Goal: Task Accomplishment & Management: Complete application form

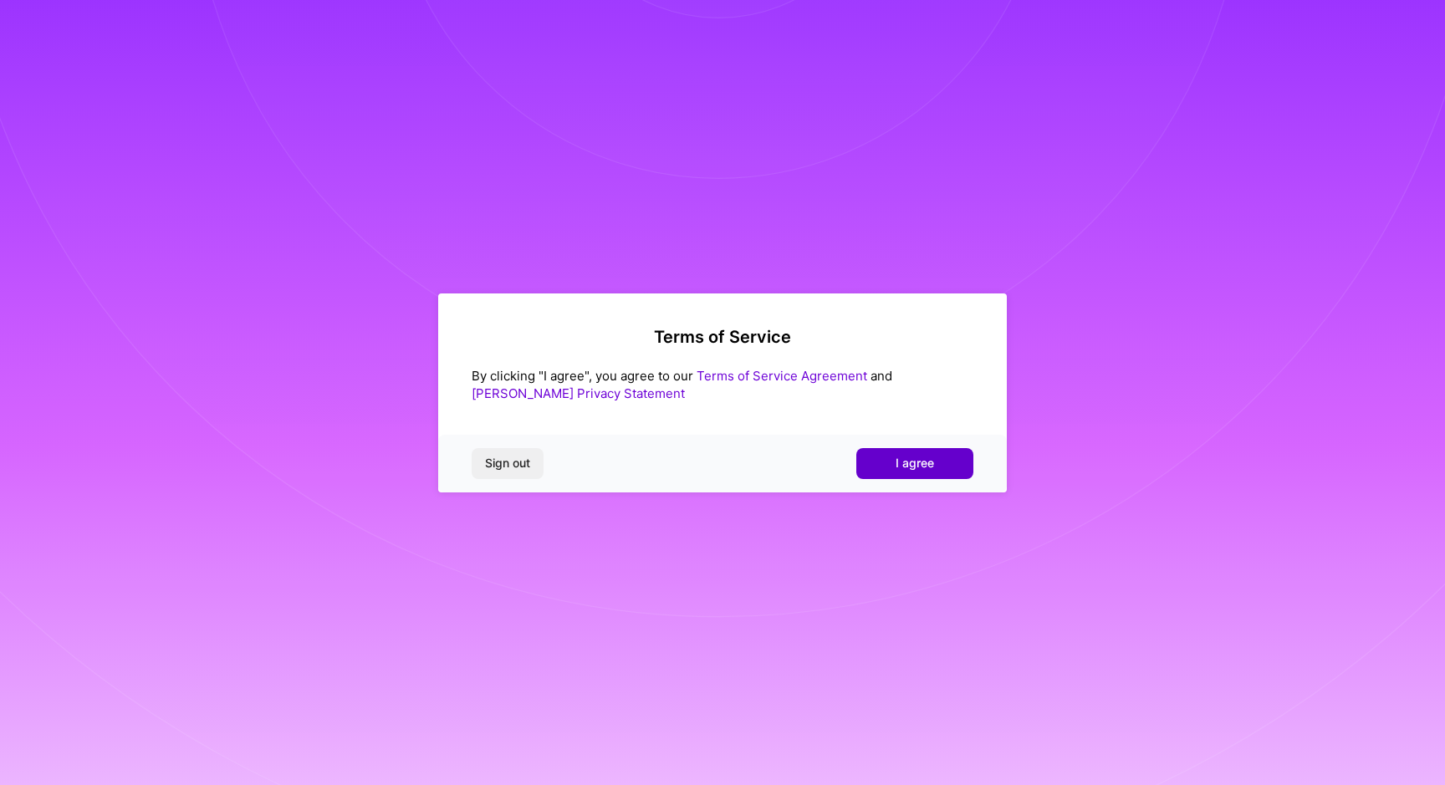
click at [889, 454] on button "I agree" at bounding box center [914, 463] width 117 height 30
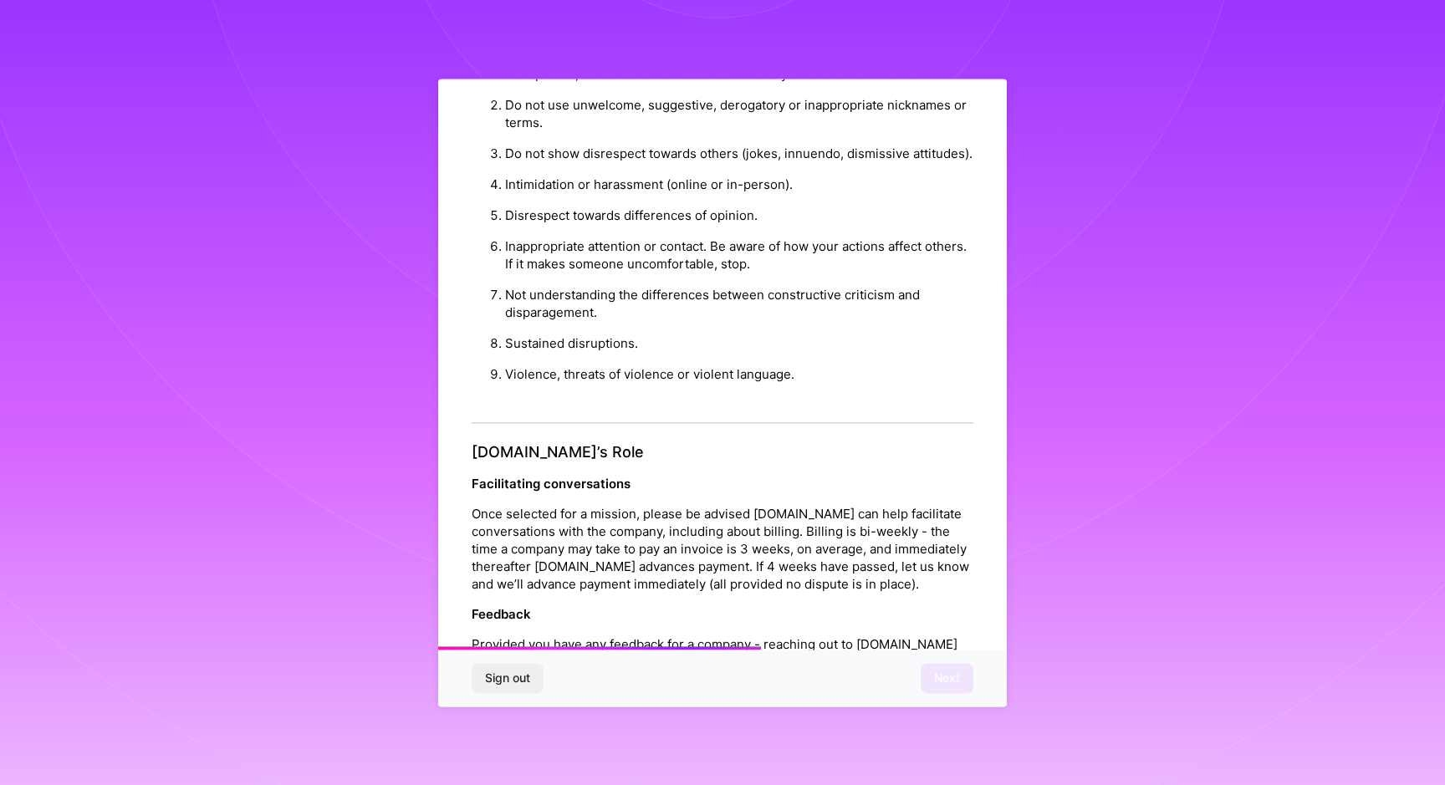
scroll to position [1666, 0]
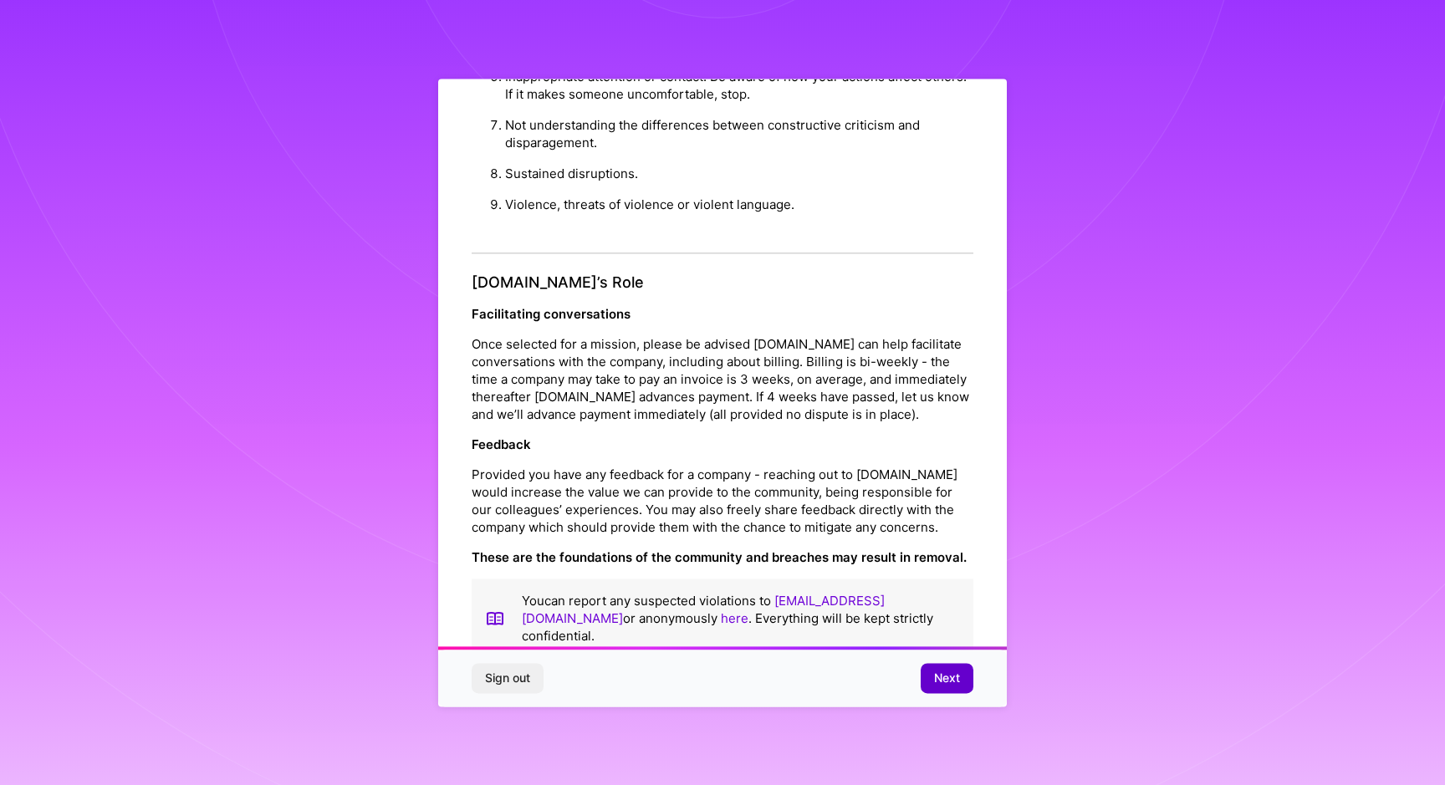
click at [941, 676] on span "Next" at bounding box center [947, 678] width 26 height 17
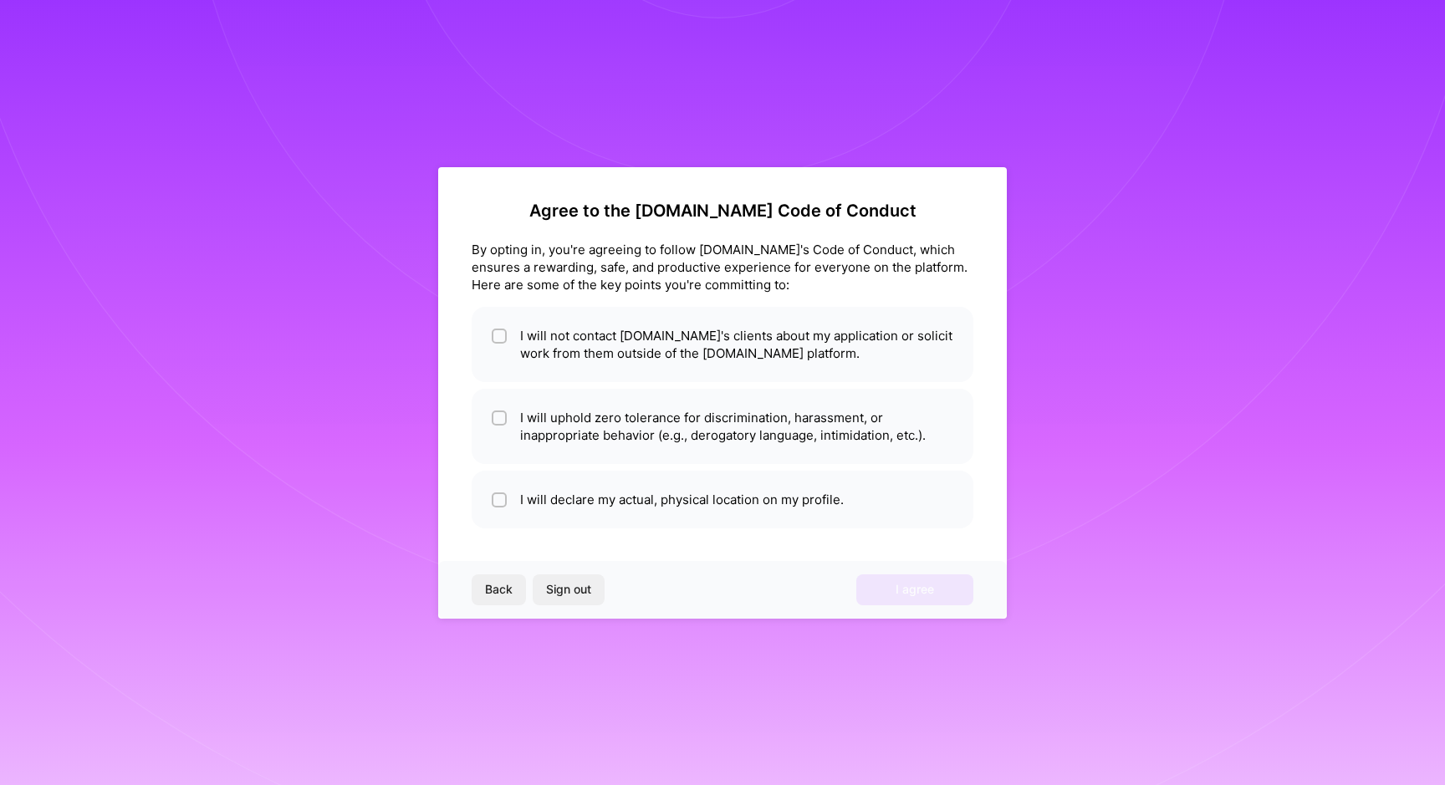
scroll to position [0, 0]
click at [500, 339] on input "checkbox" at bounding box center [501, 337] width 12 height 12
checkbox input "true"
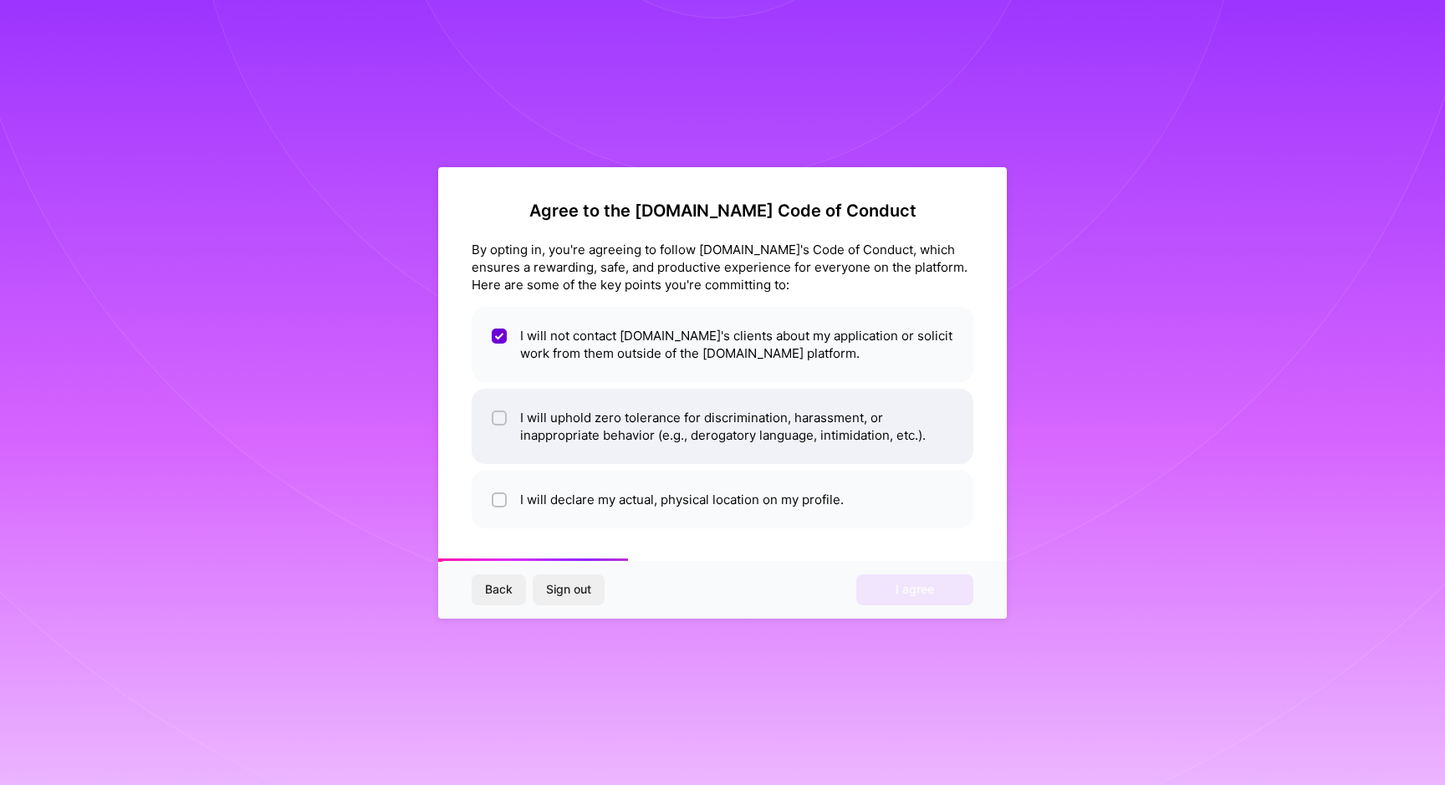
click at [501, 431] on span at bounding box center [499, 426] width 15 height 35
checkbox input "true"
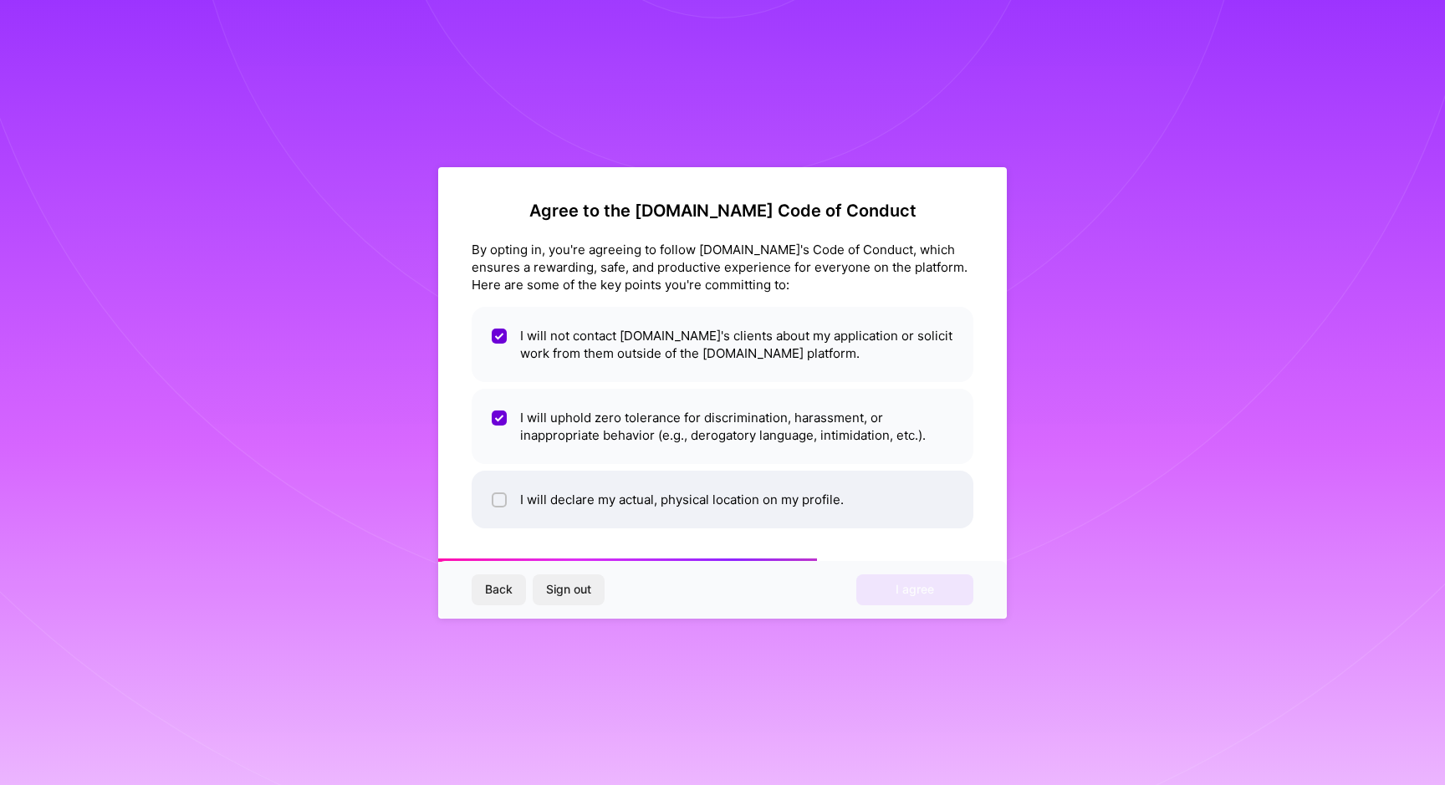
click at [507, 497] on li "I will declare my actual, physical location on my profile." at bounding box center [723, 500] width 502 height 58
checkbox input "true"
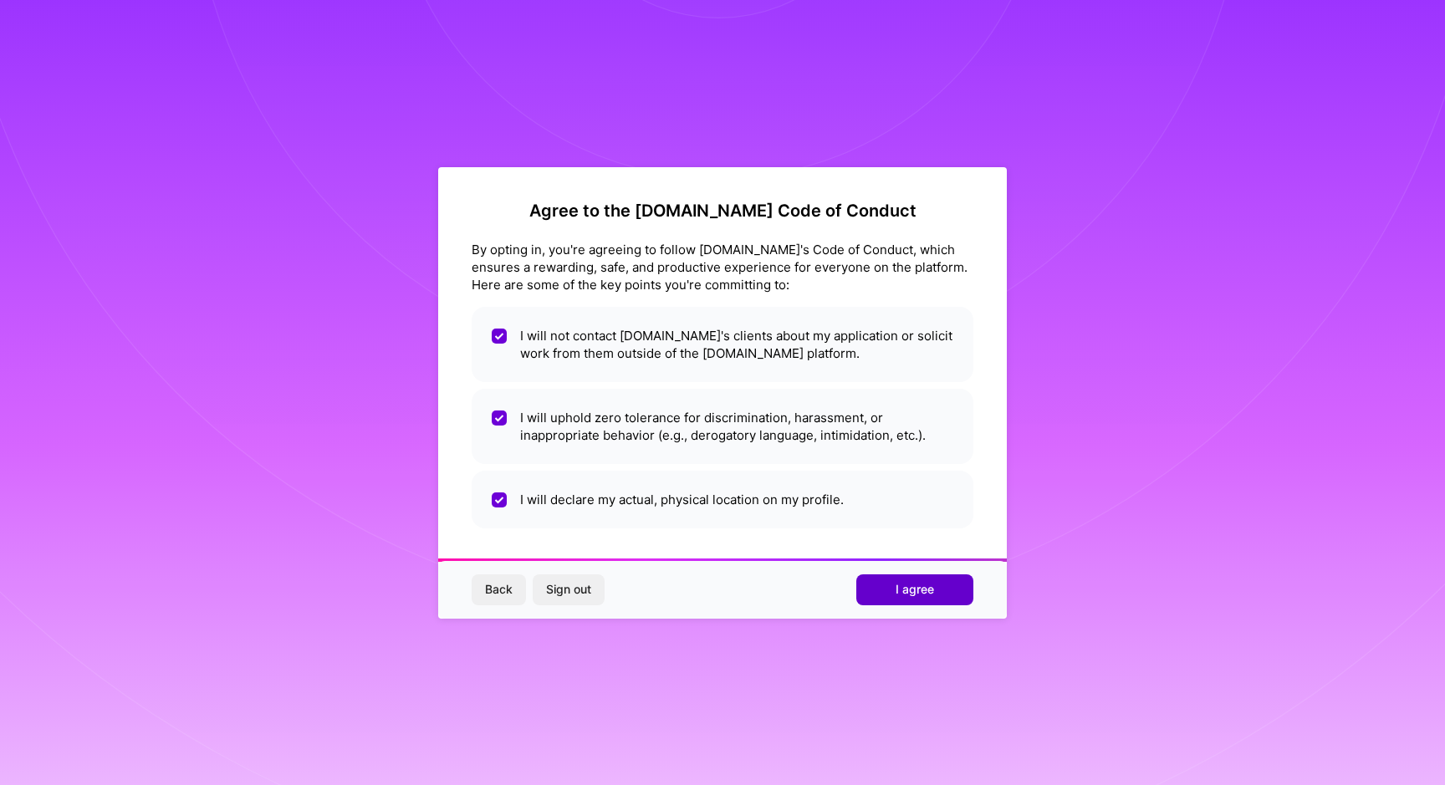
click at [908, 591] on span "I agree" at bounding box center [914, 589] width 38 height 17
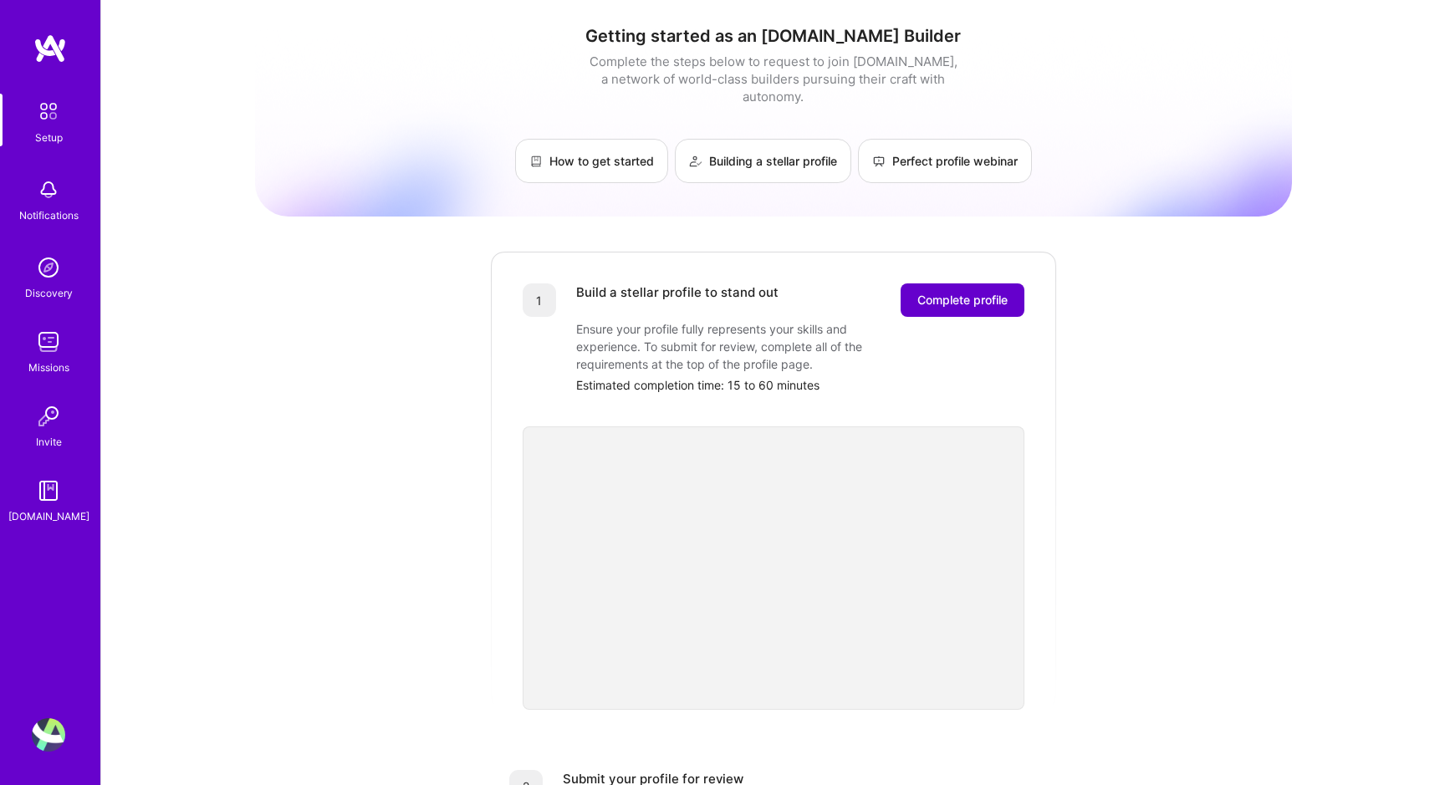
click at [942, 292] on span "Complete profile" at bounding box center [962, 300] width 90 height 17
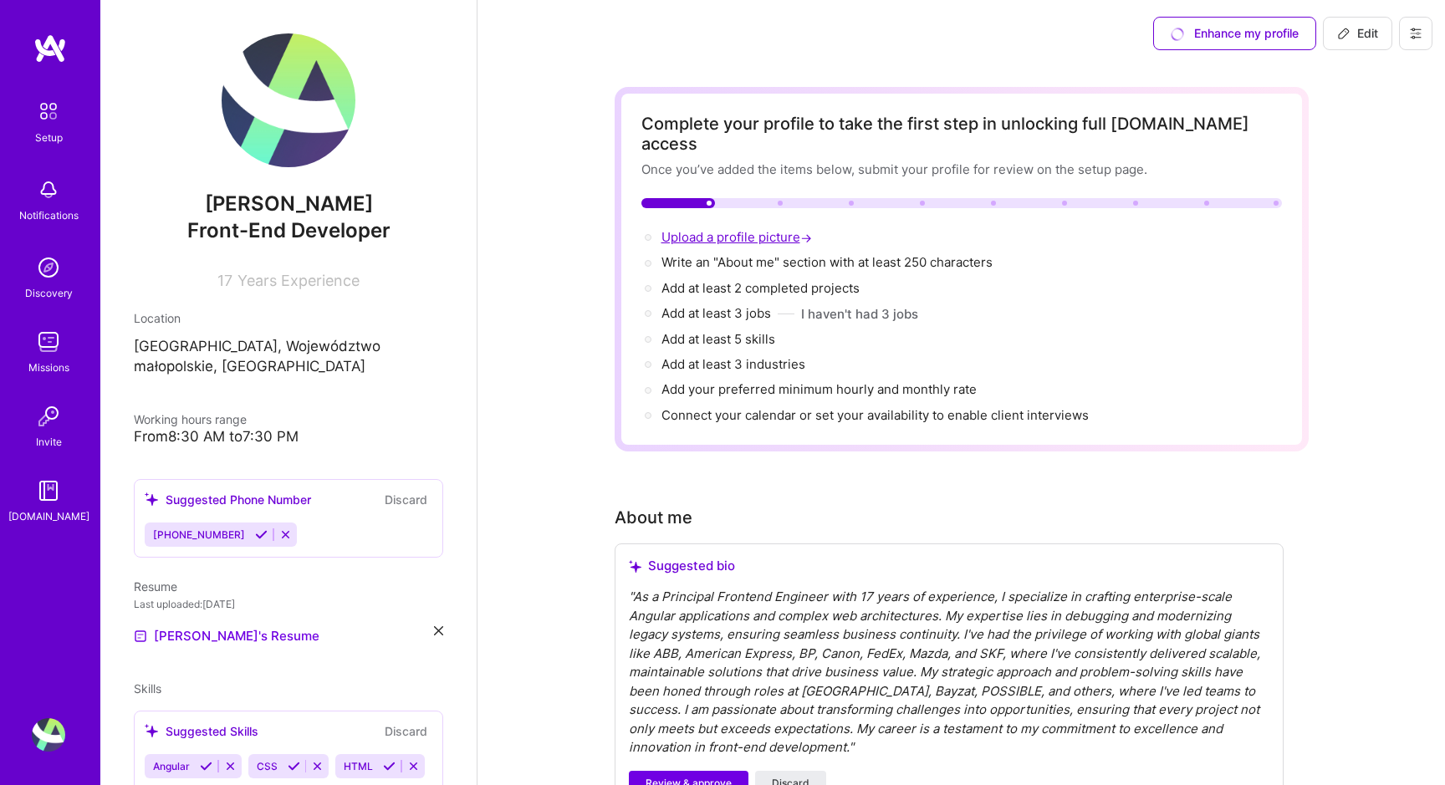
click at [763, 229] on span "Upload a profile picture →" at bounding box center [738, 237] width 154 height 16
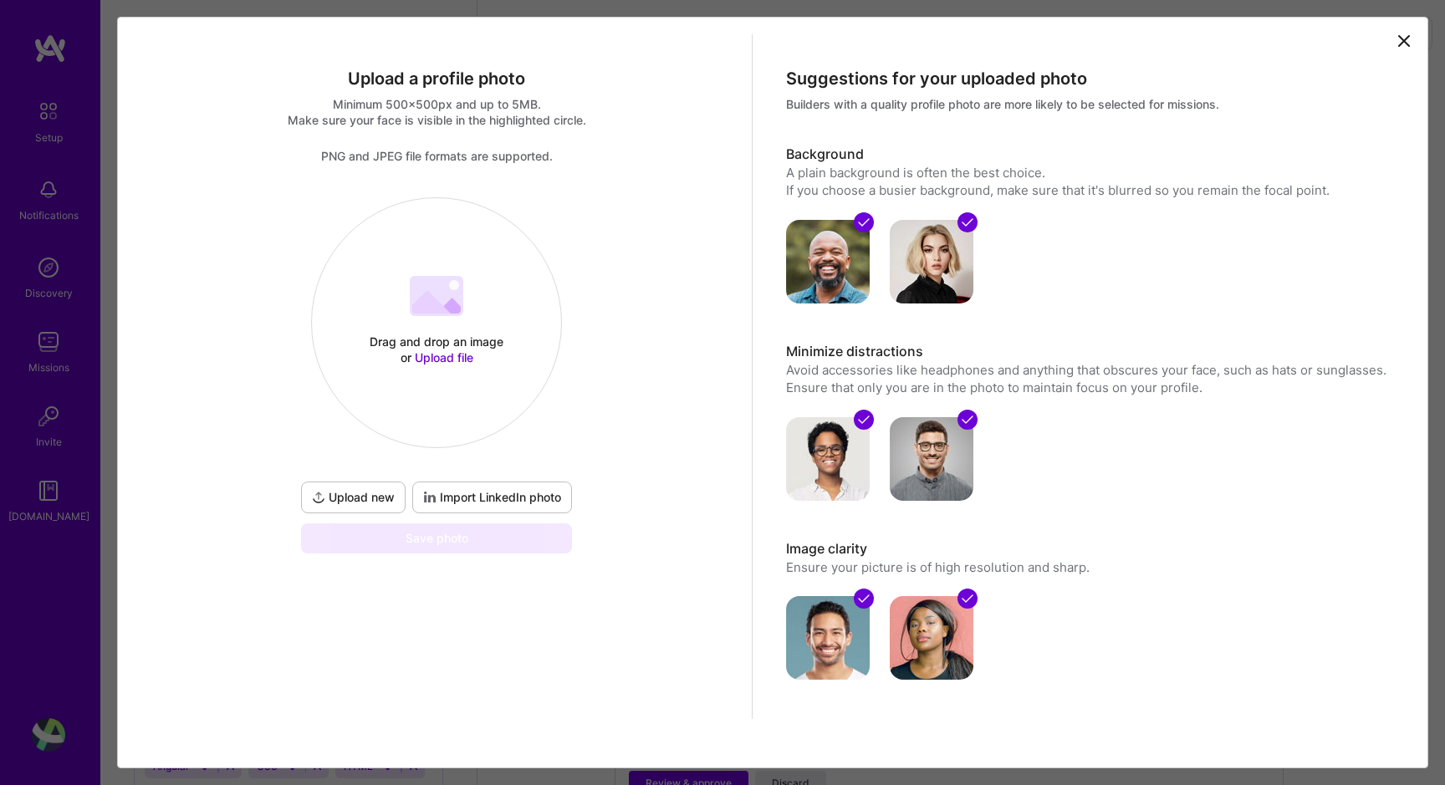
click at [522, 497] on span "Import LinkedIn photo" at bounding box center [492, 497] width 138 height 17
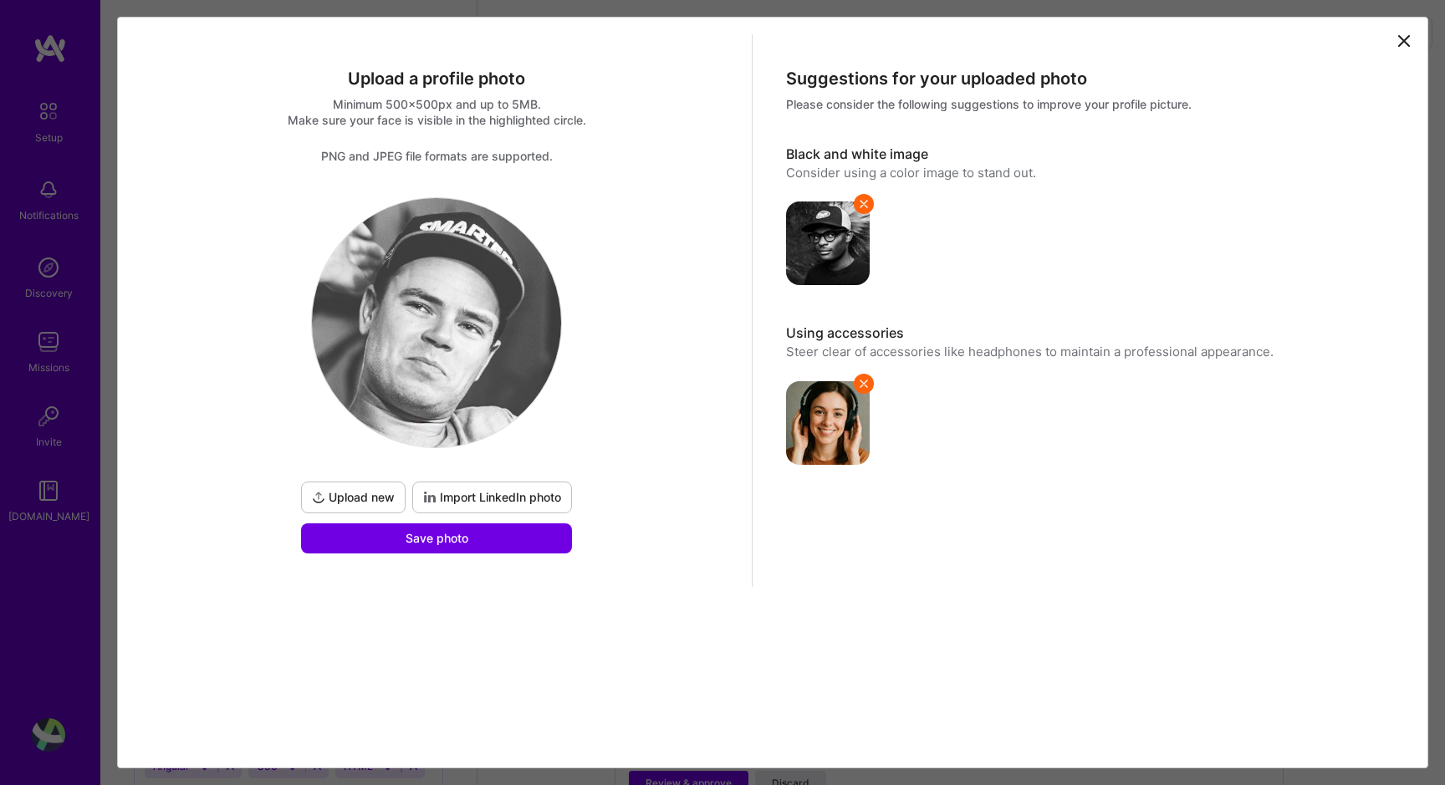
click at [834, 227] on img at bounding box center [828, 244] width 84 height 84
click at [829, 407] on img at bounding box center [828, 423] width 84 height 84
click at [497, 543] on button "Save photo" at bounding box center [436, 538] width 271 height 30
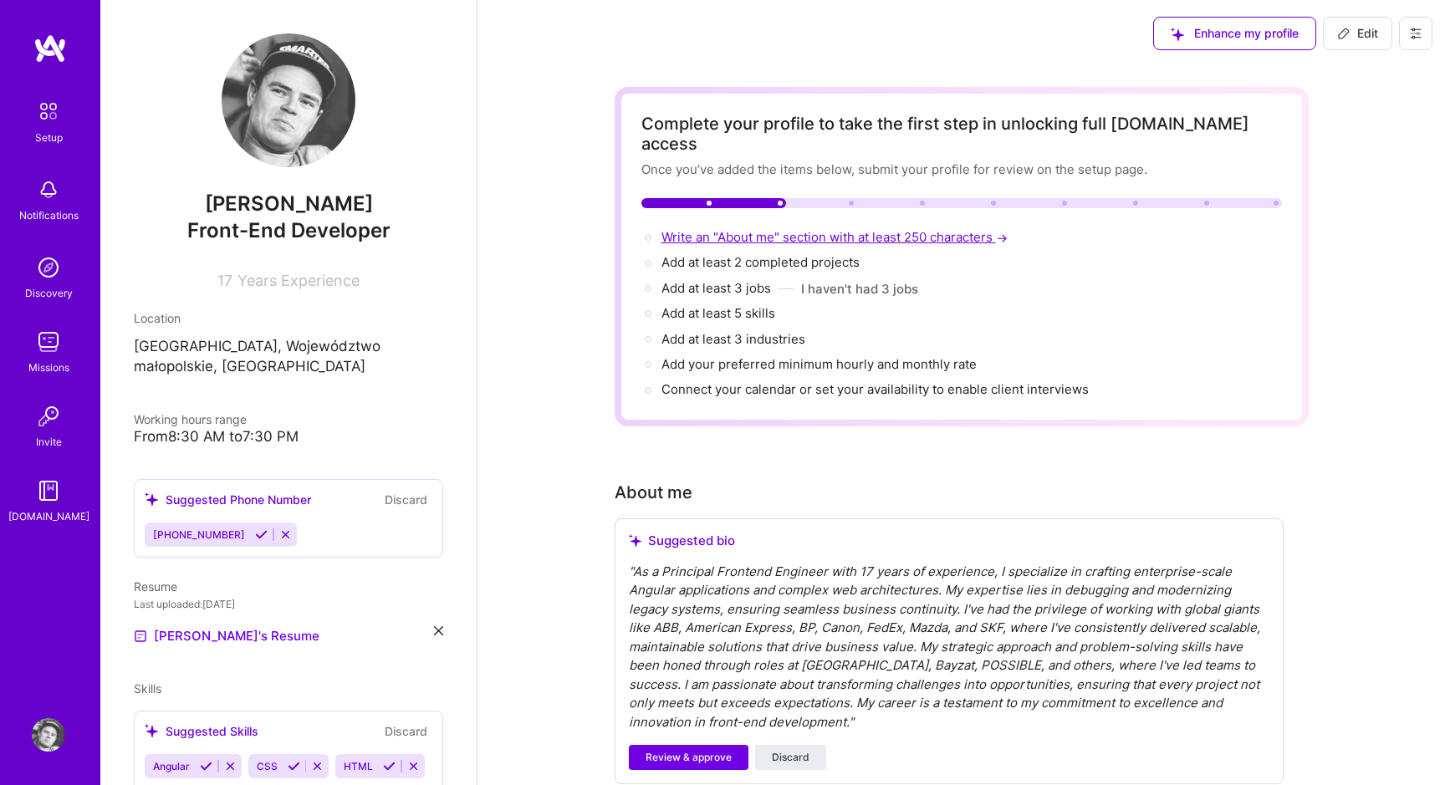
click at [700, 229] on span "Write an "About me" section with at least 250 characters →" at bounding box center [836, 237] width 350 height 16
select select "US"
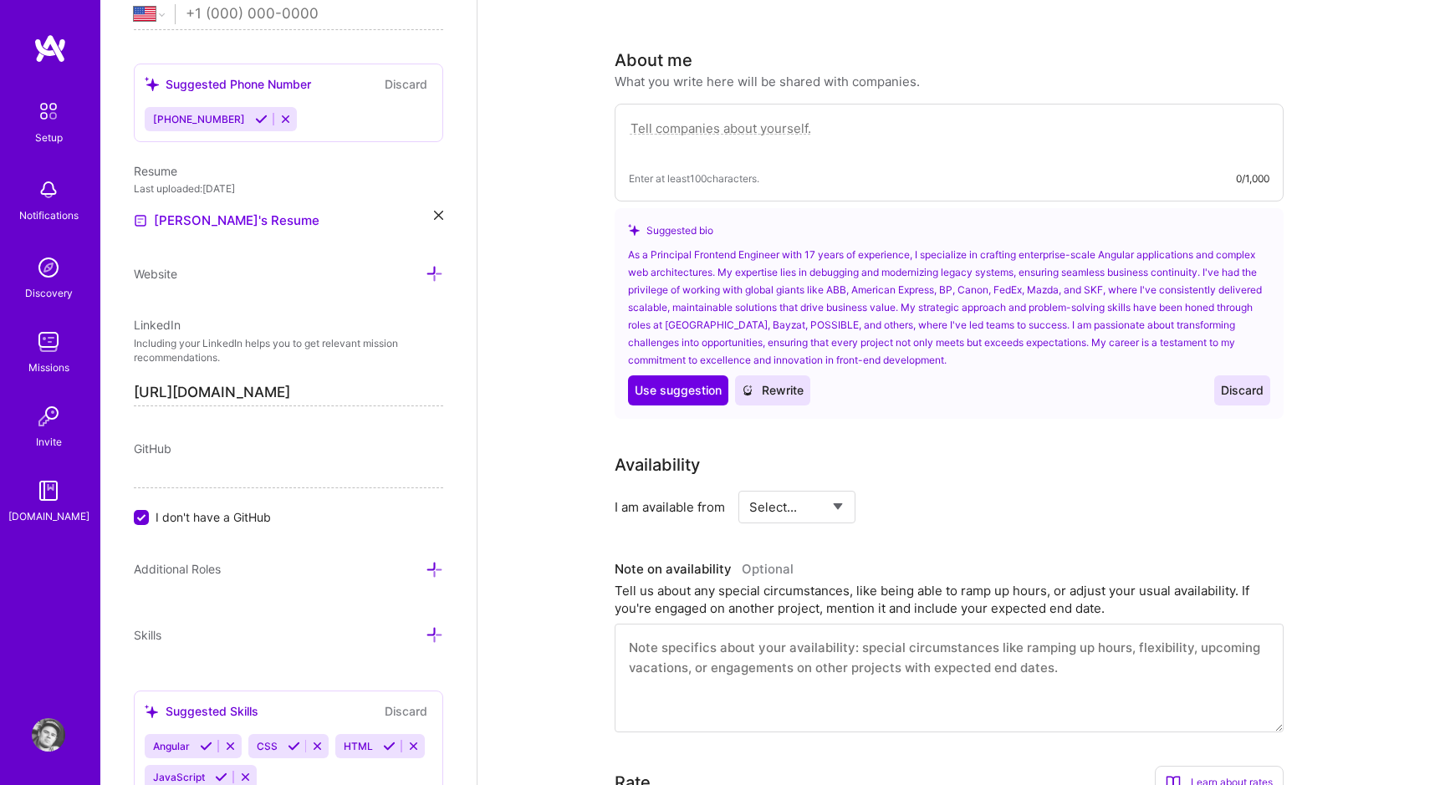
scroll to position [426, 0]
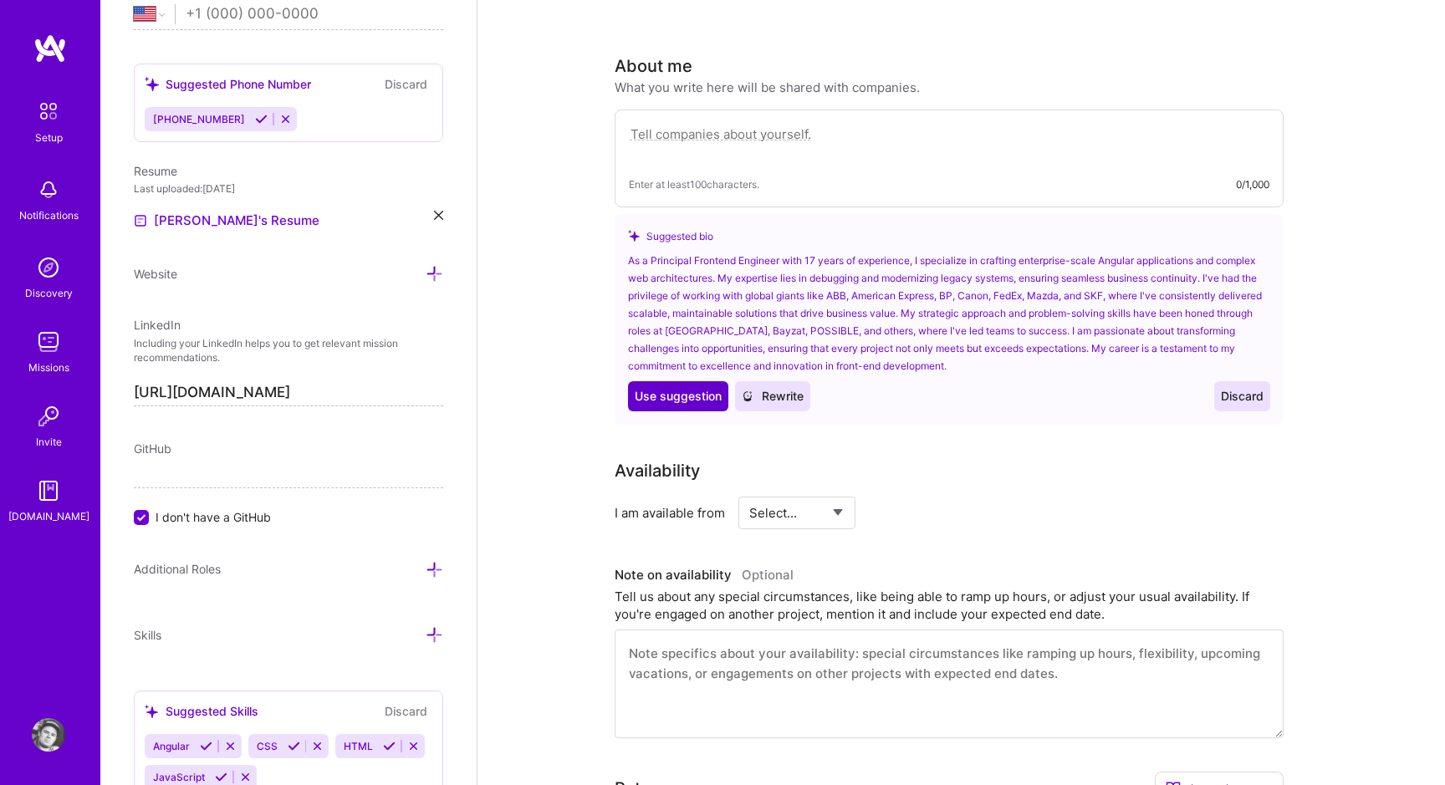
click at [665, 388] on span "Use suggestion" at bounding box center [678, 396] width 87 height 17
type textarea "As a Principal Frontend Engineer with 17 years of experience, I specialize in c…"
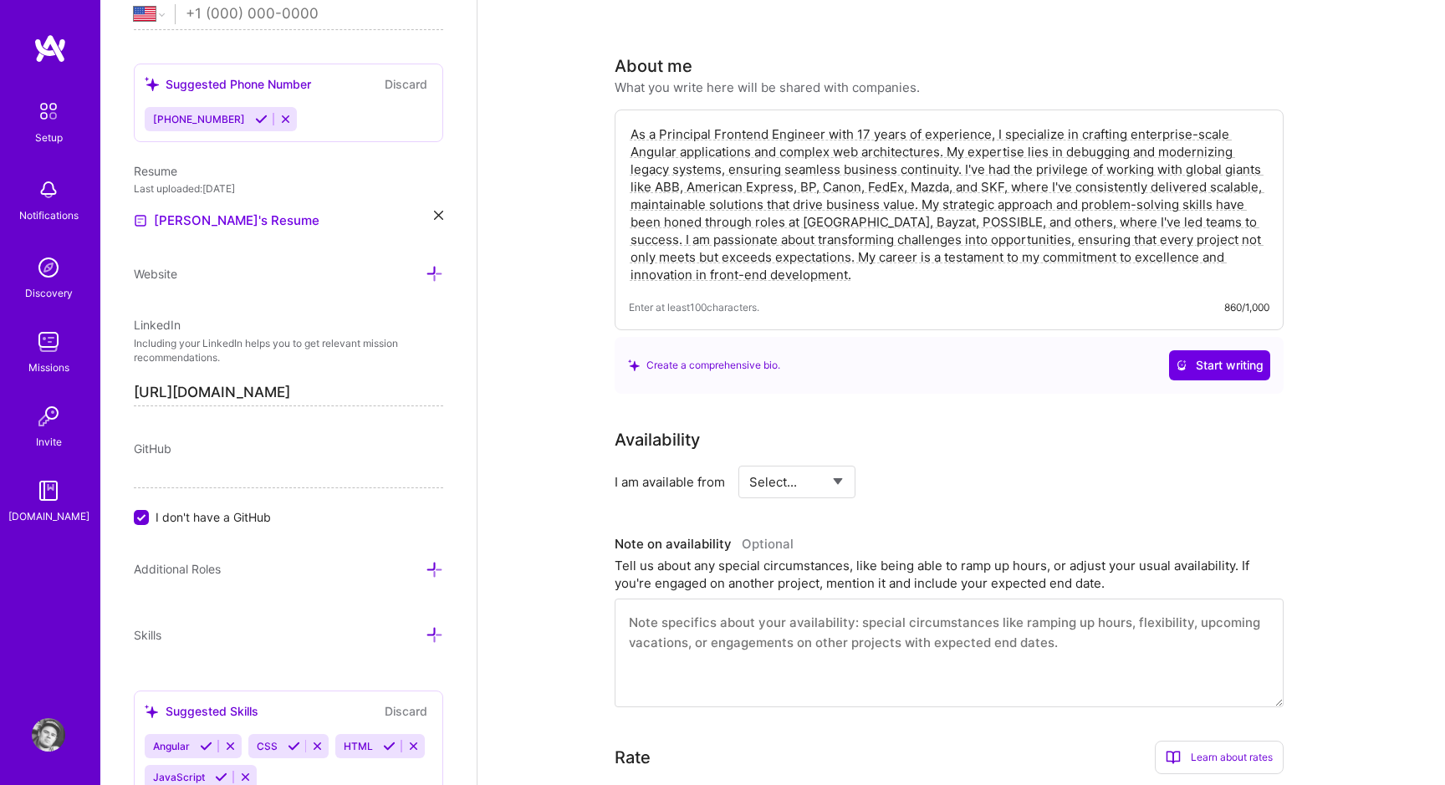
click at [785, 461] on select "Select... Right Now Future Date Not Available" at bounding box center [797, 482] width 96 height 43
select select "Right Now"
click at [749, 461] on select "Select... Right Now Future Date Not Available" at bounding box center [797, 482] width 96 height 43
click at [939, 466] on input at bounding box center [949, 482] width 100 height 33
type input "30"
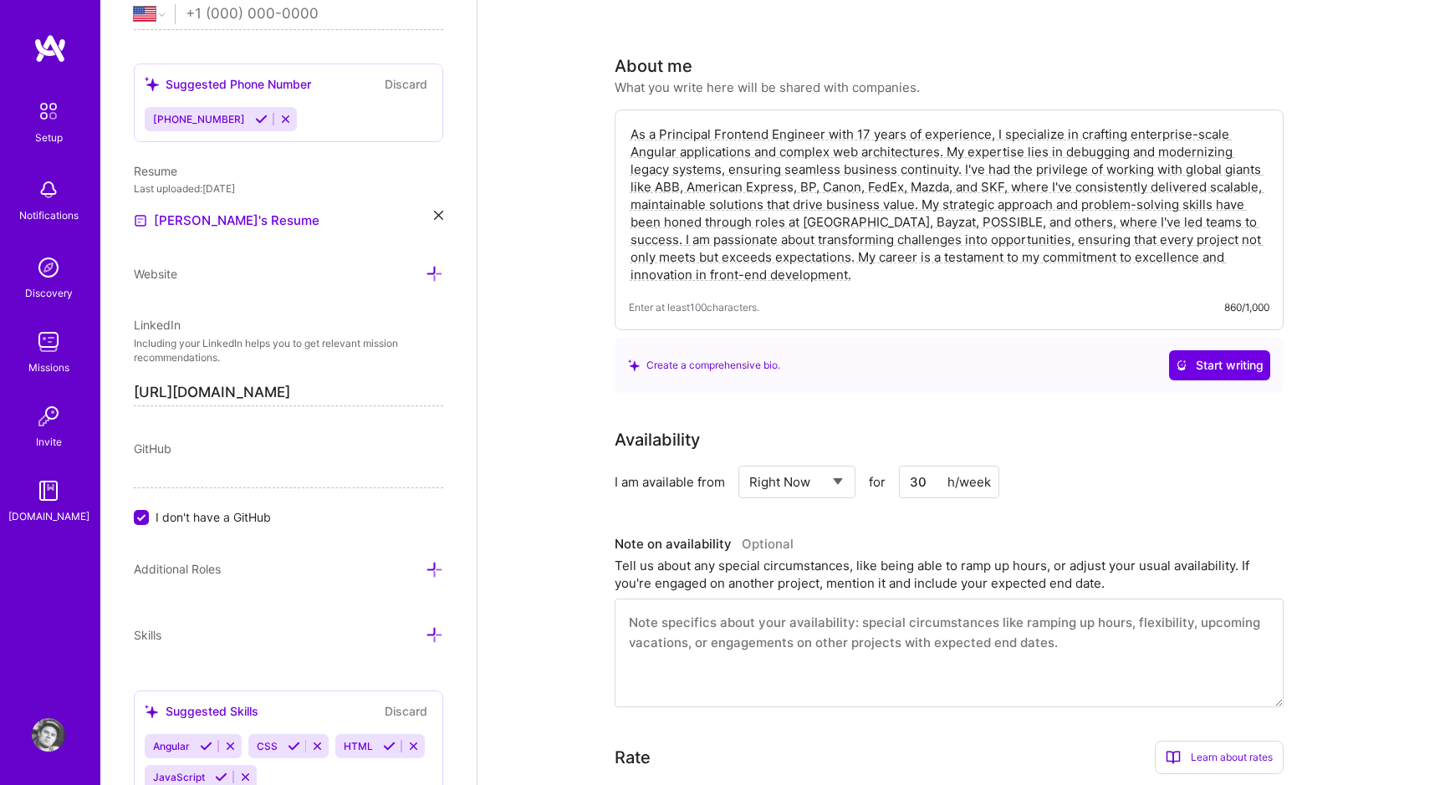
click at [936, 466] on input "30" at bounding box center [949, 482] width 100 height 33
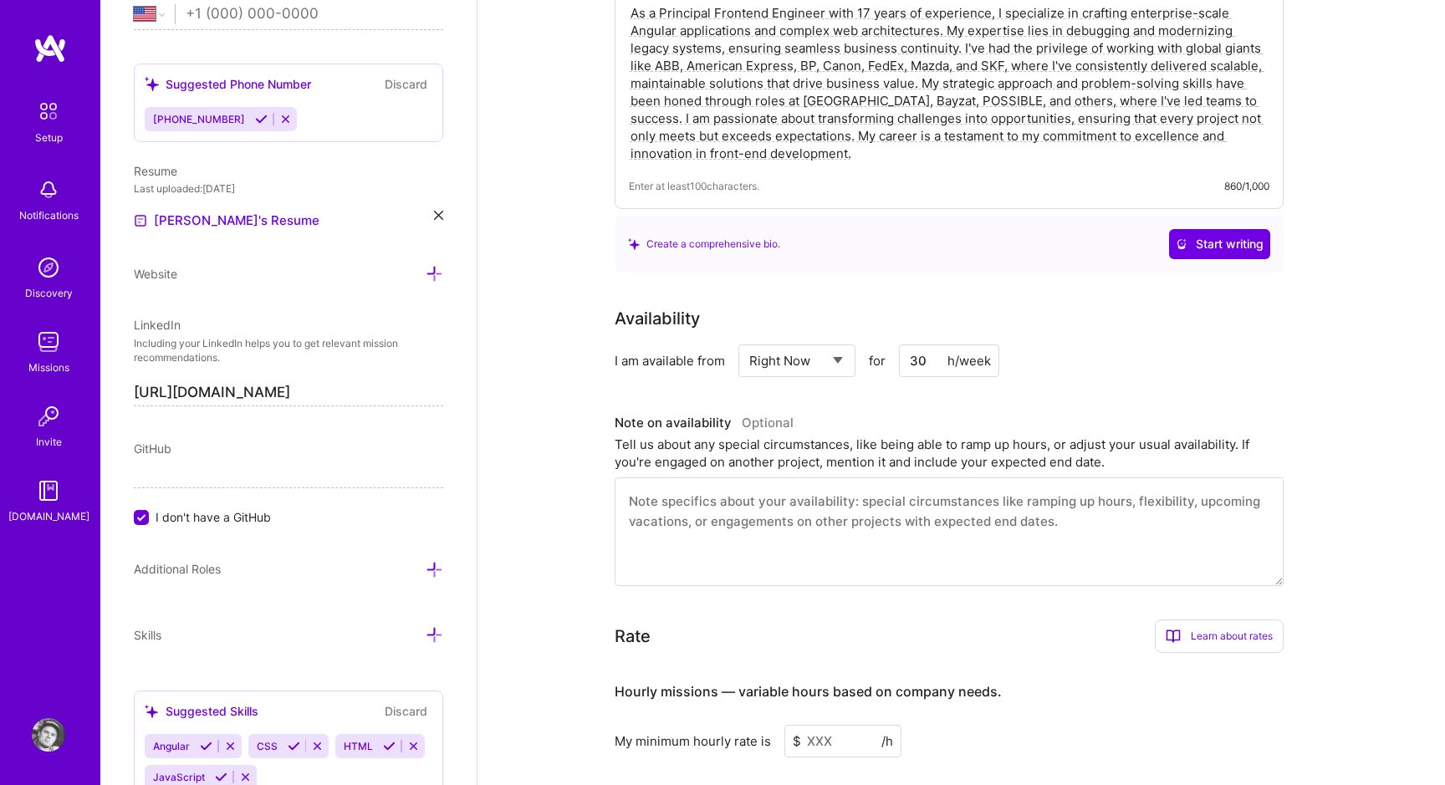
scroll to position [550, 0]
click at [845, 490] on textarea at bounding box center [949, 529] width 669 height 109
click at [678, 477] on textarea at bounding box center [949, 529] width 669 height 109
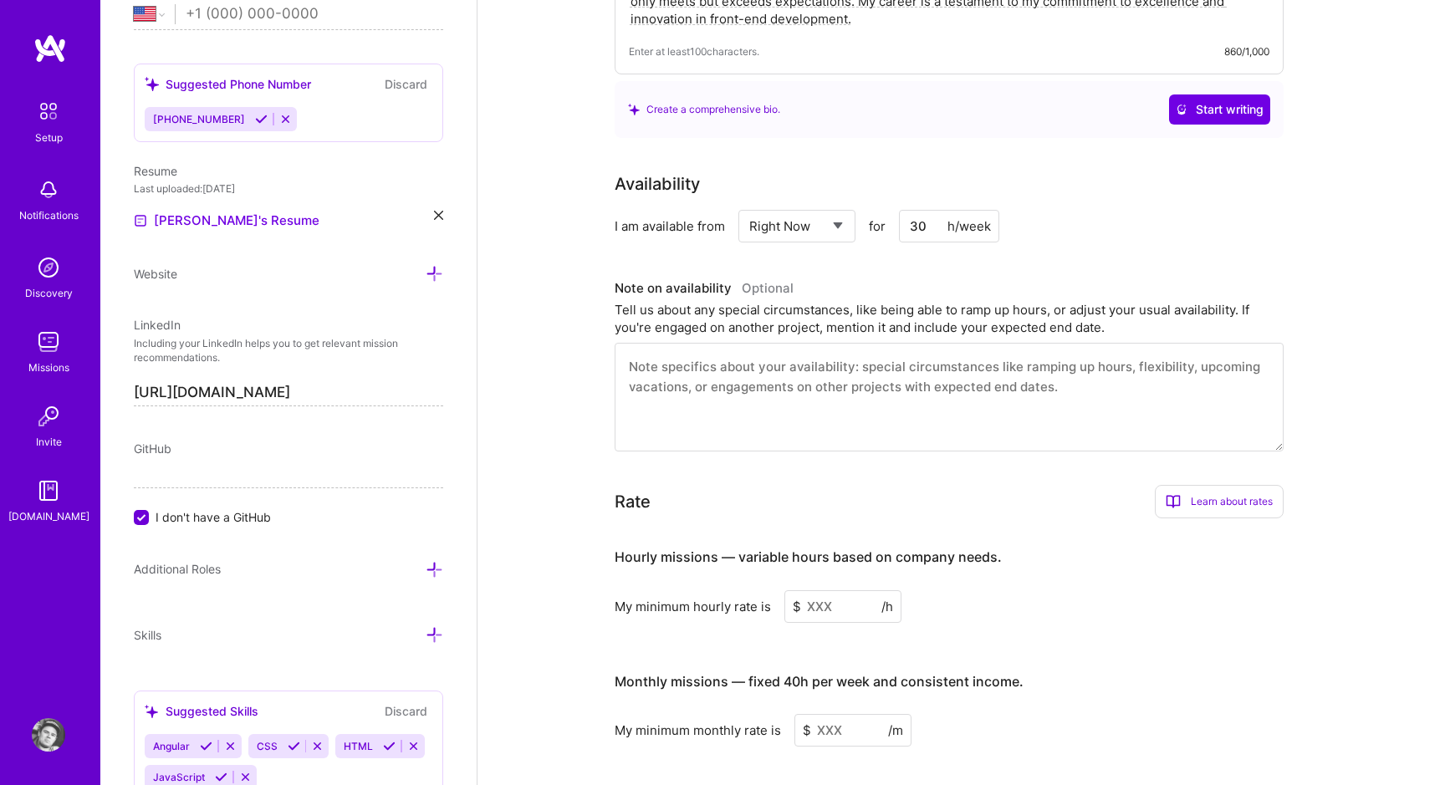
scroll to position [687, 0]
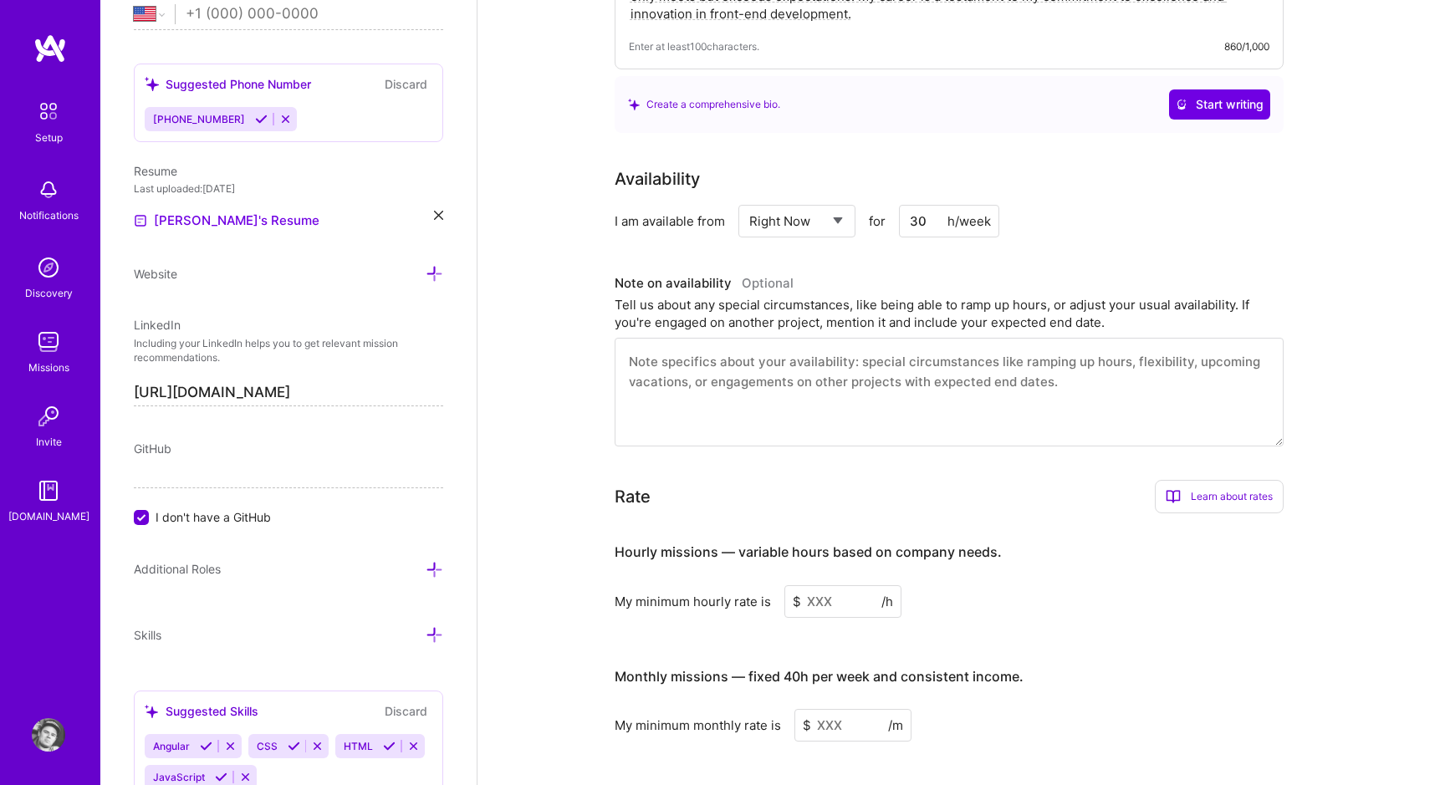
click at [721, 350] on textarea at bounding box center [949, 392] width 669 height 109
click at [730, 350] on textarea at bounding box center [949, 392] width 669 height 109
click at [809, 340] on textarea at bounding box center [949, 392] width 669 height 109
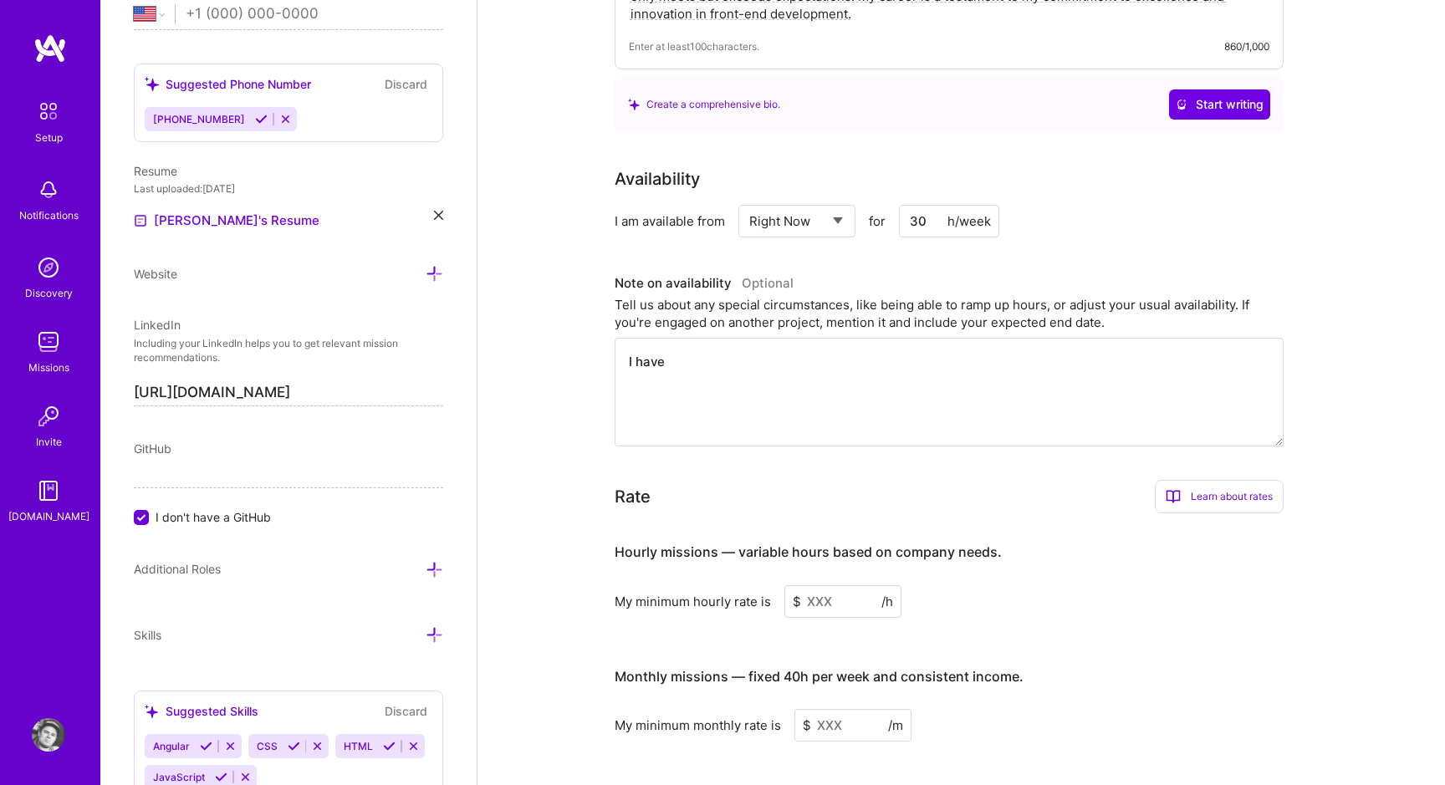
type textarea "I have"
click at [829, 585] on input at bounding box center [842, 601] width 117 height 33
click at [820, 585] on input at bounding box center [842, 601] width 117 height 33
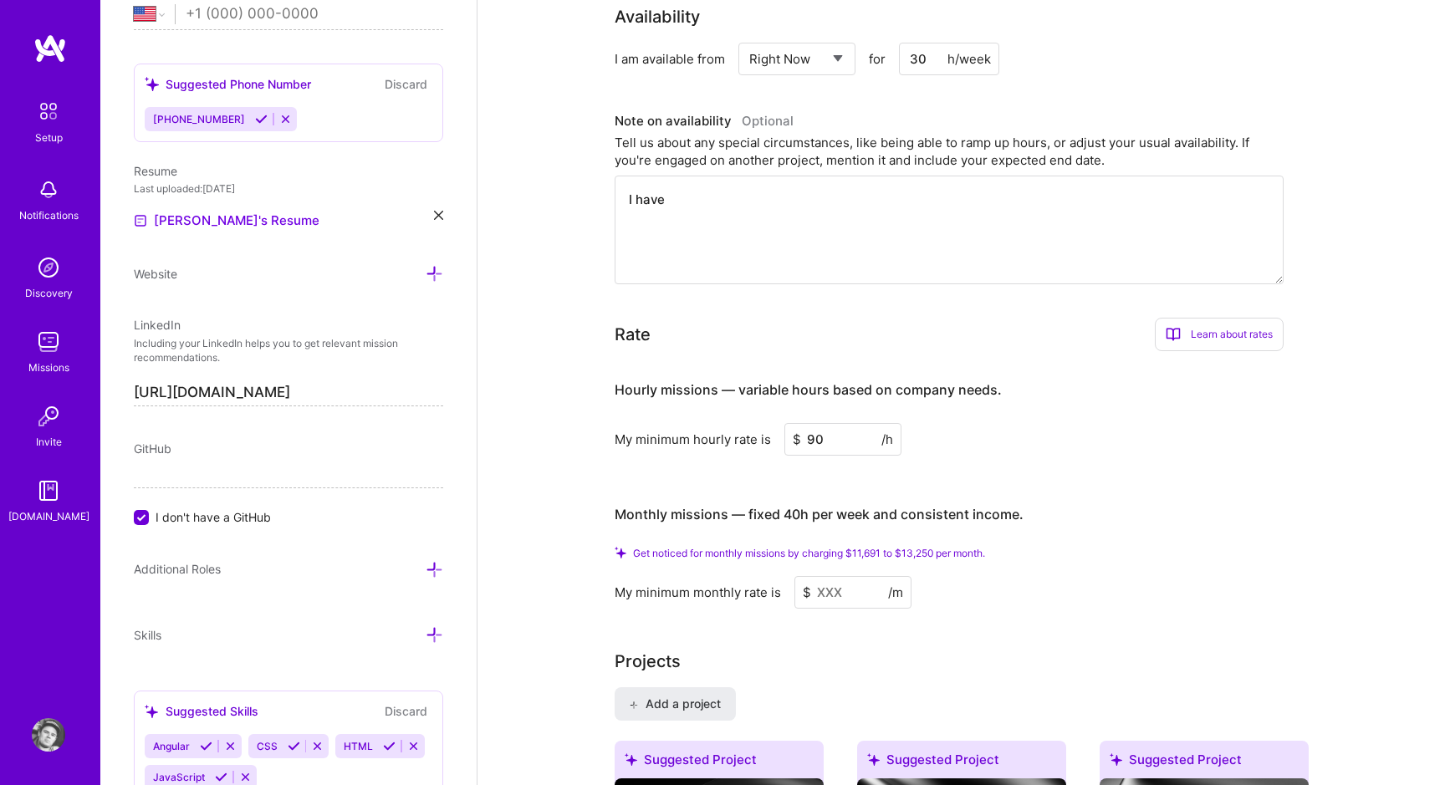
scroll to position [852, 0]
click at [747, 581] on div "My minimum monthly rate is" at bounding box center [698, 590] width 166 height 18
click at [836, 575] on input at bounding box center [852, 590] width 117 height 33
click at [861, 544] on span "Get noticed for monthly missions by charging $11,691 to $13,250 per month." at bounding box center [809, 550] width 352 height 13
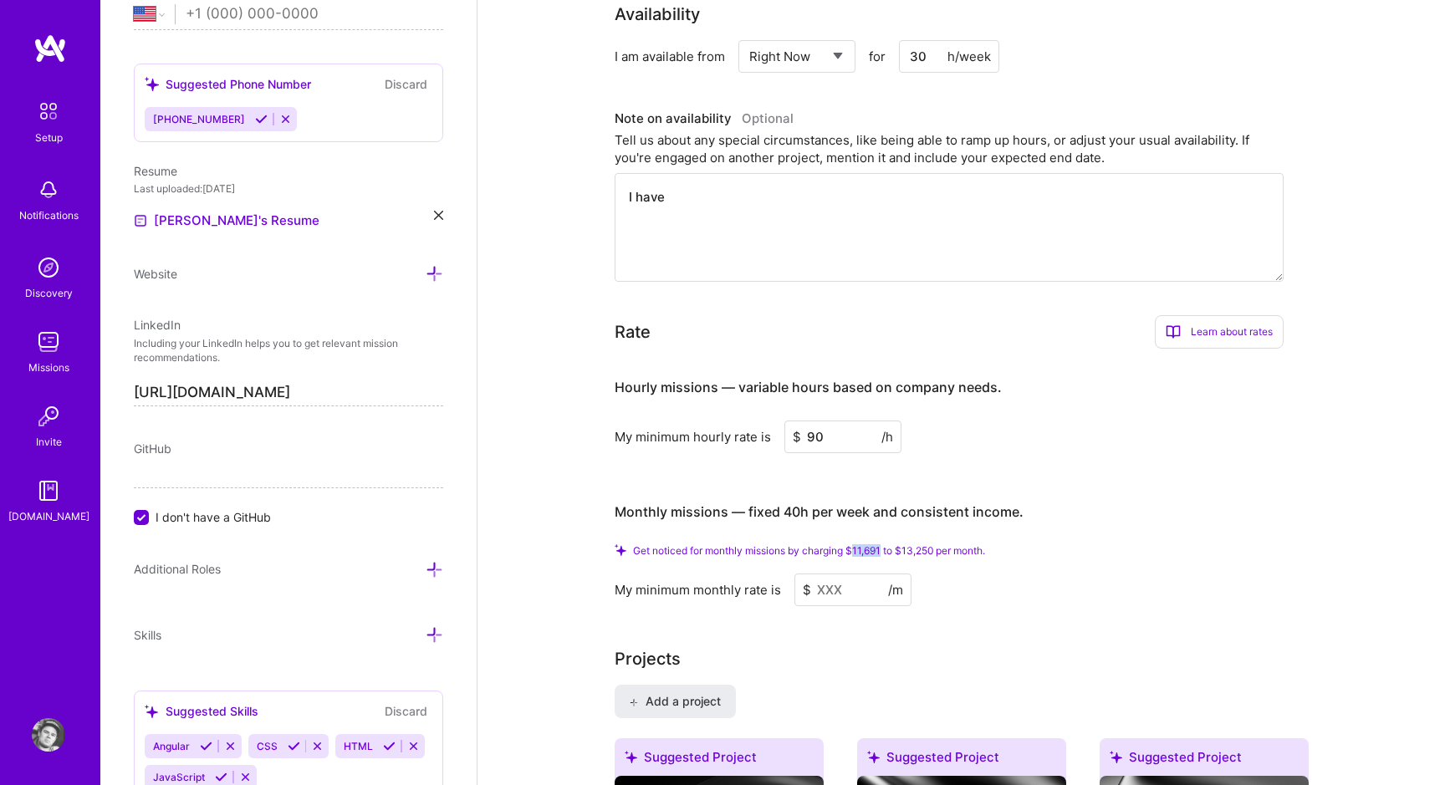
click at [872, 544] on span "Get noticed for monthly missions by charging $11,691 to $13,250 per month." at bounding box center [809, 550] width 352 height 13
click at [855, 574] on input at bounding box center [852, 590] width 117 height 33
click at [838, 421] on input "90" at bounding box center [842, 437] width 117 height 33
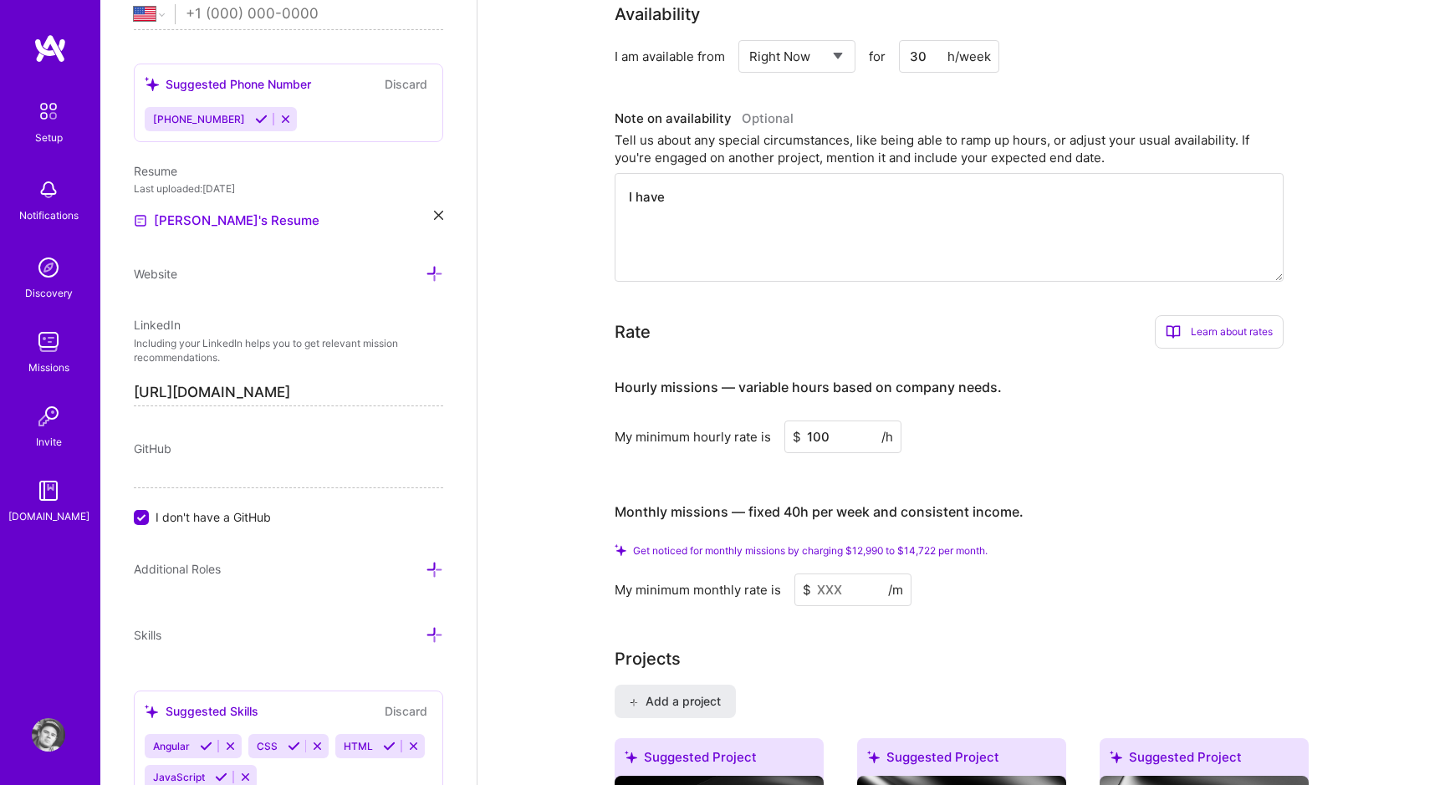
type input "100"
click at [825, 574] on input at bounding box center [852, 590] width 117 height 33
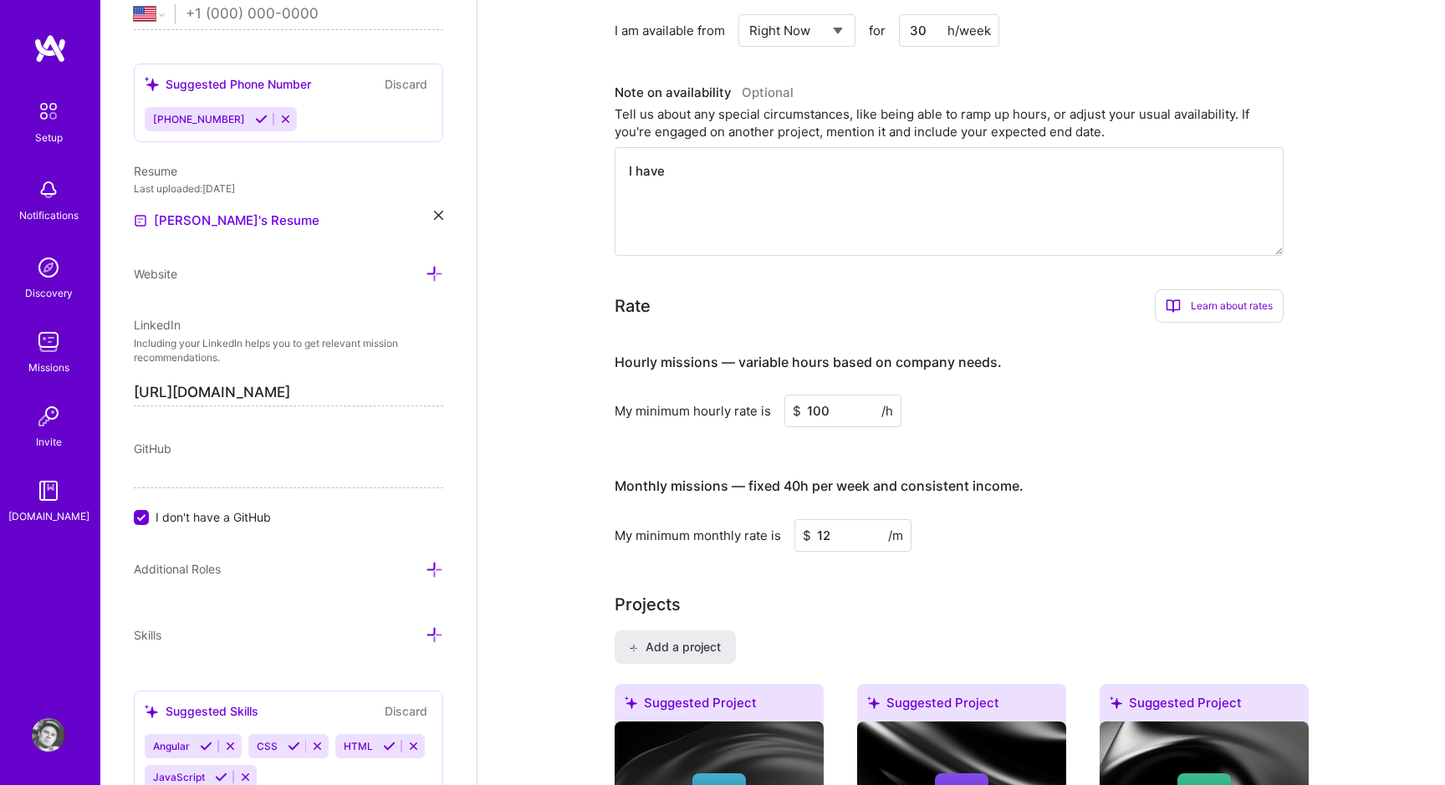
type input "1"
type input "13000"
click at [826, 522] on input "13000" at bounding box center [852, 535] width 117 height 33
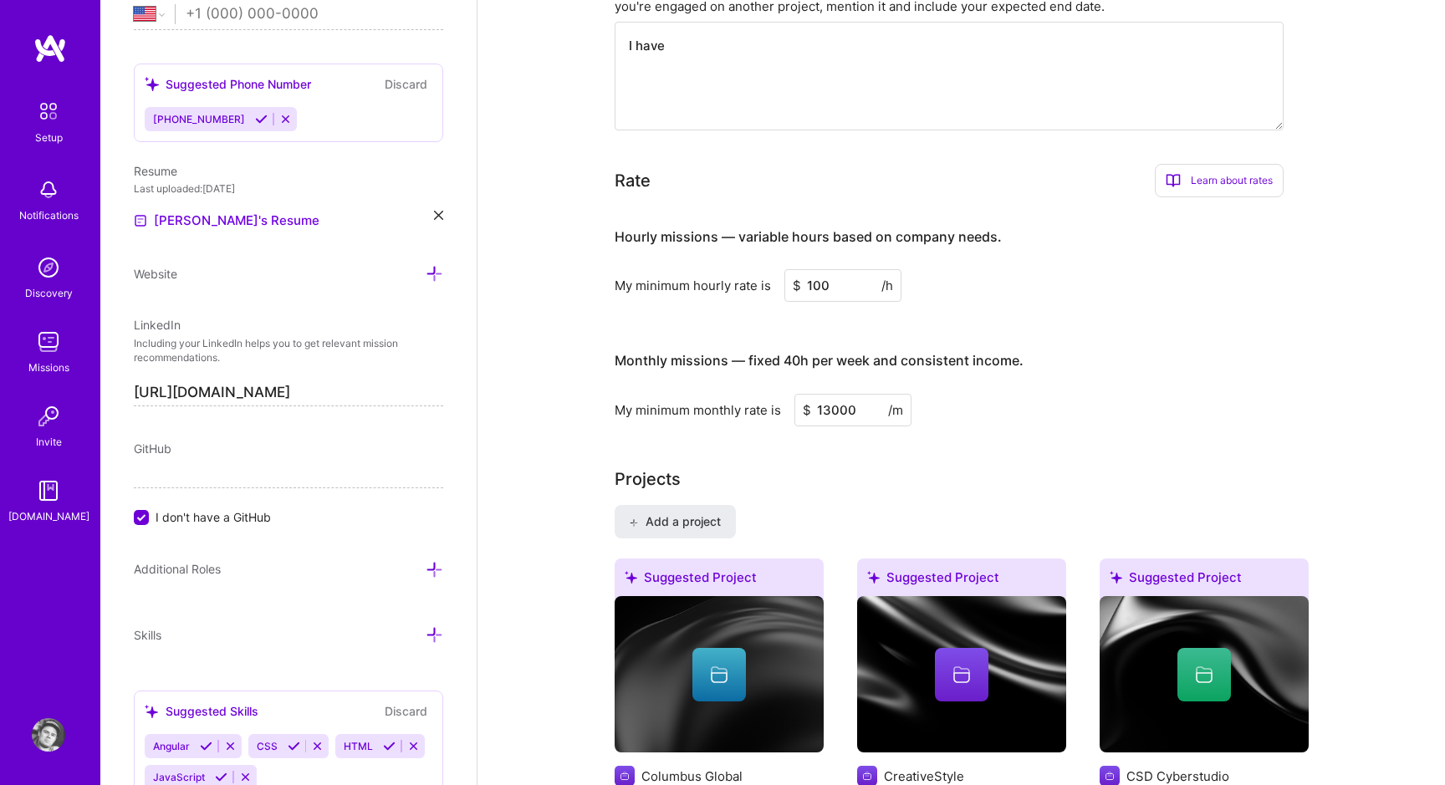
scroll to position [1143, 0]
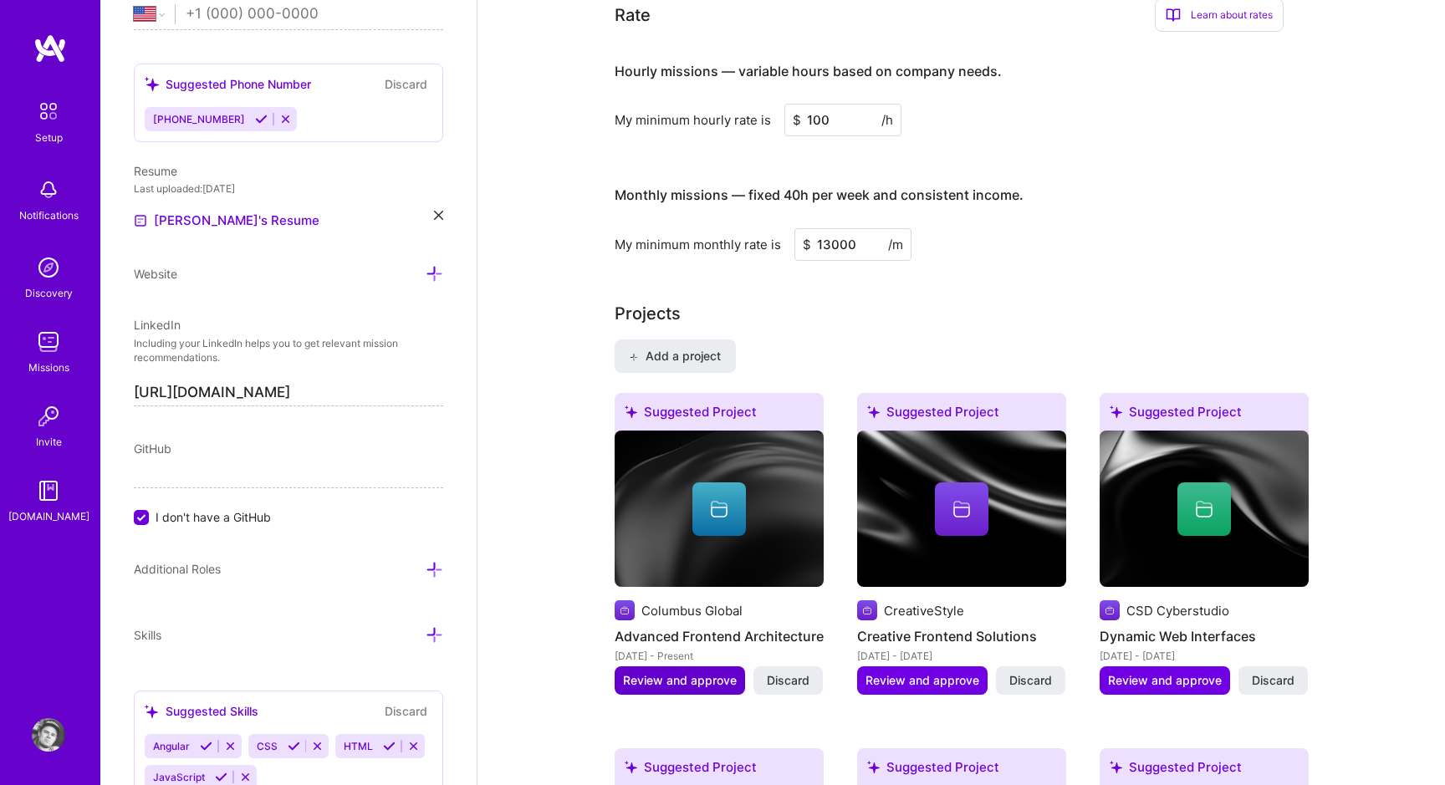
click at [713, 672] on span "Review and approve" at bounding box center [680, 680] width 114 height 17
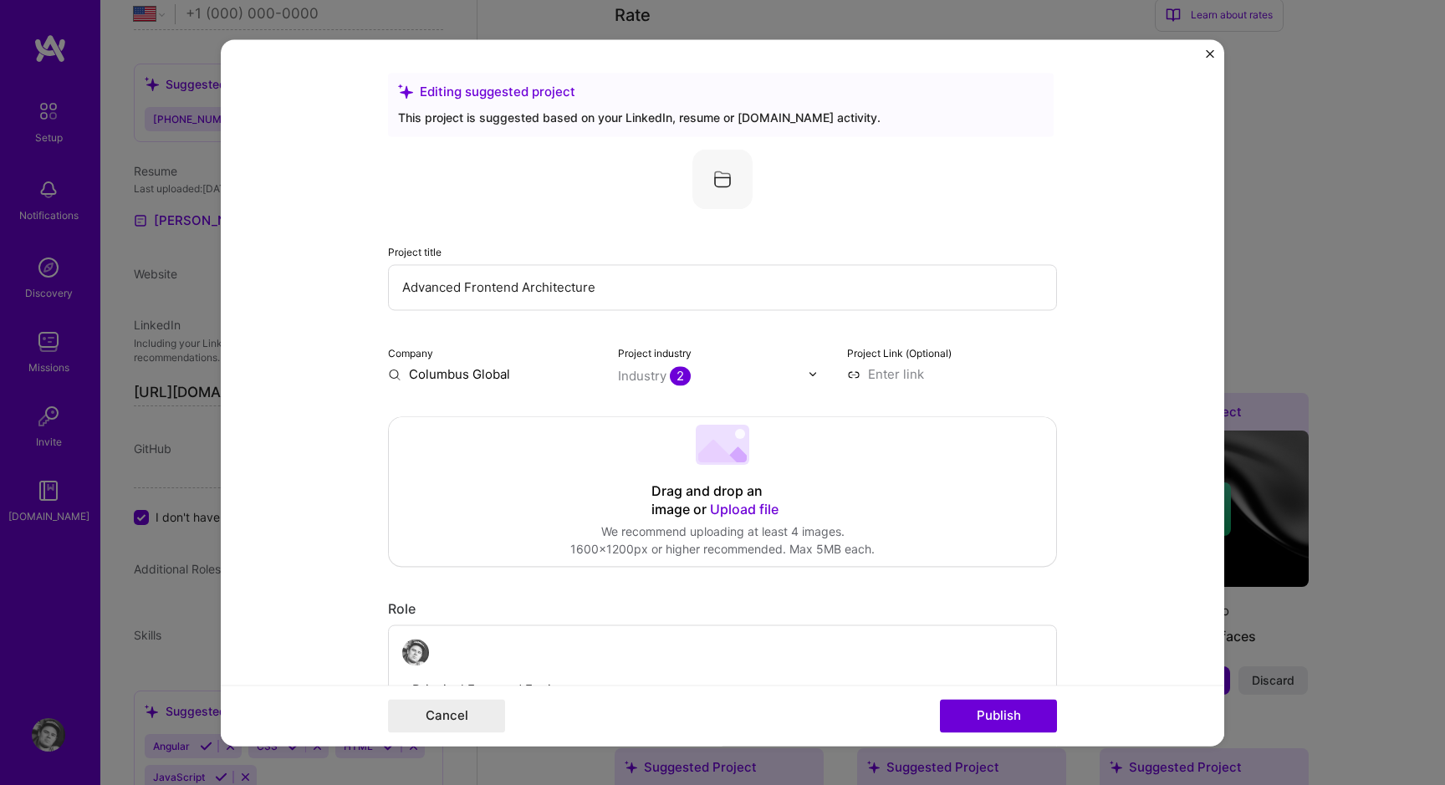
click at [906, 374] on input at bounding box center [952, 374] width 210 height 18
click at [1210, 51] on img "Close" at bounding box center [1210, 53] width 8 height 8
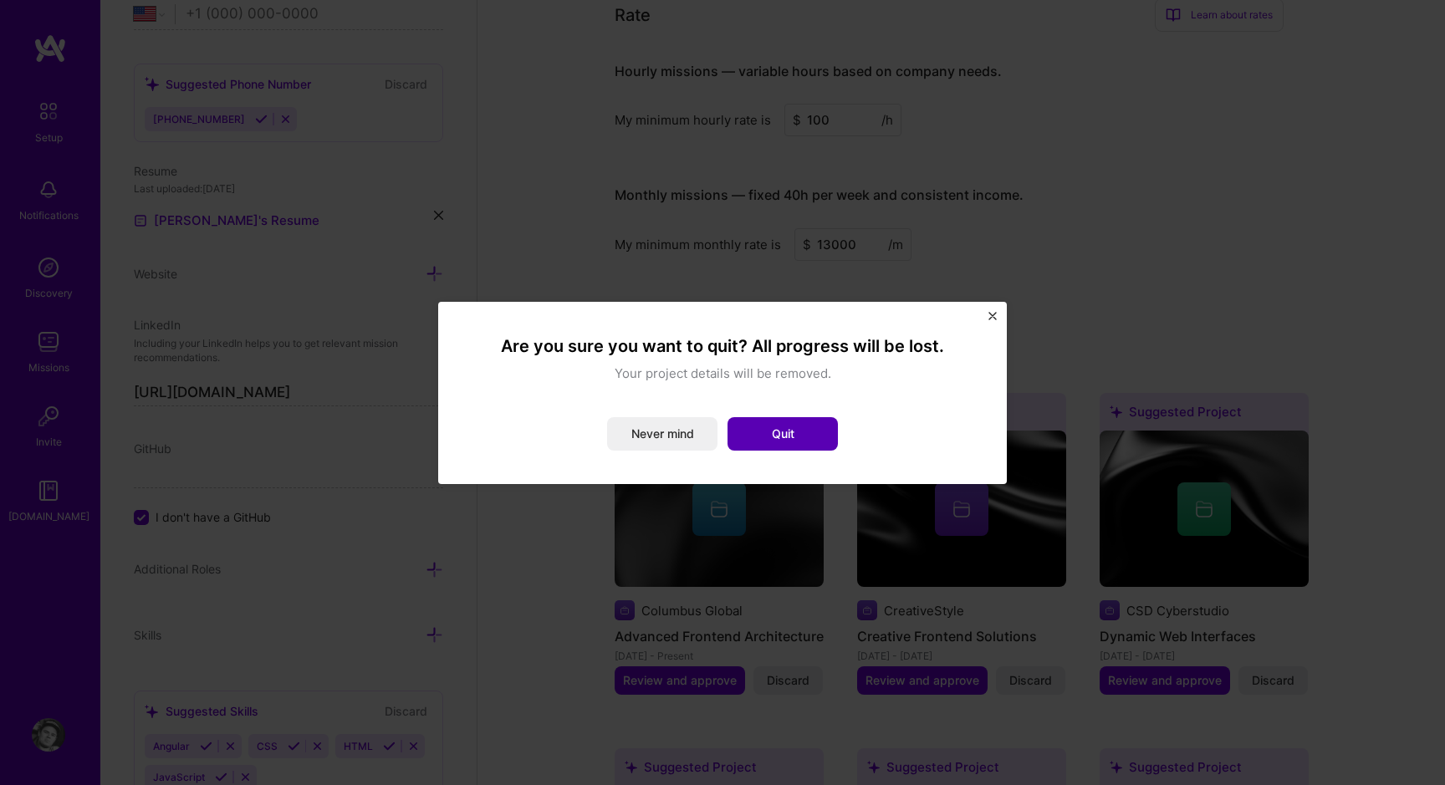
click at [789, 434] on button "Quit" at bounding box center [782, 433] width 110 height 33
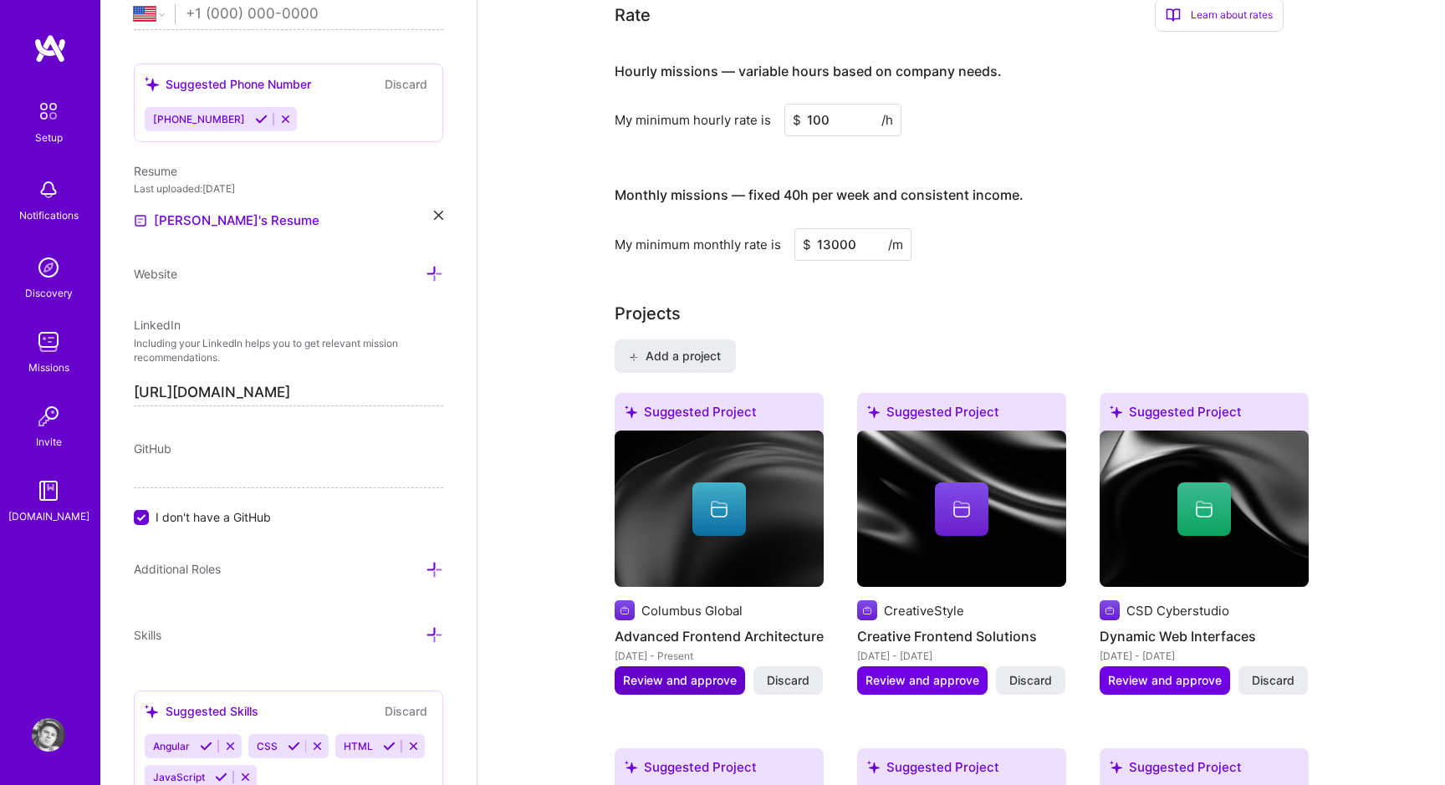
click at [725, 672] on span "Review and approve" at bounding box center [680, 680] width 114 height 17
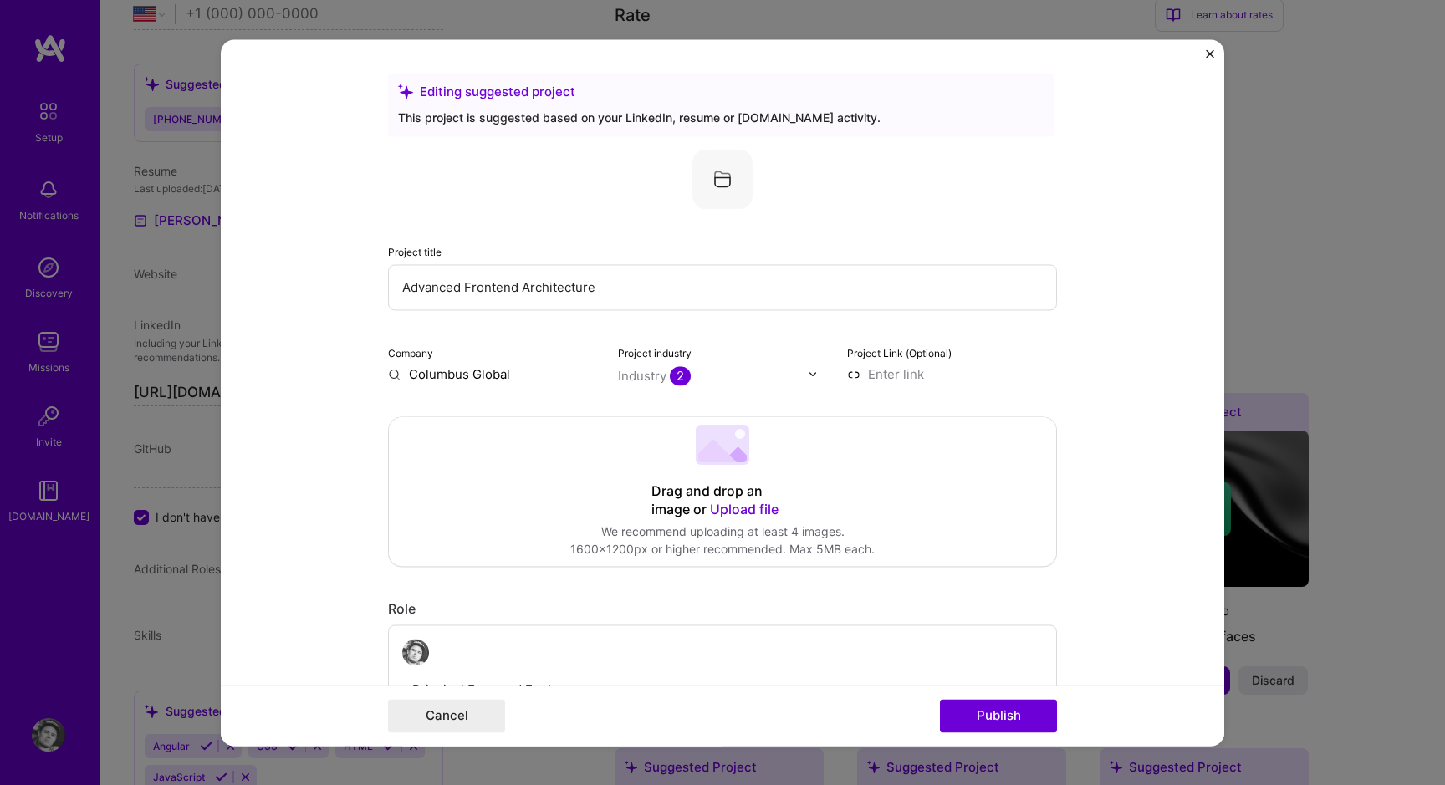
click at [670, 374] on span "2" at bounding box center [680, 375] width 21 height 19
click at [664, 409] on div "GreenTech" at bounding box center [685, 410] width 65 height 18
click at [645, 409] on span at bounding box center [639, 409] width 13 height 13
click at [644, 410] on span at bounding box center [639, 409] width 13 height 13
type input "gree"
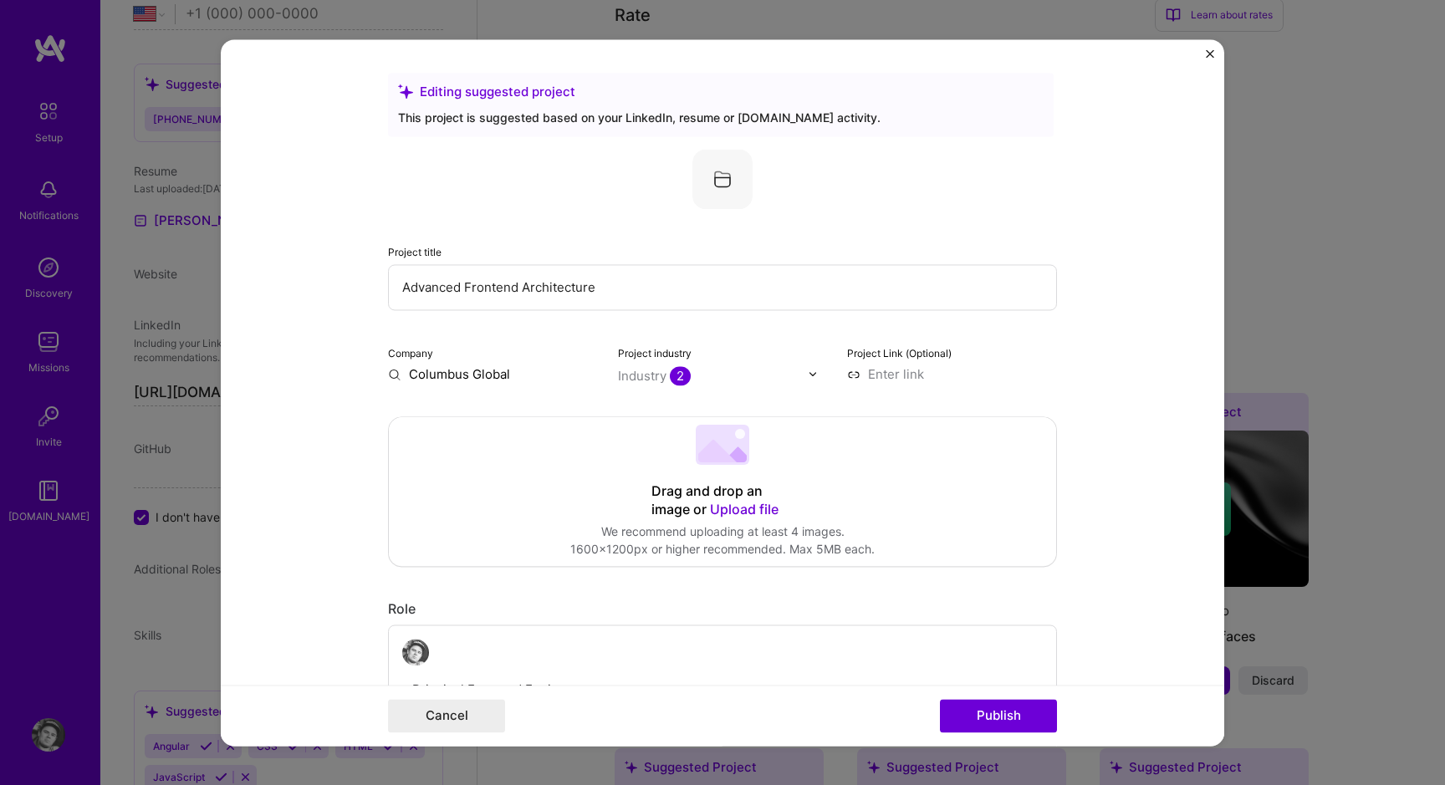
click at [726, 338] on div "Project title Advanced Frontend Architecture Company Columbus Global Project in…" at bounding box center [722, 266] width 669 height 234
click at [692, 370] on input "text" at bounding box center [713, 376] width 191 height 18
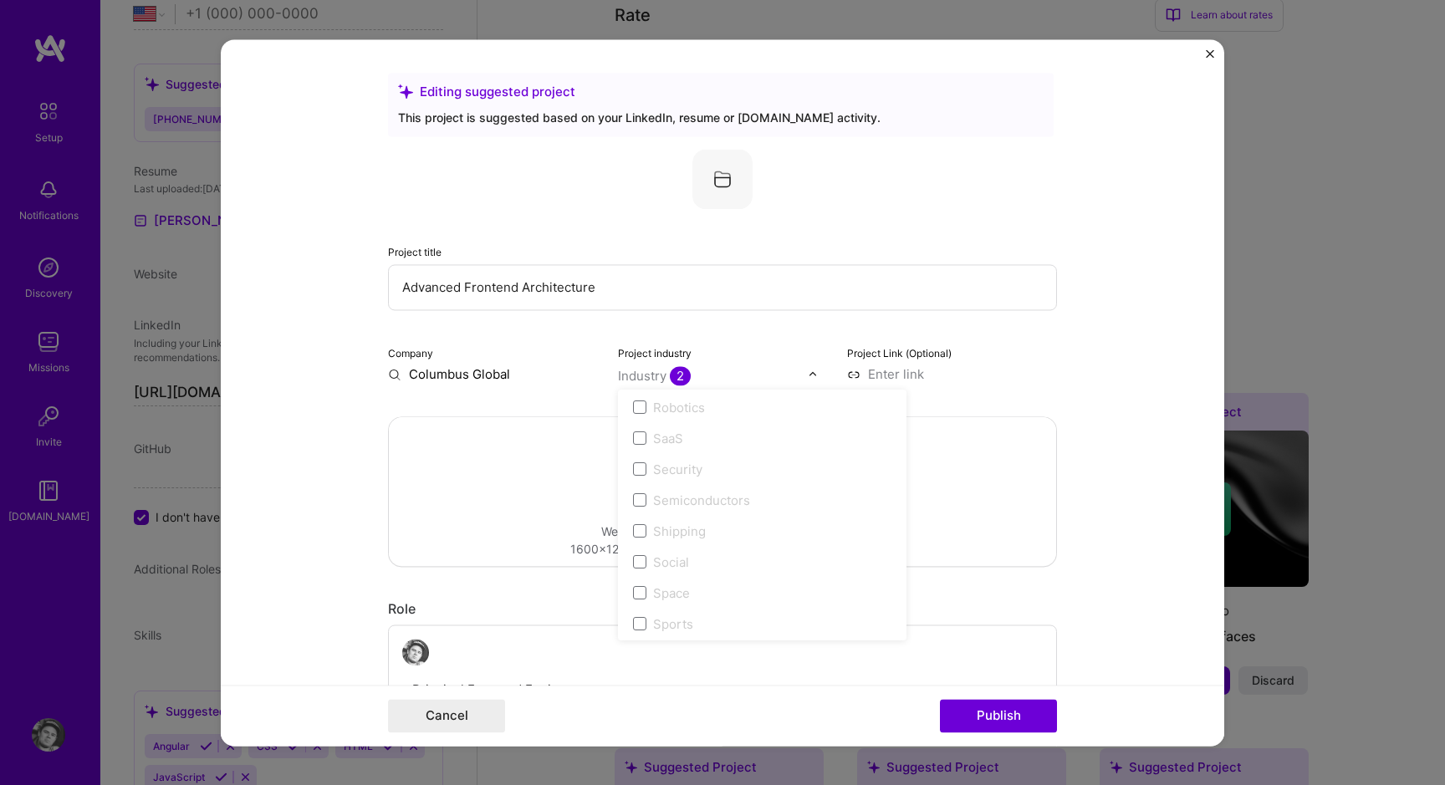
click at [742, 263] on div "Project title Advanced Frontend Architecture" at bounding box center [722, 276] width 669 height 68
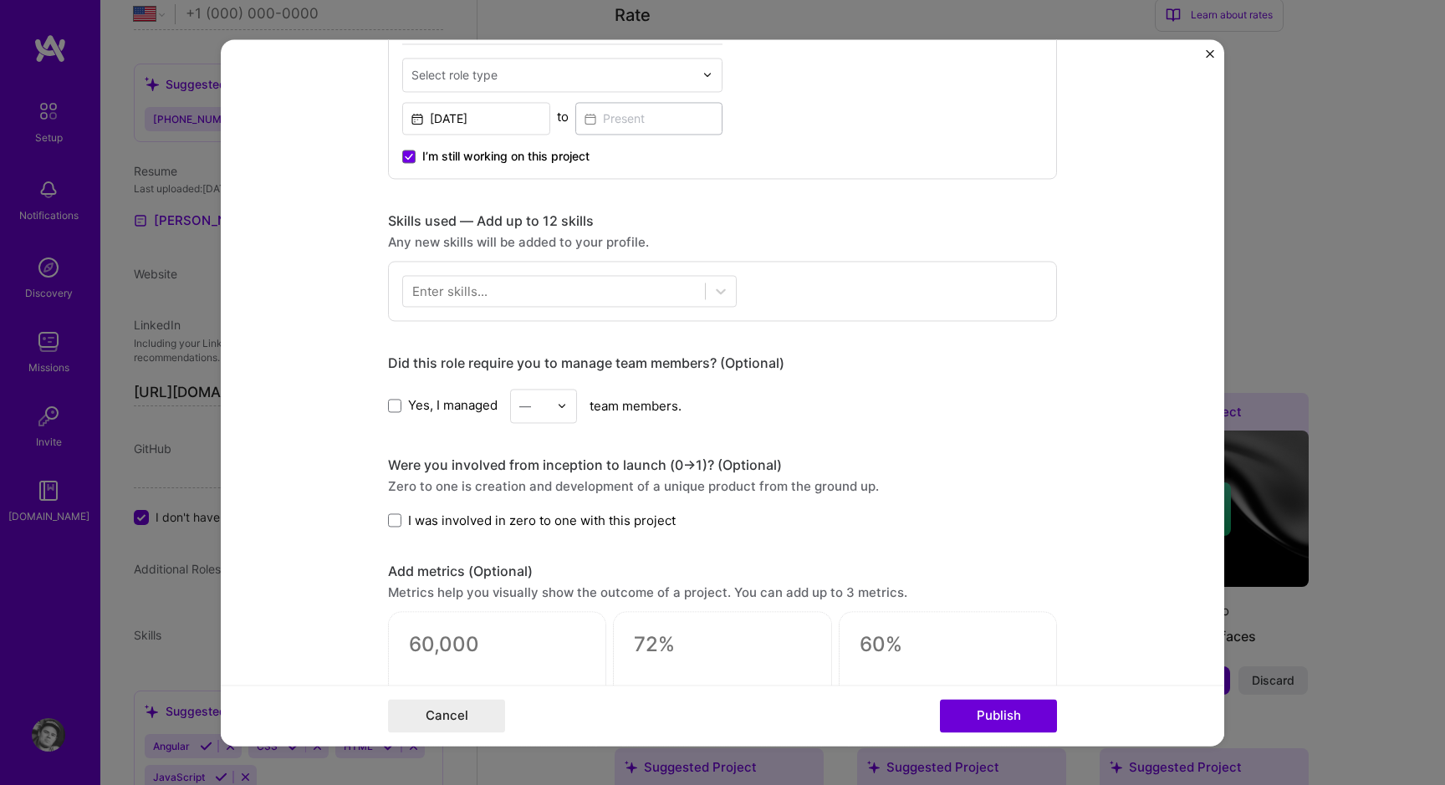
scroll to position [665, 0]
click at [556, 409] on div "—" at bounding box center [534, 404] width 46 height 33
click at [543, 633] on div "7" at bounding box center [543, 634] width 57 height 31
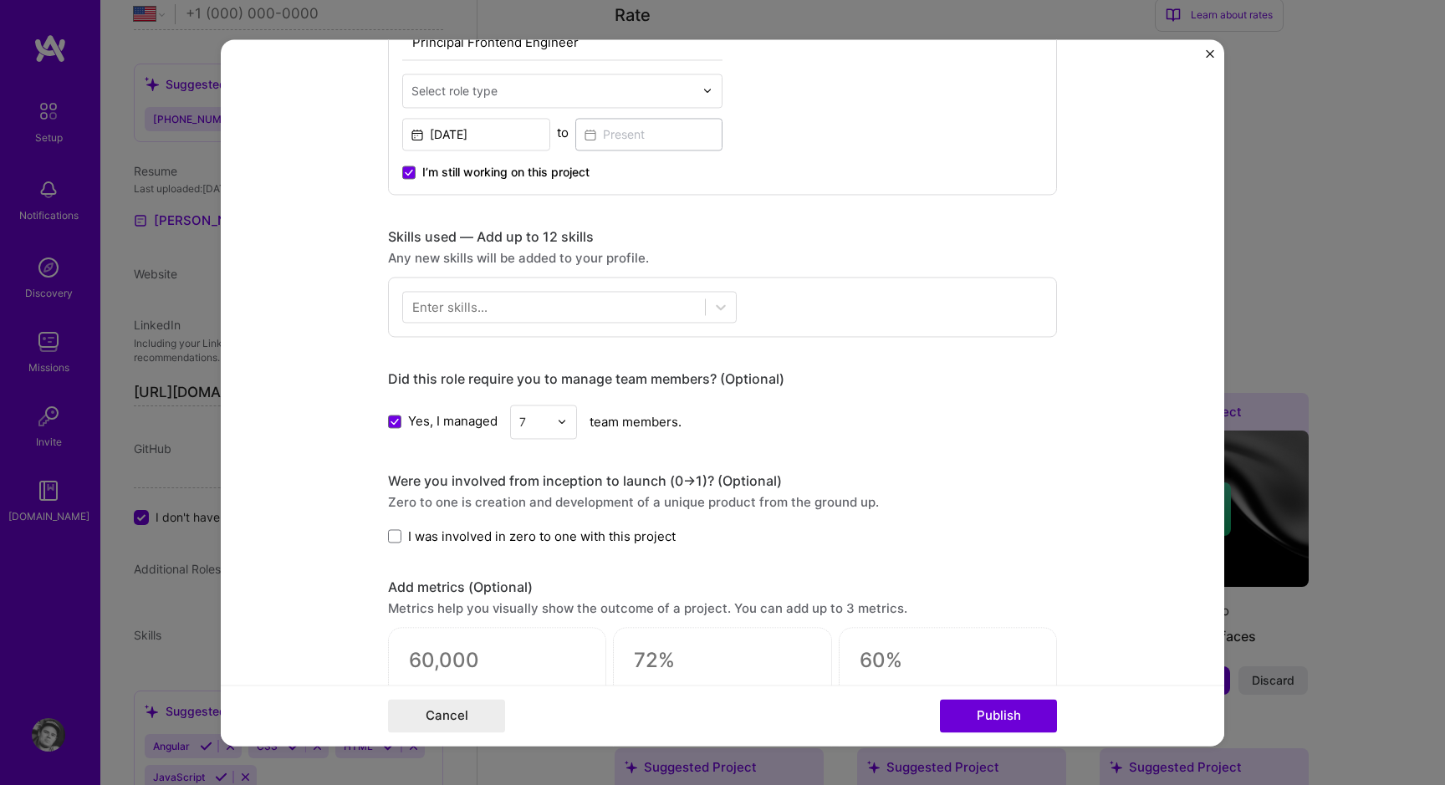
click at [557, 418] on div "7" at bounding box center [534, 422] width 46 height 33
click at [550, 589] on div "5" at bounding box center [543, 589] width 57 height 31
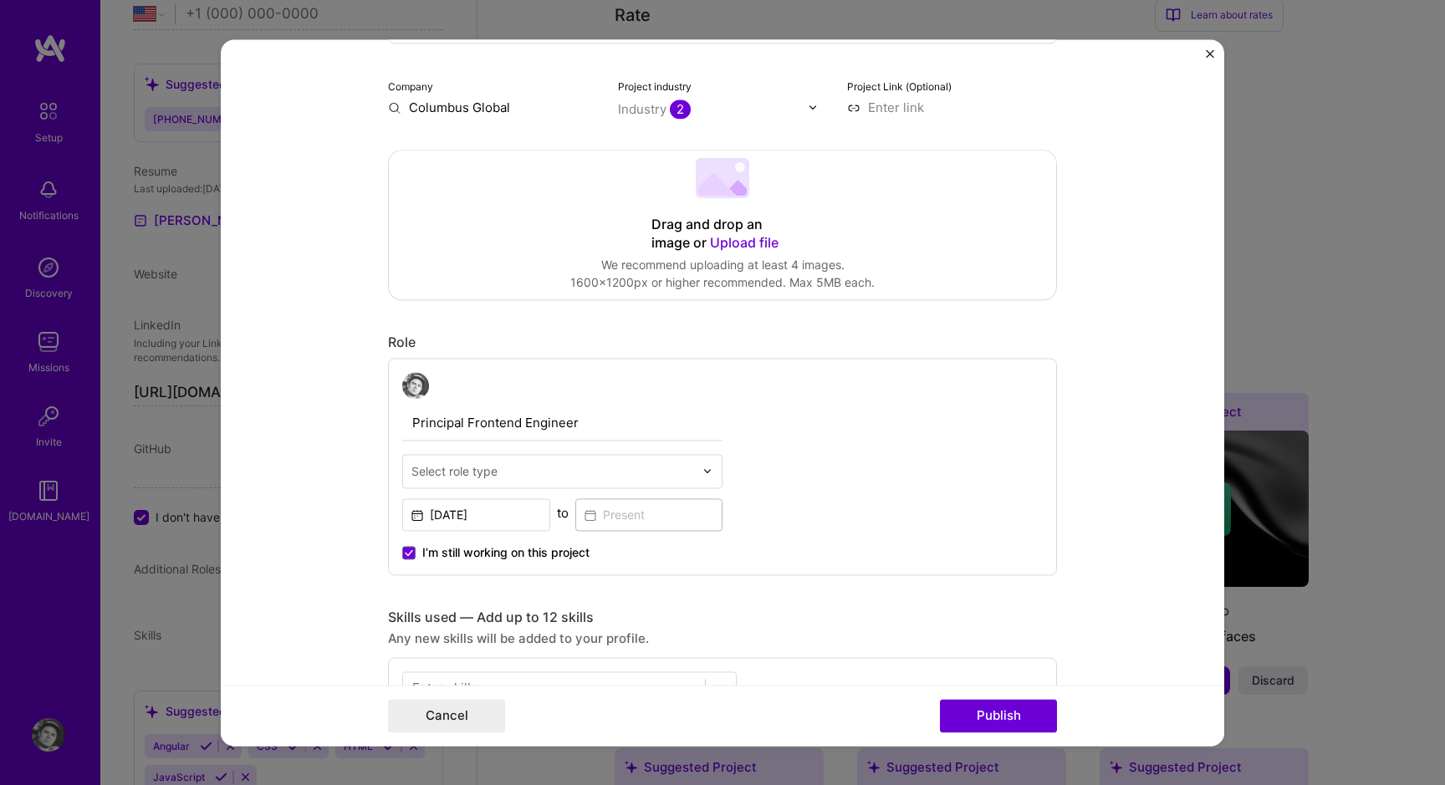
scroll to position [298, 0]
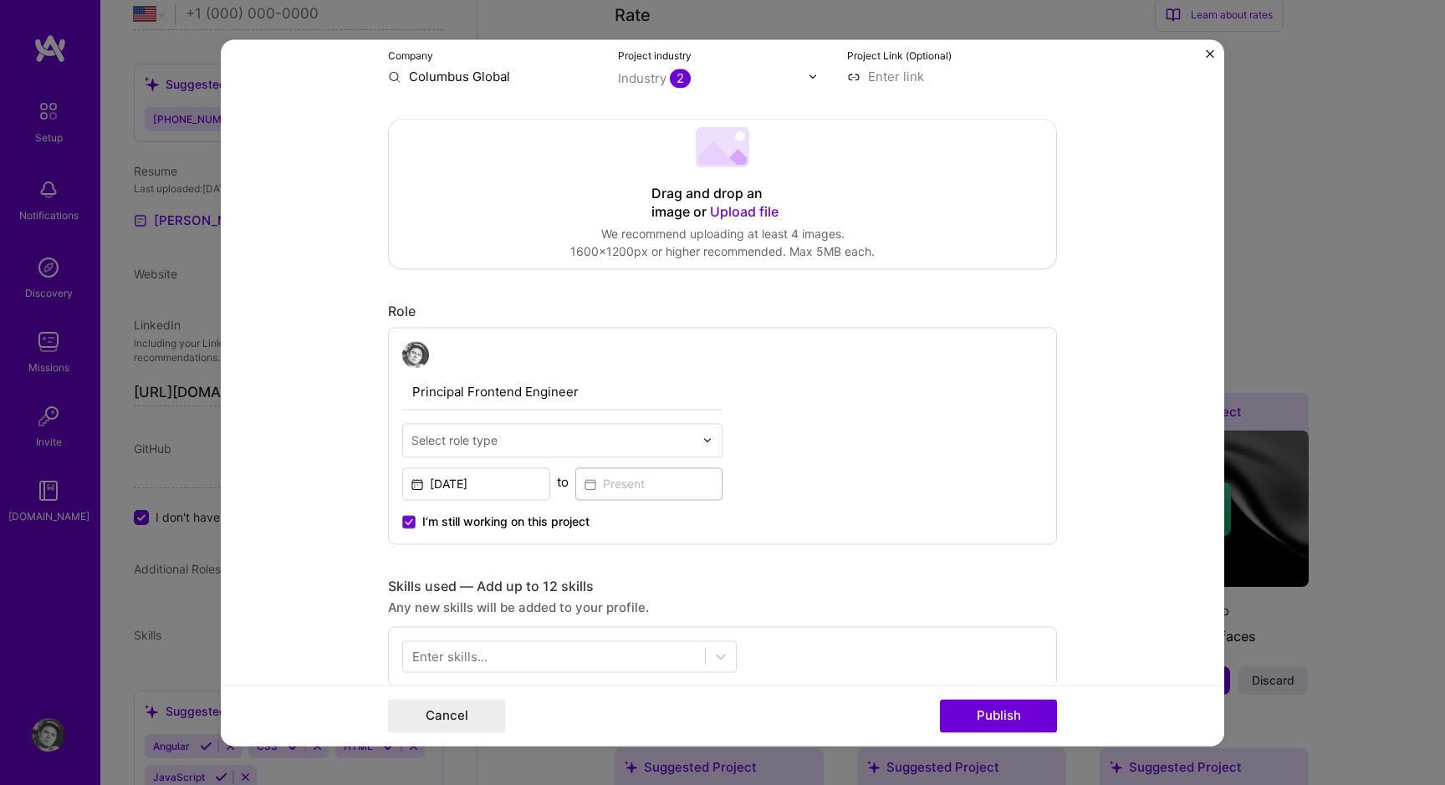
click at [447, 439] on div "Select role type" at bounding box center [454, 440] width 86 height 18
type input "lead"
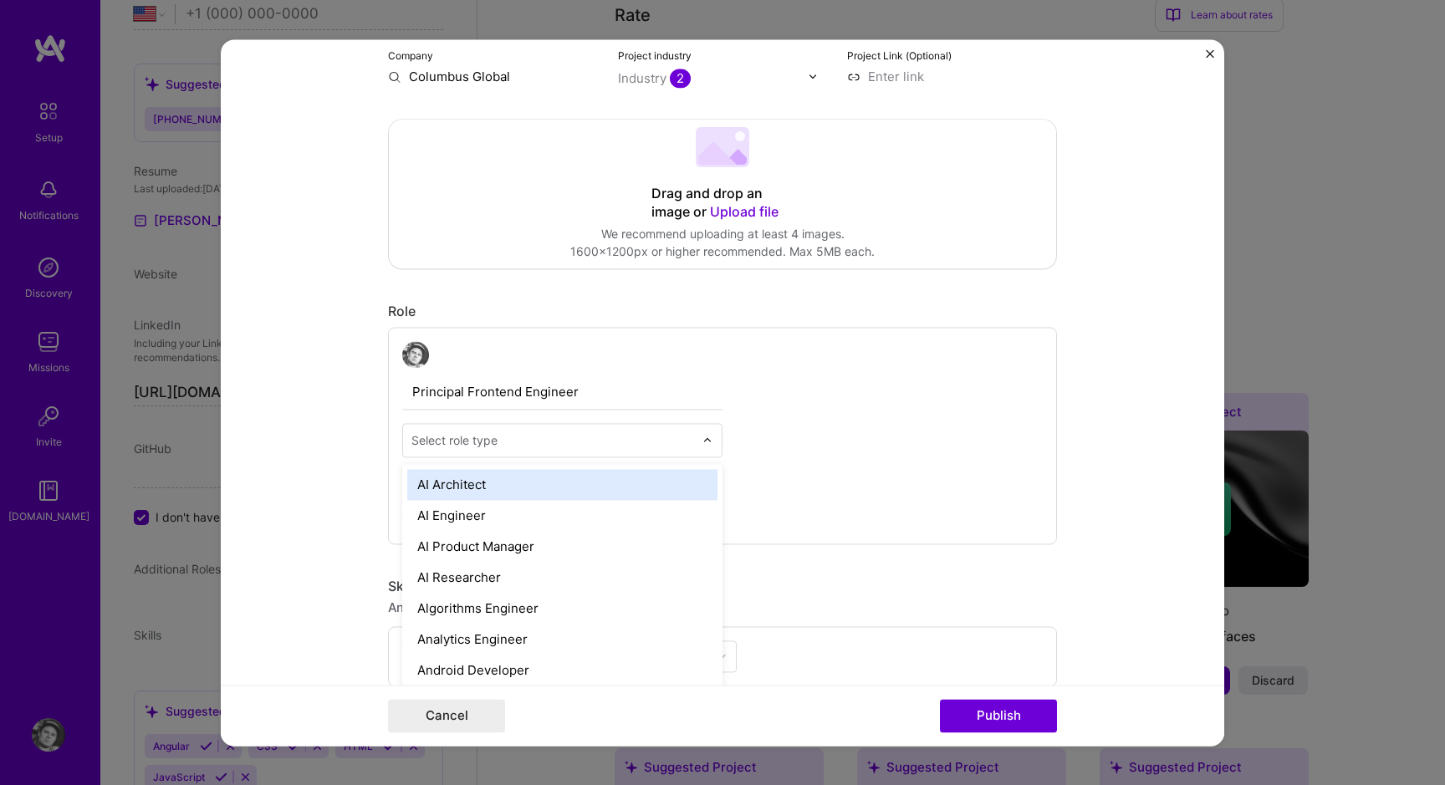
click at [380, 412] on form "Editing suggested project This project is suggested based on your LinkedIn, res…" at bounding box center [722, 392] width 1003 height 707
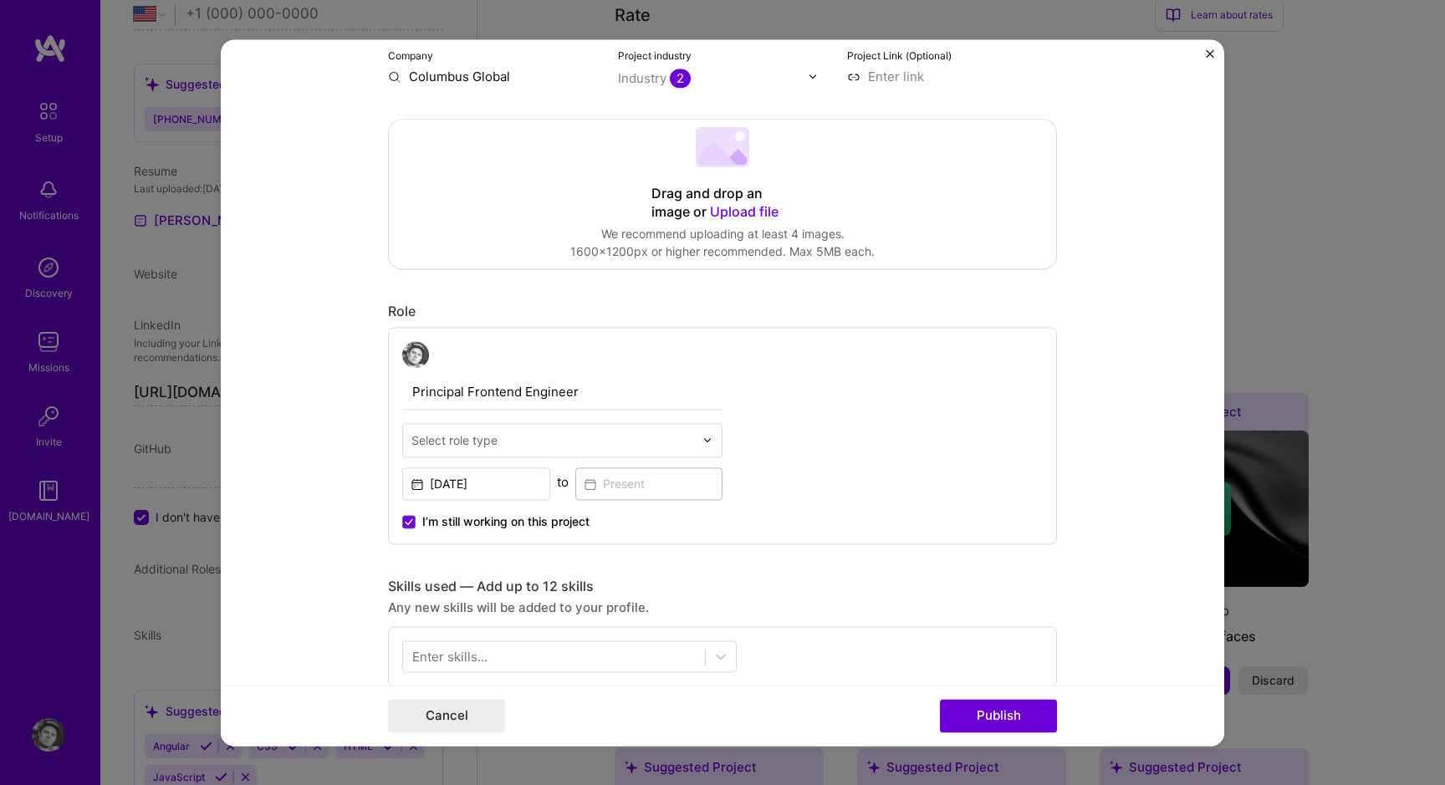
click at [544, 385] on input "Principal Frontend Engineer" at bounding box center [562, 392] width 320 height 35
click at [569, 430] on div "Select role type" at bounding box center [552, 440] width 299 height 33
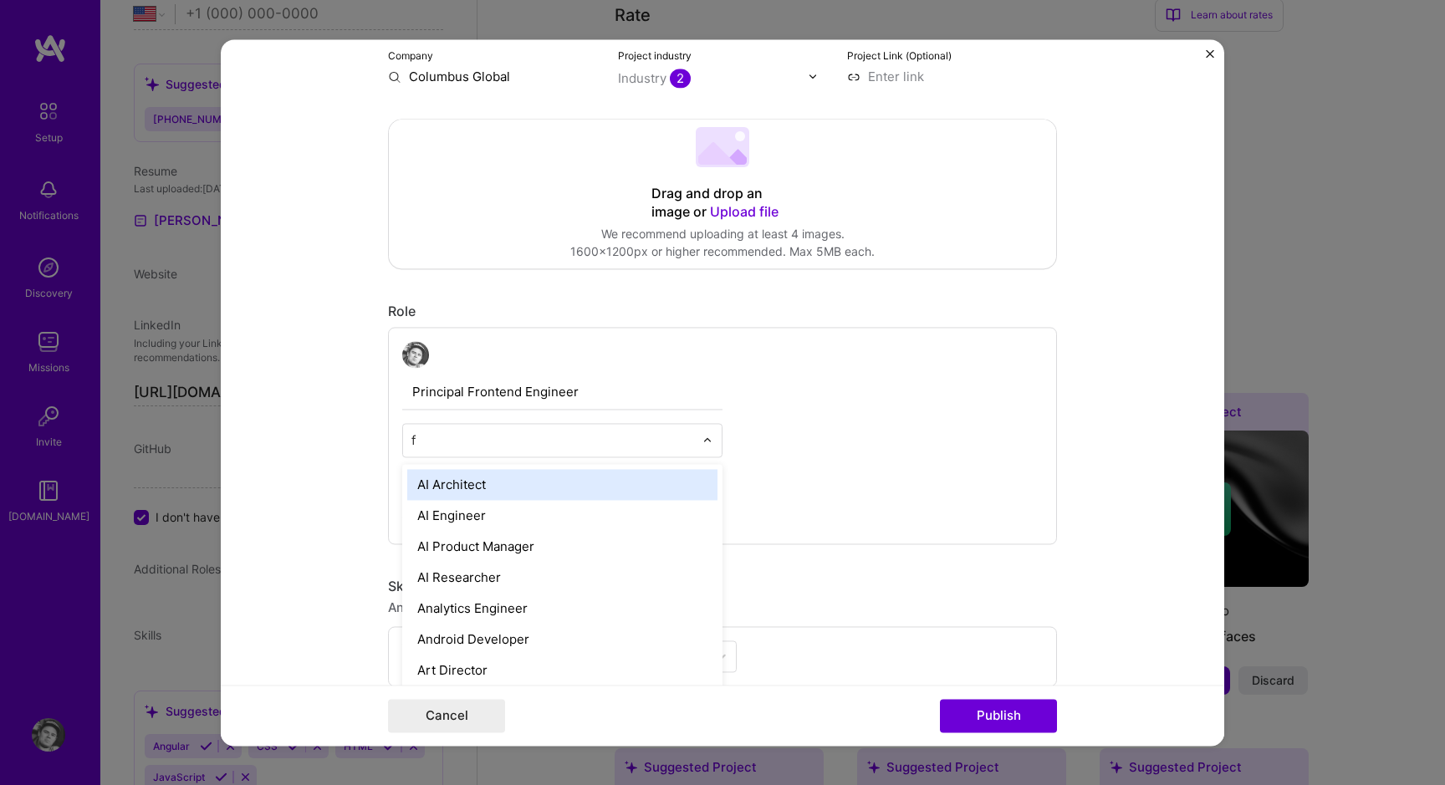
type input "fr"
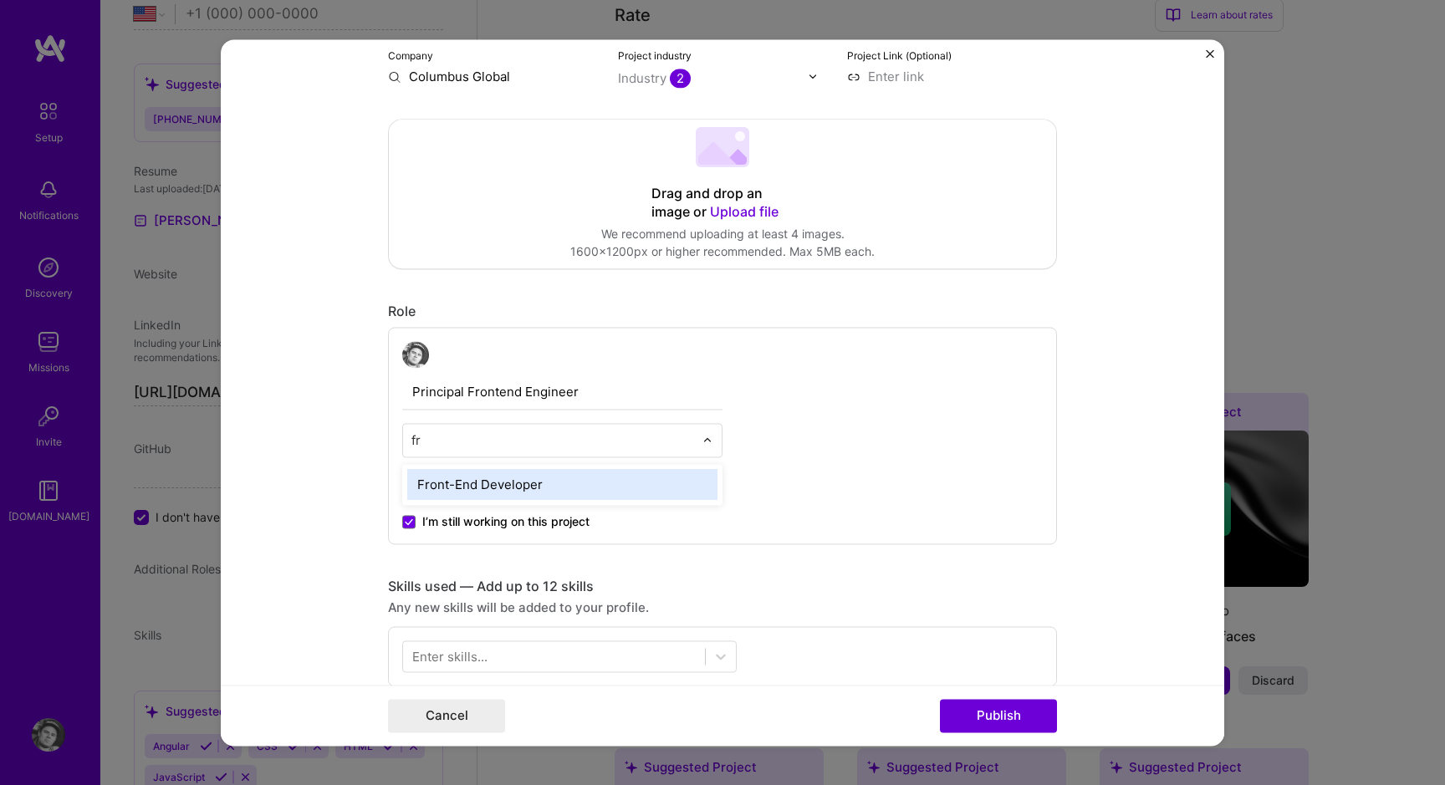
click at [540, 491] on div "Front-End Developer" at bounding box center [562, 484] width 310 height 31
click at [334, 421] on form "Editing suggested project This project is suggested based on your LinkedIn, res…" at bounding box center [722, 392] width 1003 height 707
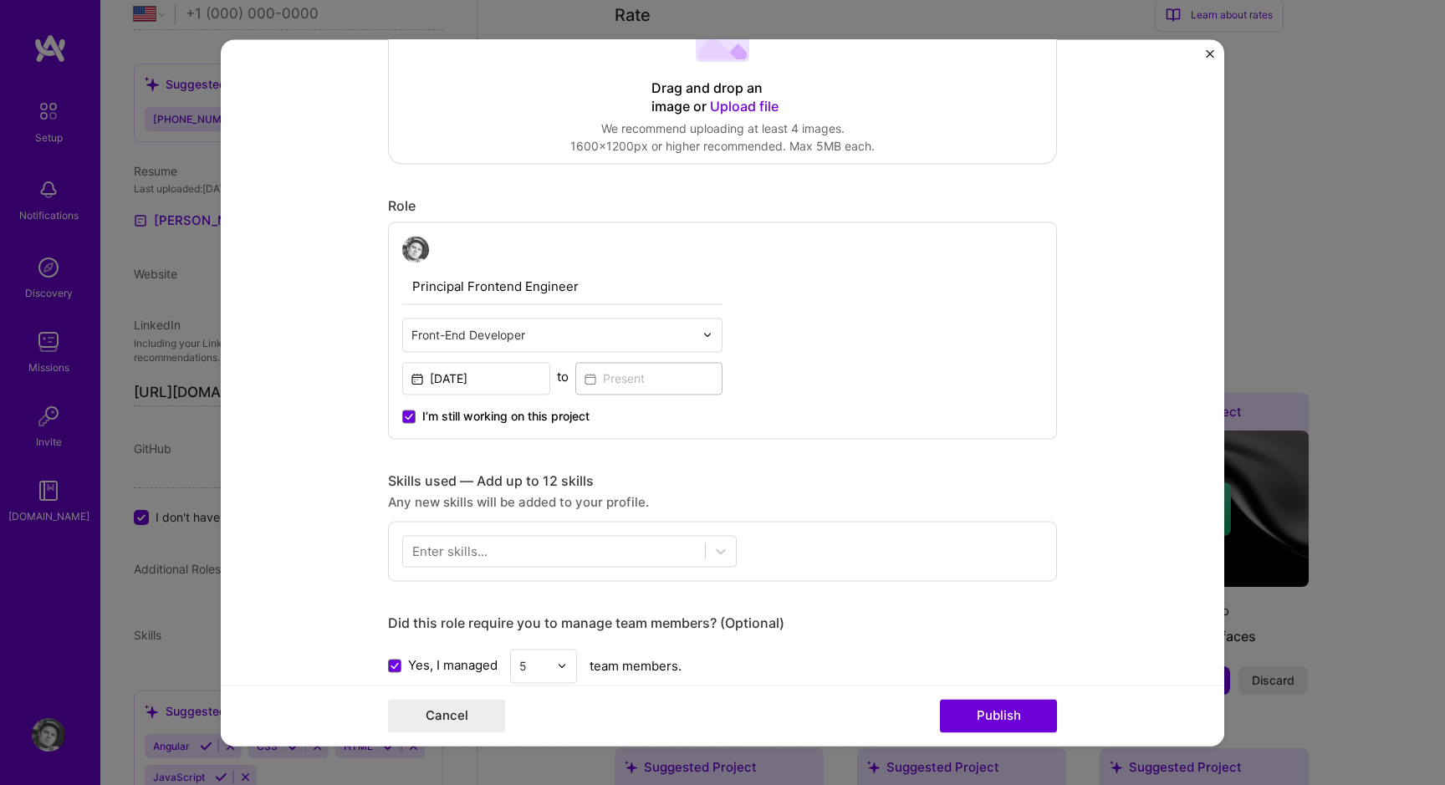
scroll to position [407, 0]
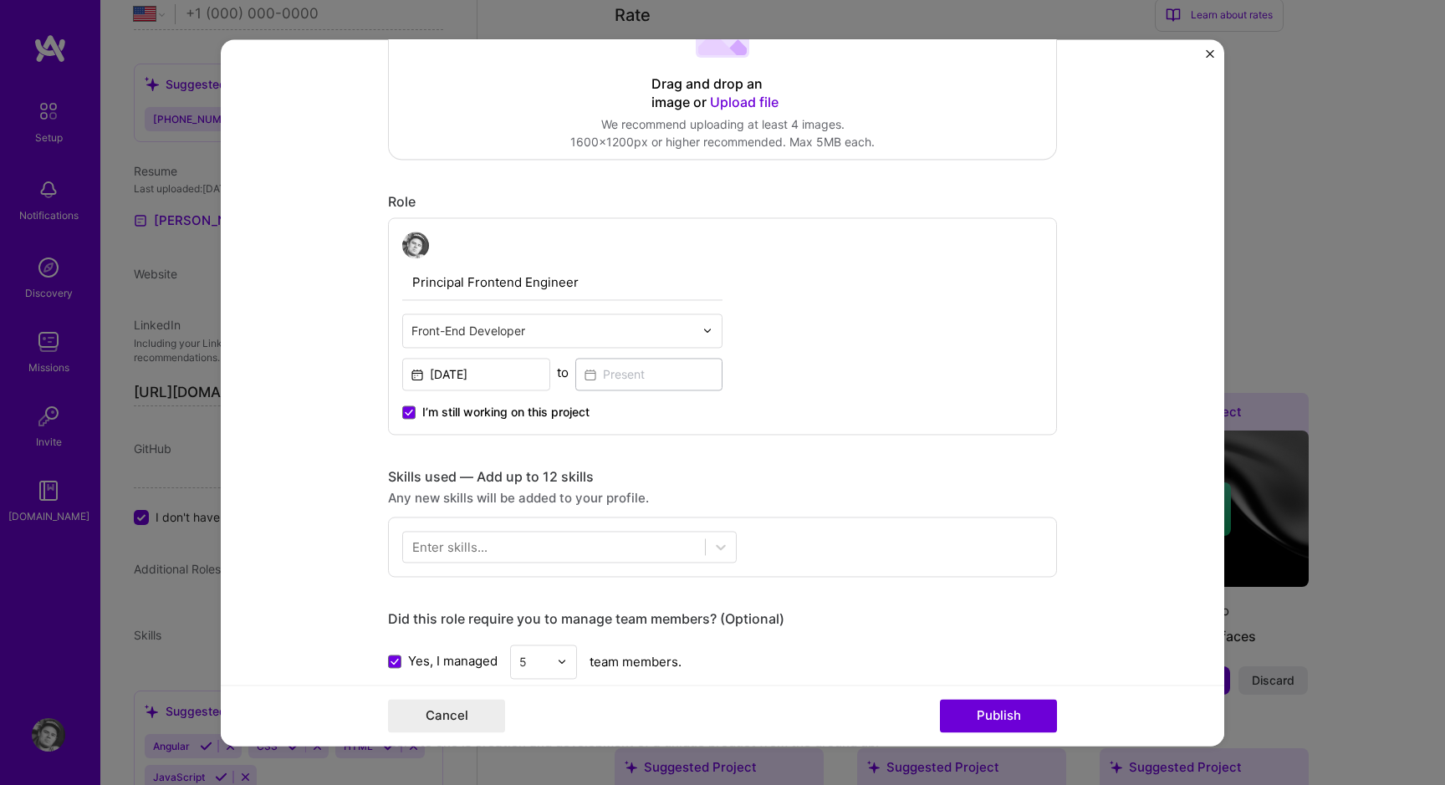
click at [462, 539] on div "Enter skills..." at bounding box center [449, 547] width 75 height 18
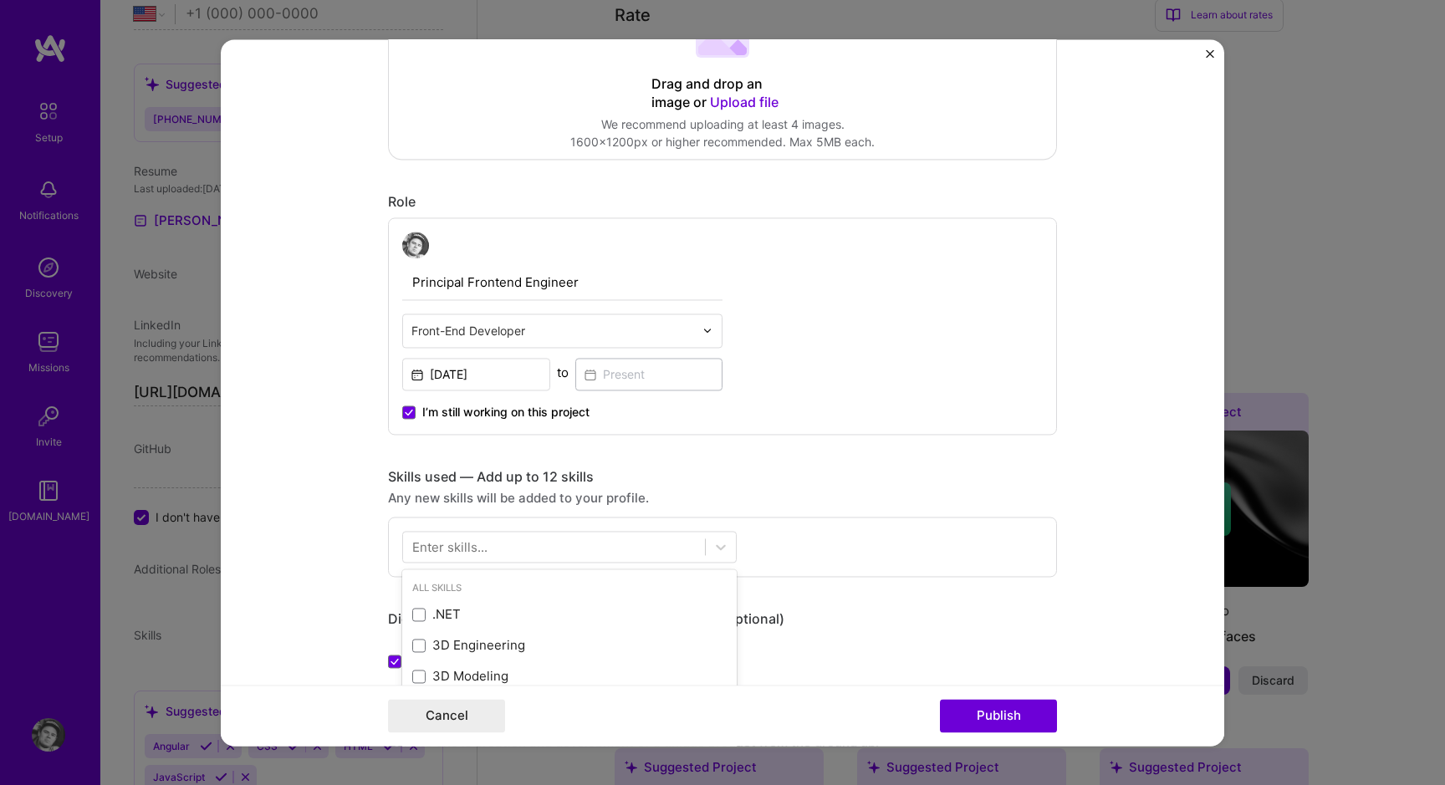
scroll to position [1186, 0]
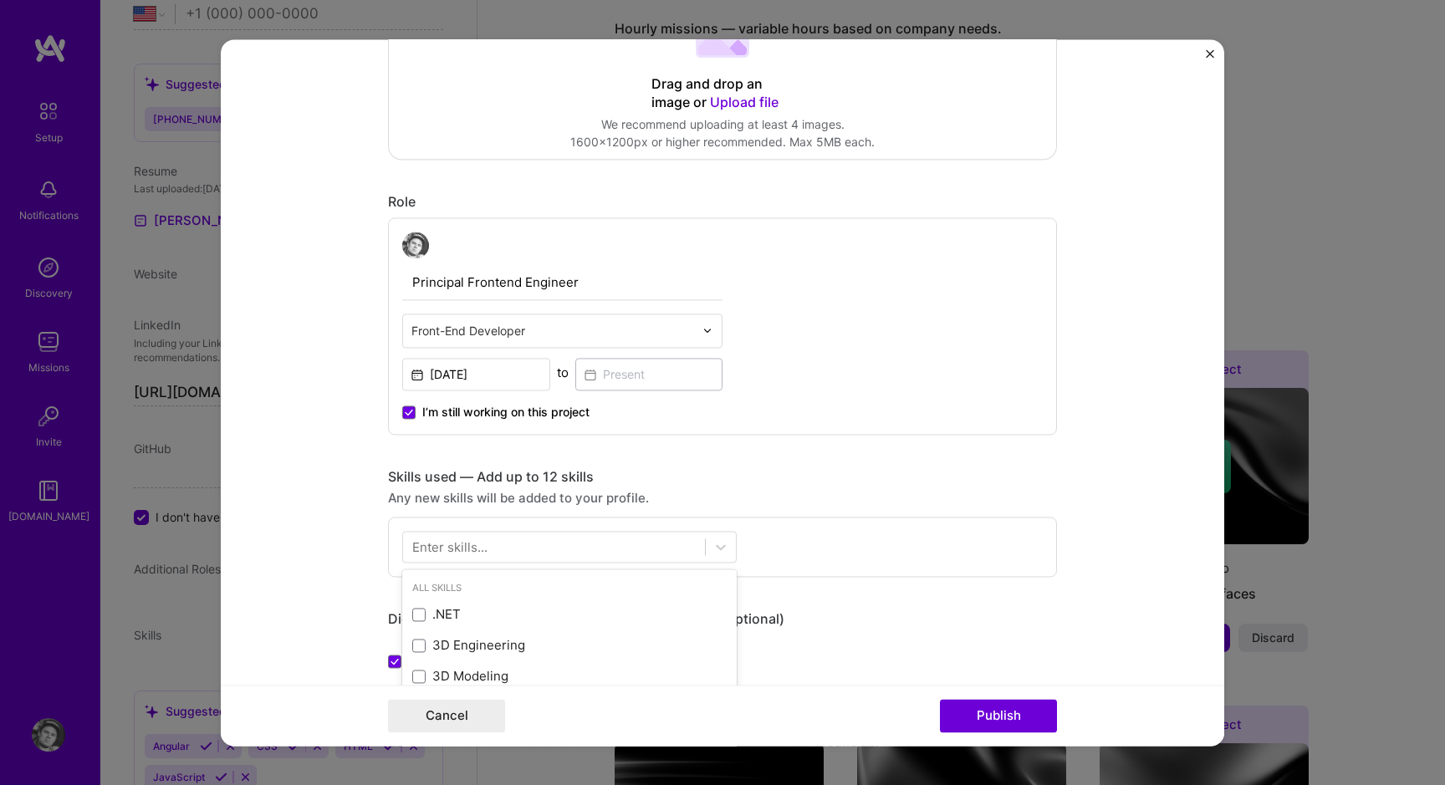
click at [462, 539] on div "Enter skills..." at bounding box center [449, 547] width 75 height 18
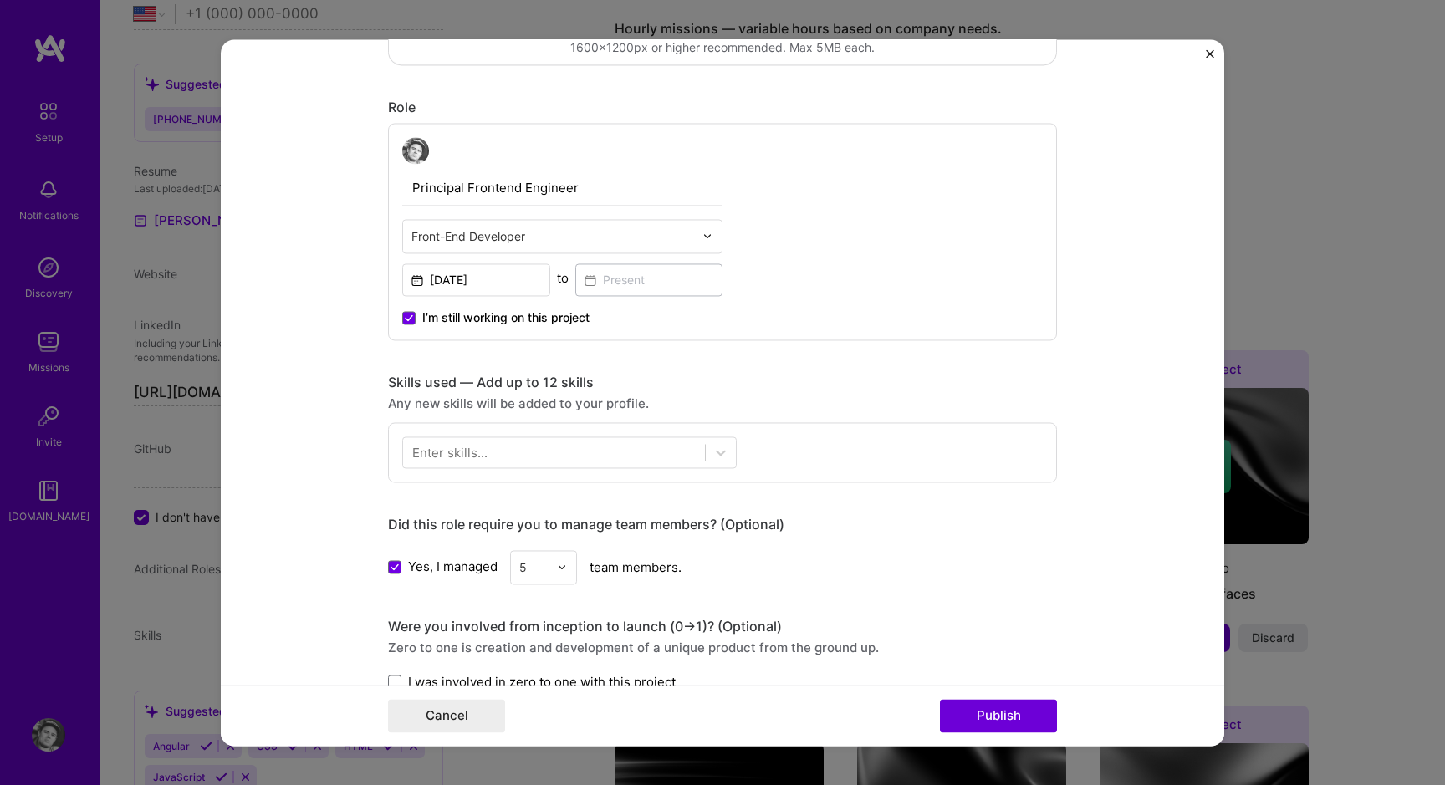
scroll to position [542, 0]
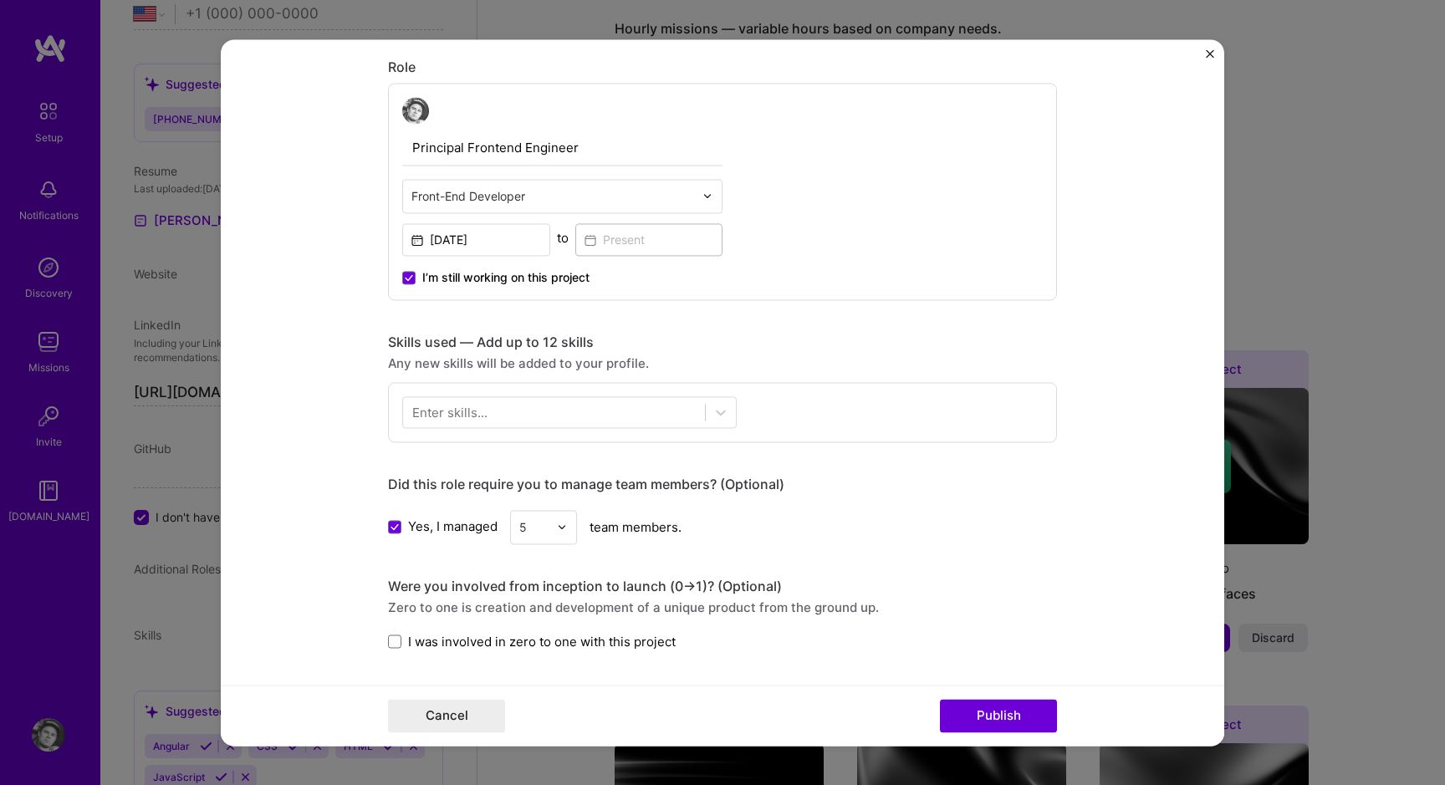
click at [477, 419] on div "Enter skills..." at bounding box center [449, 412] width 75 height 18
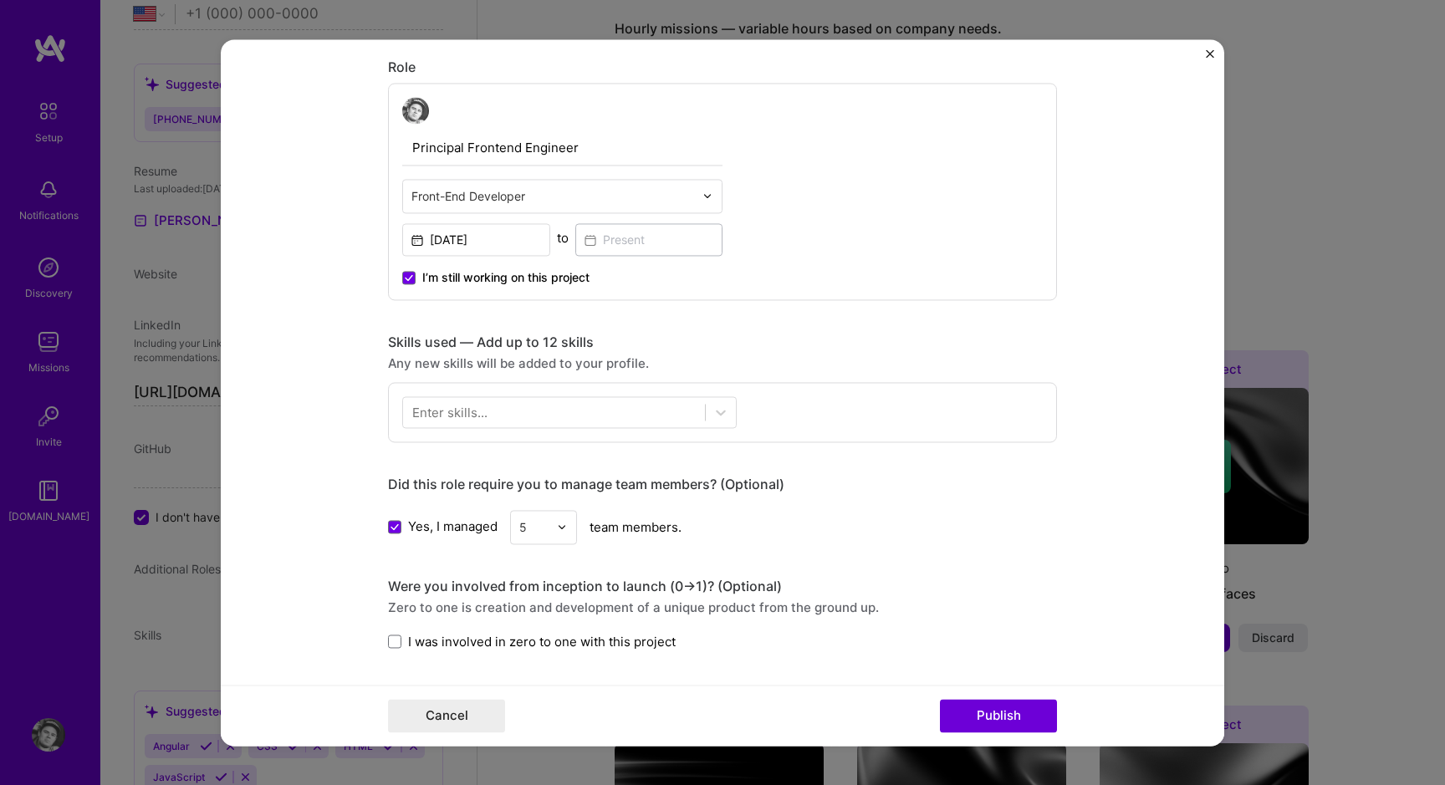
click at [466, 416] on div "Enter skills..." at bounding box center [449, 412] width 75 height 18
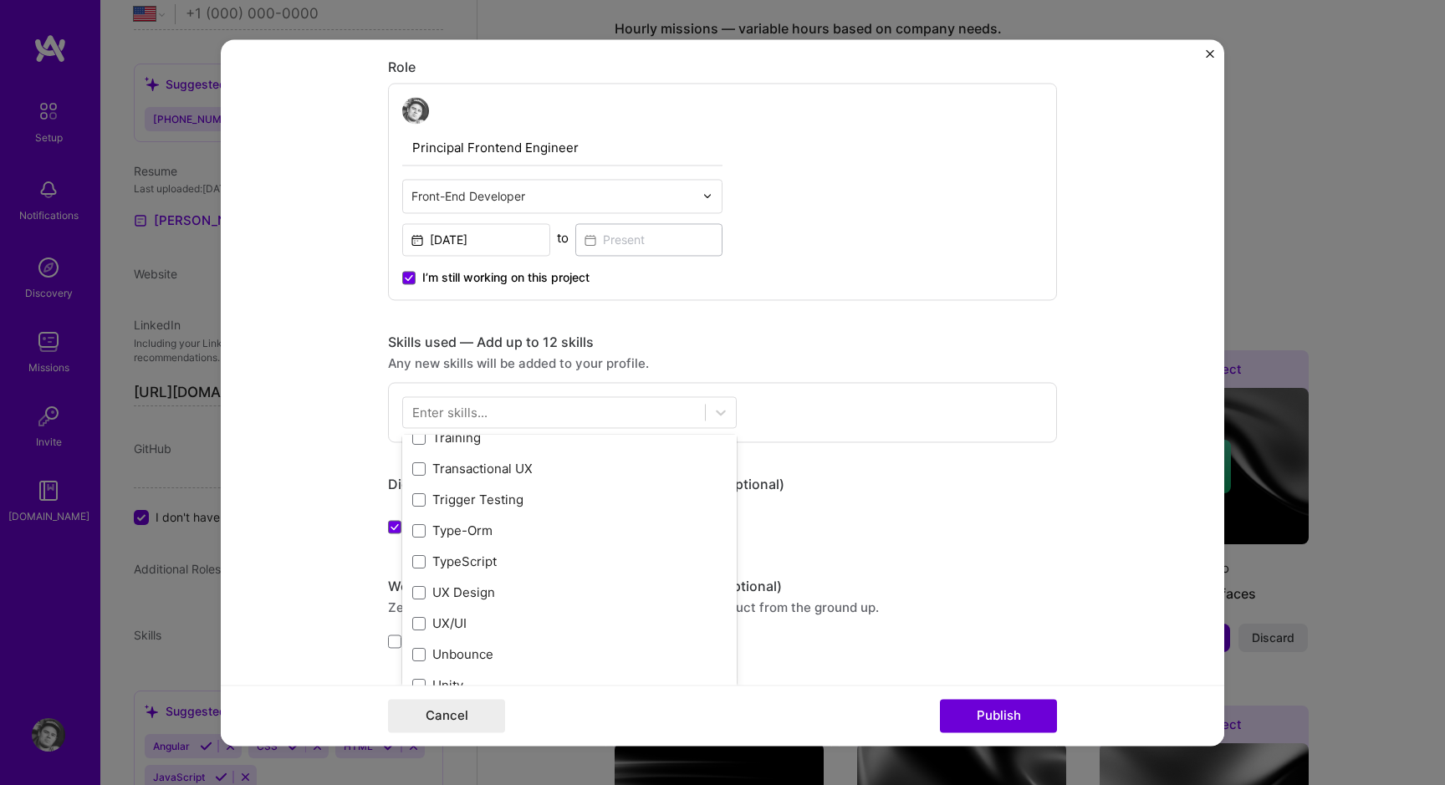
scroll to position [10457, 0]
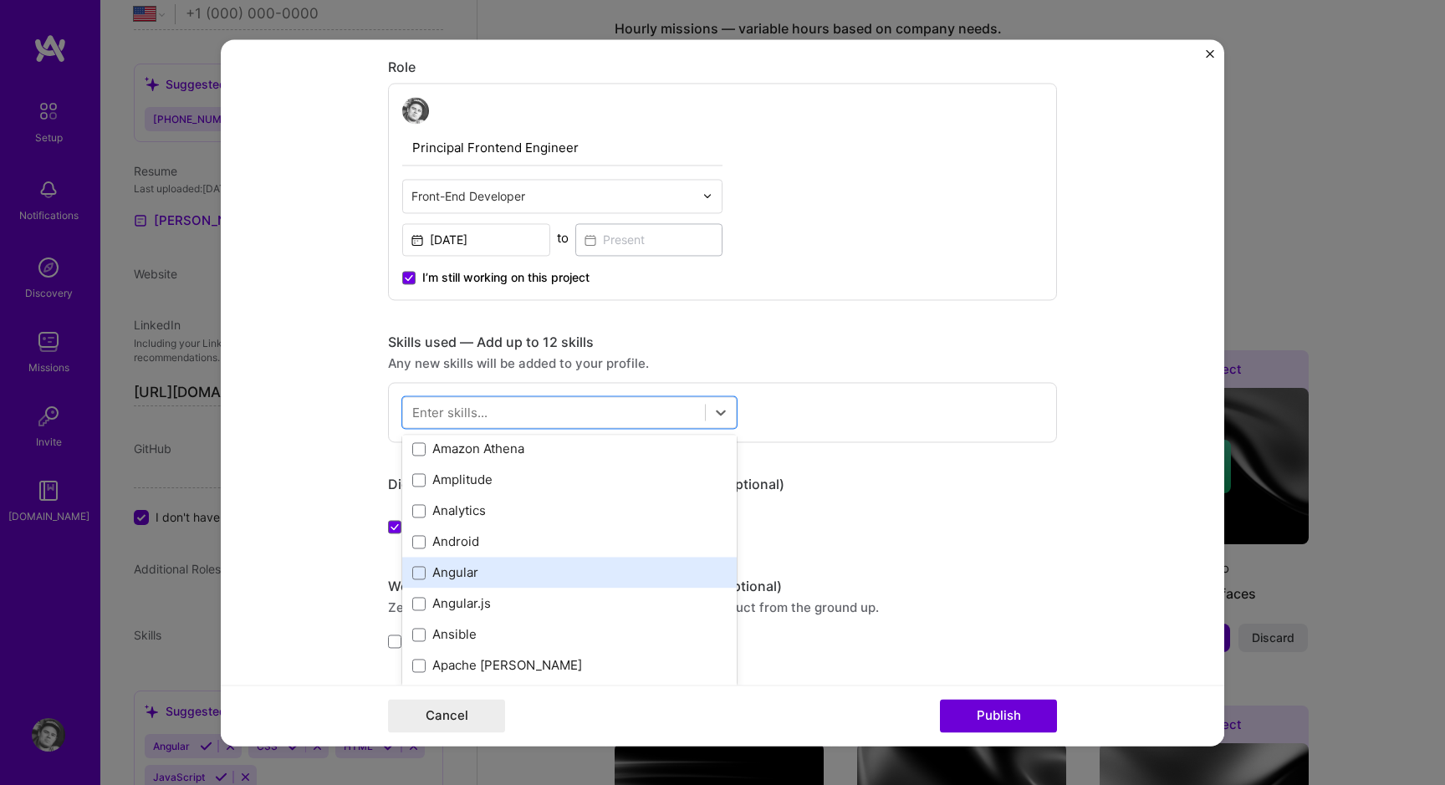
click at [477, 580] on div "Angular" at bounding box center [569, 573] width 314 height 18
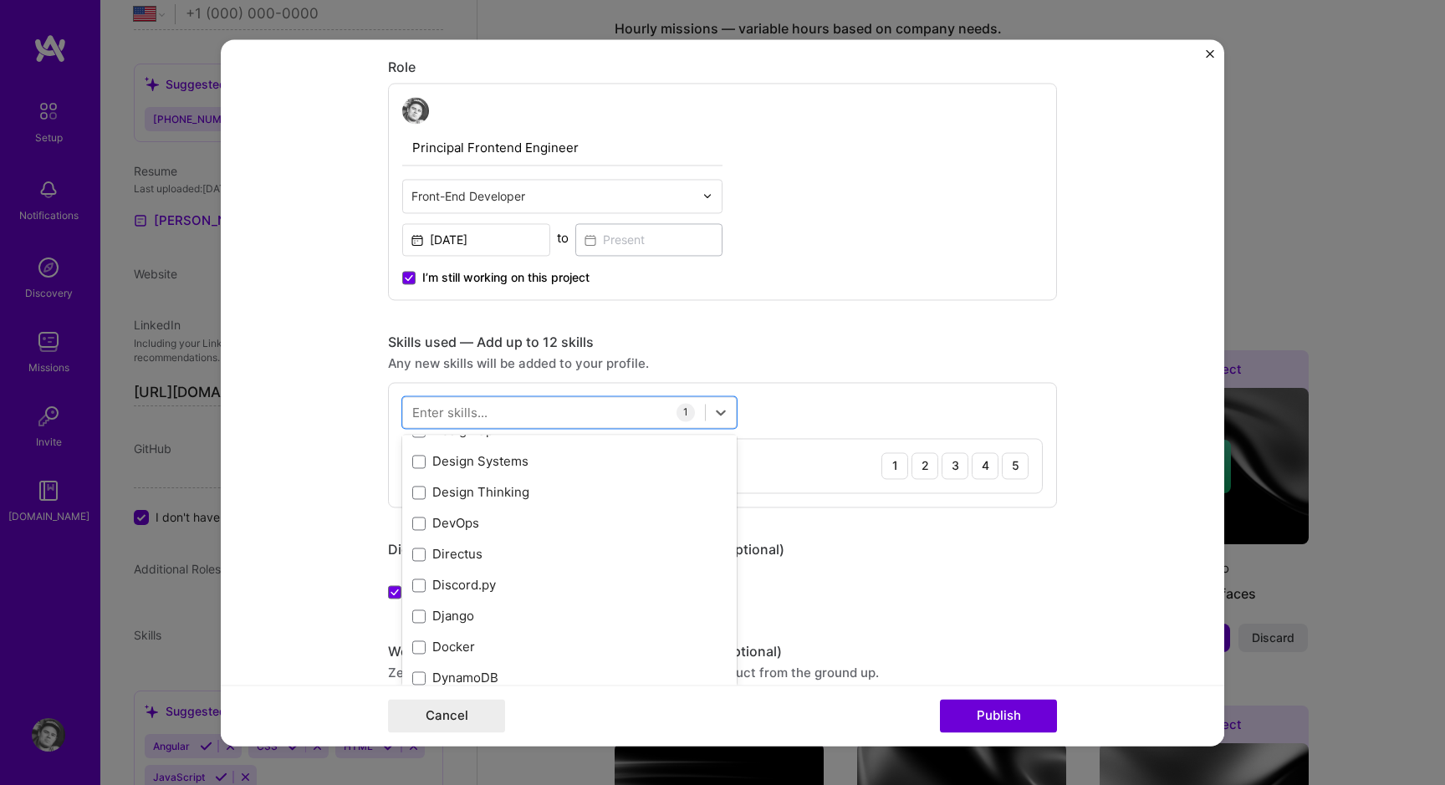
scroll to position [3125, 0]
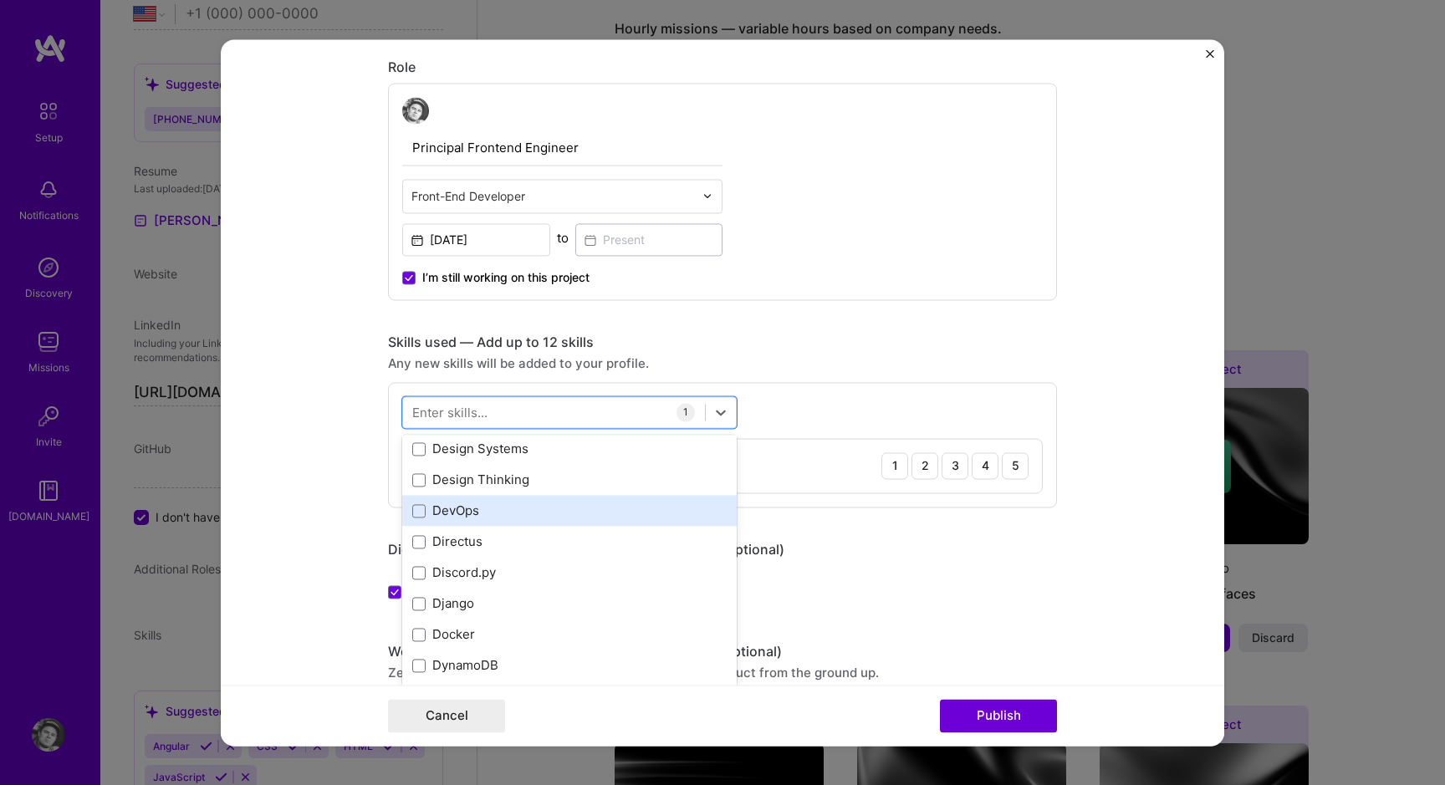
click at [505, 503] on div "DevOps" at bounding box center [569, 512] width 314 height 18
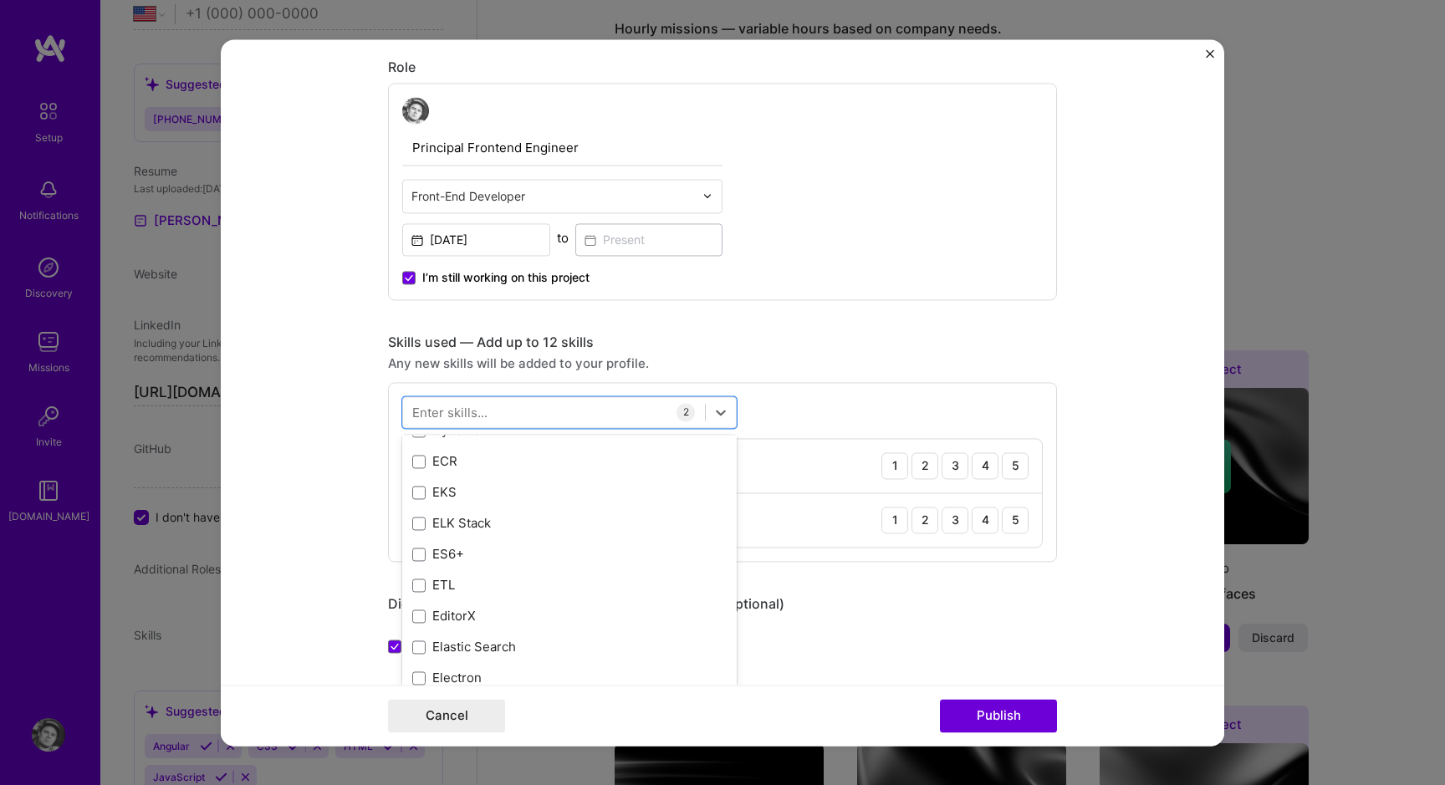
scroll to position [3358, 0]
click at [493, 532] on div "ELK Stack" at bounding box center [569, 526] width 314 height 18
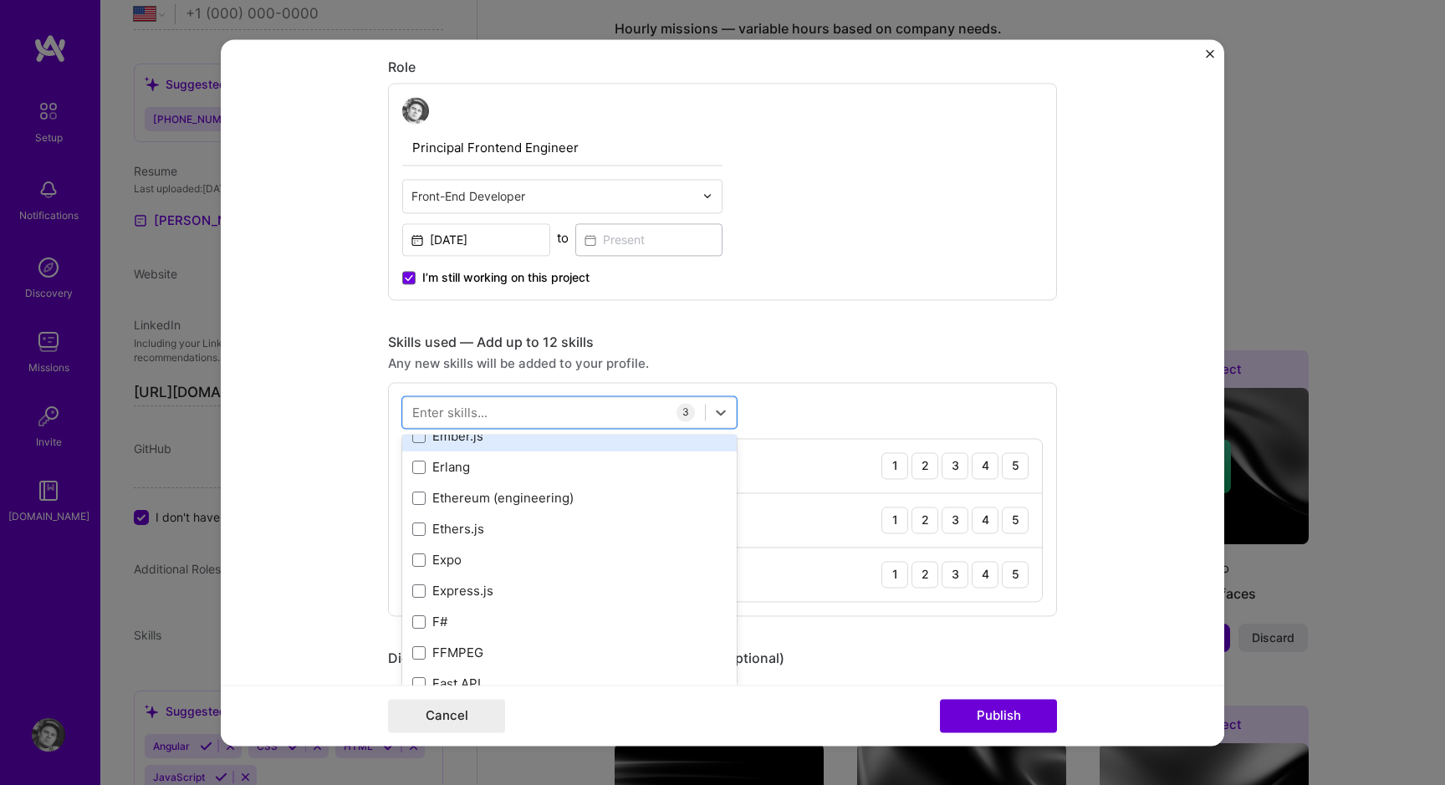
scroll to position [3790, 0]
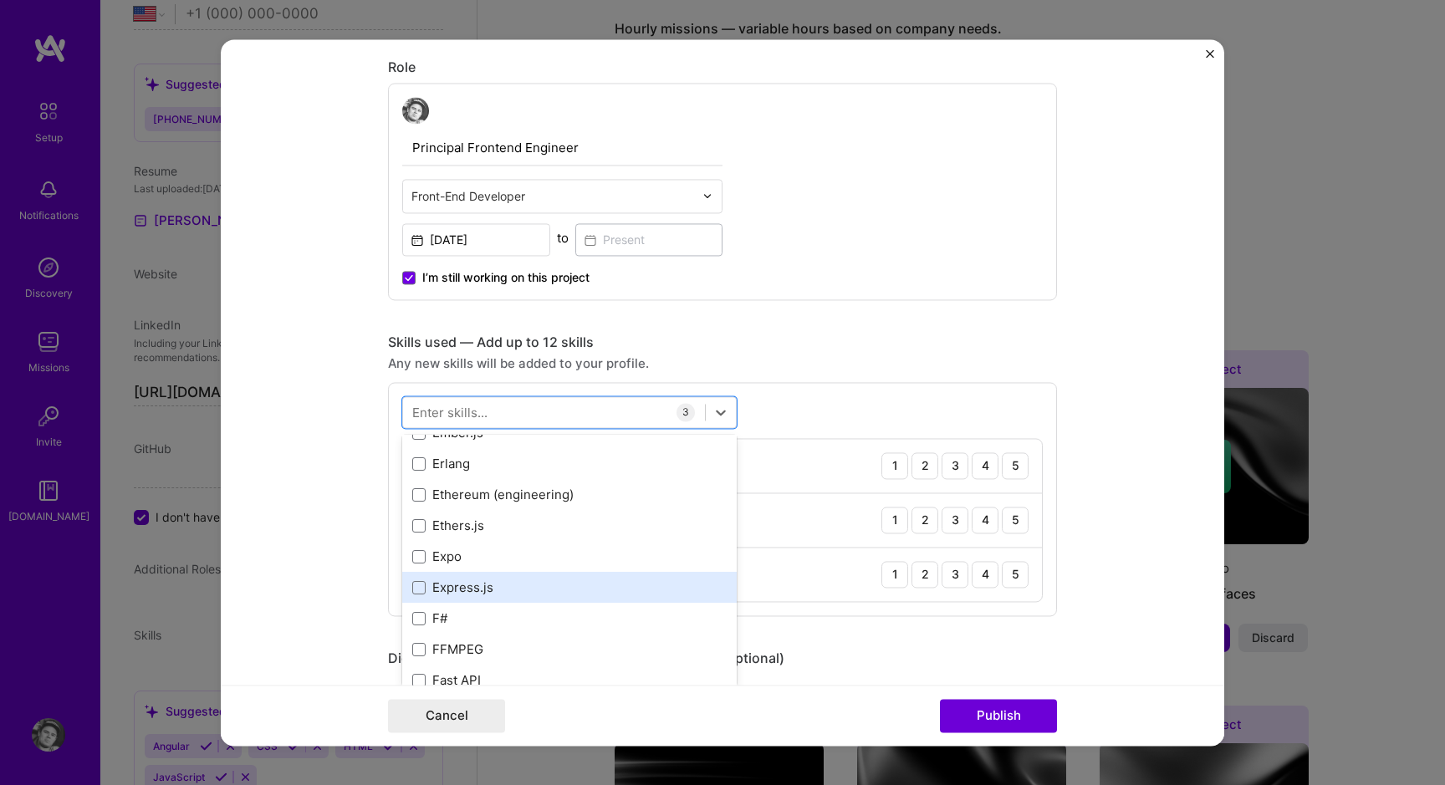
click at [507, 585] on div "Express.js" at bounding box center [569, 588] width 314 height 18
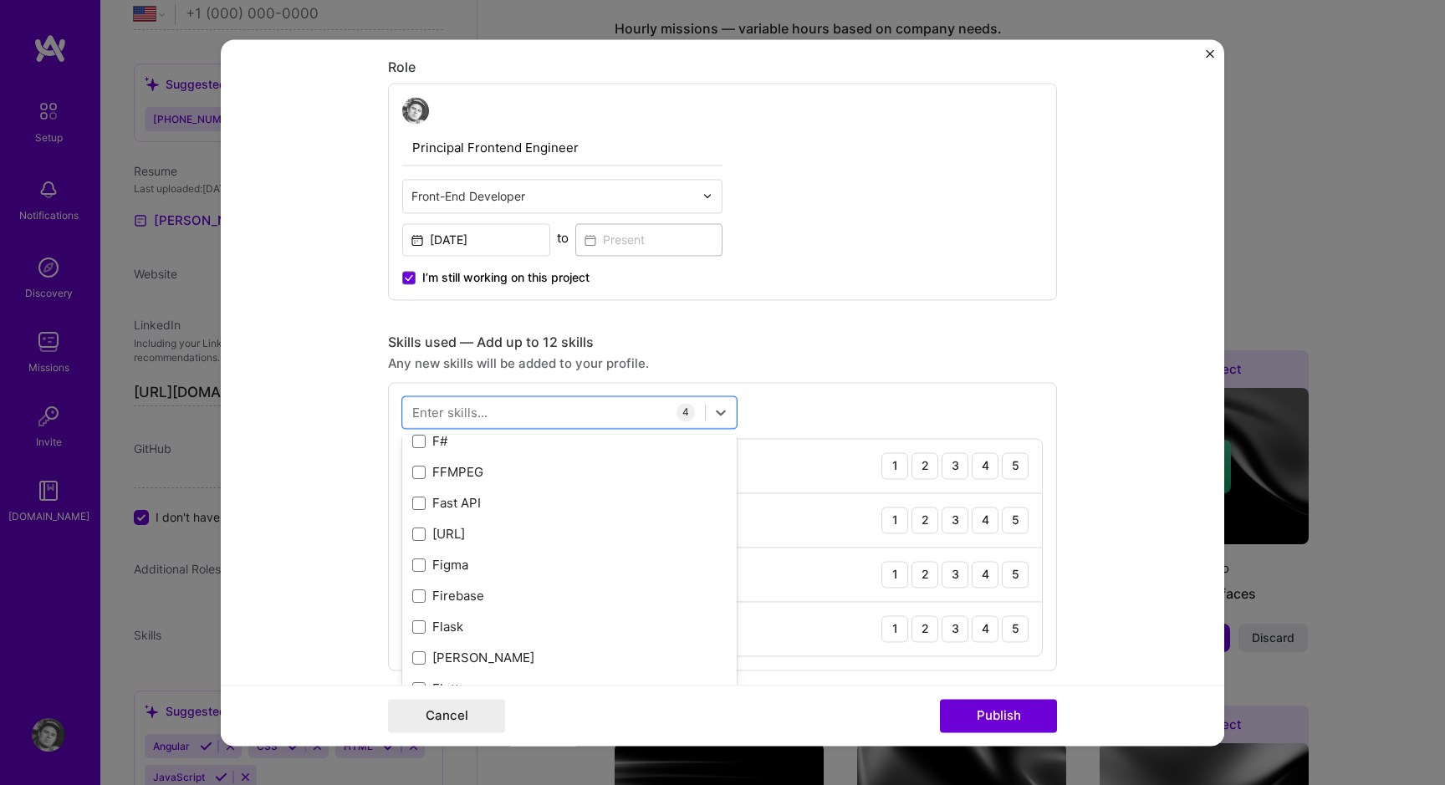
scroll to position [3973, 0]
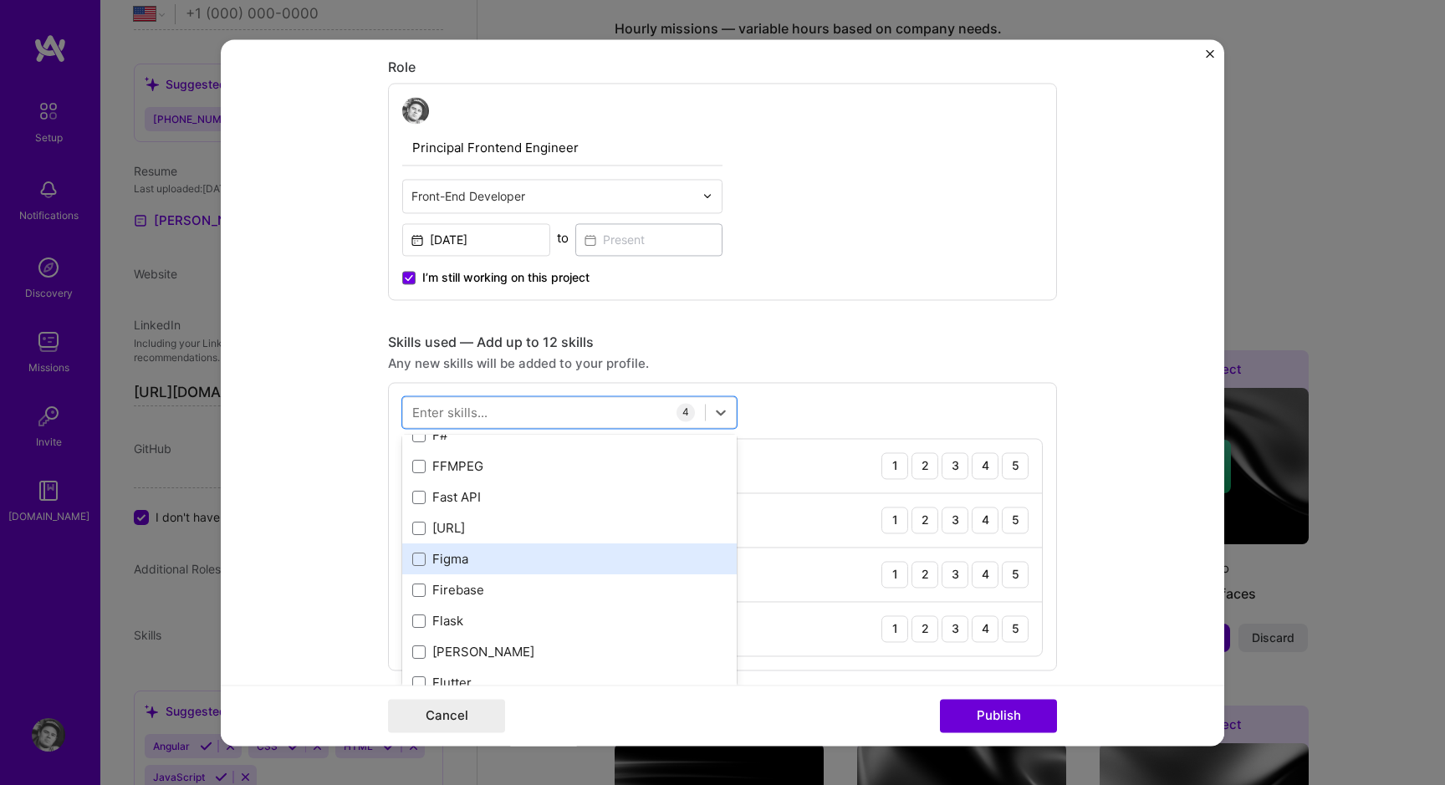
click at [497, 554] on div "Figma" at bounding box center [569, 560] width 314 height 18
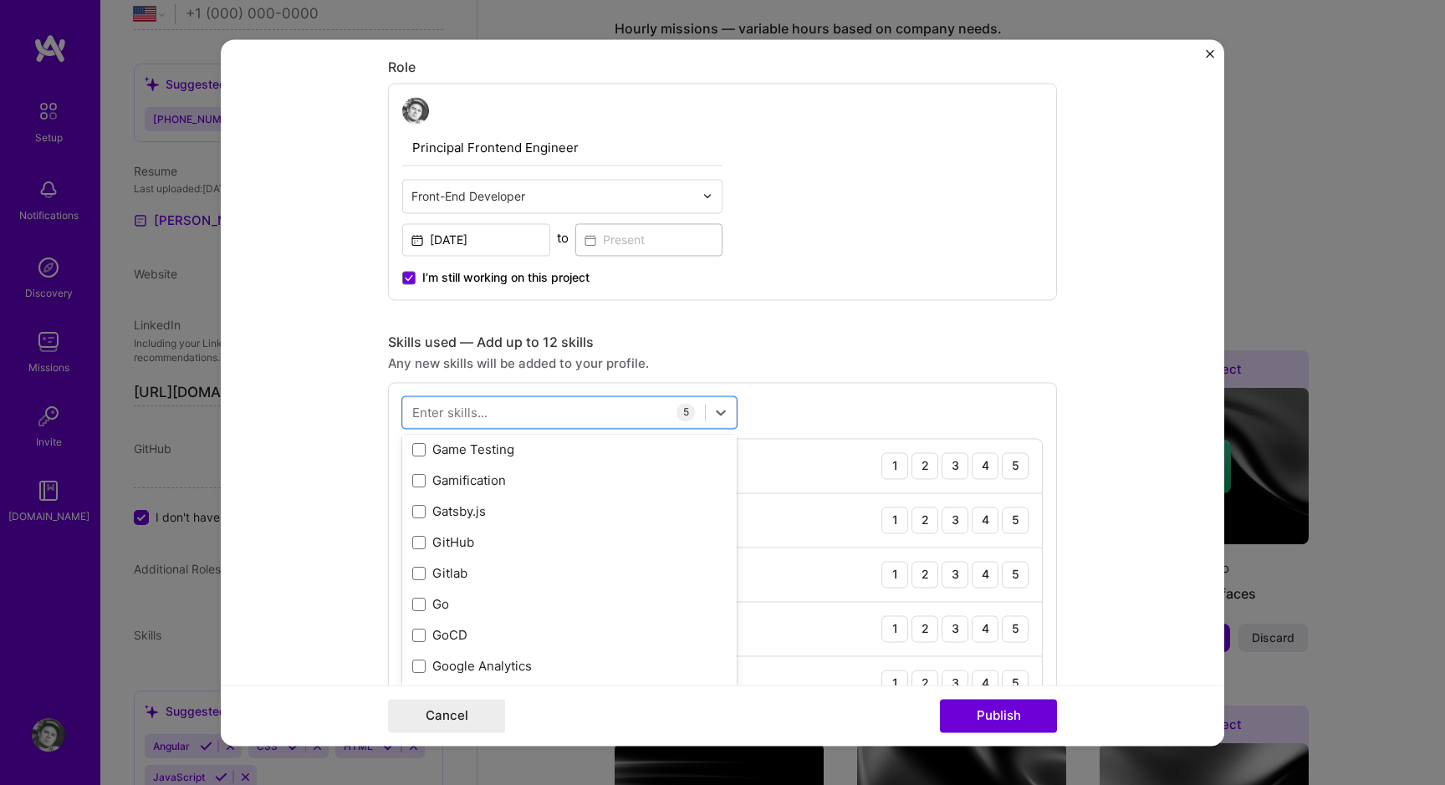
scroll to position [4429, 0]
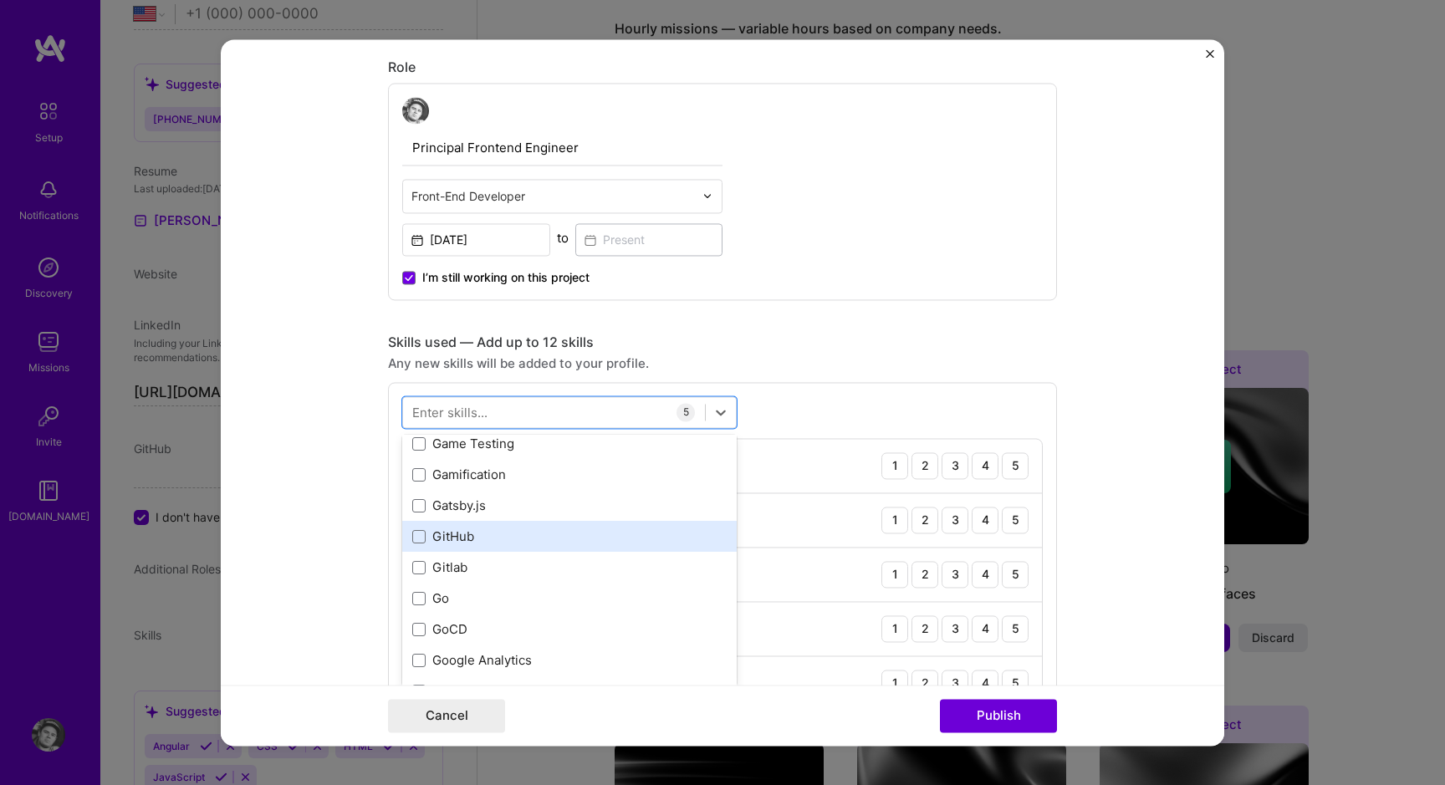
click at [492, 530] on div "GitHub" at bounding box center [569, 537] width 314 height 18
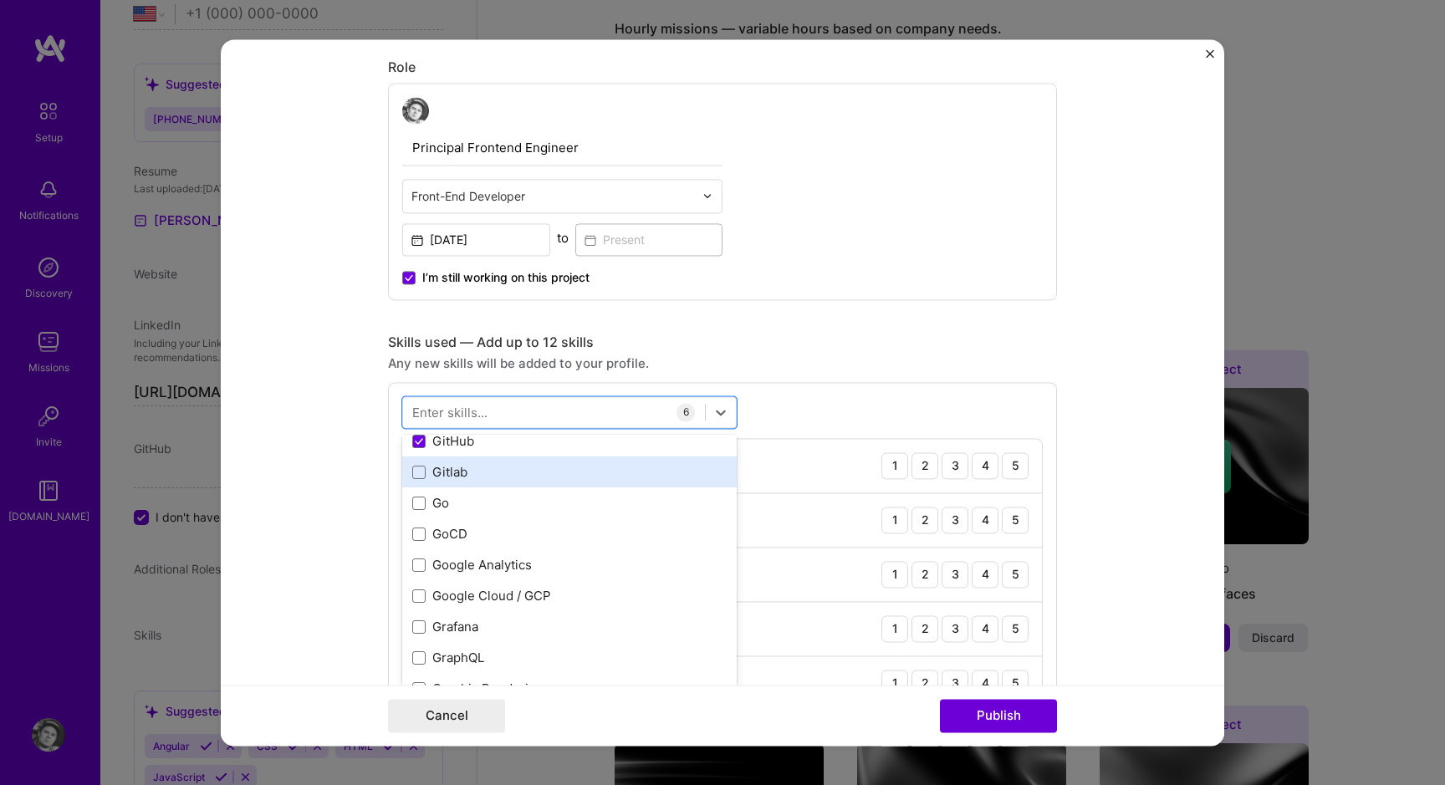
scroll to position [4530, 0]
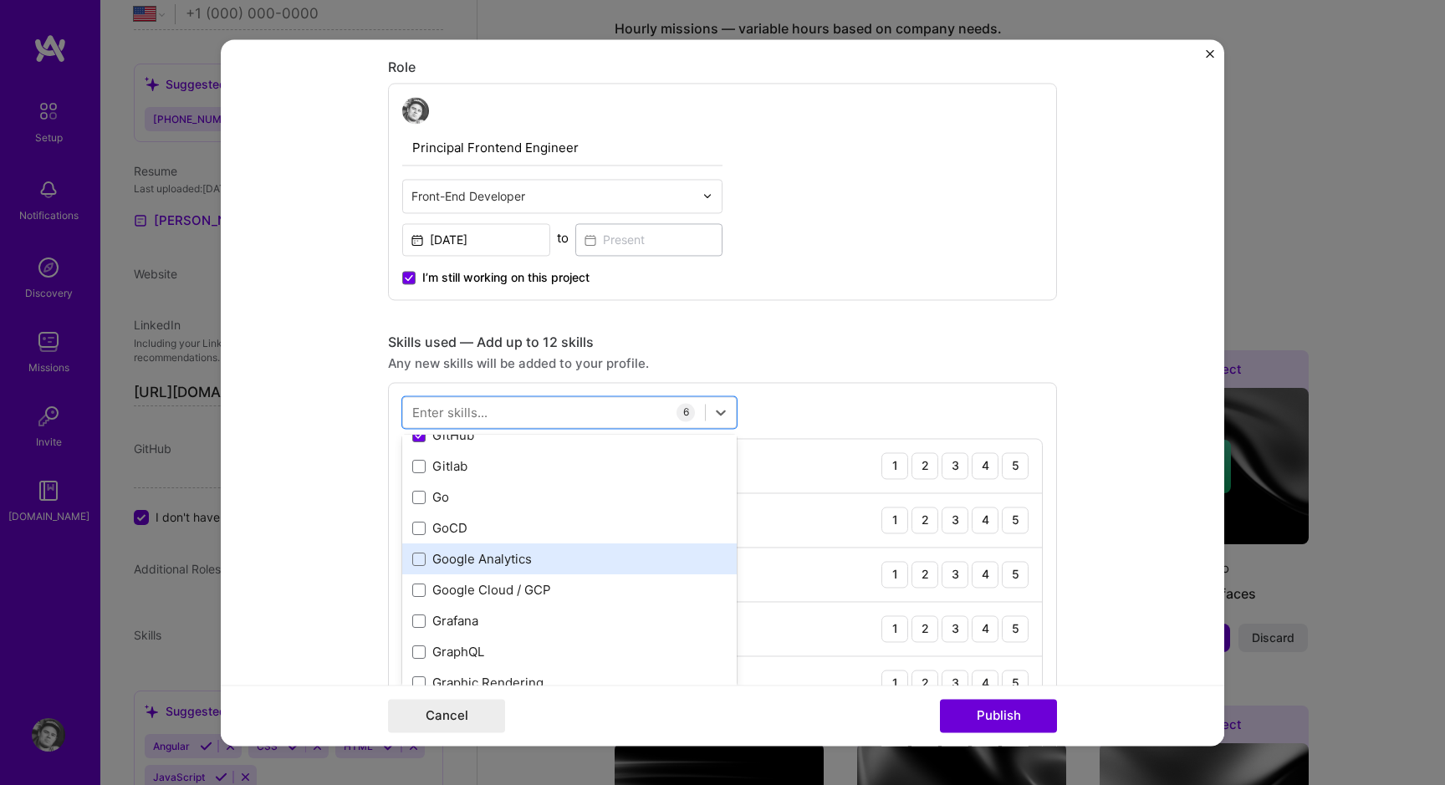
click at [488, 567] on div "Google Analytics" at bounding box center [569, 560] width 314 height 18
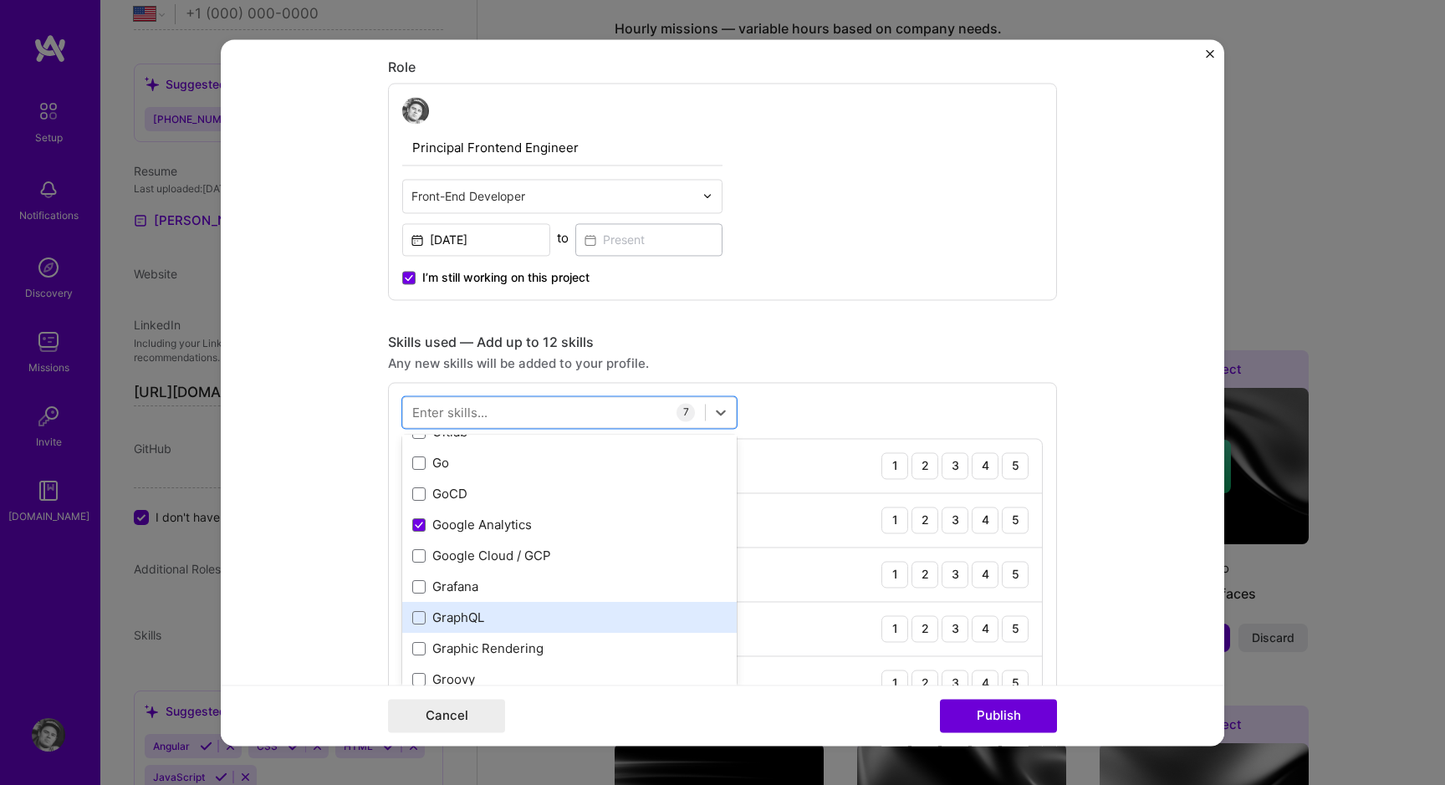
click at [485, 620] on div "GraphQL" at bounding box center [569, 619] width 314 height 18
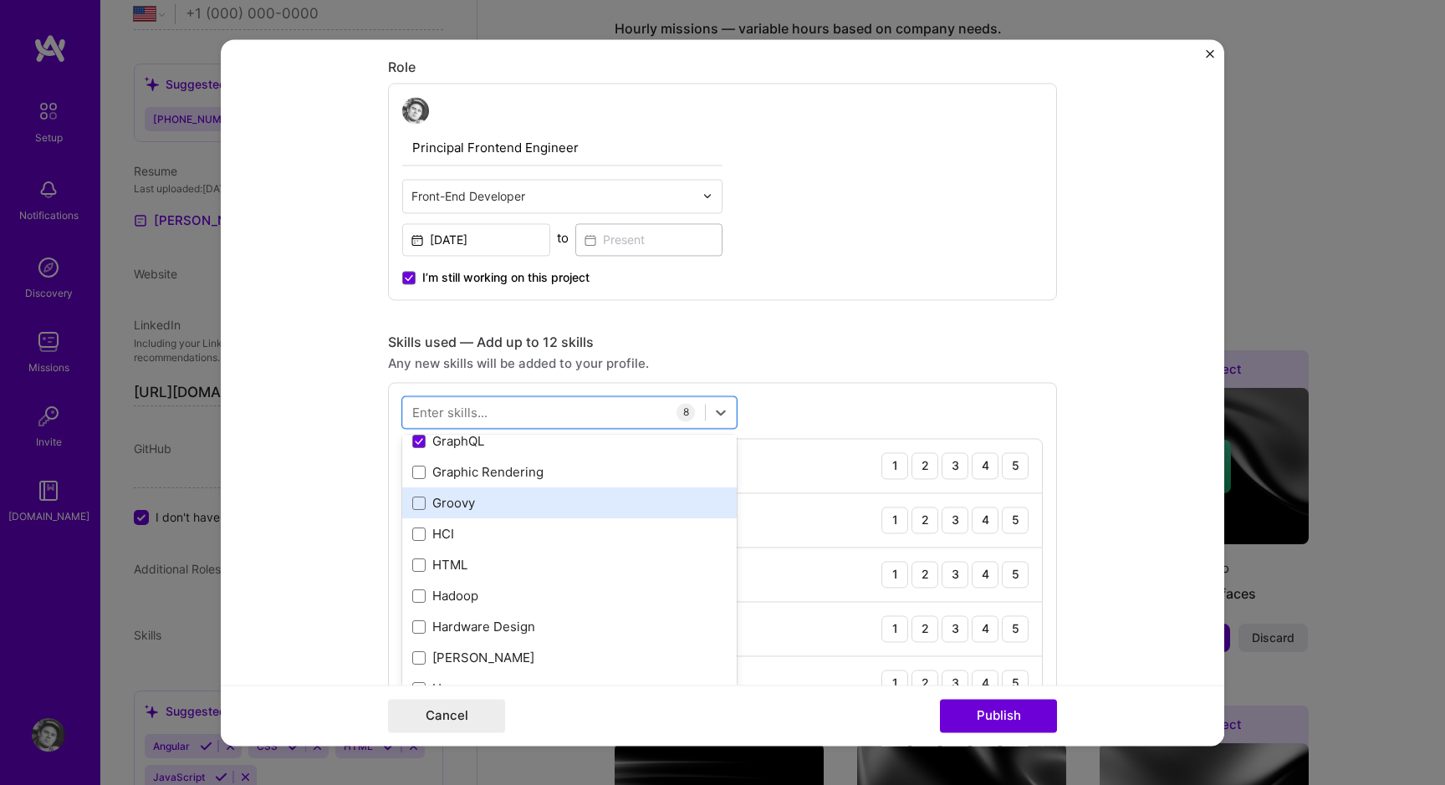
scroll to position [4745, 0]
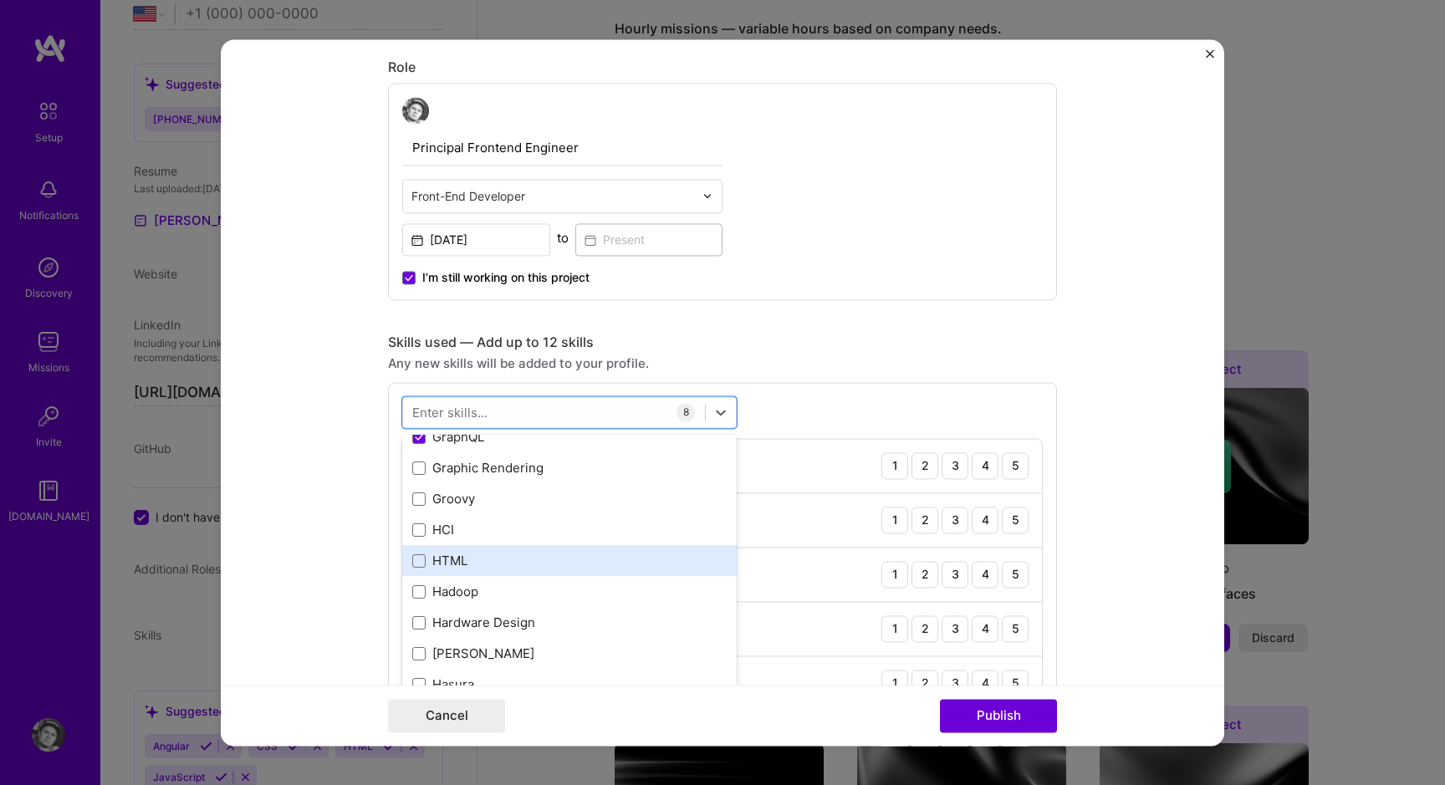
click at [484, 558] on div "HTML" at bounding box center [569, 562] width 314 height 18
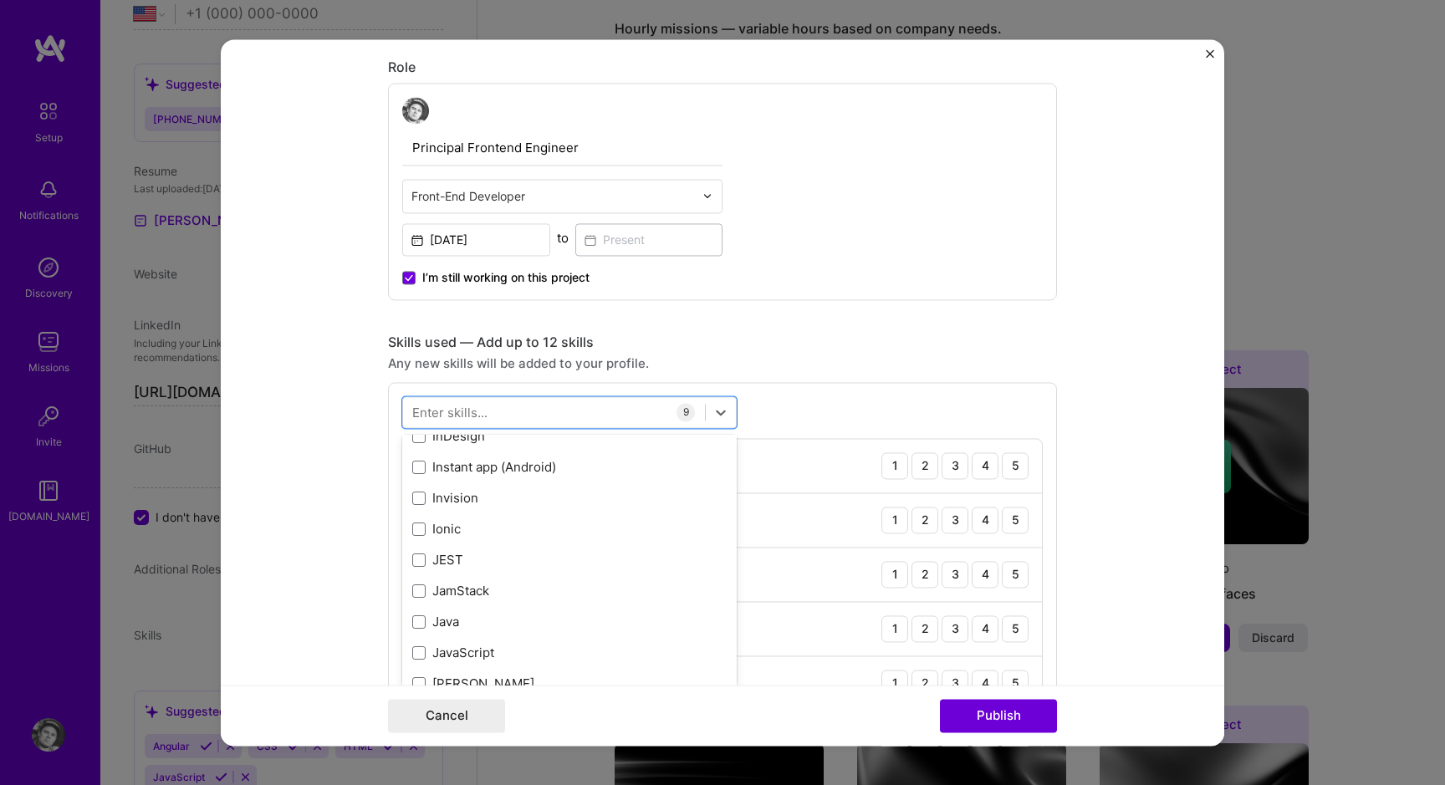
scroll to position [5212, 0]
click at [511, 559] on div "JEST" at bounding box center [569, 559] width 314 height 18
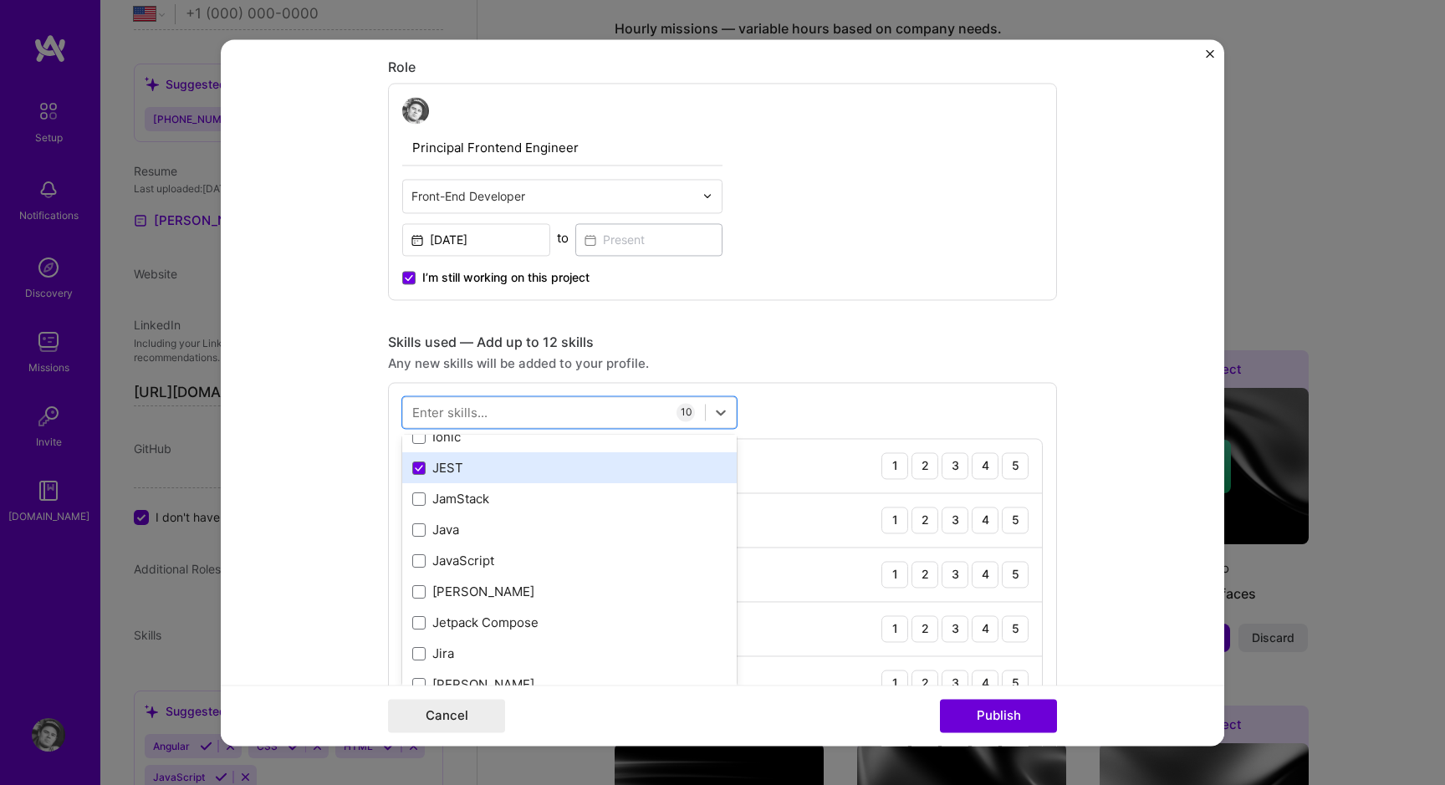
scroll to position [5304, 0]
click at [511, 559] on div "JavaScript" at bounding box center [569, 560] width 314 height 18
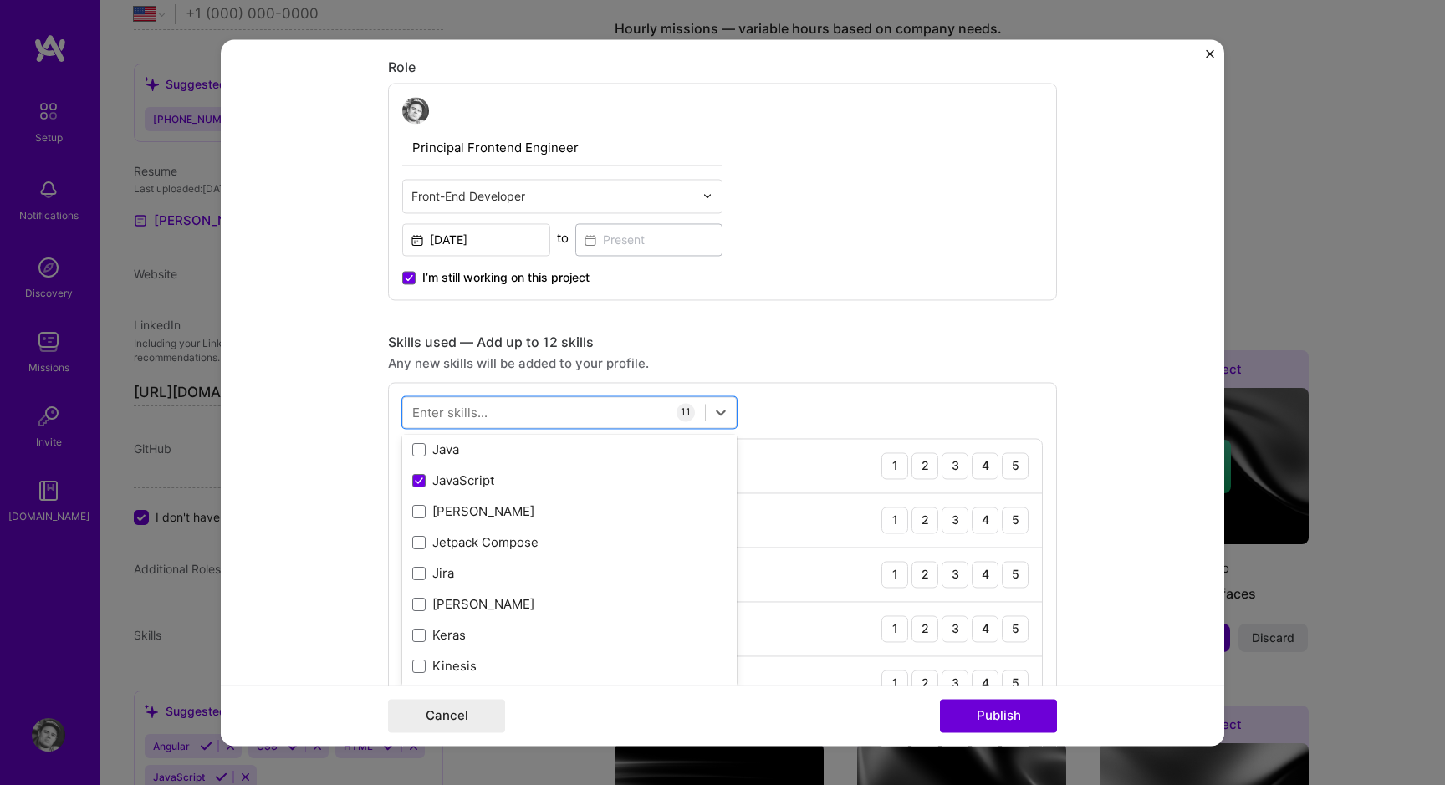
scroll to position [5406, 0]
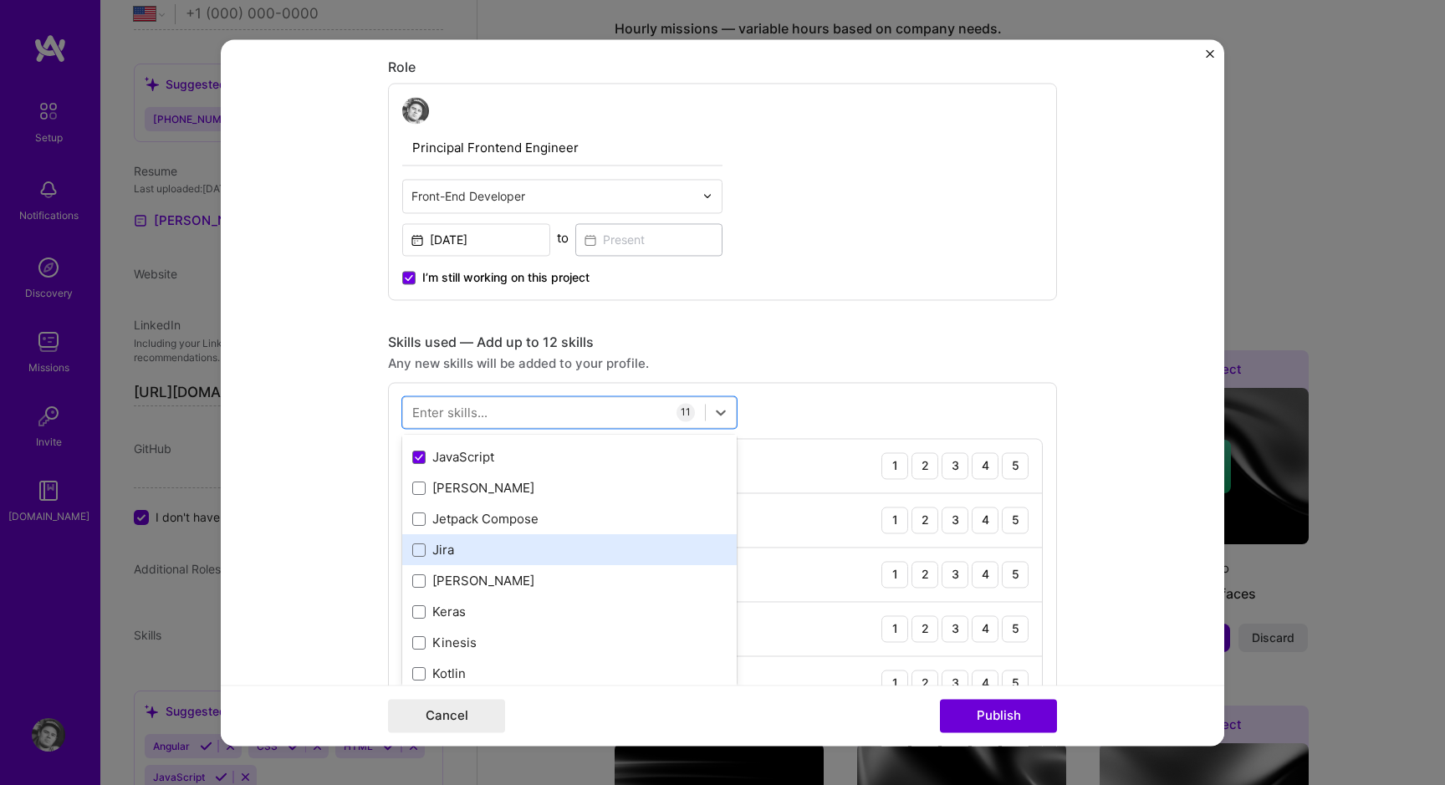
click at [512, 554] on div "Jira" at bounding box center [569, 551] width 314 height 18
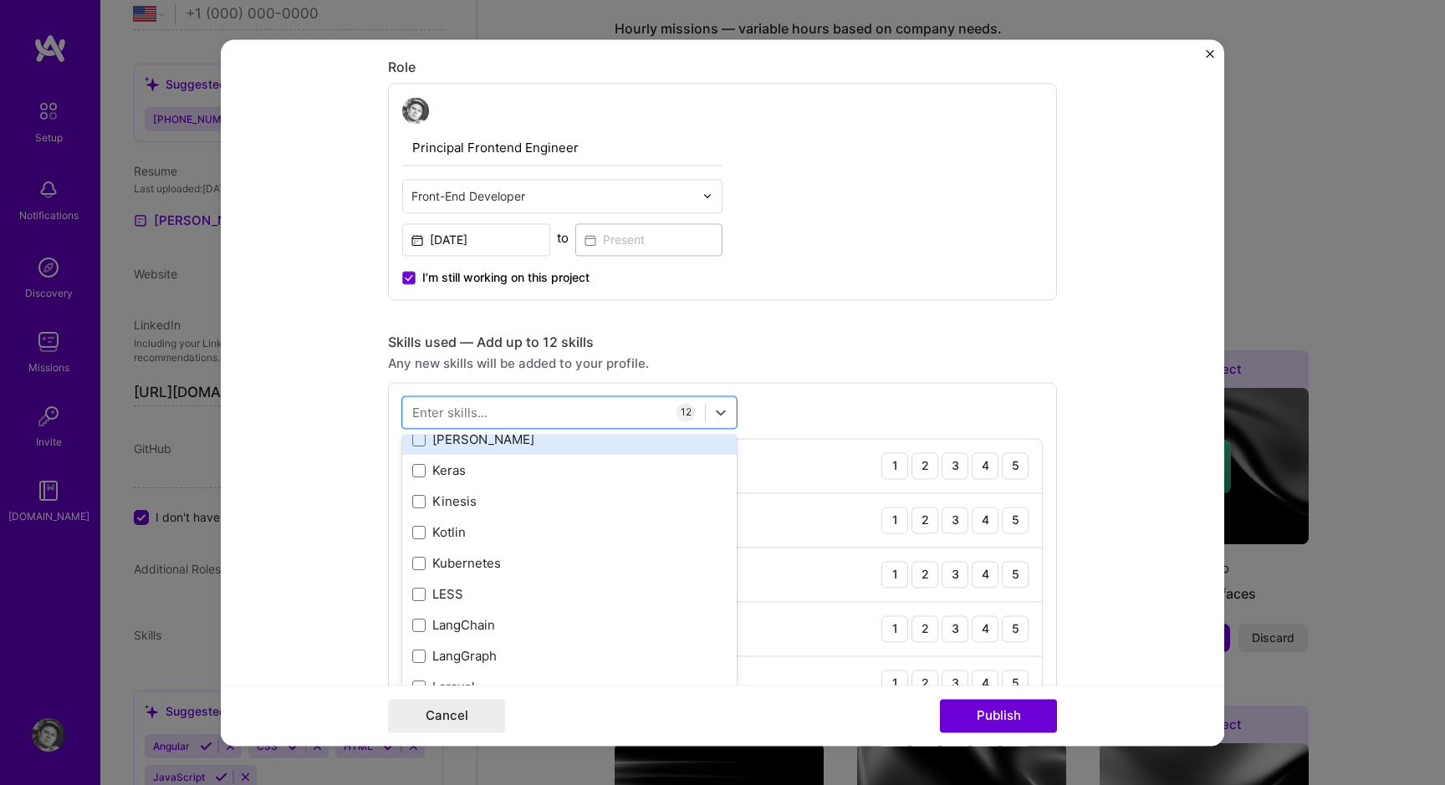
scroll to position [5552, 0]
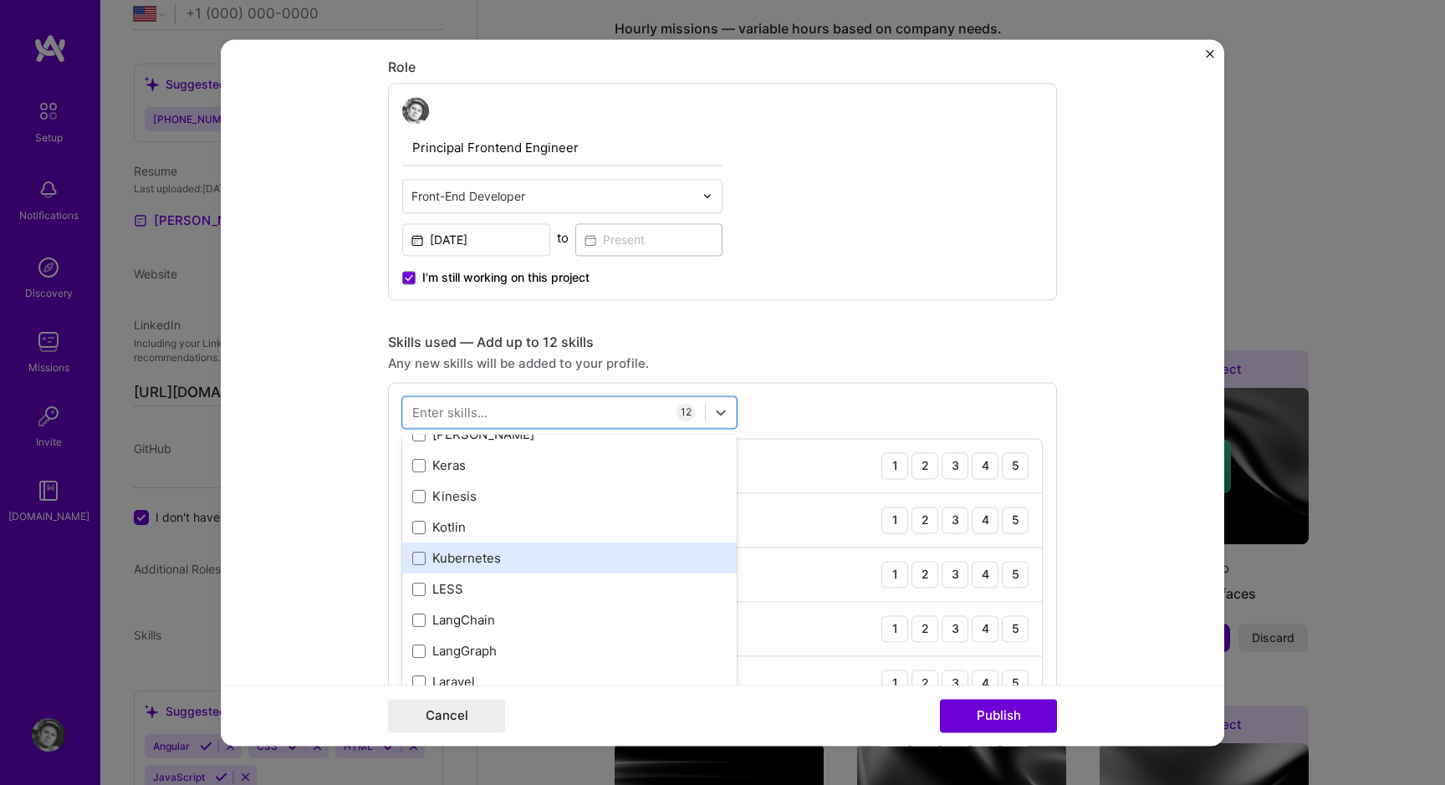
click at [500, 554] on div "Kubernetes" at bounding box center [569, 559] width 314 height 18
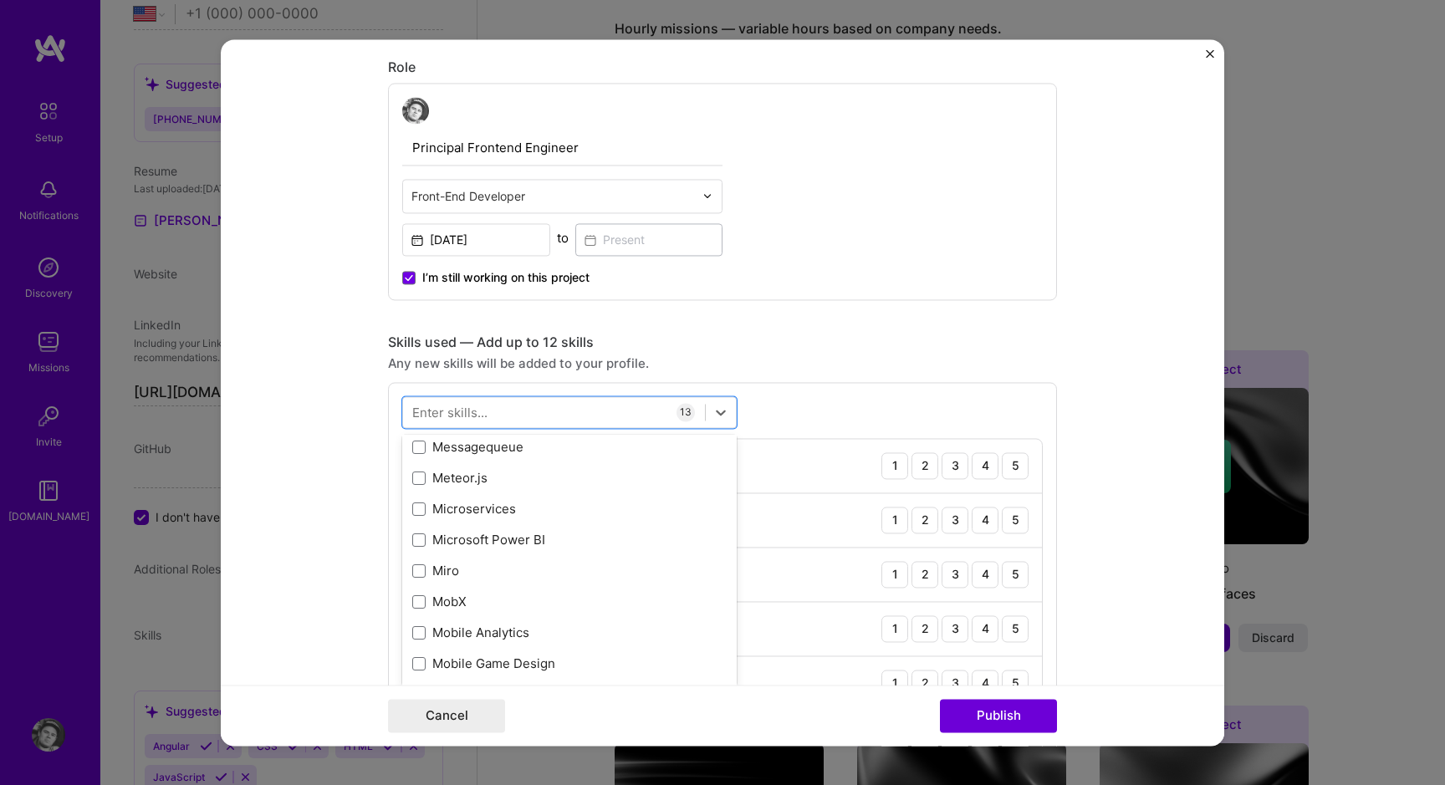
scroll to position [6314, 0]
click at [493, 507] on div "Microservices" at bounding box center [569, 508] width 314 height 18
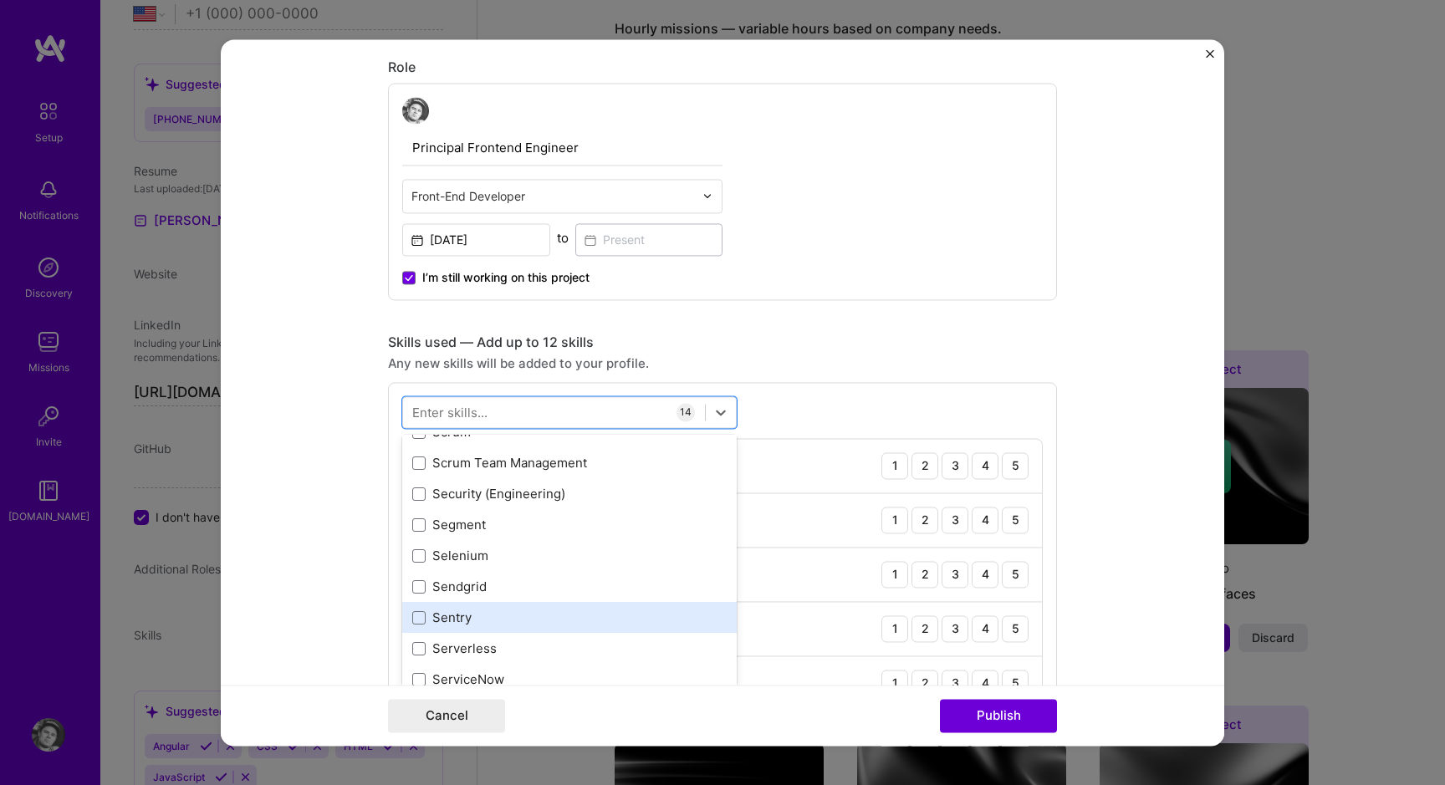
click at [470, 614] on div "Sentry" at bounding box center [569, 619] width 314 height 18
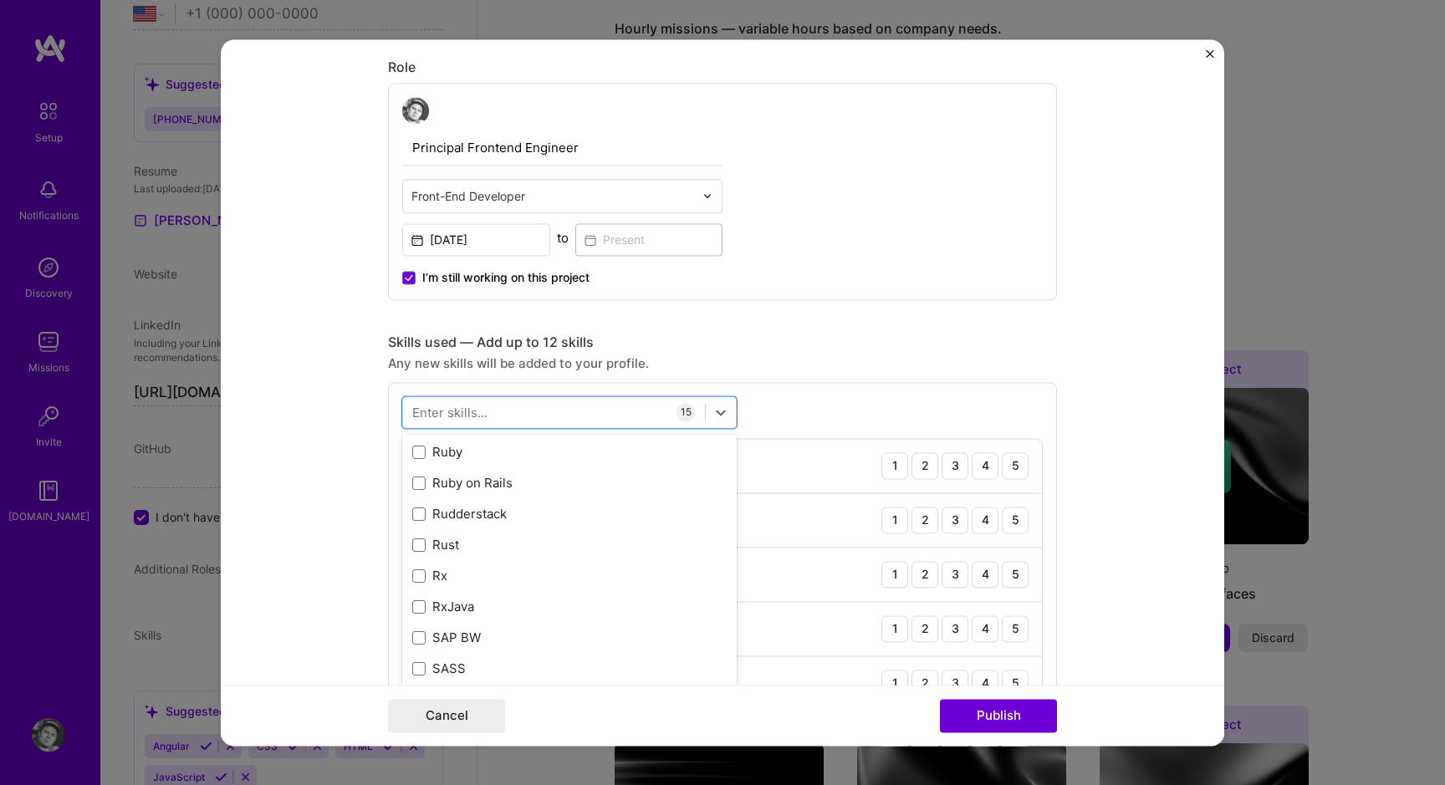
scroll to position [8620, 0]
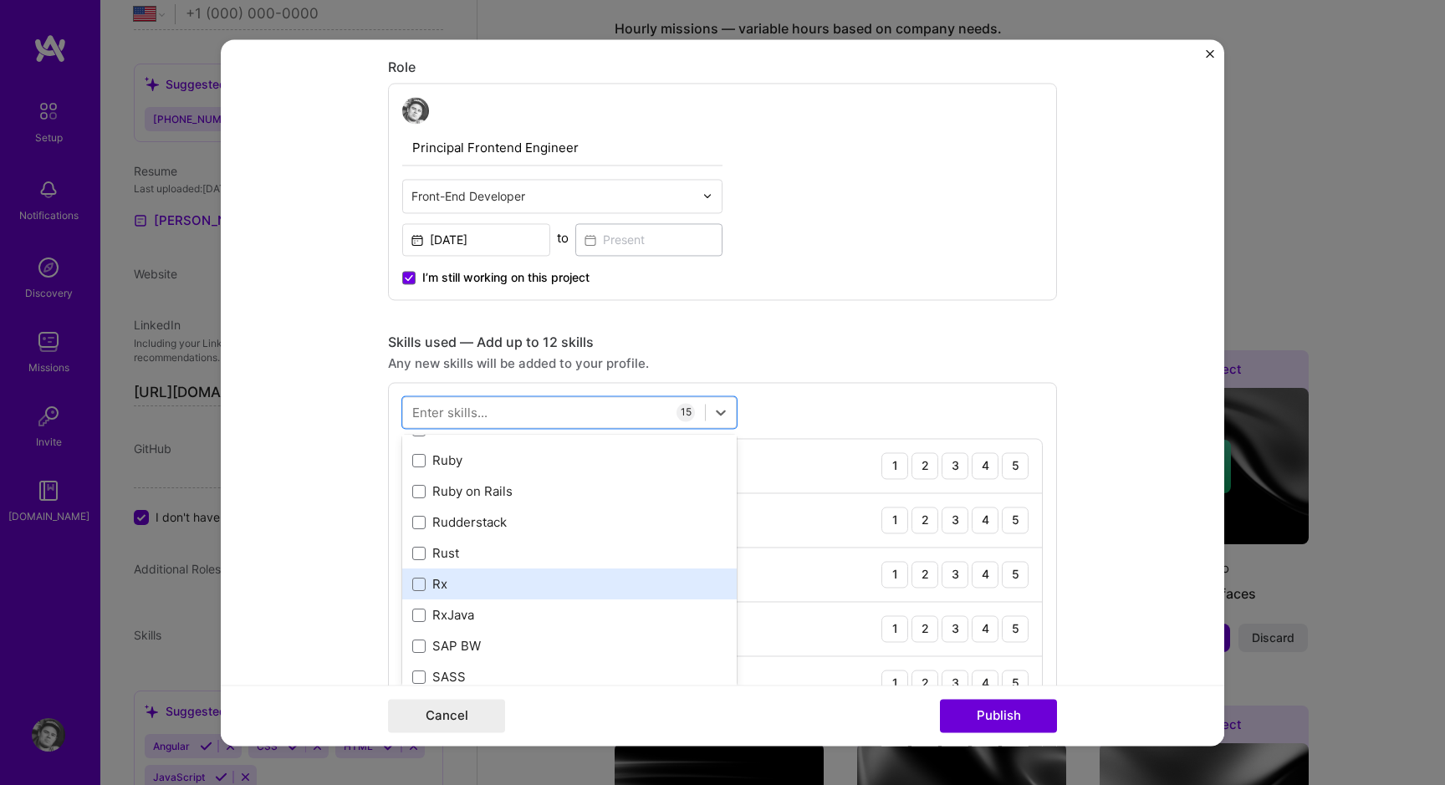
click at [463, 600] on div "Rx" at bounding box center [569, 584] width 334 height 31
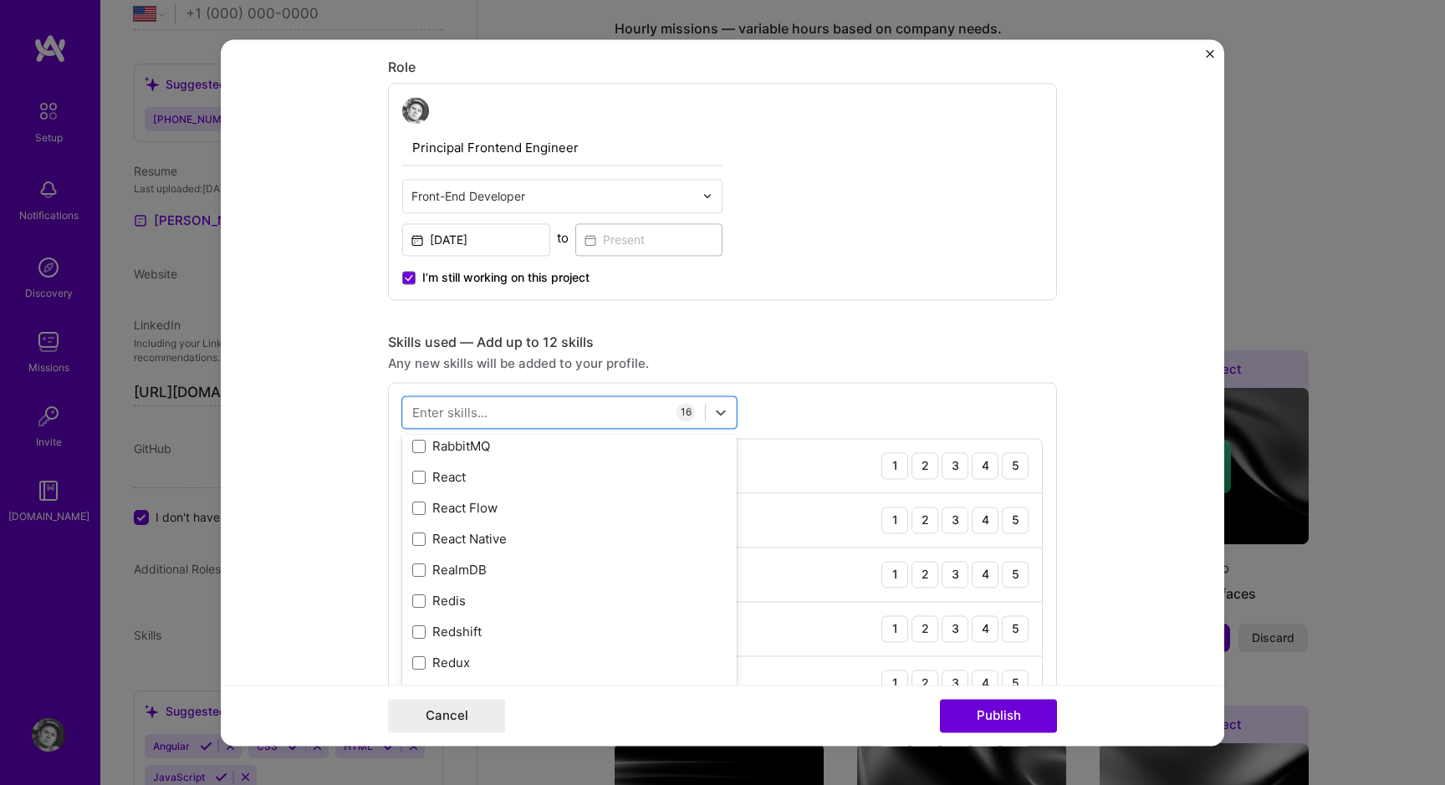
scroll to position [8230, 0]
click at [475, 471] on div "React" at bounding box center [569, 480] width 314 height 18
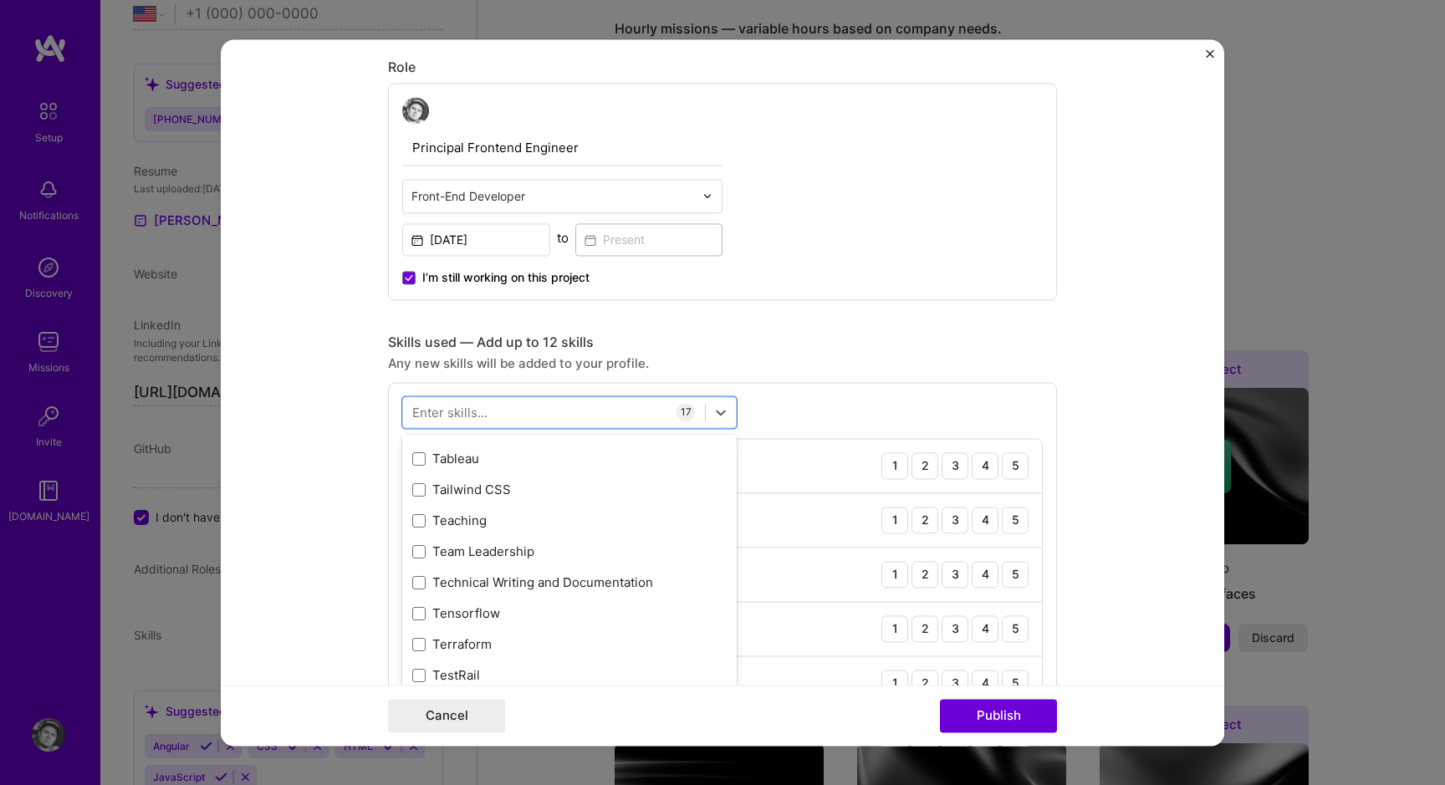
scroll to position [10126, 0]
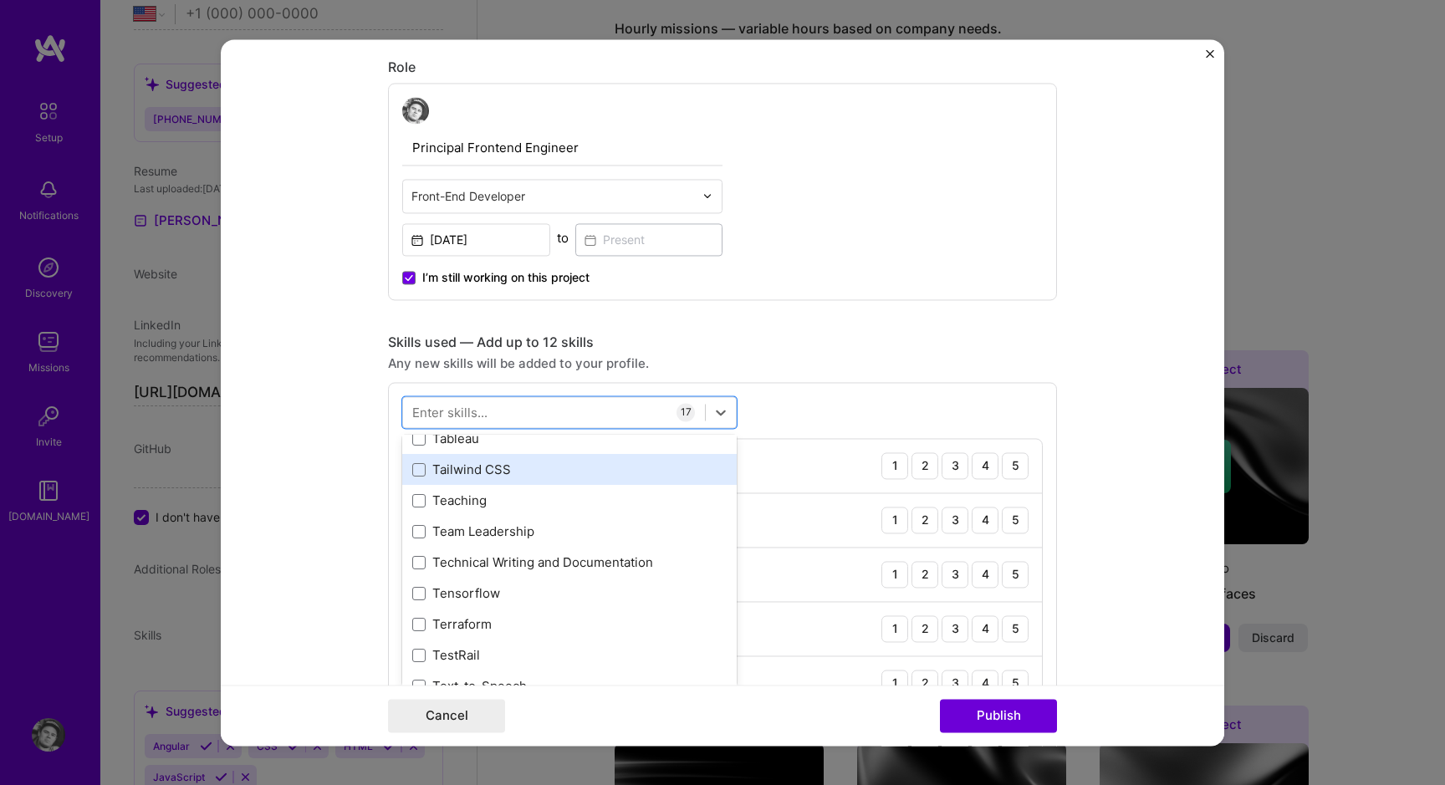
click at [494, 482] on div "Tailwind CSS" at bounding box center [569, 470] width 334 height 31
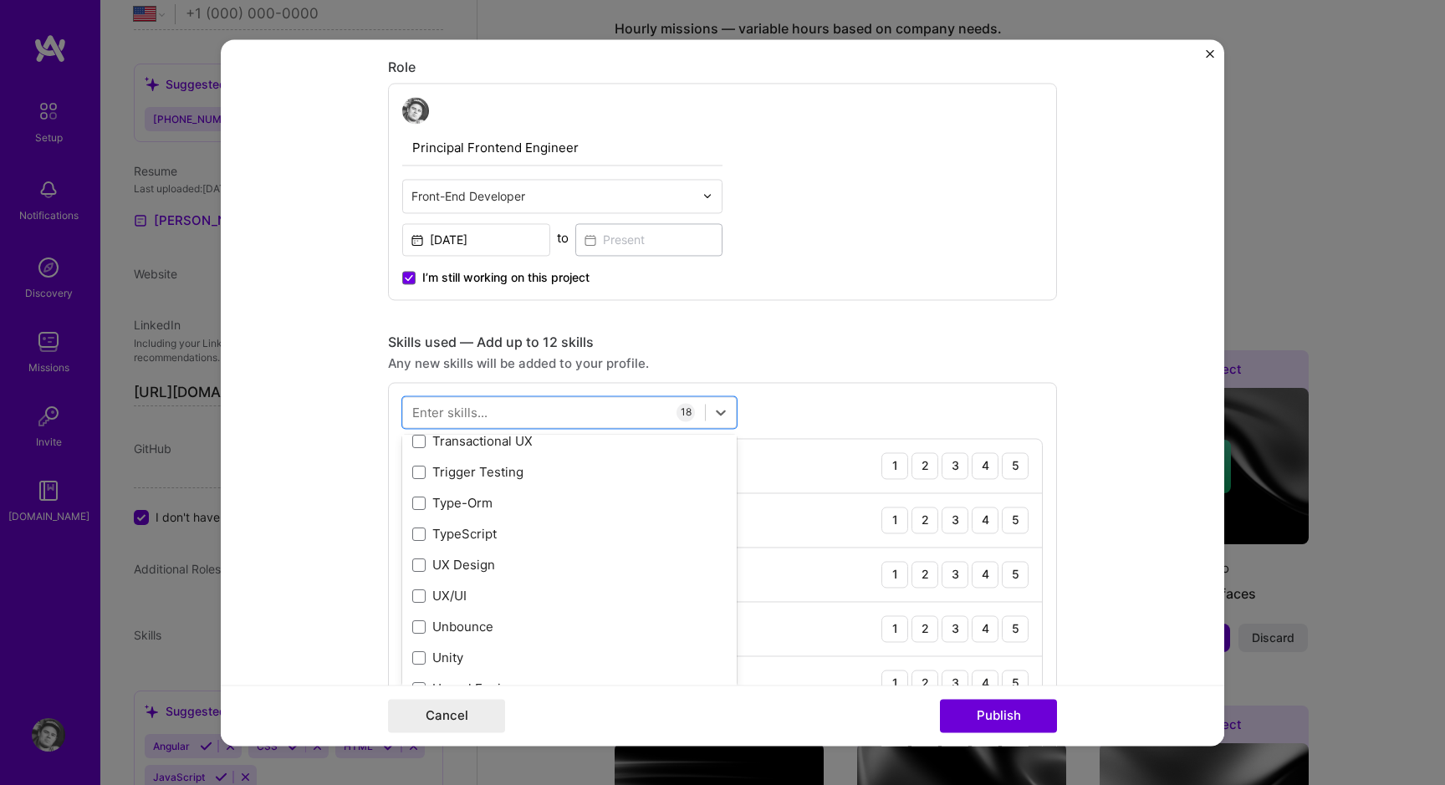
scroll to position [10496, 0]
click at [507, 538] on div "TypeScript" at bounding box center [569, 534] width 314 height 18
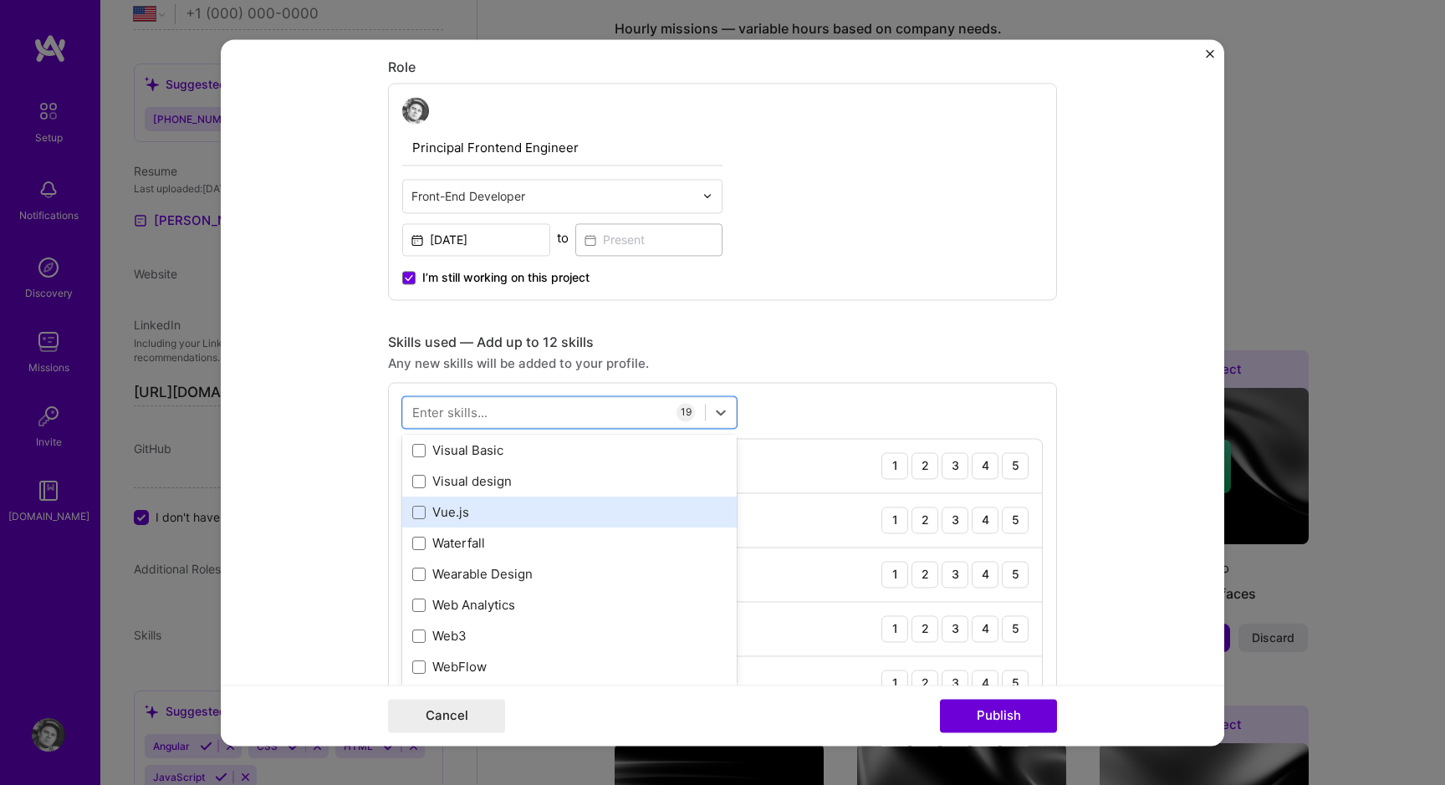
click at [493, 514] on div "Vue.js" at bounding box center [569, 513] width 314 height 18
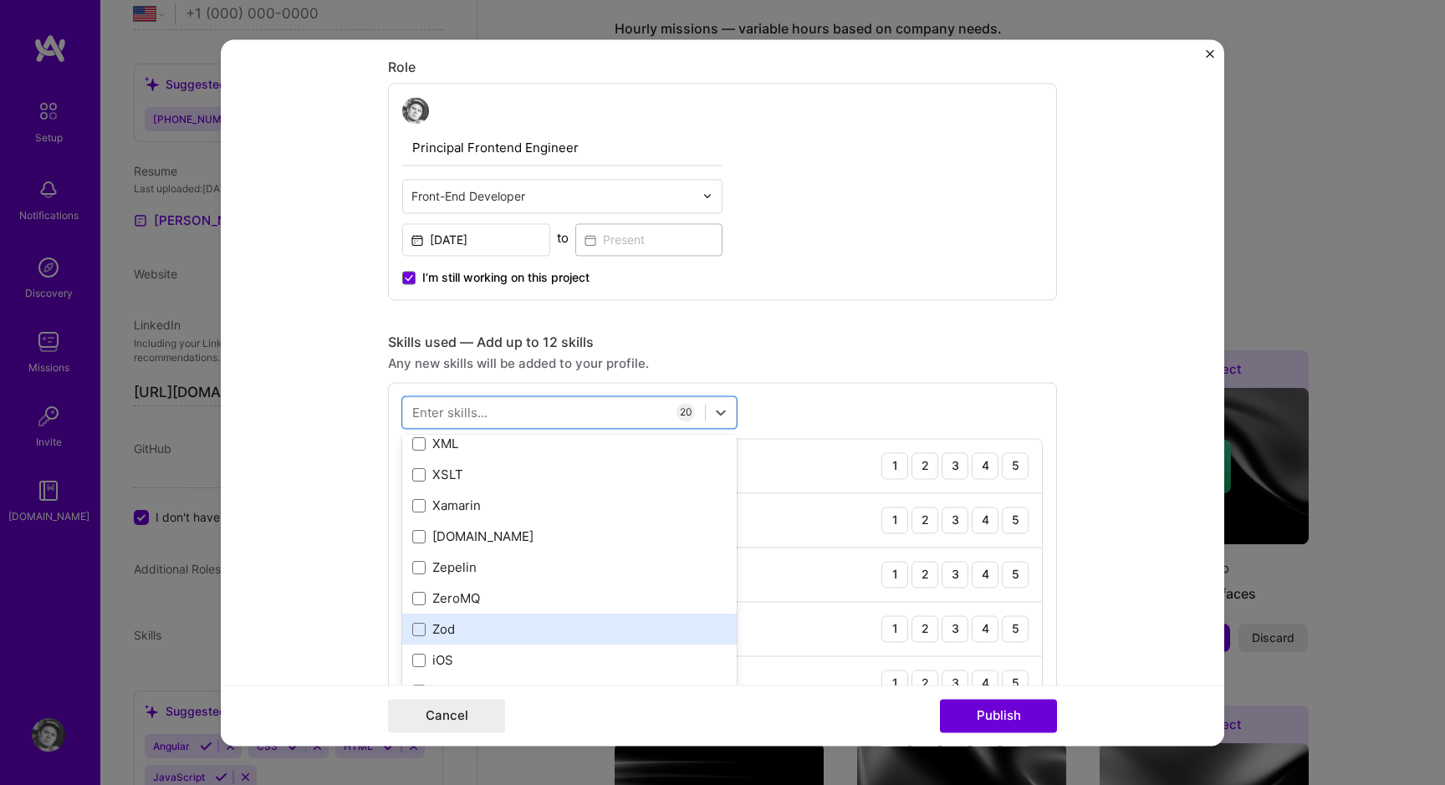
scroll to position [11483, 0]
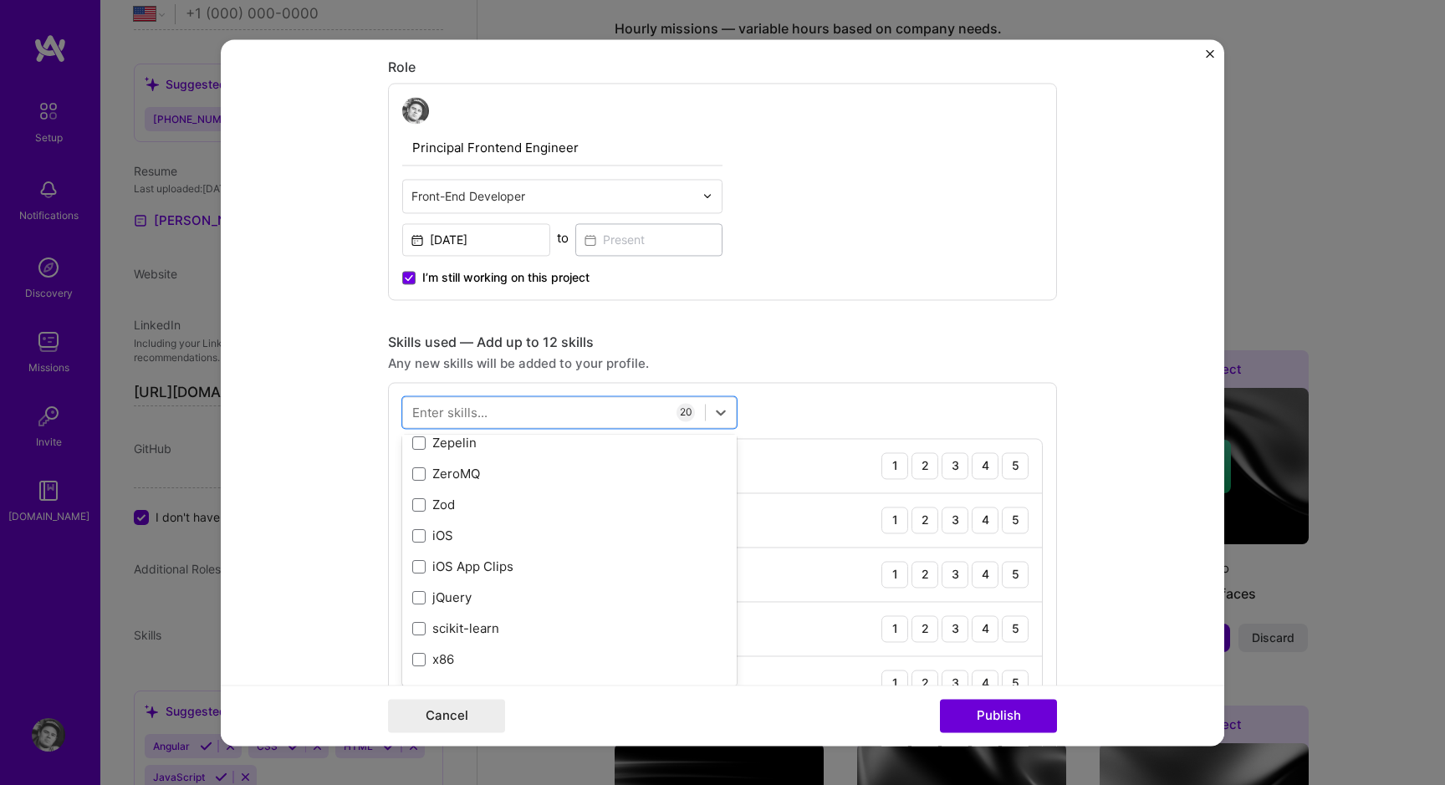
click at [902, 707] on div "Cancel Publish" at bounding box center [722, 715] width 669 height 33
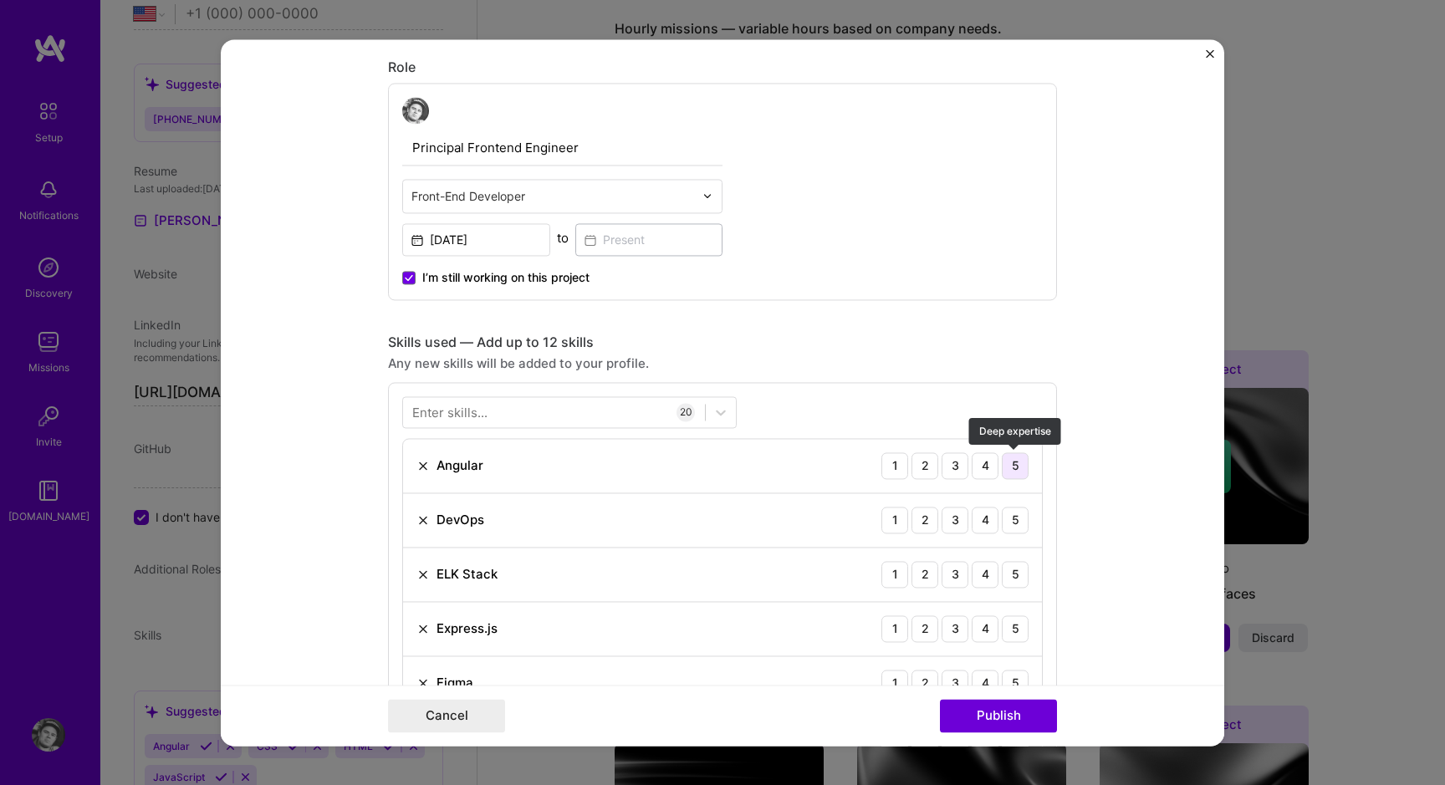
click at [1010, 470] on div "5" at bounding box center [1015, 465] width 27 height 27
click at [961, 518] on div "3" at bounding box center [954, 520] width 27 height 27
click at [961, 579] on div "3" at bounding box center [954, 574] width 27 height 27
click at [981, 627] on div "4" at bounding box center [985, 628] width 27 height 27
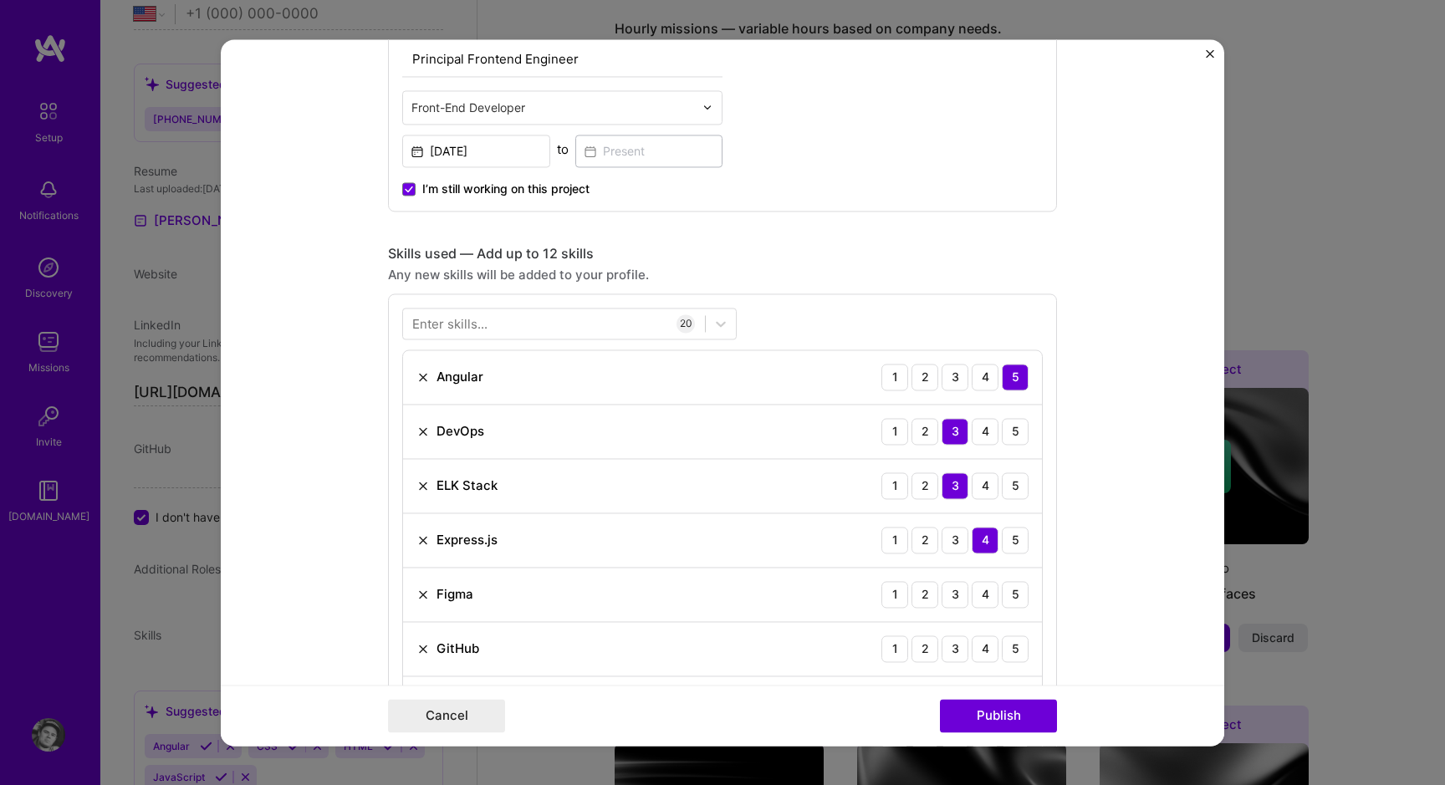
scroll to position [676, 0]
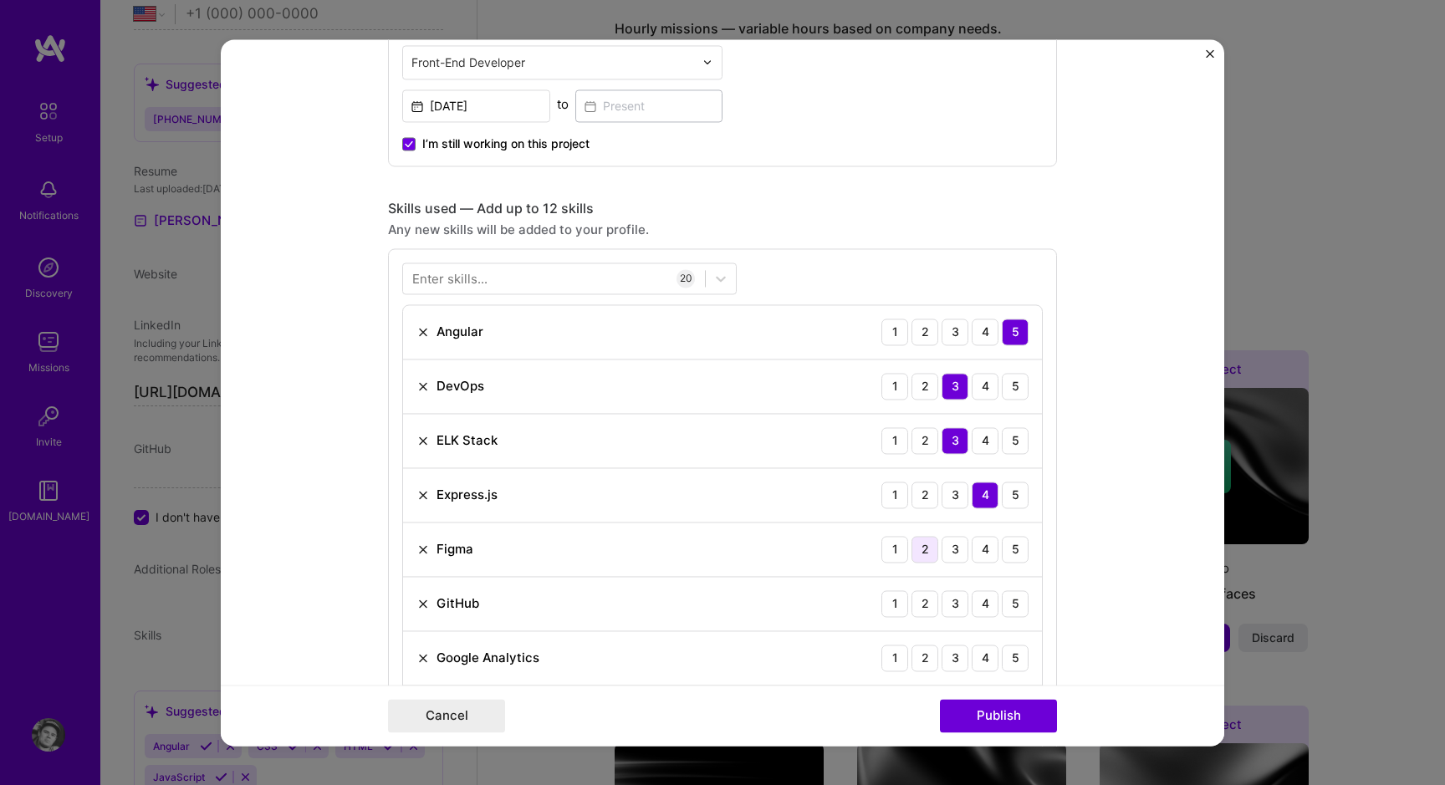
click at [931, 553] on div "2" at bounding box center [924, 549] width 27 height 27
click at [978, 608] on div "4" at bounding box center [985, 603] width 27 height 27
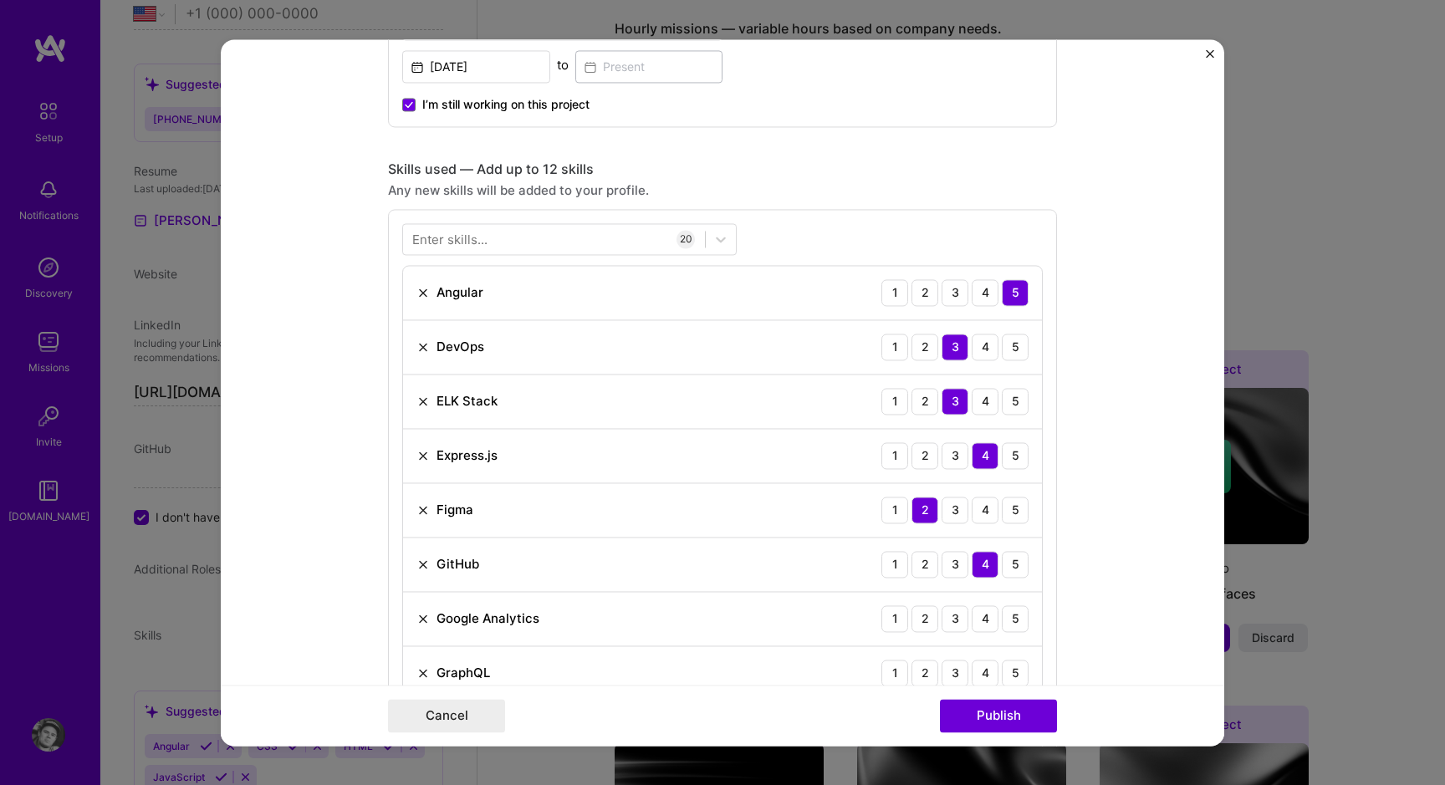
scroll to position [727, 0]
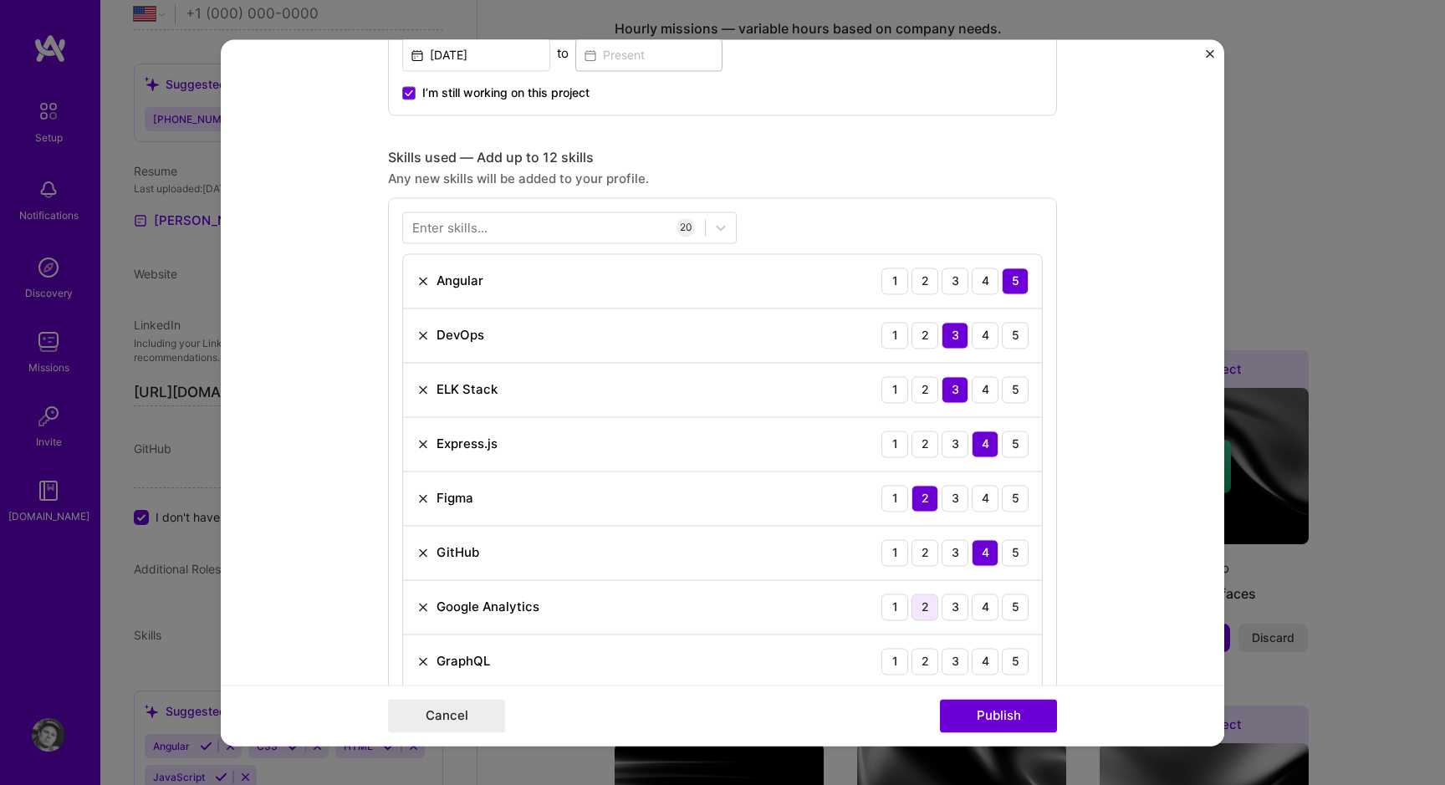
click at [931, 604] on div "2" at bounding box center [924, 607] width 27 height 27
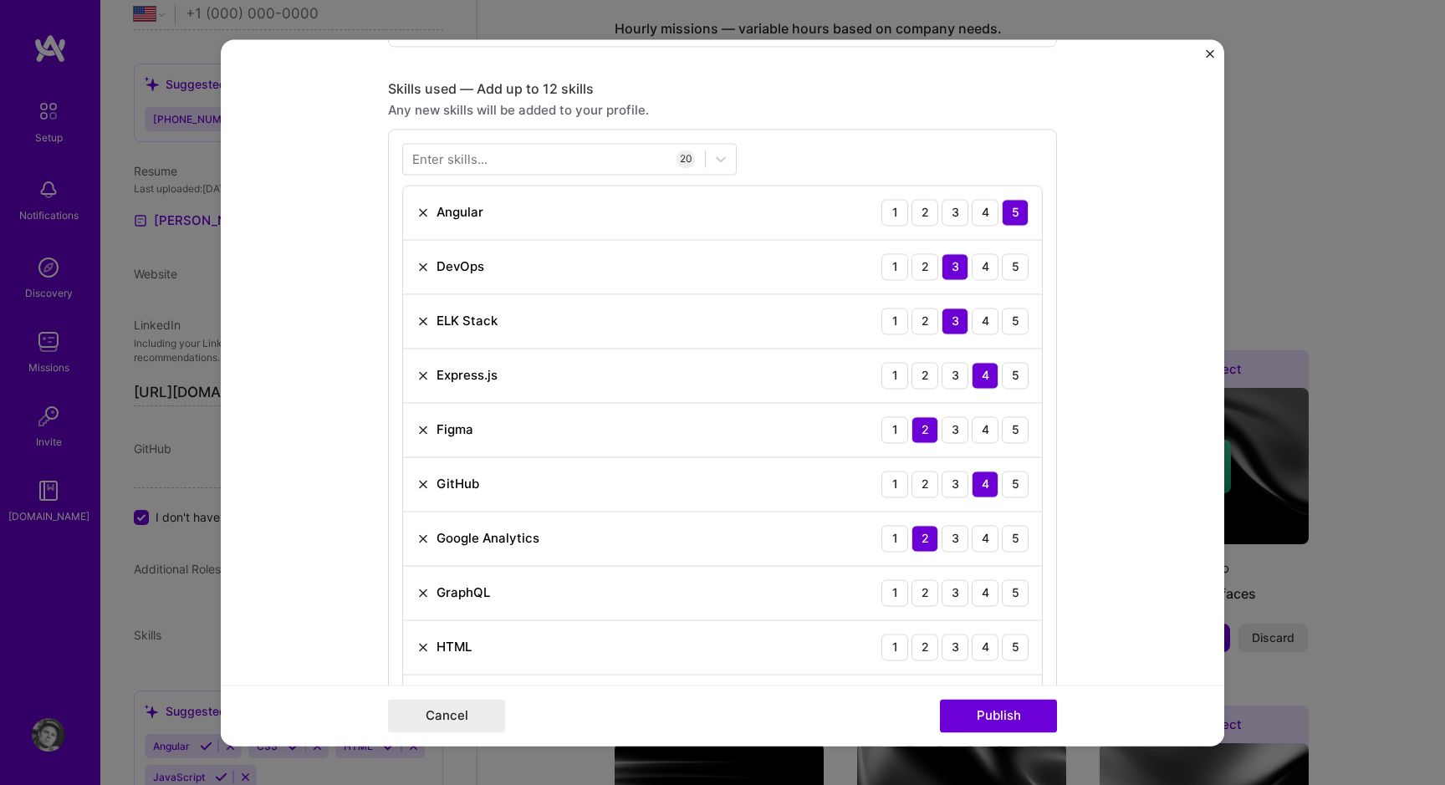
scroll to position [835, 0]
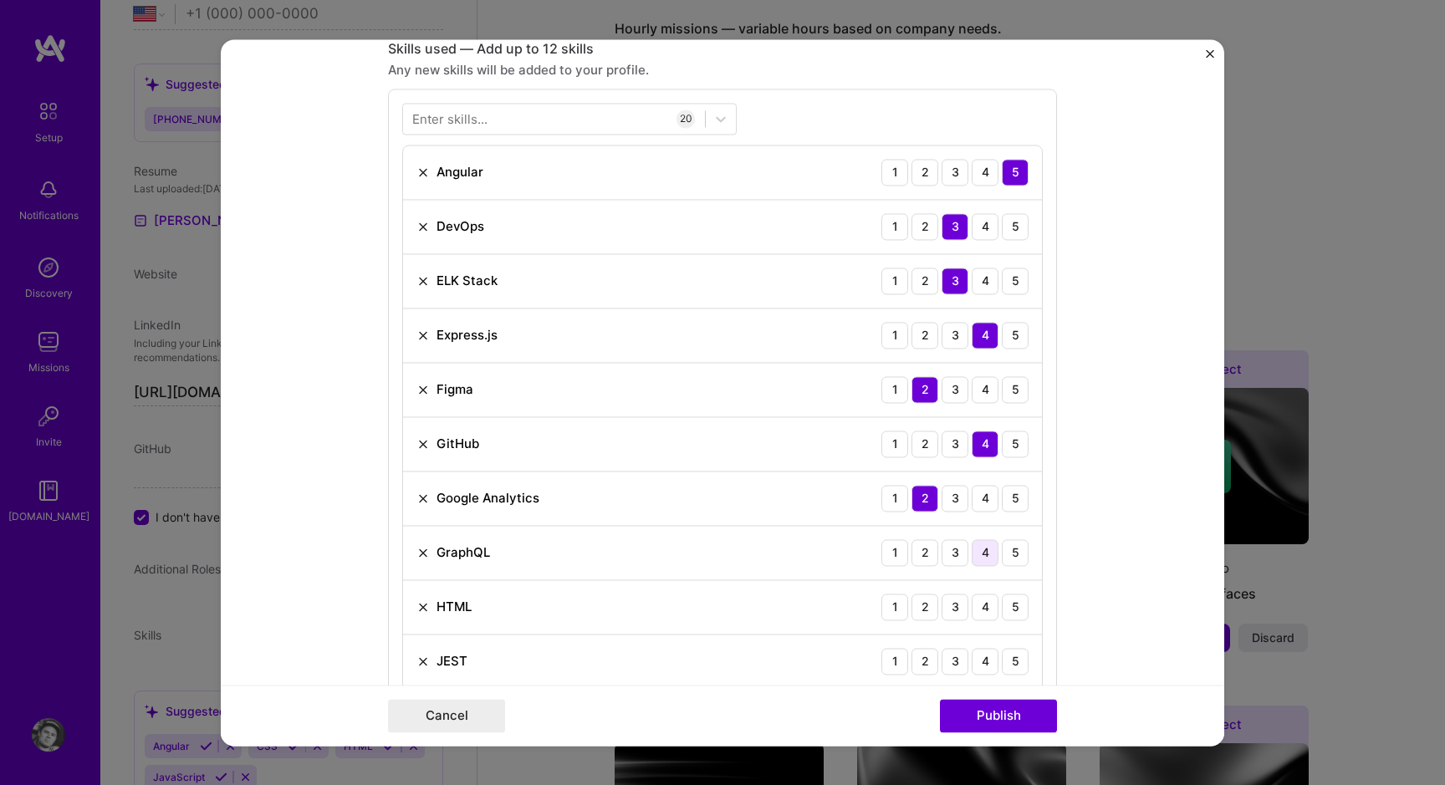
click at [977, 554] on div "4" at bounding box center [985, 552] width 27 height 27
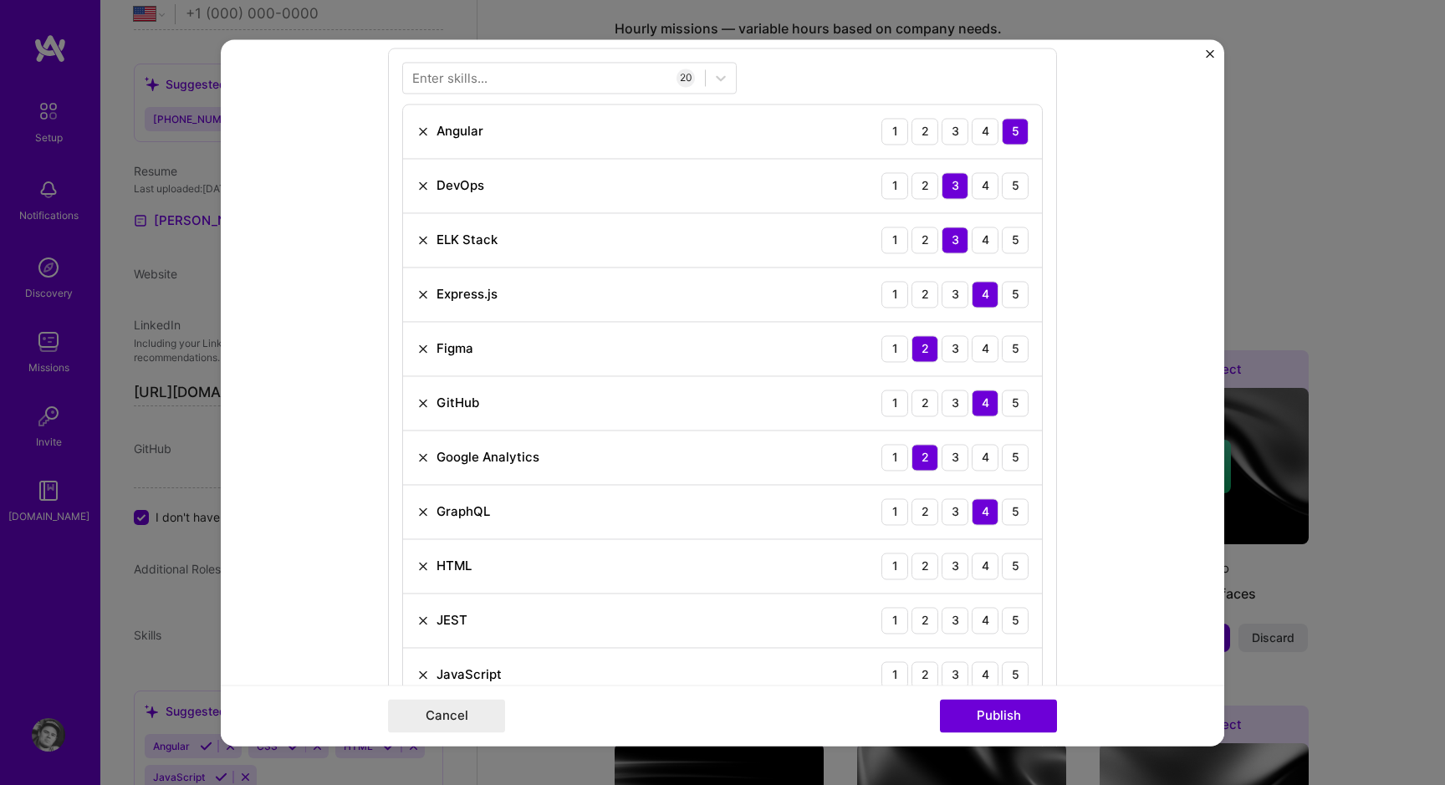
scroll to position [881, 0]
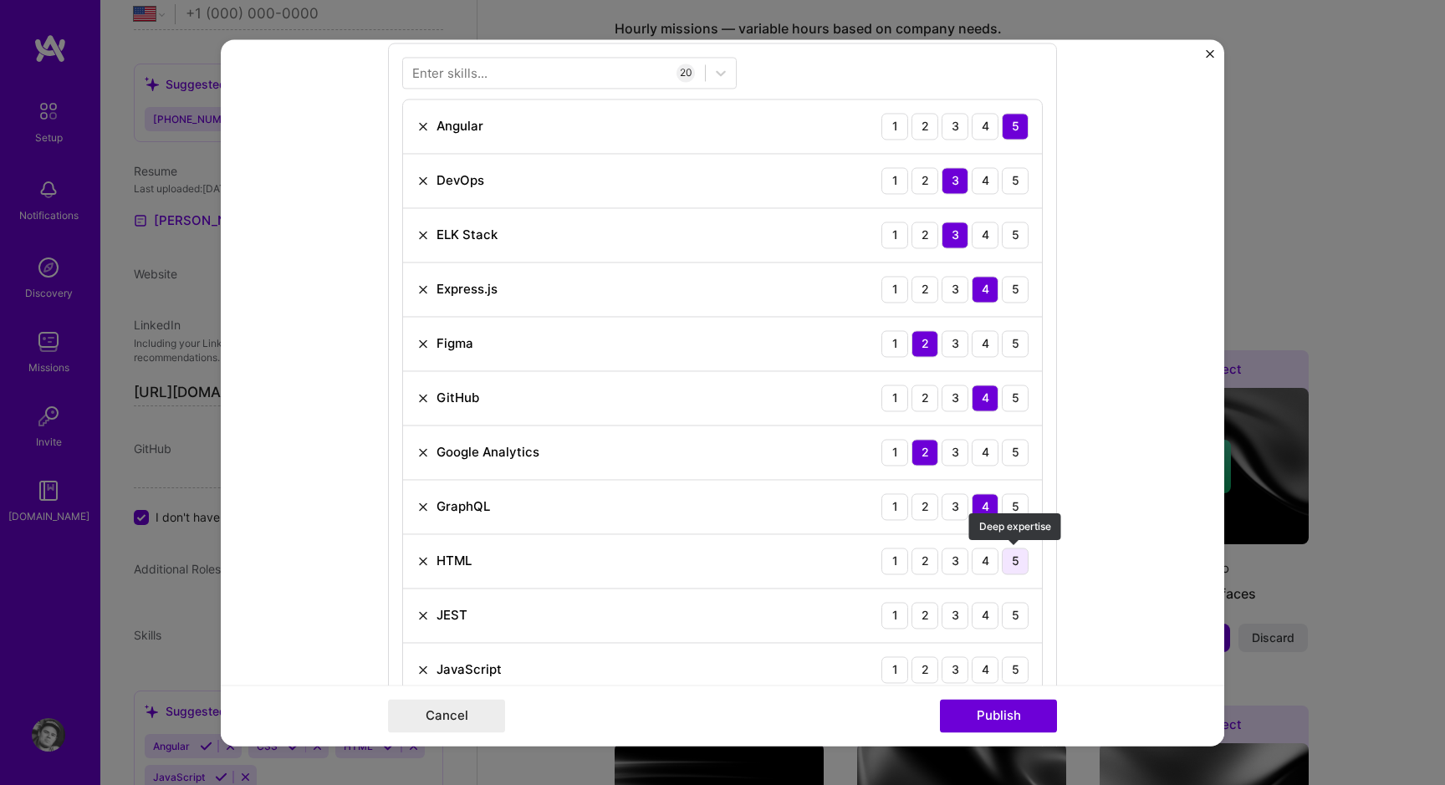
click at [1013, 559] on div "5" at bounding box center [1015, 561] width 27 height 27
click at [1013, 612] on div "5" at bounding box center [1015, 615] width 27 height 27
click at [1018, 657] on div "5" at bounding box center [1015, 669] width 27 height 27
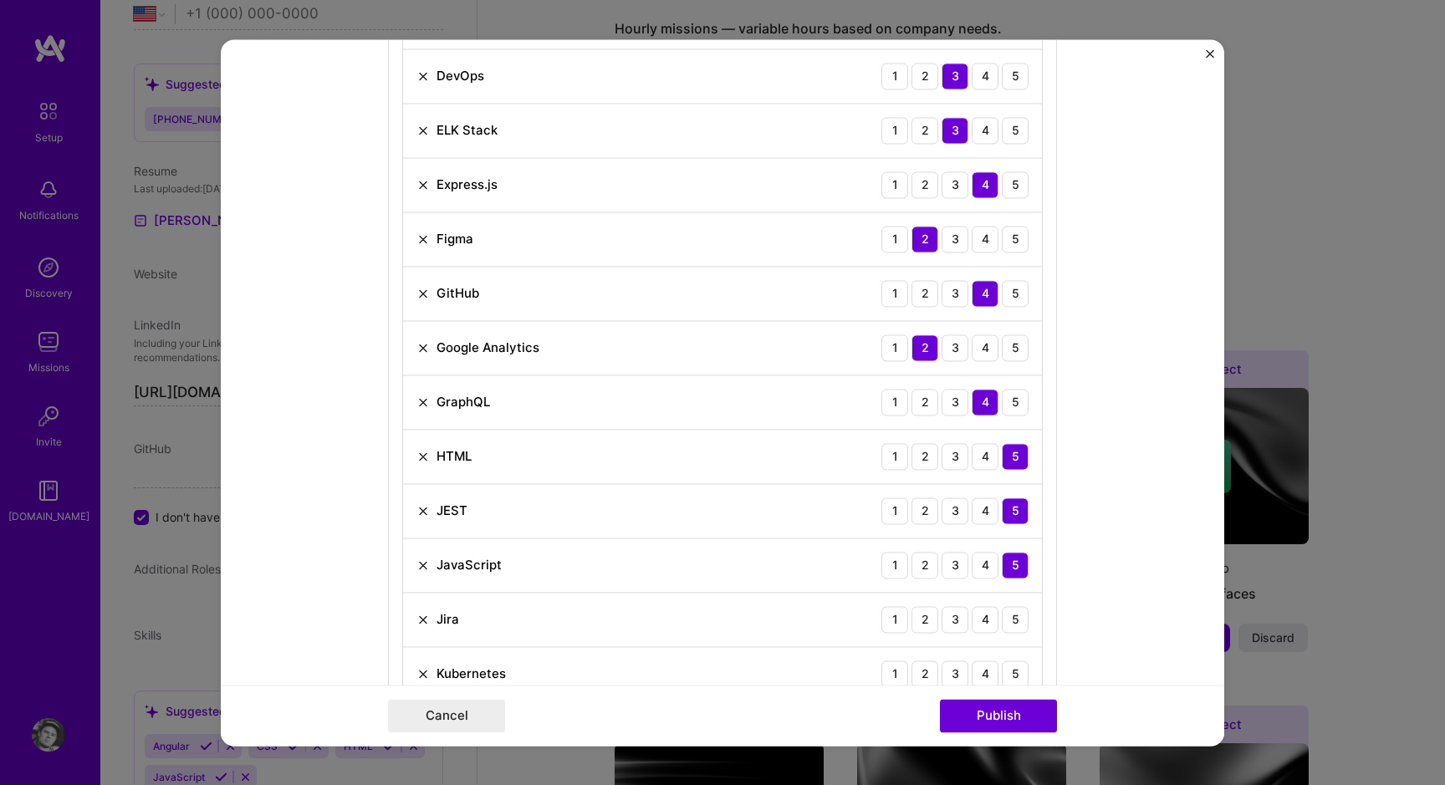
scroll to position [990, 0]
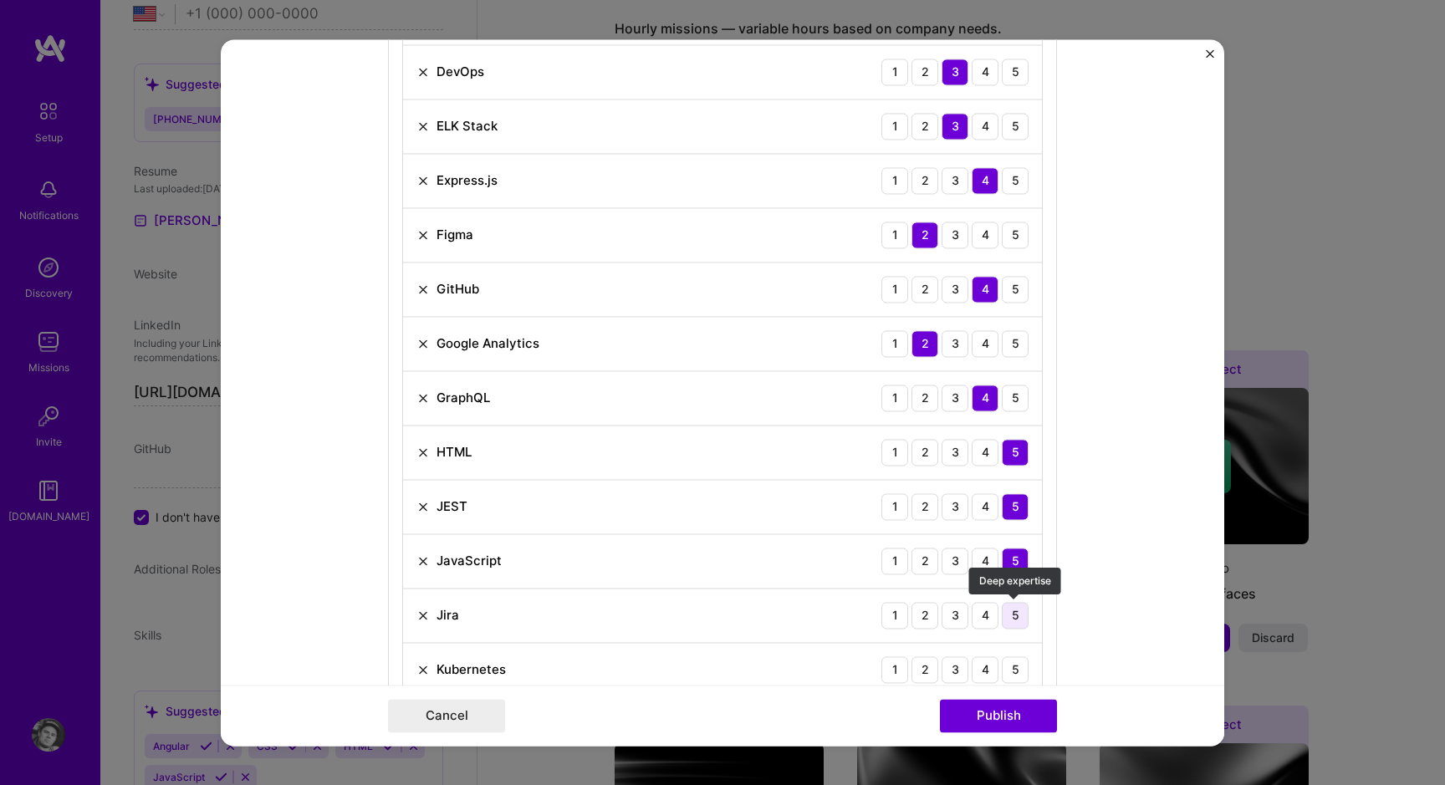
click at [1012, 614] on div "5" at bounding box center [1015, 615] width 27 height 27
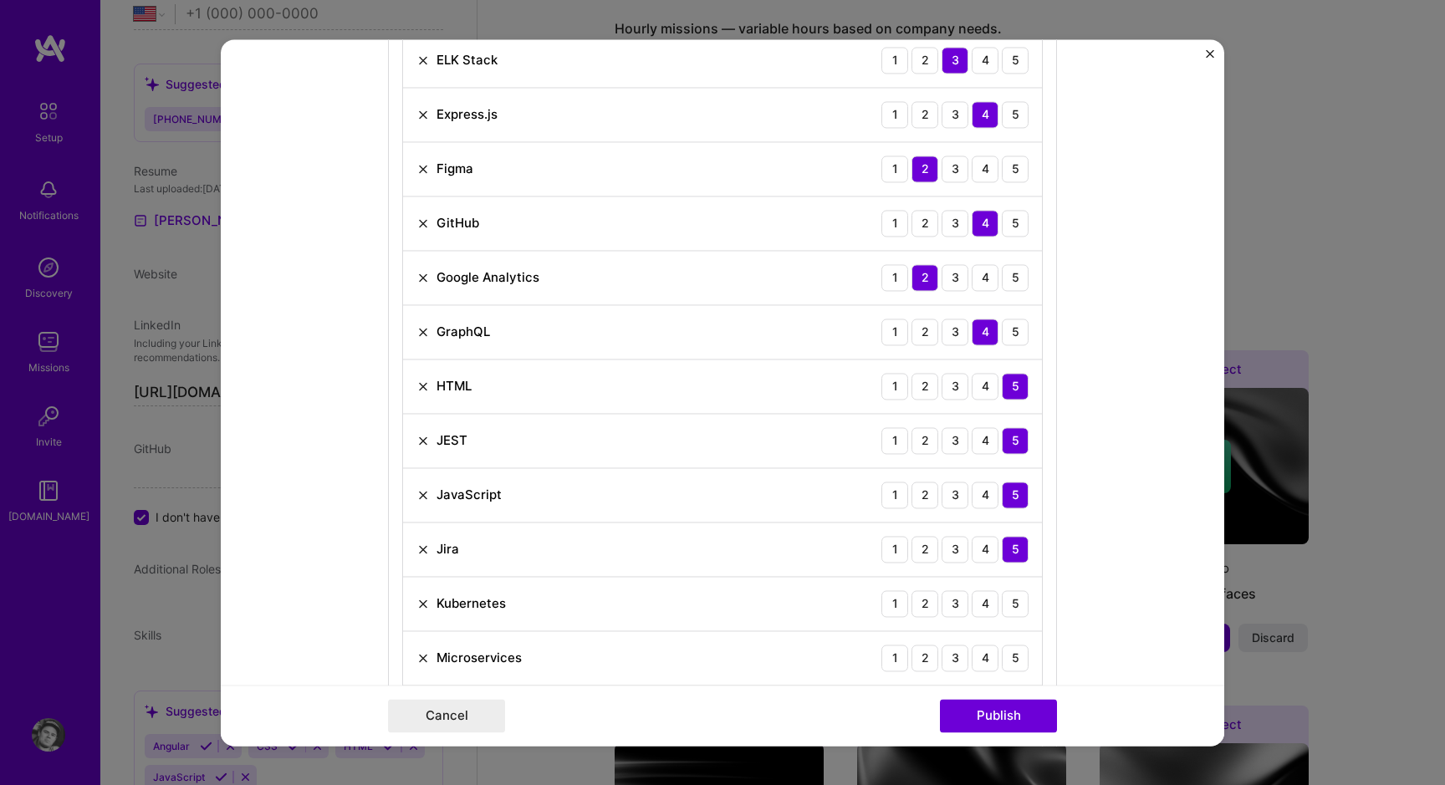
scroll to position [1074, 0]
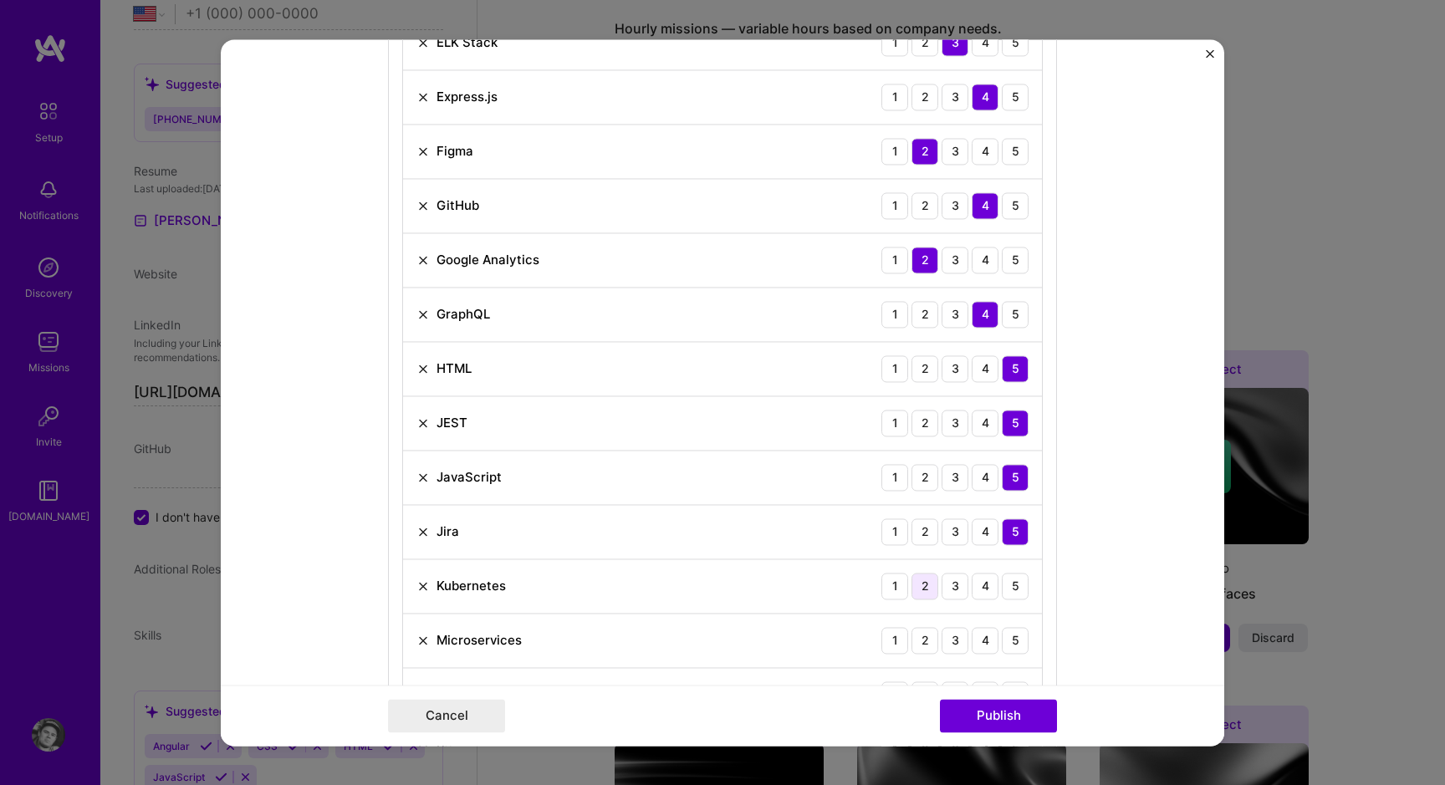
click at [931, 584] on div "2" at bounding box center [924, 586] width 27 height 27
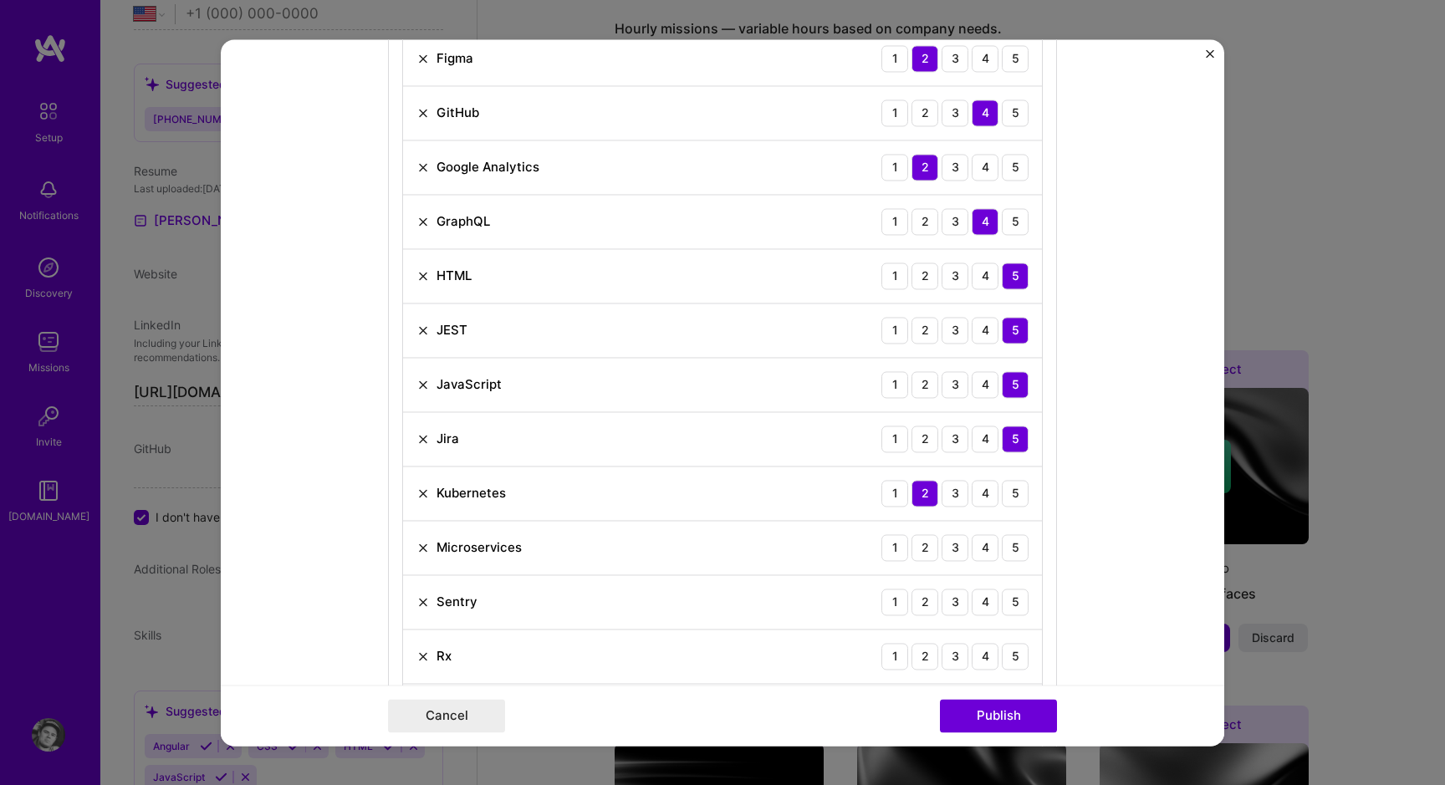
scroll to position [1202, 0]
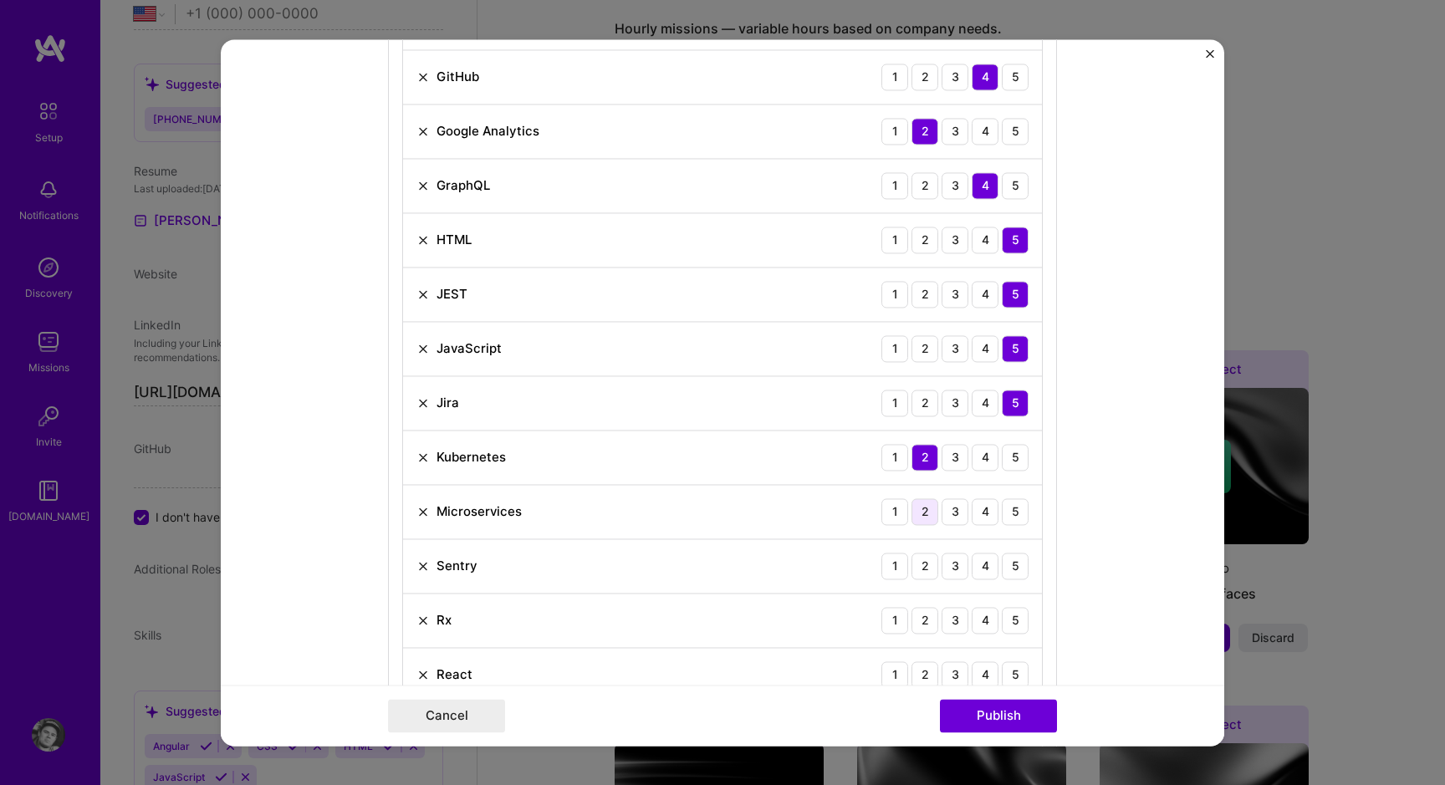
click at [926, 513] on div "2" at bounding box center [924, 511] width 27 height 27
click at [979, 574] on div "4" at bounding box center [985, 566] width 27 height 27
click at [1017, 624] on div "5" at bounding box center [1015, 620] width 27 height 27
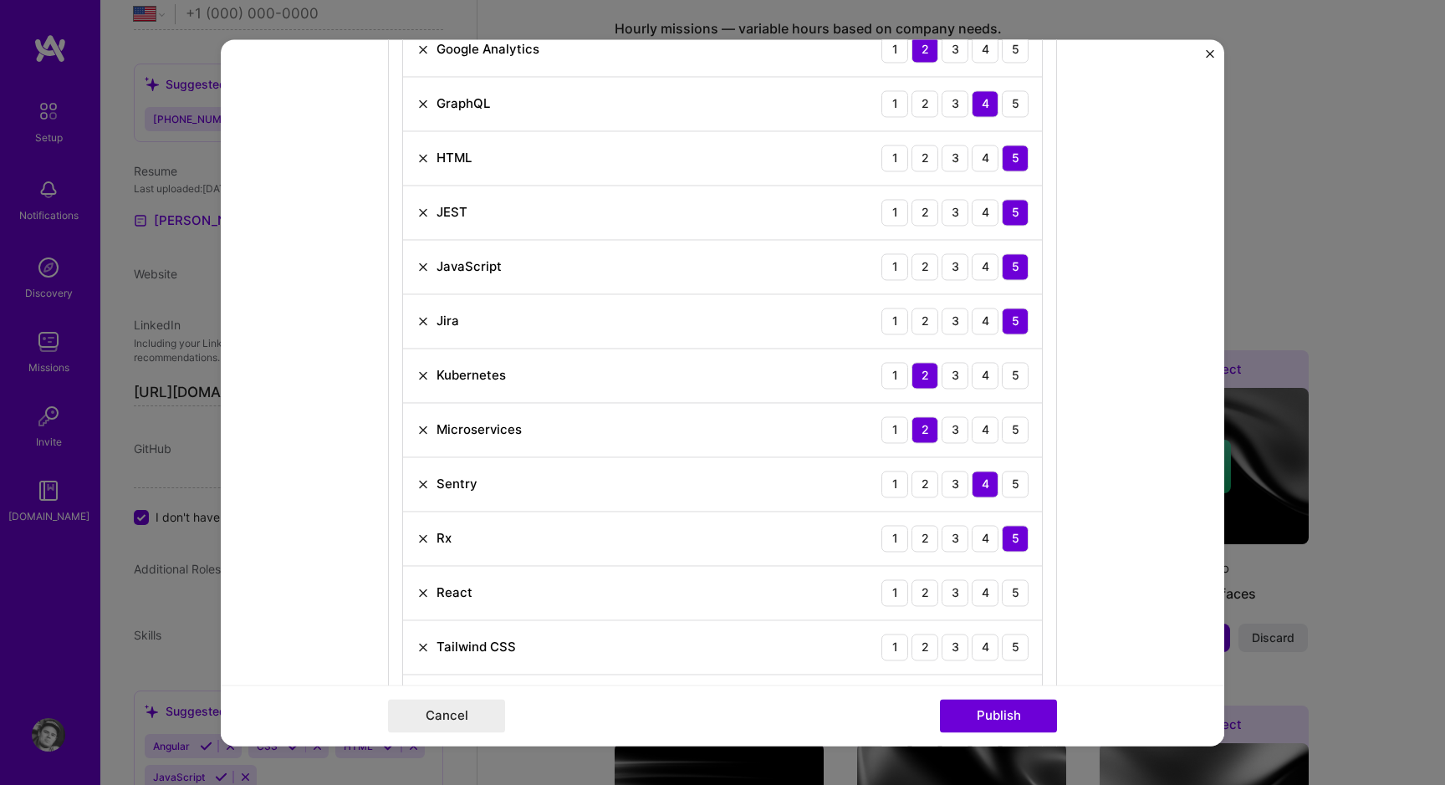
scroll to position [1309, 0]
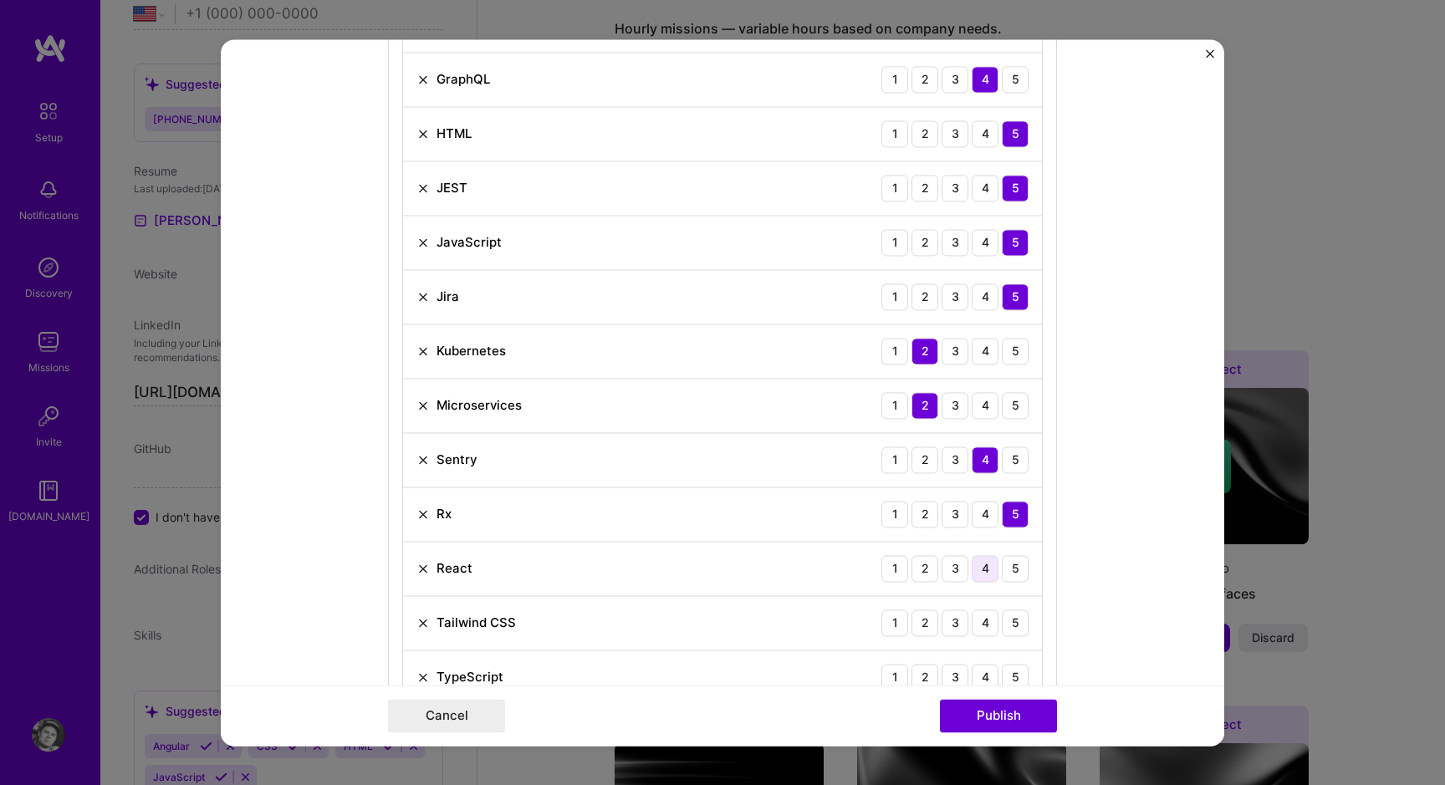
click at [982, 577] on div "4" at bounding box center [985, 568] width 27 height 27
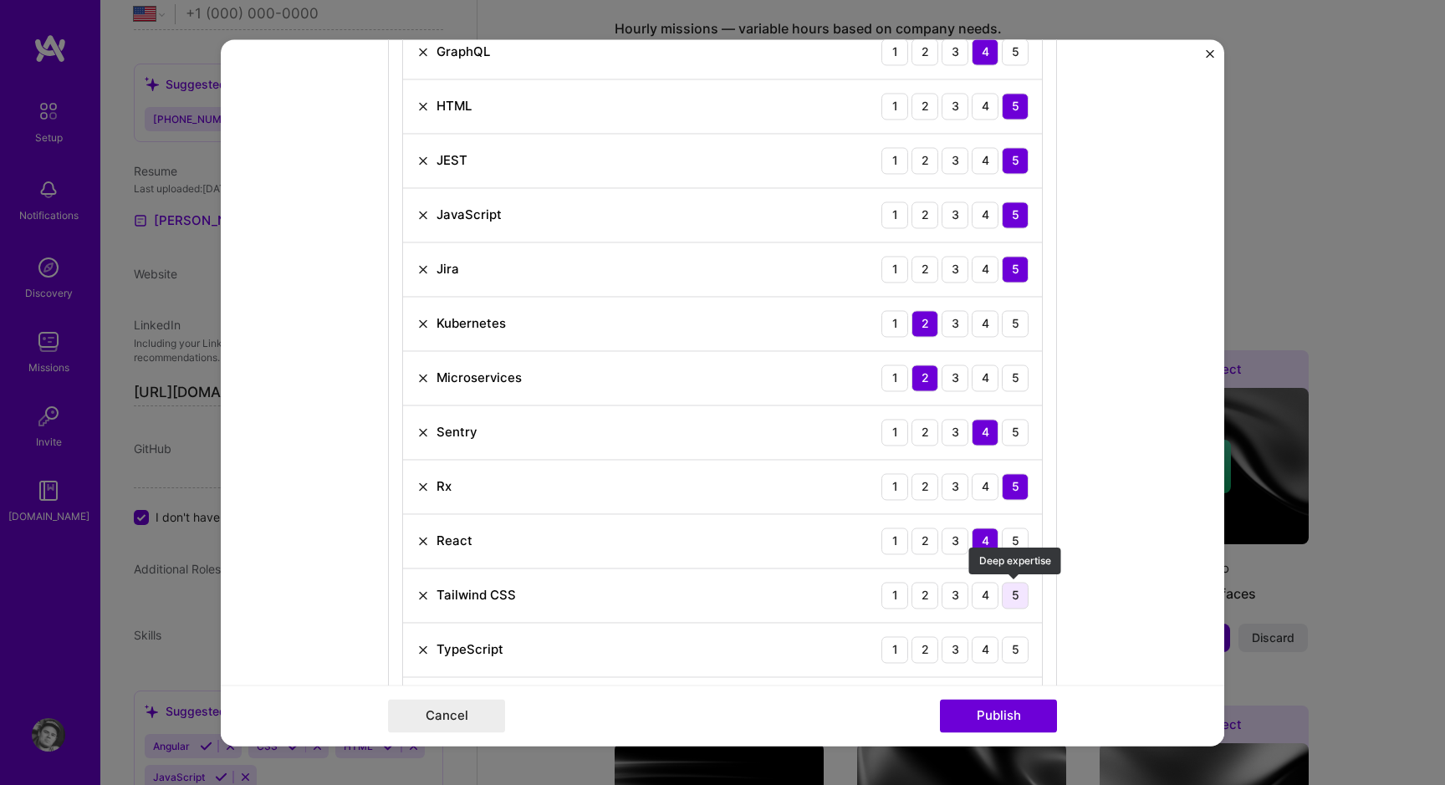
click at [1014, 600] on div "5" at bounding box center [1015, 595] width 27 height 27
click at [1023, 652] on div "5" at bounding box center [1015, 649] width 27 height 27
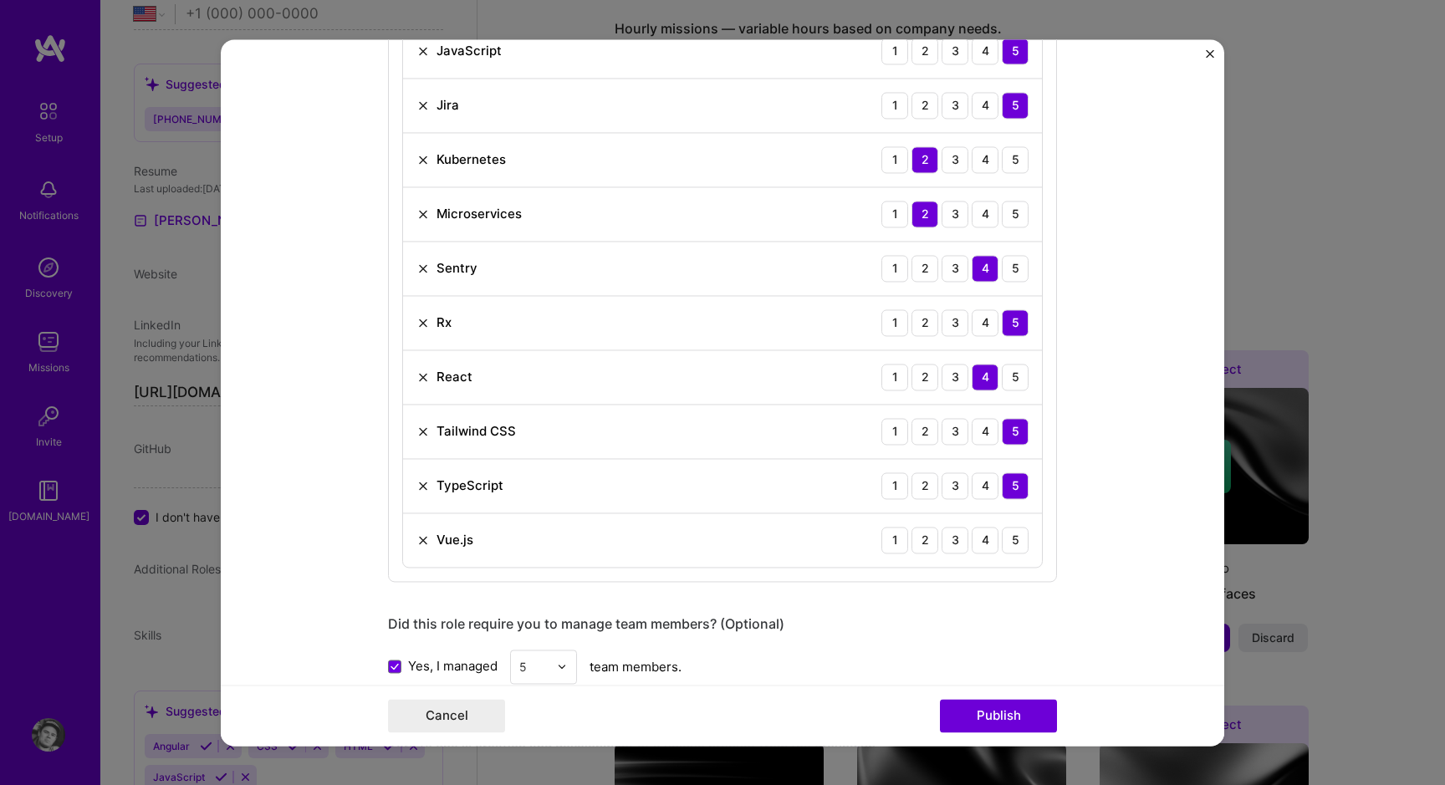
scroll to position [1503, 0]
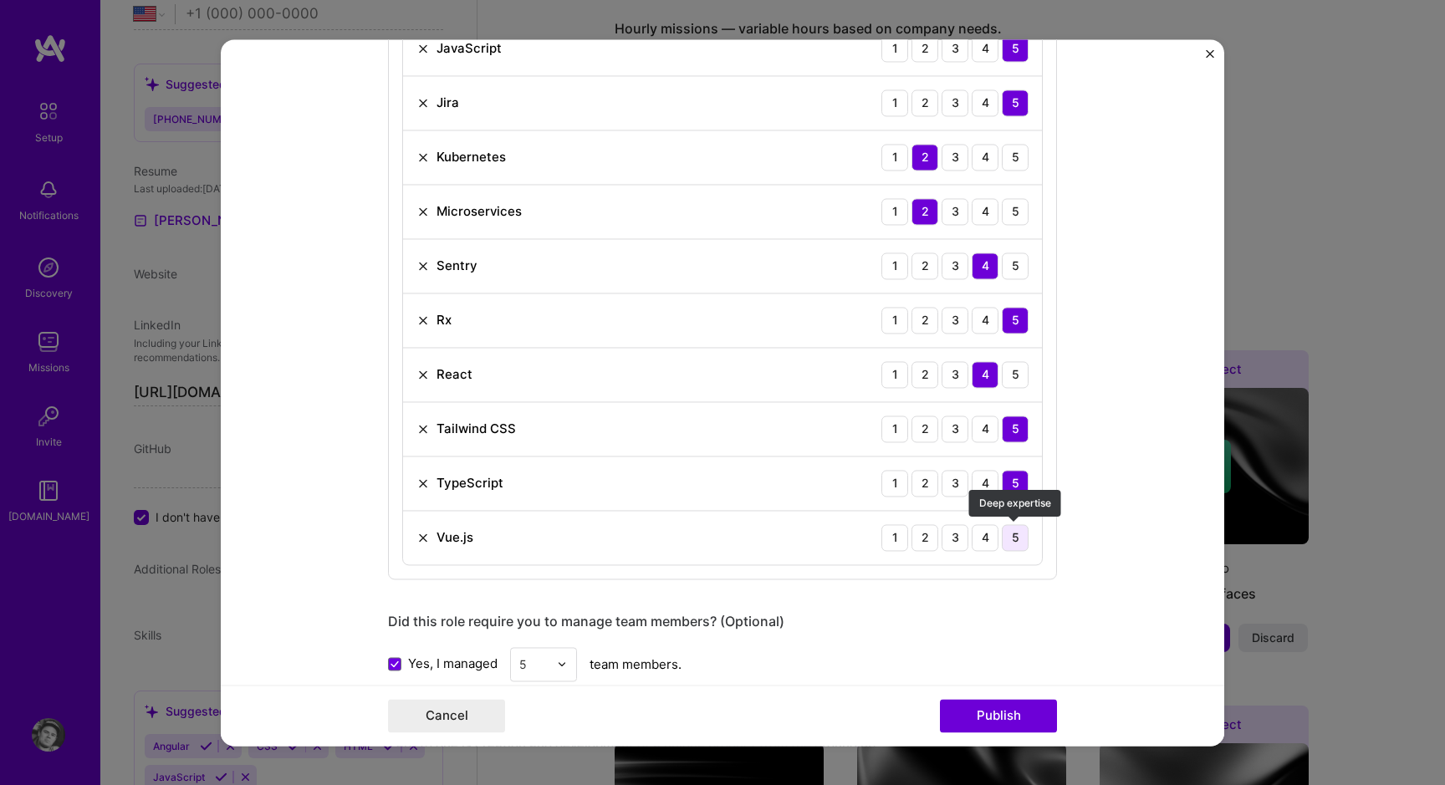
click at [1008, 536] on div "5" at bounding box center [1015, 537] width 27 height 27
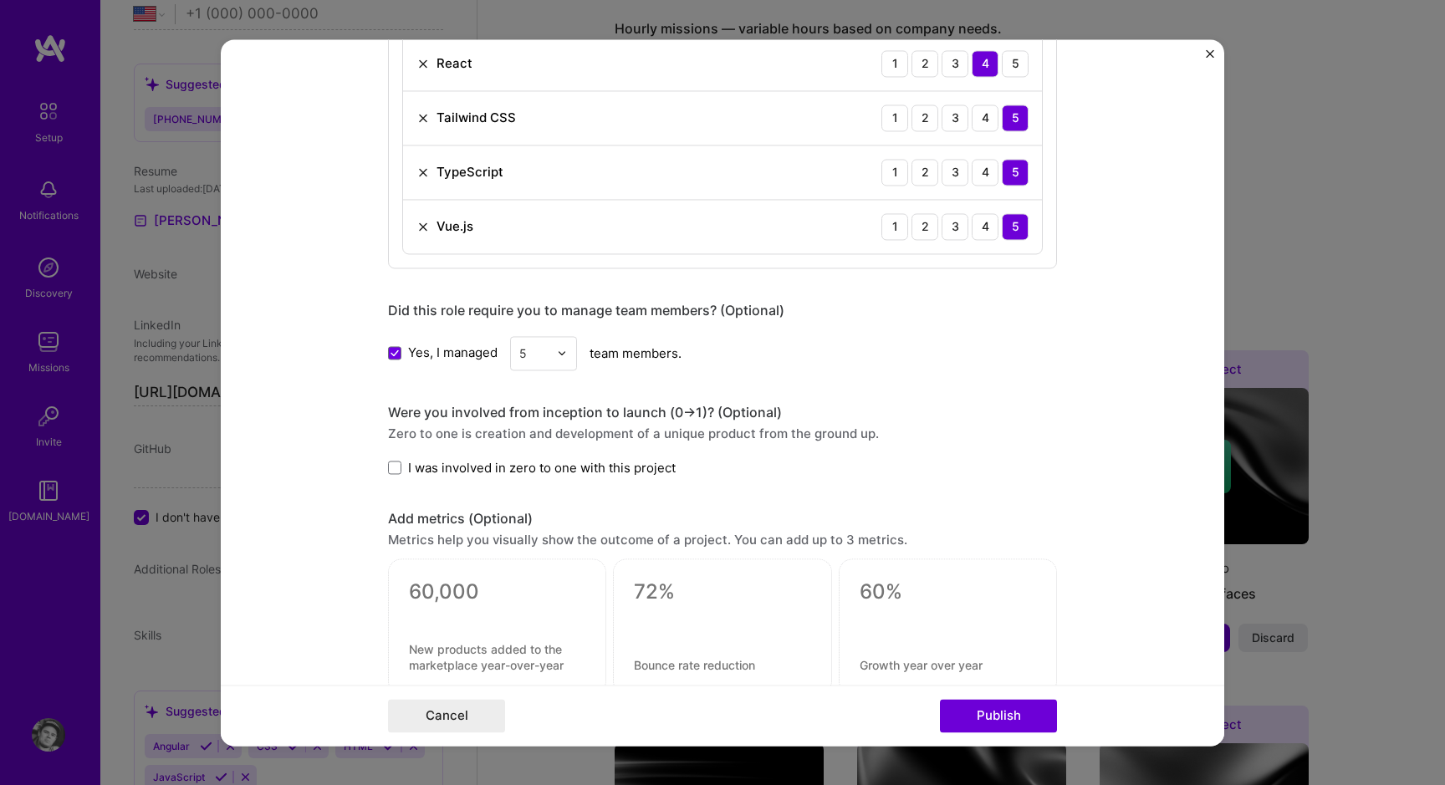
scroll to position [1815, 0]
click at [412, 471] on span "I was involved in zero to one with this project" at bounding box center [542, 466] width 268 height 18
click at [0, 0] on input "I was involved in zero to one with this project" at bounding box center [0, 0] width 0 height 0
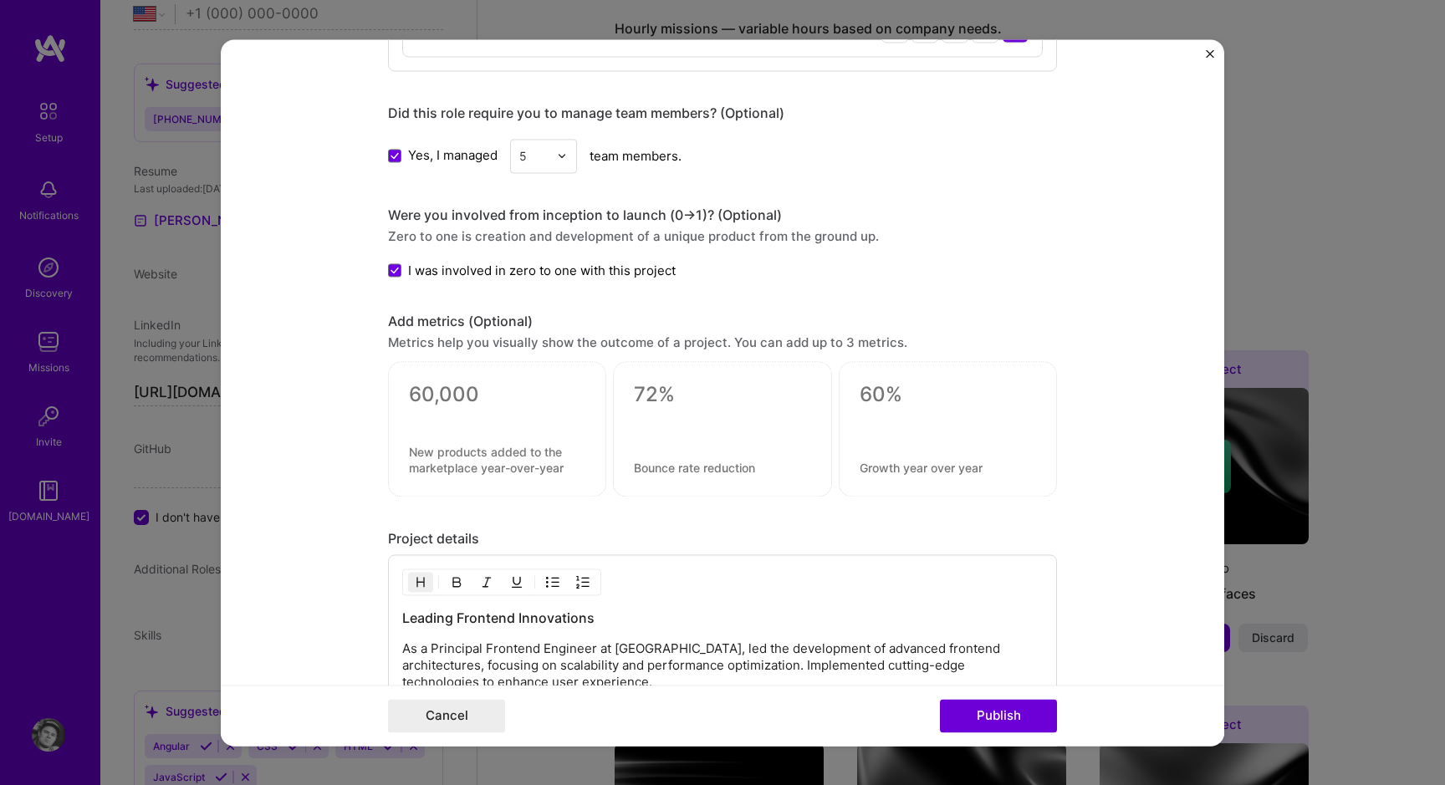
scroll to position [2023, 0]
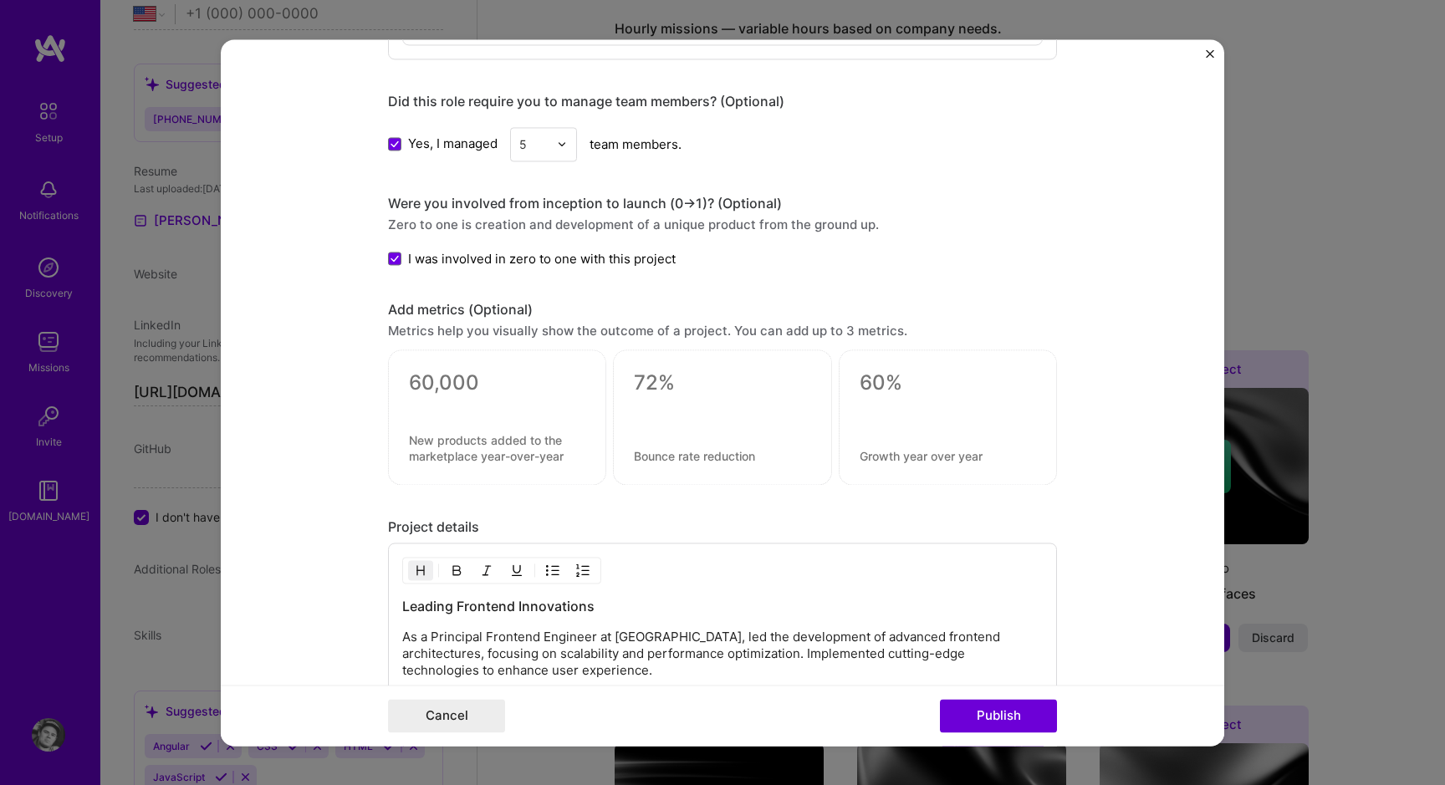
click at [527, 401] on div at bounding box center [497, 404] width 176 height 18
drag, startPoint x: 449, startPoint y: 403, endPoint x: 461, endPoint y: 379, distance: 26.9
click at [461, 379] on div at bounding box center [497, 417] width 218 height 135
click at [467, 382] on textarea at bounding box center [497, 382] width 176 height 25
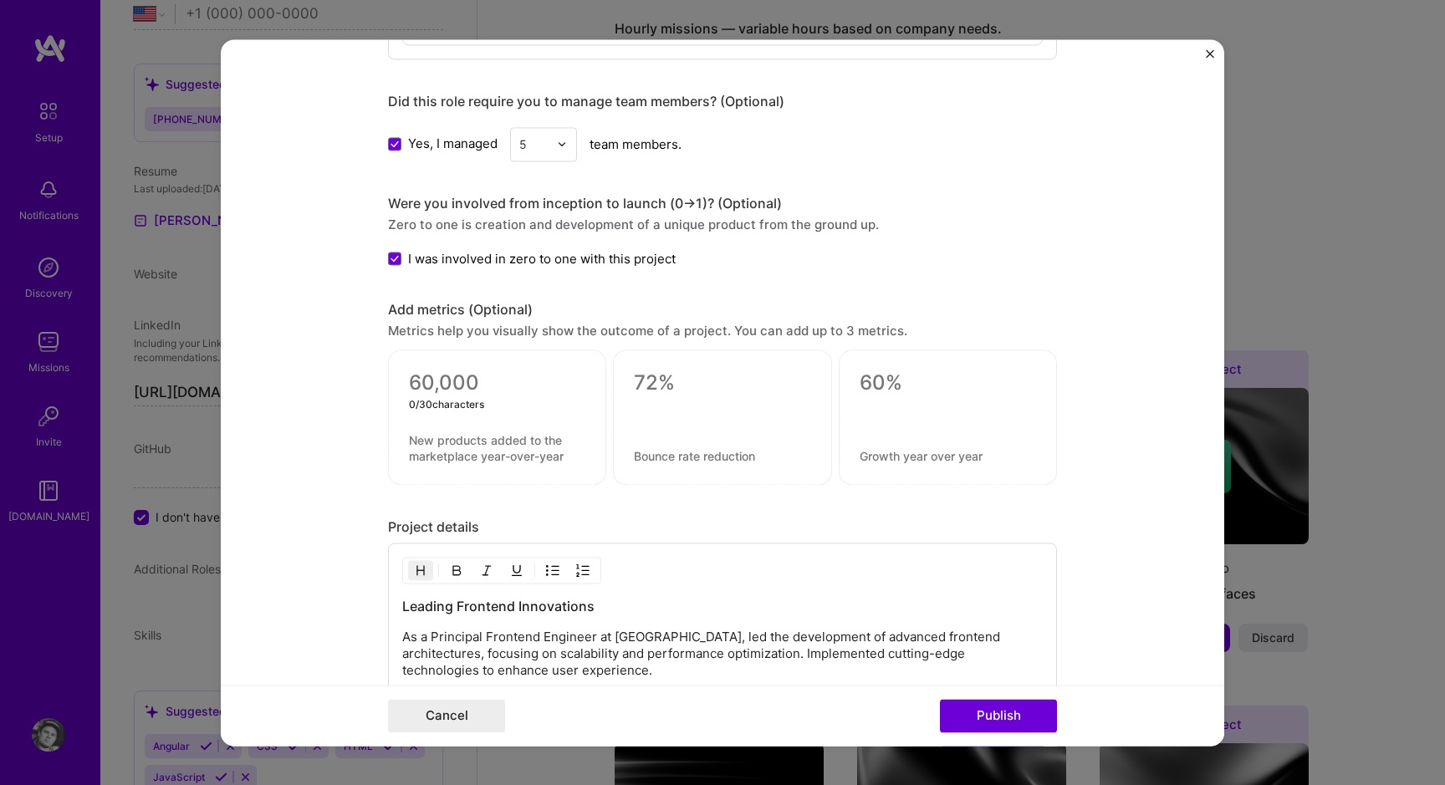
click at [467, 382] on textarea at bounding box center [497, 382] width 176 height 25
drag, startPoint x: 389, startPoint y: 306, endPoint x: 574, endPoint y: 306, distance: 185.6
click at [574, 306] on div "Add metrics (Optional)" at bounding box center [722, 310] width 669 height 18
copy div "Add metrics (Optional)"
click at [358, 367] on form "Editing suggested project This project is suggested based on your LinkedIn, res…" at bounding box center [722, 392] width 1003 height 707
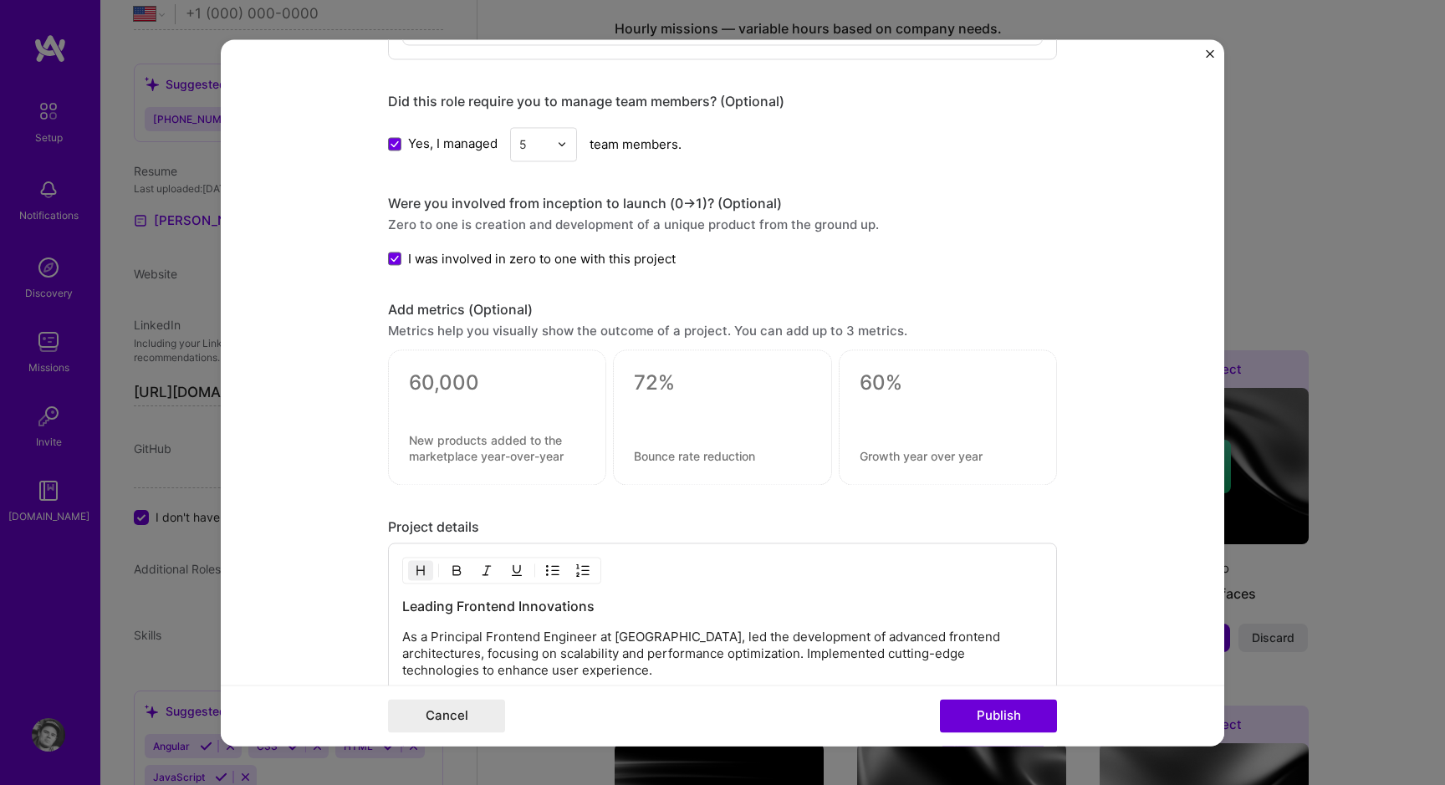
click at [685, 405] on div at bounding box center [722, 413] width 176 height 18
click at [683, 377] on textarea at bounding box center [722, 382] width 176 height 25
paste textarea
type textarea "47%"
click at [680, 457] on textarea at bounding box center [722, 456] width 176 height 16
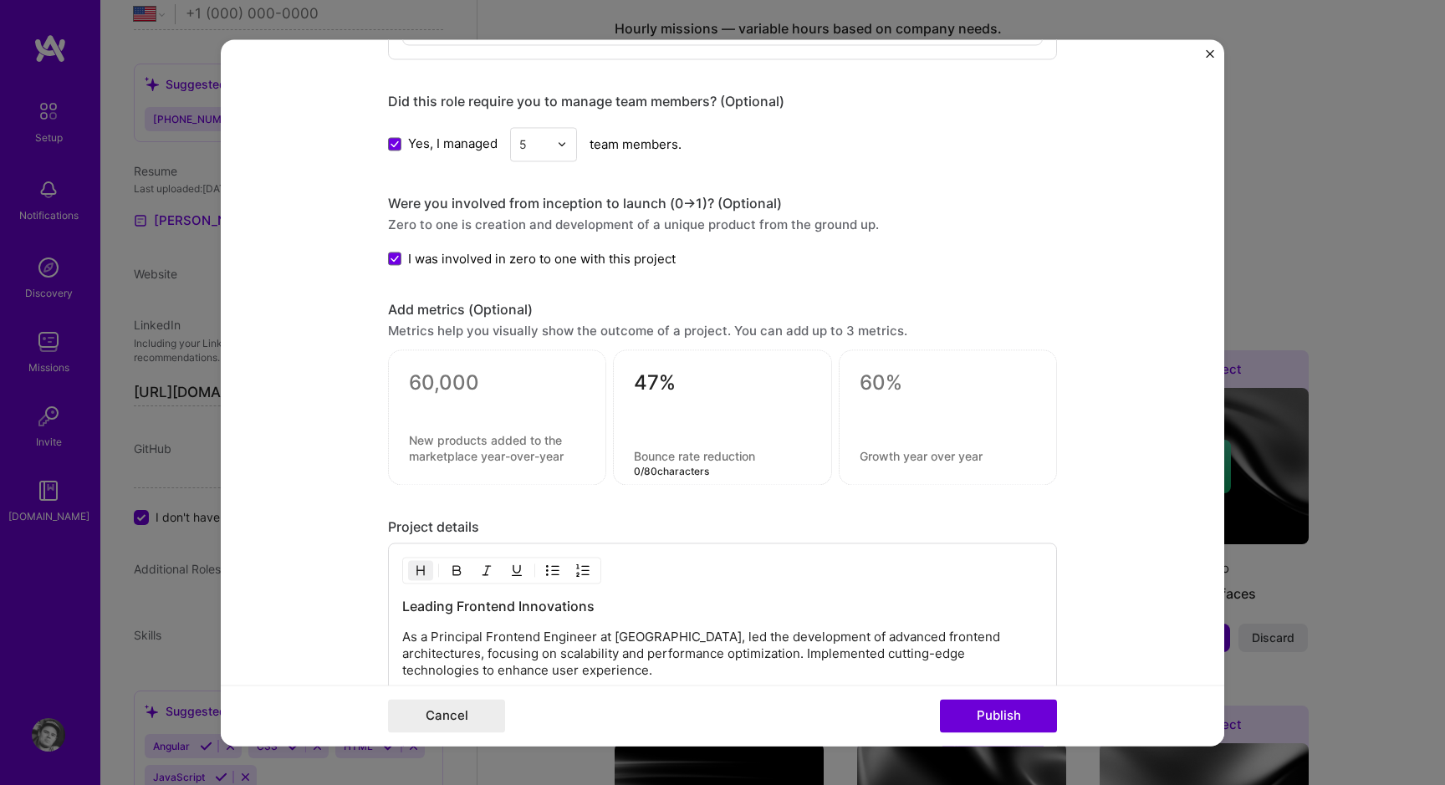
click at [478, 401] on div at bounding box center [497, 404] width 176 height 18
click at [478, 392] on textarea at bounding box center [497, 382] width 176 height 25
click at [689, 385] on textarea "47%" at bounding box center [722, 386] width 176 height 33
click at [922, 401] on div at bounding box center [948, 417] width 218 height 135
click at [898, 375] on textarea at bounding box center [948, 382] width 176 height 25
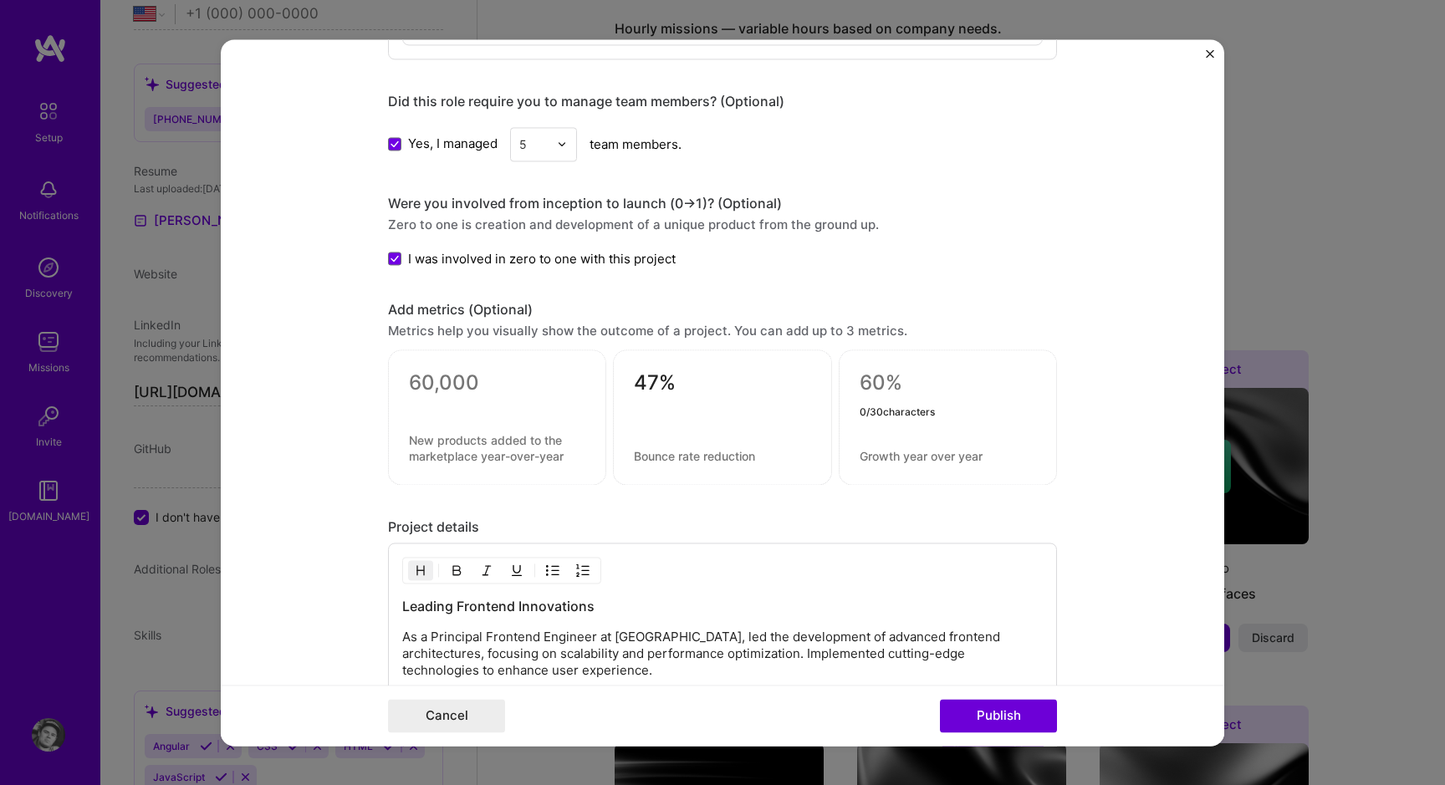
paste textarea "+8-12%"
drag, startPoint x: 876, startPoint y: 387, endPoint x: 846, endPoint y: 383, distance: 30.4
click at [846, 383] on div "+8-12% 6 / 30 characters" at bounding box center [948, 417] width 218 height 135
type textarea "8-12%"
click at [934, 462] on textarea at bounding box center [948, 456] width 176 height 16
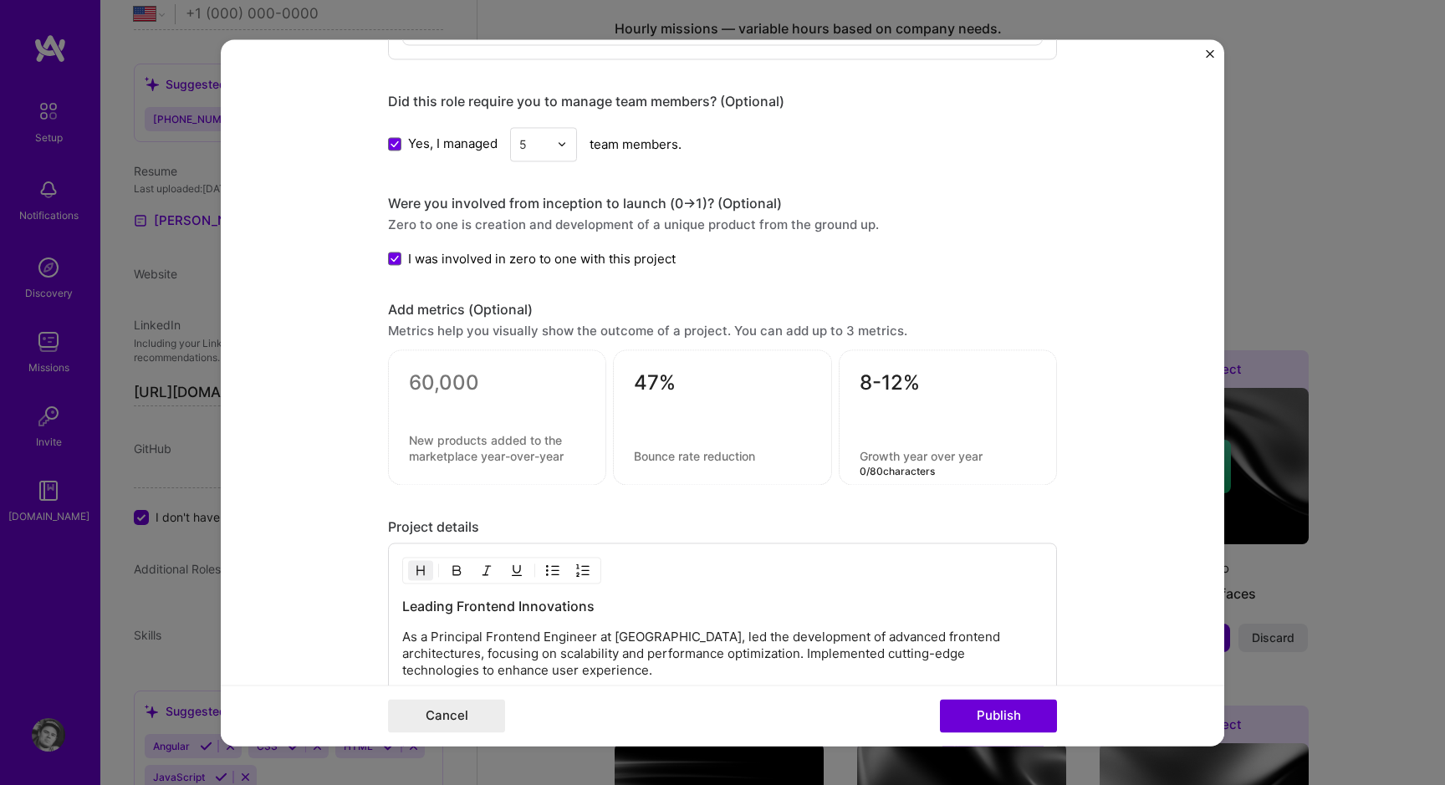
type textarea "g"
type textarea "Growth year to year"
click at [707, 381] on textarea "47%" at bounding box center [722, 386] width 176 height 33
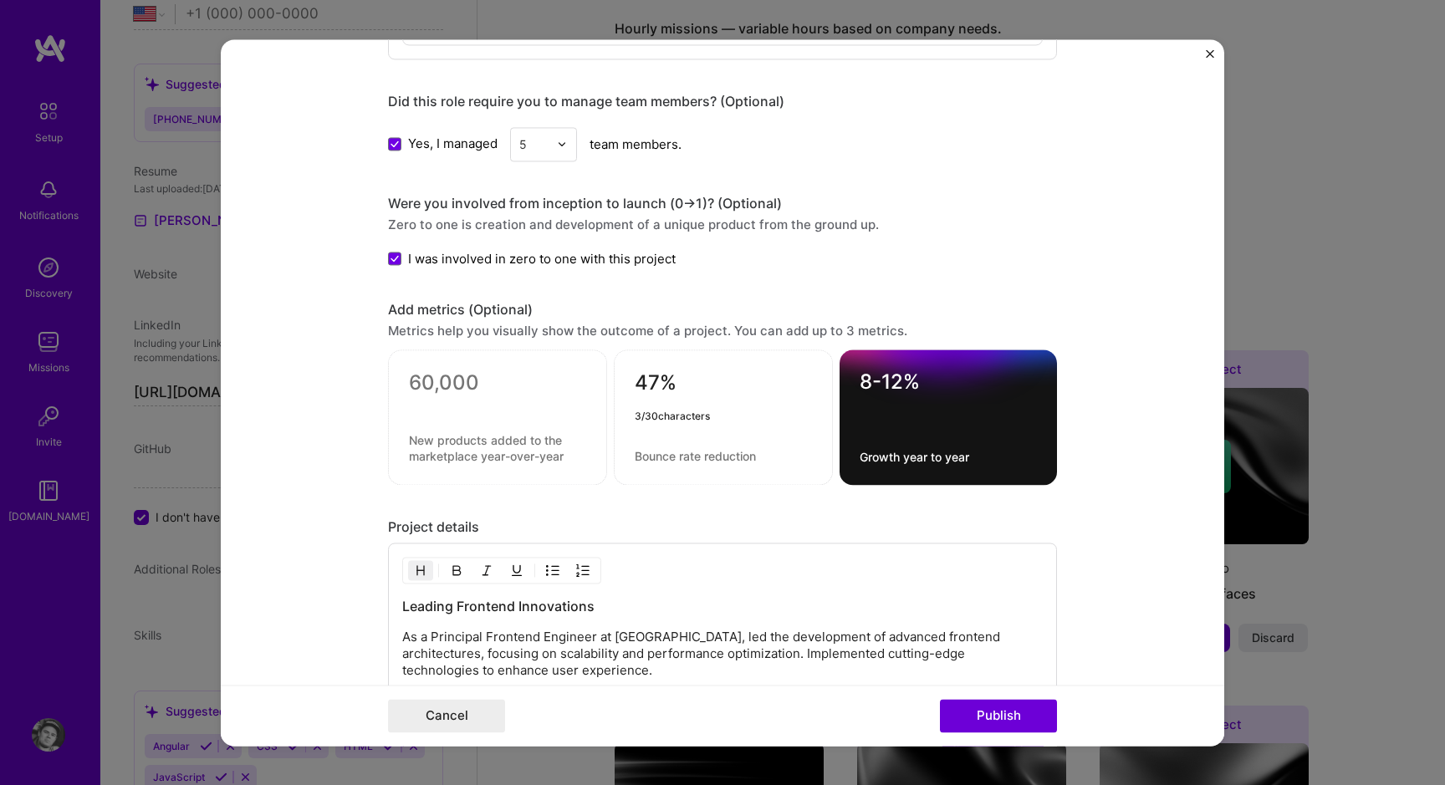
paste textarea "5-50"
drag, startPoint x: 671, startPoint y: 387, endPoint x: 634, endPoint y: 387, distance: 36.8
click at [634, 387] on div "45-50% 6 / 30 characters" at bounding box center [723, 417] width 219 height 135
drag, startPoint x: 691, startPoint y: 385, endPoint x: 609, endPoint y: 385, distance: 81.9
click at [609, 385] on div "45-50% 6 / 30 characters 8-12% Growth year to year" at bounding box center [722, 417] width 669 height 135
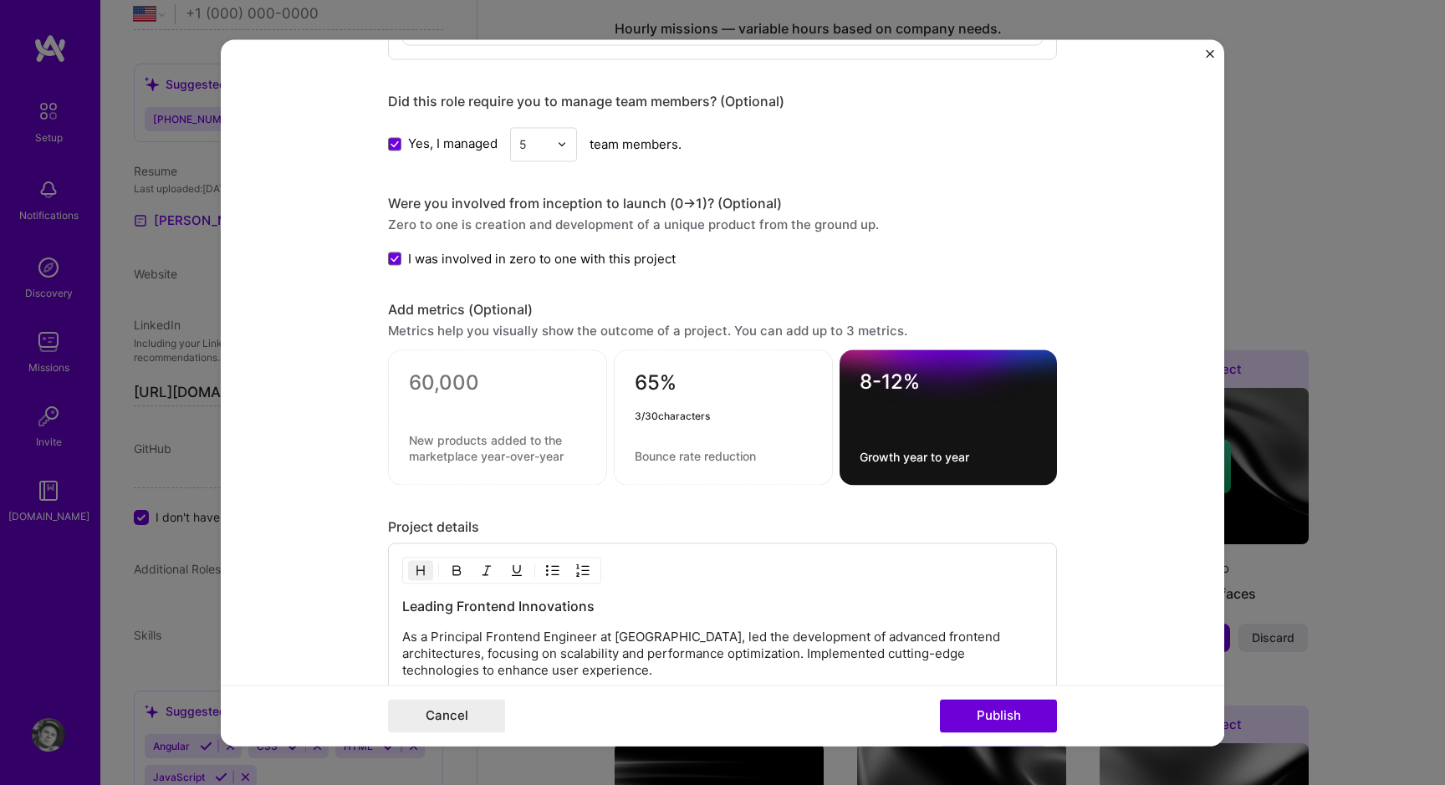
type textarea "65%"
click at [674, 454] on textarea at bounding box center [723, 456] width 177 height 16
type textarea "~"
type textarea "Bounce rate reduction"
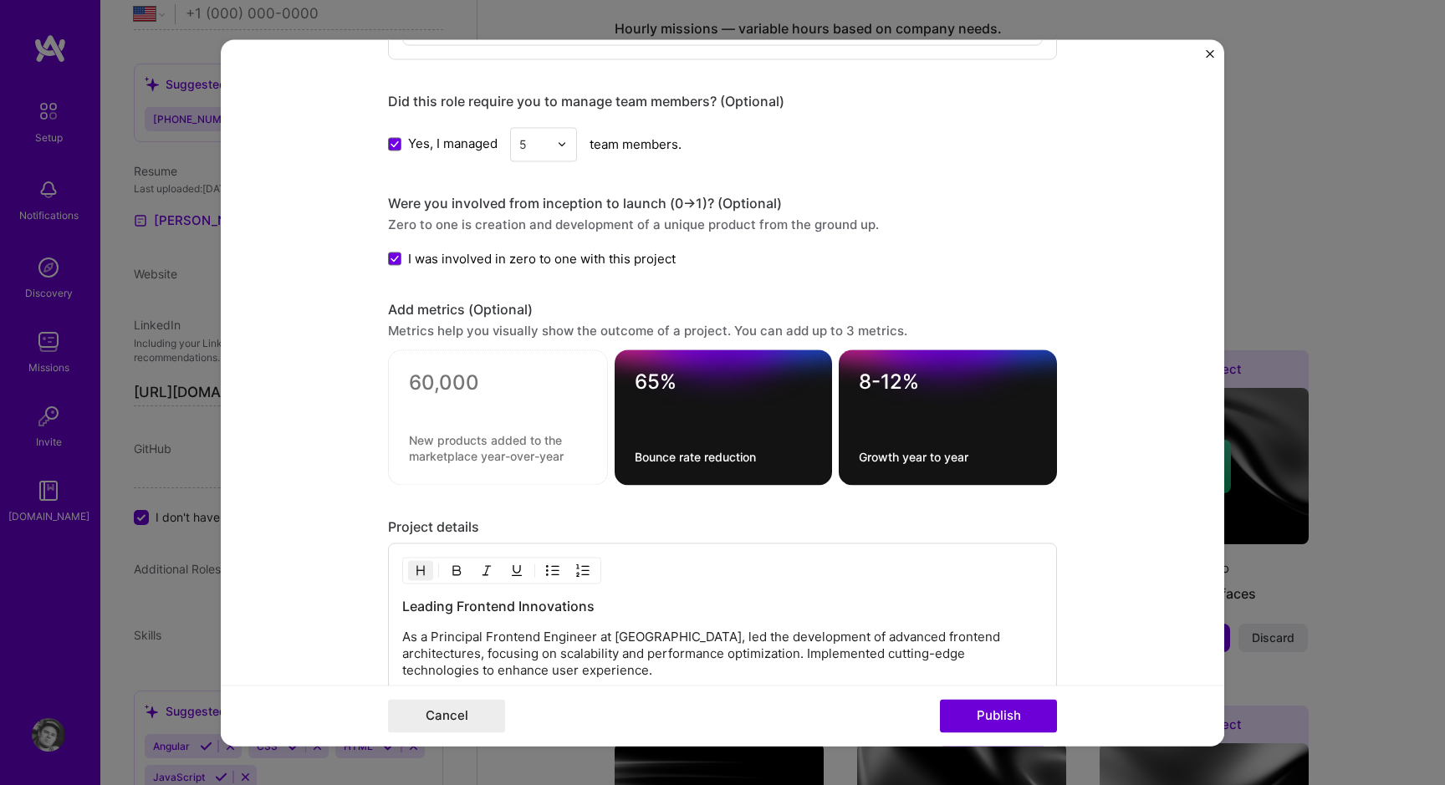
click at [477, 370] on div at bounding box center [498, 417] width 220 height 135
click at [756, 484] on div "65% Bounce rate reduction" at bounding box center [724, 417] width 218 height 135
click at [756, 431] on div "65% Bounce rate reduction" at bounding box center [724, 417] width 218 height 135
drag, startPoint x: 688, startPoint y: 378, endPoint x: 665, endPoint y: 378, distance: 23.4
click at [665, 378] on textarea "65%" at bounding box center [724, 386] width 178 height 33
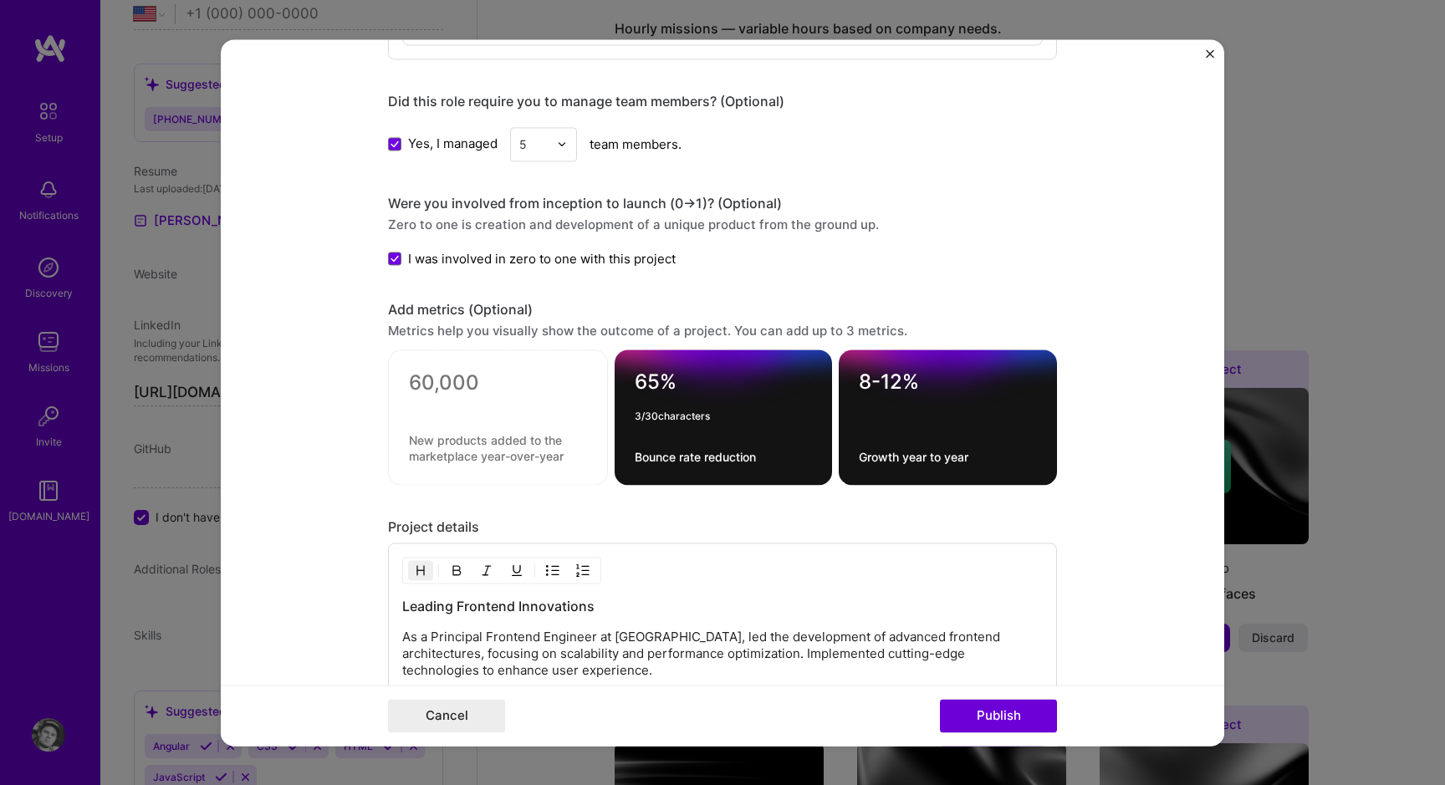
click at [717, 449] on div "65% 3 / 30 characters Bounce rate reduction" at bounding box center [724, 417] width 218 height 135
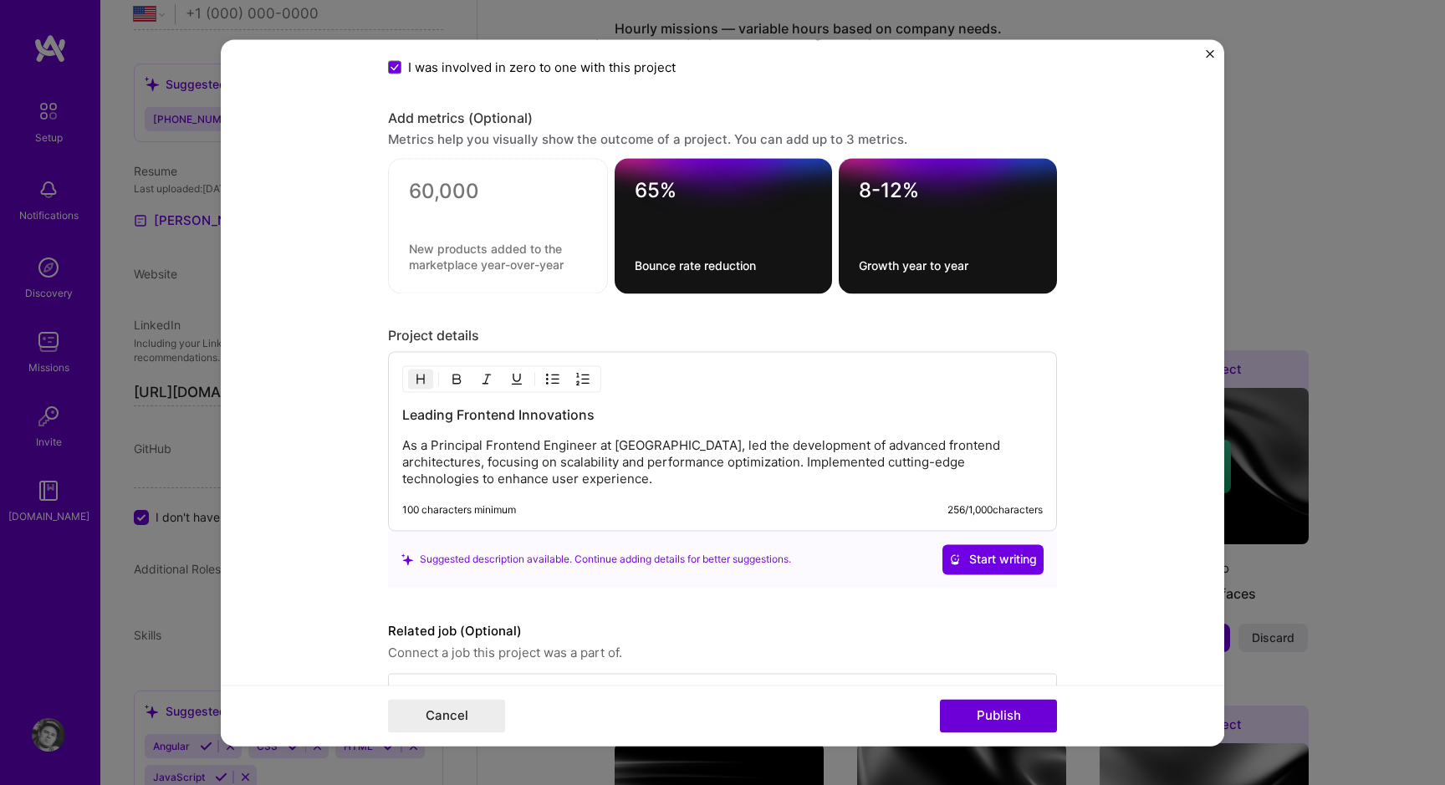
scroll to position [2268, 0]
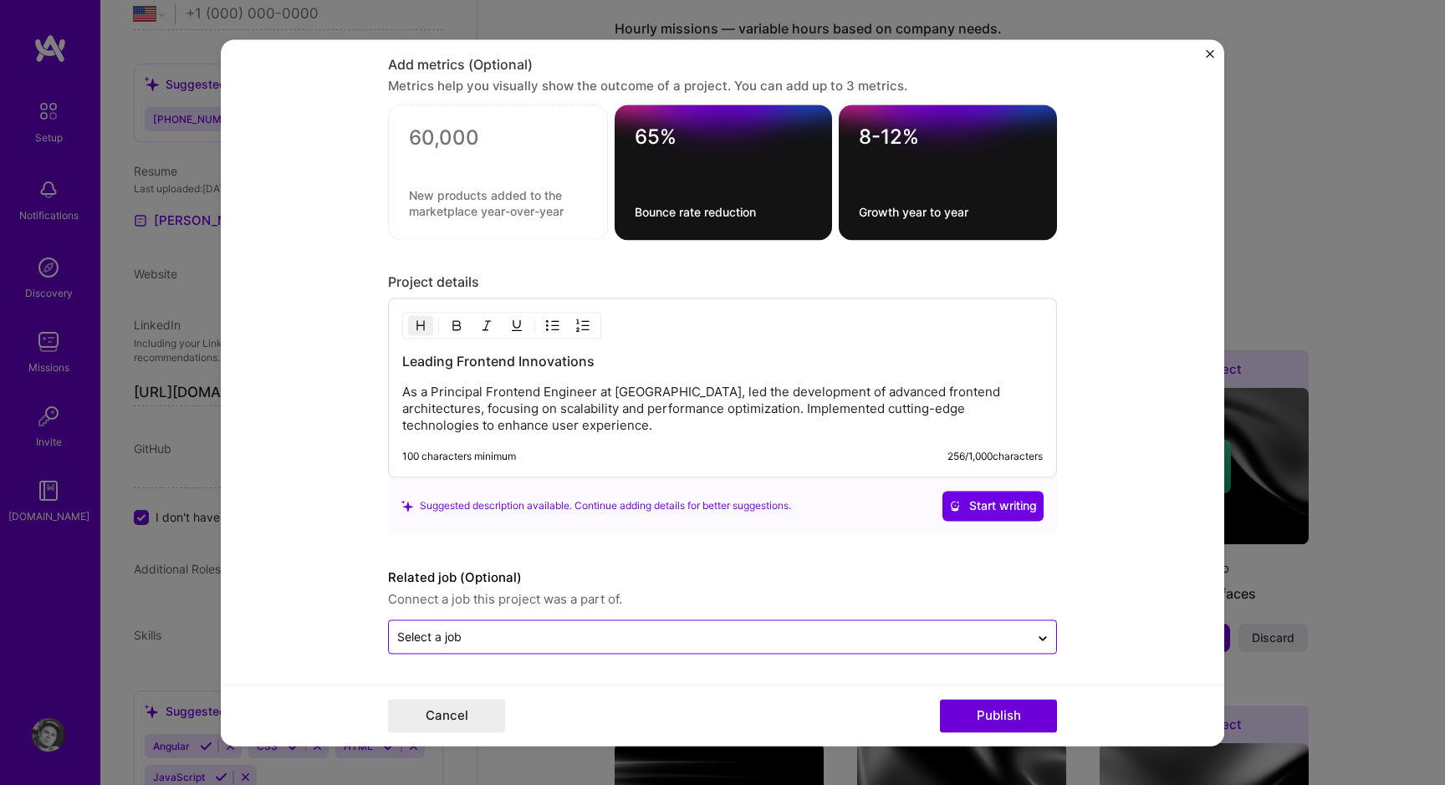
click at [513, 635] on input "text" at bounding box center [709, 637] width 624 height 18
click at [706, 622] on div "Select a job" at bounding box center [709, 636] width 640 height 33
click at [589, 620] on div "Select a job" at bounding box center [709, 636] width 640 height 33
type input "f"
click at [1052, 628] on div at bounding box center [1042, 637] width 27 height 27
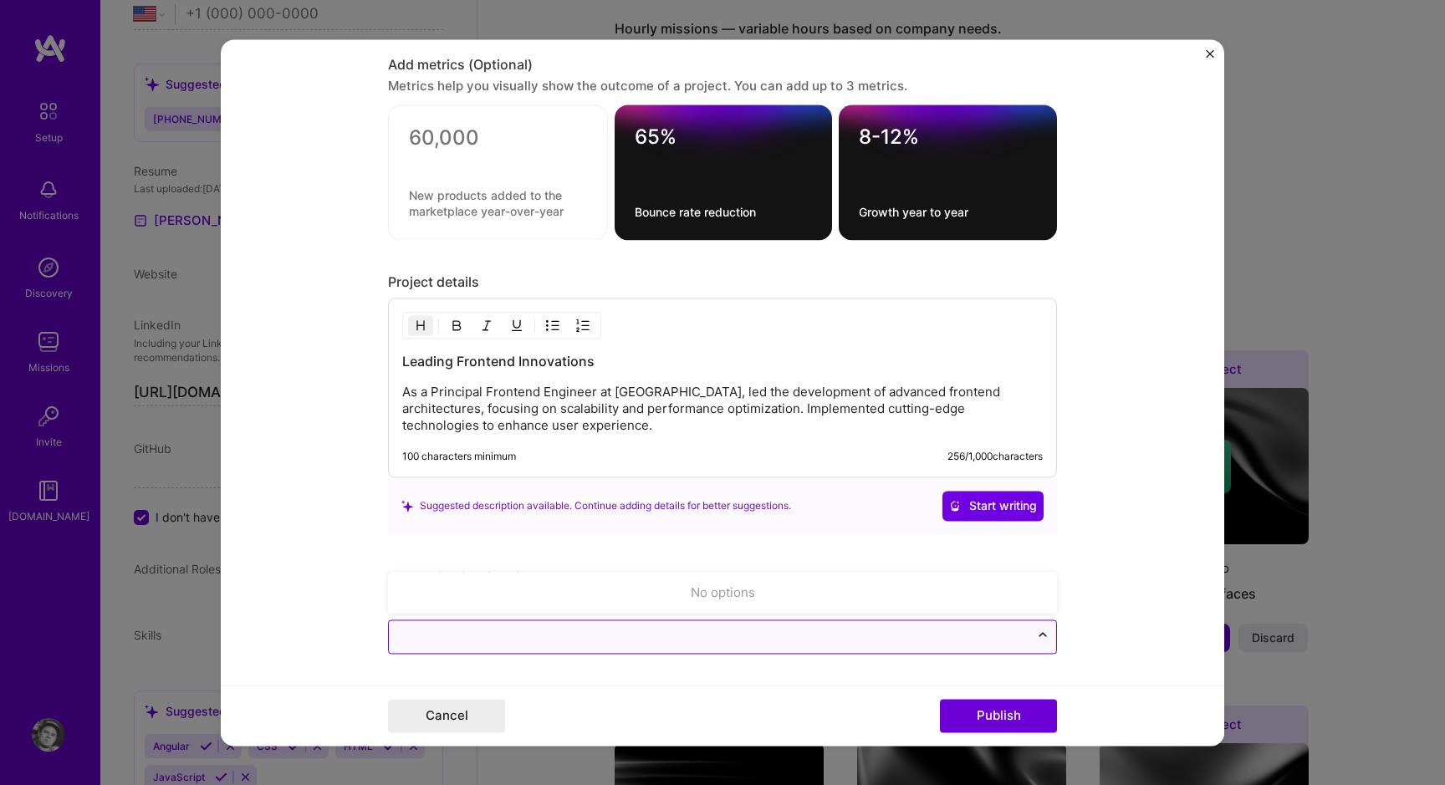
click at [1052, 628] on div at bounding box center [1042, 637] width 27 height 27
click at [1103, 637] on form "Editing suggested project This project is suggested based on your LinkedIn, res…" at bounding box center [722, 392] width 1003 height 707
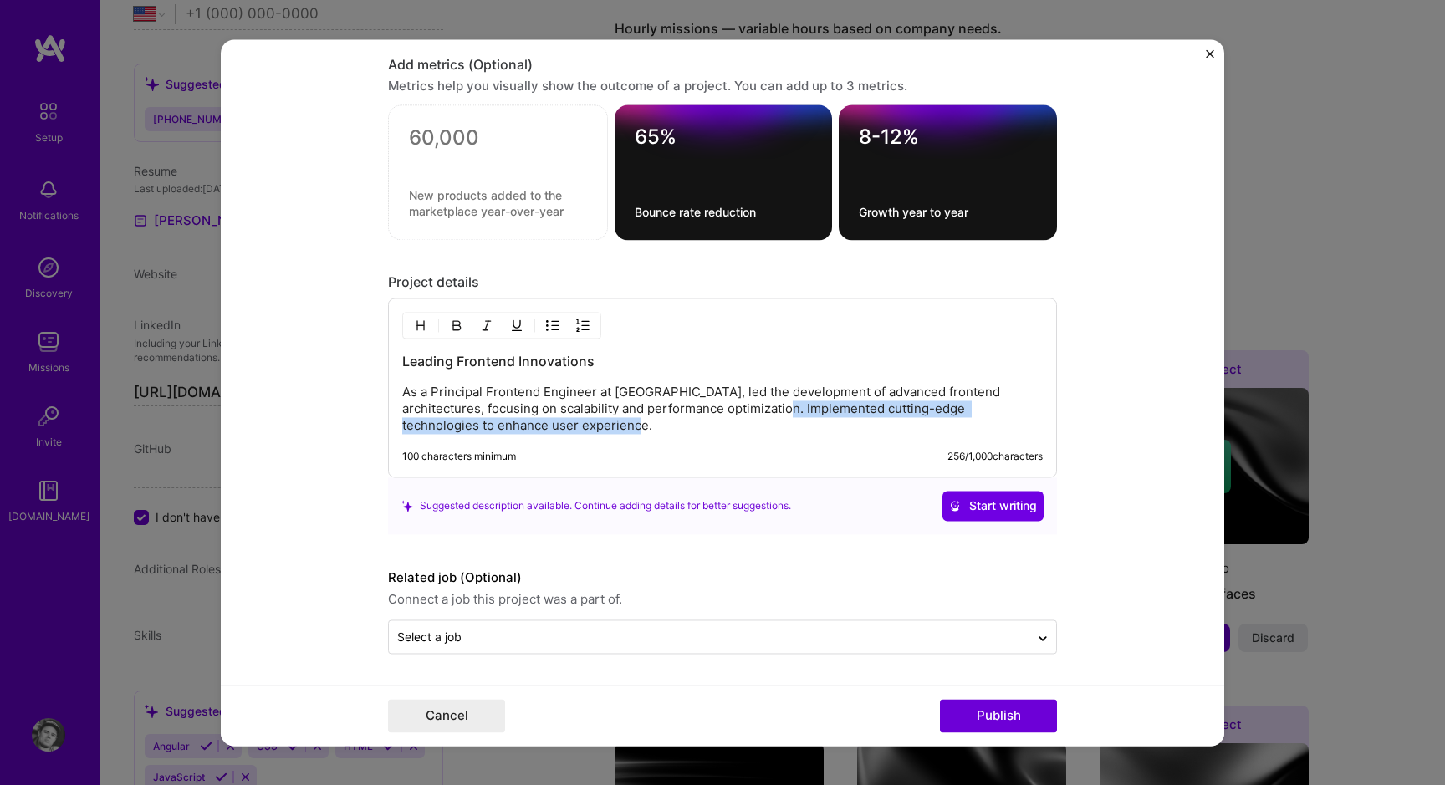
drag, startPoint x: 804, startPoint y: 406, endPoint x: 810, endPoint y: 436, distance: 30.7
click at [810, 436] on div "Leading Frontend Innovations As a Principal Frontend Engineer at Columbus Globa…" at bounding box center [722, 388] width 669 height 180
click at [793, 412] on p "As a Principal Frontend Engineer at Columbus Global, led the development of adv…" at bounding box center [722, 409] width 640 height 50
drag, startPoint x: 645, startPoint y: 418, endPoint x: 656, endPoint y: 476, distance: 58.7
click at [656, 476] on div "Leading Frontend Innovations As a Principal Frontend Engineer at Columbus Globa…" at bounding box center [722, 388] width 669 height 180
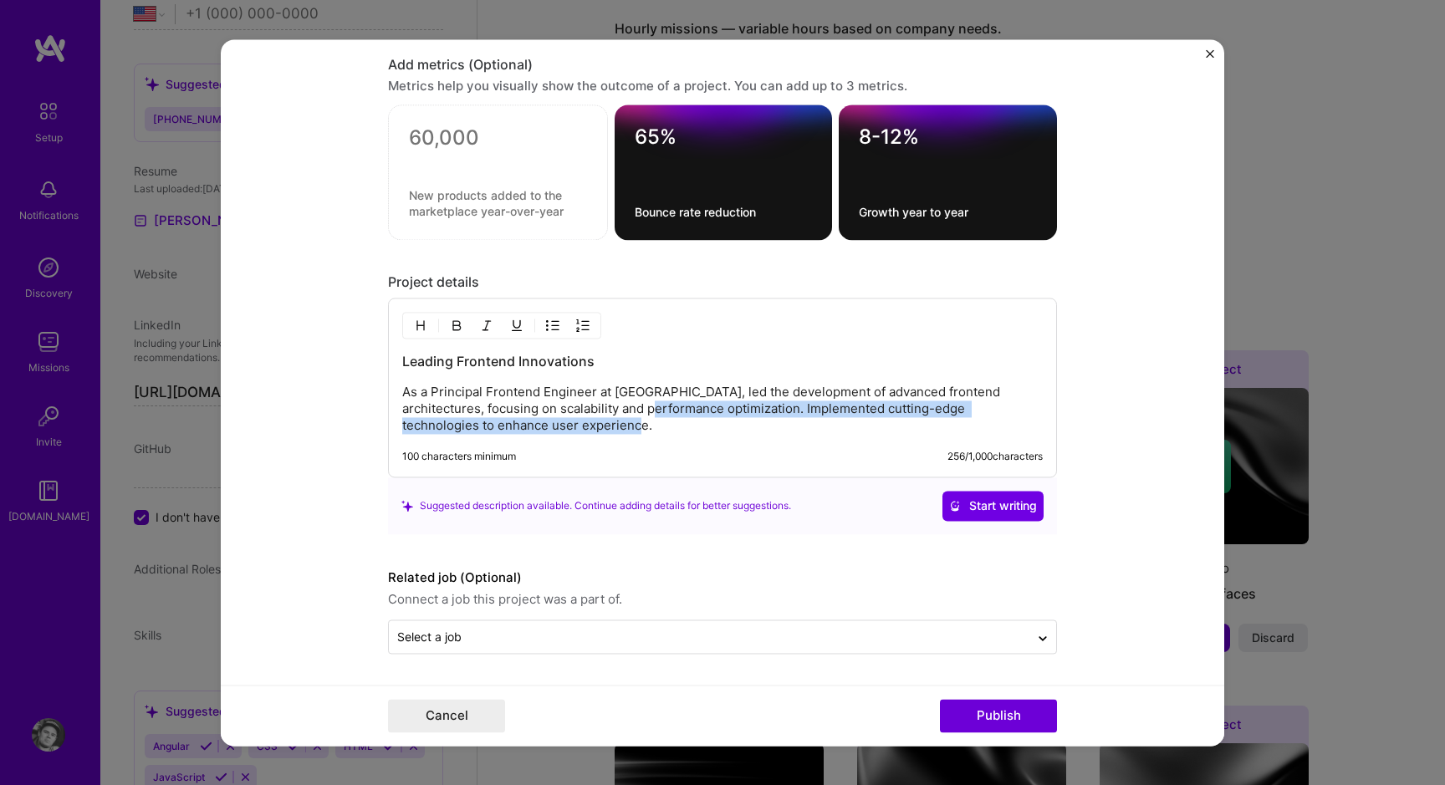
drag, startPoint x: 669, startPoint y: 416, endPoint x: 664, endPoint y: 467, distance: 50.4
click at [664, 467] on div "Leading Frontend Innovations As a Principal Frontend Engineer at Columbus Globa…" at bounding box center [722, 388] width 669 height 180
click at [664, 413] on p "As a Principal Frontend Engineer at Columbus Global, led the development of adv…" at bounding box center [722, 409] width 640 height 50
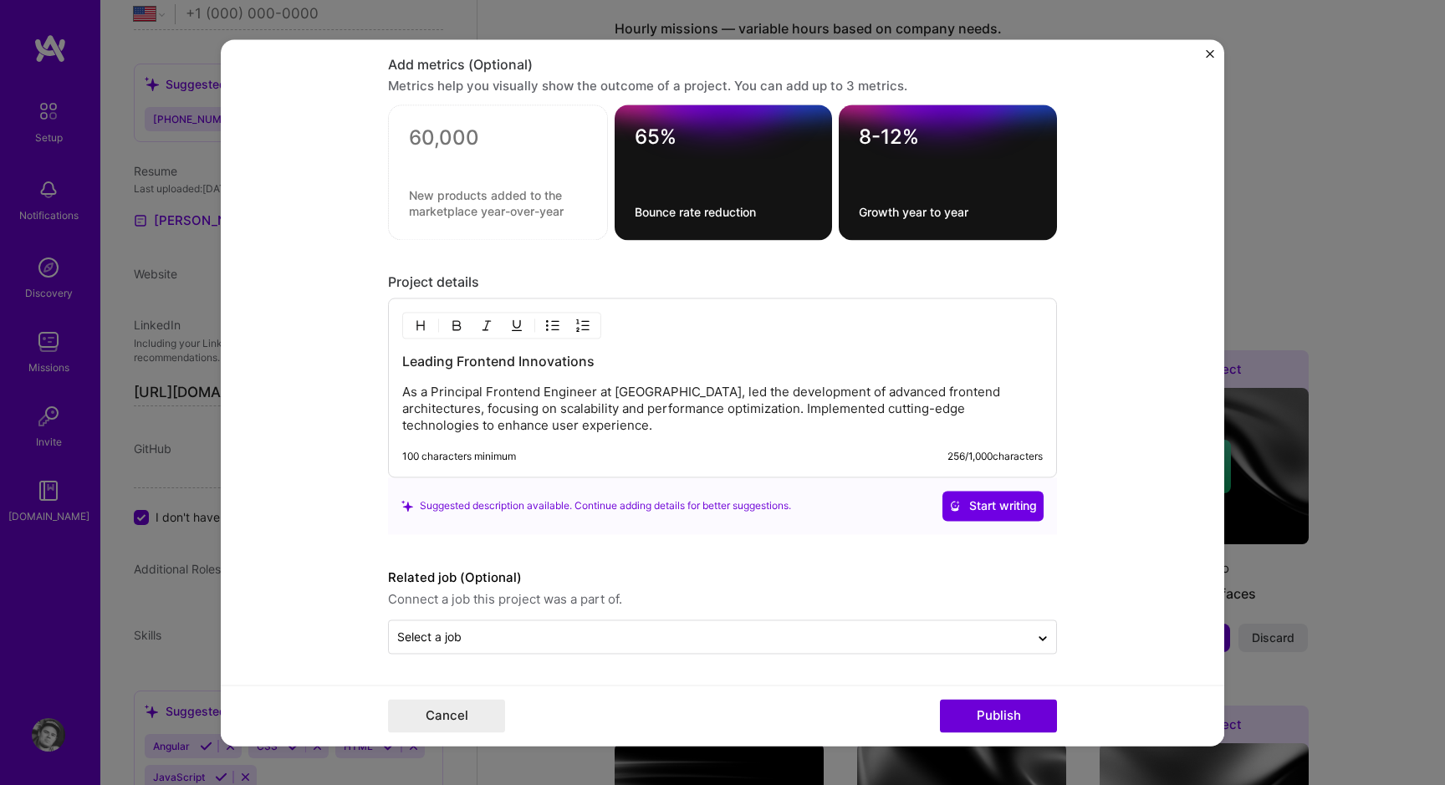
click at [612, 399] on p "As a Principal Frontend Engineer at Columbus Global, led the development of adv…" at bounding box center [722, 409] width 640 height 50
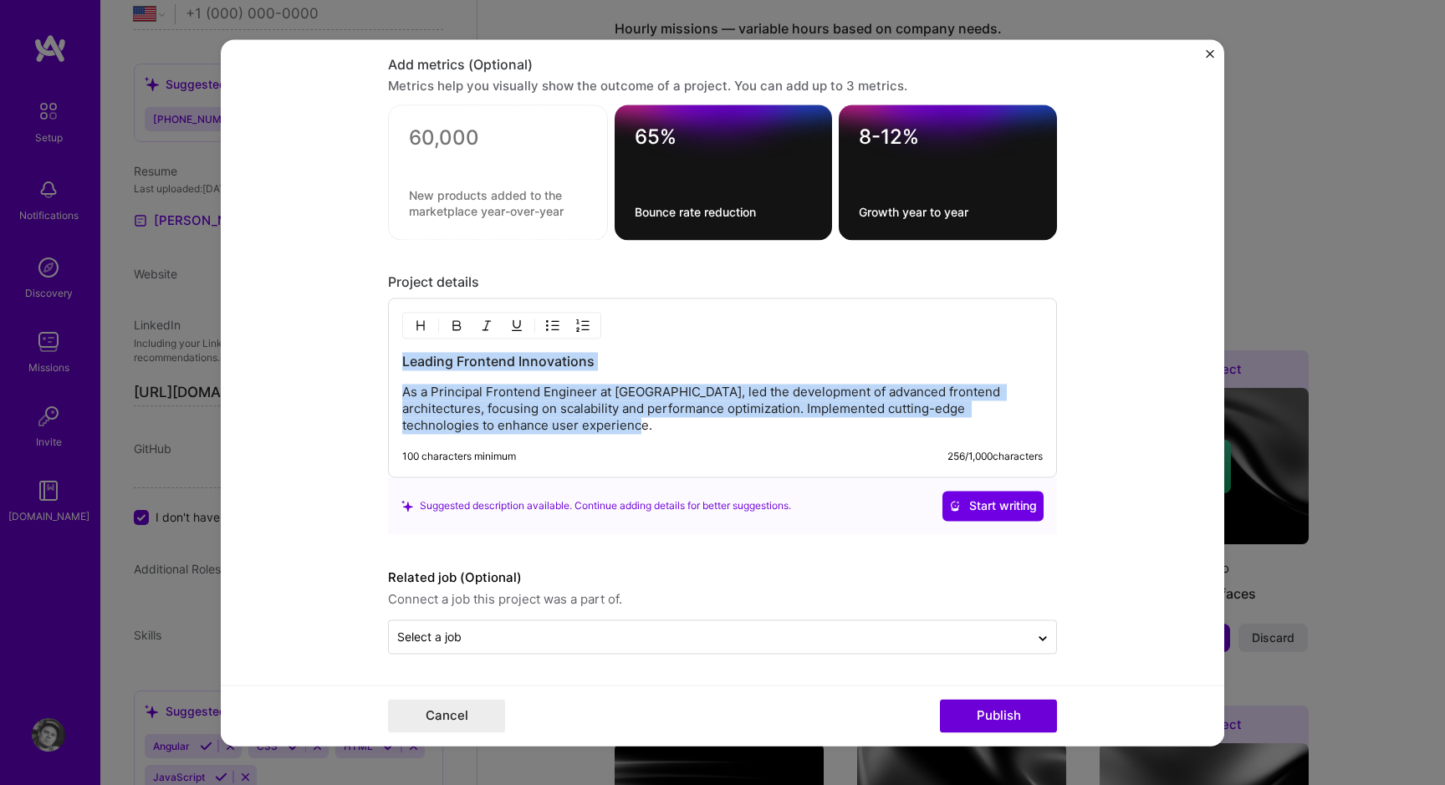
click at [612, 399] on p "As a Principal Frontend Engineer at Columbus Global, led the development of adv…" at bounding box center [722, 409] width 640 height 50
drag, startPoint x: 691, startPoint y: 425, endPoint x: 316, endPoint y: 390, distance: 376.2
click at [316, 390] on form "Editing suggested project This project is suggested based on your LinkedIn, res…" at bounding box center [722, 392] width 1003 height 707
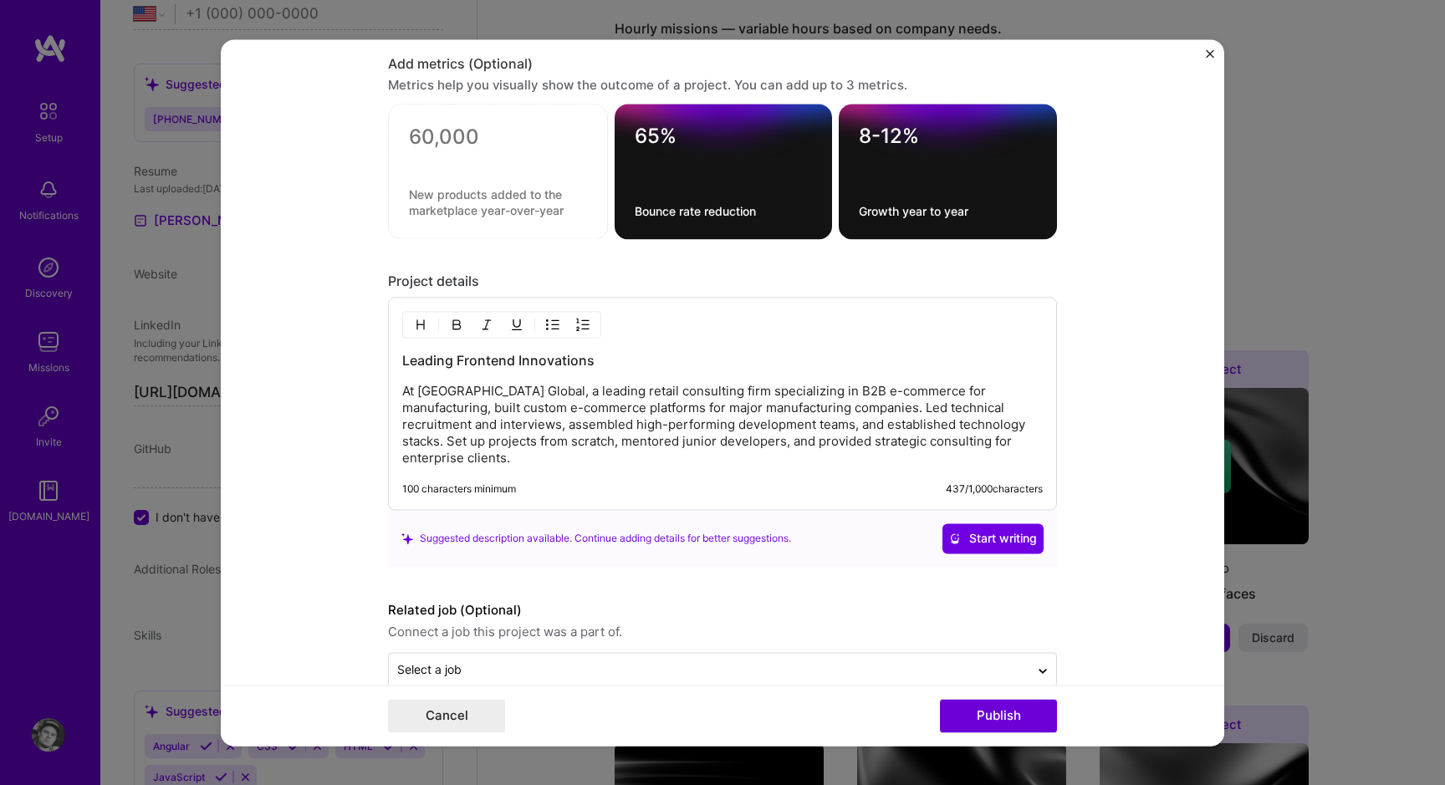
click at [627, 408] on p "At Columbus Global, a leading retail consulting firm specializing in B2B e-comm…" at bounding box center [722, 425] width 640 height 84
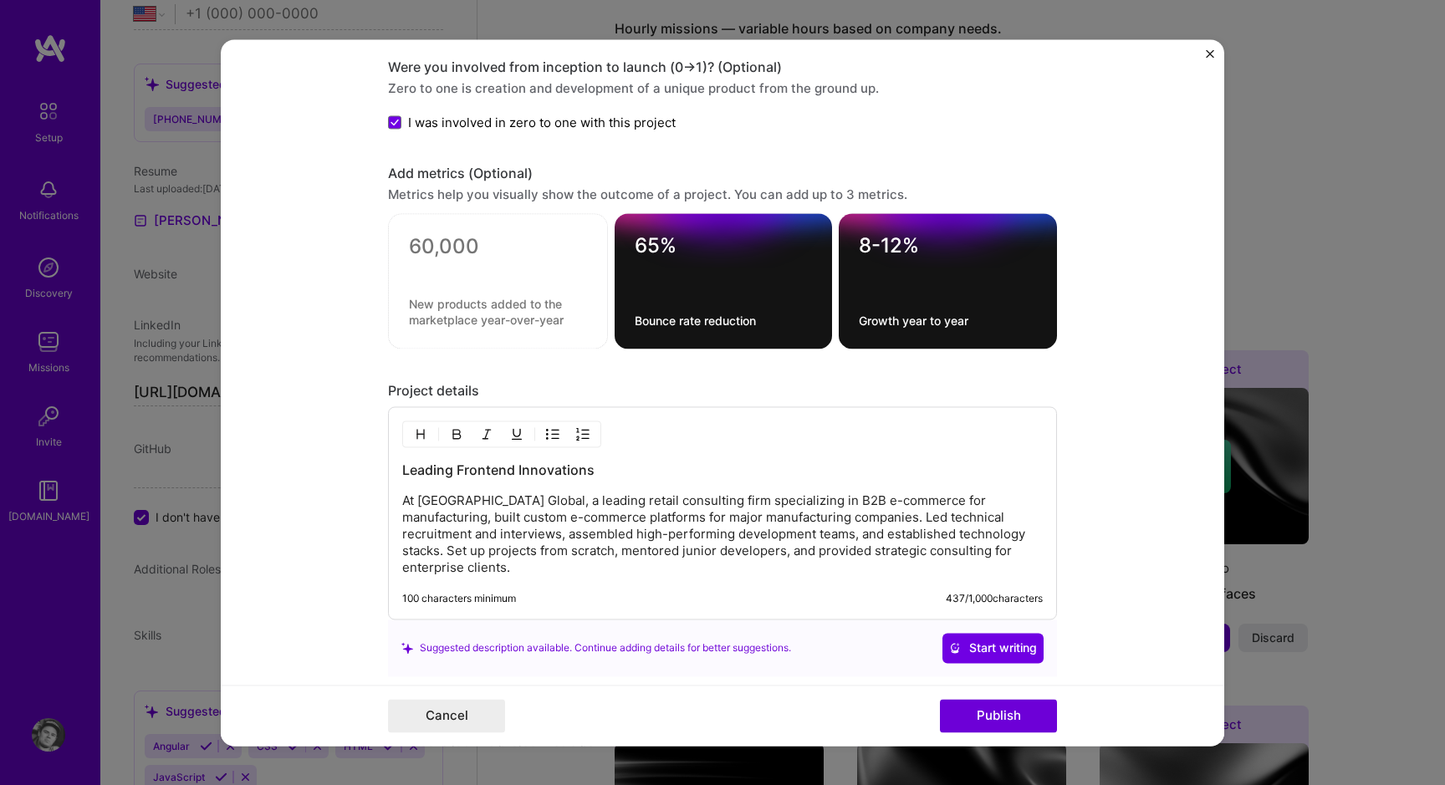
scroll to position [2146, 0]
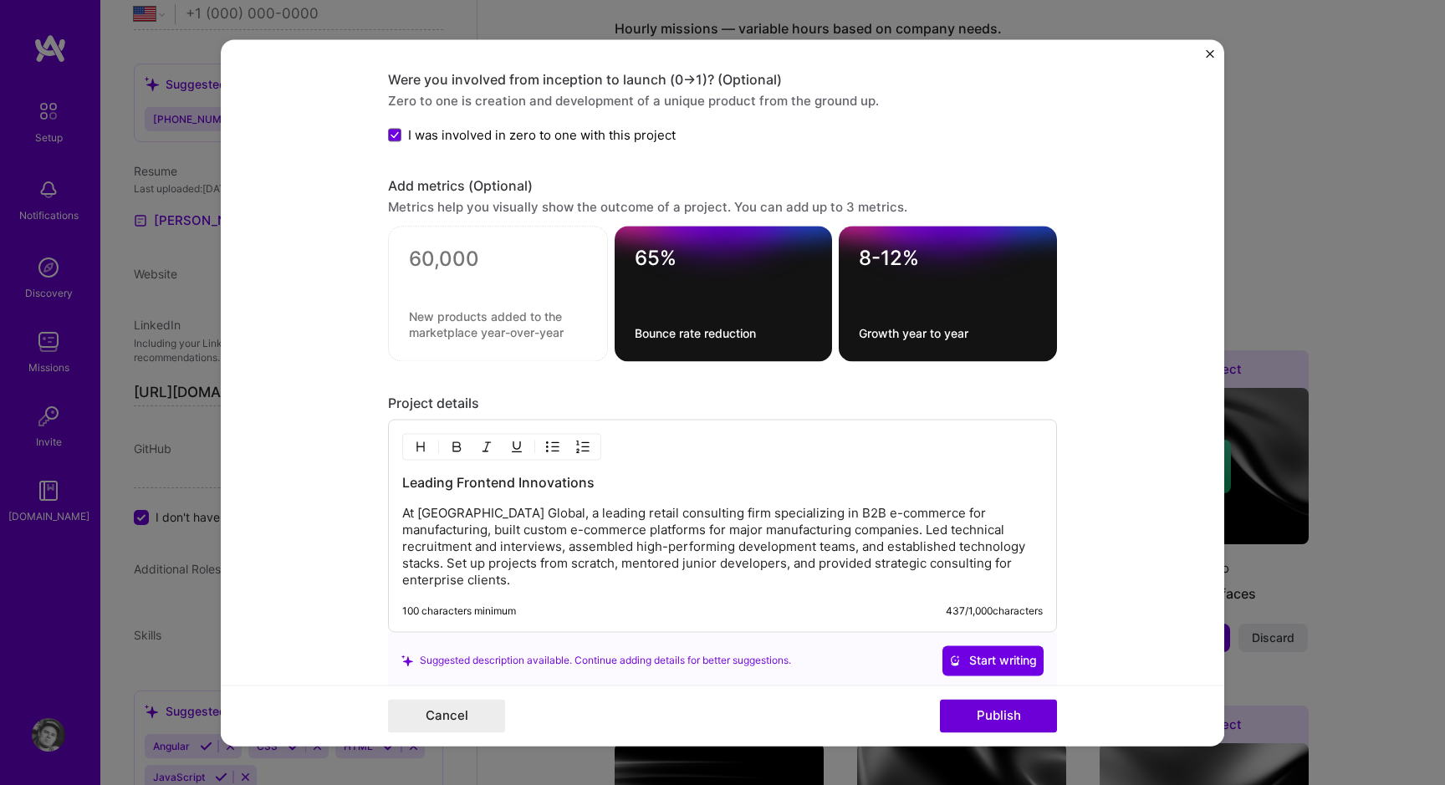
click at [468, 261] on textarea at bounding box center [498, 259] width 178 height 25
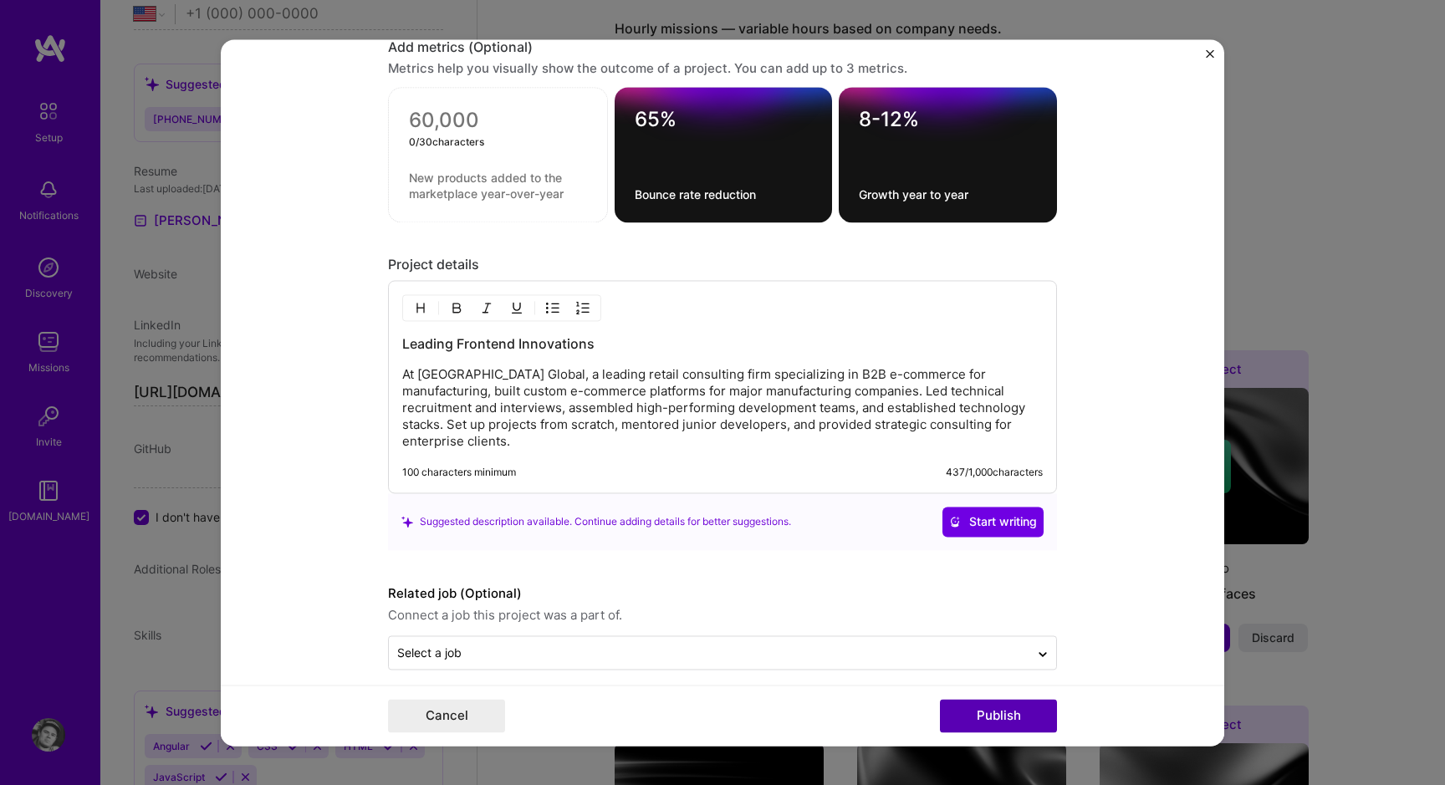
click at [1018, 701] on button "Publish" at bounding box center [998, 715] width 117 height 33
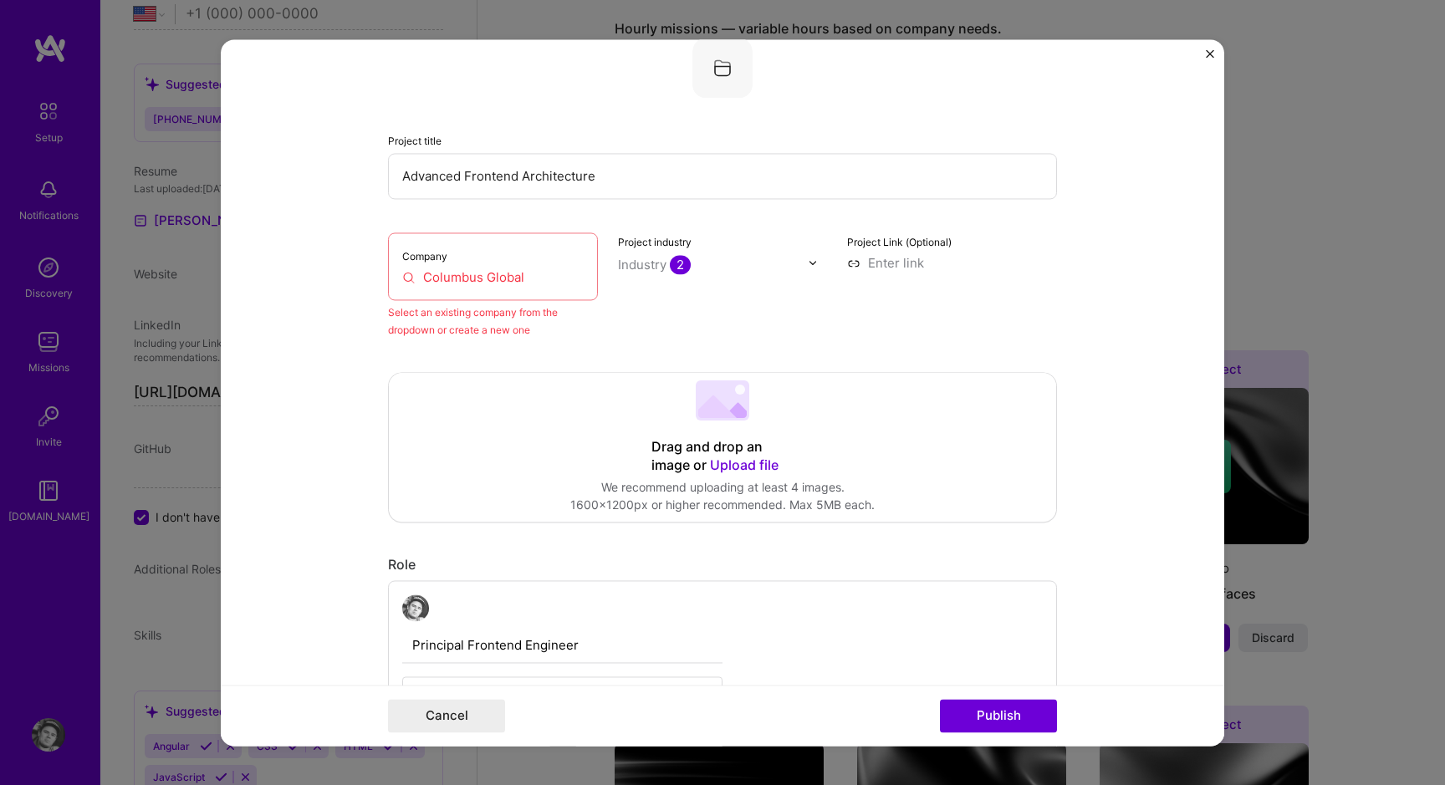
scroll to position [110, 0]
click at [554, 277] on input "Columbus Global" at bounding box center [492, 279] width 181 height 18
click at [538, 283] on input "Columbus Global" at bounding box center [492, 279] width 181 height 18
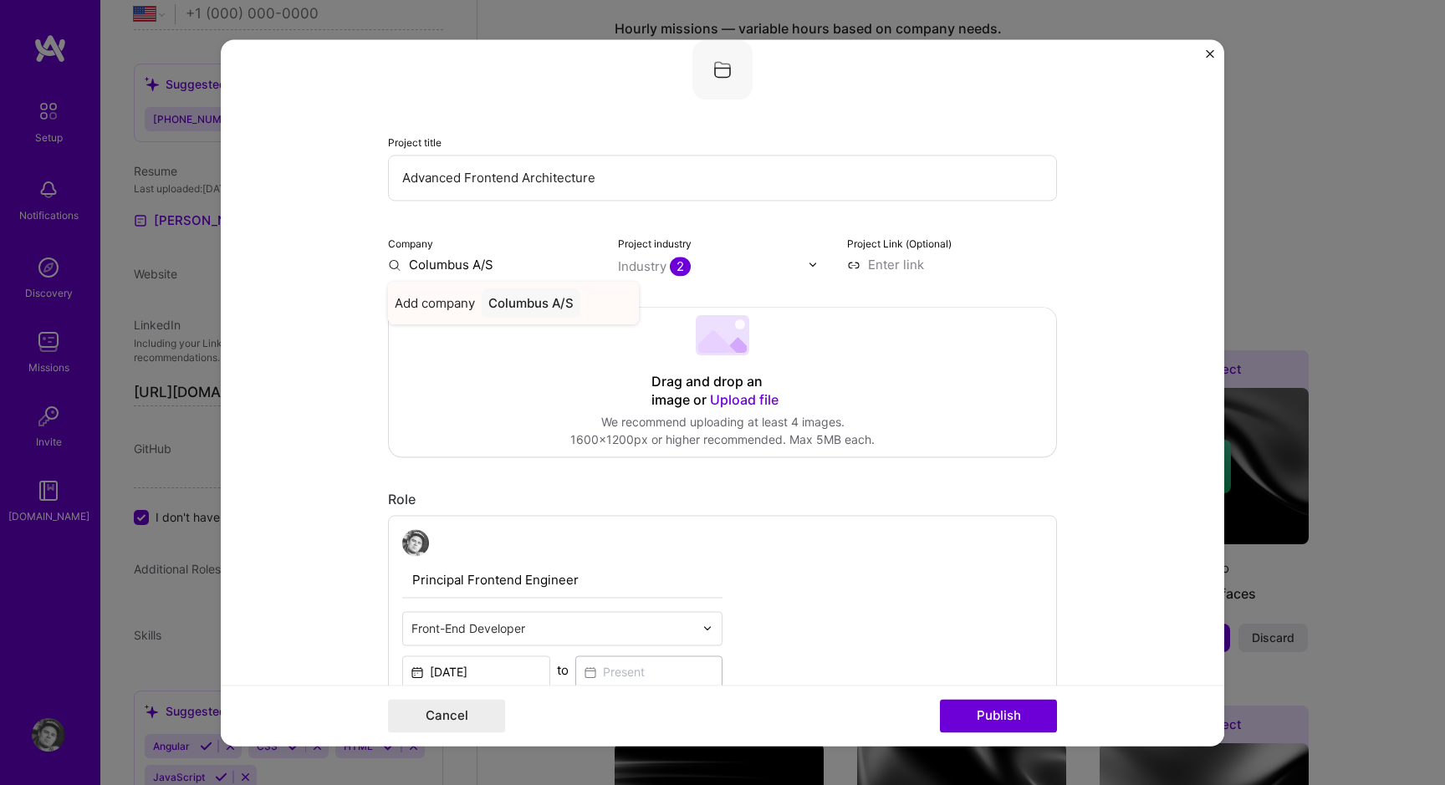
type input "Columbus A/S"
click at [537, 309] on div "Columbus A/S" at bounding box center [531, 302] width 99 height 29
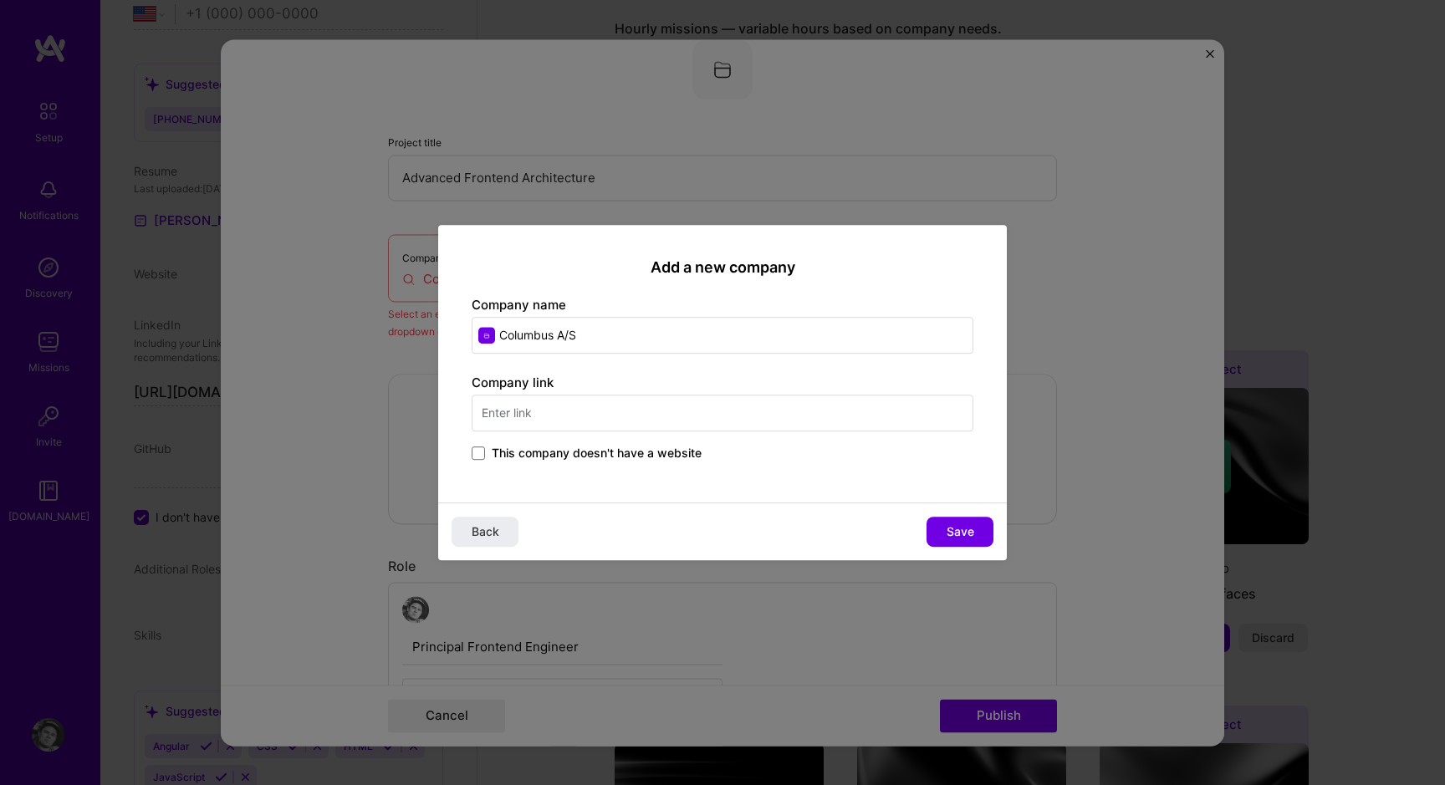
click at [533, 398] on input "text" at bounding box center [723, 413] width 502 height 37
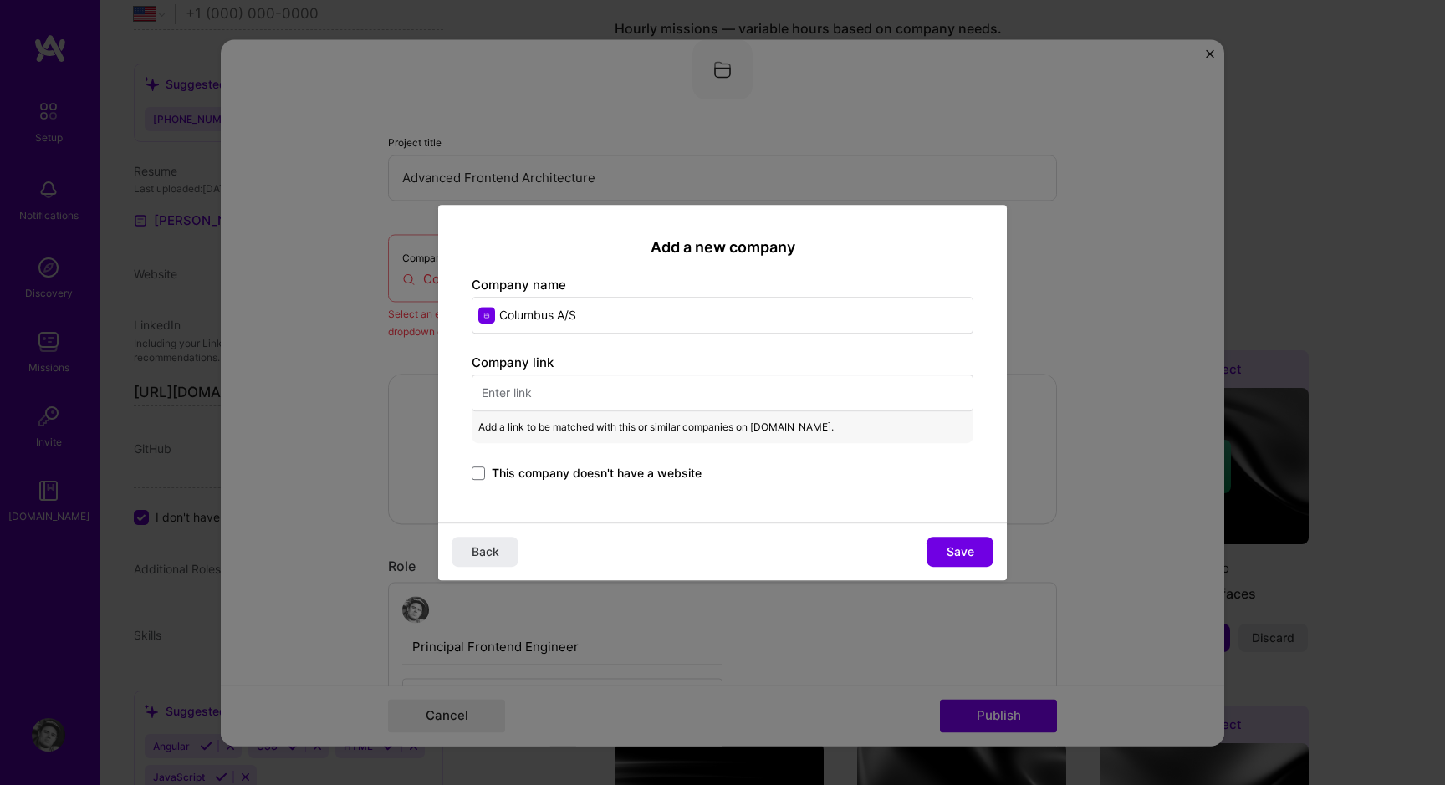
paste input "https://www.columbusglobal.com/"
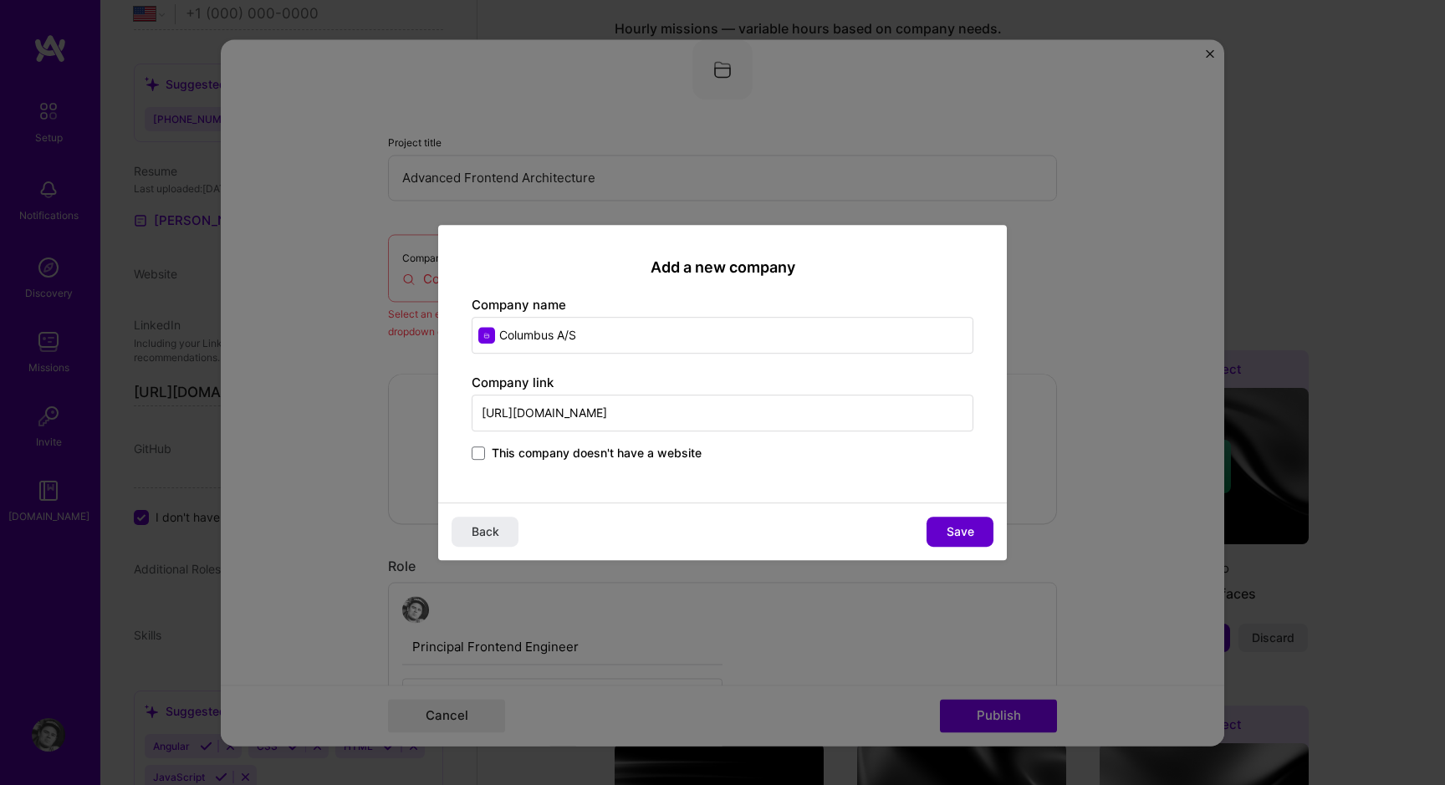
type input "https://www.columbusglobal.com/"
click at [943, 530] on button "Save" at bounding box center [959, 532] width 67 height 30
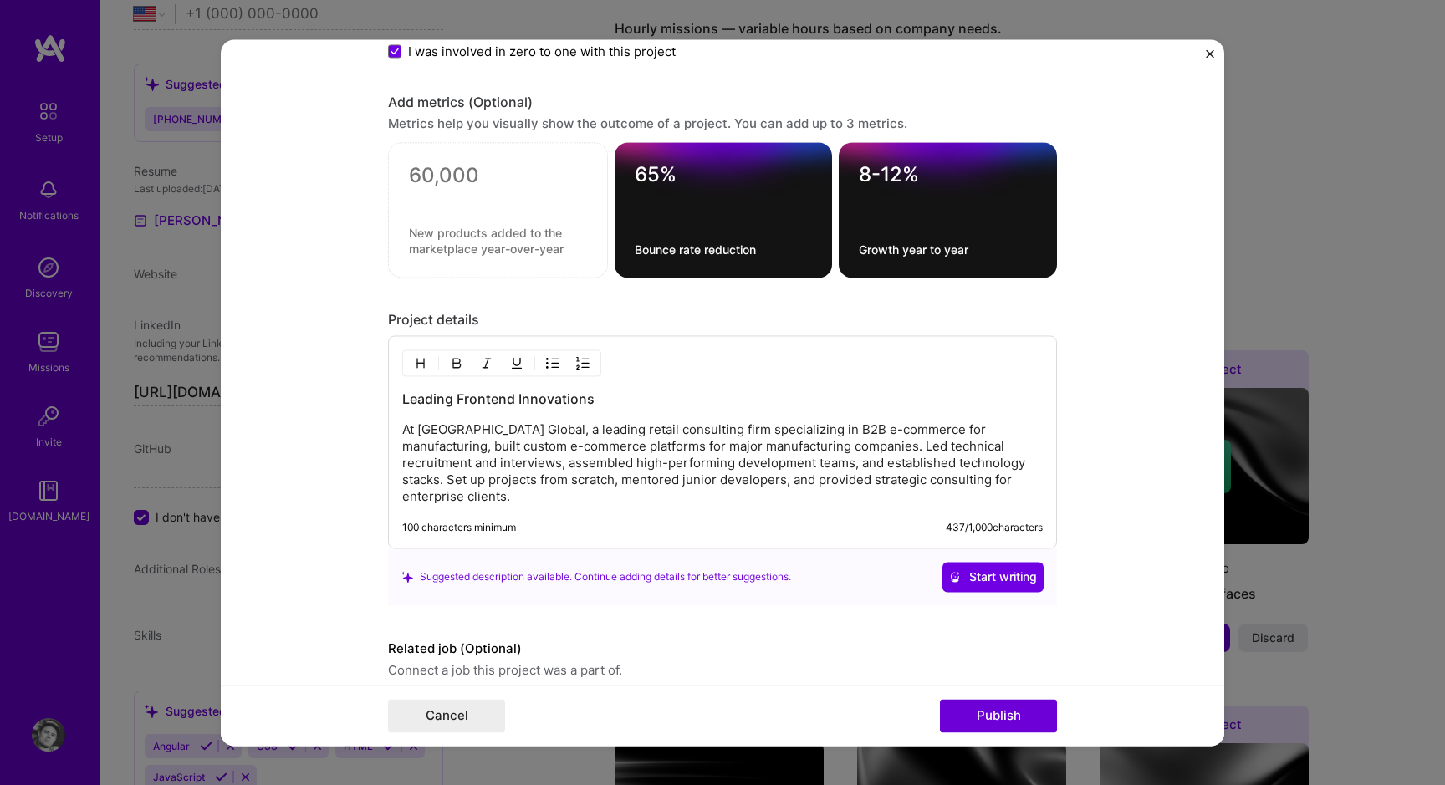
scroll to position [2306, 0]
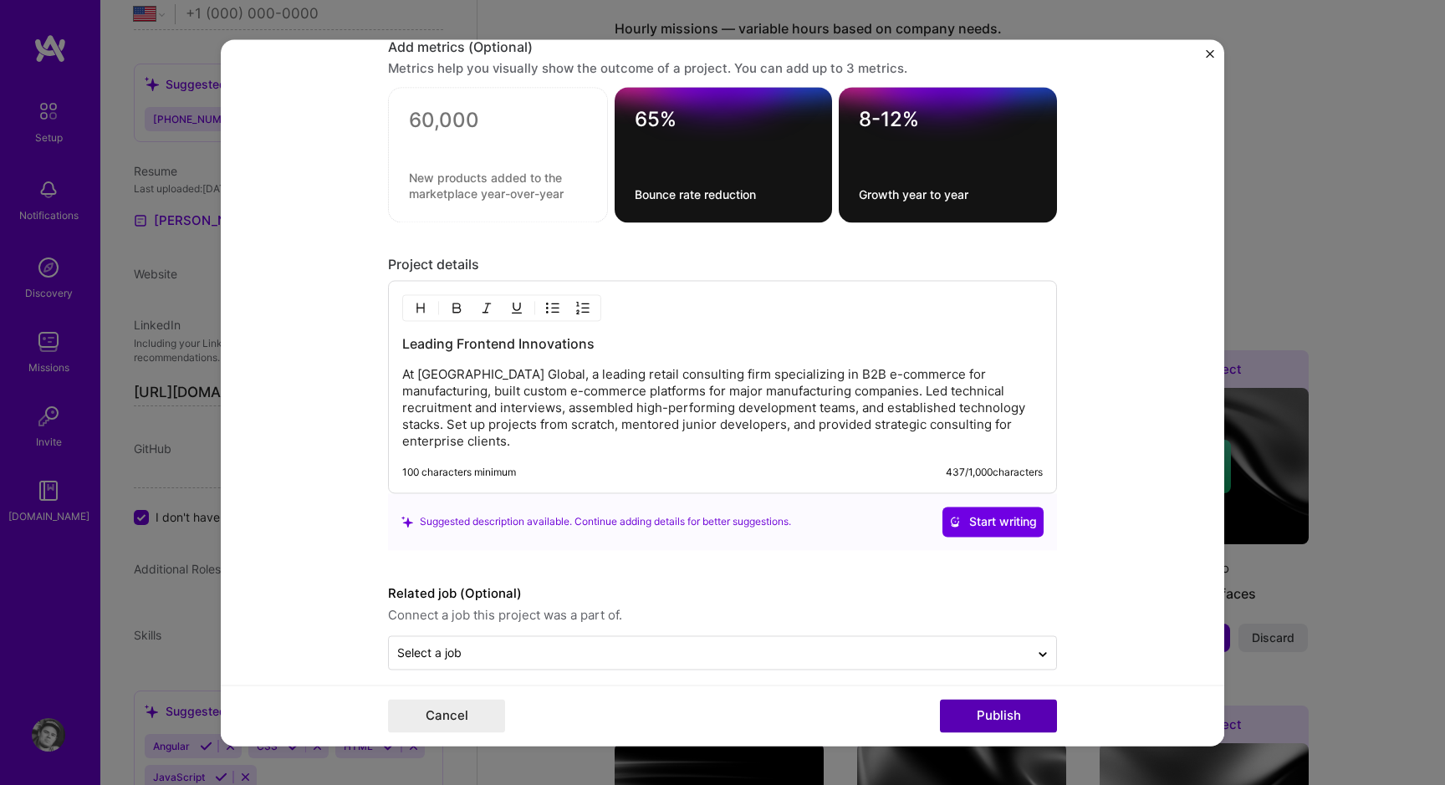
click at [1009, 718] on button "Publish" at bounding box center [998, 715] width 117 height 33
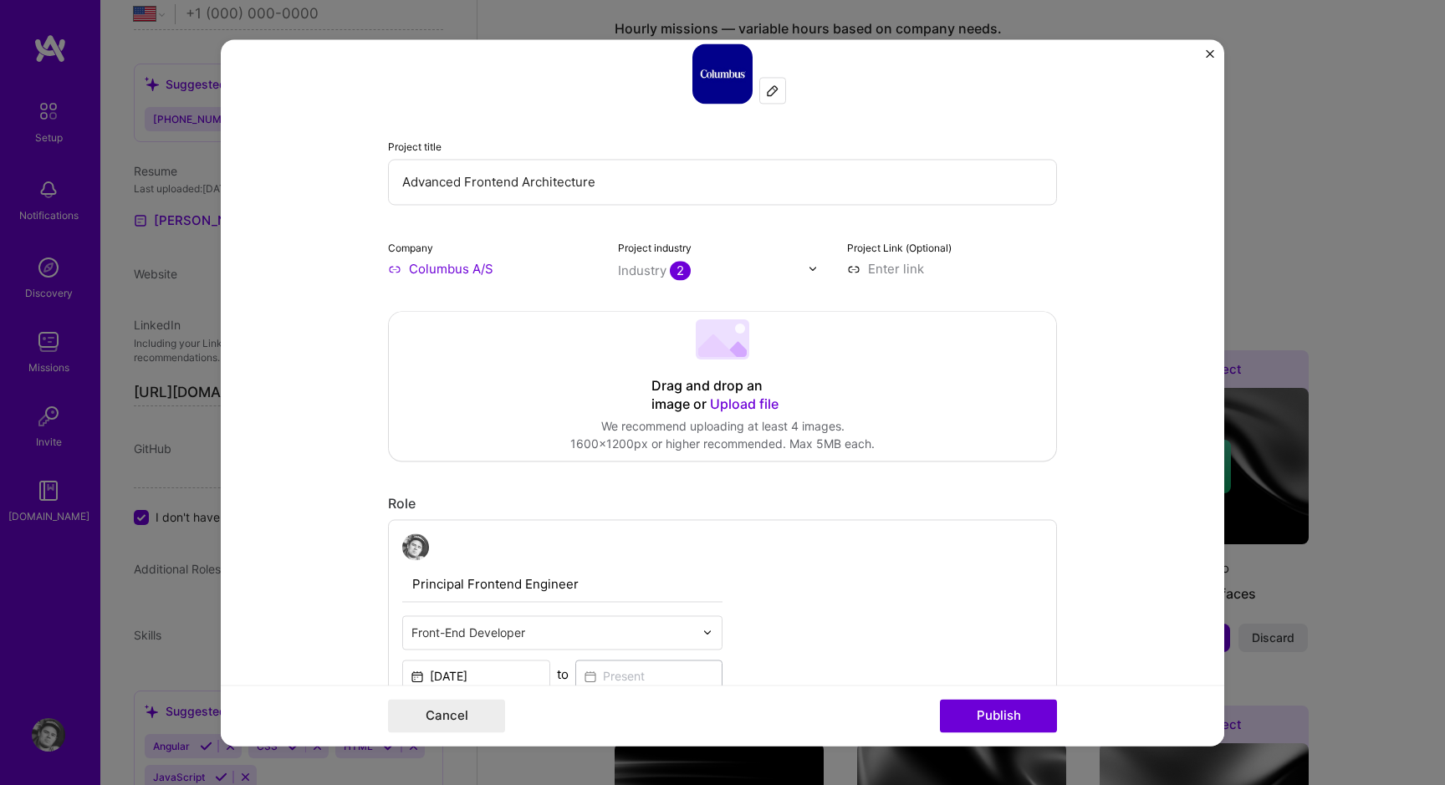
scroll to position [0, 0]
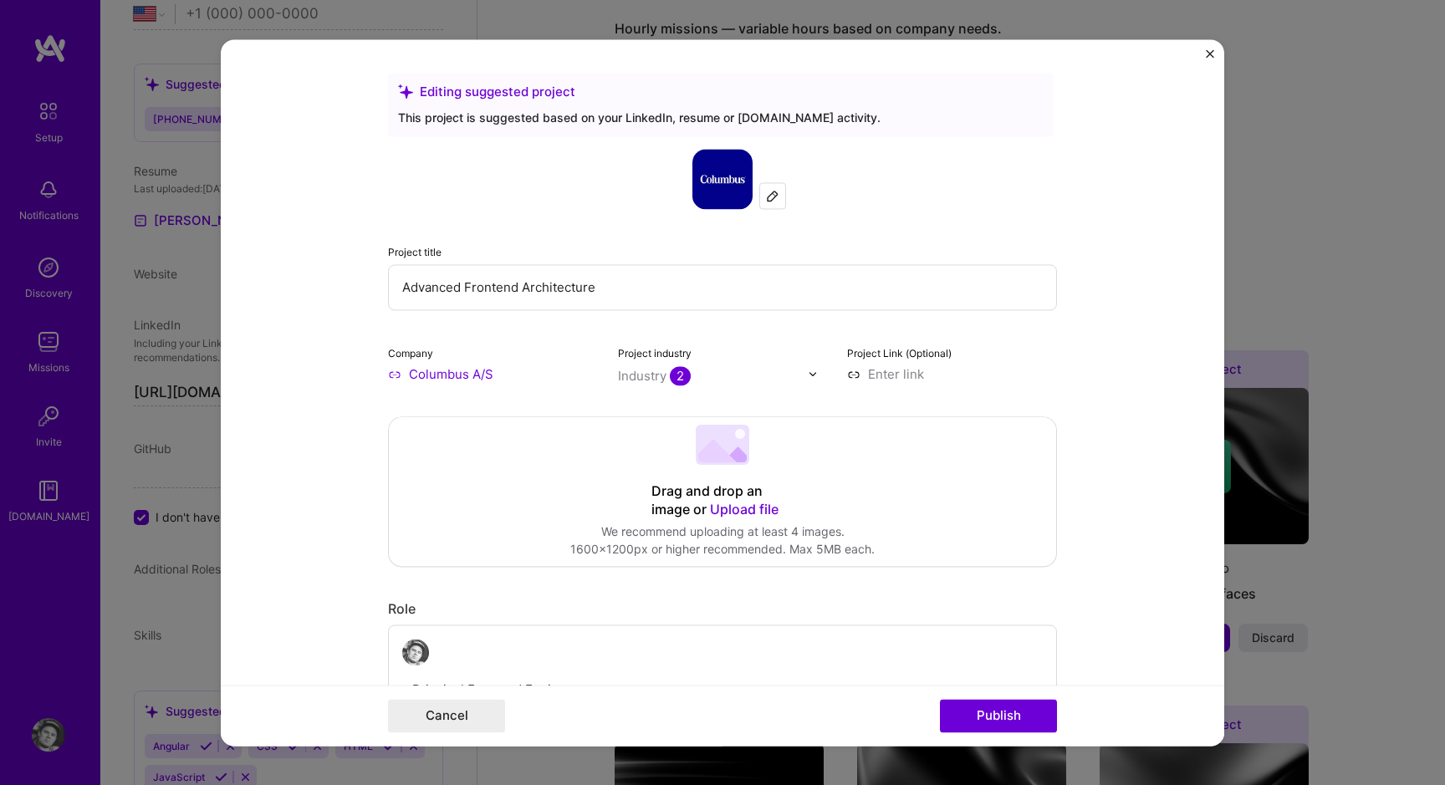
click at [531, 113] on div "This project is suggested based on your LinkedIn, resume or A.Team activity." at bounding box center [720, 118] width 645 height 18
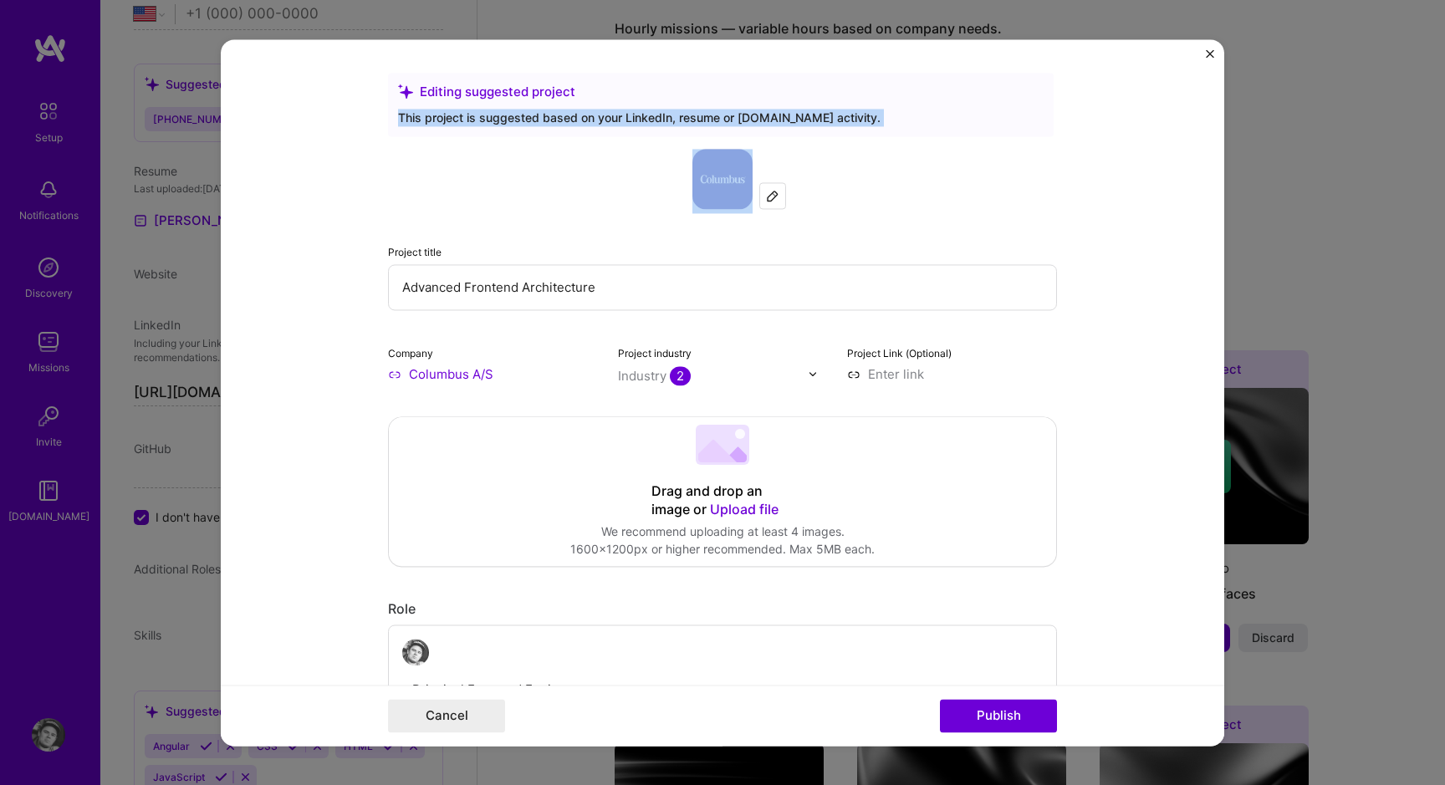
click at [565, 132] on div "Editing suggested project This project is suggested based on your LinkedIn, res…" at bounding box center [721, 105] width 666 height 64
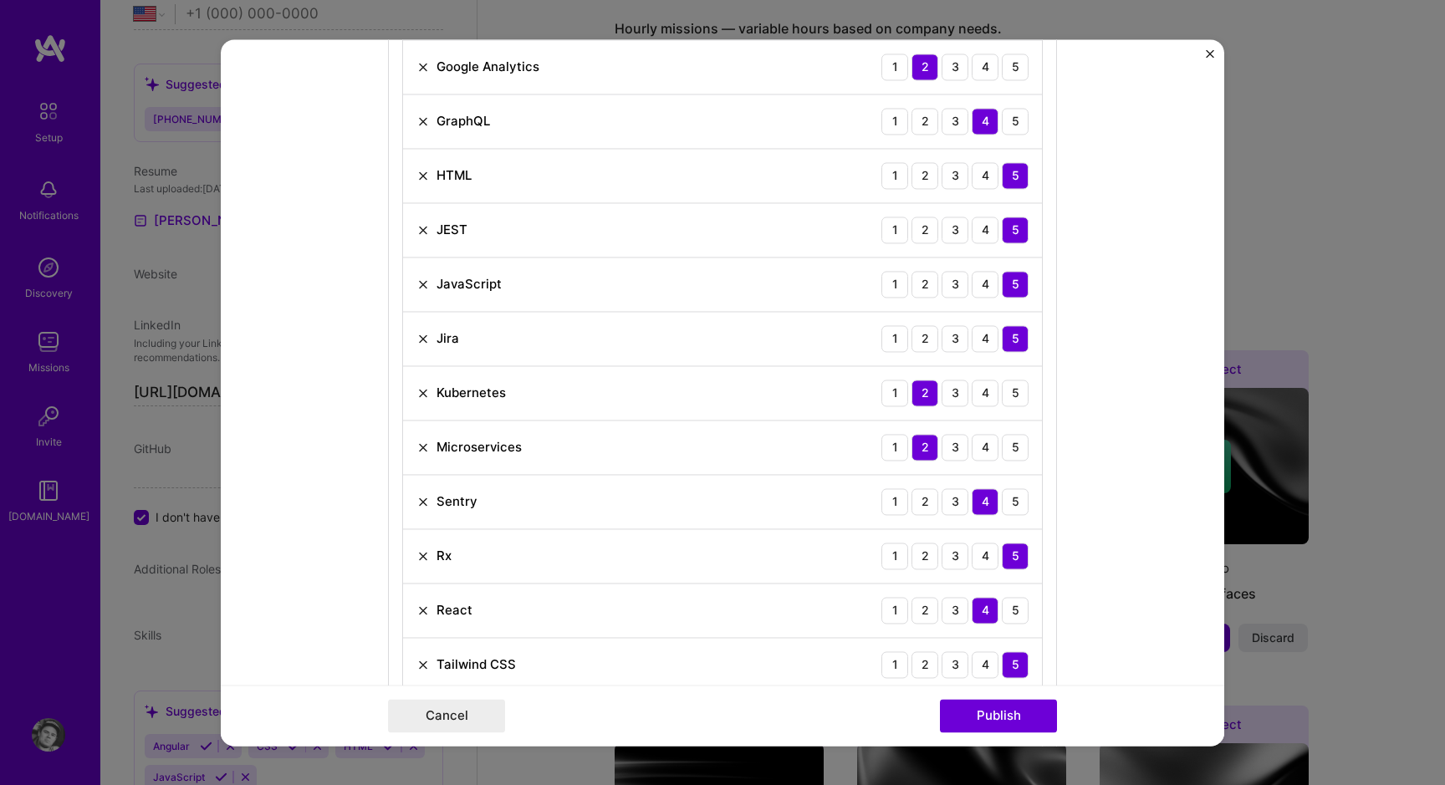
scroll to position [1633, 0]
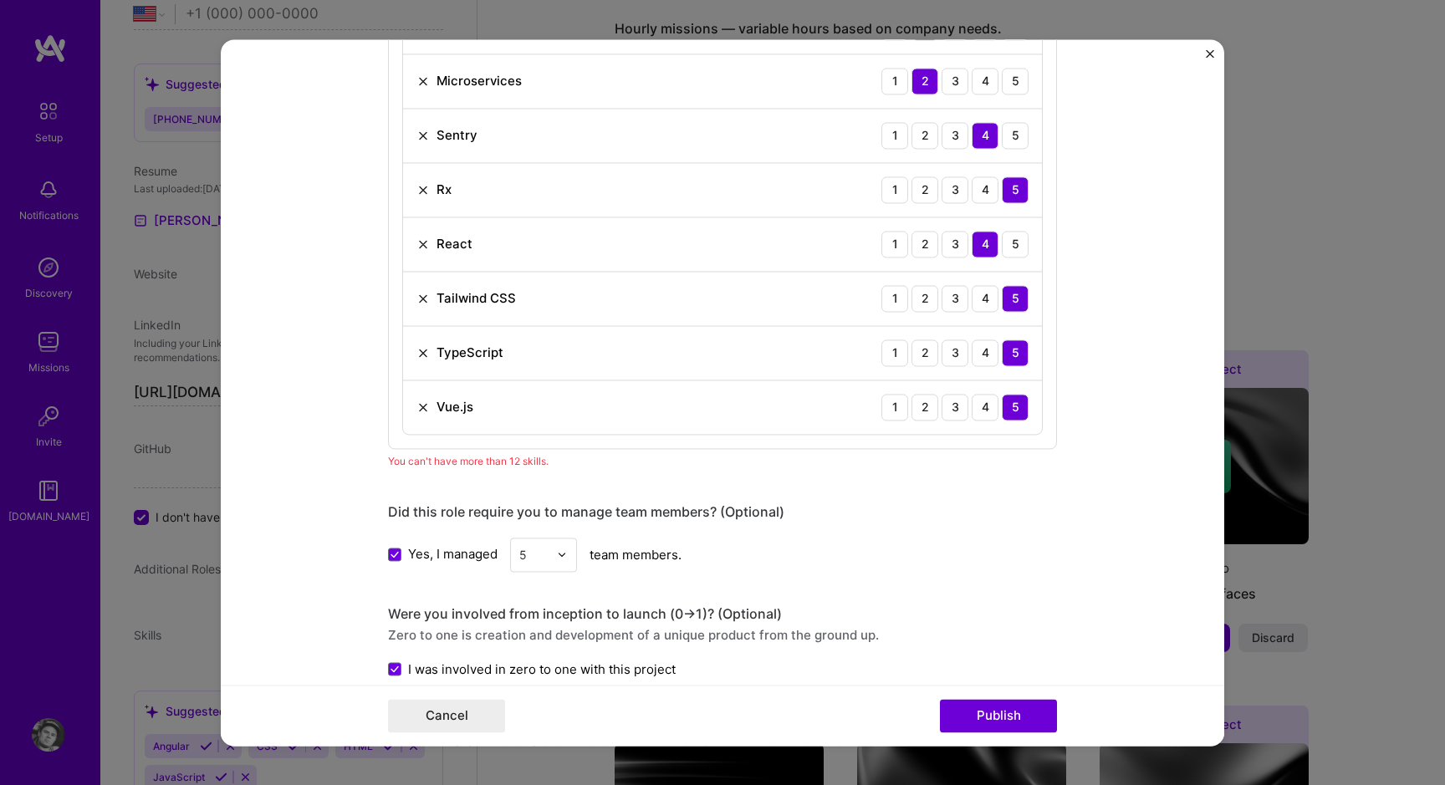
click at [499, 467] on div "You can't have more than 12 skills." at bounding box center [722, 461] width 669 height 18
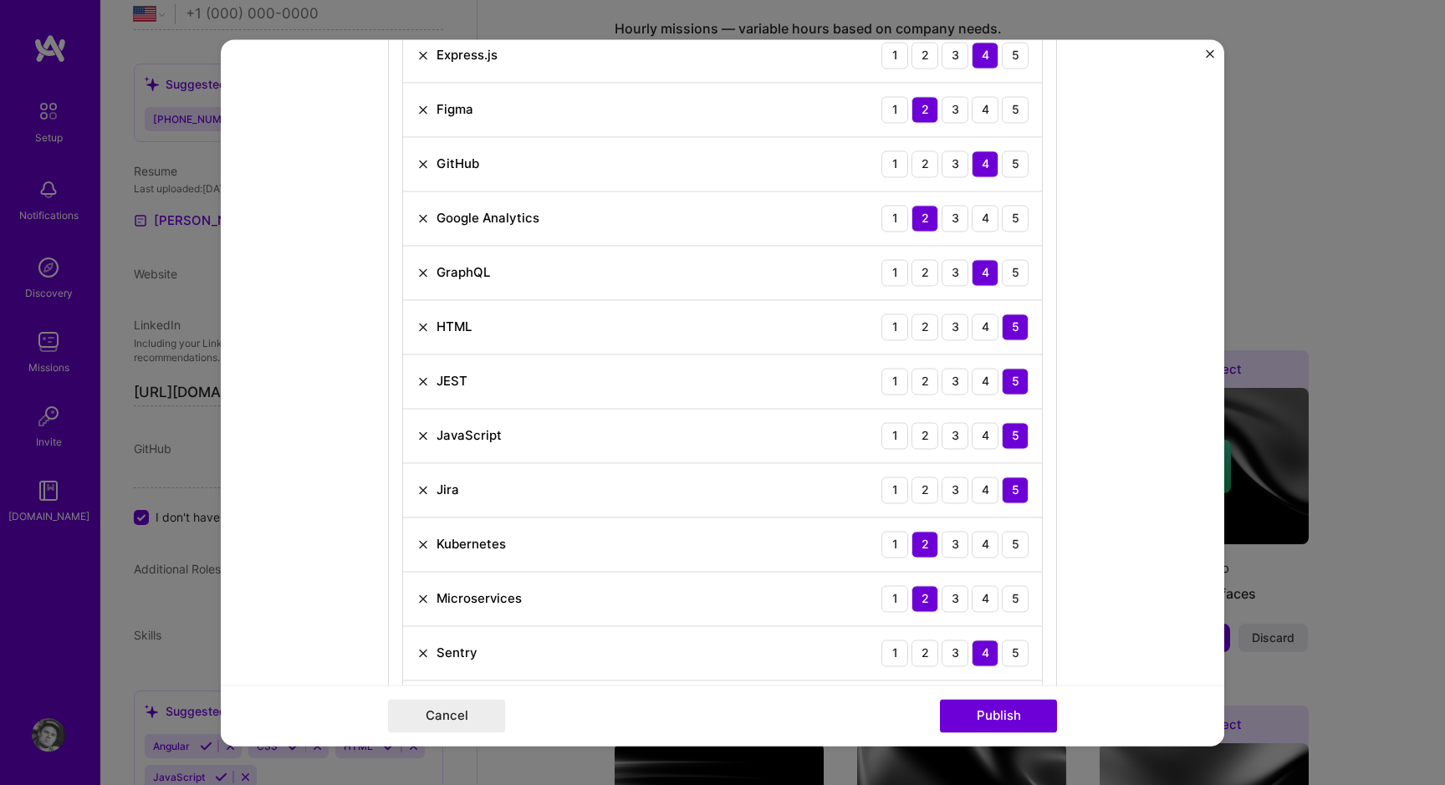
scroll to position [1099, 0]
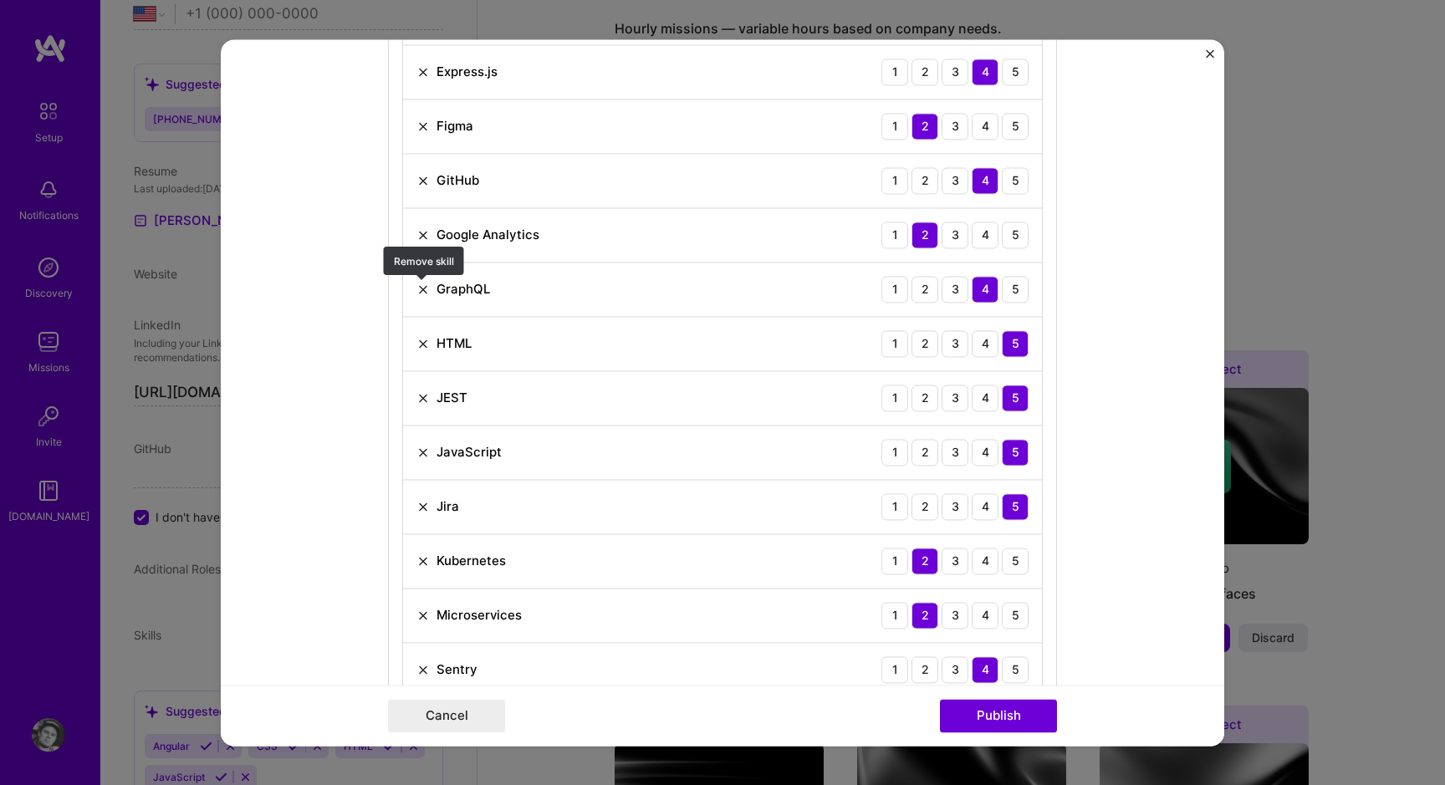
click at [429, 293] on img at bounding box center [422, 289] width 13 height 13
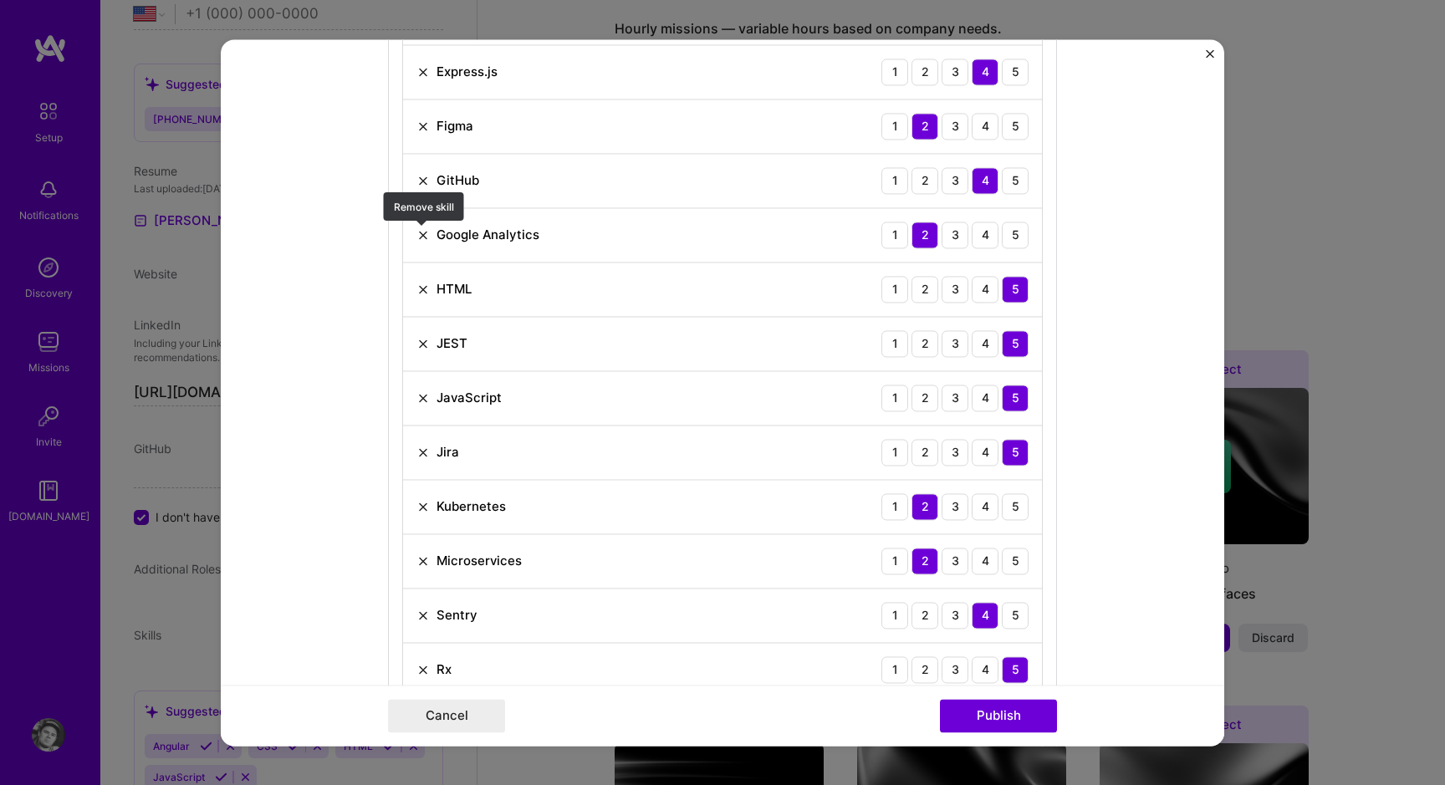
click at [424, 233] on img at bounding box center [422, 234] width 13 height 13
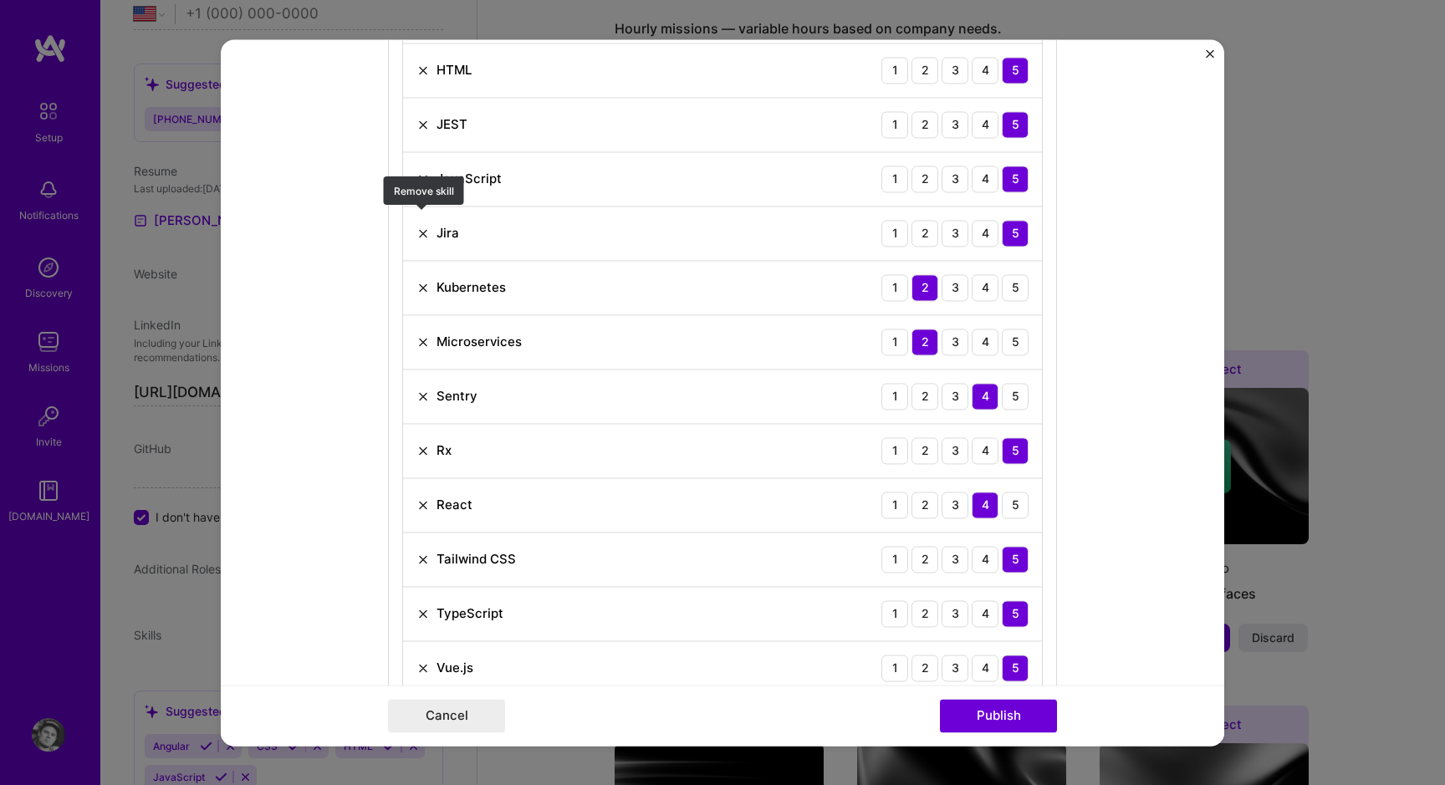
scroll to position [1316, 0]
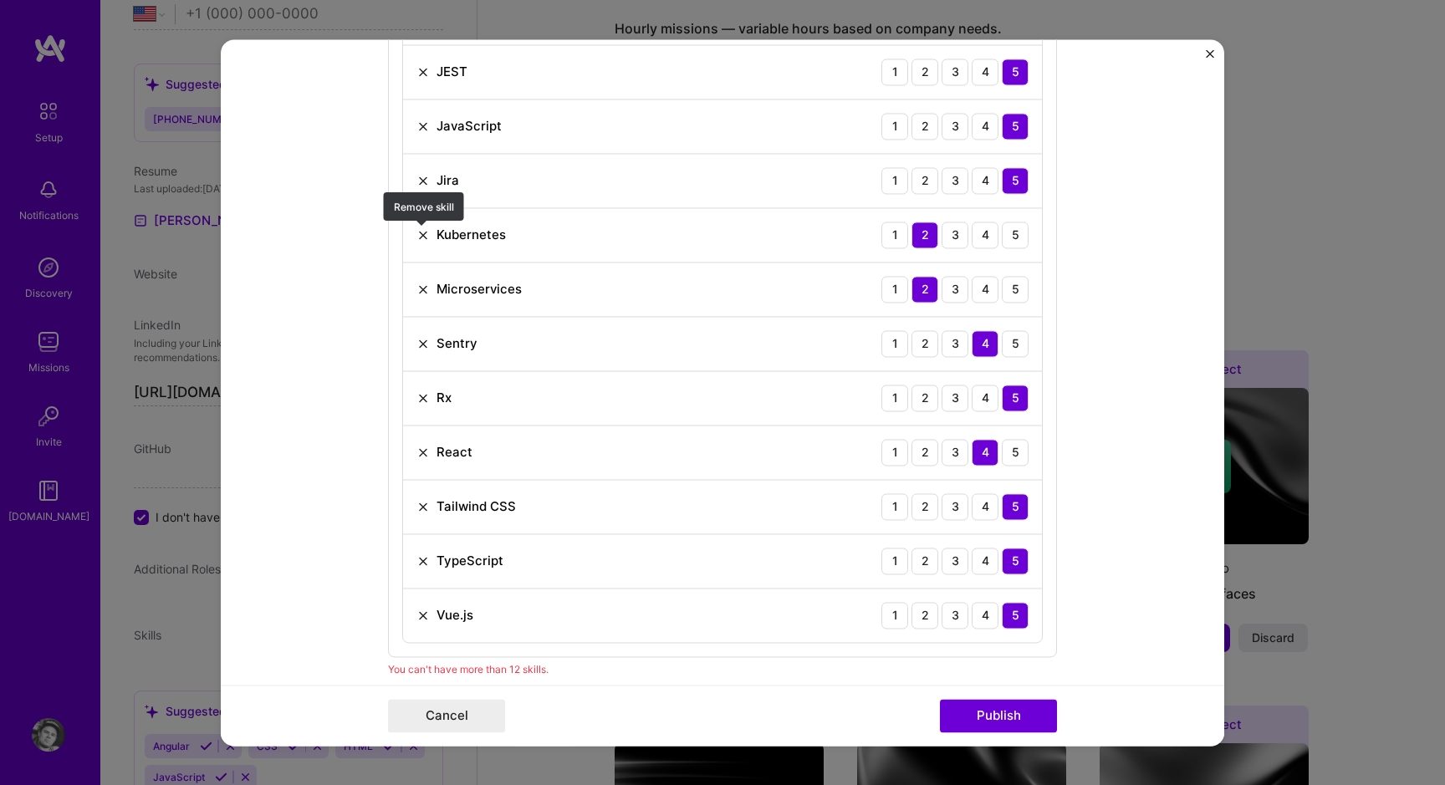
click at [422, 234] on img at bounding box center [422, 234] width 13 height 13
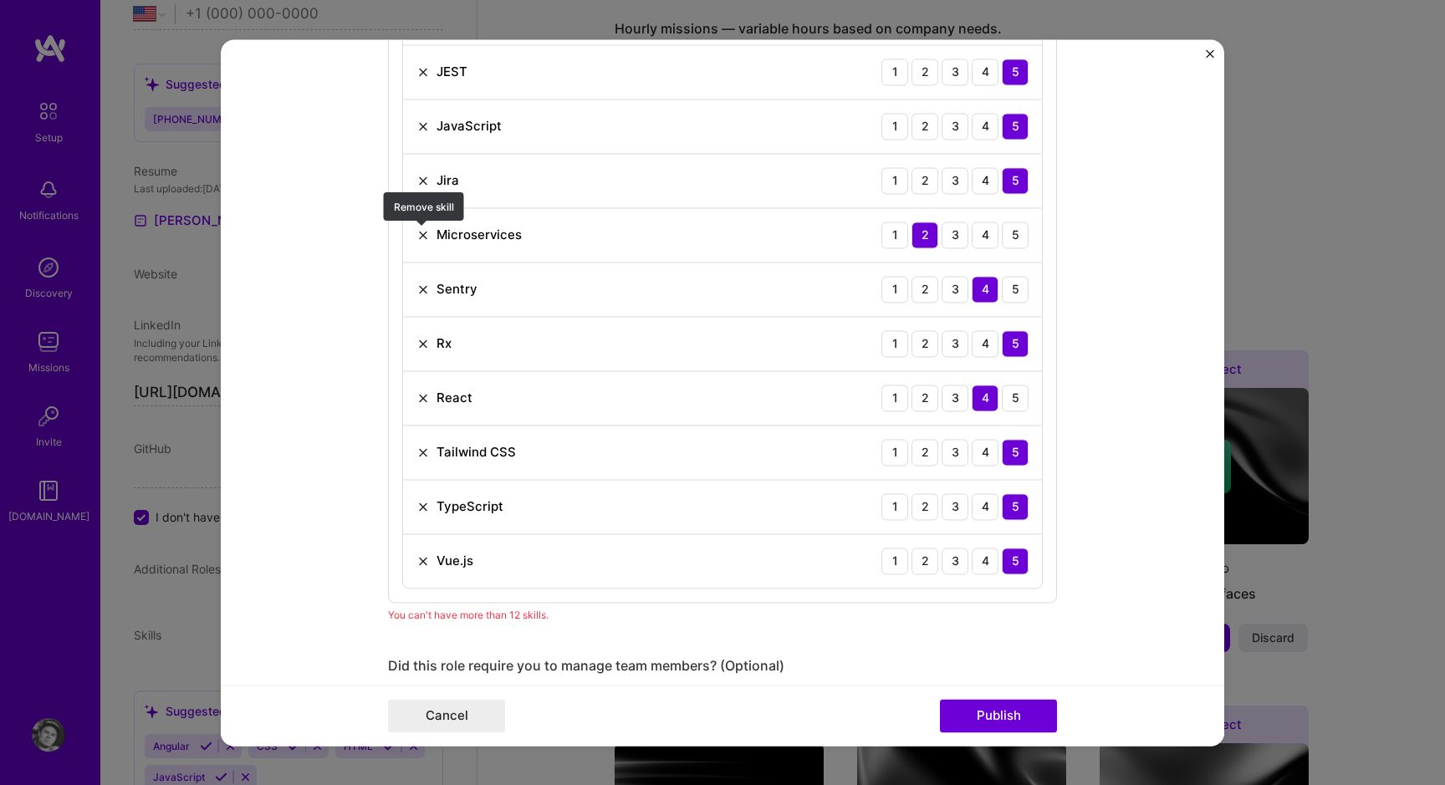
click at [421, 237] on img at bounding box center [422, 234] width 13 height 13
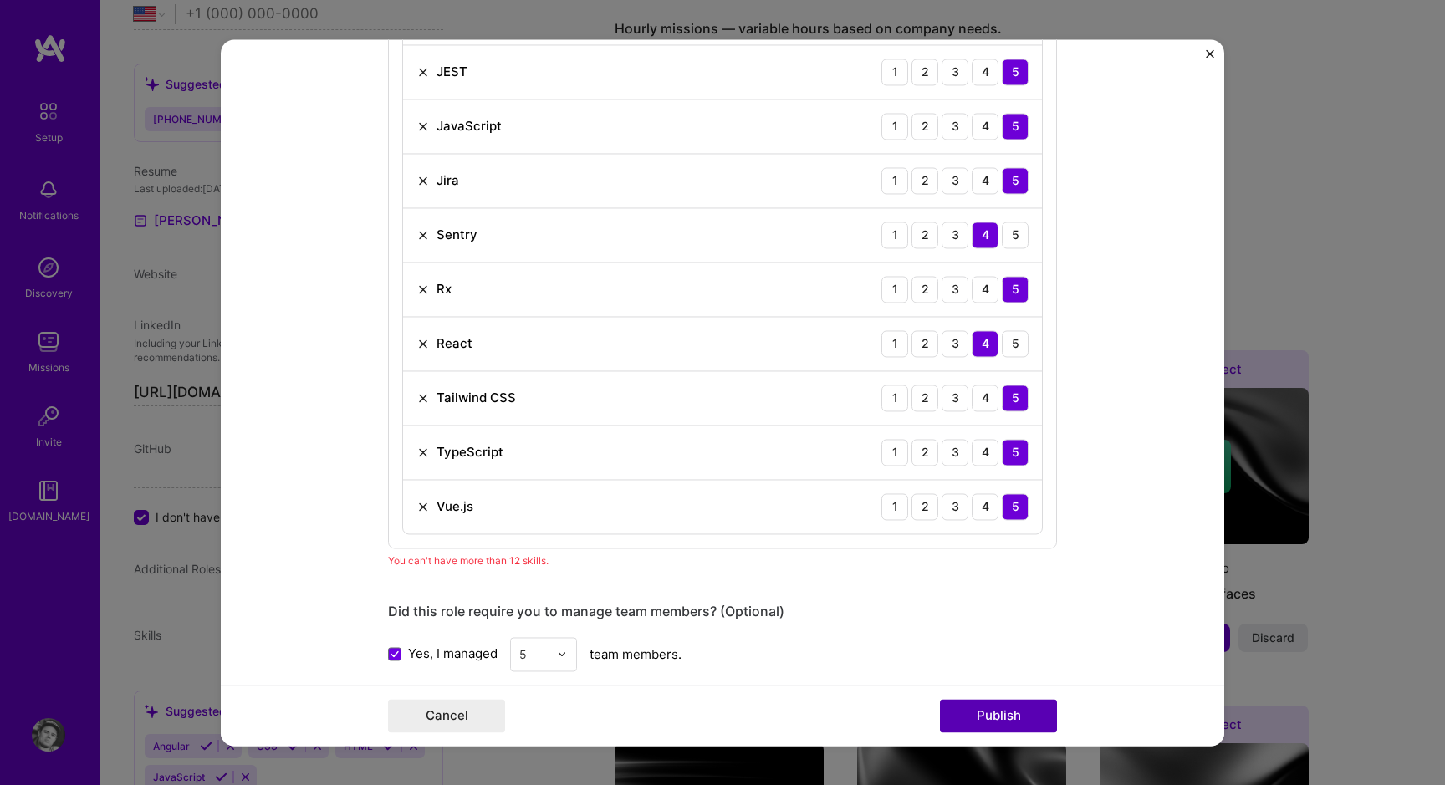
click at [1012, 712] on button "Publish" at bounding box center [998, 715] width 117 height 33
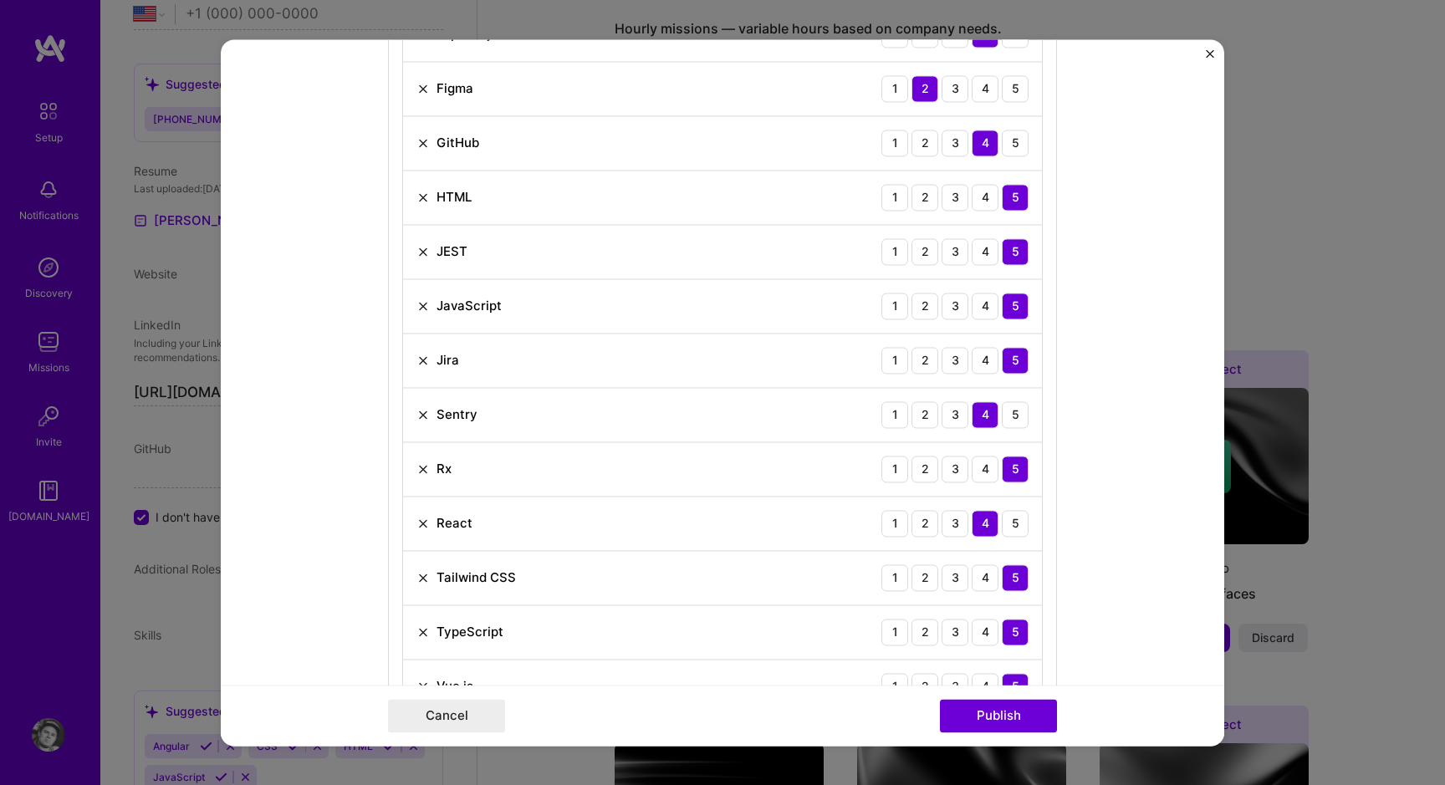
scroll to position [1103, 0]
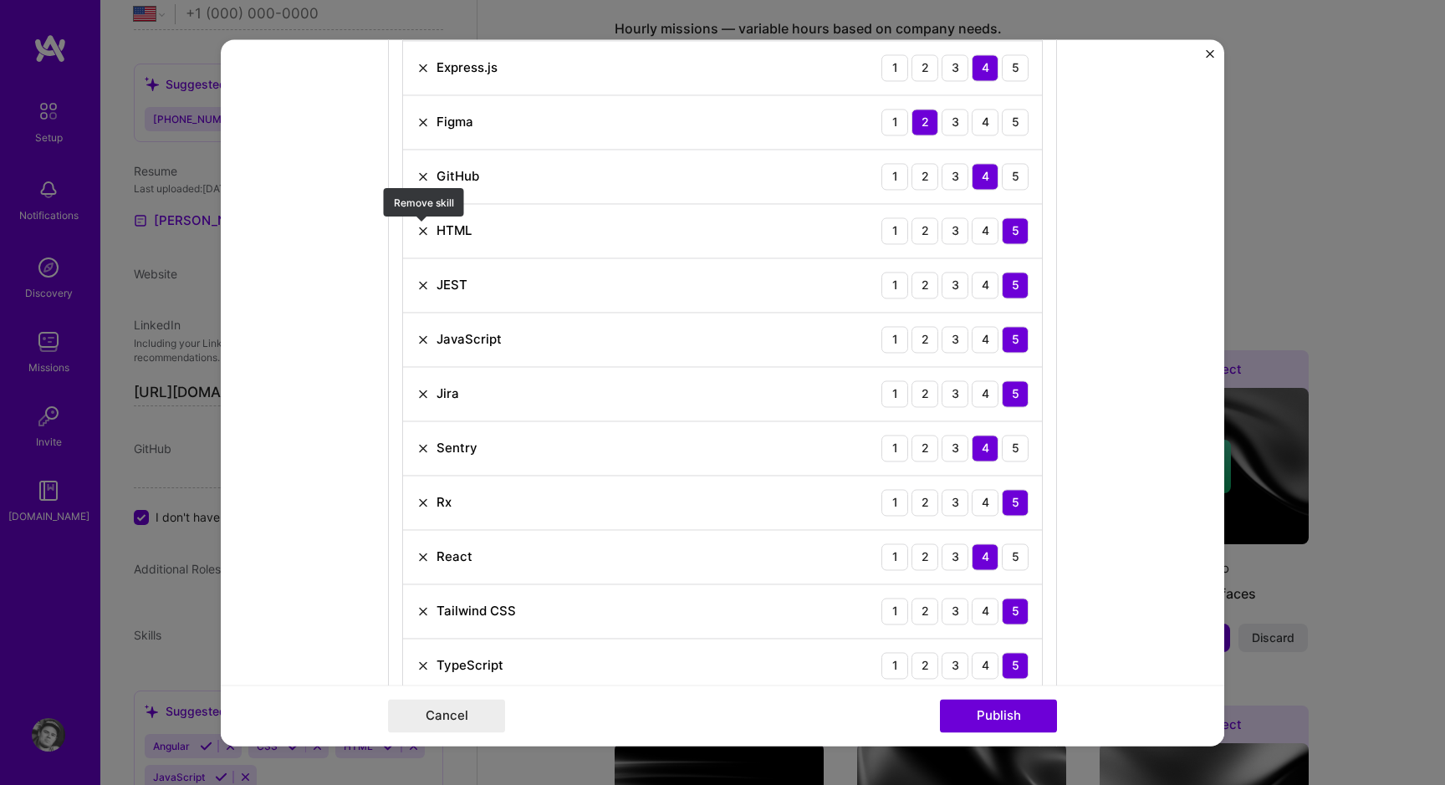
click at [422, 230] on img at bounding box center [422, 230] width 13 height 13
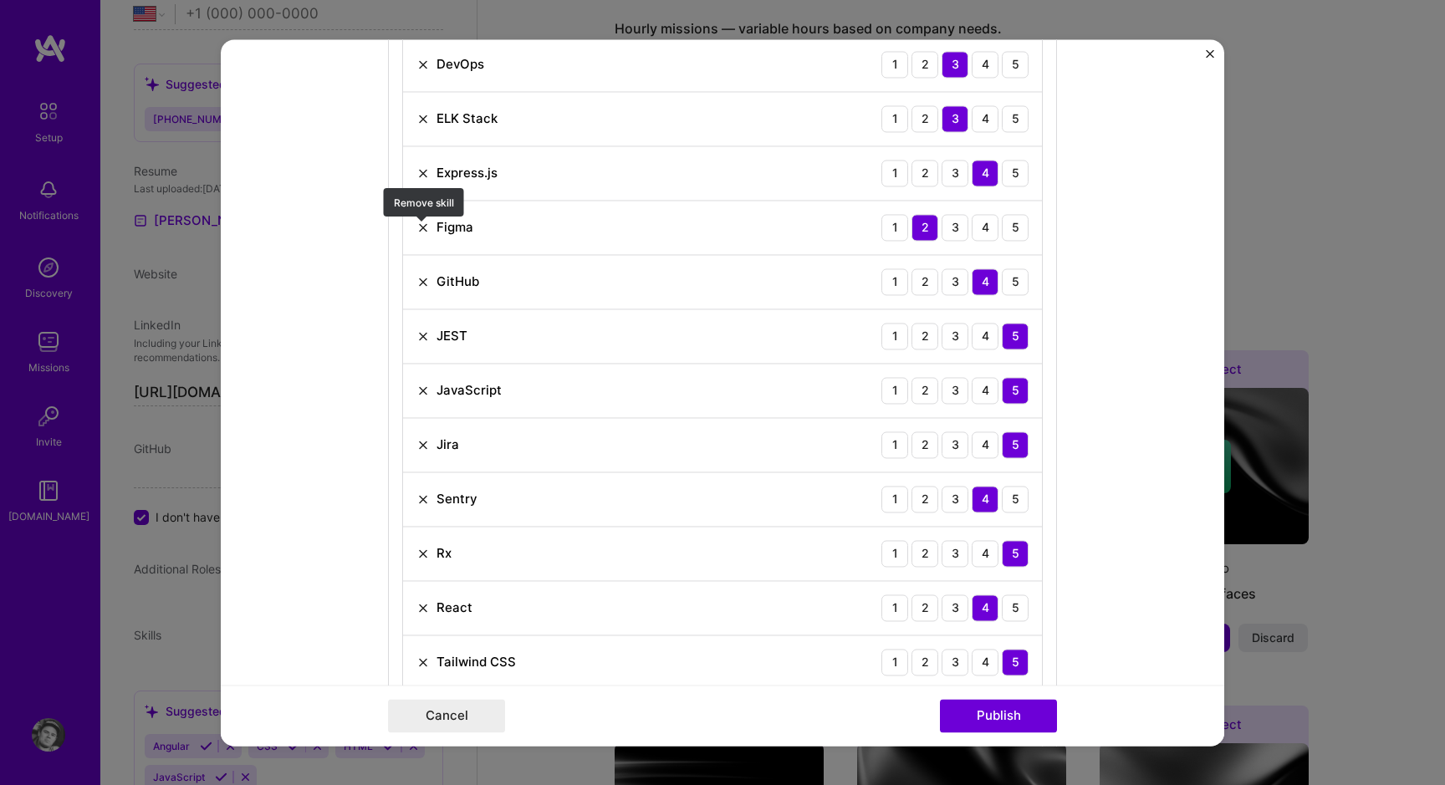
scroll to position [994, 0]
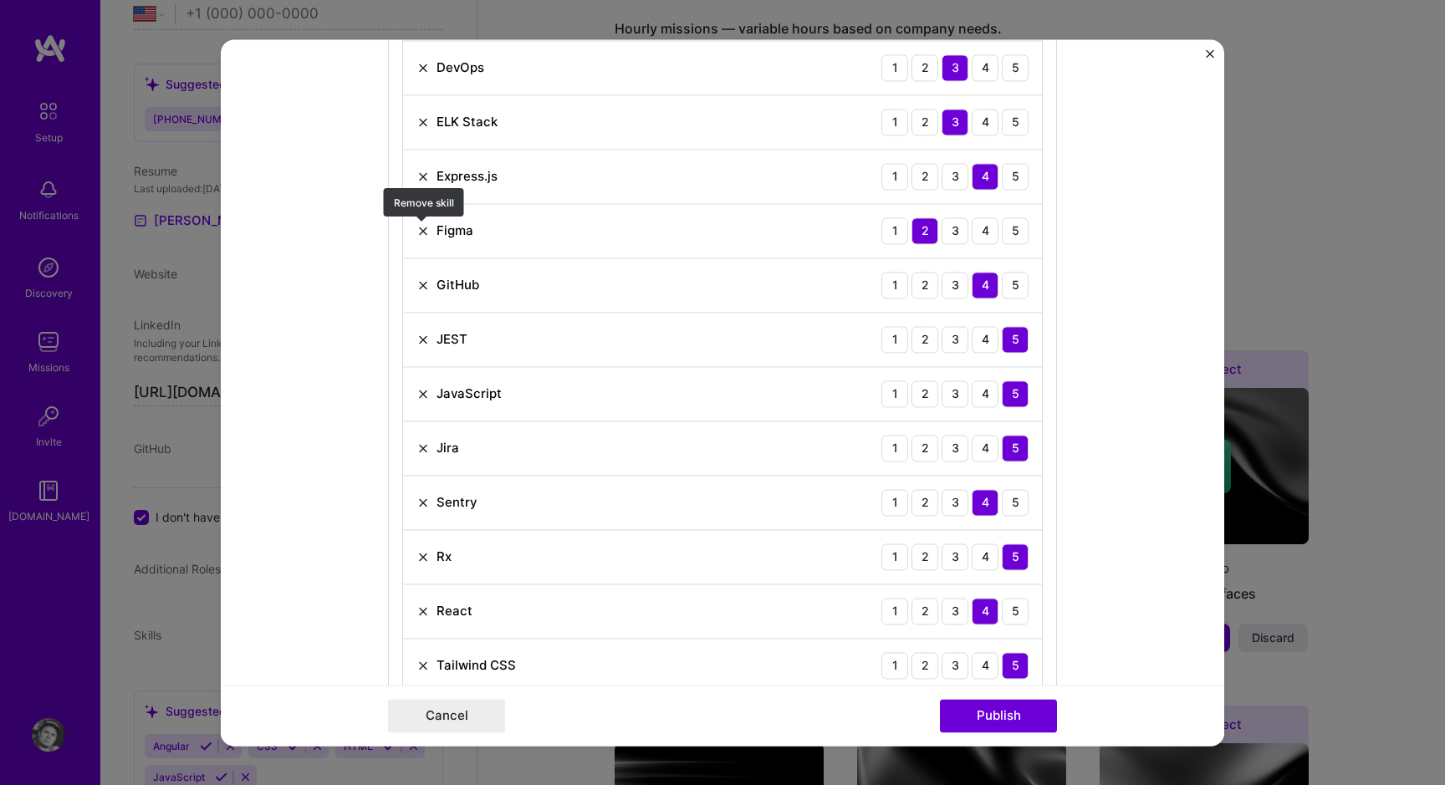
click at [421, 237] on img at bounding box center [422, 230] width 13 height 13
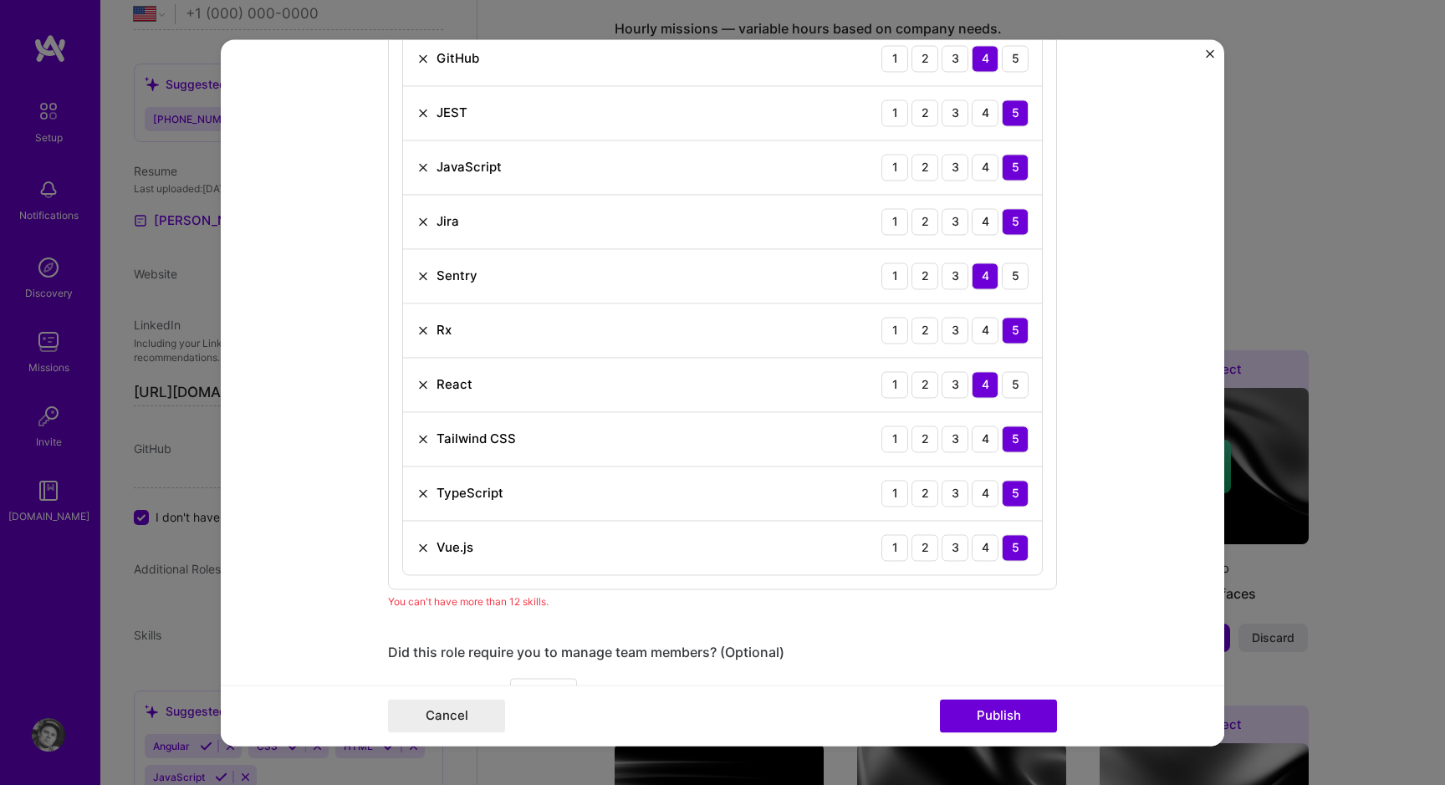
scroll to position [1371, 0]
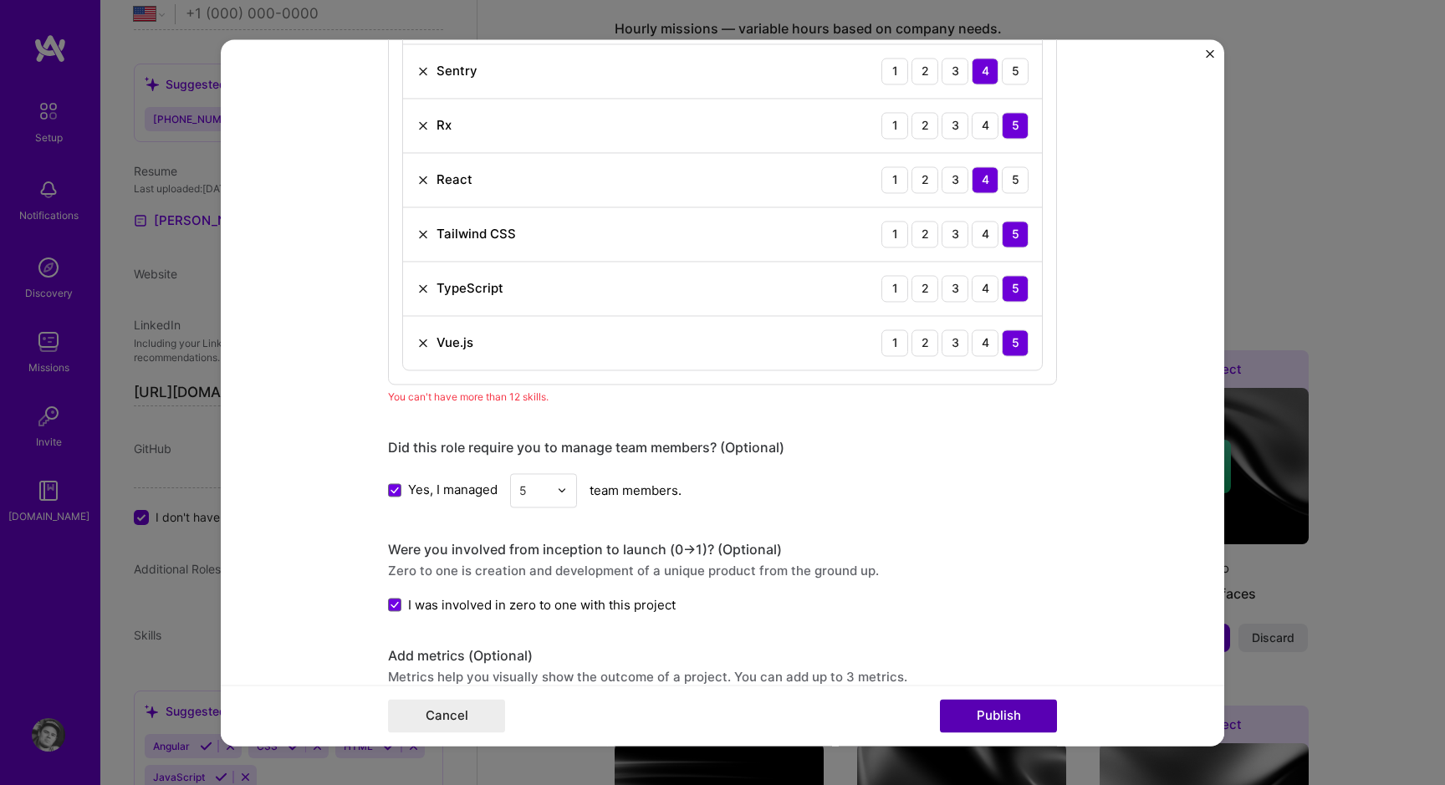
click at [1013, 707] on button "Publish" at bounding box center [998, 715] width 117 height 33
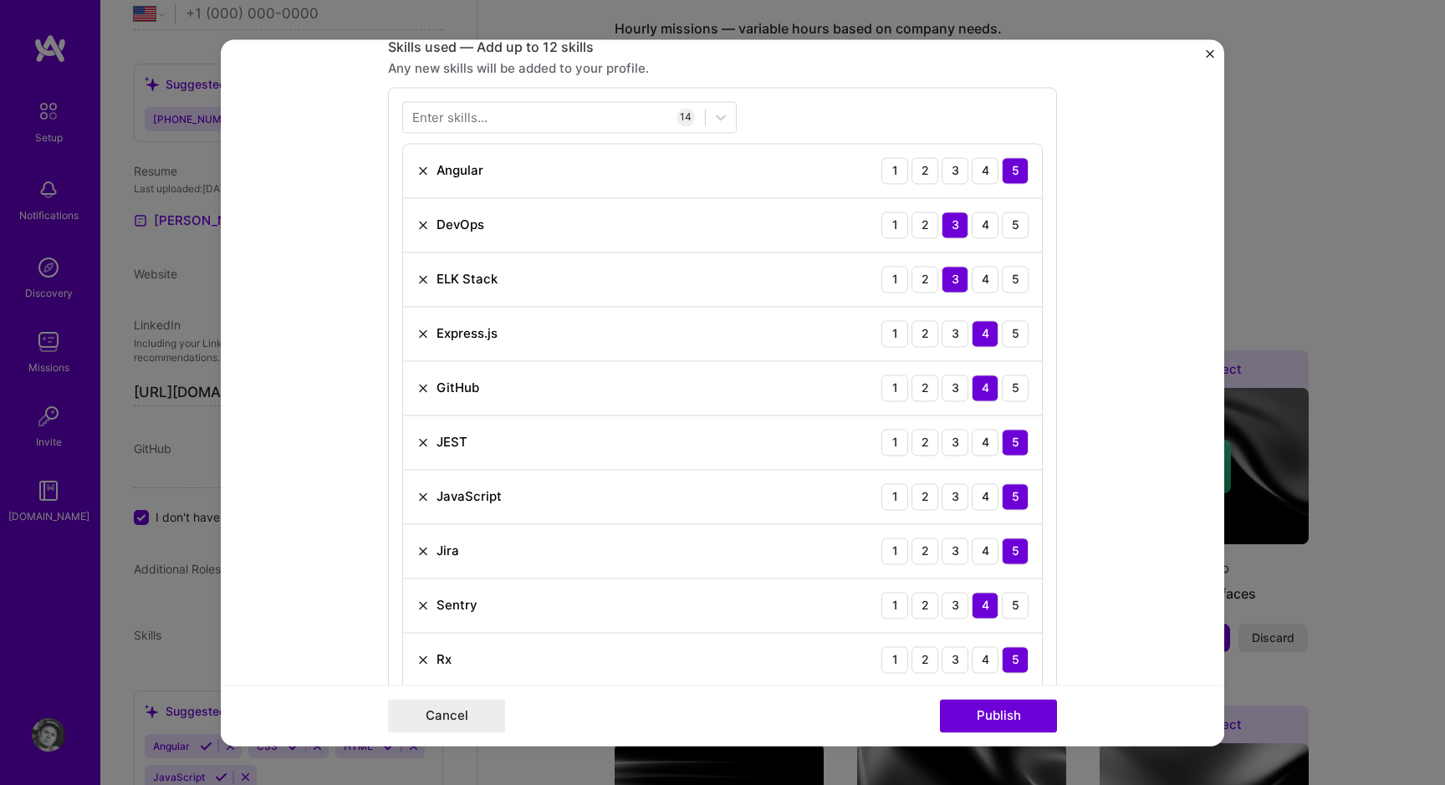
scroll to position [890, 0]
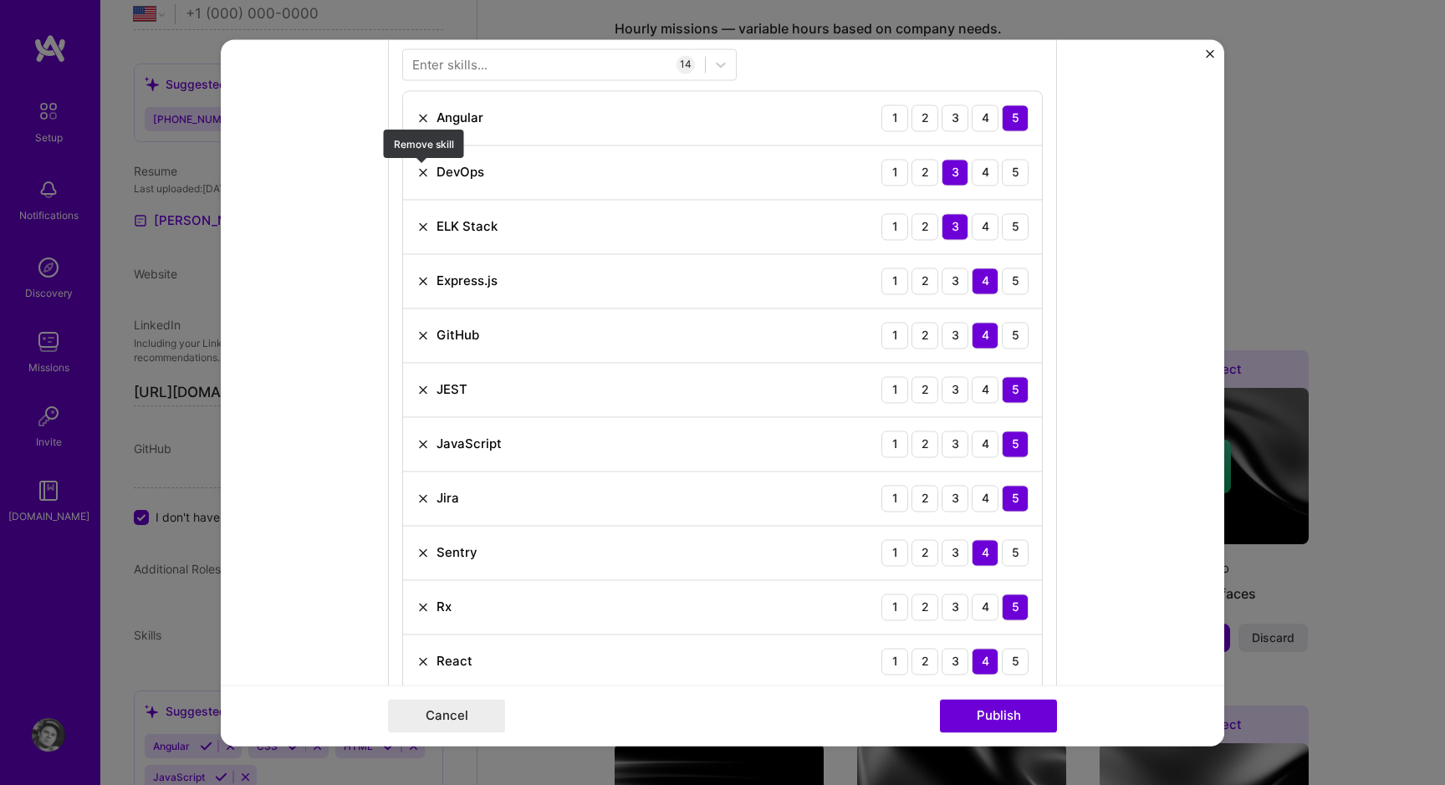
click at [421, 176] on img at bounding box center [422, 172] width 13 height 13
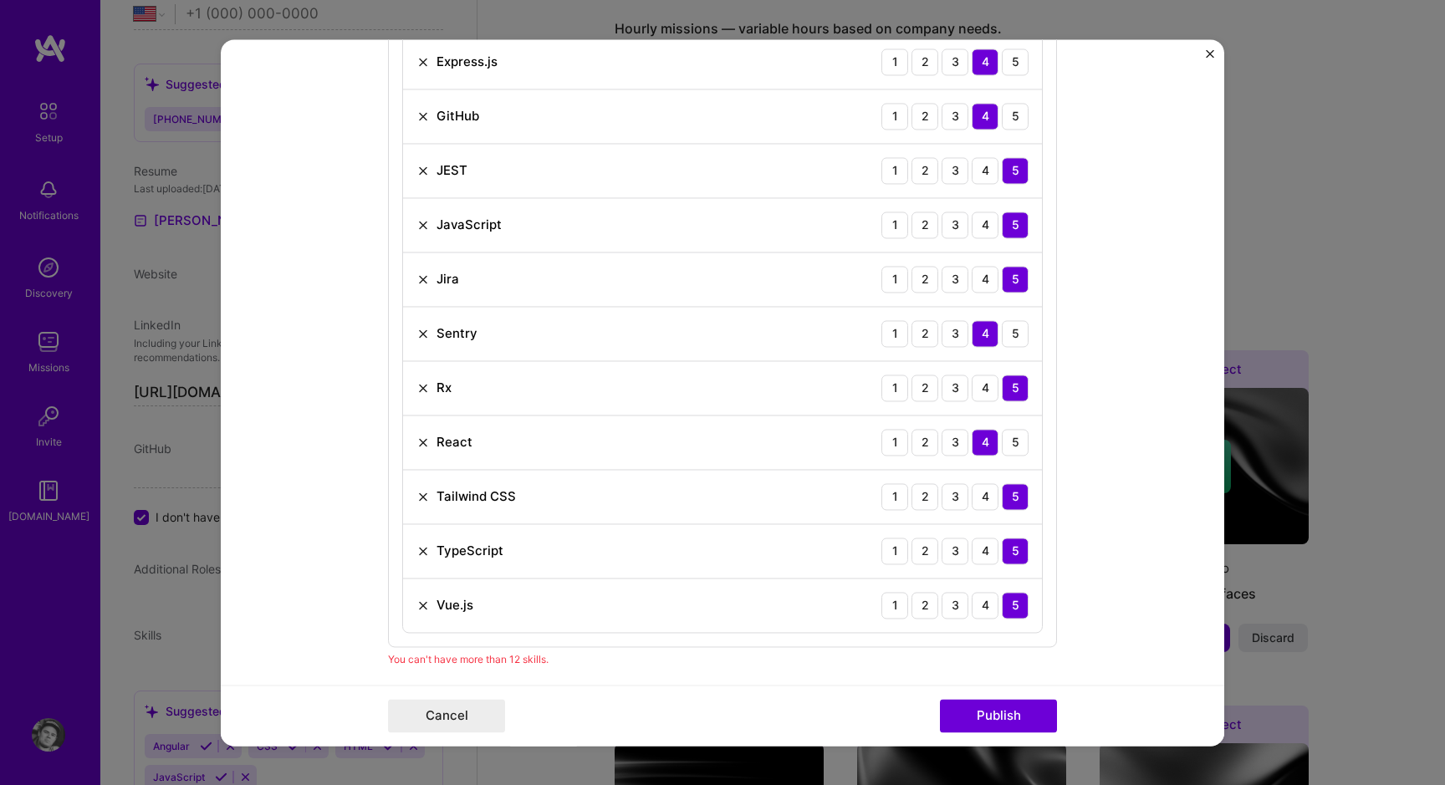
scroll to position [1092, 0]
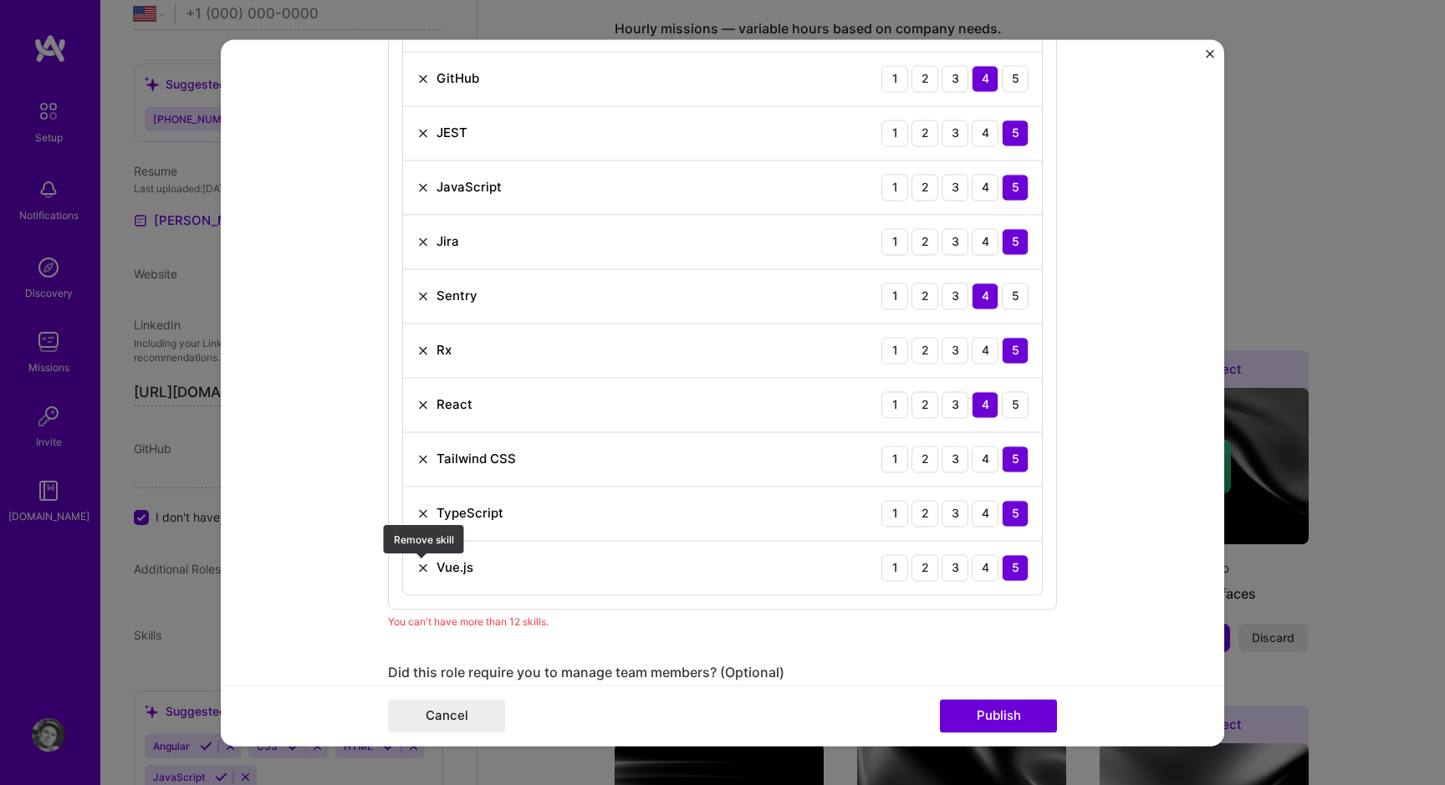
click at [426, 563] on img at bounding box center [422, 567] width 13 height 13
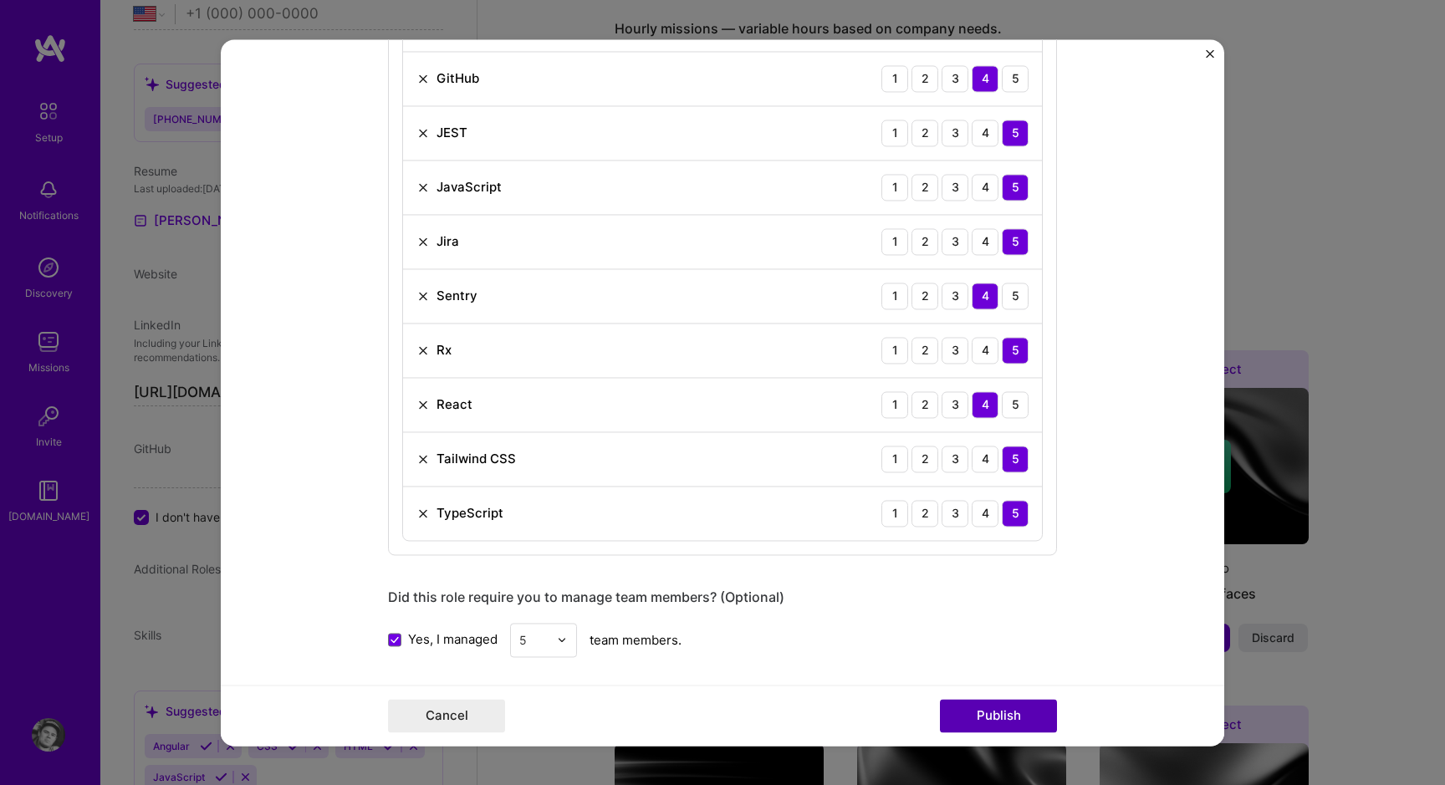
click at [999, 709] on button "Publish" at bounding box center [998, 715] width 117 height 33
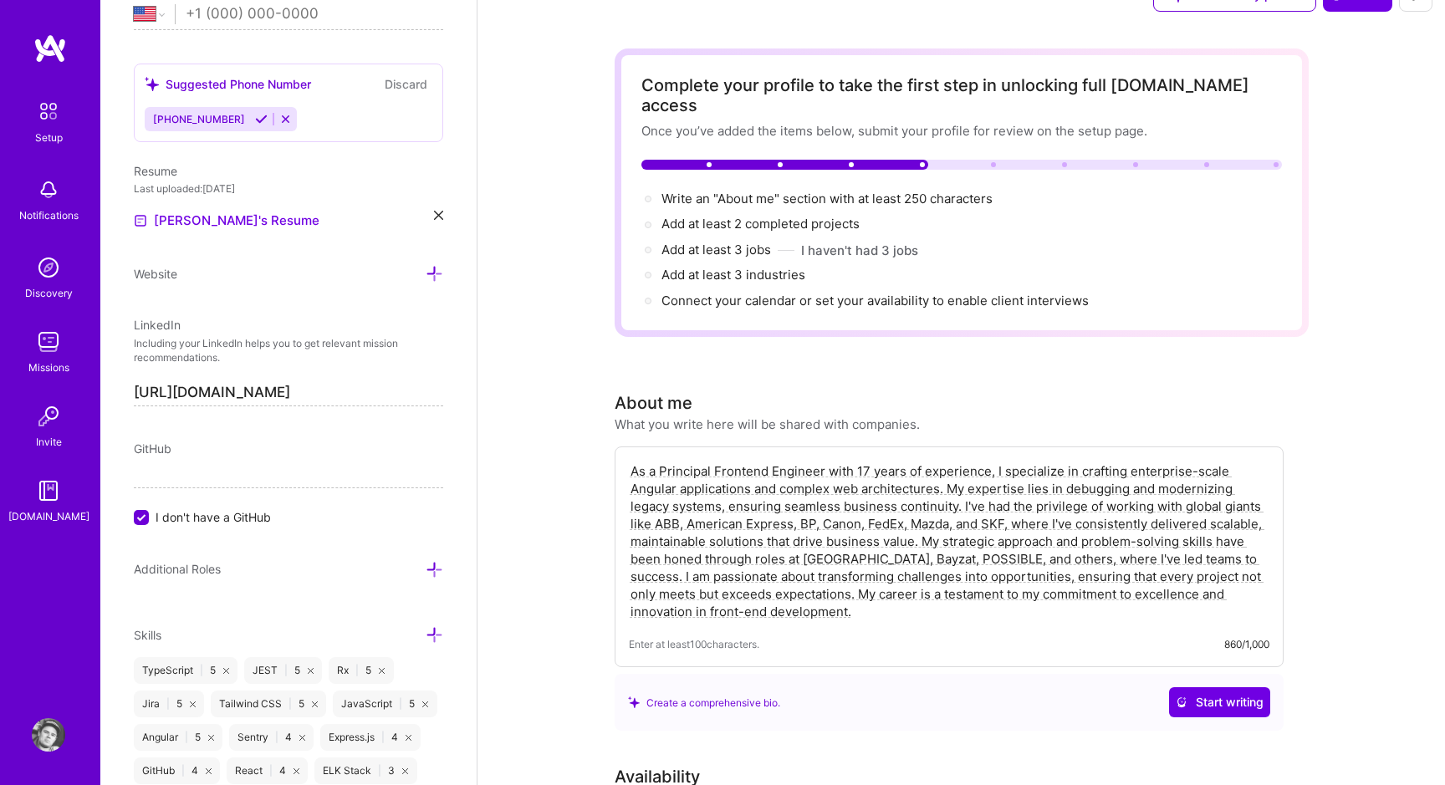
scroll to position [0, 0]
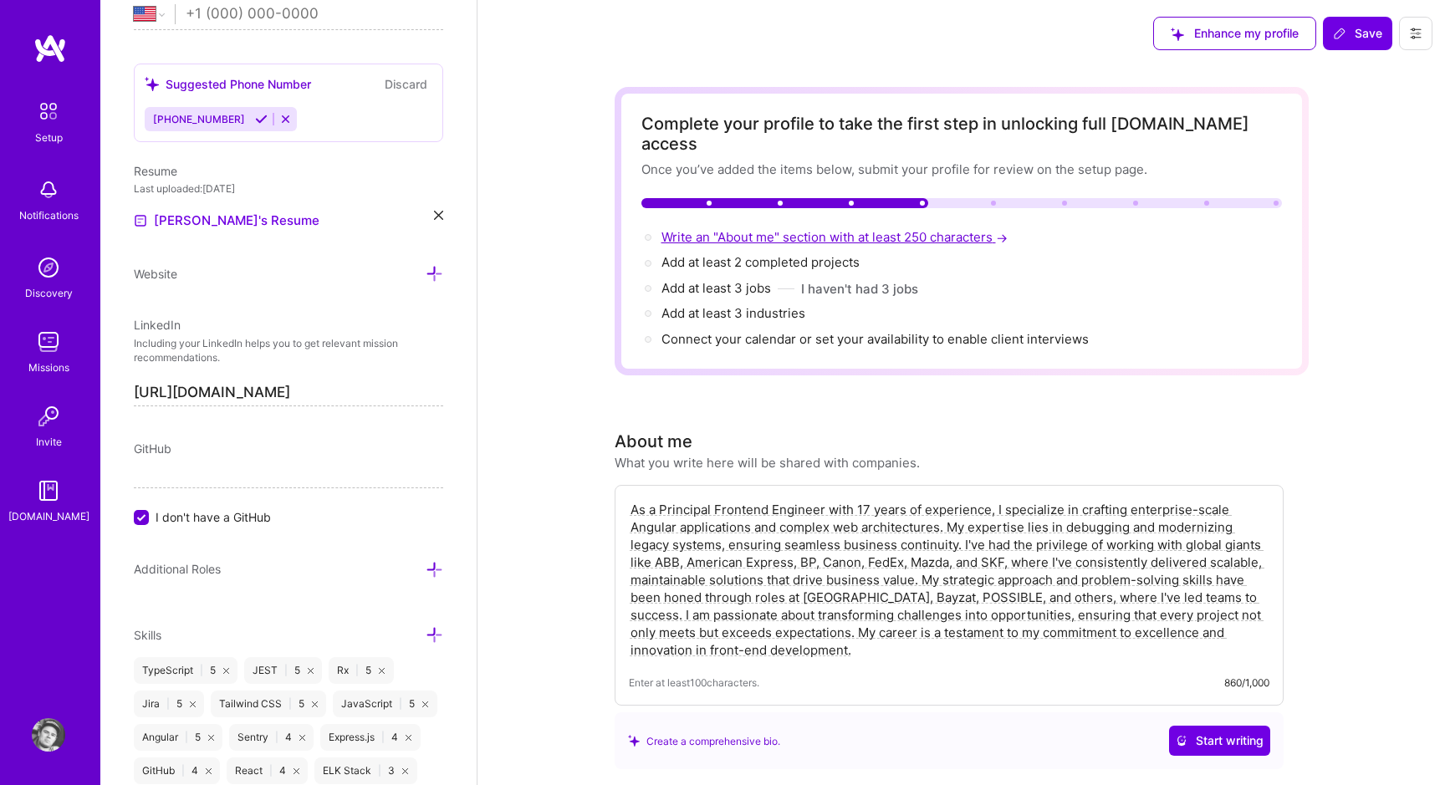
click at [792, 229] on span "Write an "About me" section with at least 250 characters →" at bounding box center [836, 237] width 350 height 16
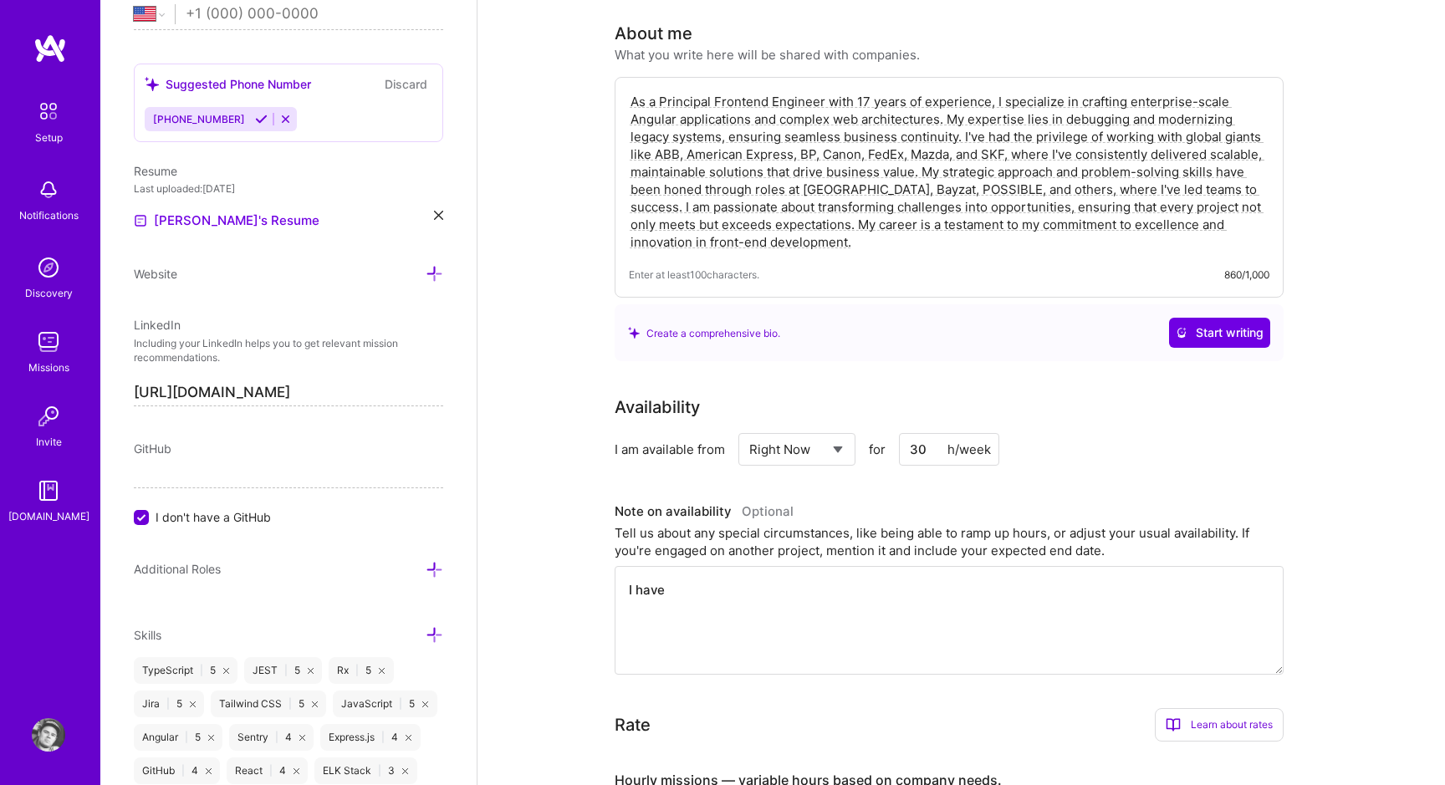
scroll to position [409, 0]
click at [1114, 225] on textarea "As a Principal Frontend Engineer with 17 years of experience, I specialize in c…" at bounding box center [949, 170] width 640 height 161
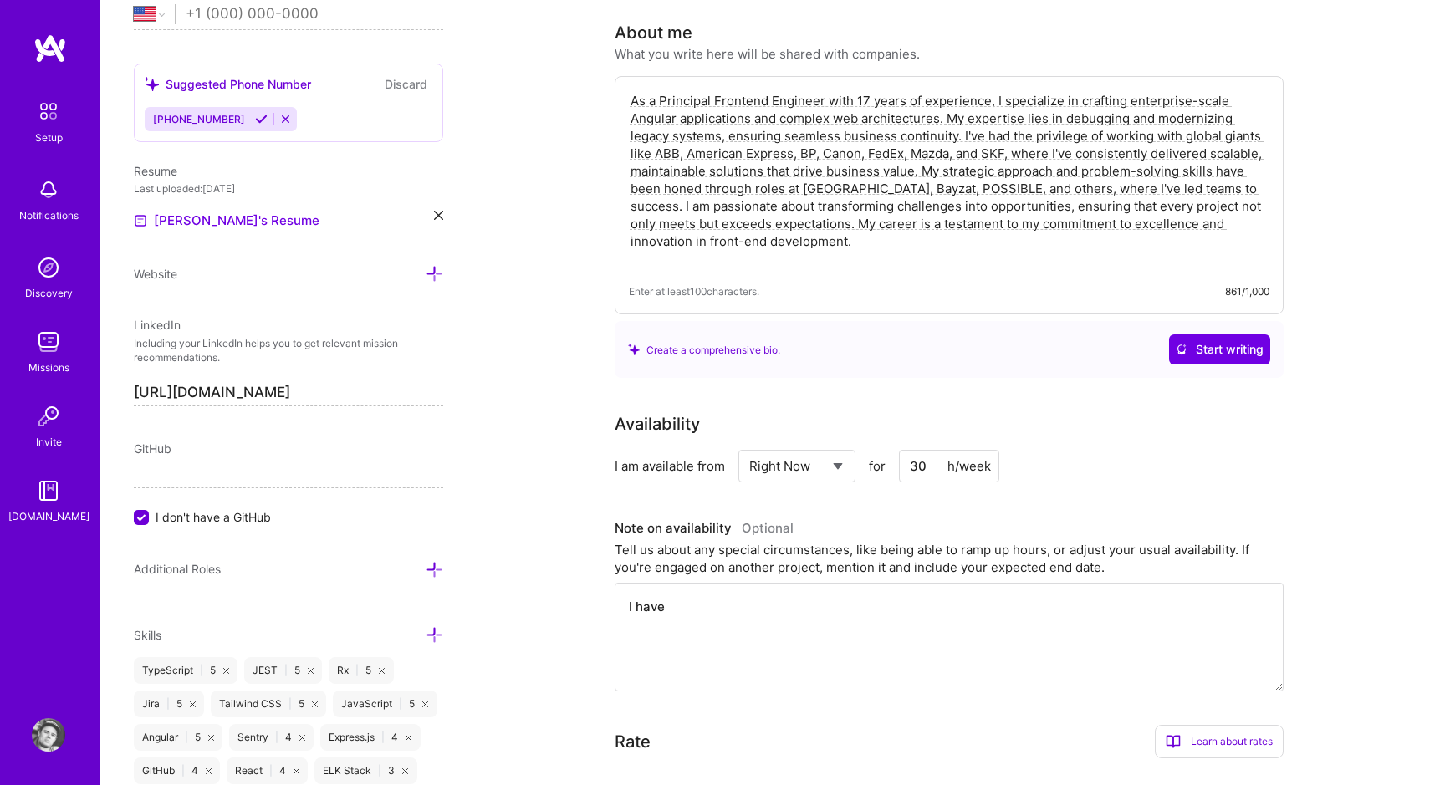
type textarea "As a Principal Frontend Engineer with 17 years of experience, I specialize in c…"
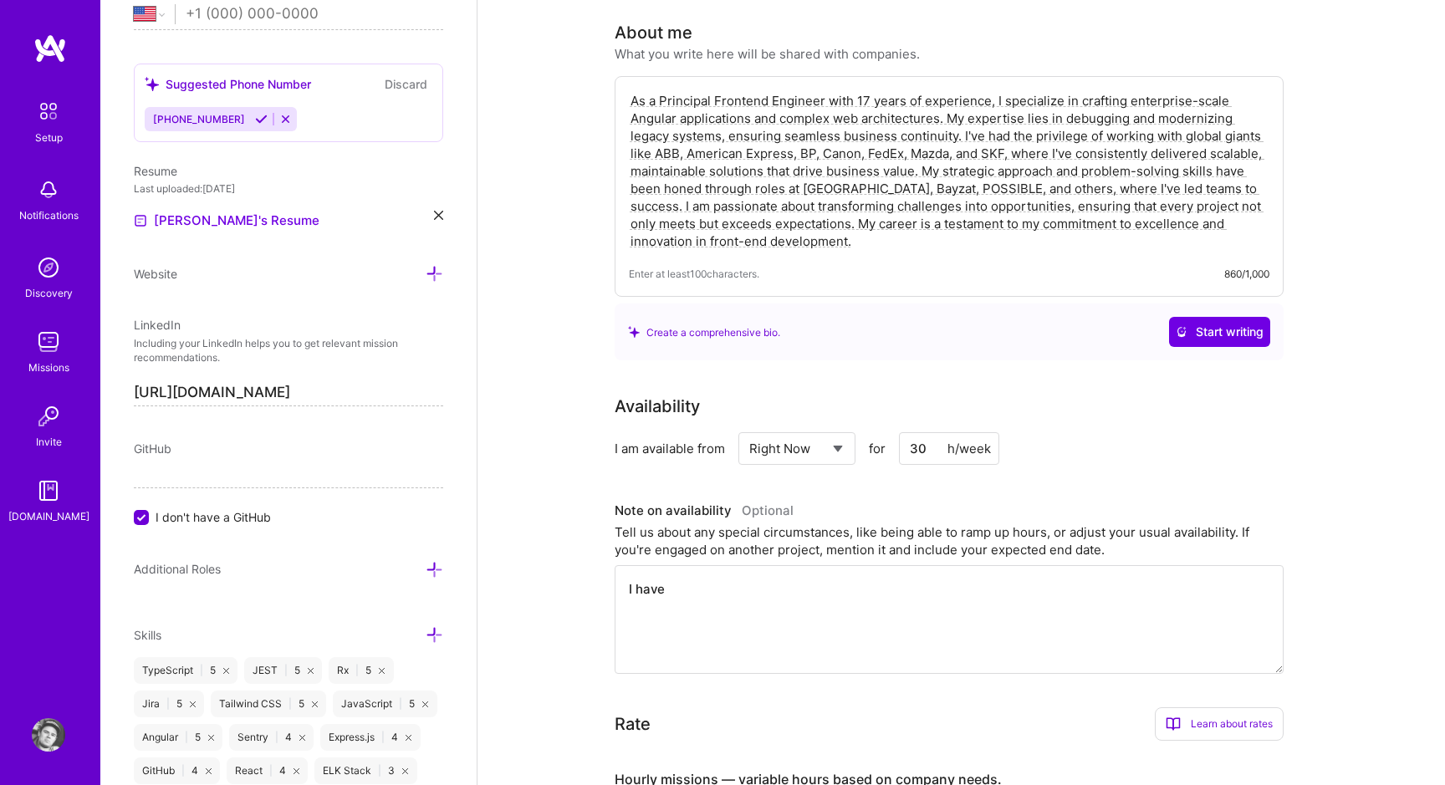
click at [1157, 231] on textarea "As a Principal Frontend Engineer with 17 years of experience, I specialize in c…" at bounding box center [949, 170] width 640 height 161
click at [1230, 324] on span "Start writing" at bounding box center [1220, 332] width 88 height 17
click at [1133, 202] on textarea "As a Principal Frontend Engineer with 17 years of experience, I specialize in c…" at bounding box center [949, 170] width 640 height 161
click at [1111, 214] on textarea "As a Principal Frontend Engineer with 17 years of experience, I specialize in c…" at bounding box center [949, 170] width 640 height 161
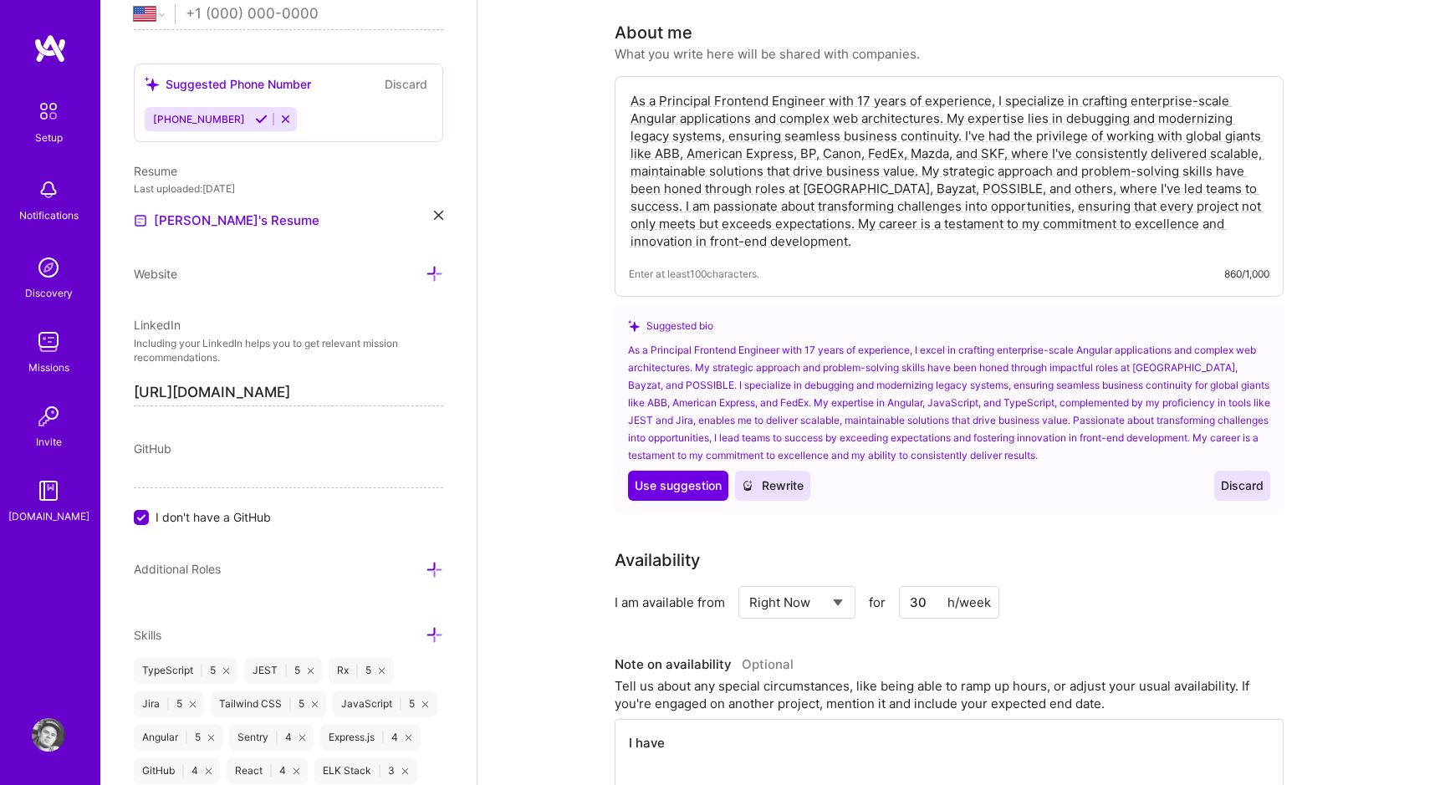
click at [834, 229] on textarea "As a Principal Frontend Engineer with 17 years of experience, I specialize in c…" at bounding box center [949, 170] width 640 height 161
click at [875, 231] on textarea "As a Principal Frontend Engineer with 17 years of experience, I specialize in c…" at bounding box center [949, 170] width 640 height 161
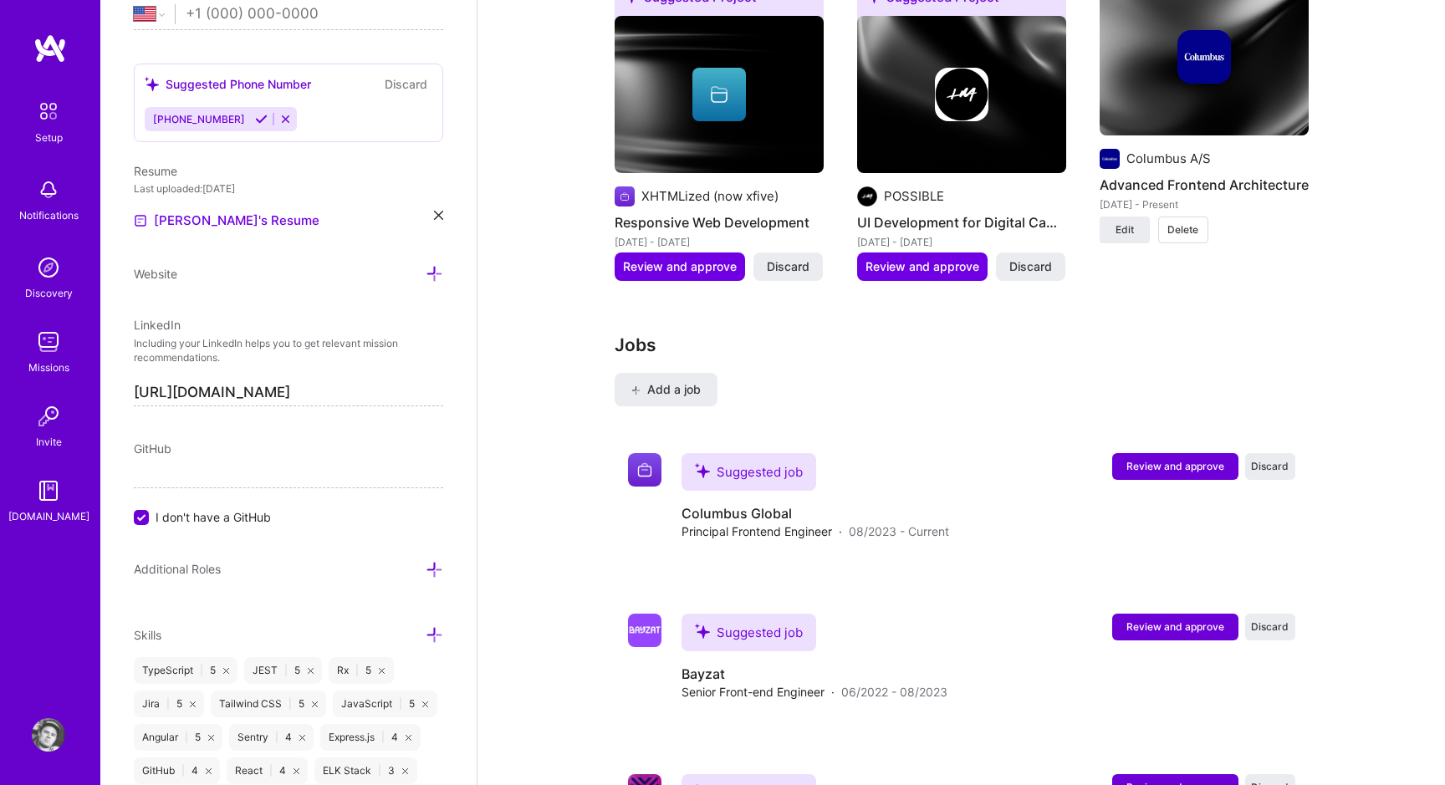
scroll to position [2087, 0]
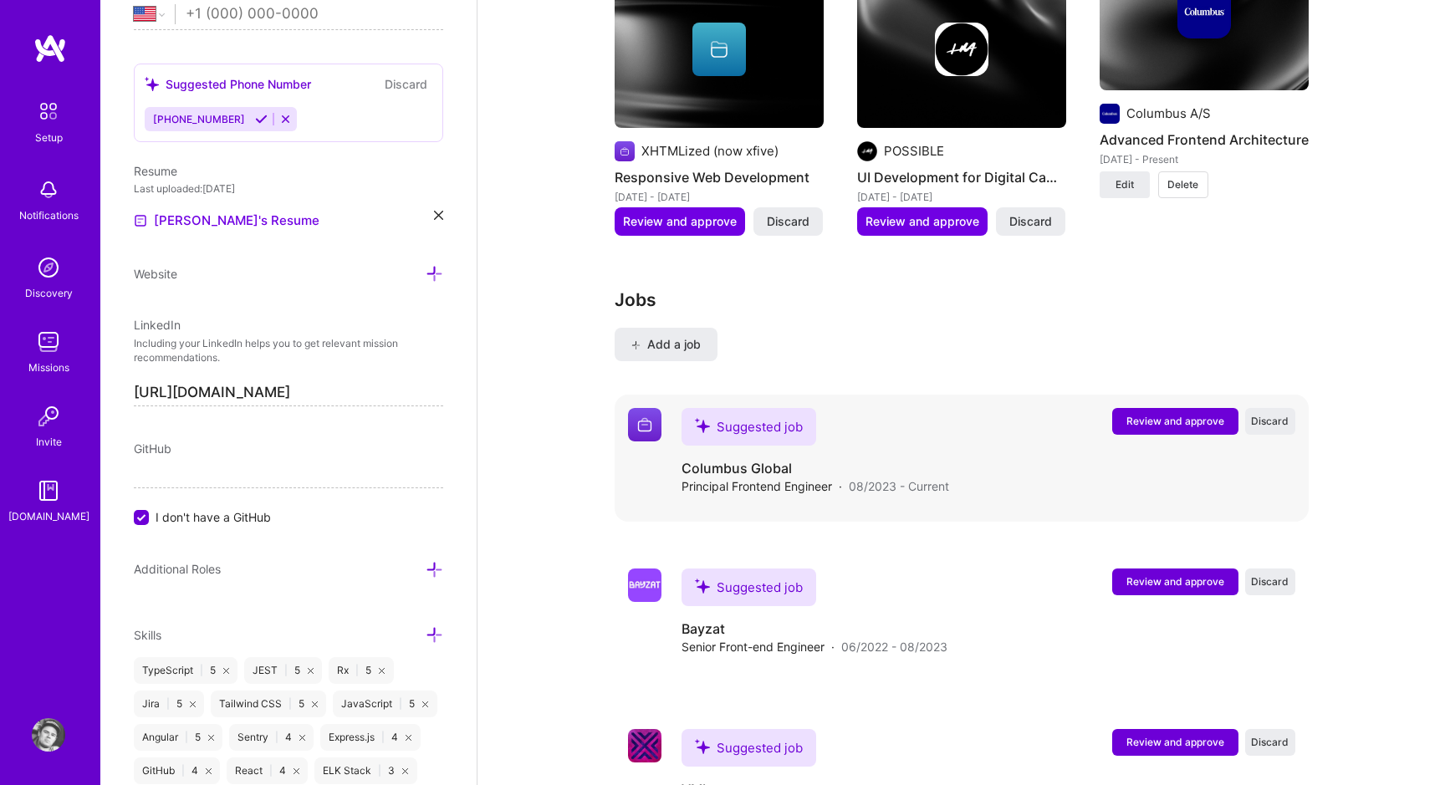
click at [1176, 410] on button "Review and approve" at bounding box center [1175, 421] width 126 height 27
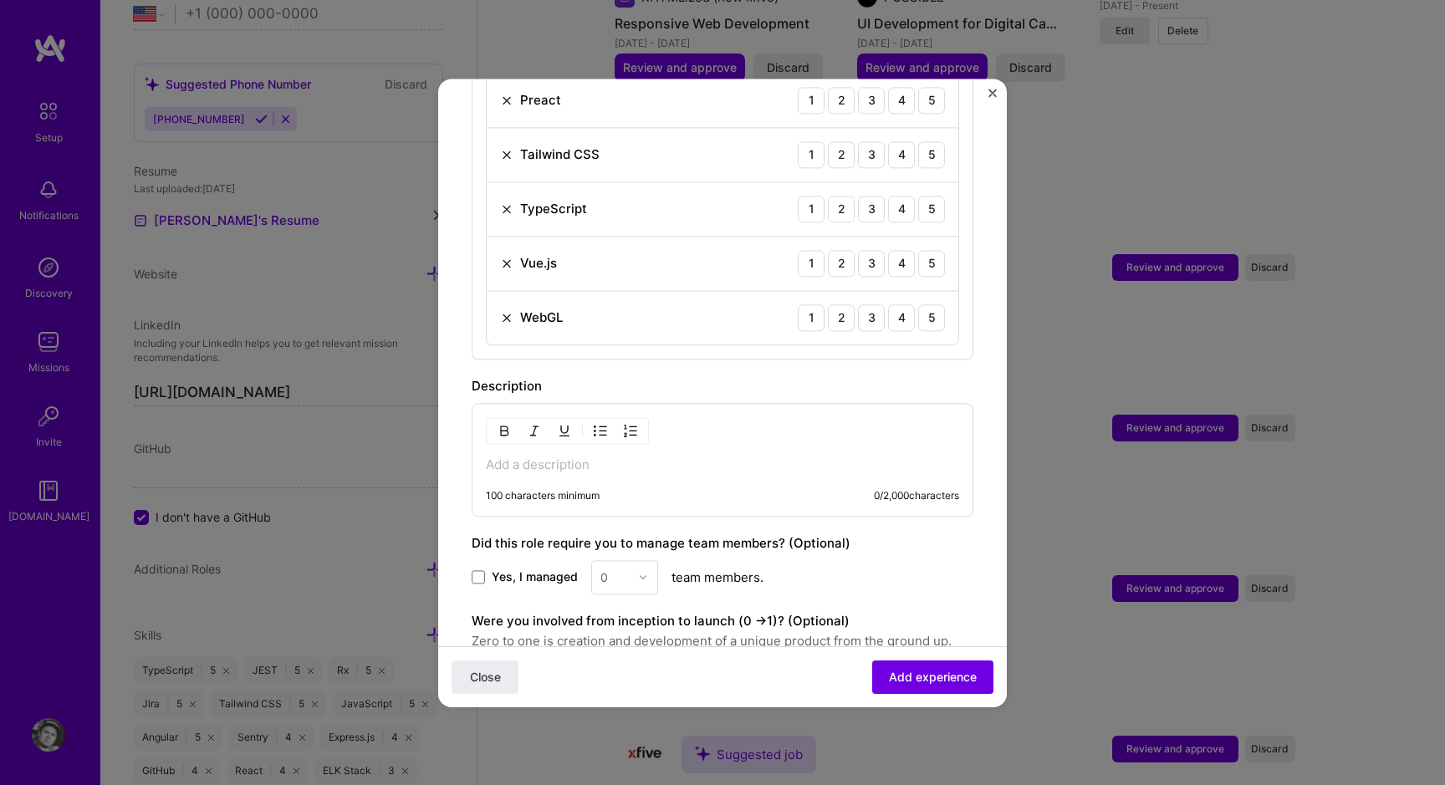
scroll to position [921, 0]
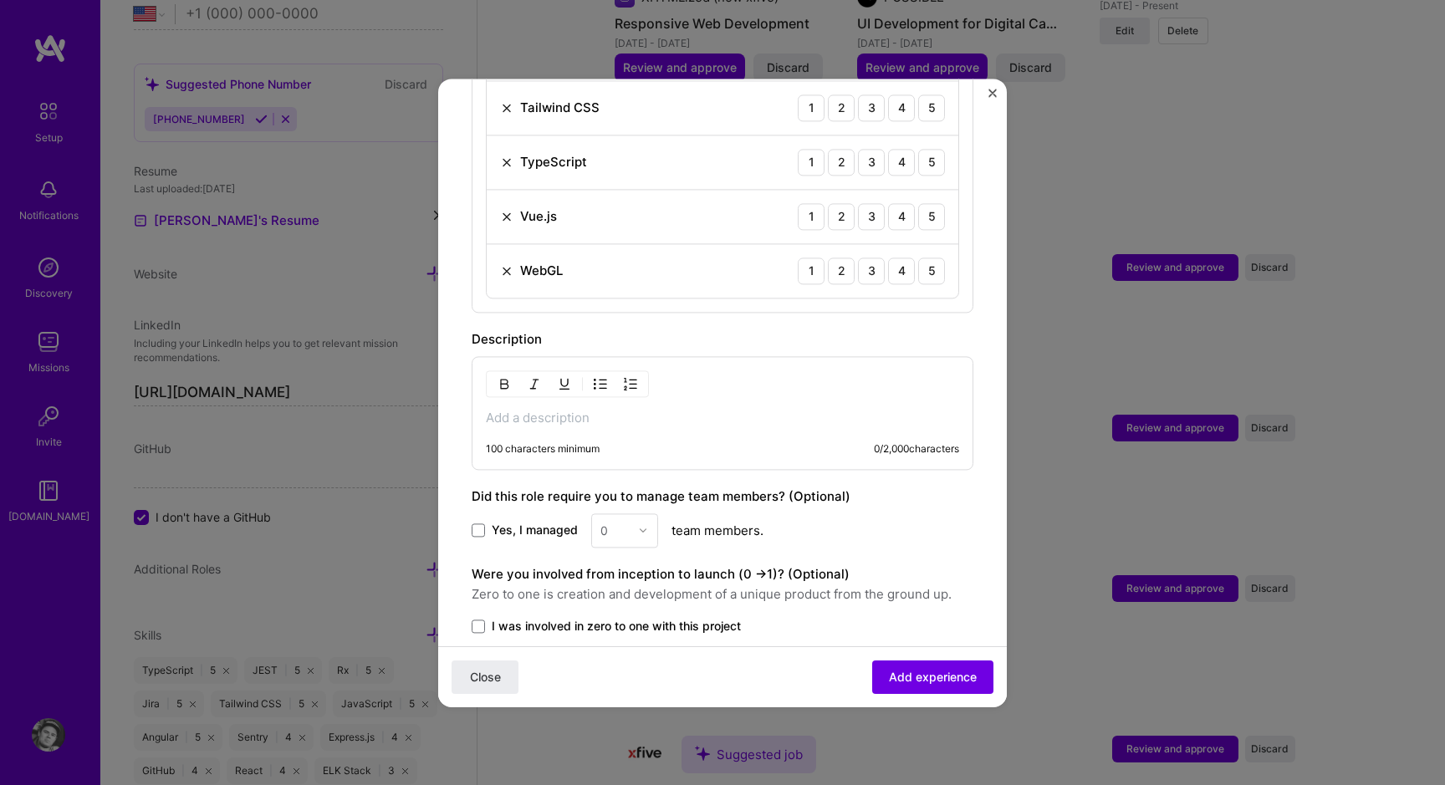
click at [516, 522] on span "Yes, I managed" at bounding box center [535, 530] width 86 height 17
click at [0, 0] on input "Yes, I managed" at bounding box center [0, 0] width 0 height 0
click at [516, 522] on span "Yes, I managed" at bounding box center [535, 530] width 86 height 17
click at [0, 0] on input "Yes, I managed" at bounding box center [0, 0] width 0 height 0
click at [516, 522] on span "Yes, I managed" at bounding box center [535, 530] width 86 height 17
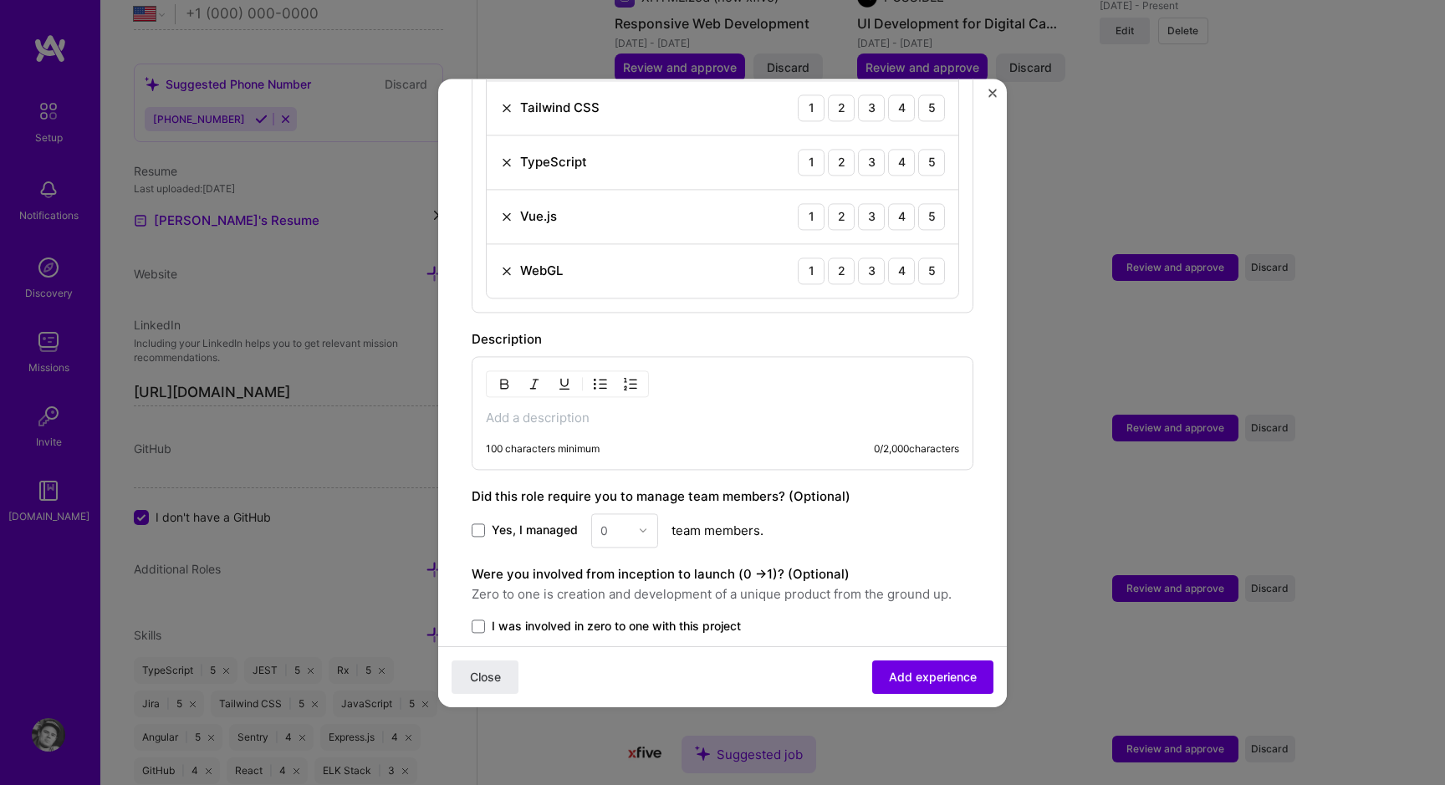
click at [0, 0] on input "Yes, I managed" at bounding box center [0, 0] width 0 height 0
click at [515, 522] on span "Yes, I managed" at bounding box center [535, 530] width 86 height 17
click at [0, 0] on input "Yes, I managed" at bounding box center [0, 0] width 0 height 0
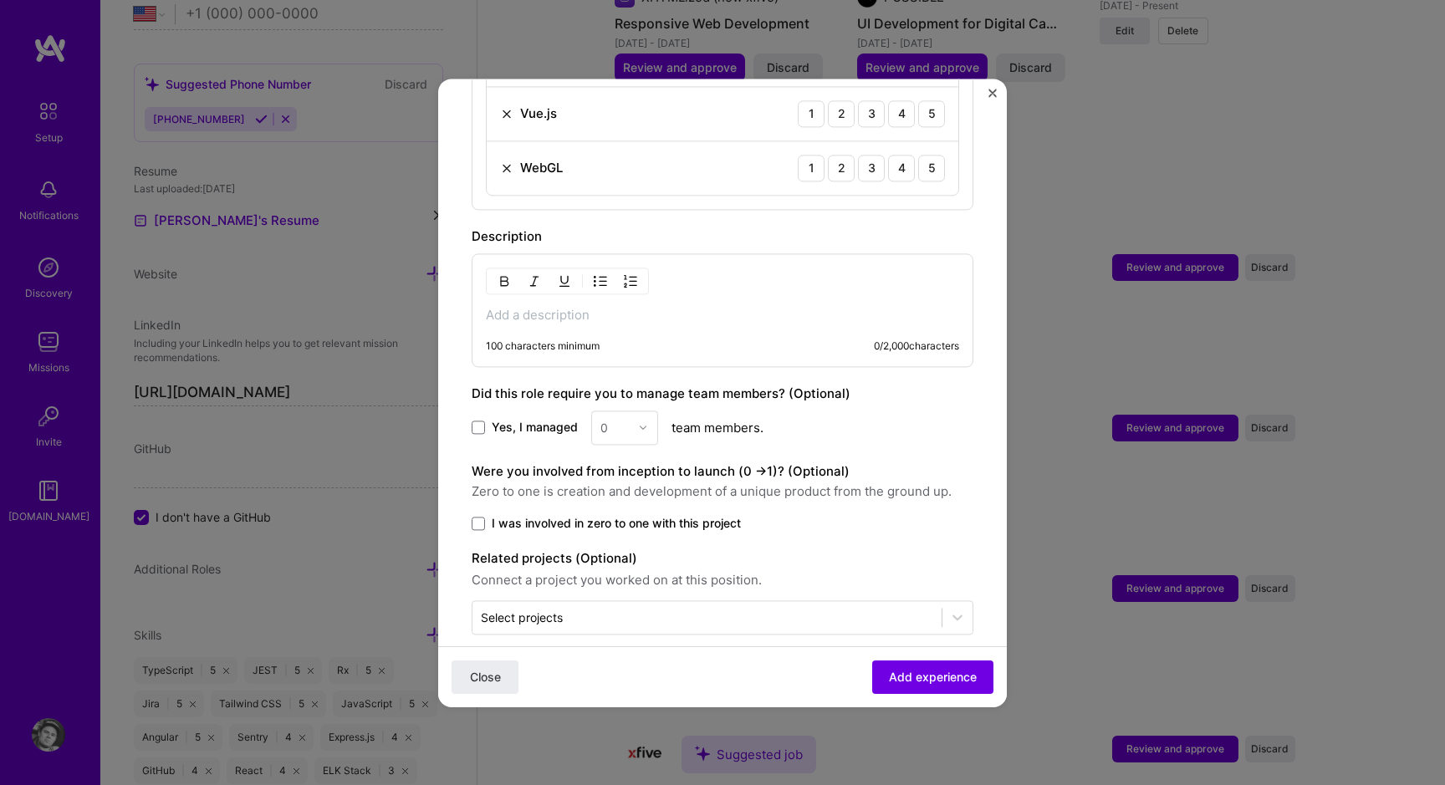
scroll to position [1028, 0]
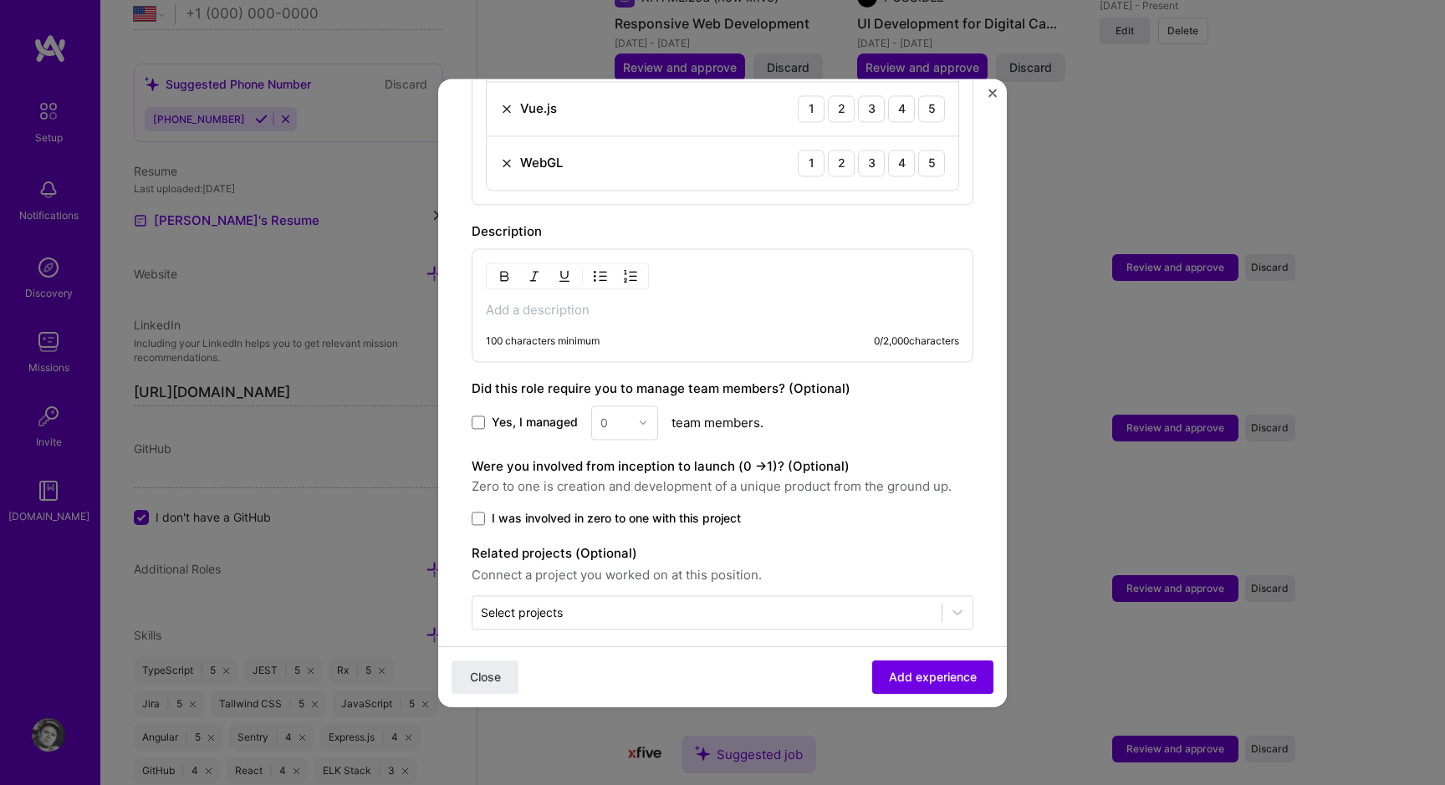
click at [988, 94] on img "Close" at bounding box center [992, 93] width 8 height 8
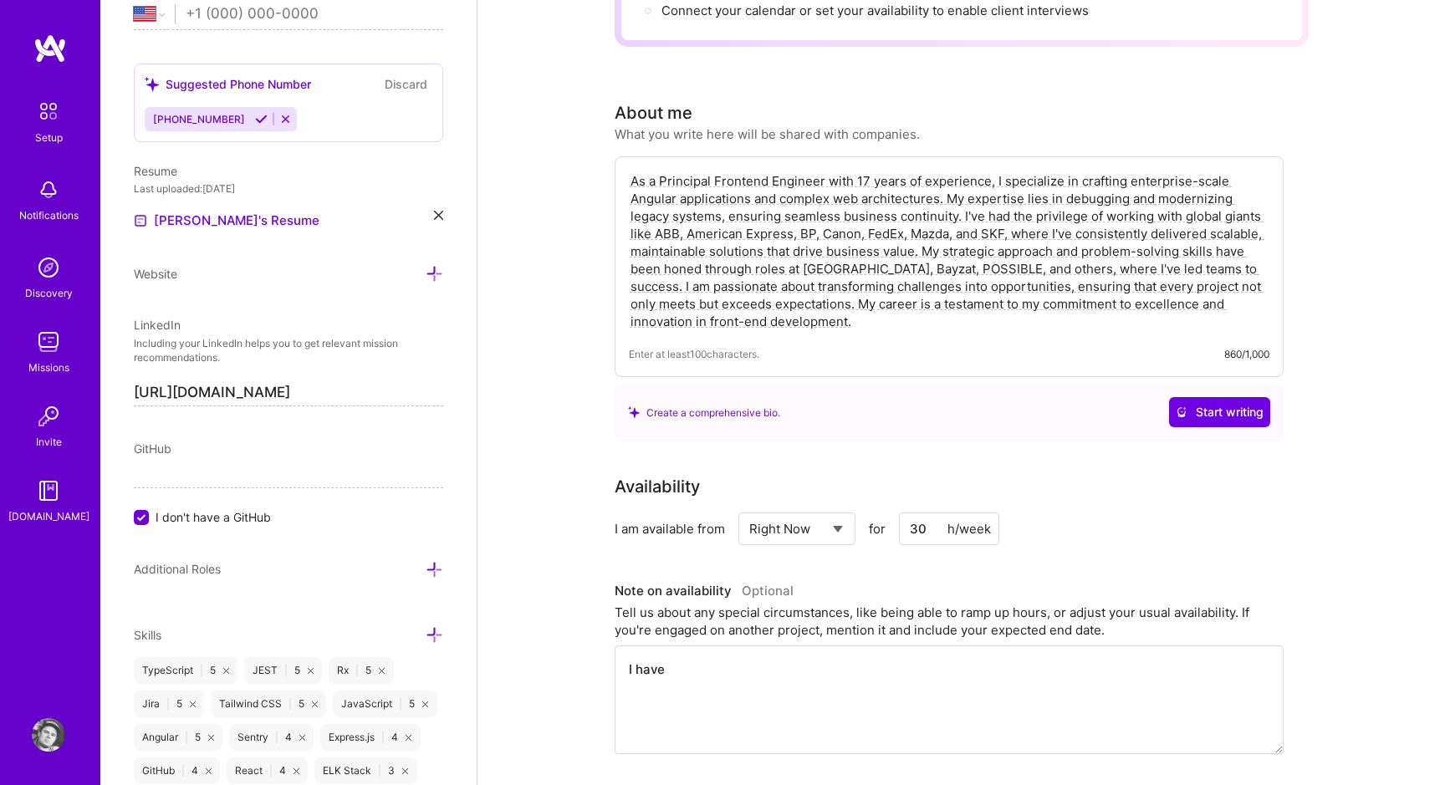
scroll to position [0, 0]
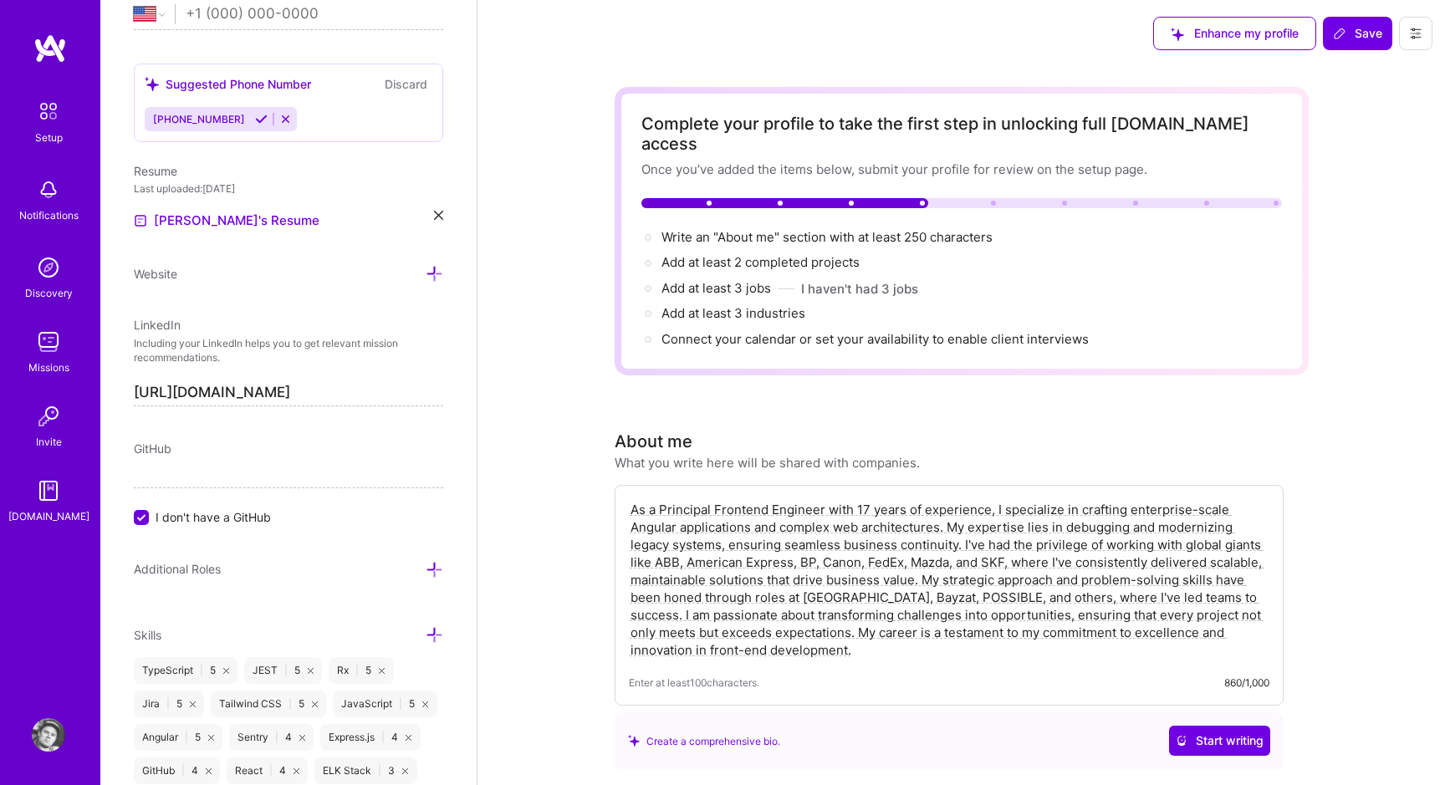
click at [36, 122] on img at bounding box center [48, 111] width 35 height 35
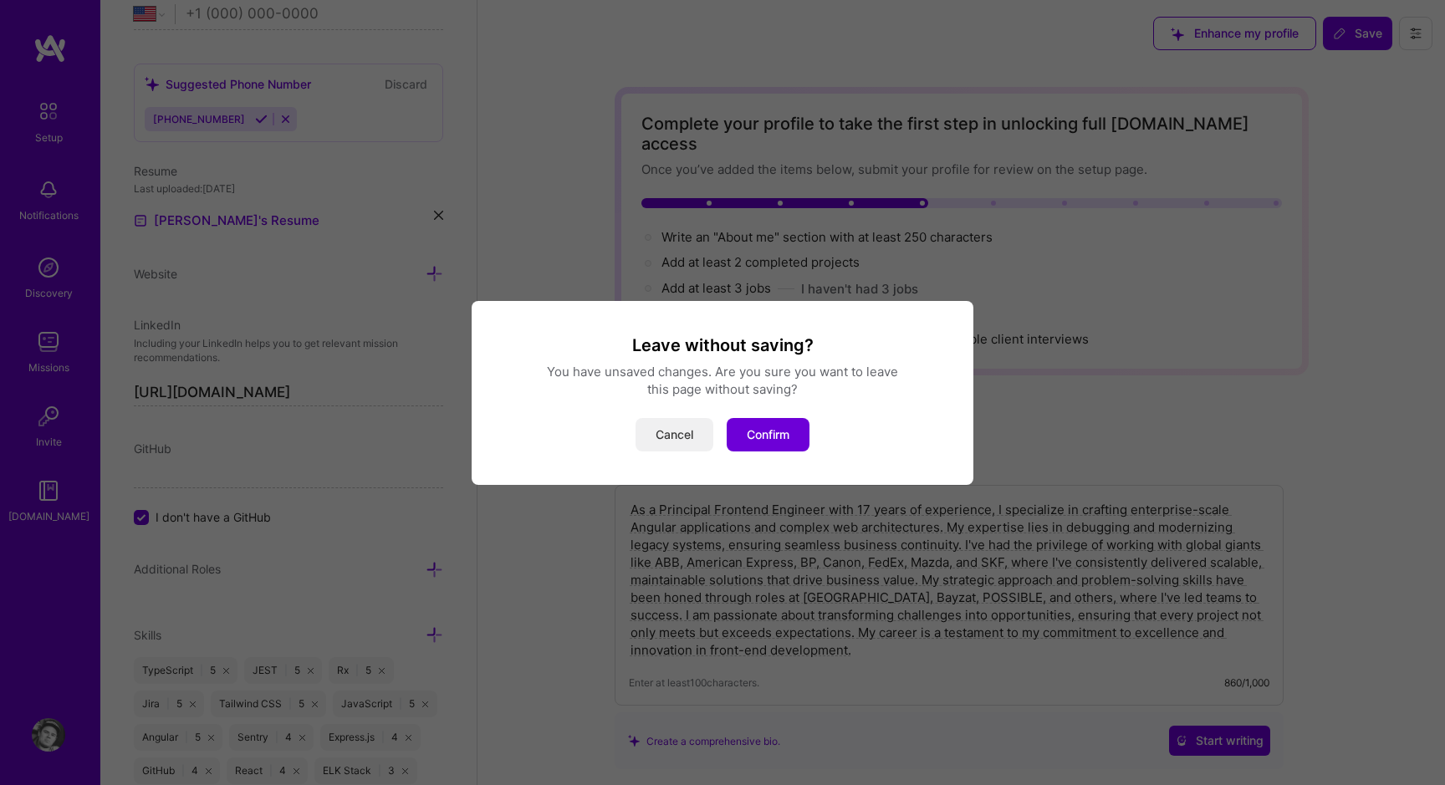
click at [684, 432] on button "Cancel" at bounding box center [674, 434] width 78 height 33
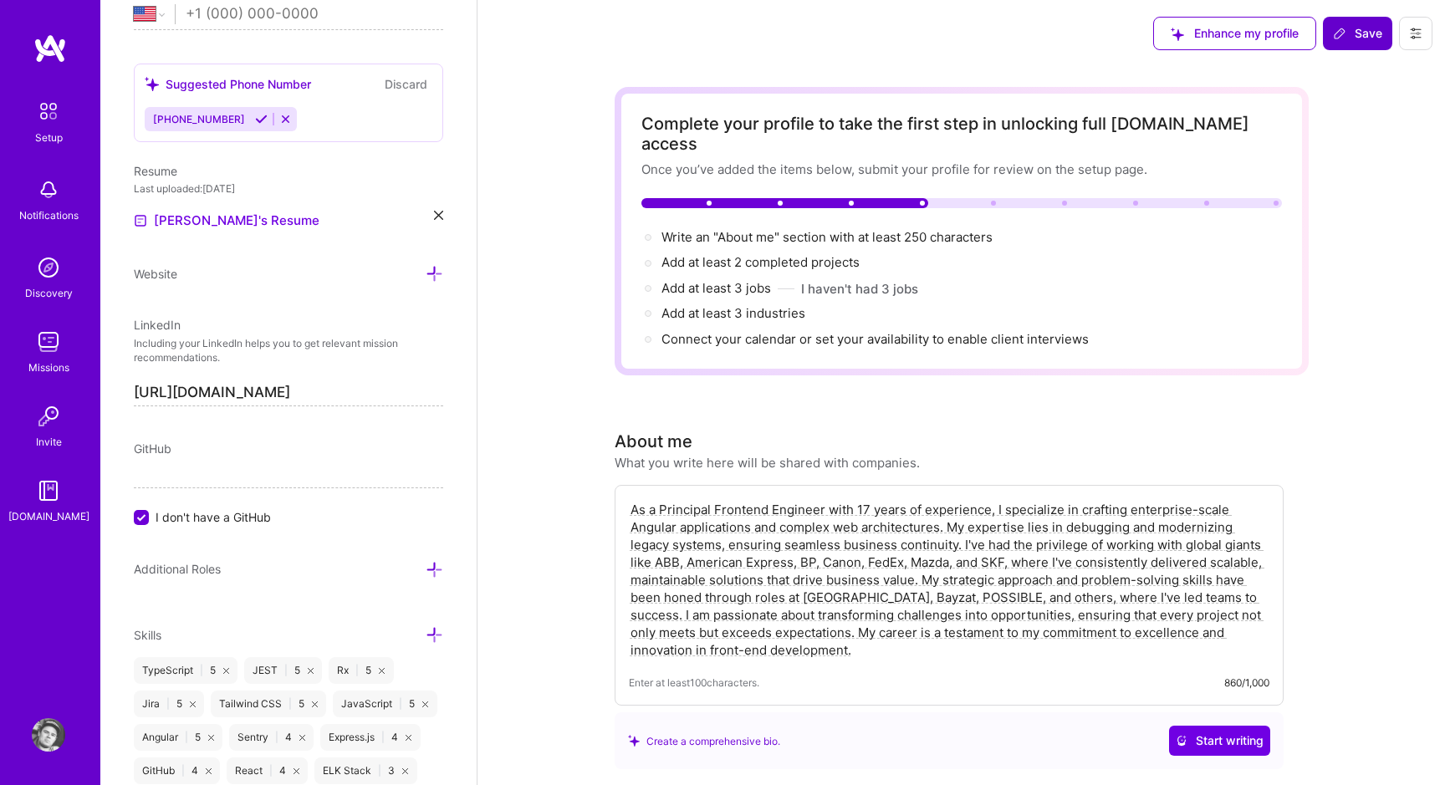
click at [1339, 40] on span "Save" at bounding box center [1357, 33] width 49 height 17
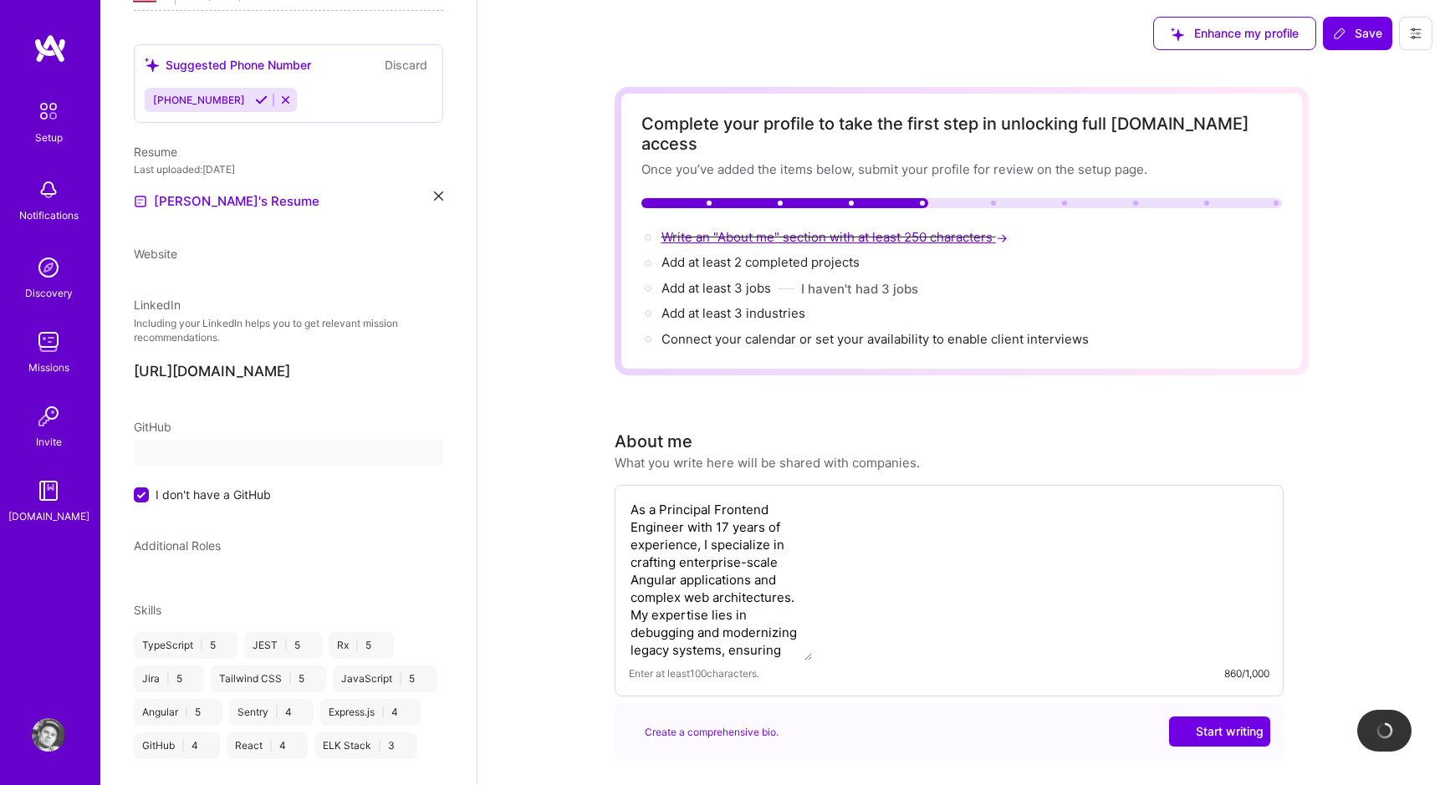
scroll to position [359, 0]
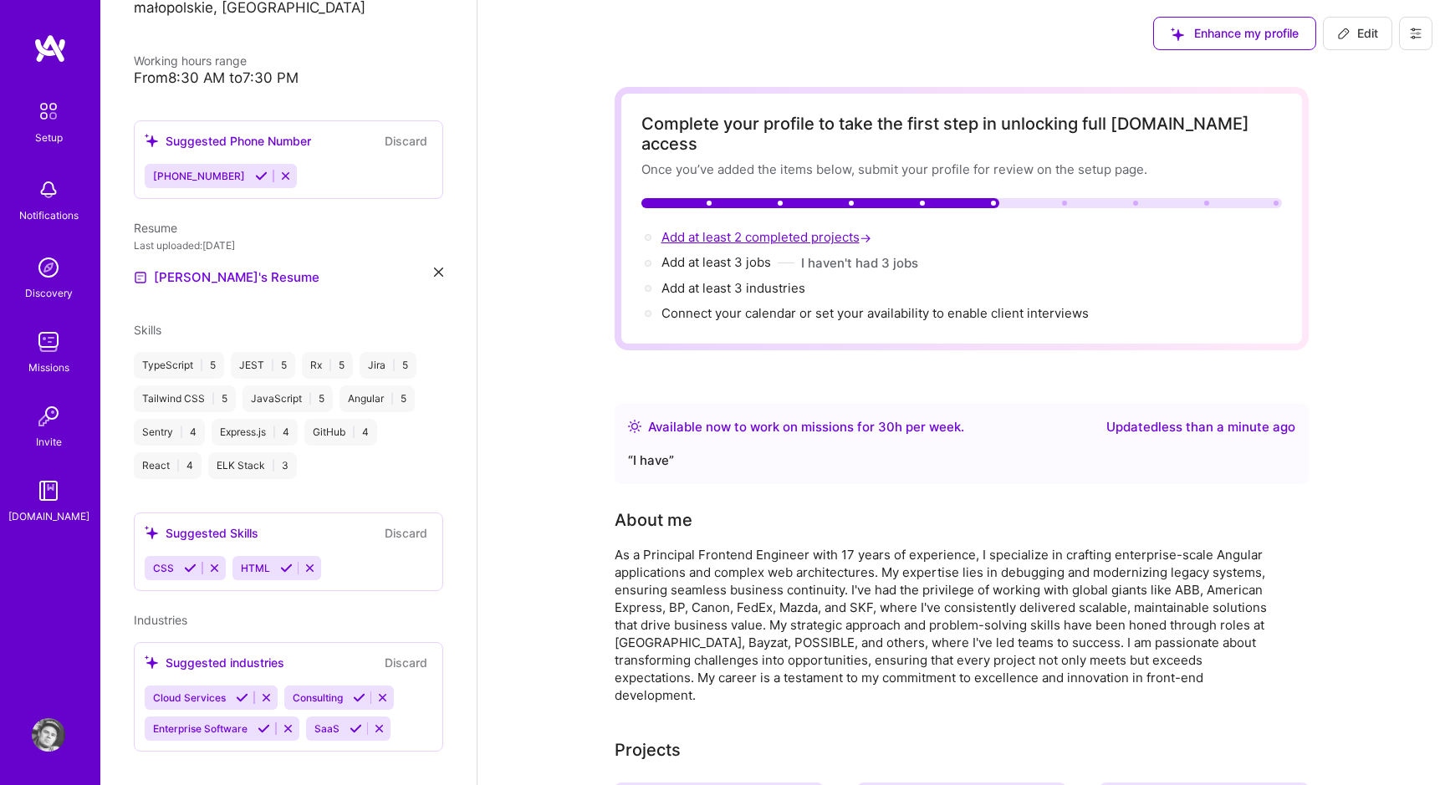
click at [810, 229] on span "Add at least 2 completed projects →" at bounding box center [767, 237] width 213 height 16
select select "US"
select select "Right Now"
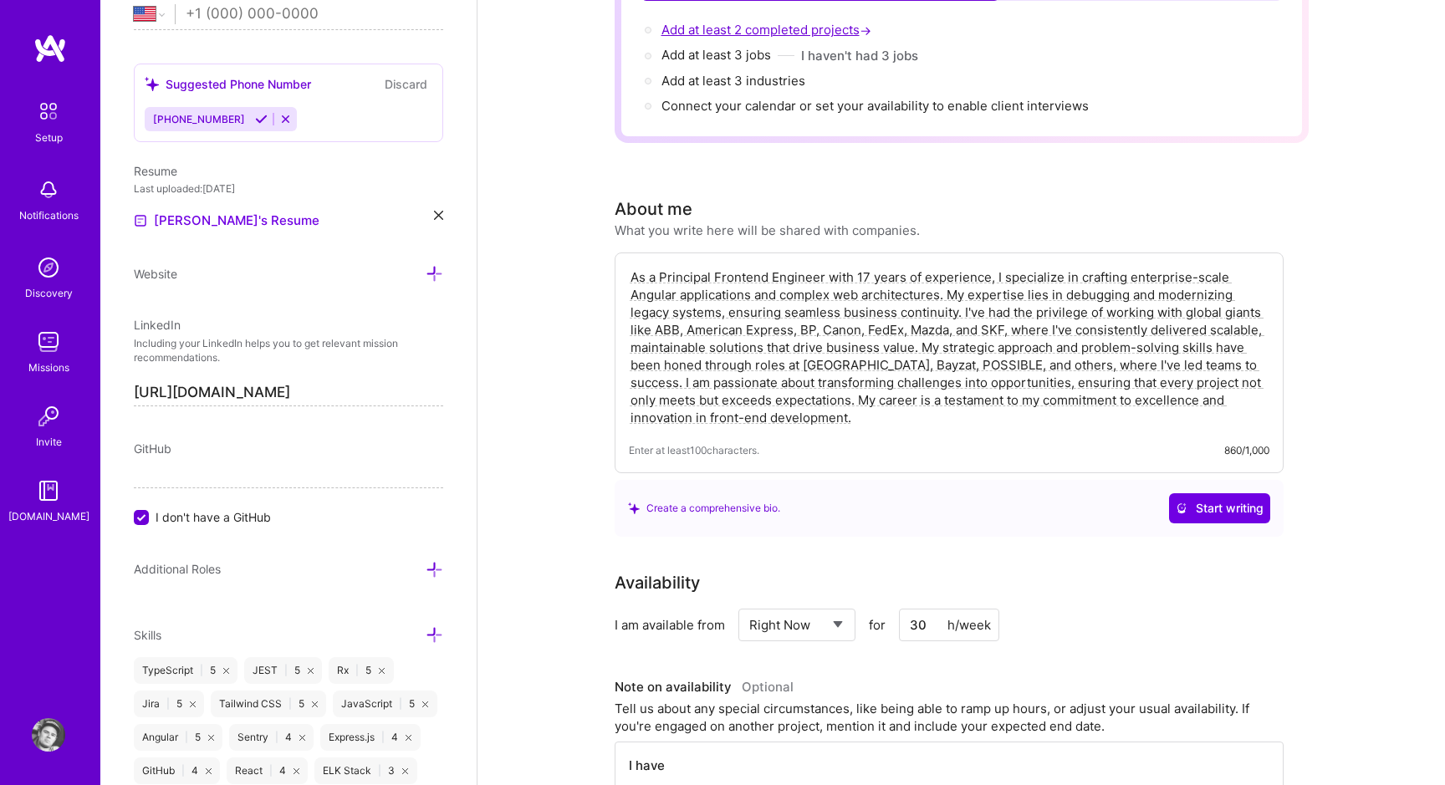
scroll to position [107, 0]
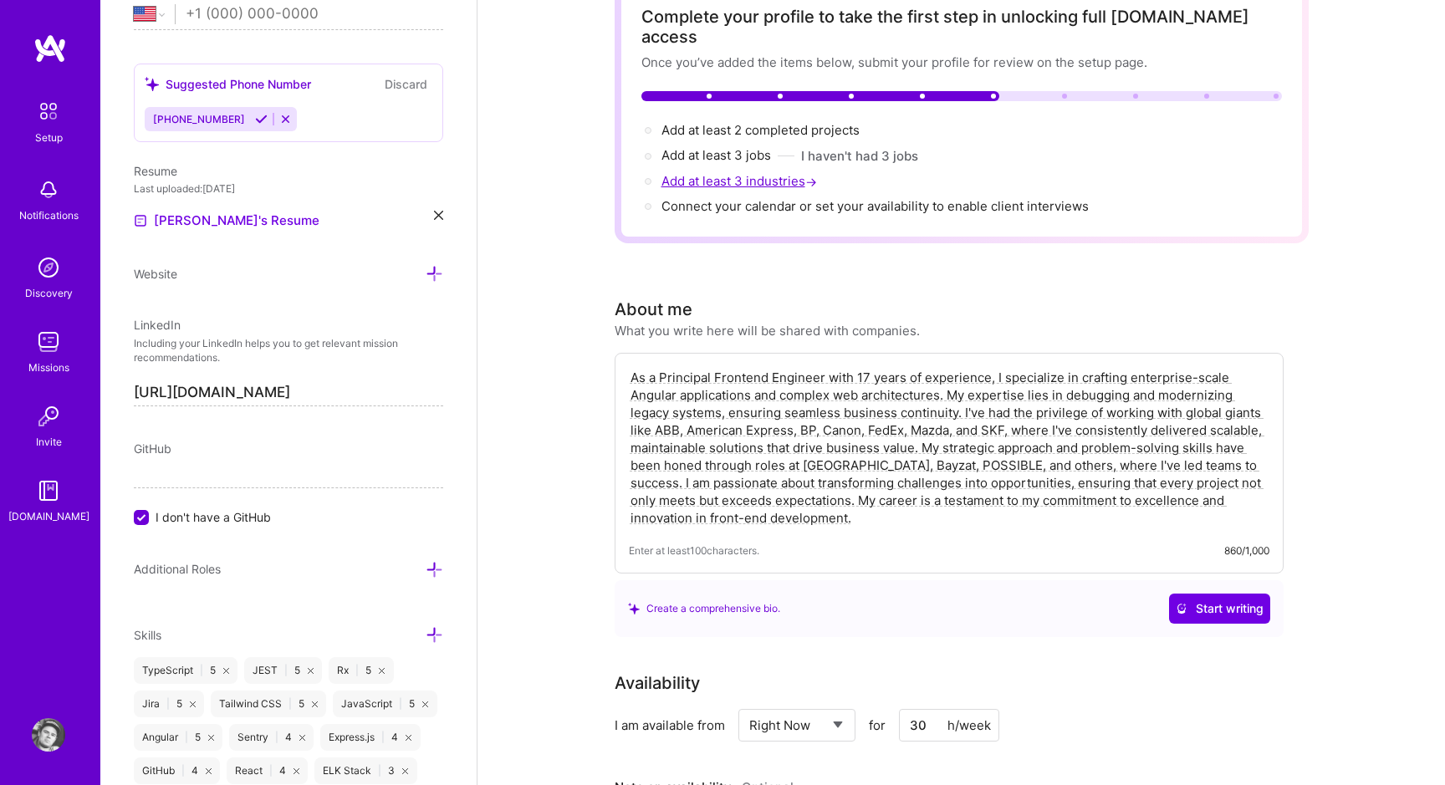
click at [697, 173] on span "Add at least 3 industries →" at bounding box center [740, 181] width 159 height 16
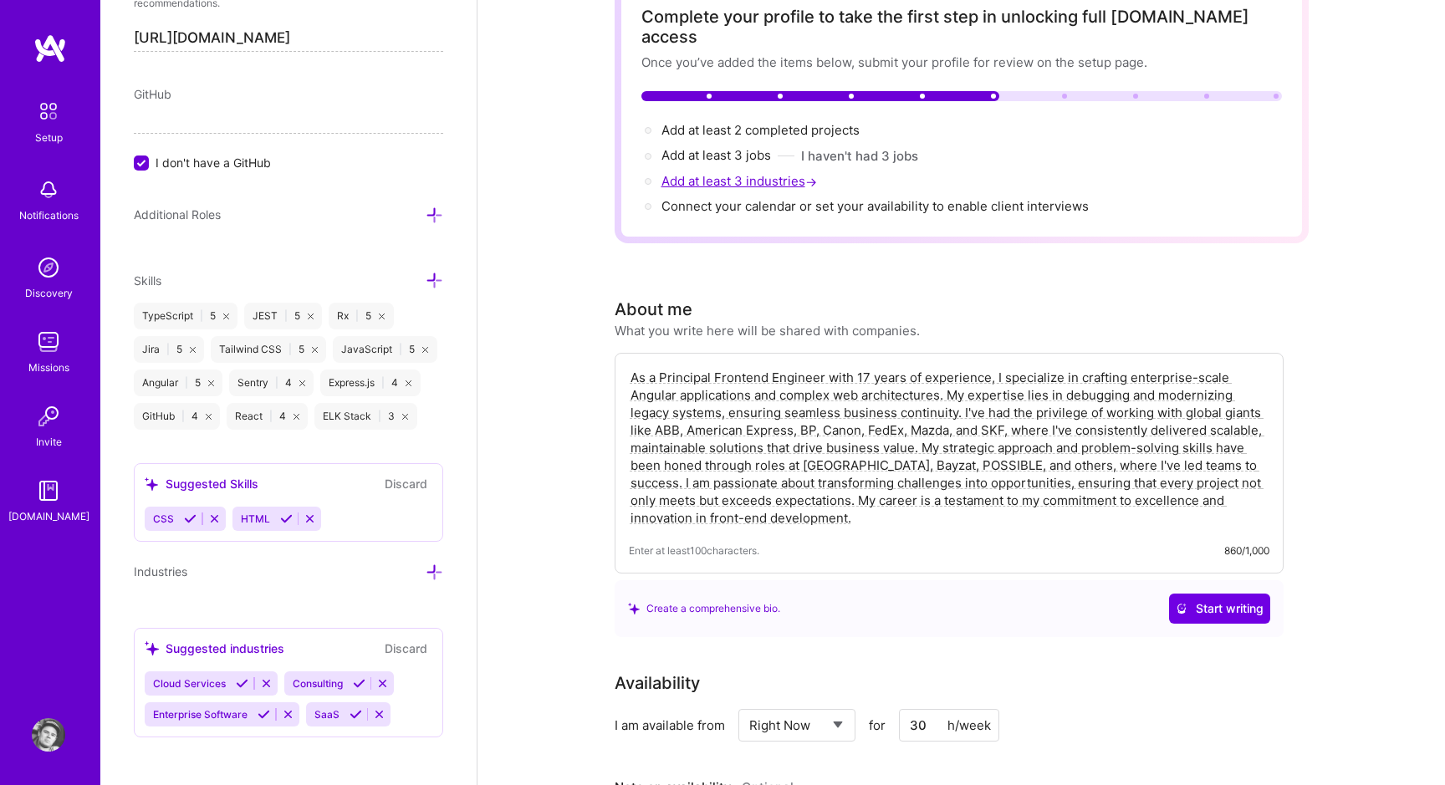
scroll to position [1043, 0]
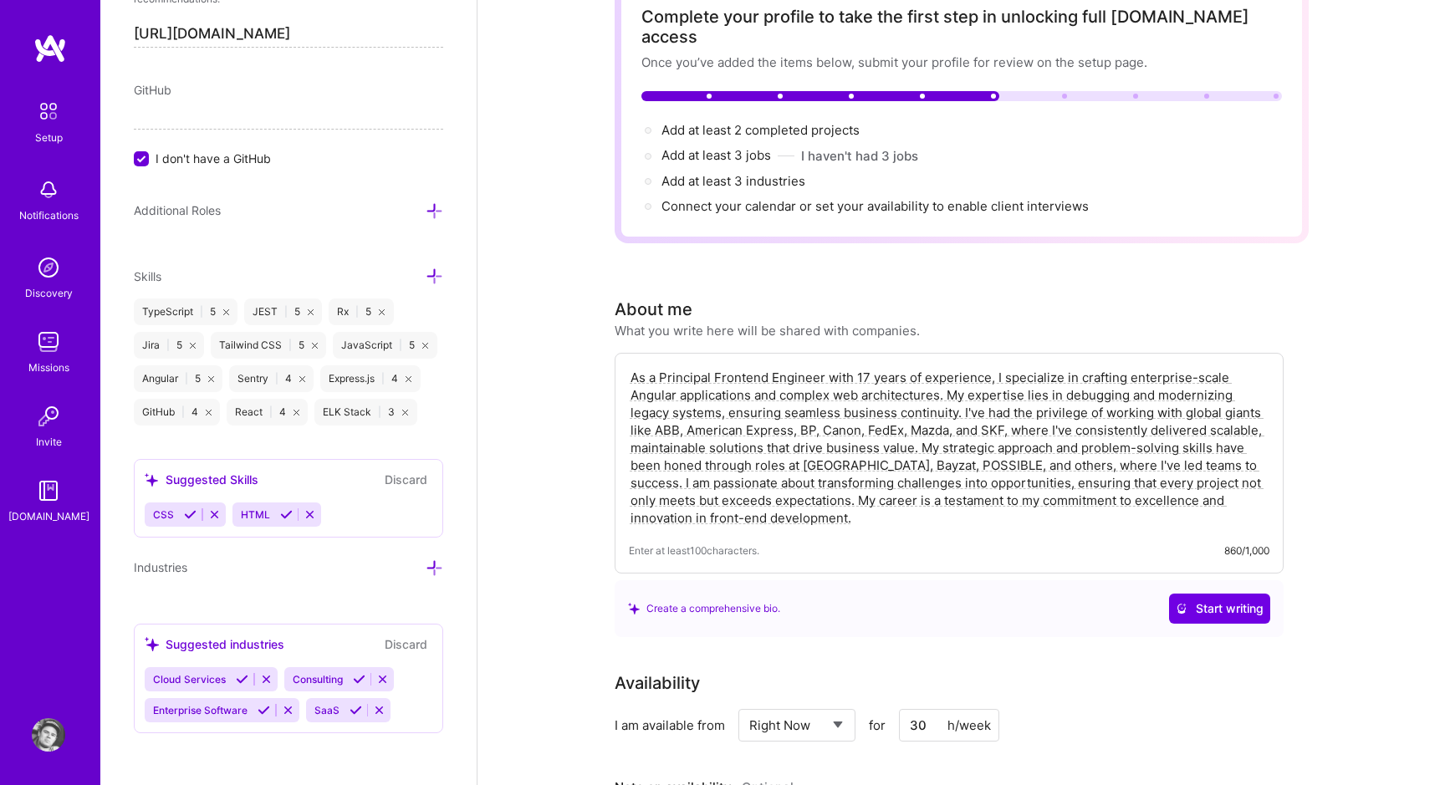
click at [280, 646] on div "Suggested industries" at bounding box center [215, 644] width 140 height 18
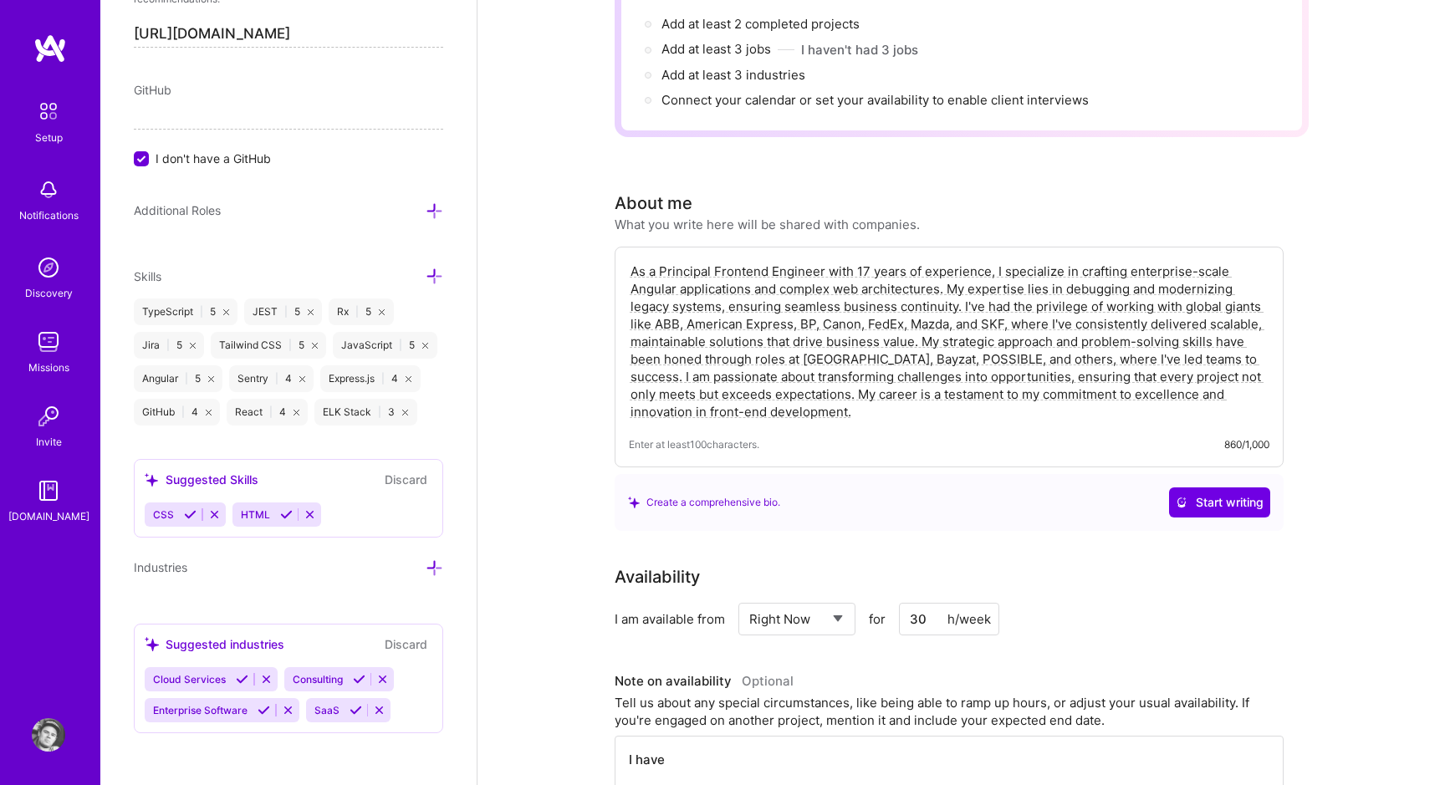
scroll to position [225, 0]
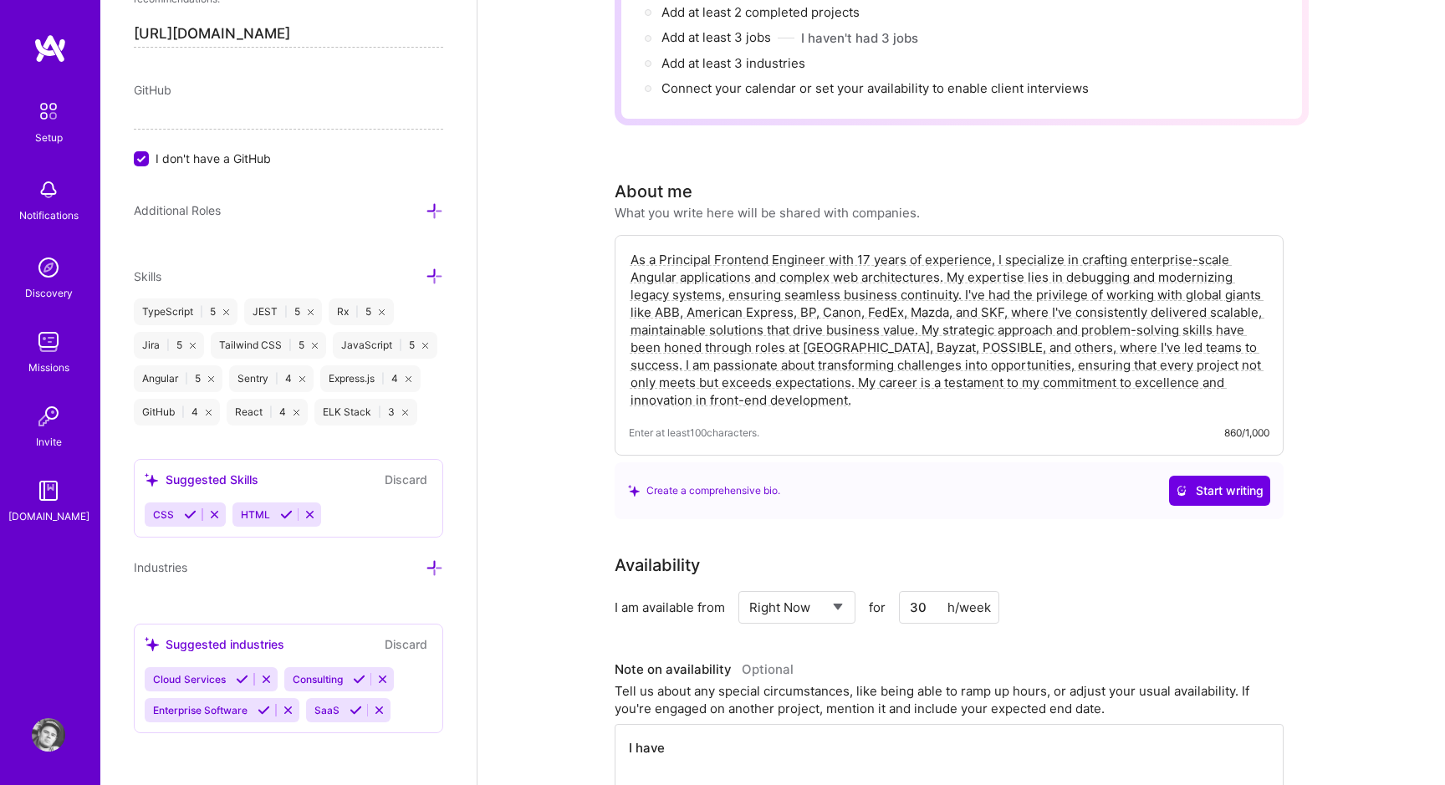
click at [408, 712] on div "Cloud Services Consulting Enterprise Software SaaS" at bounding box center [289, 694] width 288 height 55
click at [440, 571] on icon at bounding box center [435, 568] width 18 height 18
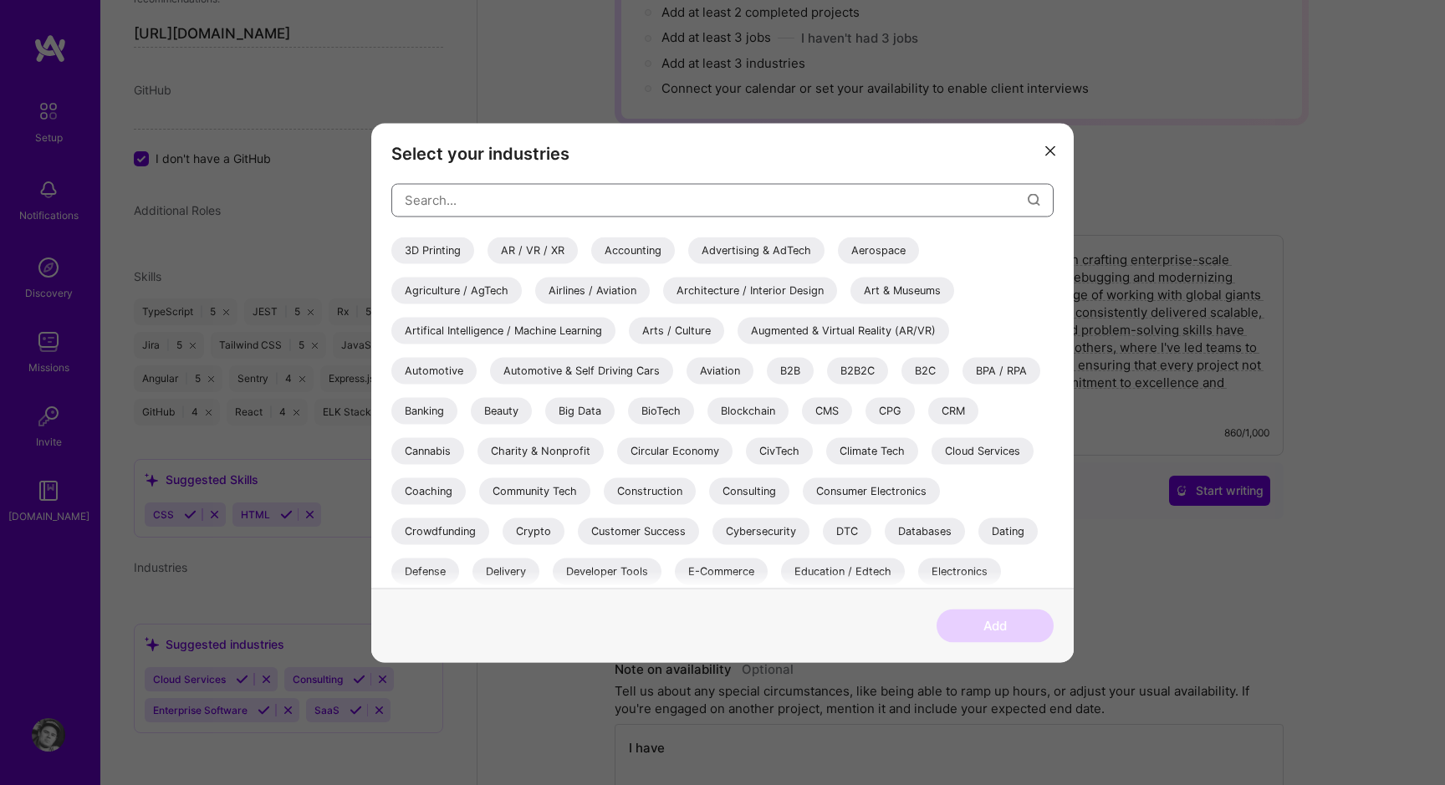
click at [496, 203] on input "modal" at bounding box center [716, 200] width 623 height 43
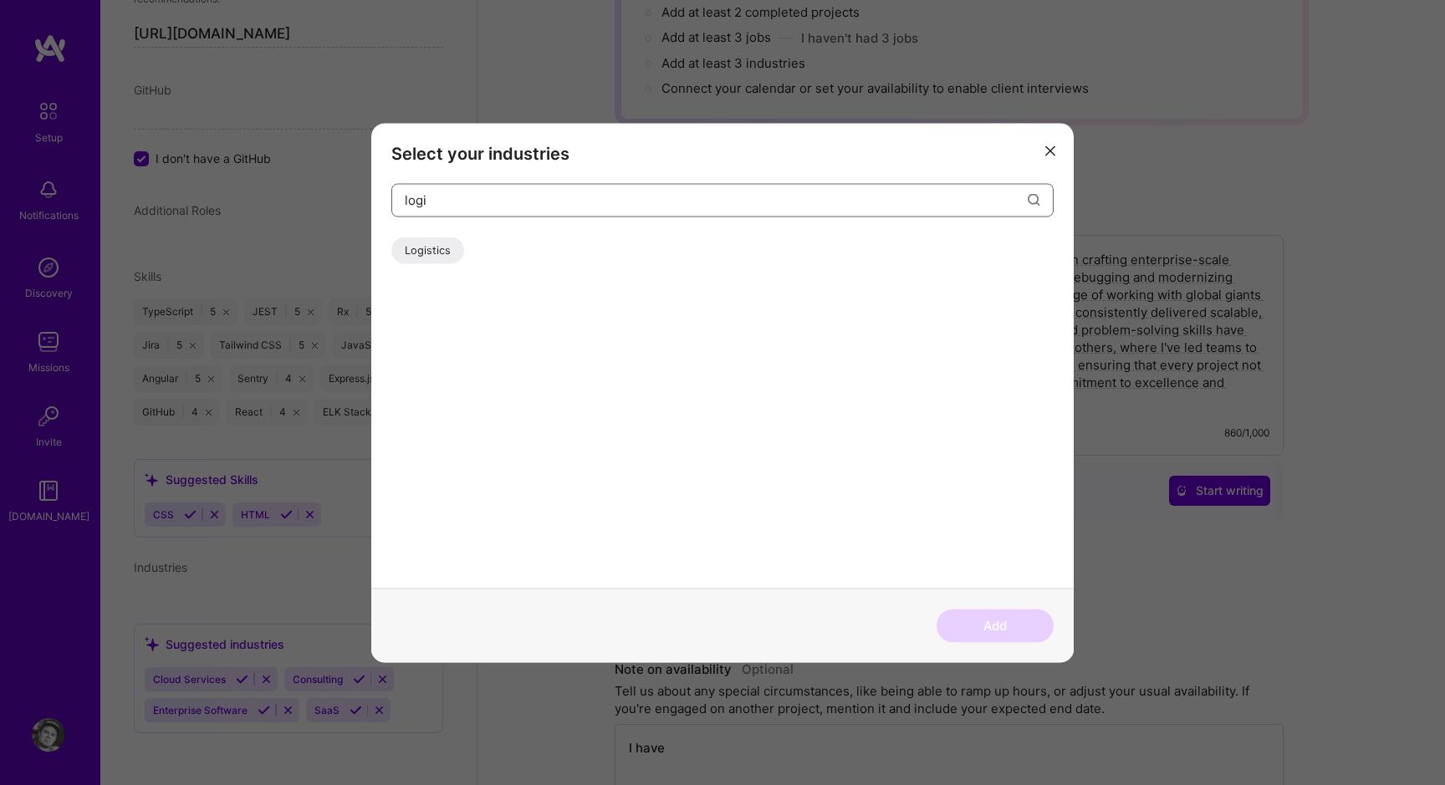
type input "logi"
click at [420, 247] on div "Logistics" at bounding box center [427, 250] width 73 height 27
click at [477, 202] on input "logi" at bounding box center [716, 200] width 623 height 43
click at [993, 621] on button "Add" at bounding box center [994, 625] width 117 height 33
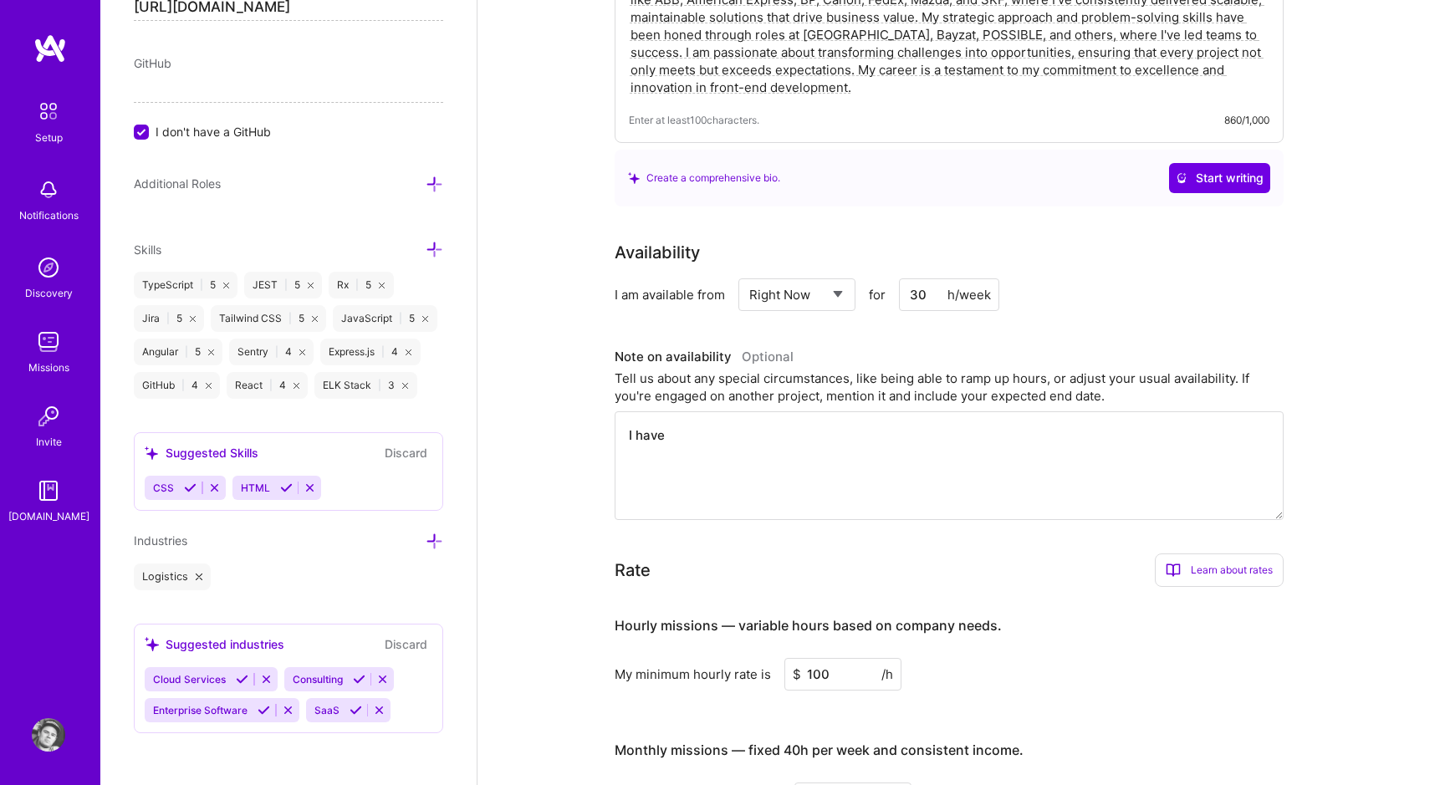
scroll to position [575, 0]
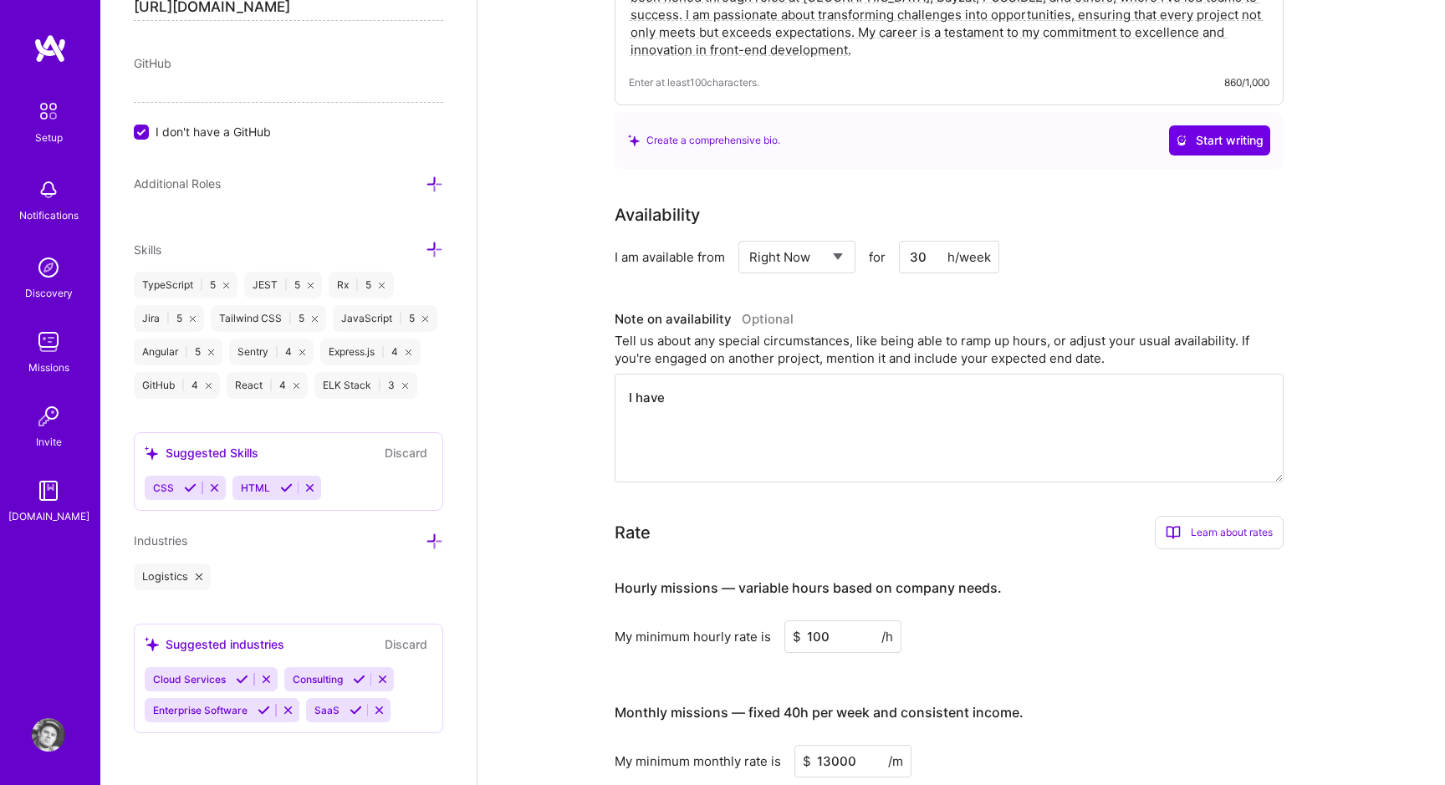
click at [431, 544] on icon at bounding box center [435, 542] width 18 height 18
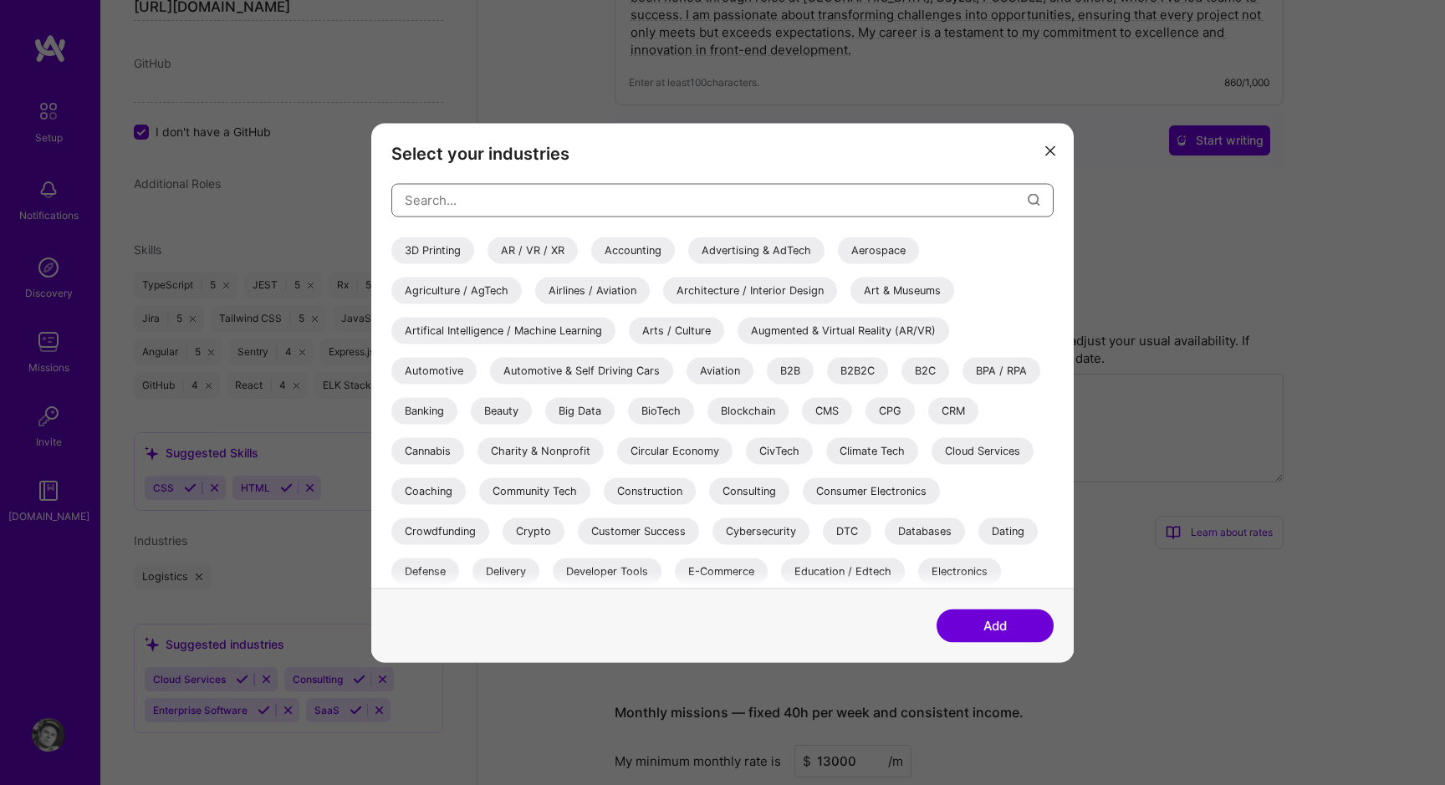
click at [615, 182] on input "modal" at bounding box center [716, 200] width 623 height 43
click at [431, 221] on div "3D Printing AR / VR / XR Accounting Advertising & AdTech Aerospace Agriculture …" at bounding box center [722, 385] width 662 height 405
click at [431, 214] on input "modal" at bounding box center [716, 200] width 623 height 43
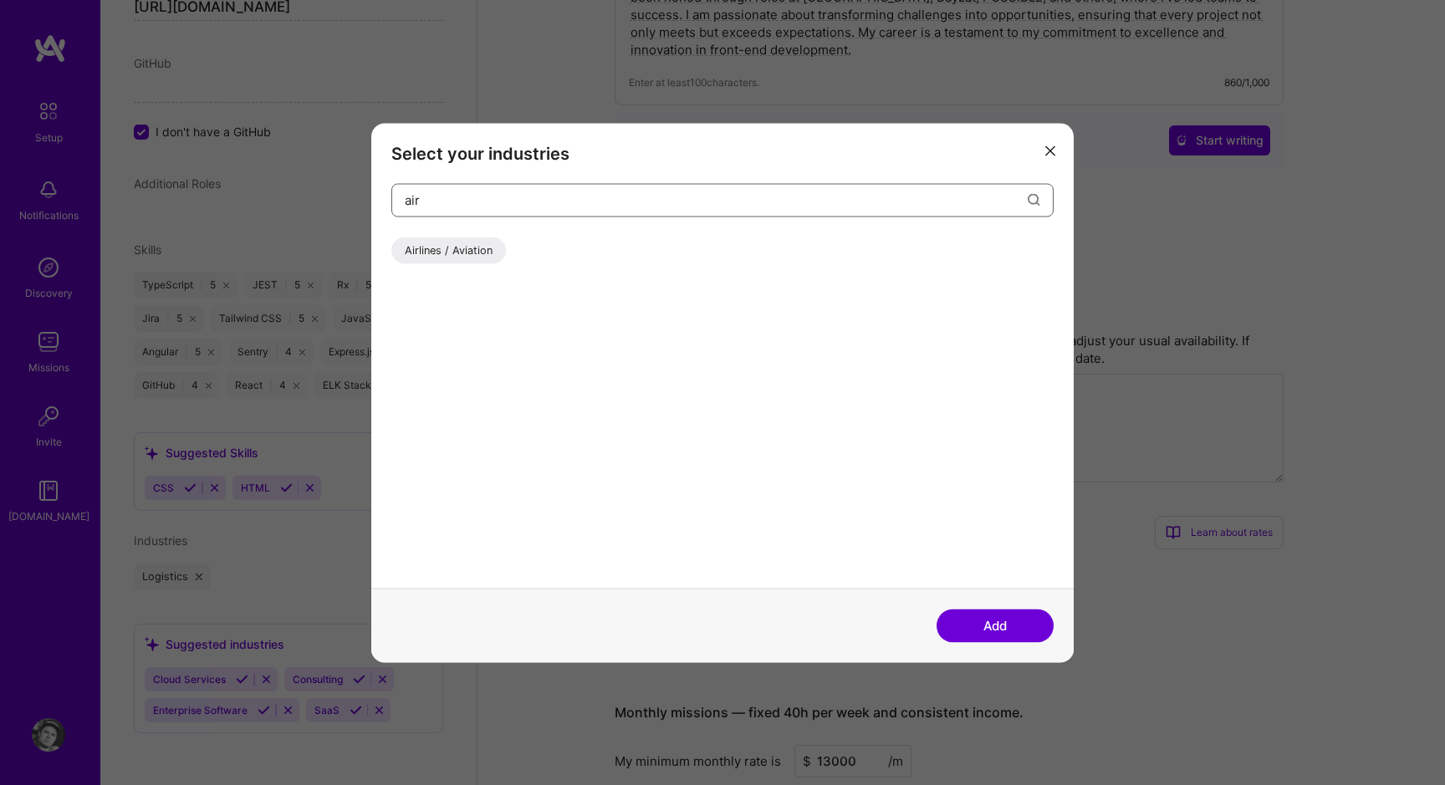
paste input "filtration"
type input "manu"
click at [450, 255] on div "Manufacturing" at bounding box center [440, 250] width 99 height 27
click at [977, 631] on button "Add" at bounding box center [994, 625] width 117 height 33
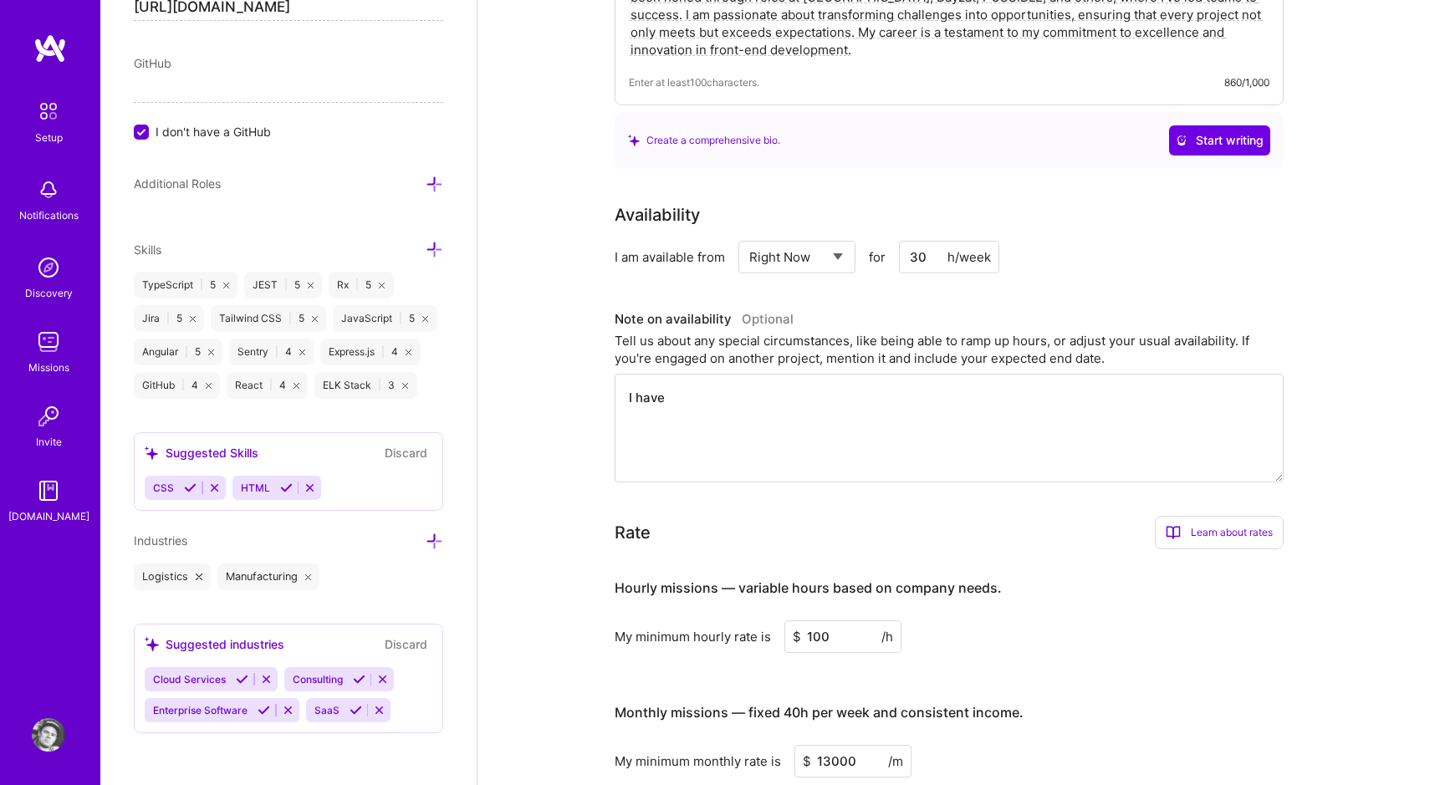
click at [438, 541] on icon at bounding box center [435, 542] width 18 height 18
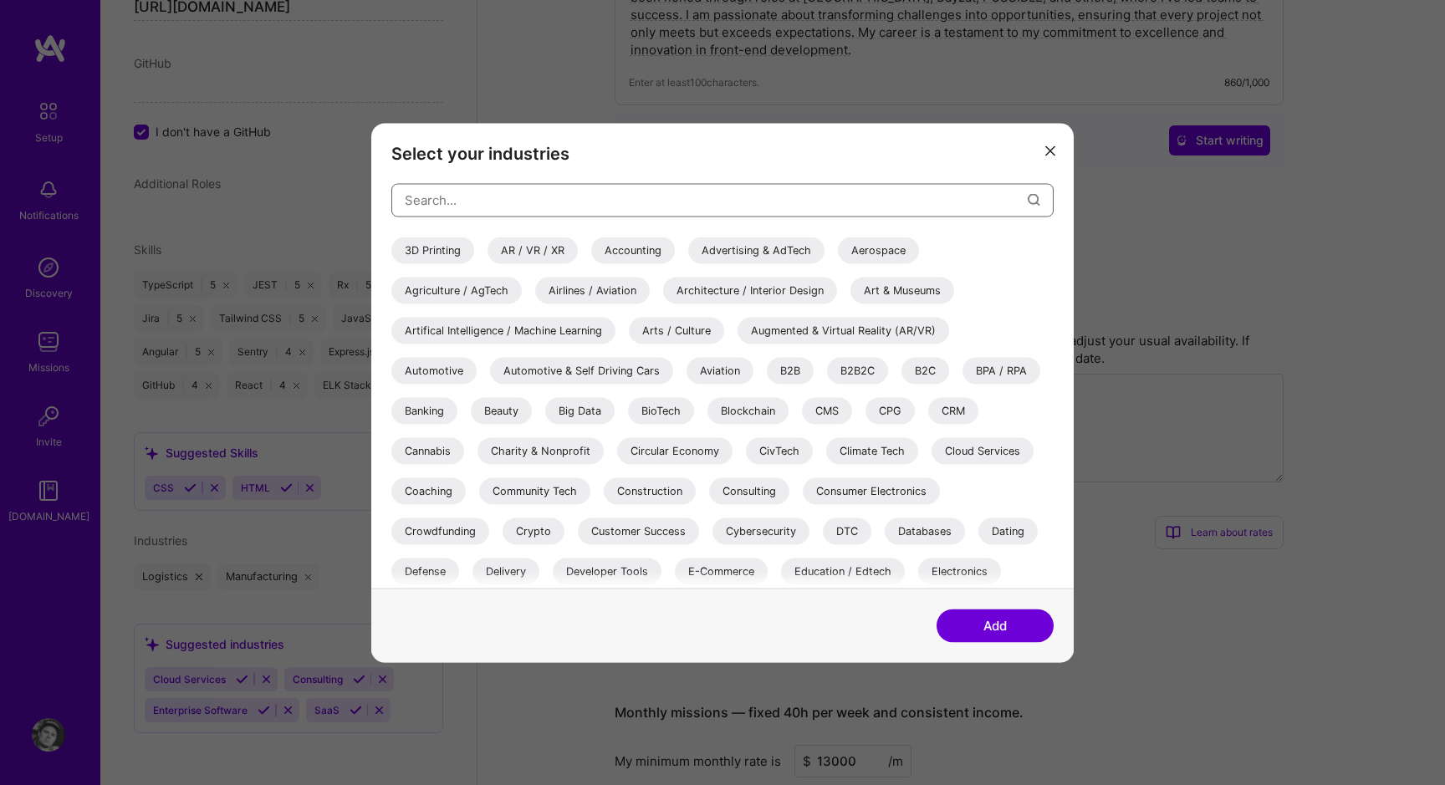
click at [609, 205] on input "modal" at bounding box center [716, 200] width 623 height 43
click at [795, 368] on div "B2B" at bounding box center [790, 370] width 47 height 27
click at [1014, 630] on button "Add" at bounding box center [994, 625] width 117 height 33
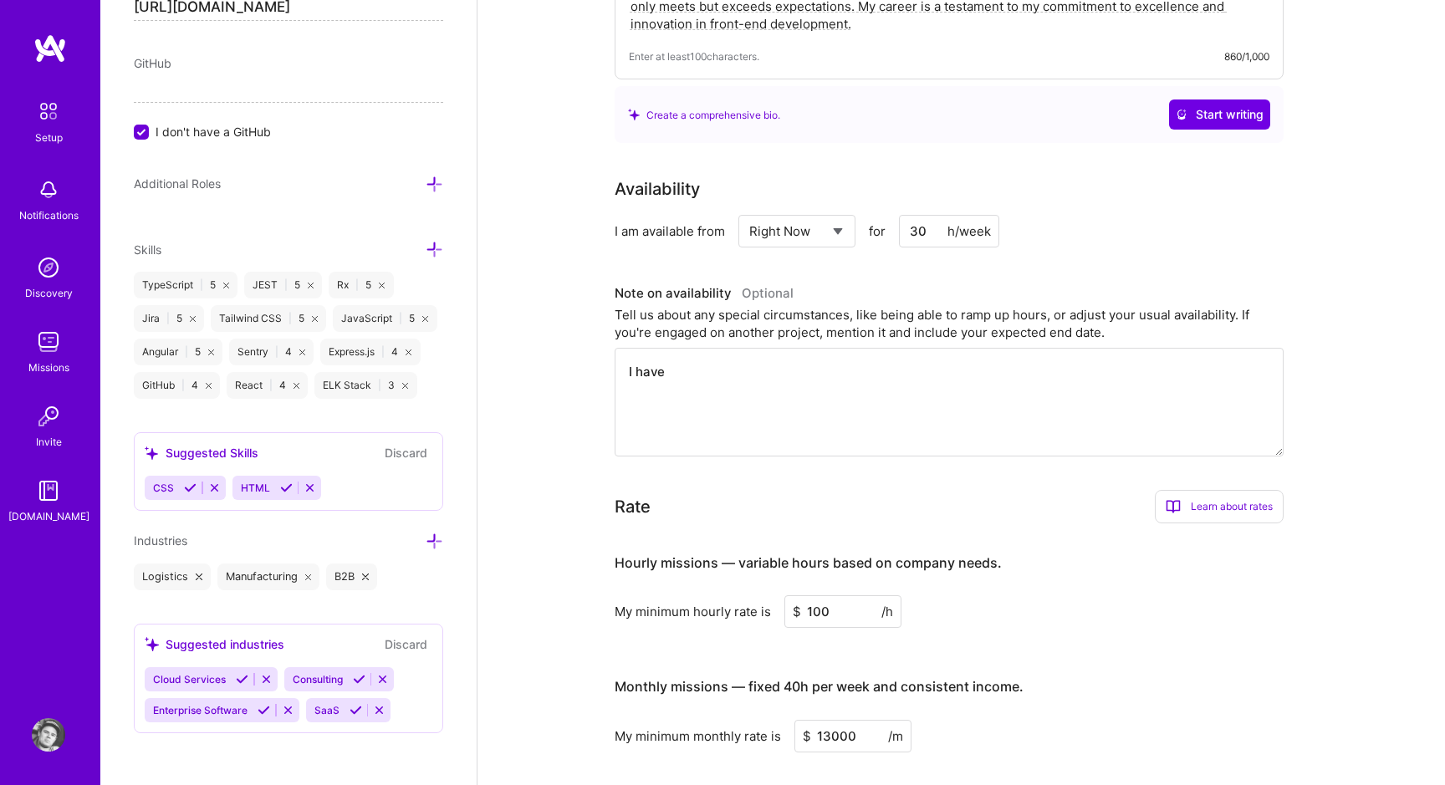
click at [432, 538] on icon at bounding box center [435, 542] width 18 height 18
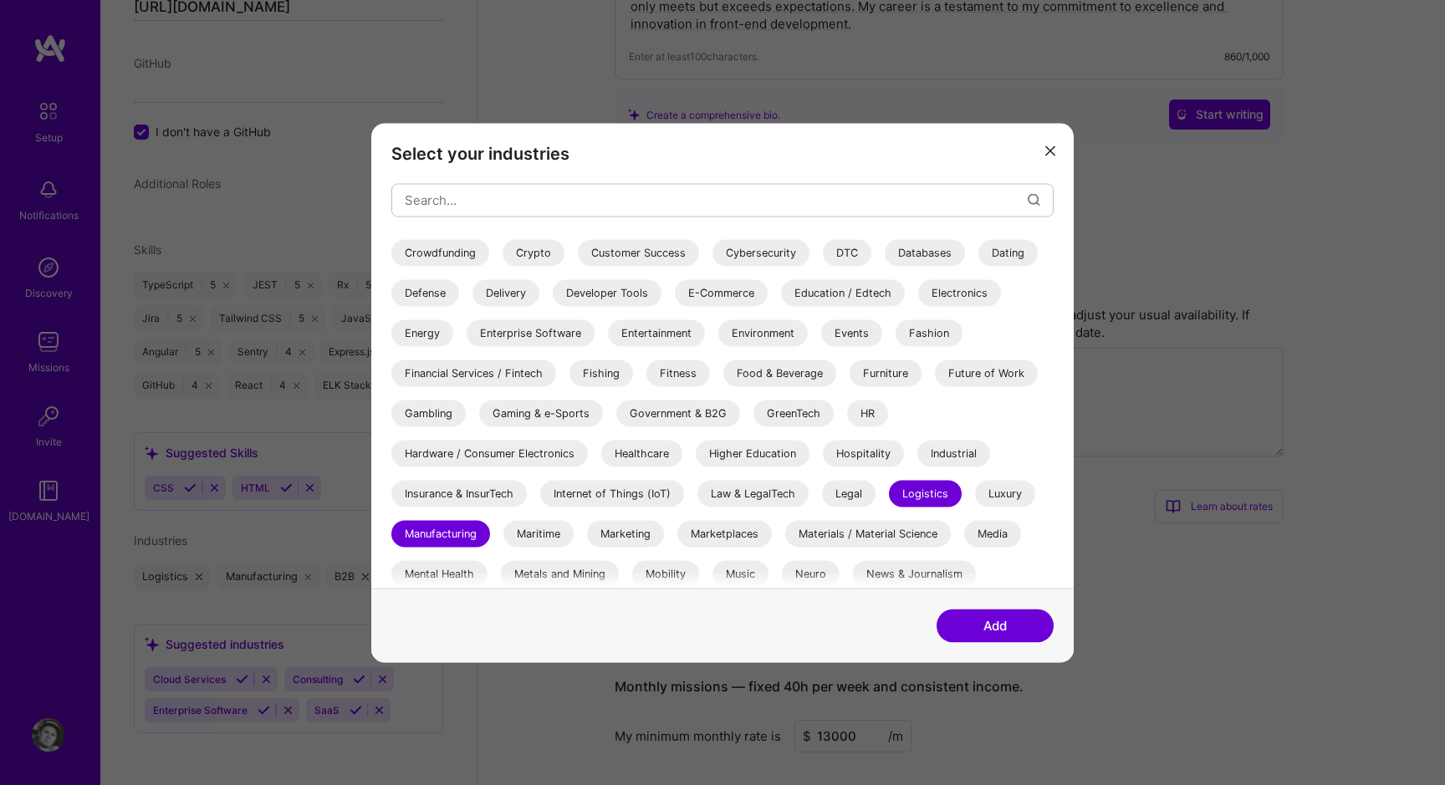
scroll to position [277, 0]
click at [987, 448] on div "Industrial" at bounding box center [953, 454] width 73 height 27
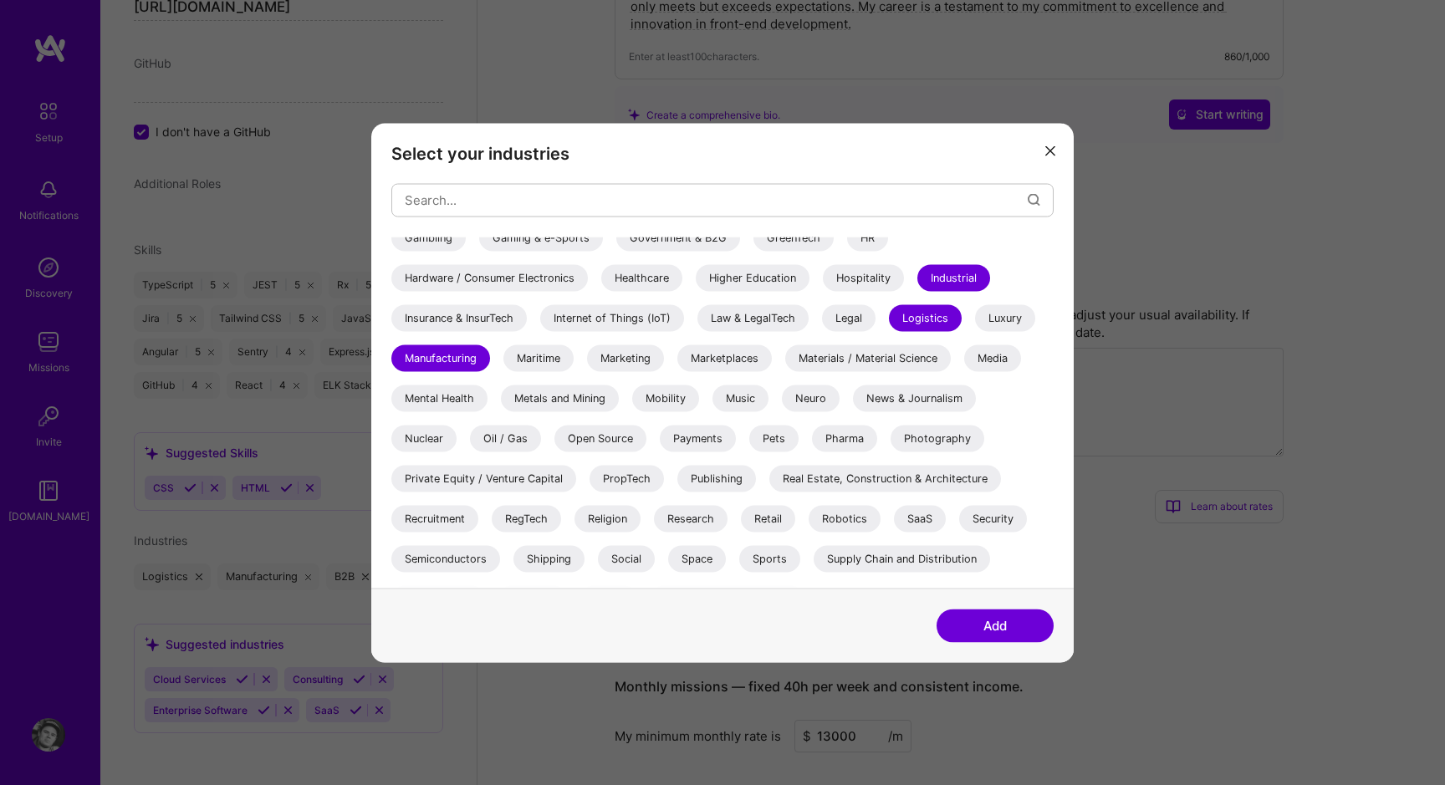
scroll to position [485, 0]
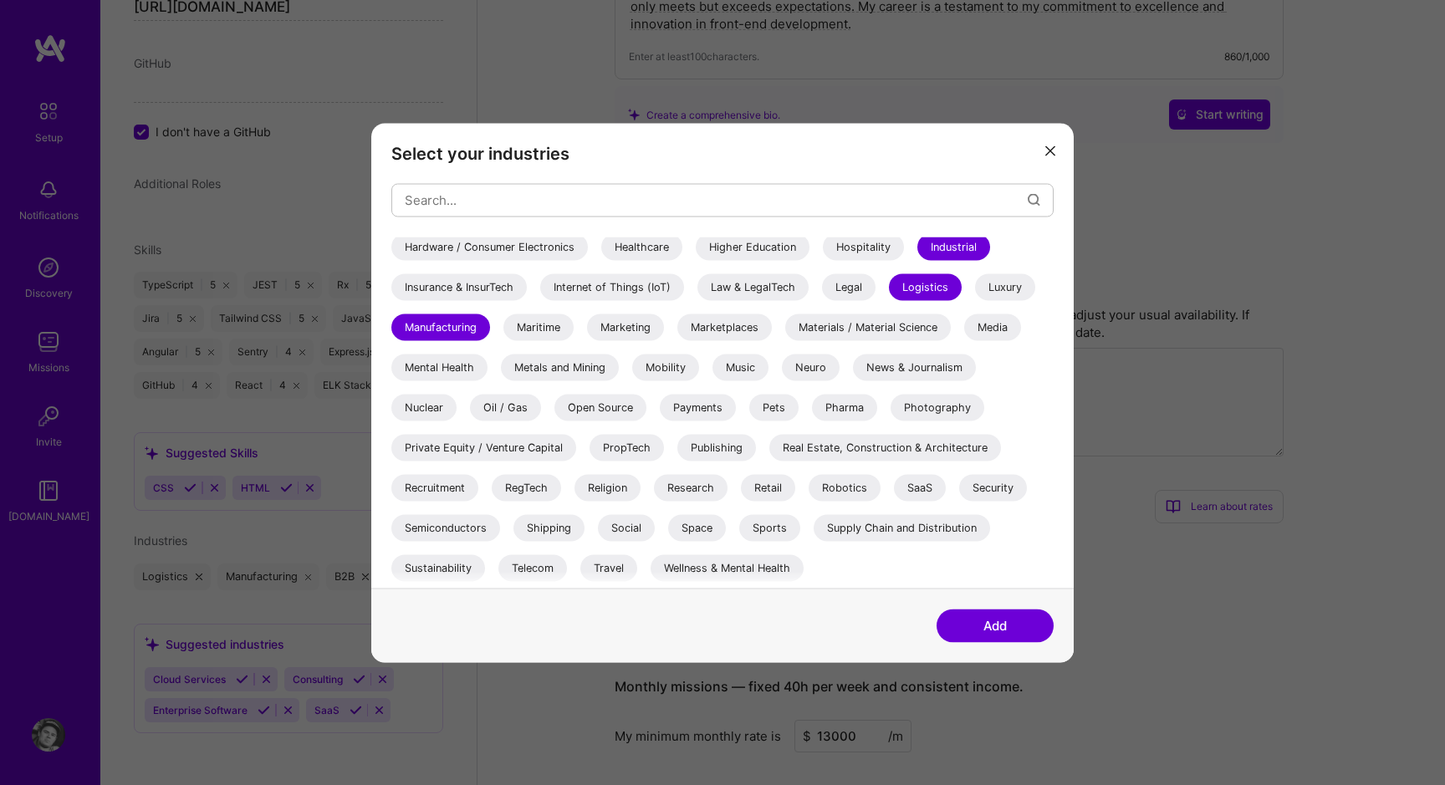
click at [875, 526] on div "Supply Chain and Distribution" at bounding box center [902, 527] width 176 height 27
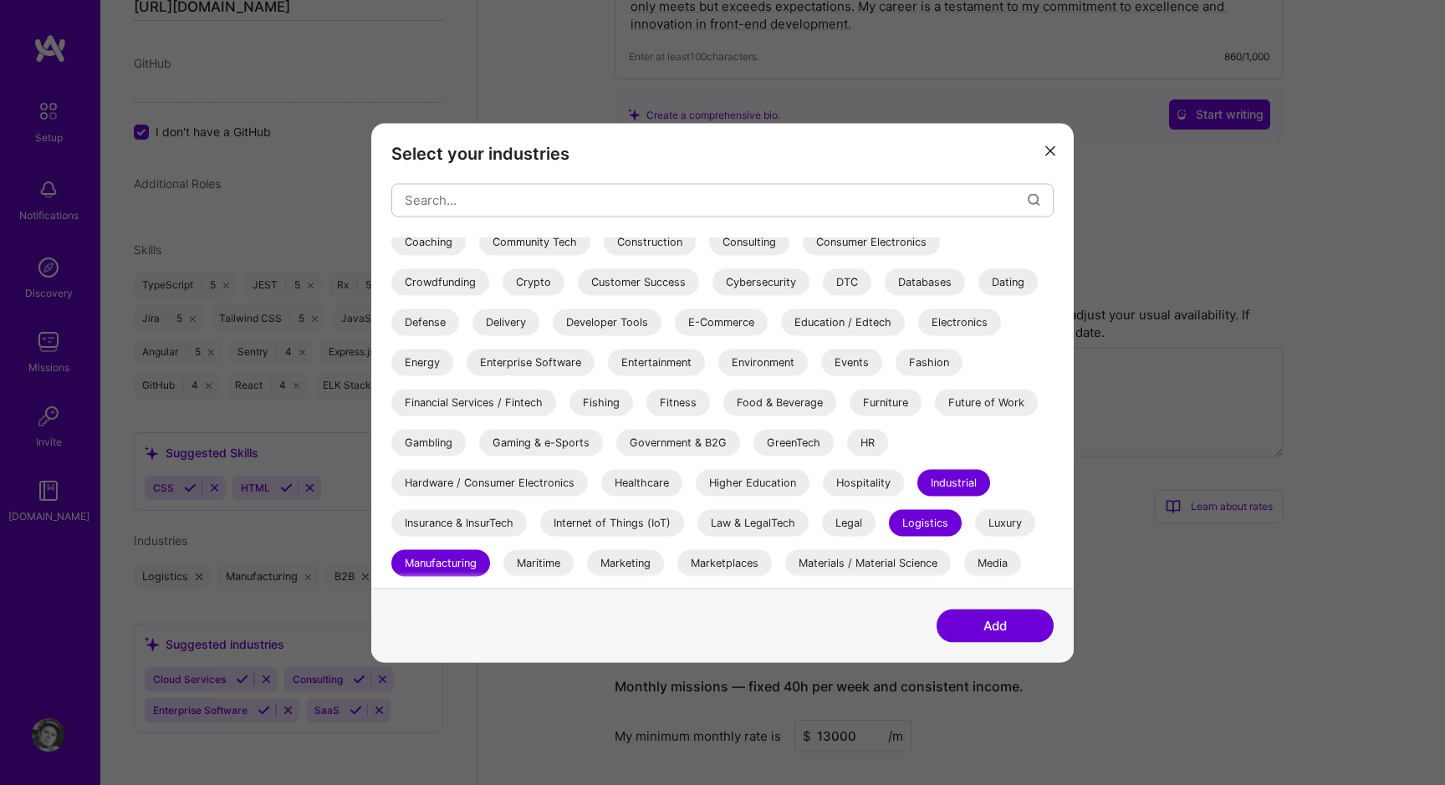
scroll to position [0, 0]
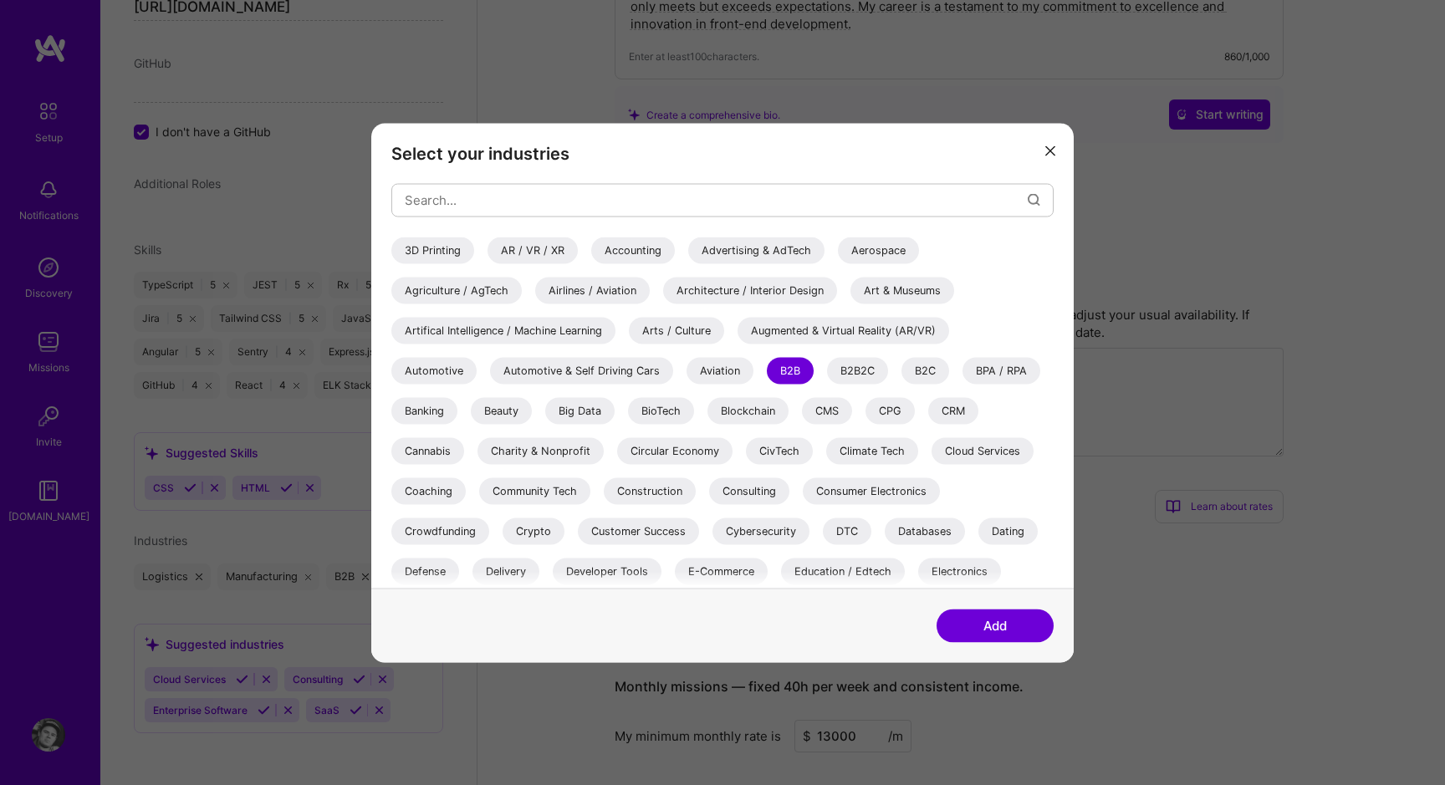
click at [874, 448] on div "Climate Tech" at bounding box center [872, 450] width 92 height 27
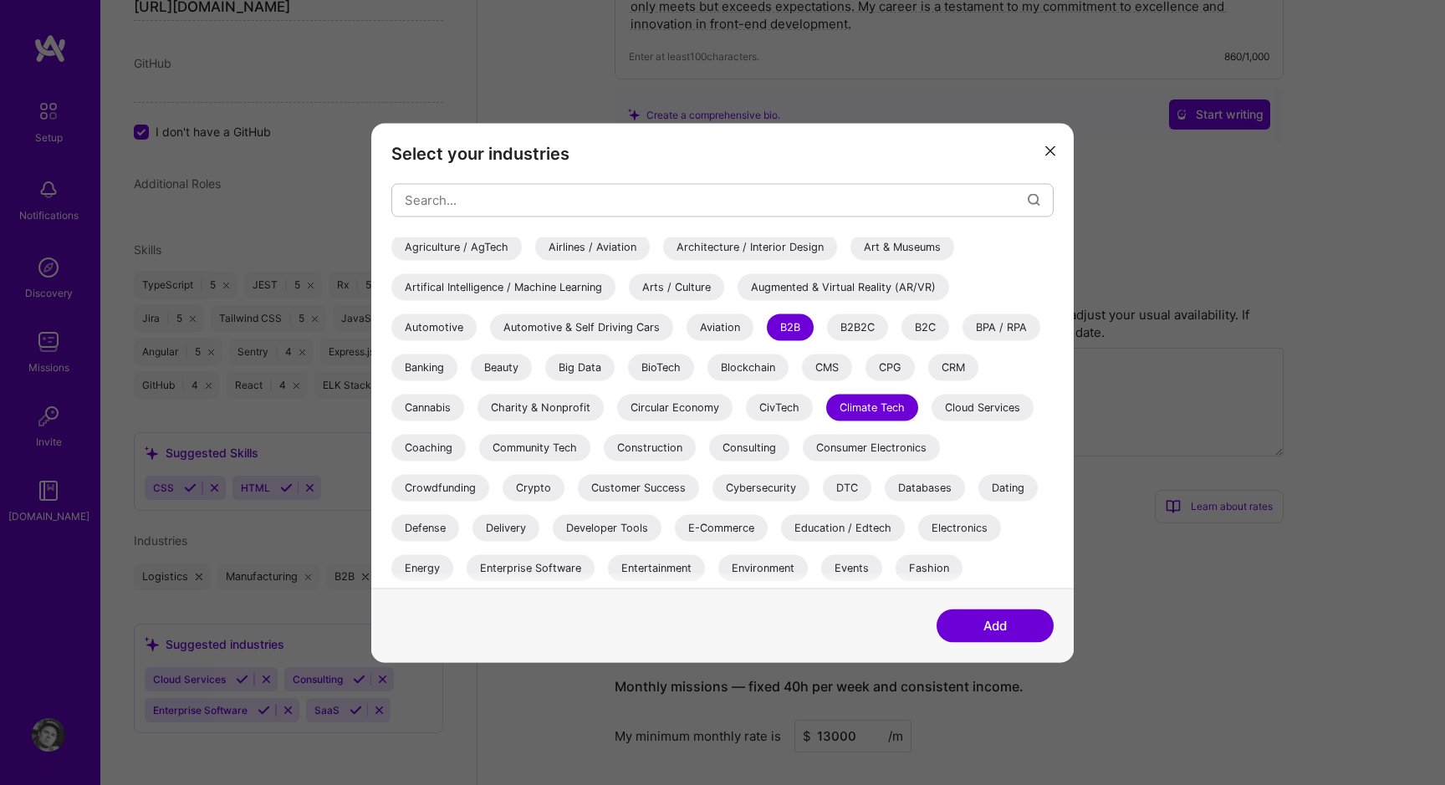
scroll to position [43, 0]
click at [509, 525] on div "Delivery" at bounding box center [505, 528] width 67 height 27
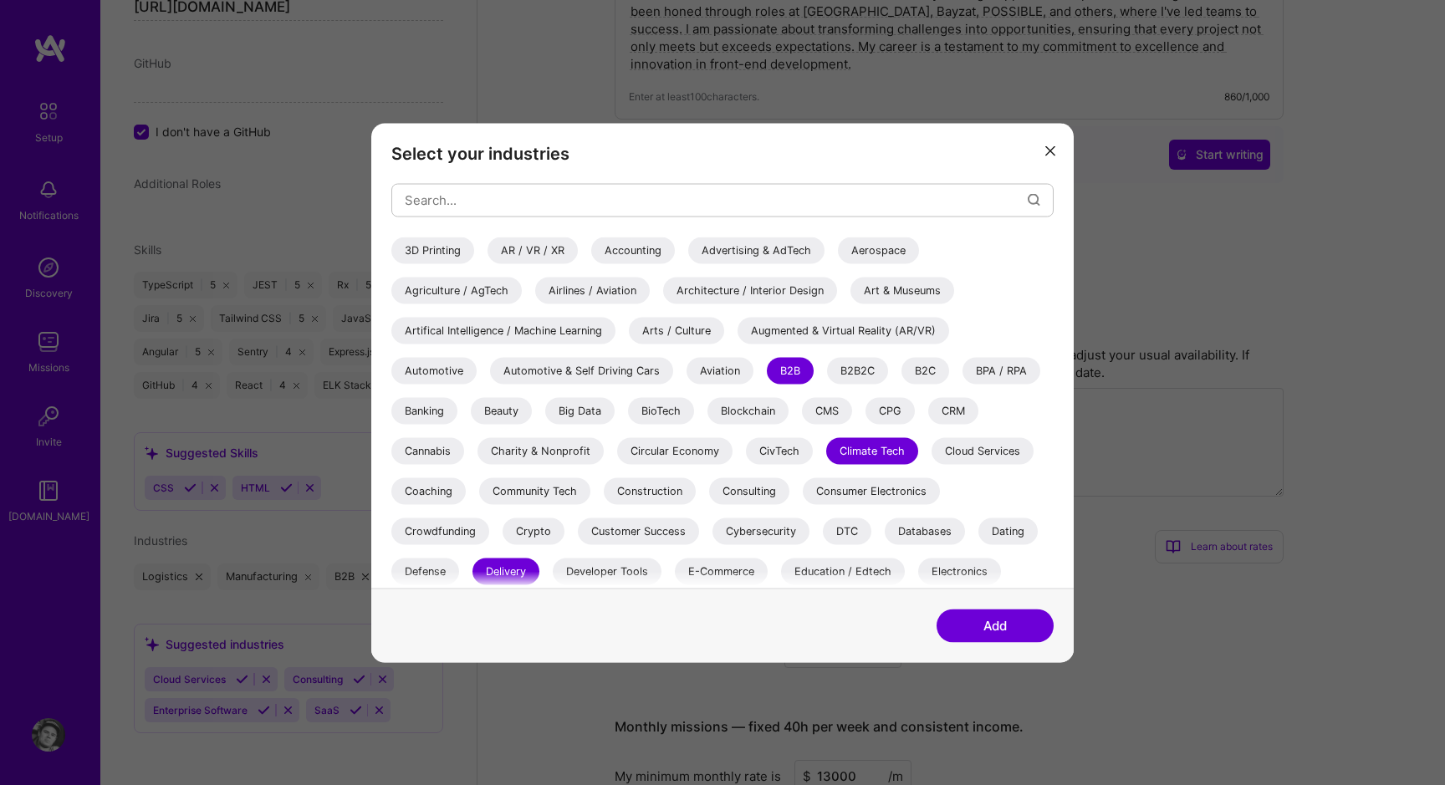
scroll to position [528, 0]
click at [729, 358] on div "Aviation" at bounding box center [719, 370] width 67 height 27
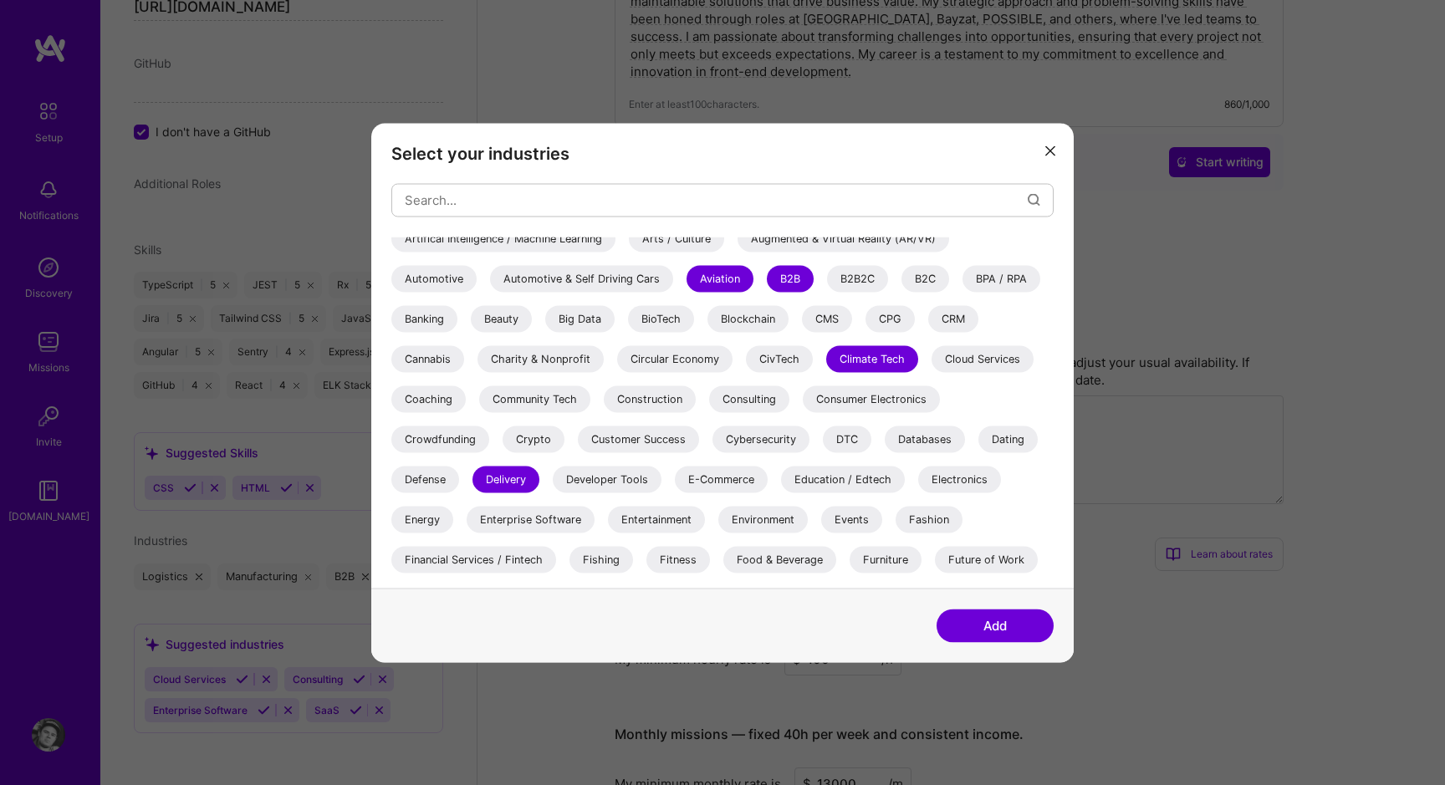
scroll to position [94, 0]
click at [519, 518] on div "Enterprise Software" at bounding box center [531, 517] width 128 height 27
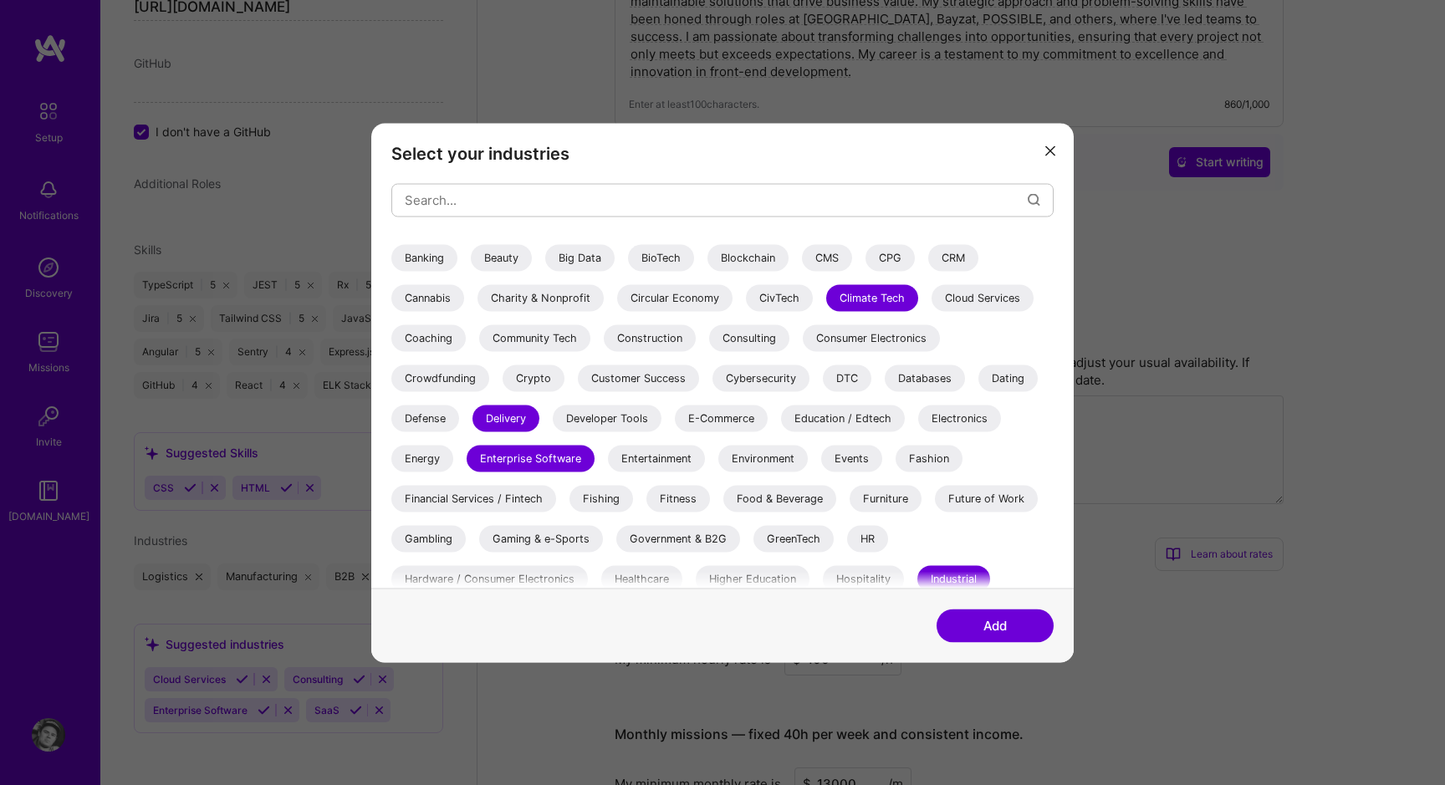
scroll to position [217, 0]
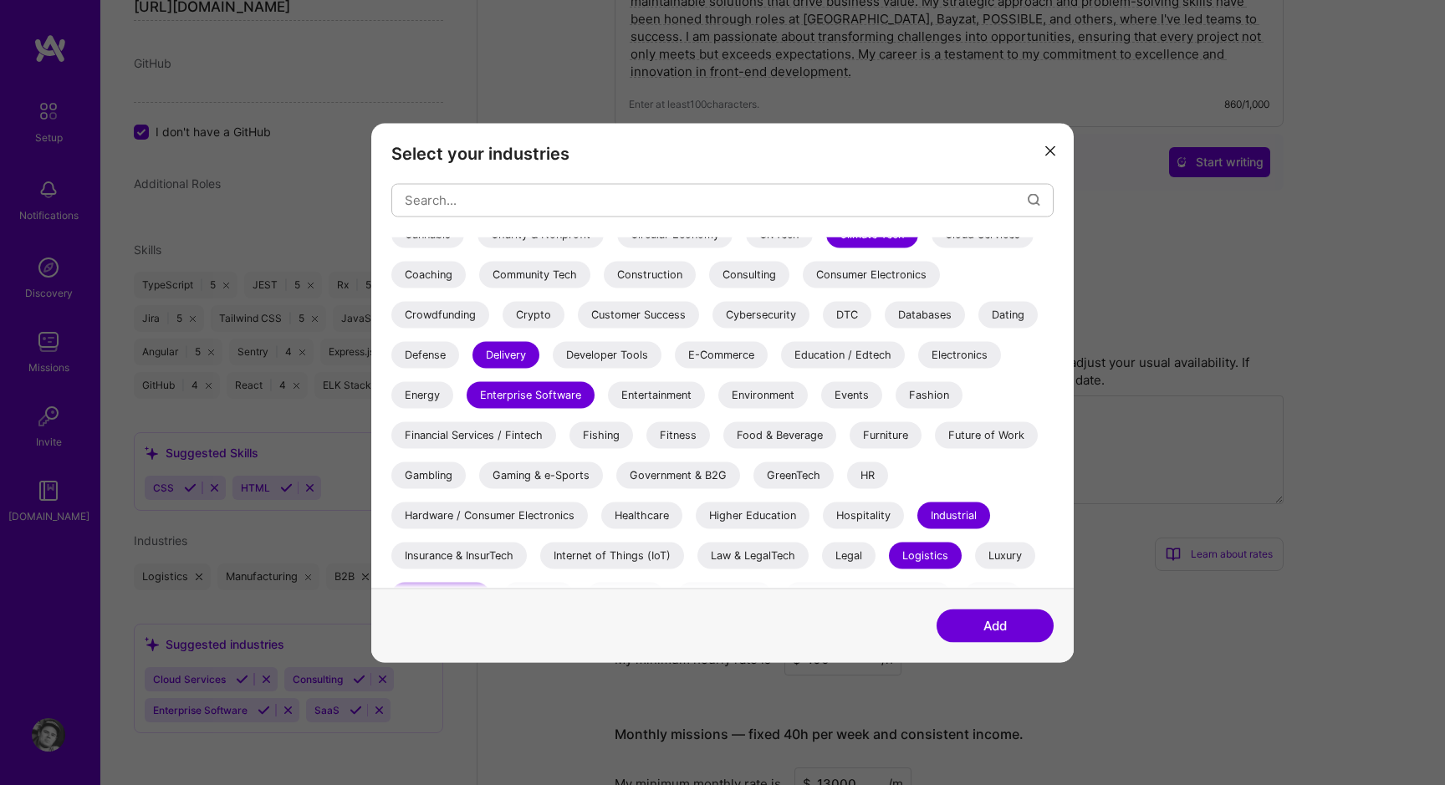
click at [971, 630] on button "Add" at bounding box center [994, 625] width 117 height 33
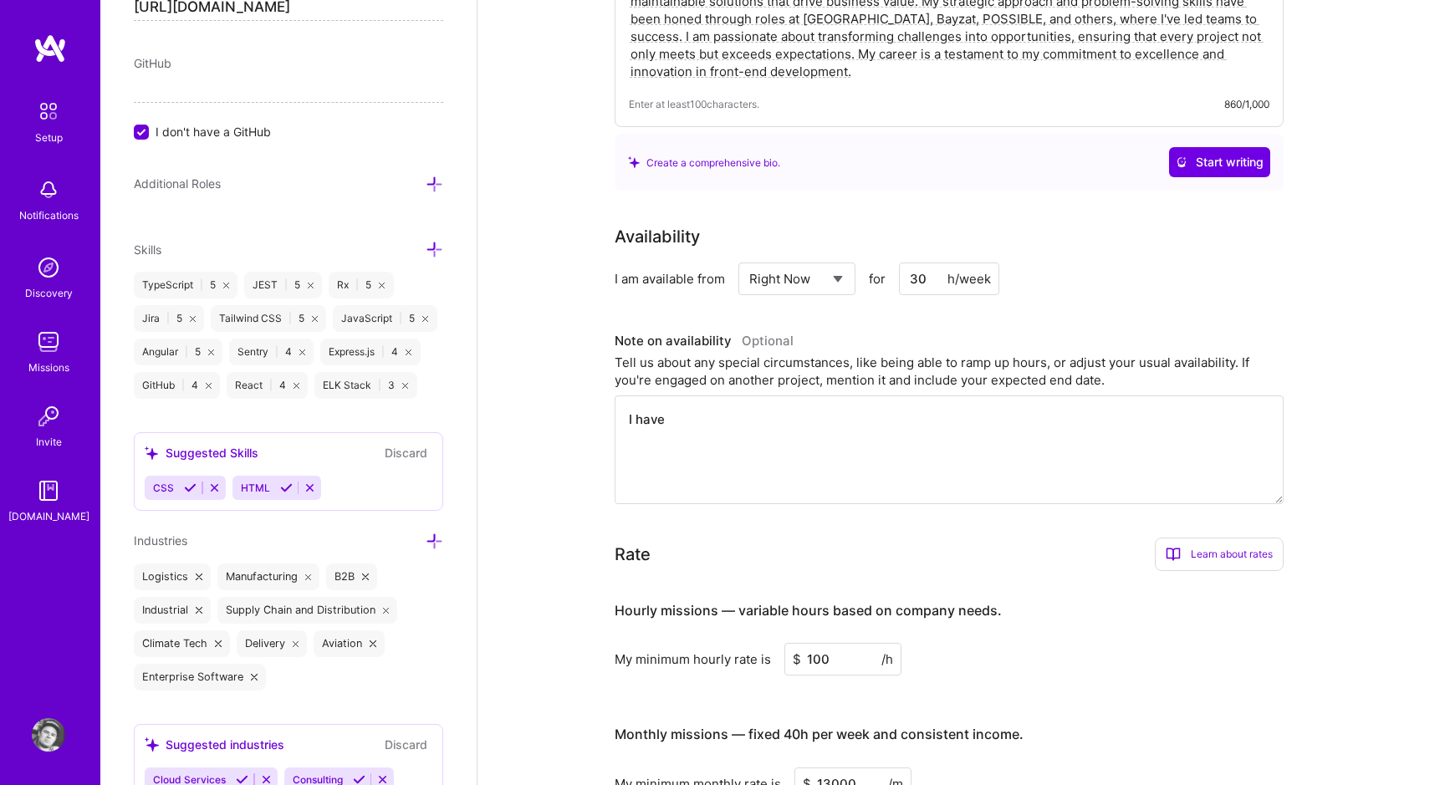
click at [431, 538] on icon at bounding box center [435, 542] width 18 height 18
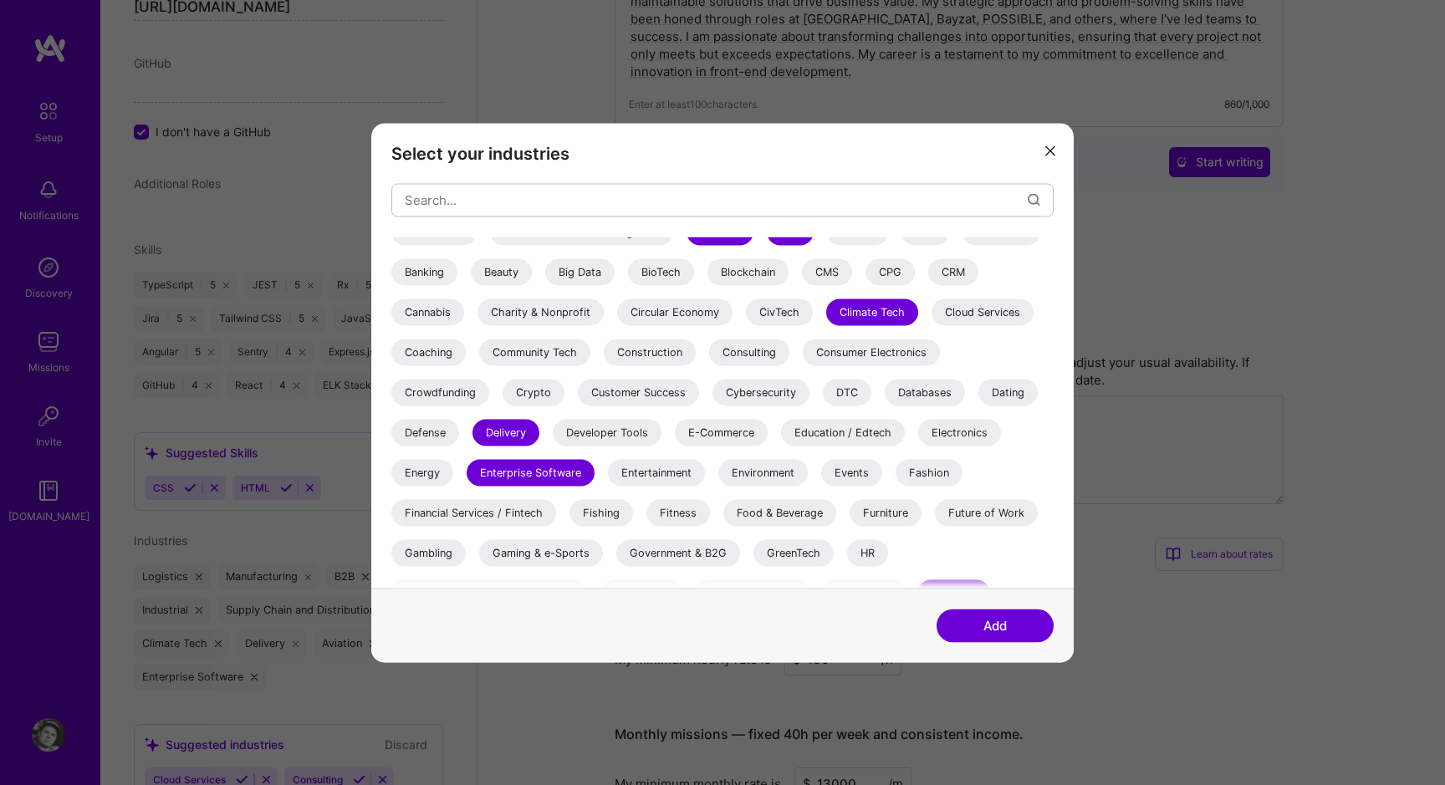
scroll to position [138, 0]
click at [865, 548] on div "HR" at bounding box center [867, 553] width 41 height 27
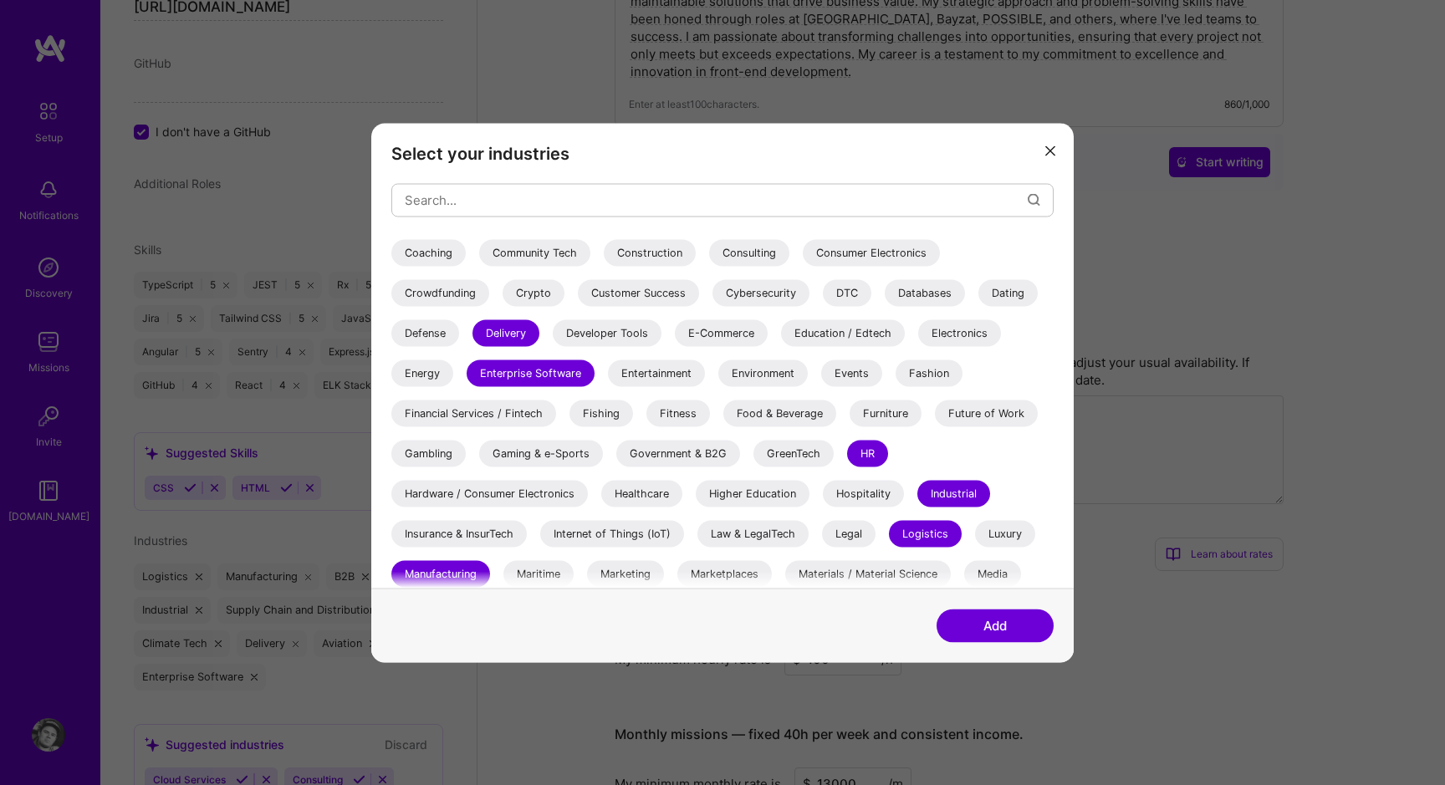
scroll to position [247, 0]
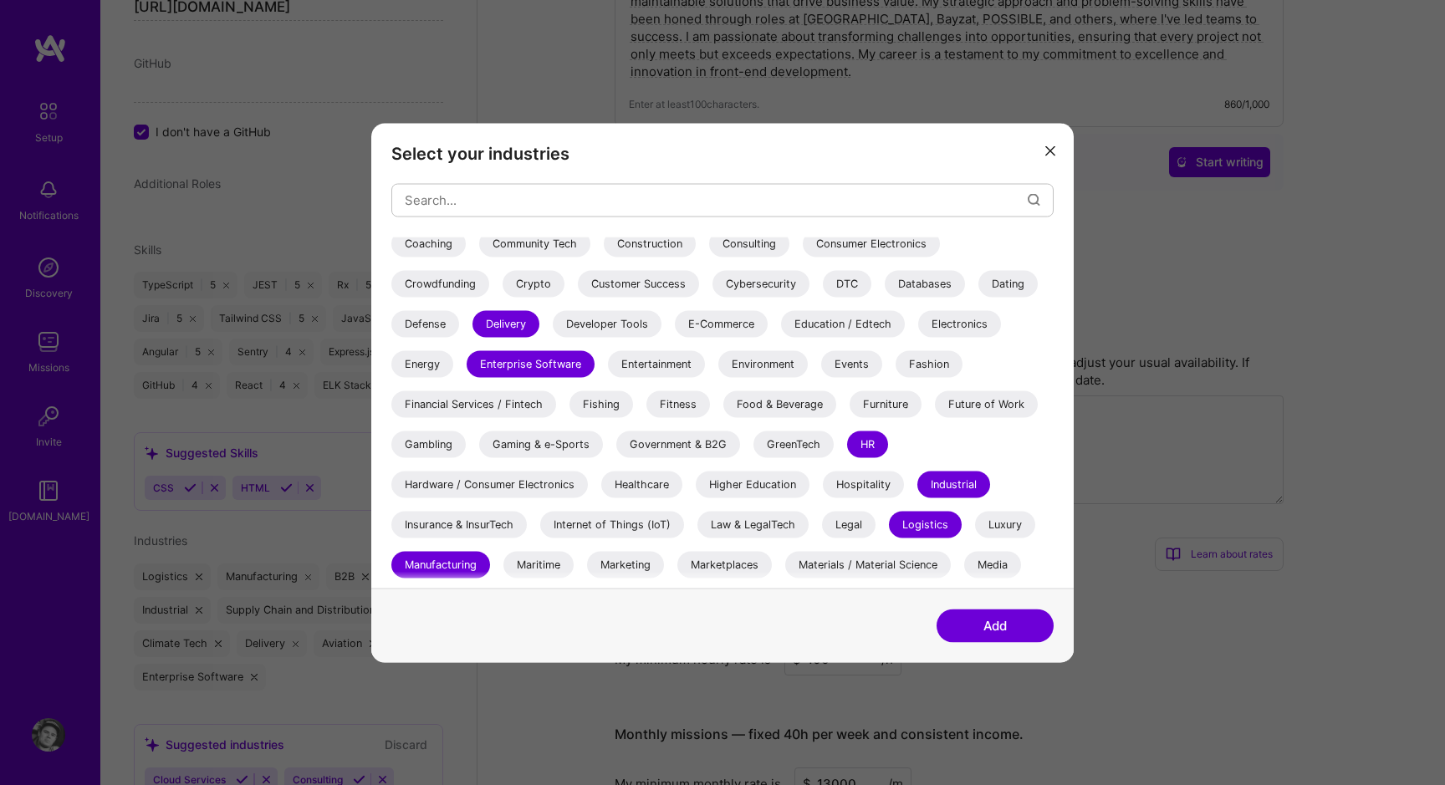
click at [502, 402] on div "Financial Services / Fintech" at bounding box center [473, 403] width 165 height 27
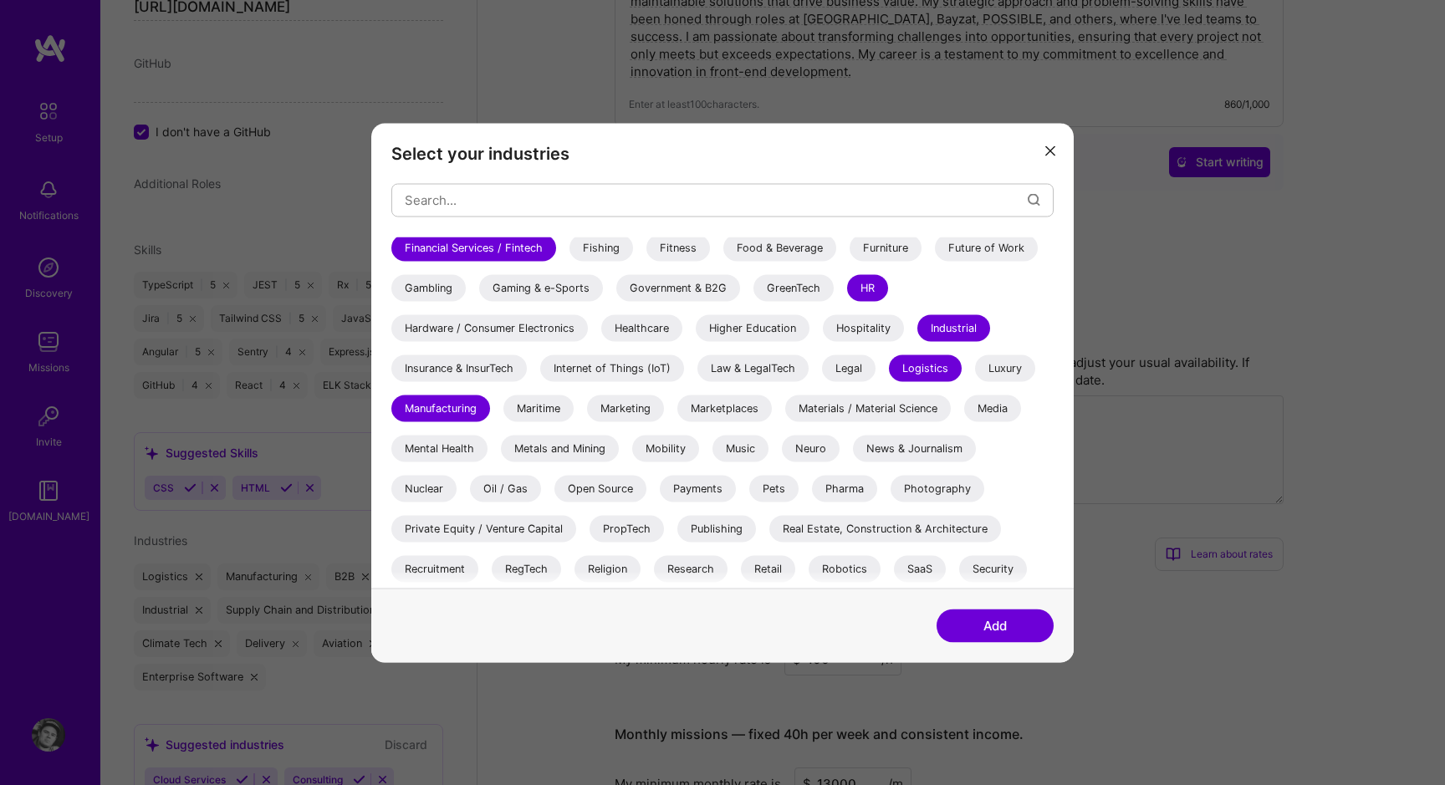
scroll to position [485, 0]
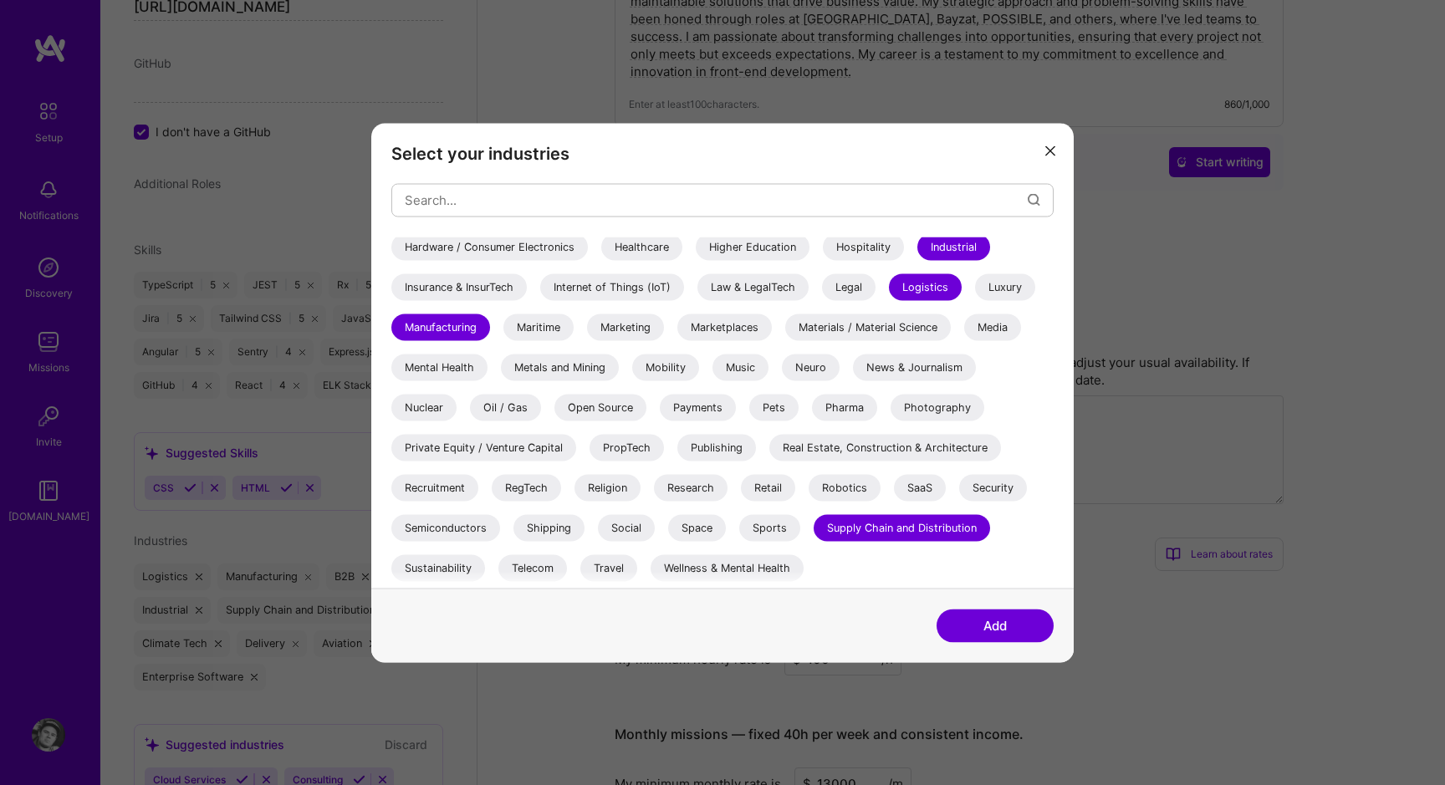
click at [964, 616] on button "Add" at bounding box center [994, 625] width 117 height 33
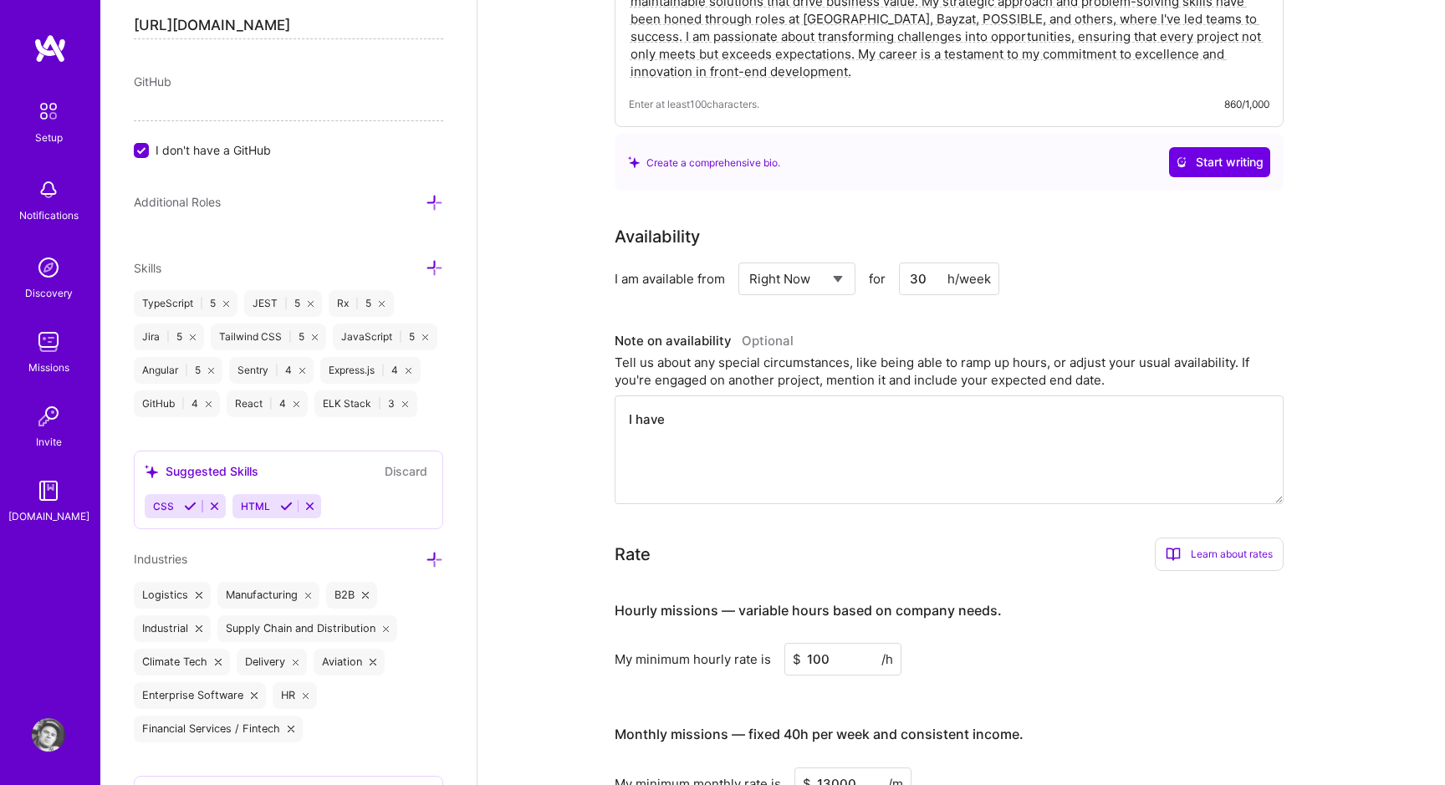
scroll to position [1043, 0]
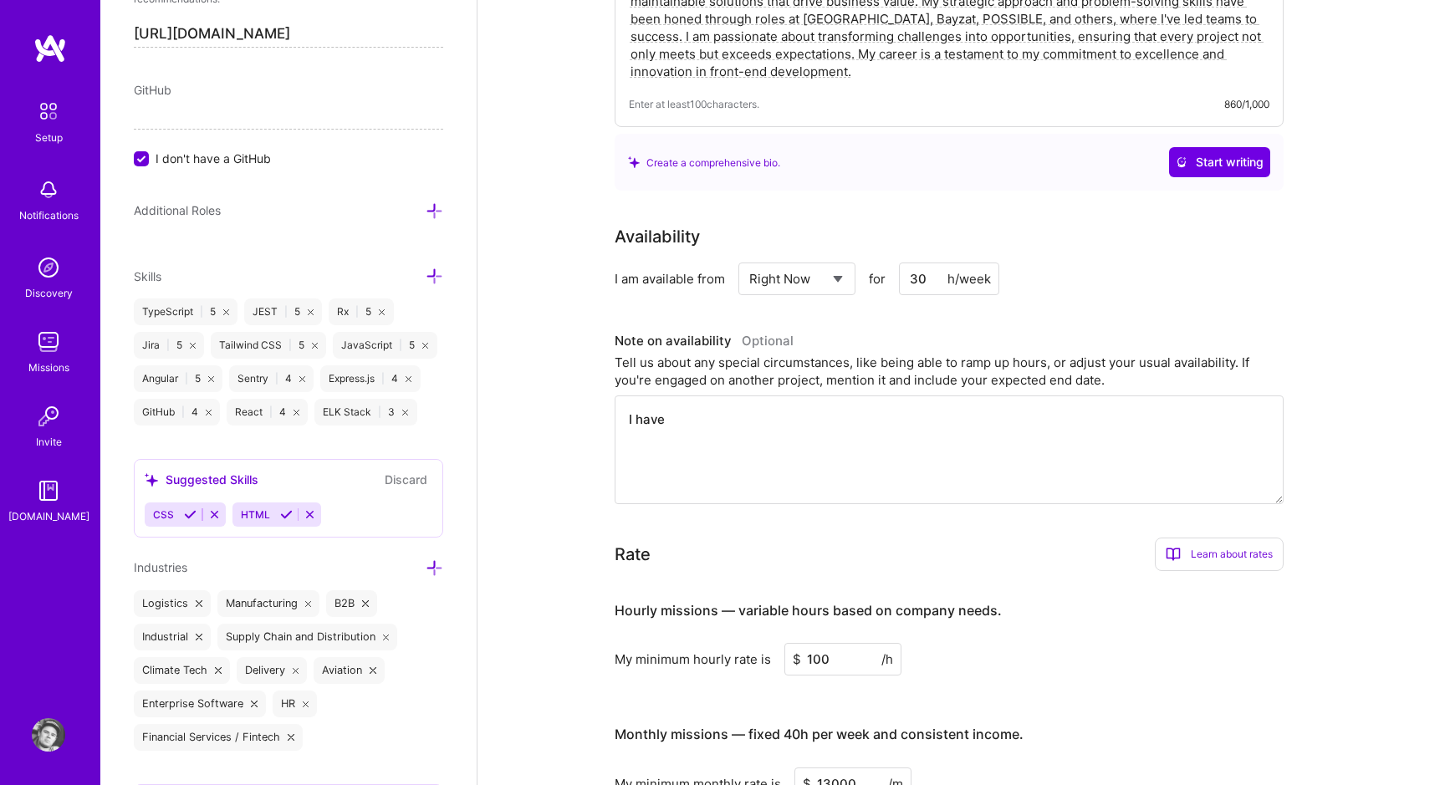
click at [436, 214] on icon at bounding box center [435, 211] width 18 height 18
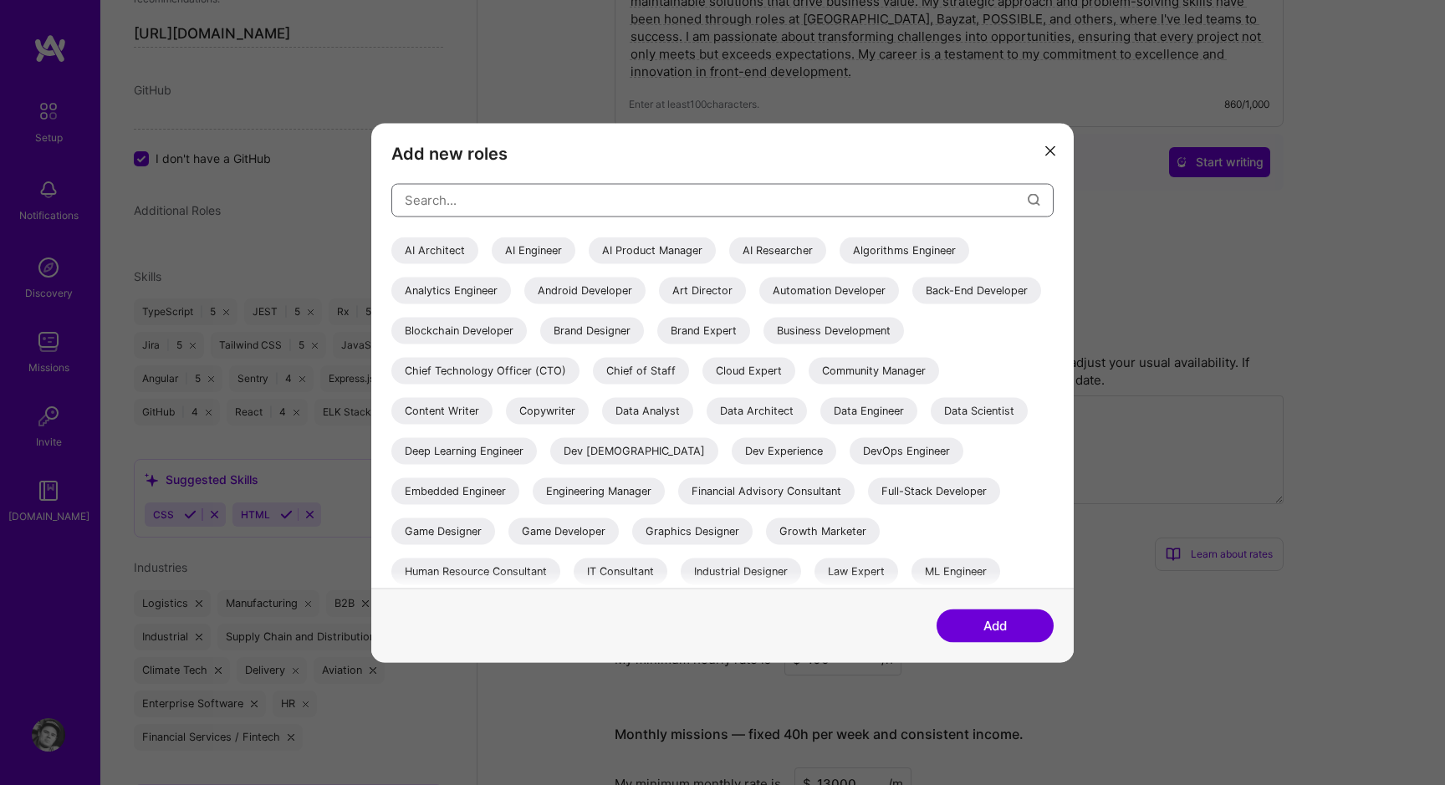
click at [444, 196] on input "modal" at bounding box center [716, 200] width 623 height 43
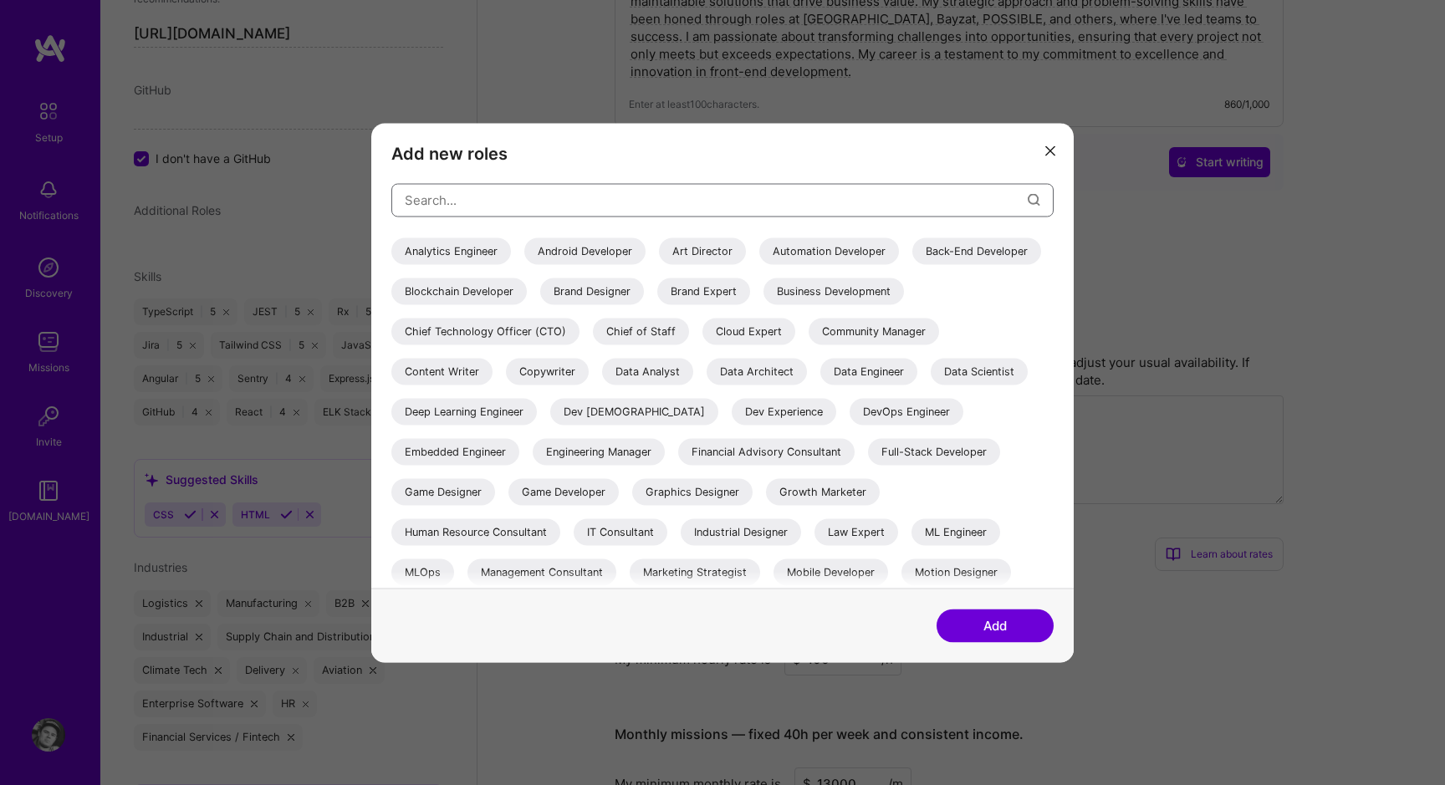
scroll to position [43, 0]
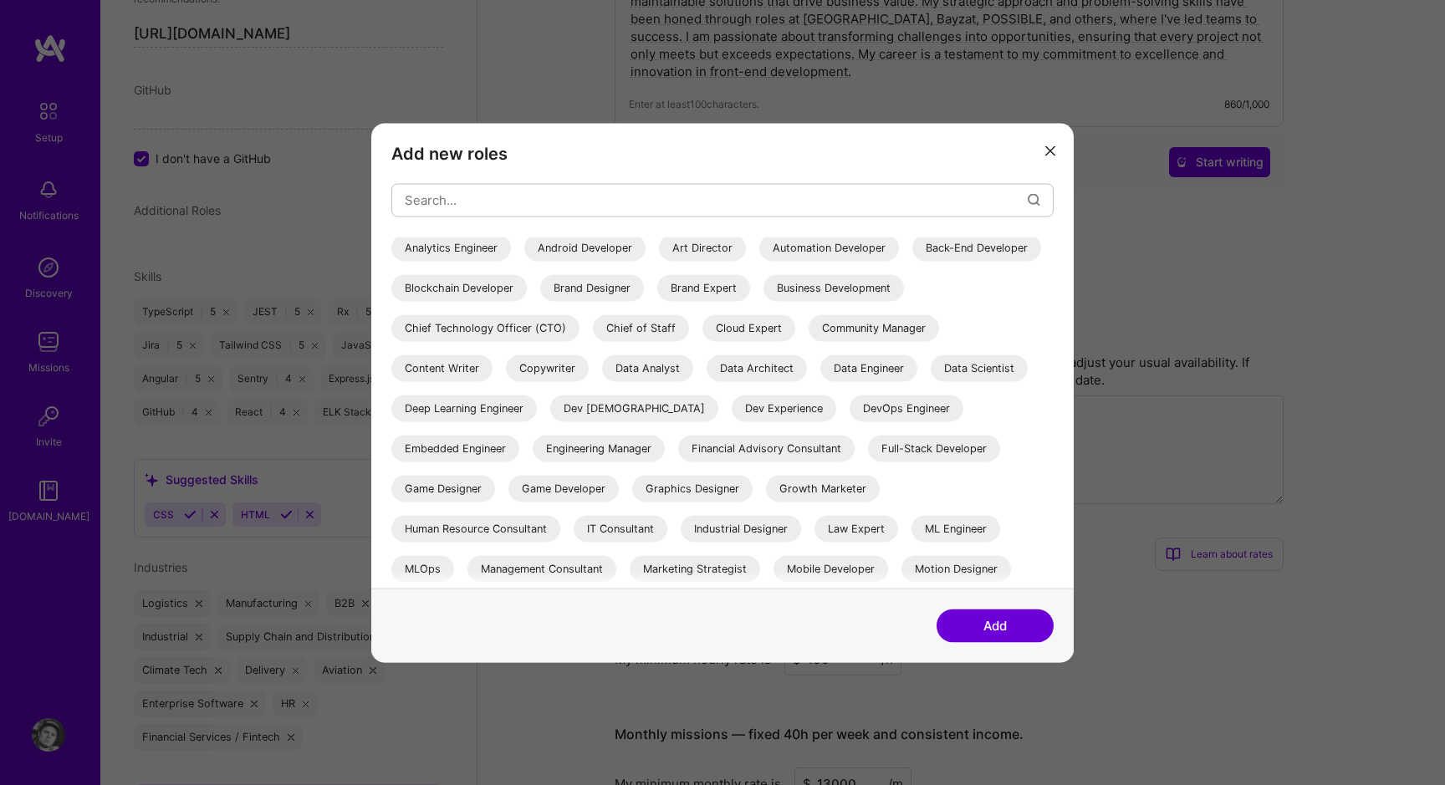
click at [868, 462] on div "Full-Stack Developer" at bounding box center [934, 448] width 132 height 27
click at [850, 421] on div "DevOps Engineer" at bounding box center [907, 408] width 114 height 27
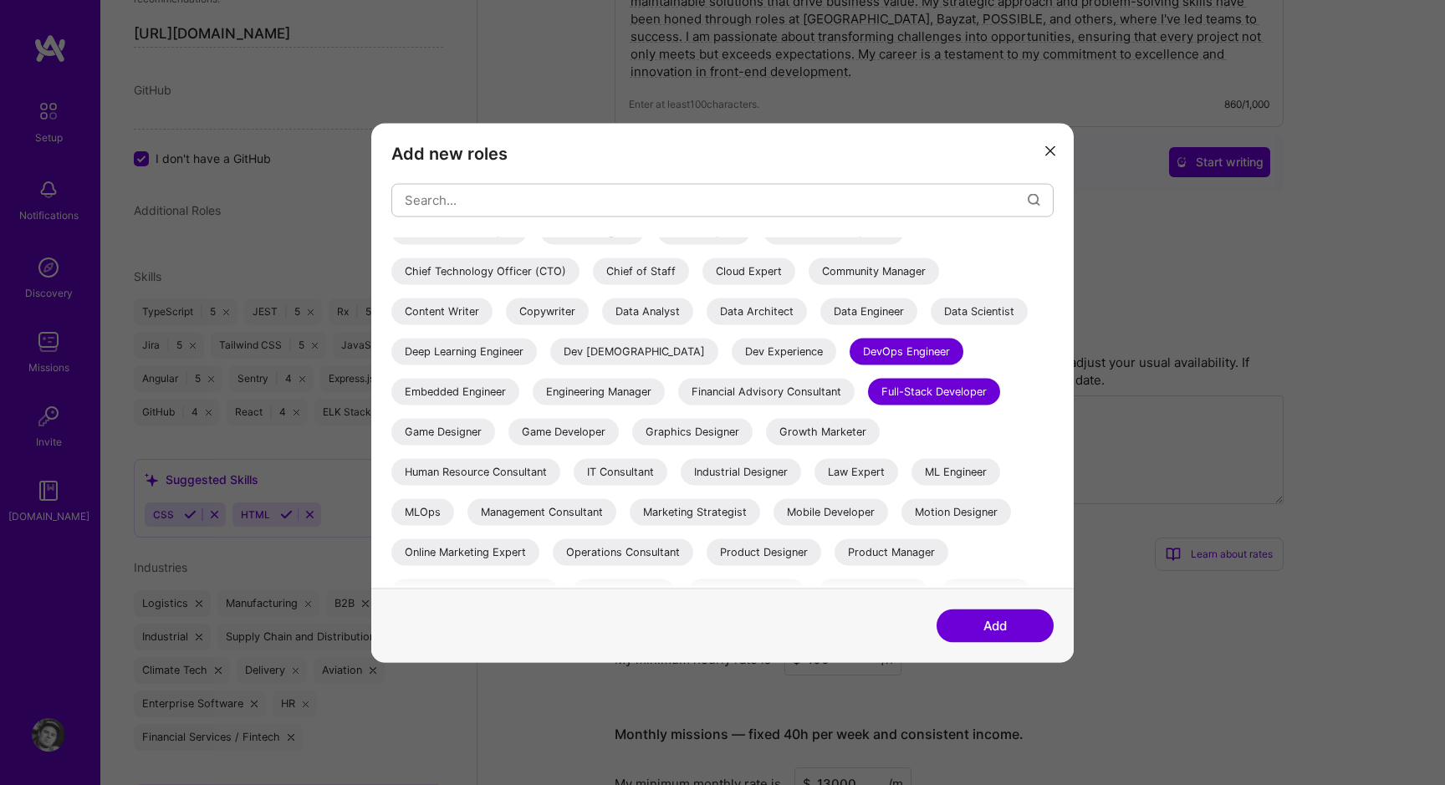
scroll to position [101, 0]
click at [634, 478] on div "IT Consultant" at bounding box center [621, 470] width 94 height 27
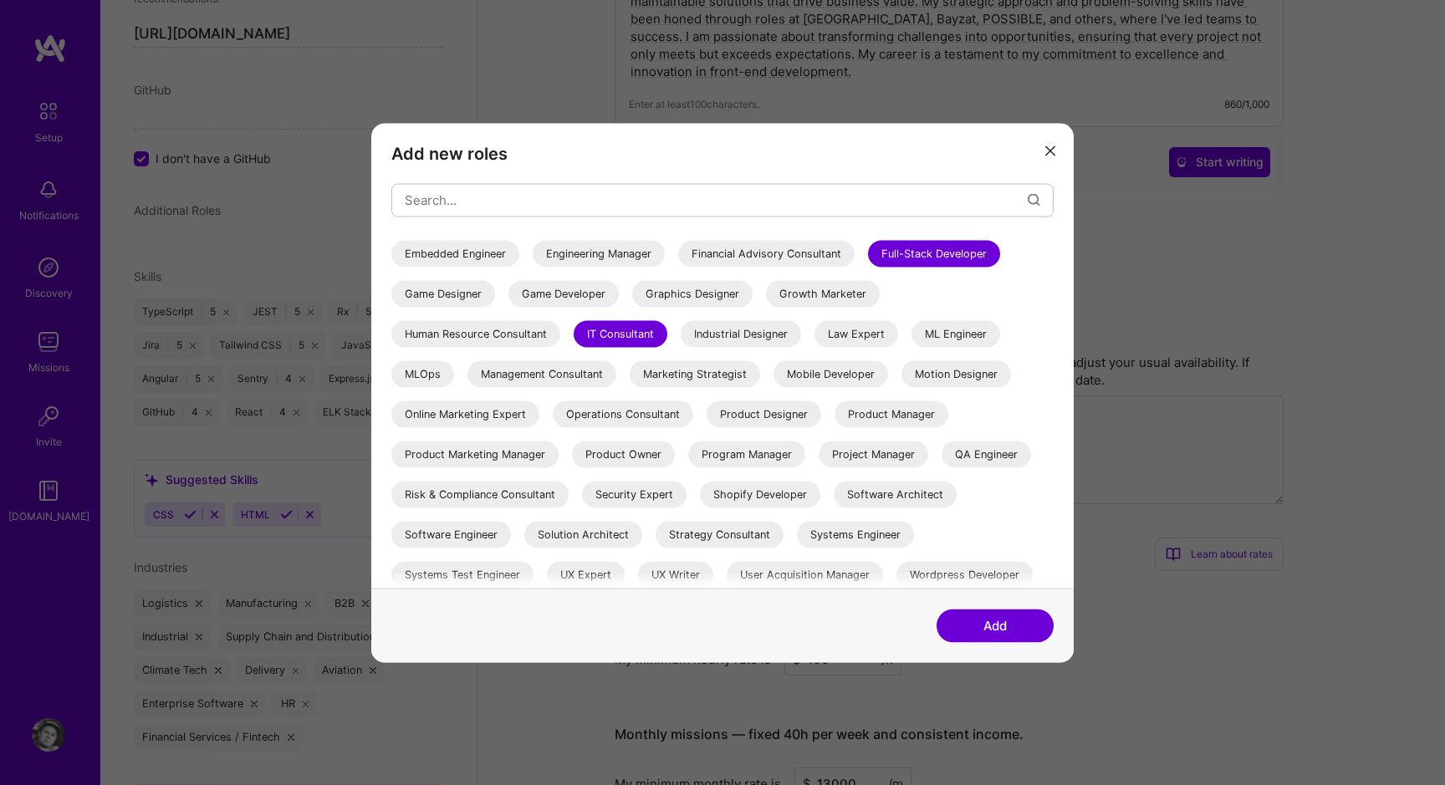
scroll to position [243, 0]
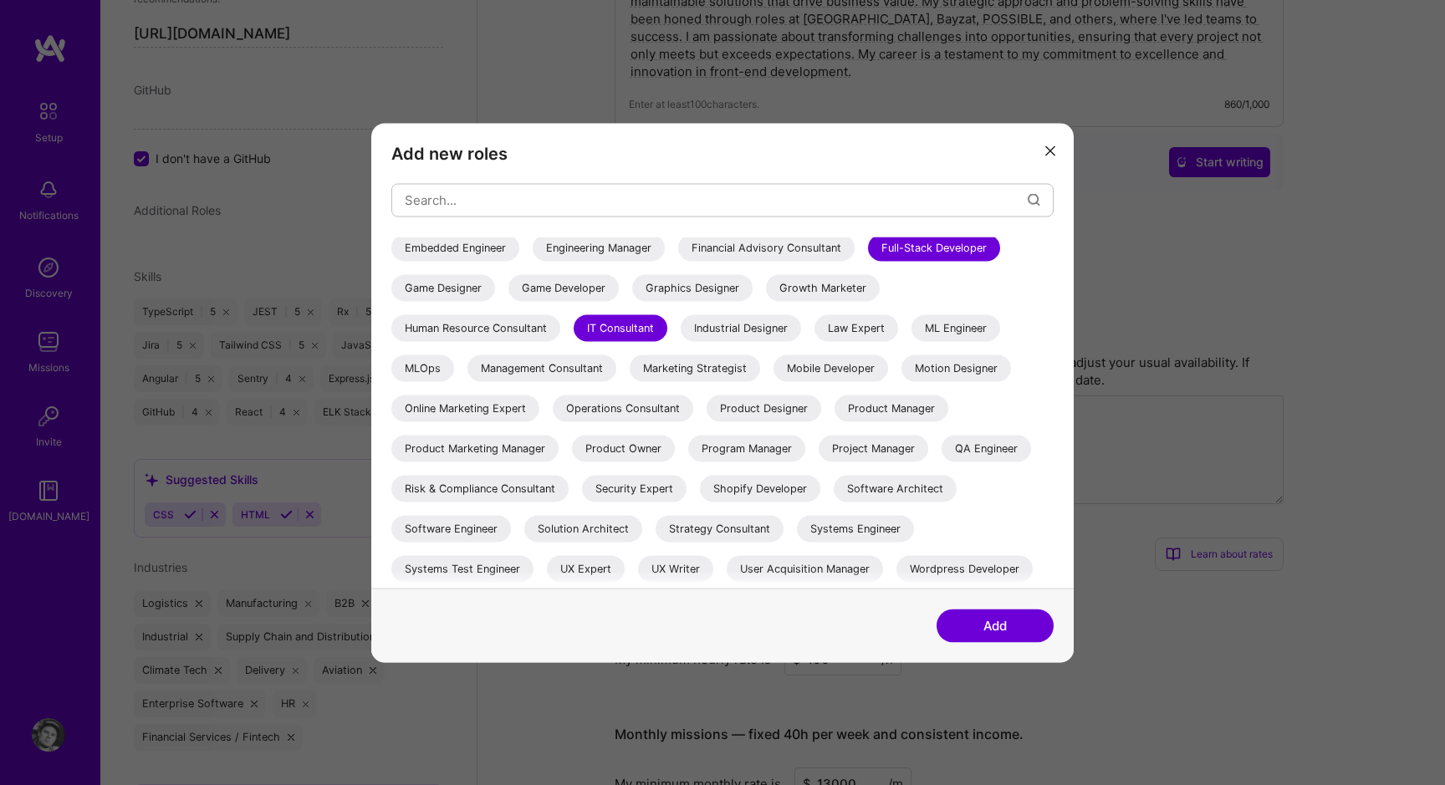
click at [614, 531] on div "Solution Architect" at bounding box center [583, 528] width 118 height 27
click at [915, 475] on div "Software Architect" at bounding box center [895, 488] width 123 height 27
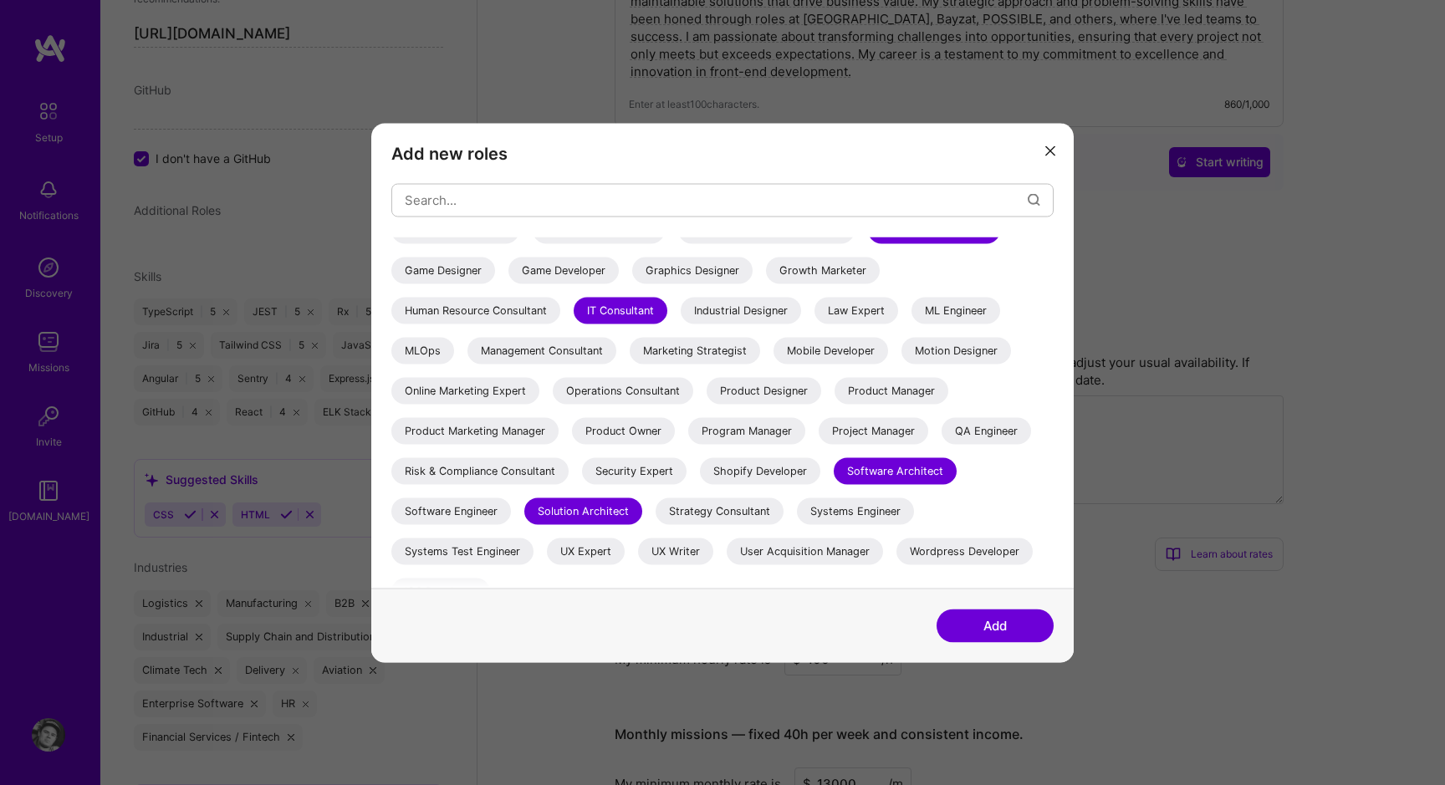
click at [475, 504] on div "Software Engineer" at bounding box center [451, 510] width 120 height 27
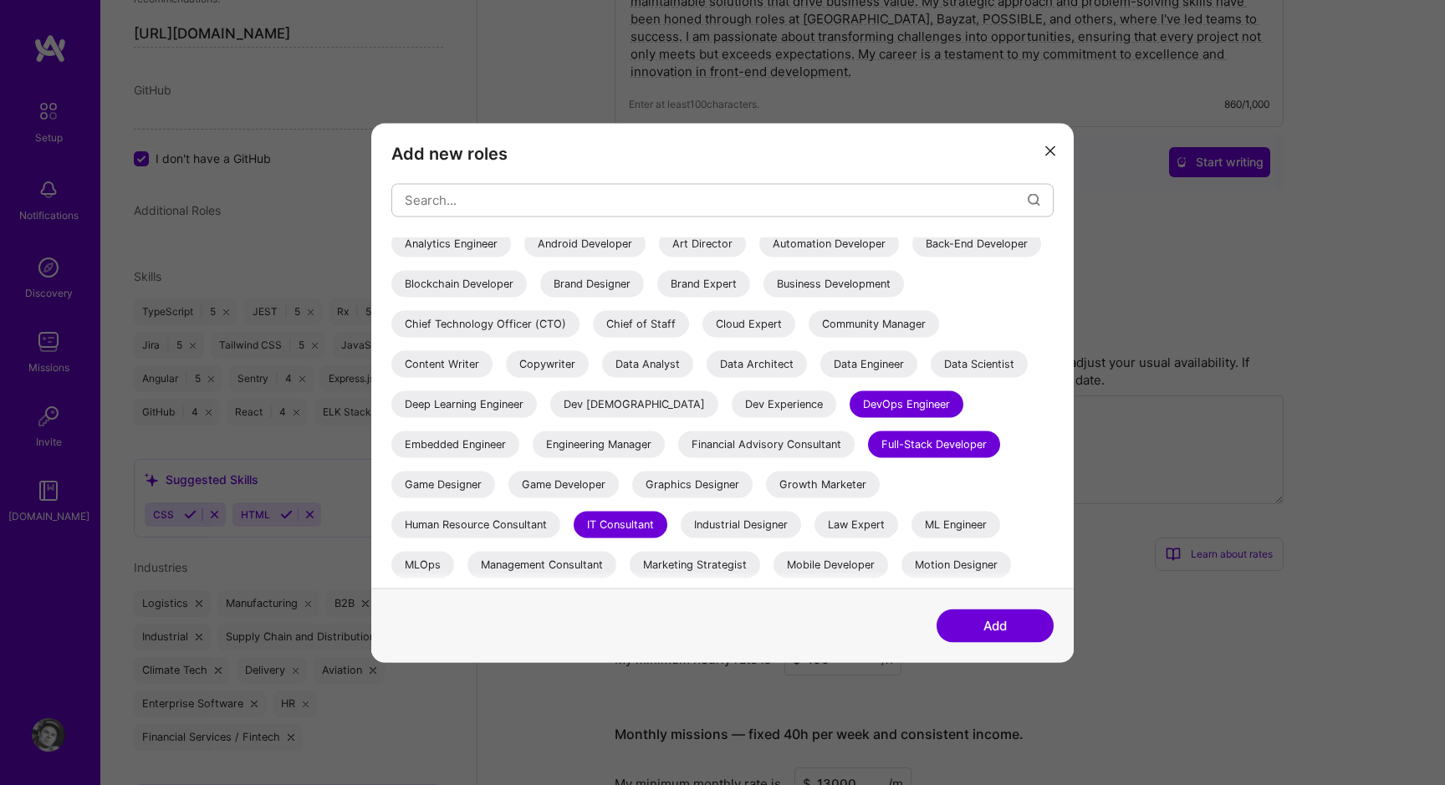
scroll to position [24, 0]
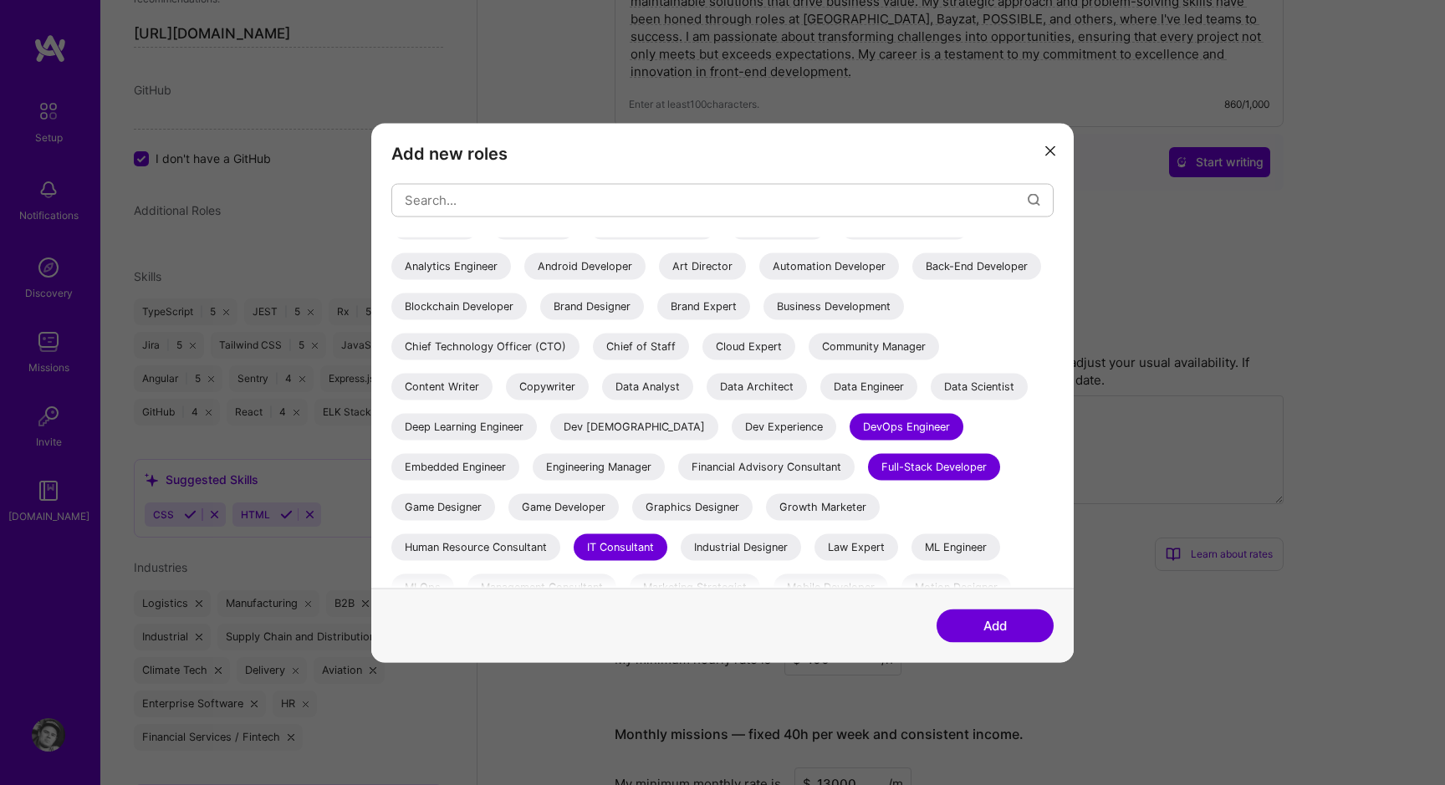
click at [804, 273] on div "Automation Developer" at bounding box center [829, 266] width 140 height 27
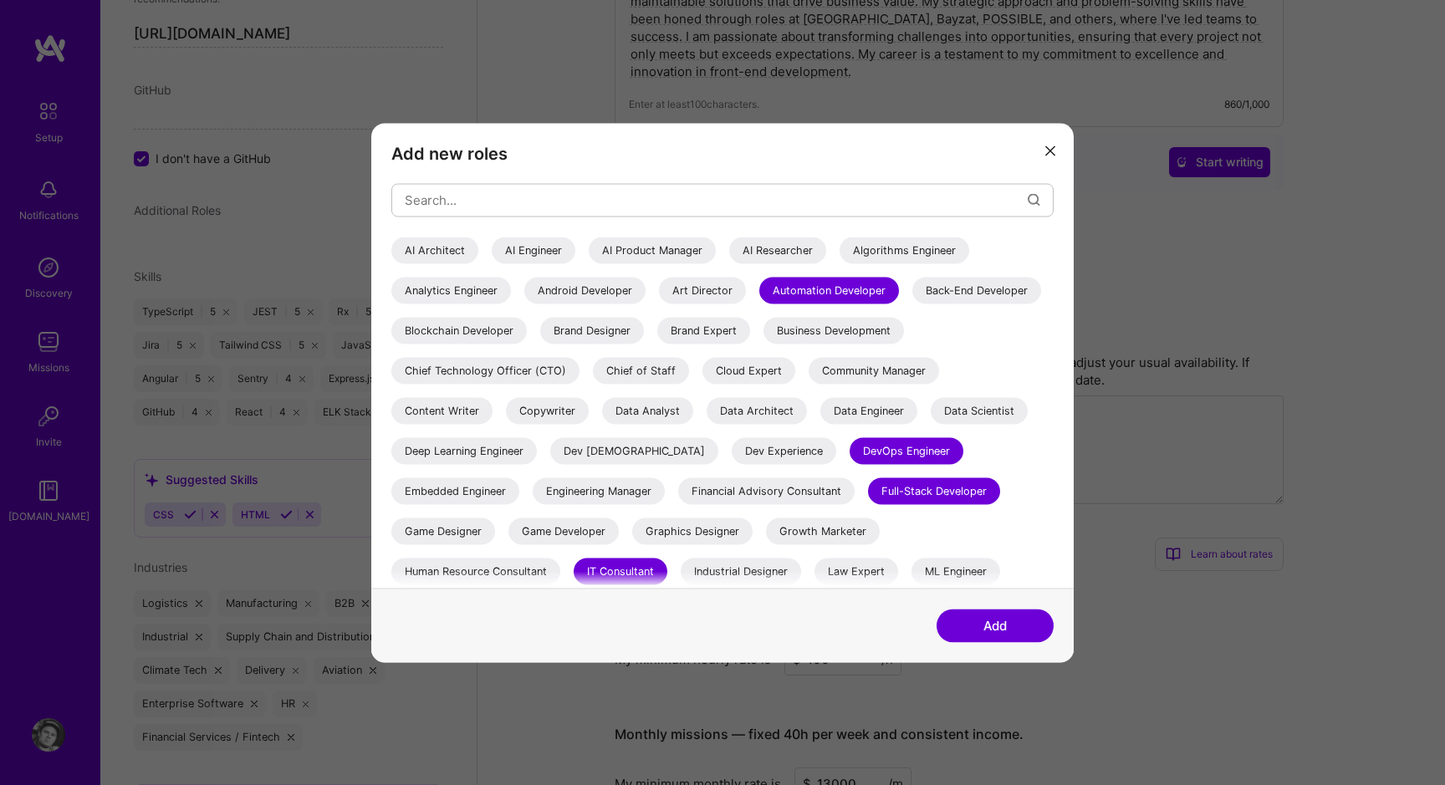
scroll to position [494, 0]
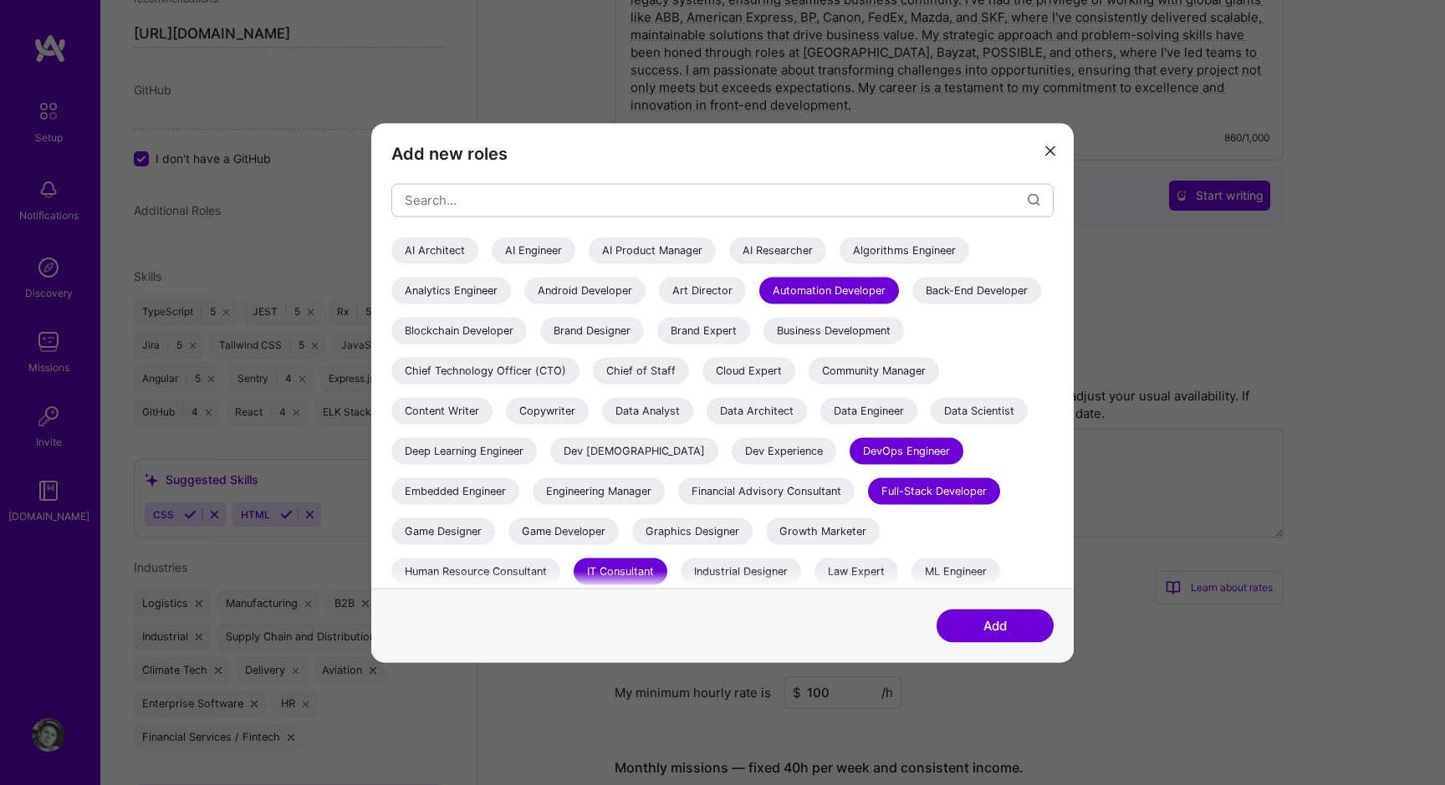
drag, startPoint x: 964, startPoint y: 631, endPoint x: 609, endPoint y: 529, distance: 369.7
click at [615, 538] on div "Add new roles AI Architect AI Engineer AI Product Manager AI Researcher Algorit…" at bounding box center [722, 392] width 702 height 539
click at [912, 304] on div "Back-End Developer" at bounding box center [976, 290] width 129 height 27
click at [972, 623] on button "Add" at bounding box center [994, 625] width 117 height 33
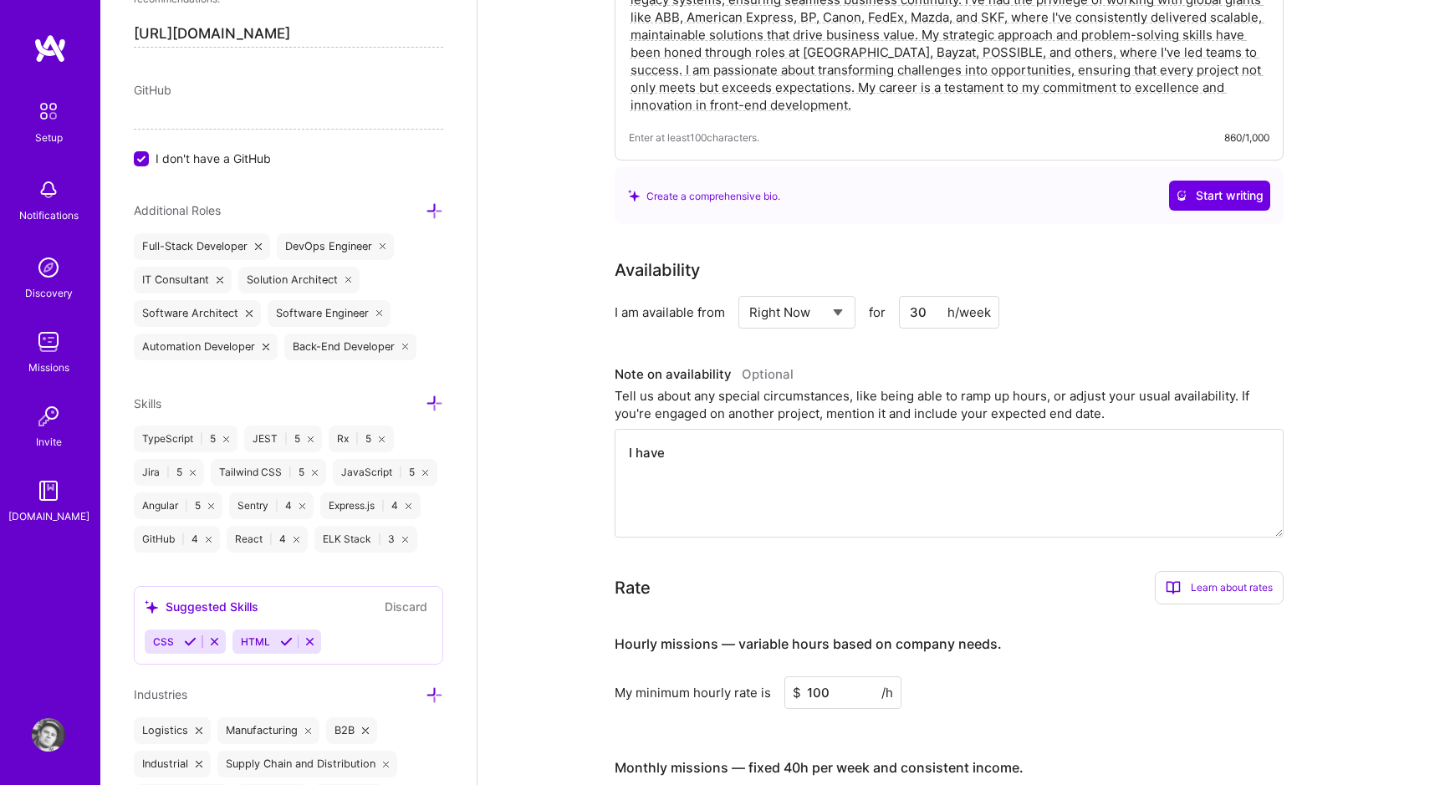
click at [231, 99] on div "GitHub I don't have a GitHub" at bounding box center [288, 124] width 309 height 86
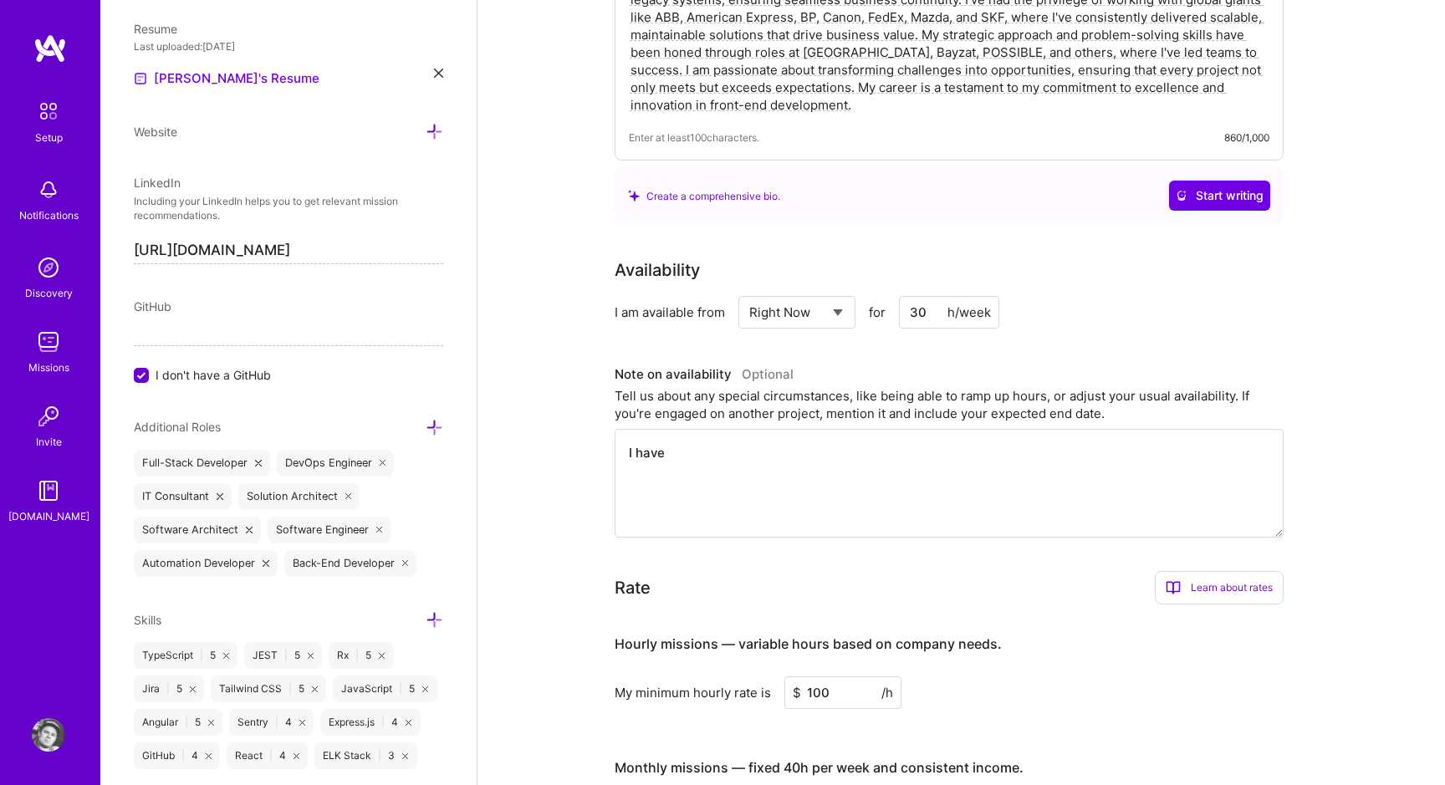
scroll to position [729, 0]
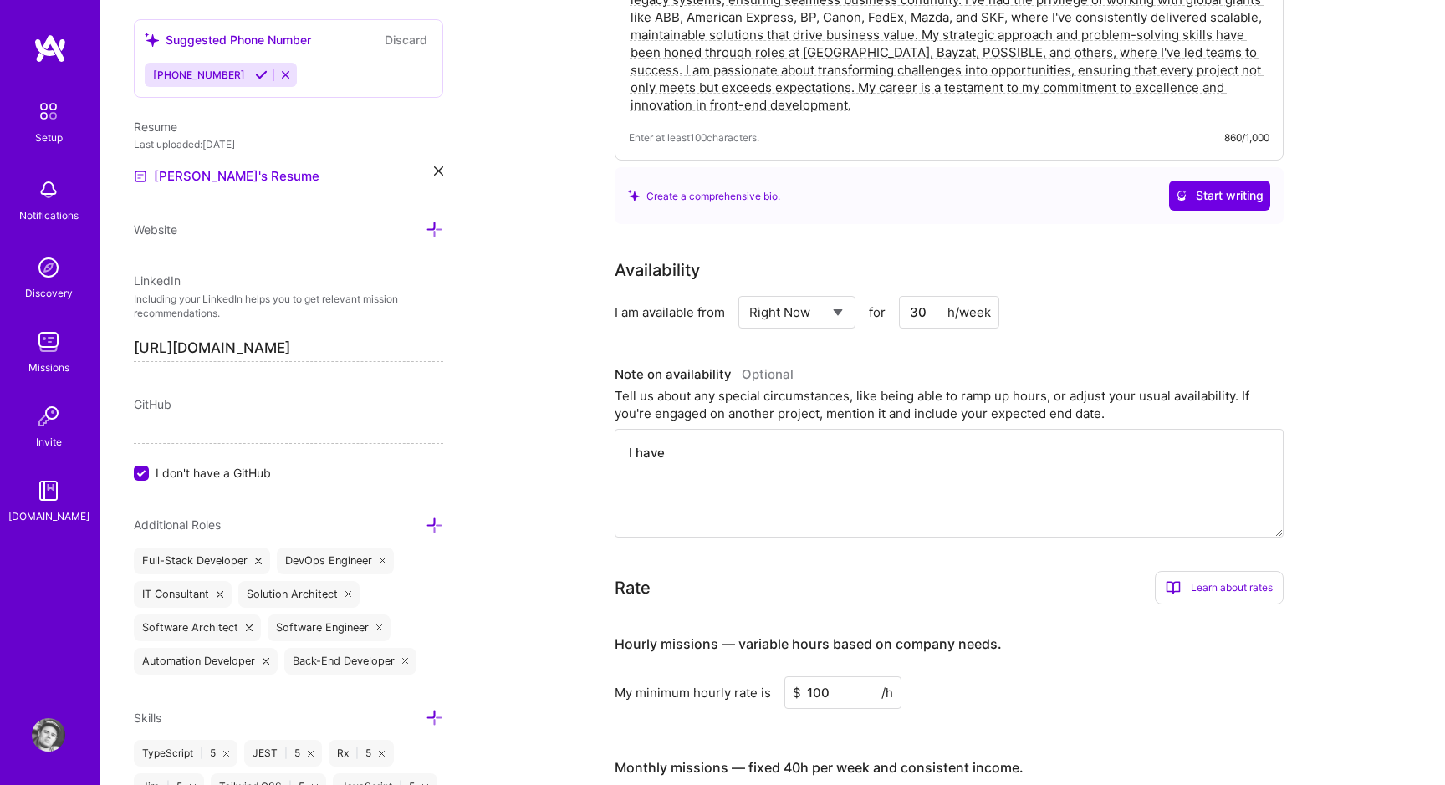
click at [145, 471] on input "I don't have a GitHub" at bounding box center [142, 474] width 15 height 15
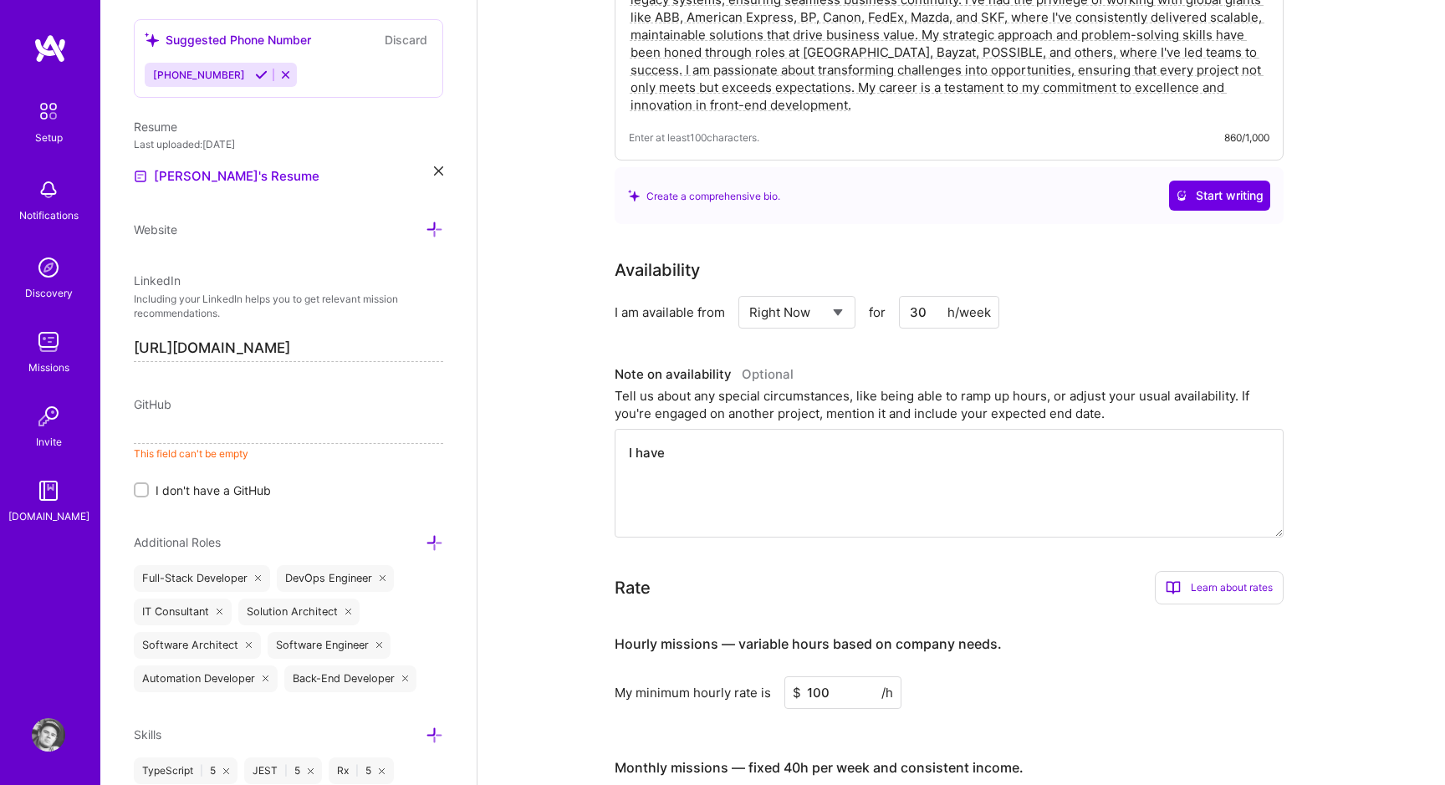
click at [173, 425] on input at bounding box center [288, 430] width 309 height 27
paste input "https://github.com/kepek"
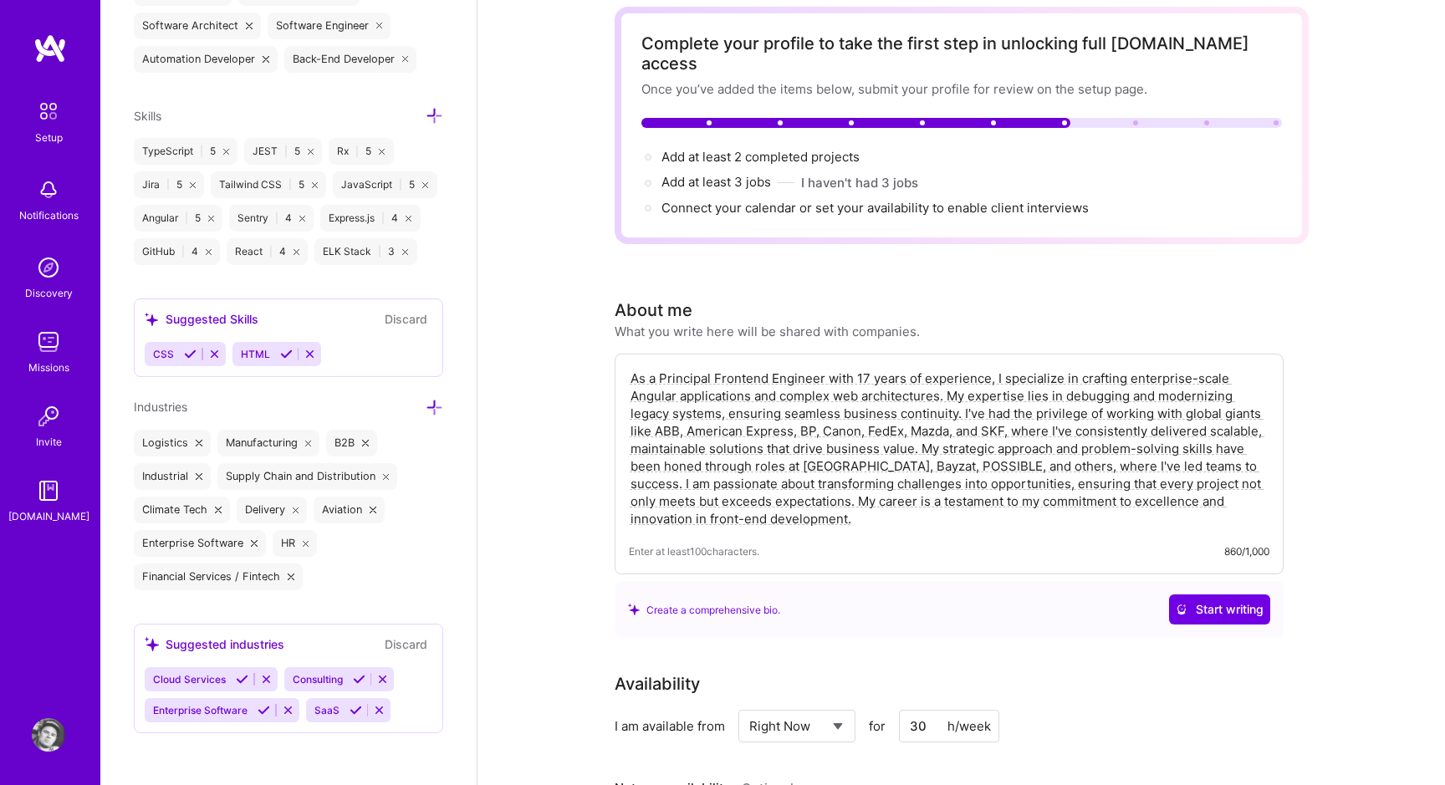
scroll to position [0, 0]
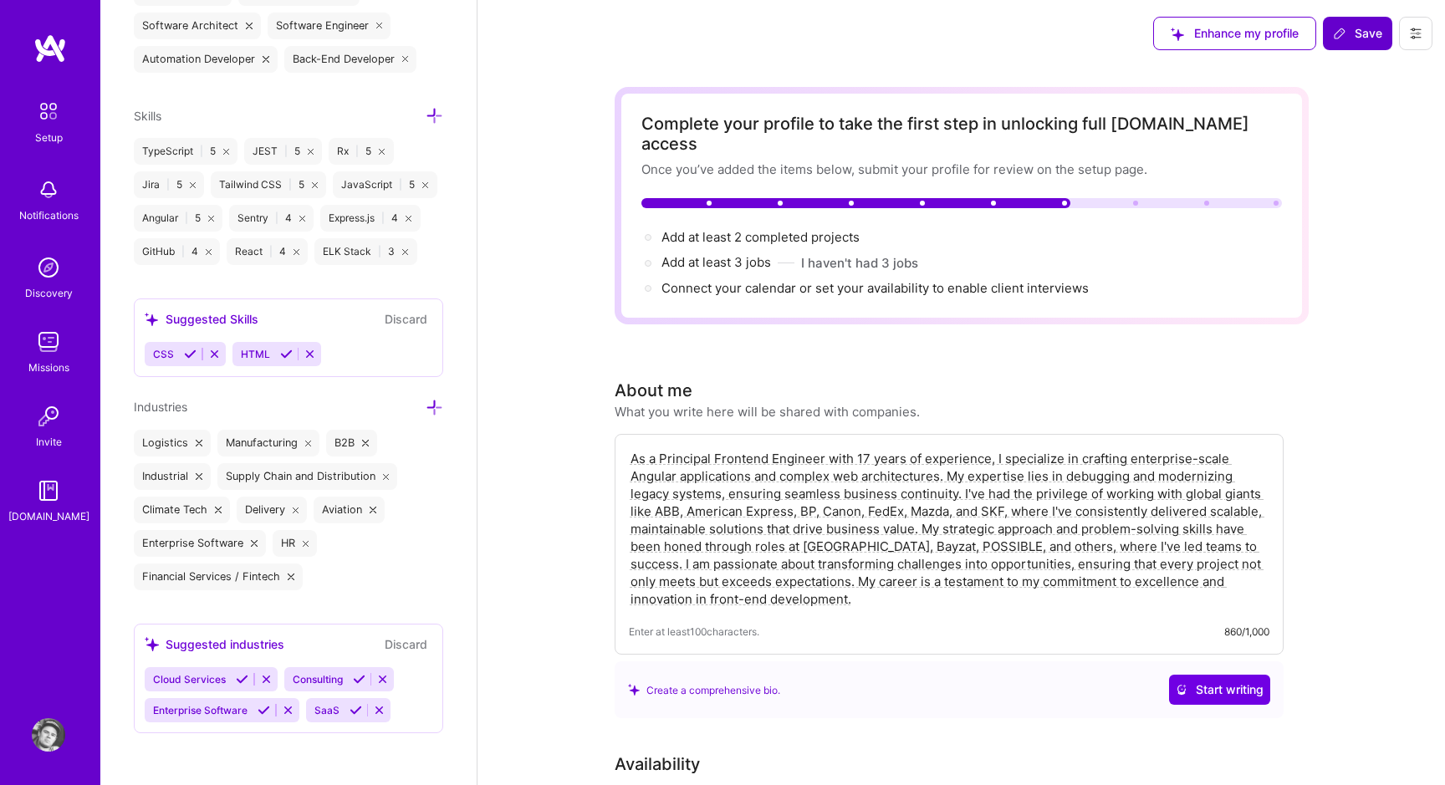
type input "https://github.com/kepek"
click at [1357, 25] on span "Save" at bounding box center [1357, 33] width 49 height 17
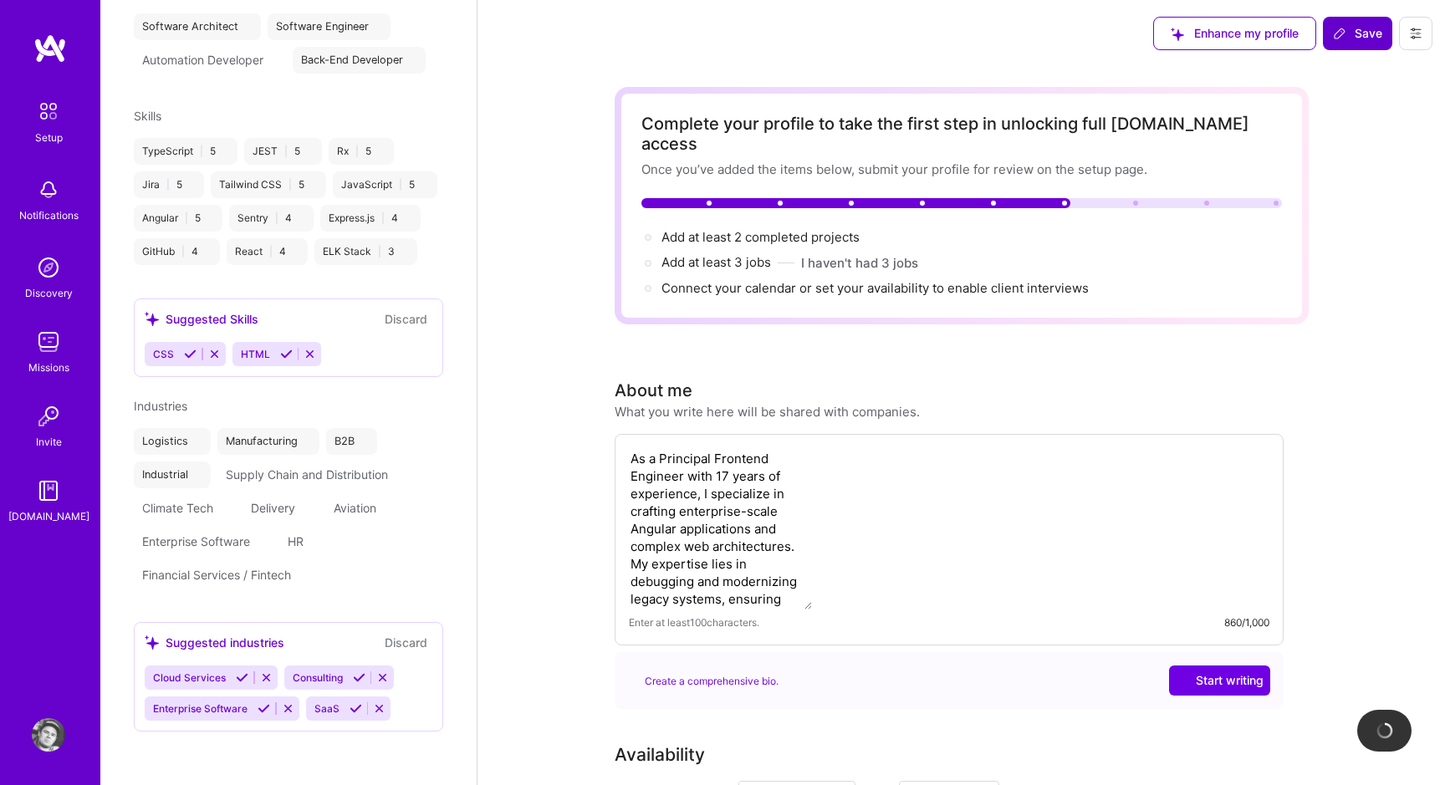
scroll to position [604, 0]
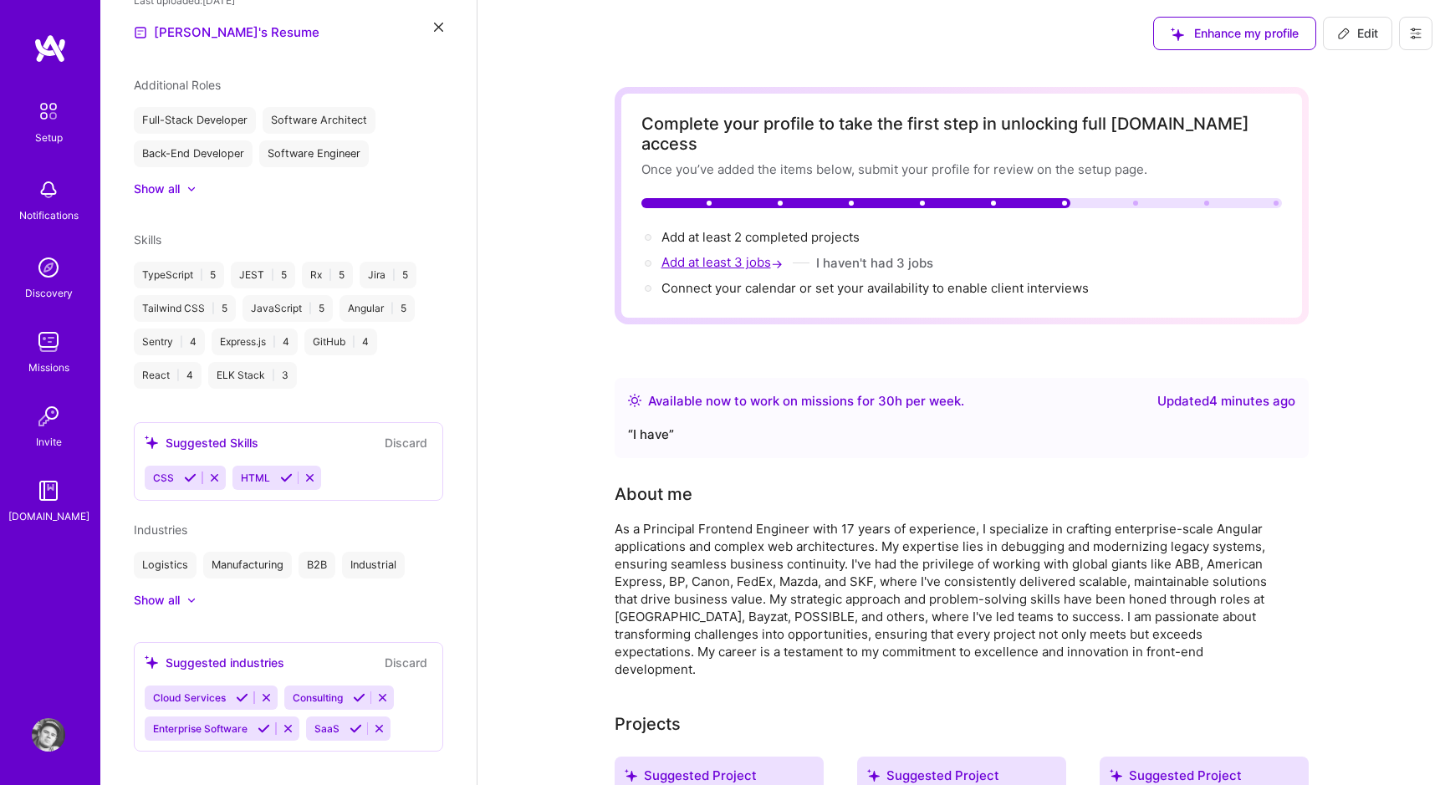
click at [740, 254] on span "Add at least 3 jobs →" at bounding box center [723, 262] width 125 height 16
select select "US"
select select "Right Now"
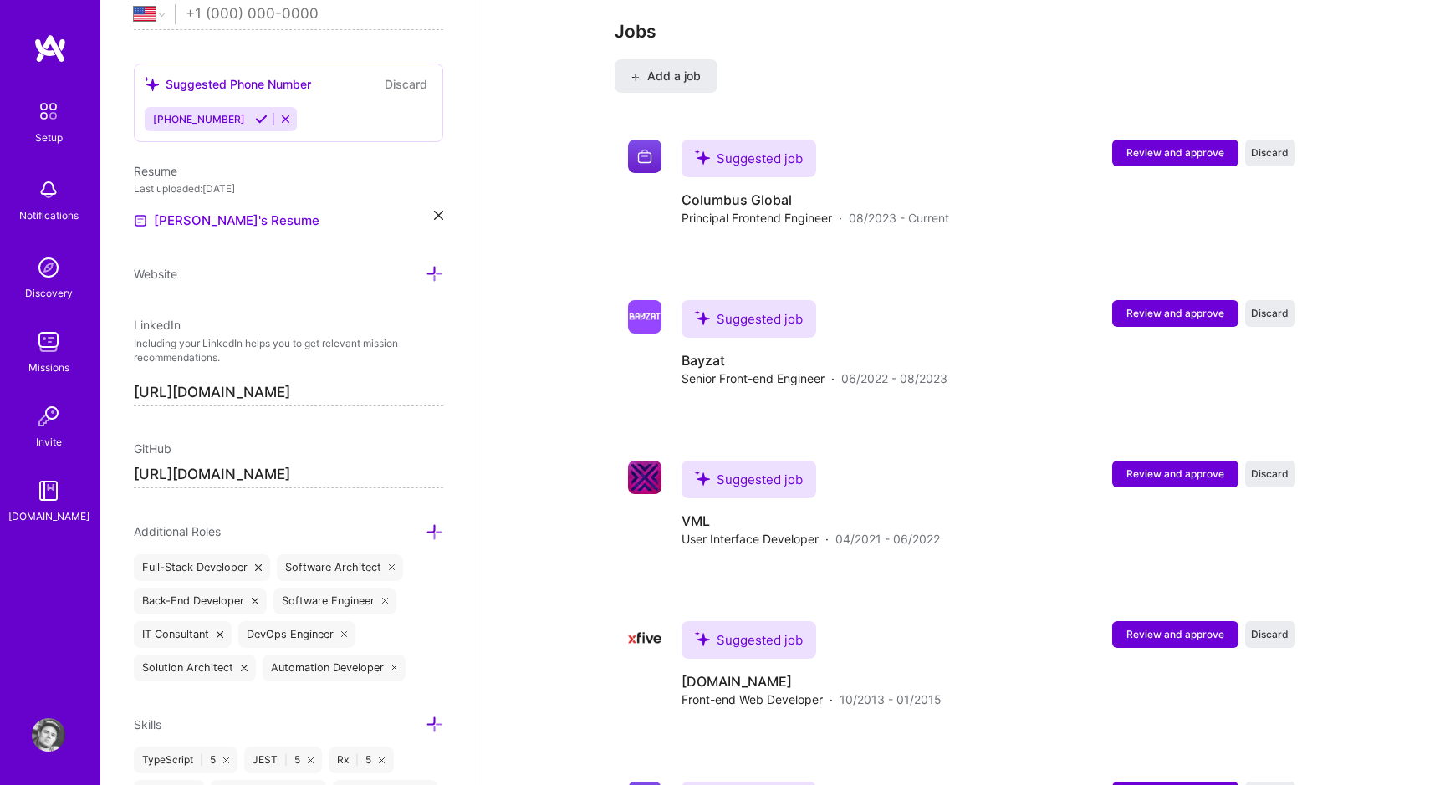
scroll to position [2151, 0]
click at [1169, 145] on span "Review and approve" at bounding box center [1175, 152] width 98 height 14
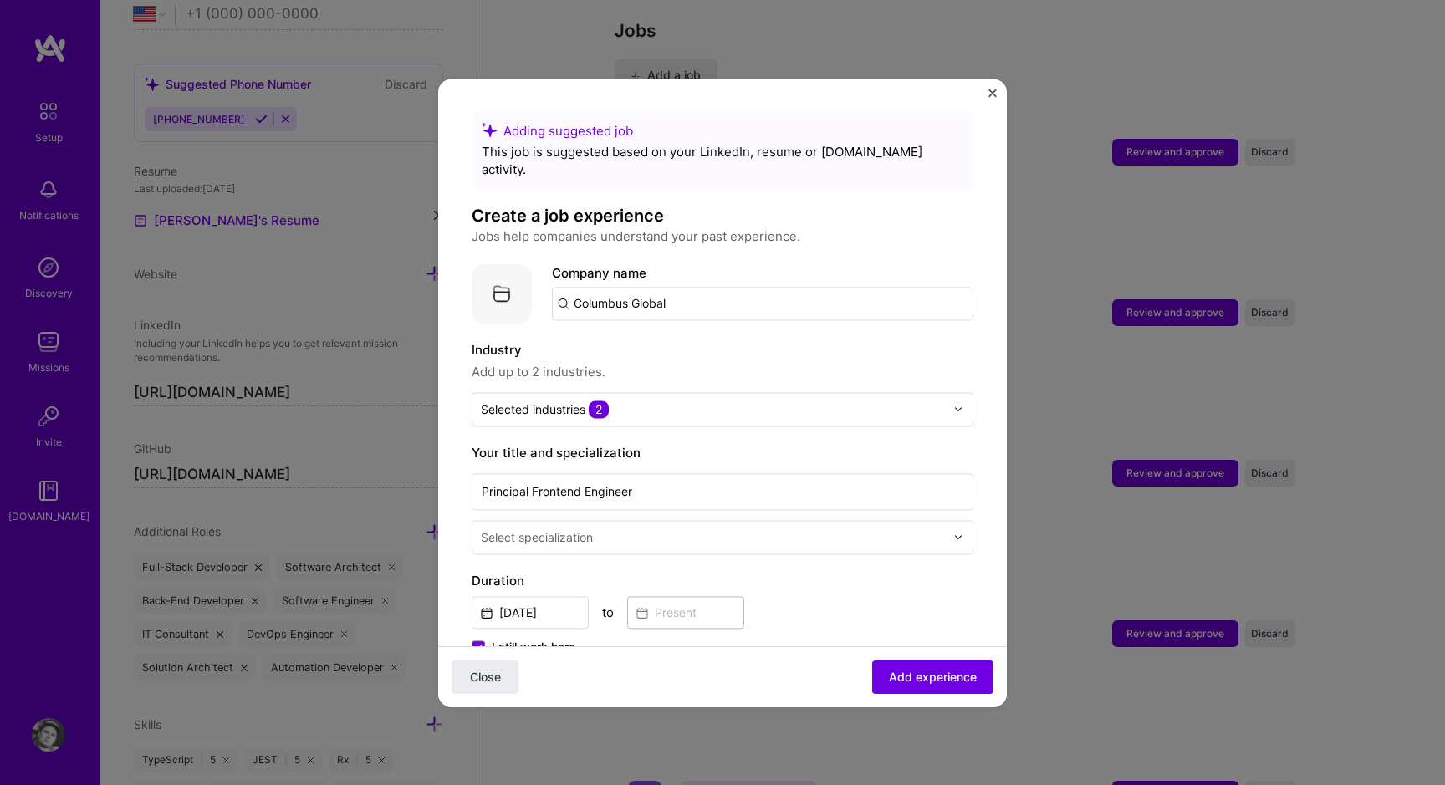
click at [503, 283] on img at bounding box center [502, 293] width 60 height 60
drag, startPoint x: 503, startPoint y: 283, endPoint x: 505, endPoint y: 266, distance: 16.8
click at [573, 279] on div "Company logo Company name Columbus Global" at bounding box center [723, 293] width 502 height 60
click at [491, 264] on img at bounding box center [502, 293] width 60 height 60
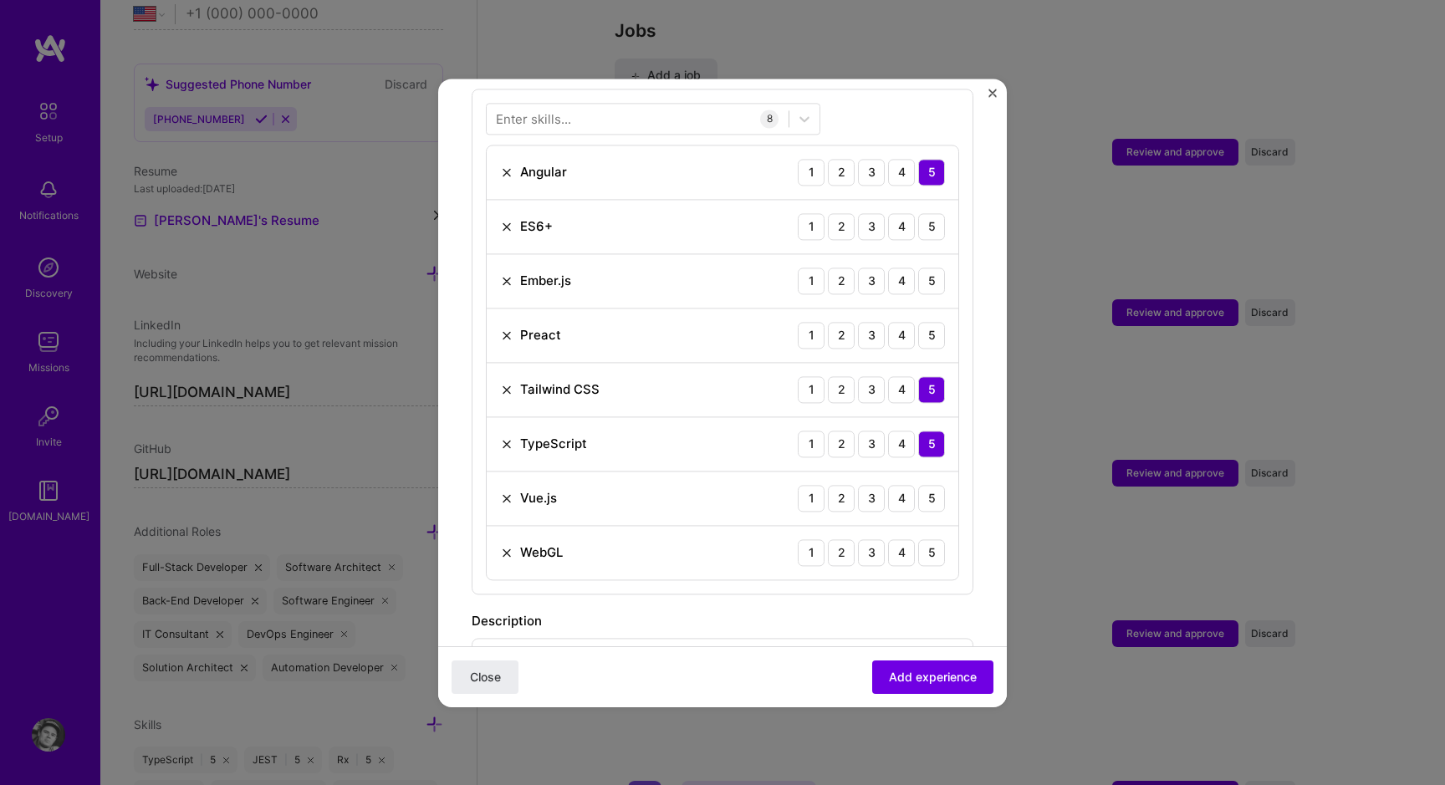
scroll to position [426, 0]
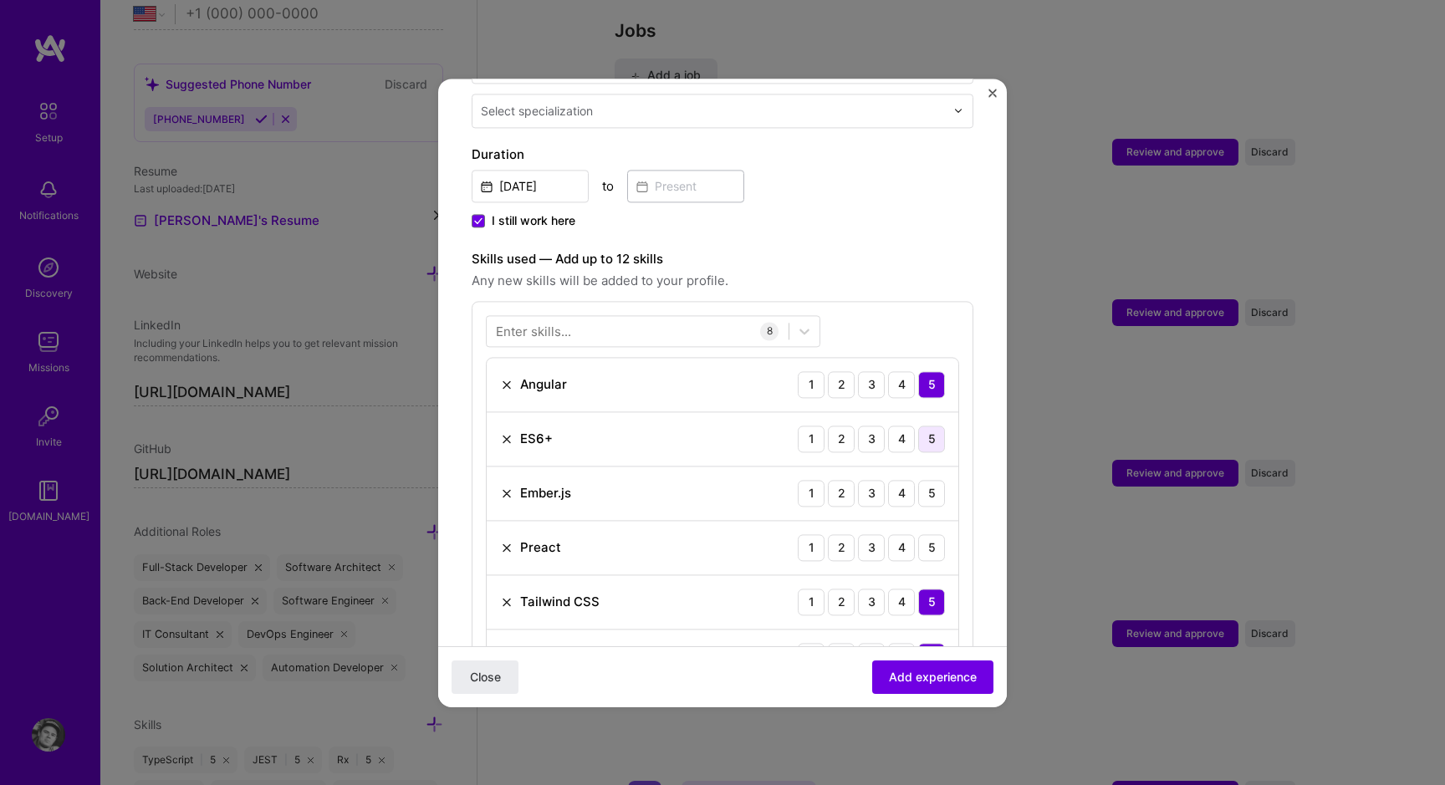
click at [918, 426] on div "5" at bounding box center [931, 439] width 27 height 27
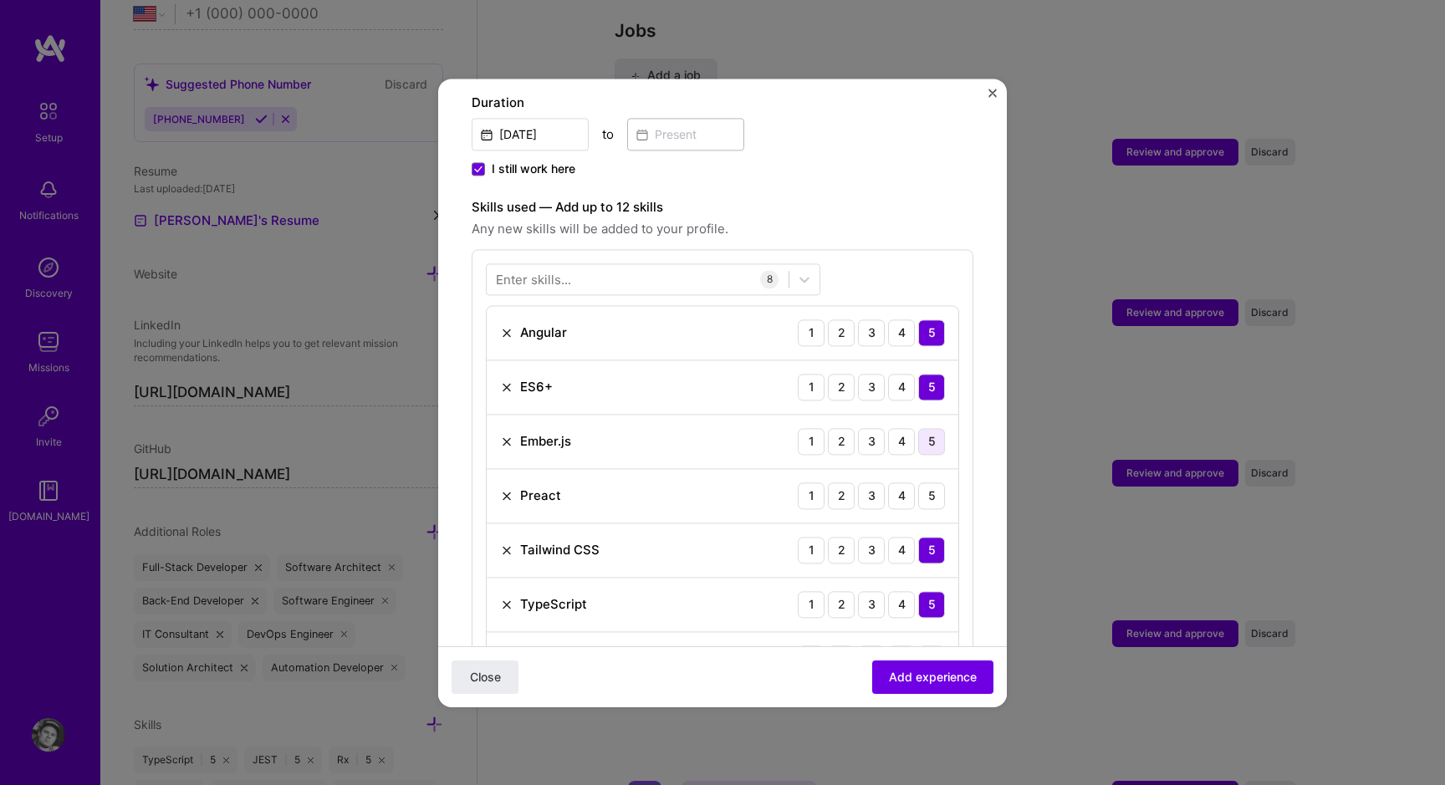
scroll to position [676, 0]
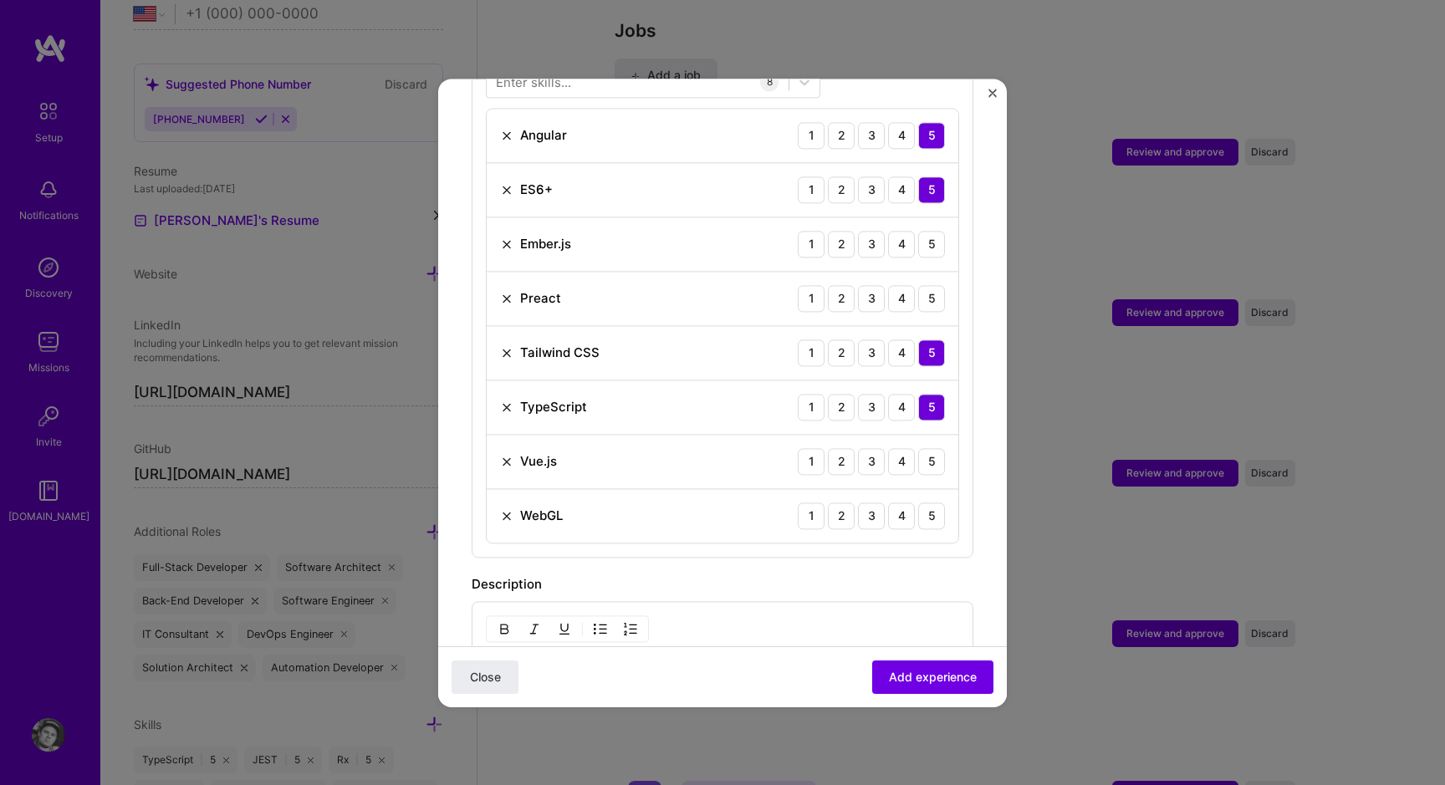
click at [503, 237] on img at bounding box center [506, 243] width 13 height 13
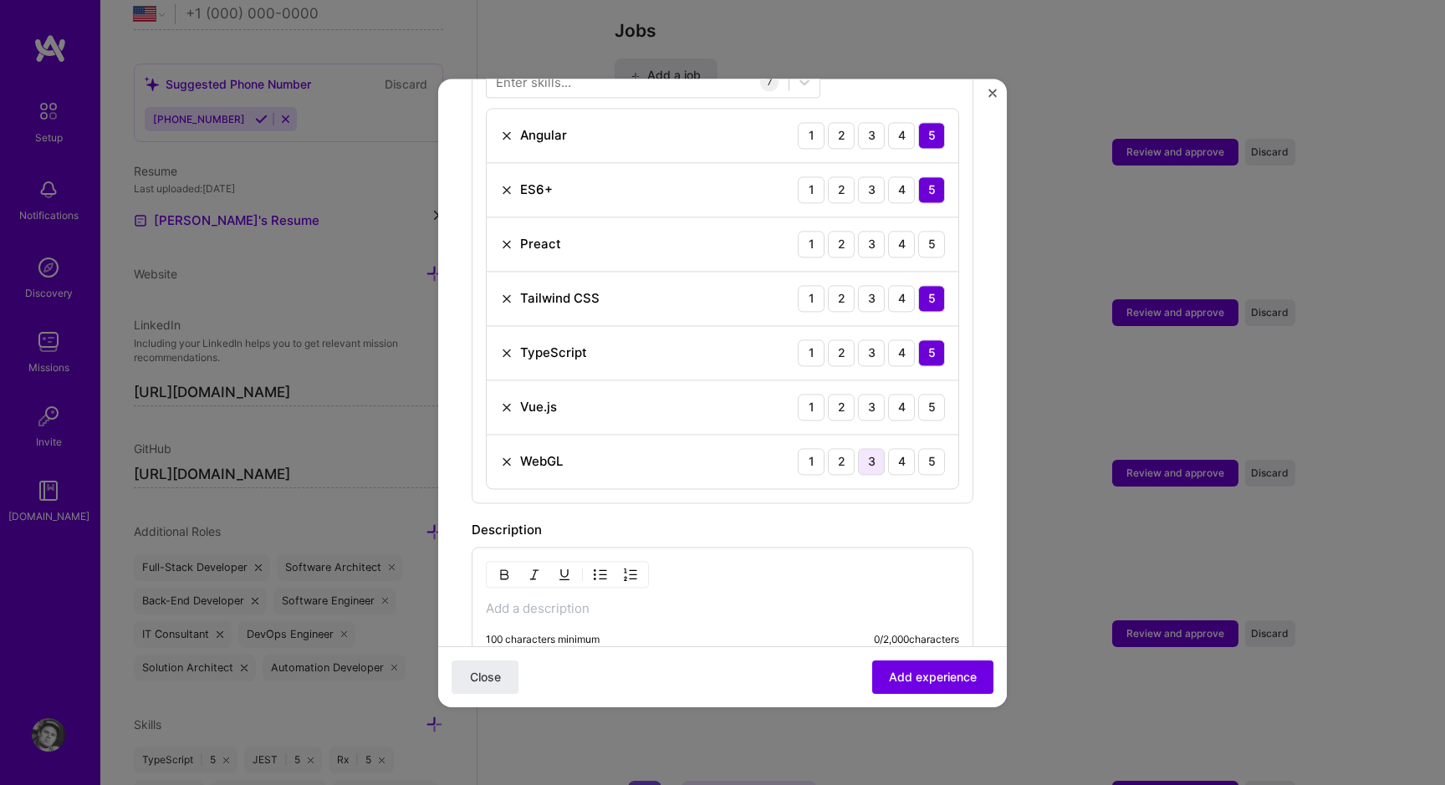
click at [858, 448] on div "3" at bounding box center [871, 461] width 27 height 27
click at [828, 394] on div "2" at bounding box center [841, 407] width 27 height 27
click at [502, 237] on img at bounding box center [506, 243] width 13 height 13
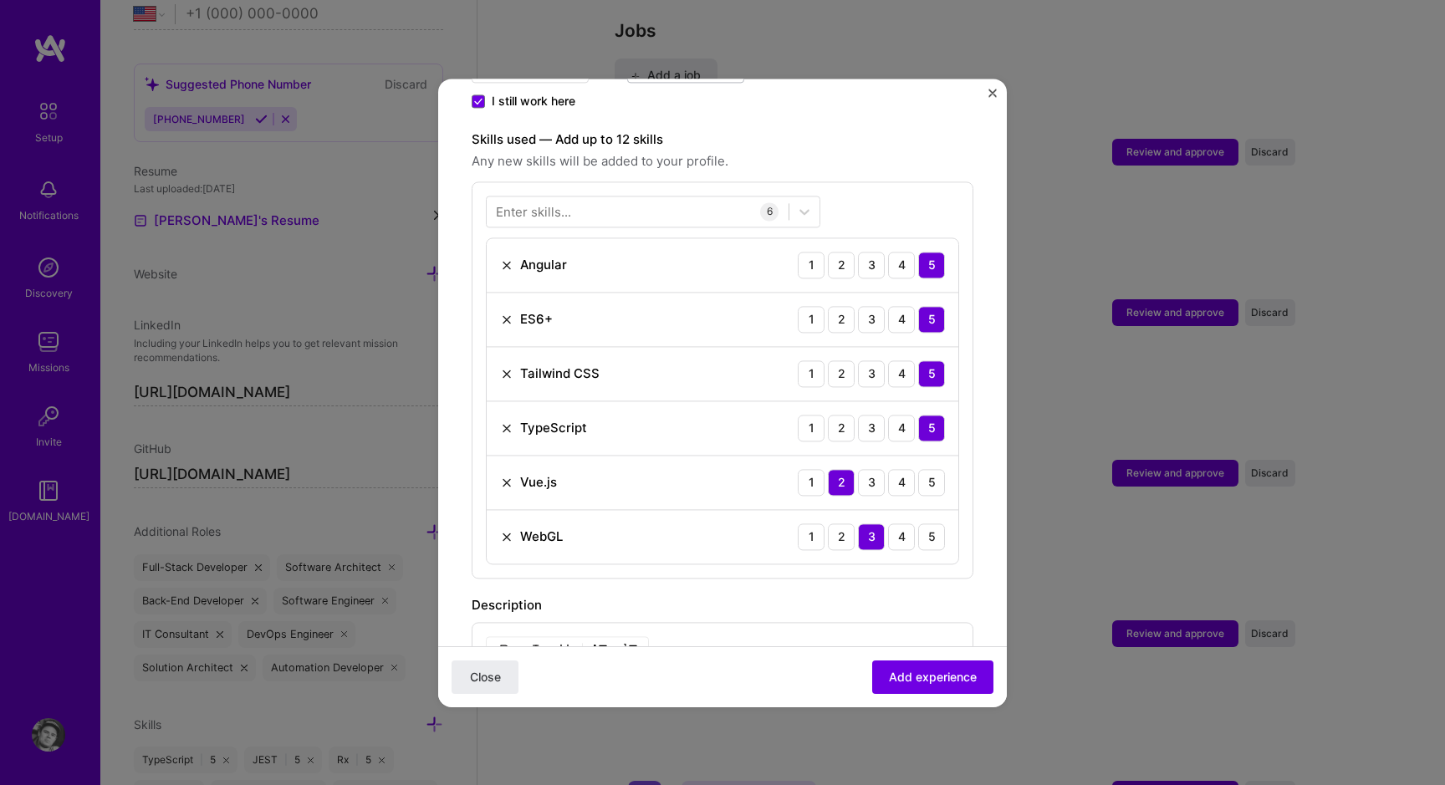
scroll to position [479, 0]
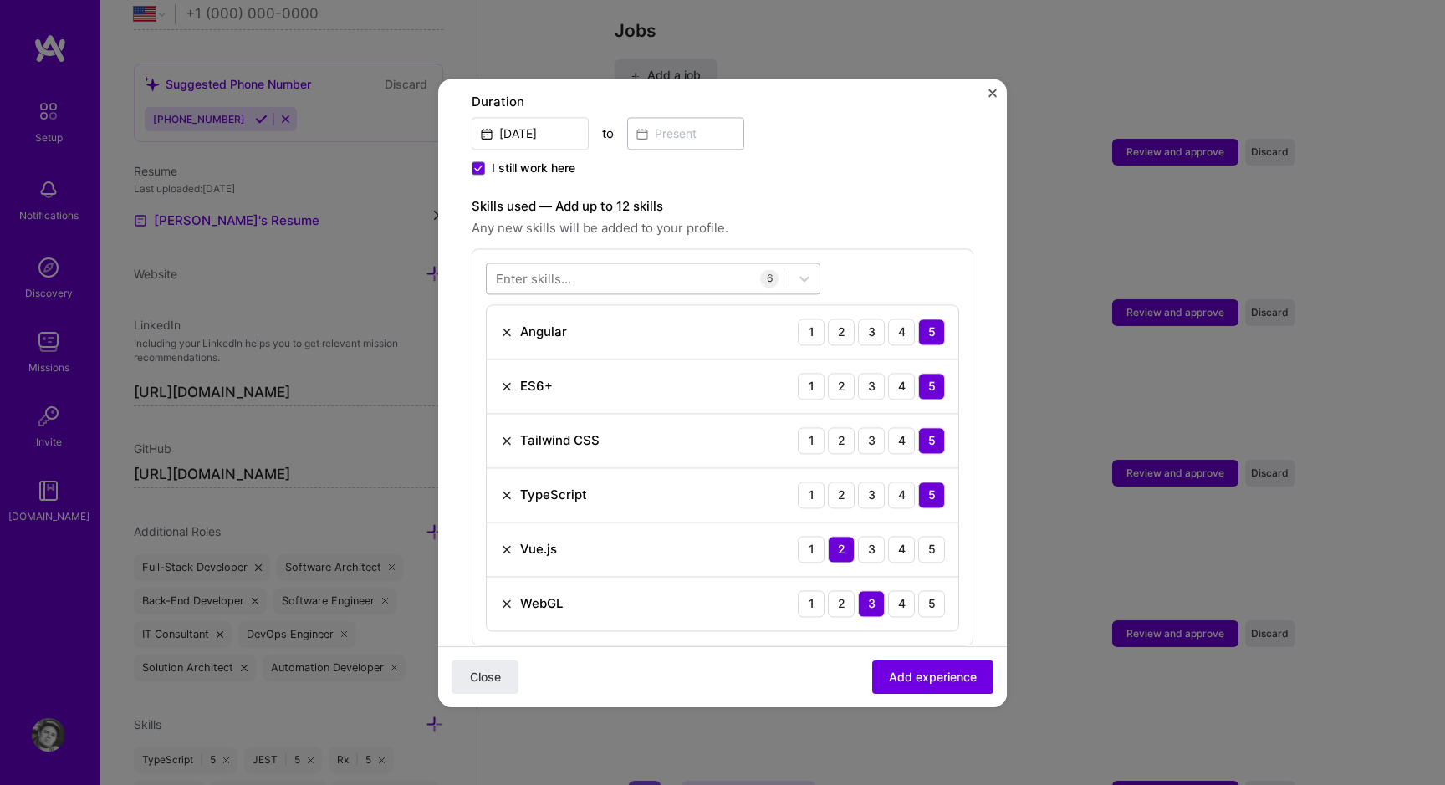
click at [702, 264] on div at bounding box center [638, 278] width 302 height 28
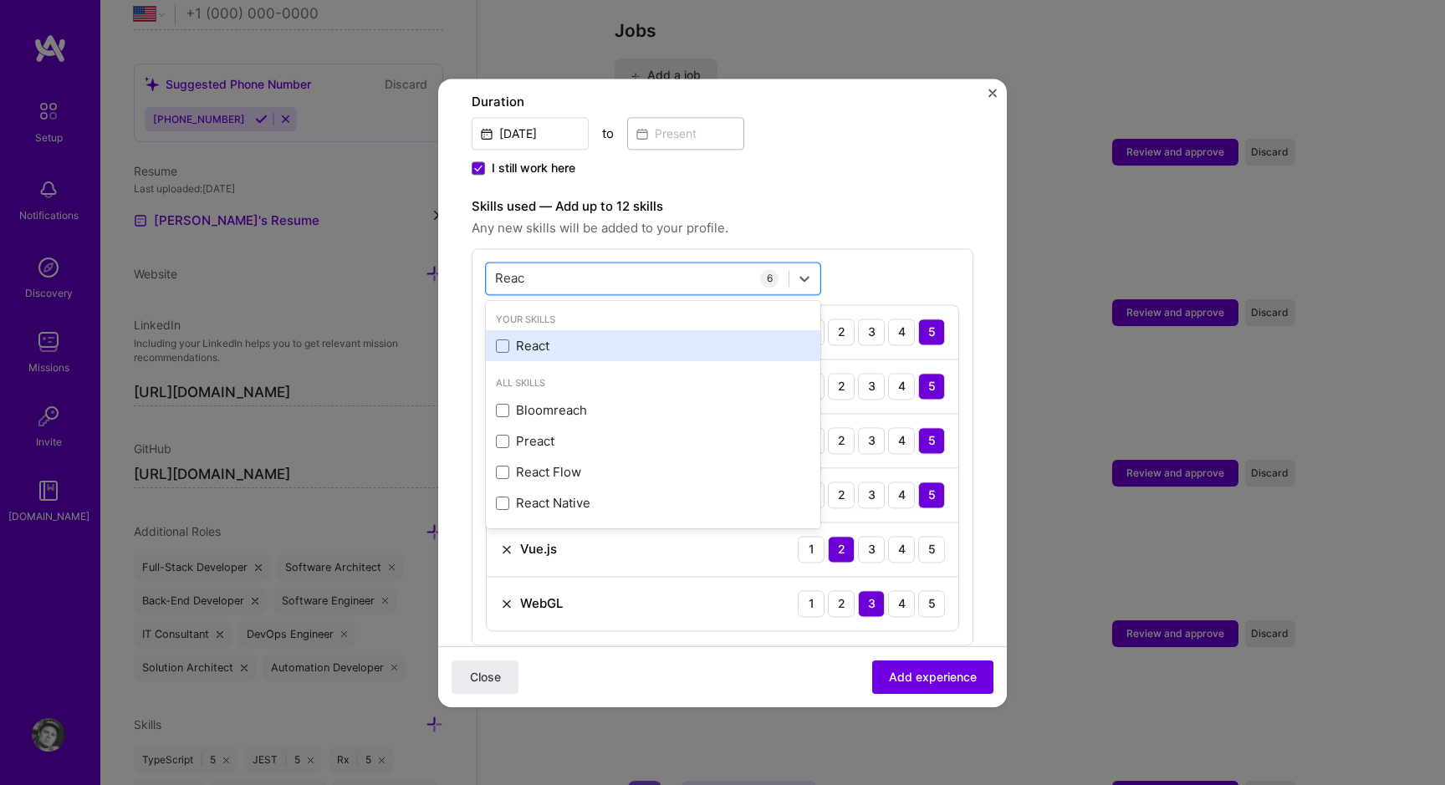
click at [622, 338] on div "React" at bounding box center [653, 347] width 314 height 18
click at [598, 264] on div "Reac Reac" at bounding box center [638, 278] width 302 height 28
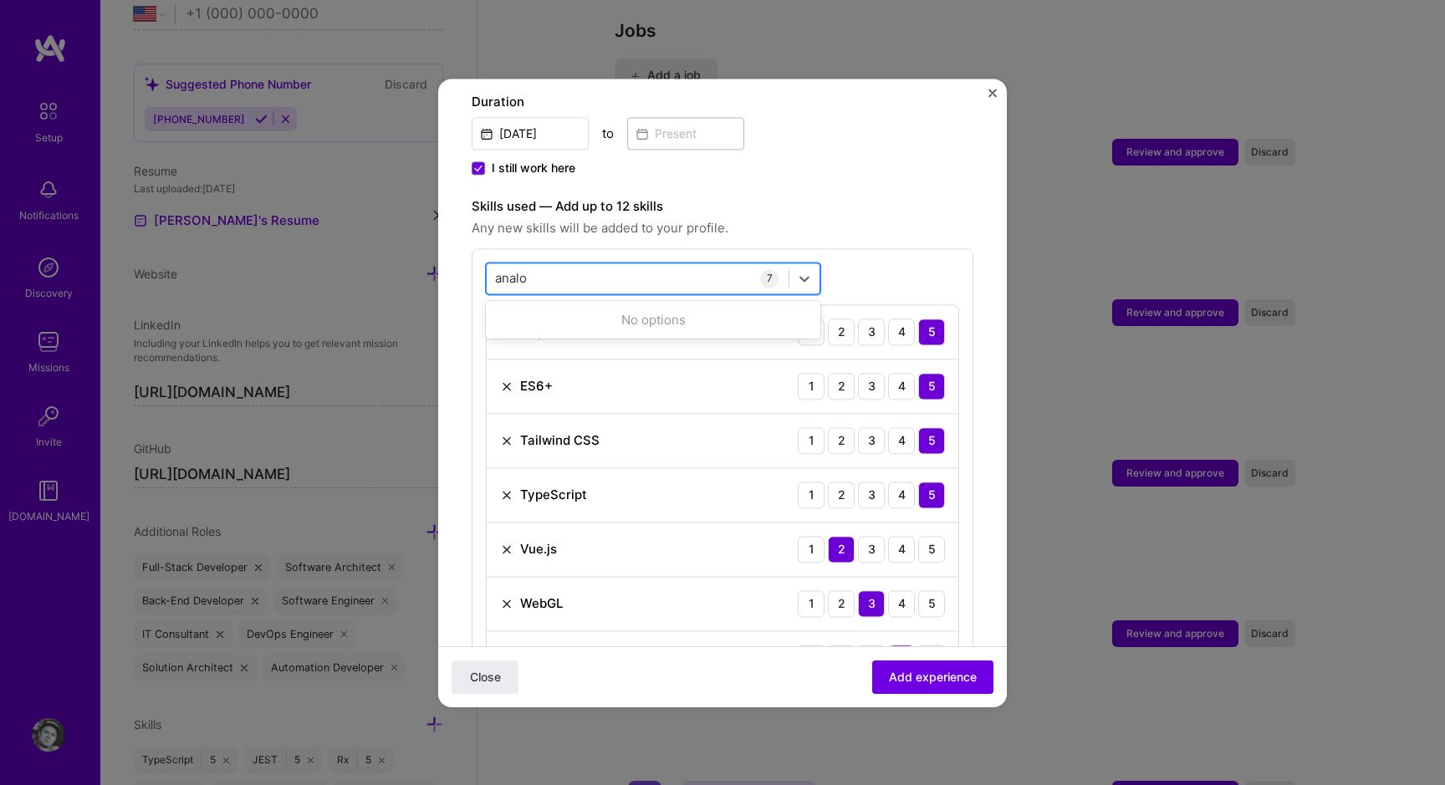
type input "analog"
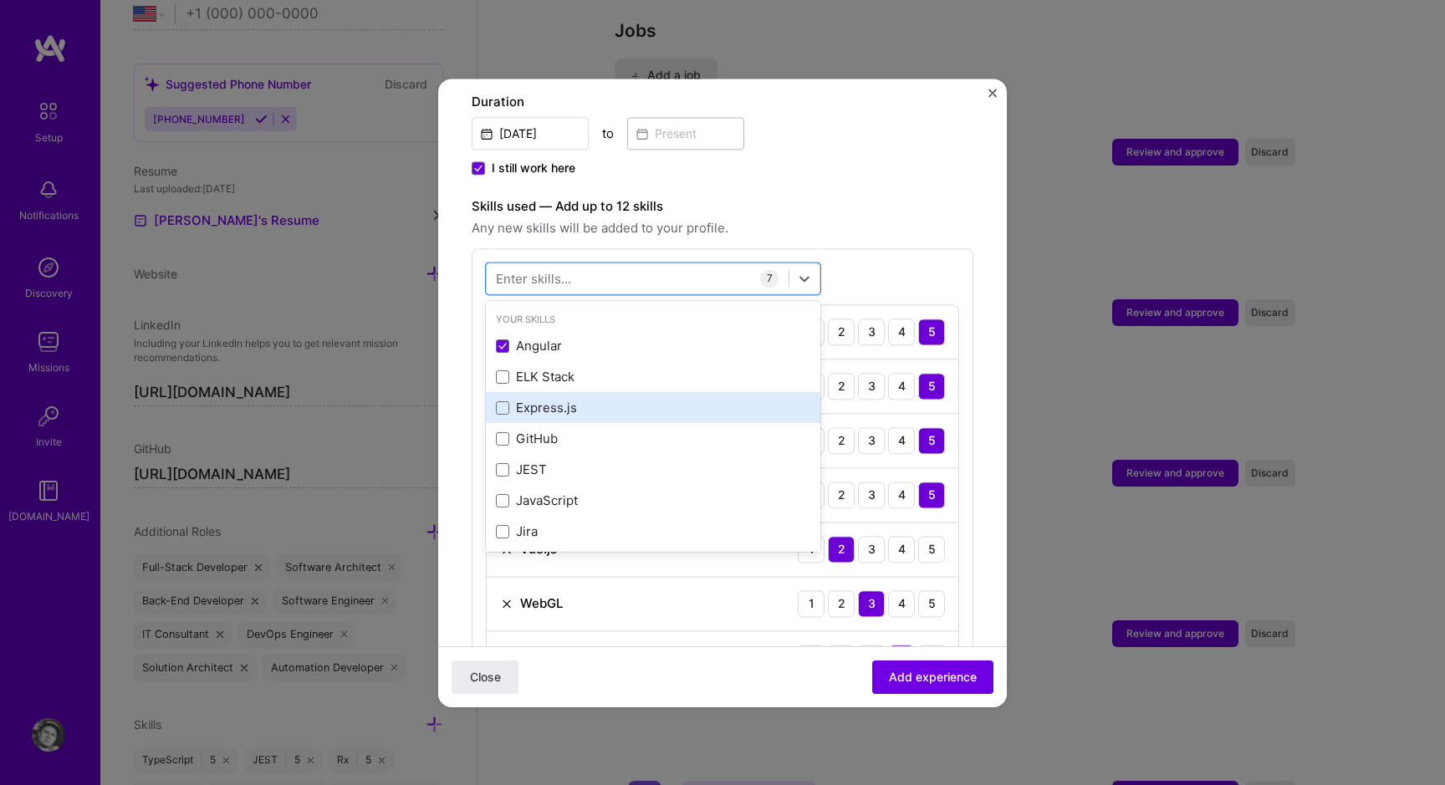
click at [590, 393] on div "Express.js" at bounding box center [653, 408] width 334 height 31
click at [915, 196] on label "Skills used — Add up to 12 skills" at bounding box center [723, 206] width 502 height 20
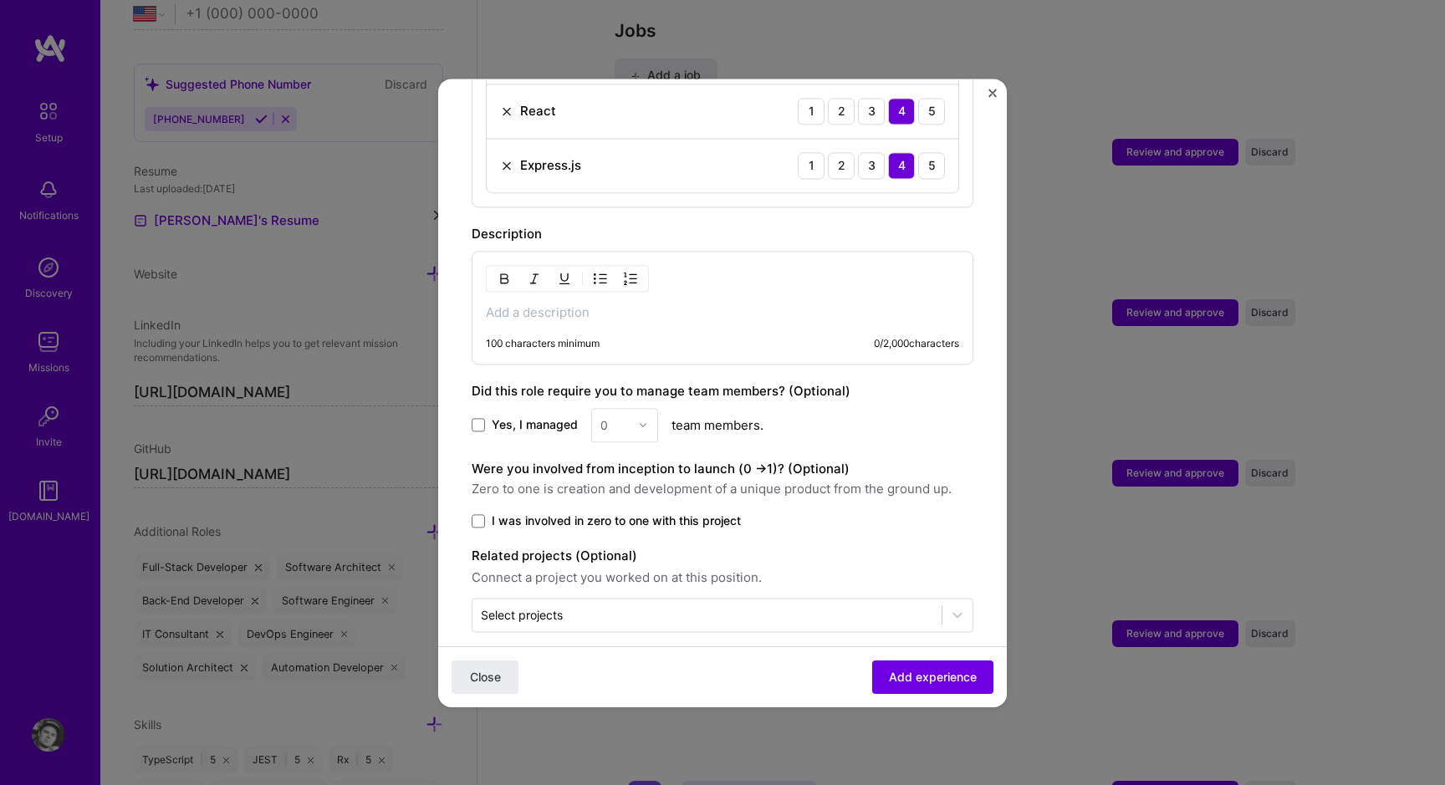
scroll to position [1028, 0]
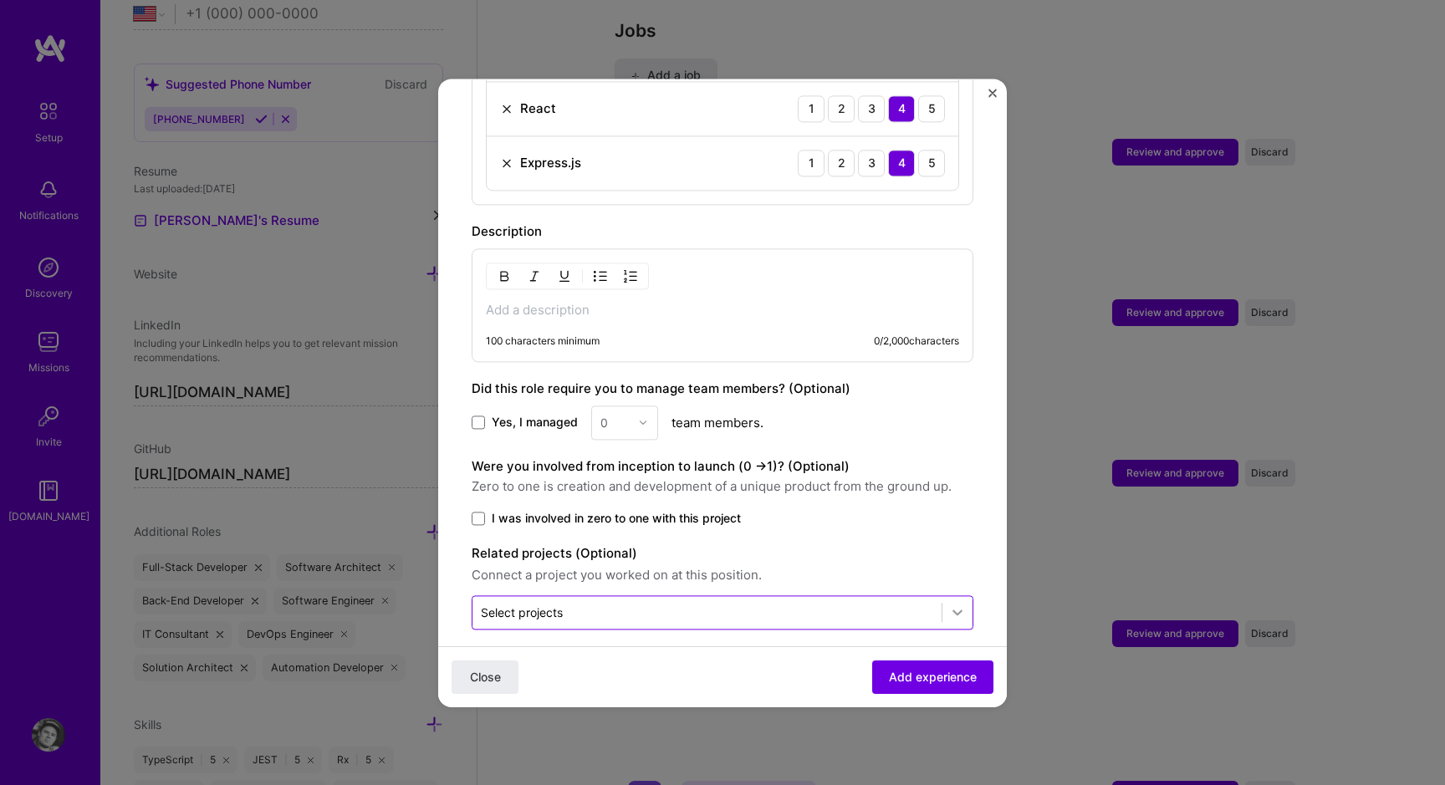
click at [949, 604] on icon at bounding box center [957, 612] width 17 height 17
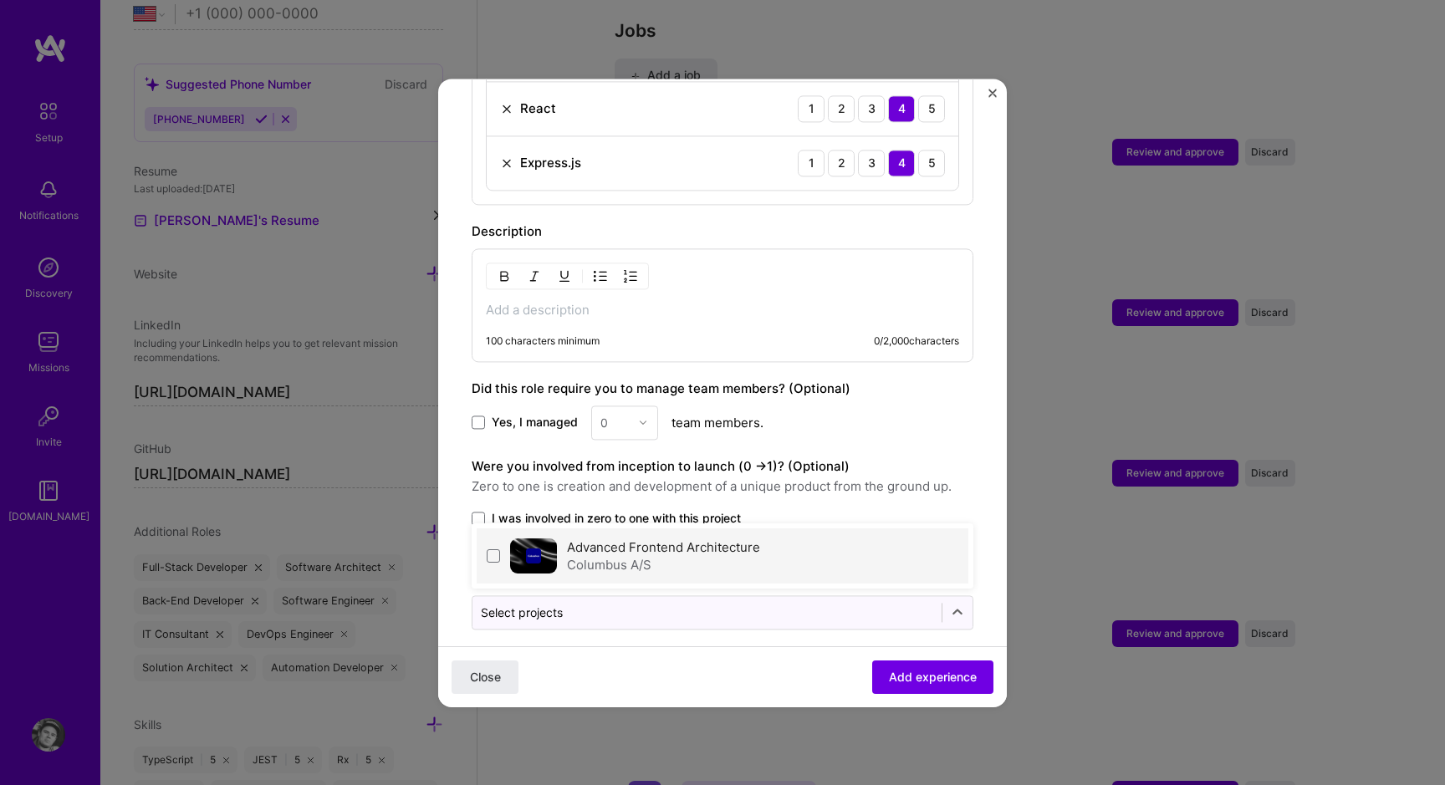
click at [703, 556] on div "Columbus A/S" at bounding box center [663, 565] width 193 height 18
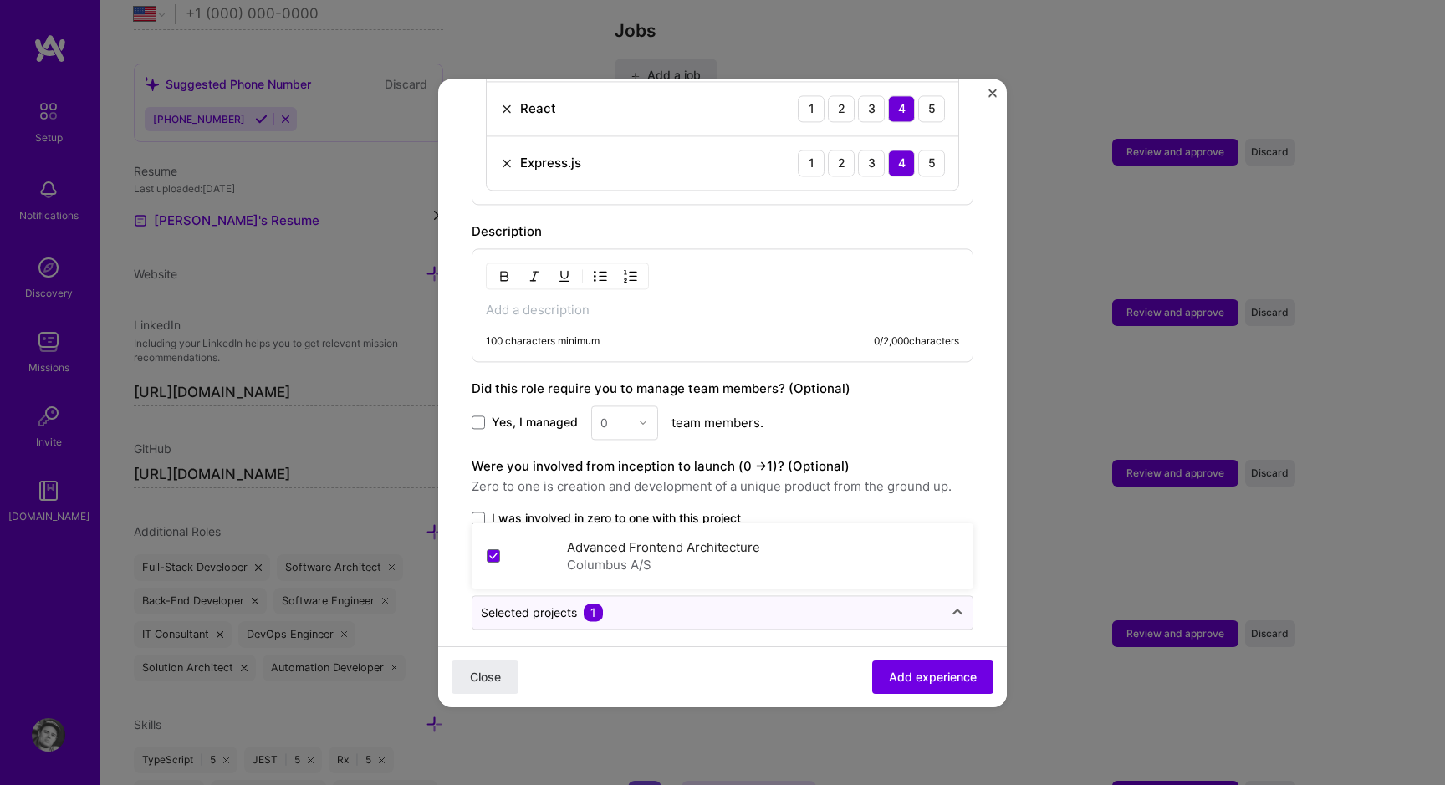
click at [648, 477] on span "Zero to one is creation and development of a unique product from the ground up." at bounding box center [723, 487] width 502 height 20
click at [622, 510] on span "I was involved in zero to one with this project" at bounding box center [616, 518] width 249 height 17
click at [0, 0] on input "I was involved in zero to one with this project" at bounding box center [0, 0] width 0 height 0
click at [602, 406] on div "0" at bounding box center [624, 423] width 67 height 34
click at [612, 406] on div "0" at bounding box center [624, 423] width 67 height 34
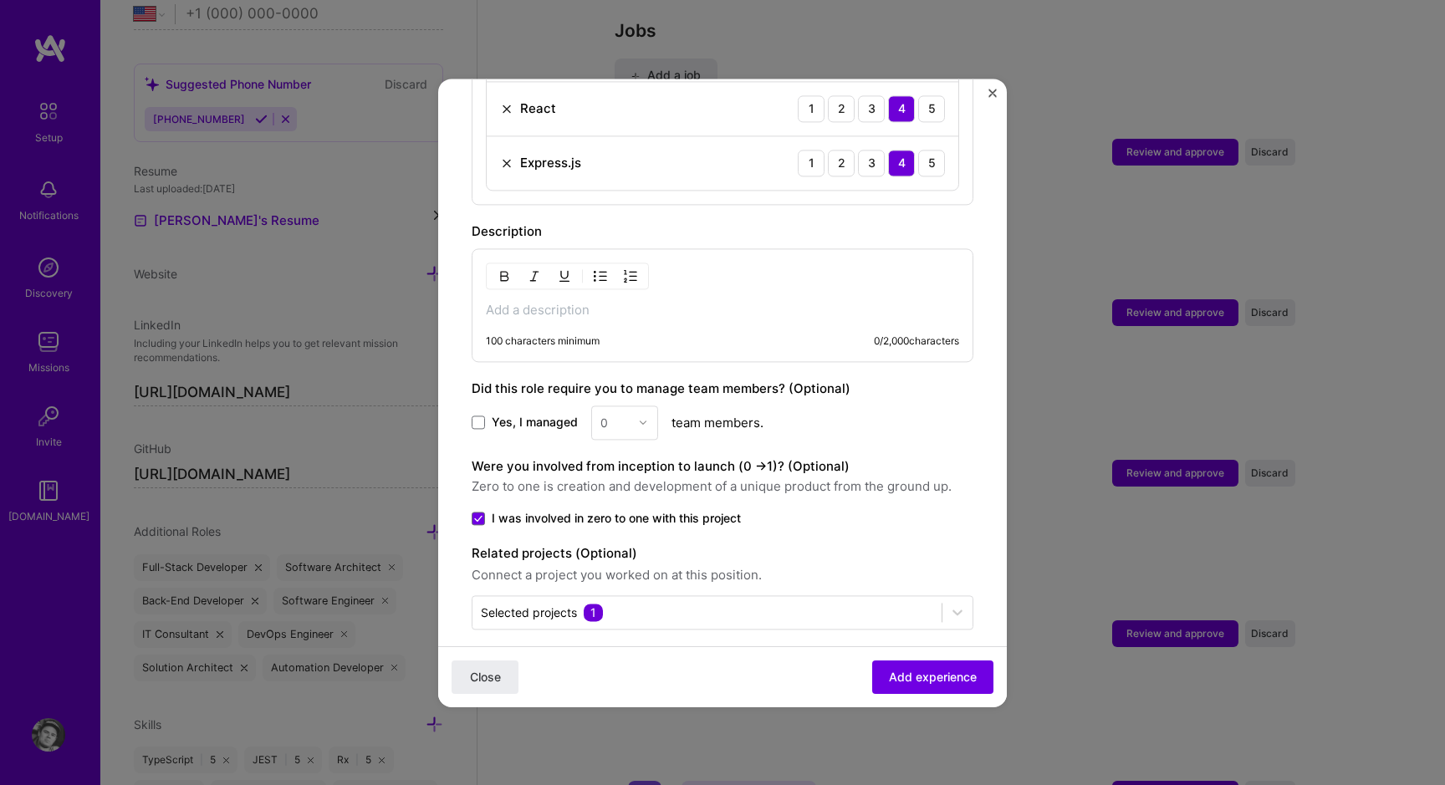
click at [521, 414] on span "Yes, I managed" at bounding box center [535, 422] width 86 height 17
click at [0, 0] on input "Yes, I managed" at bounding box center [0, 0] width 0 height 0
click at [620, 414] on input "text" at bounding box center [614, 423] width 29 height 18
click at [613, 575] on div "5" at bounding box center [624, 590] width 57 height 31
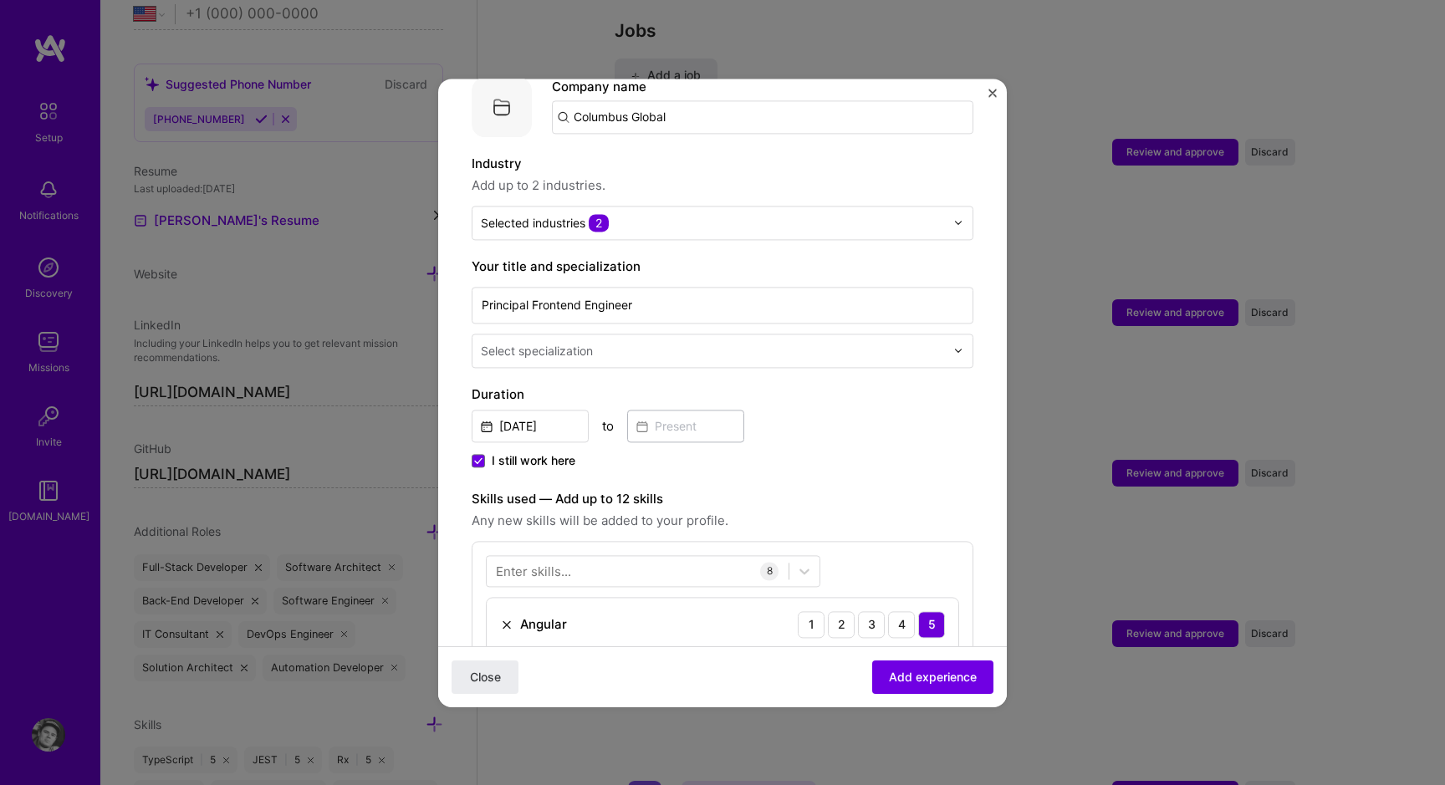
scroll to position [175, 0]
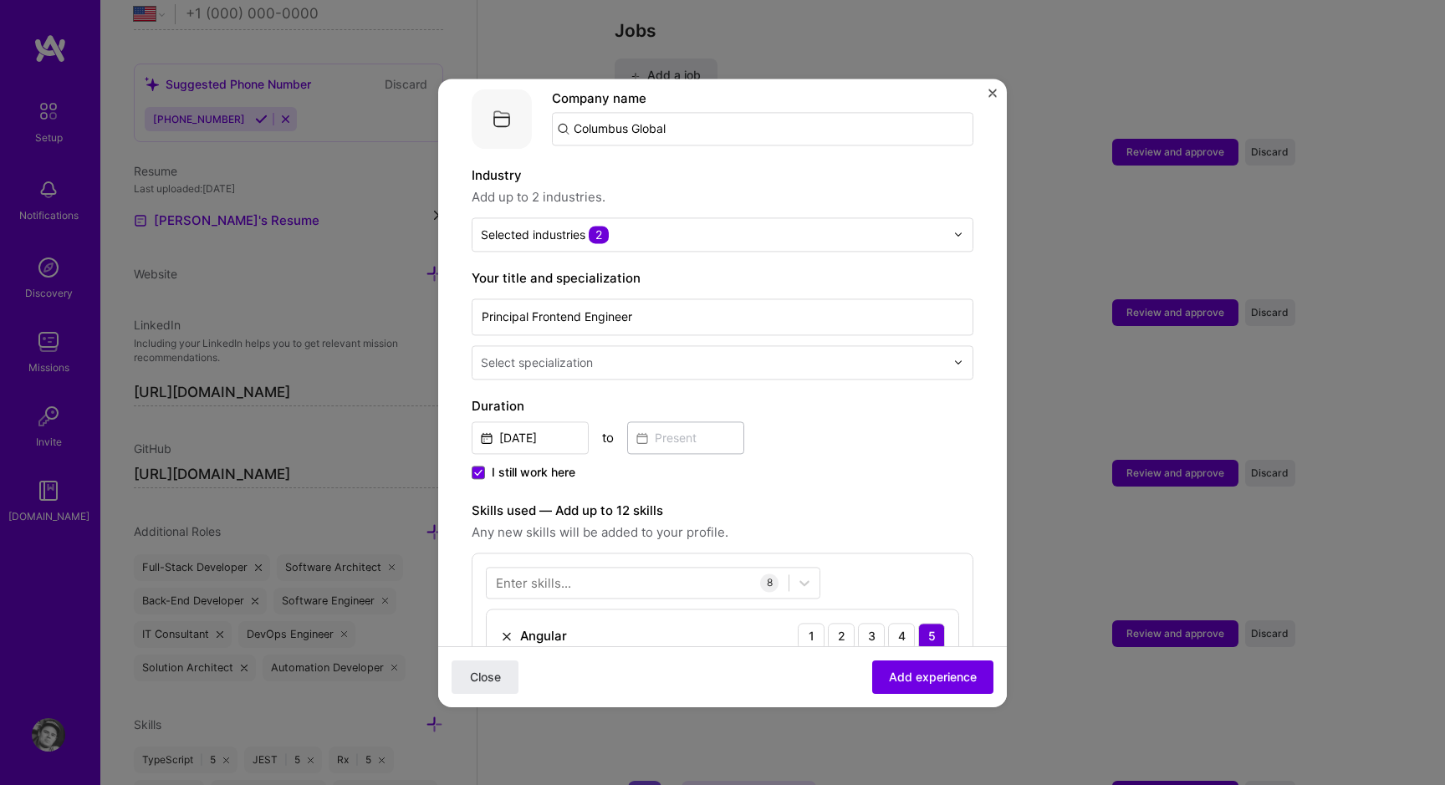
click at [589, 354] on div "Select specialization" at bounding box center [537, 363] width 112 height 18
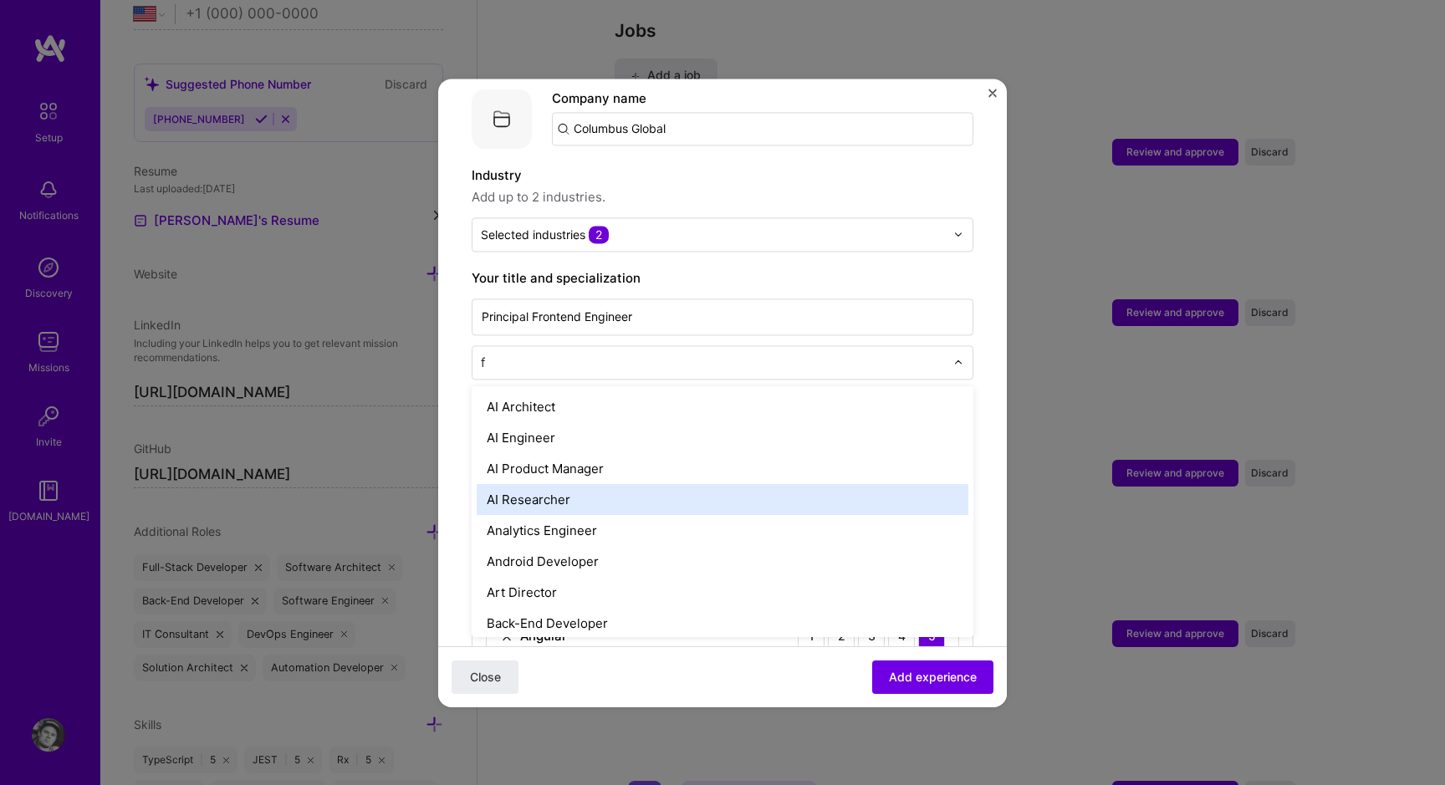
type input "fr"
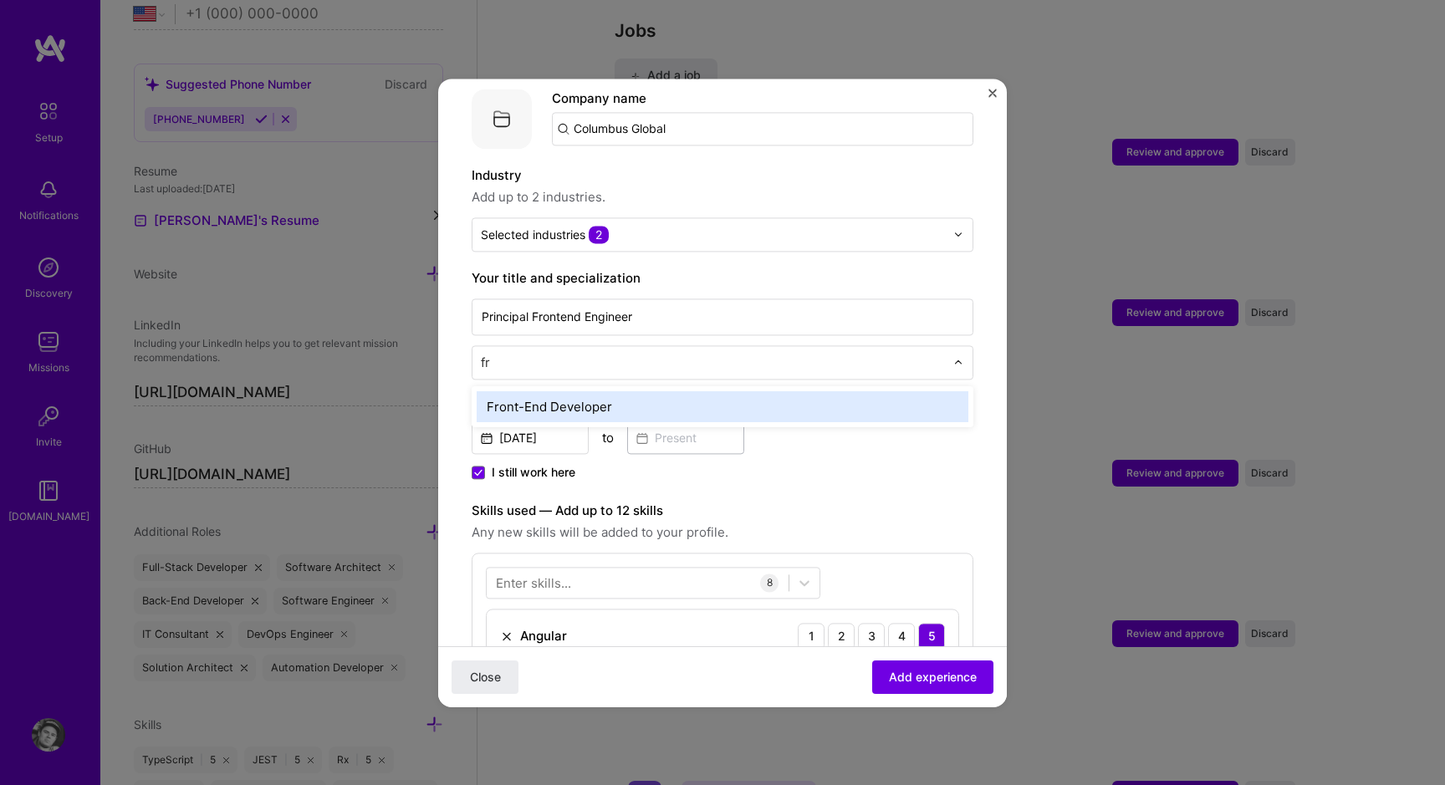
click at [554, 391] on div "Front-End Developer" at bounding box center [723, 406] width 492 height 31
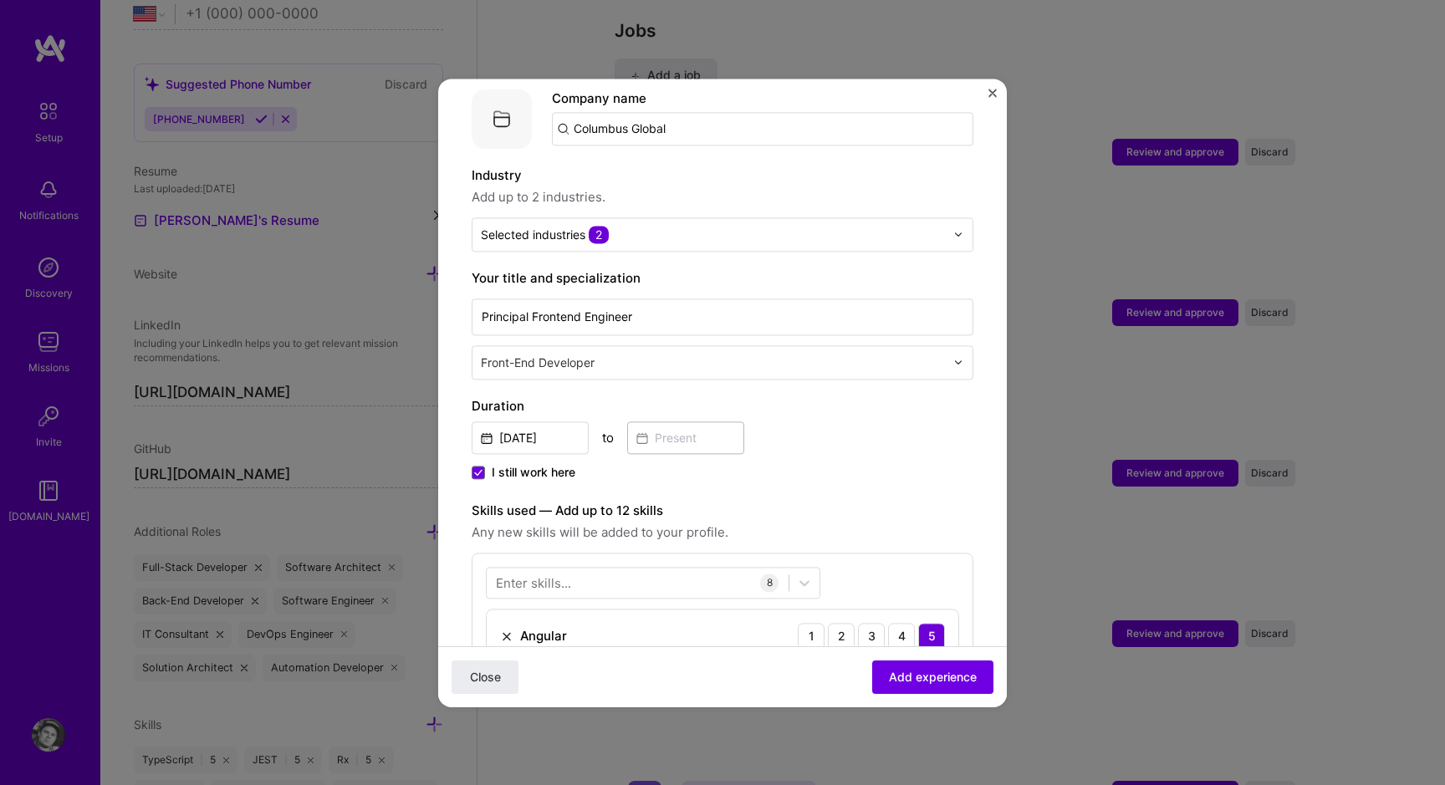
click at [578, 396] on label "Duration" at bounding box center [723, 406] width 502 height 20
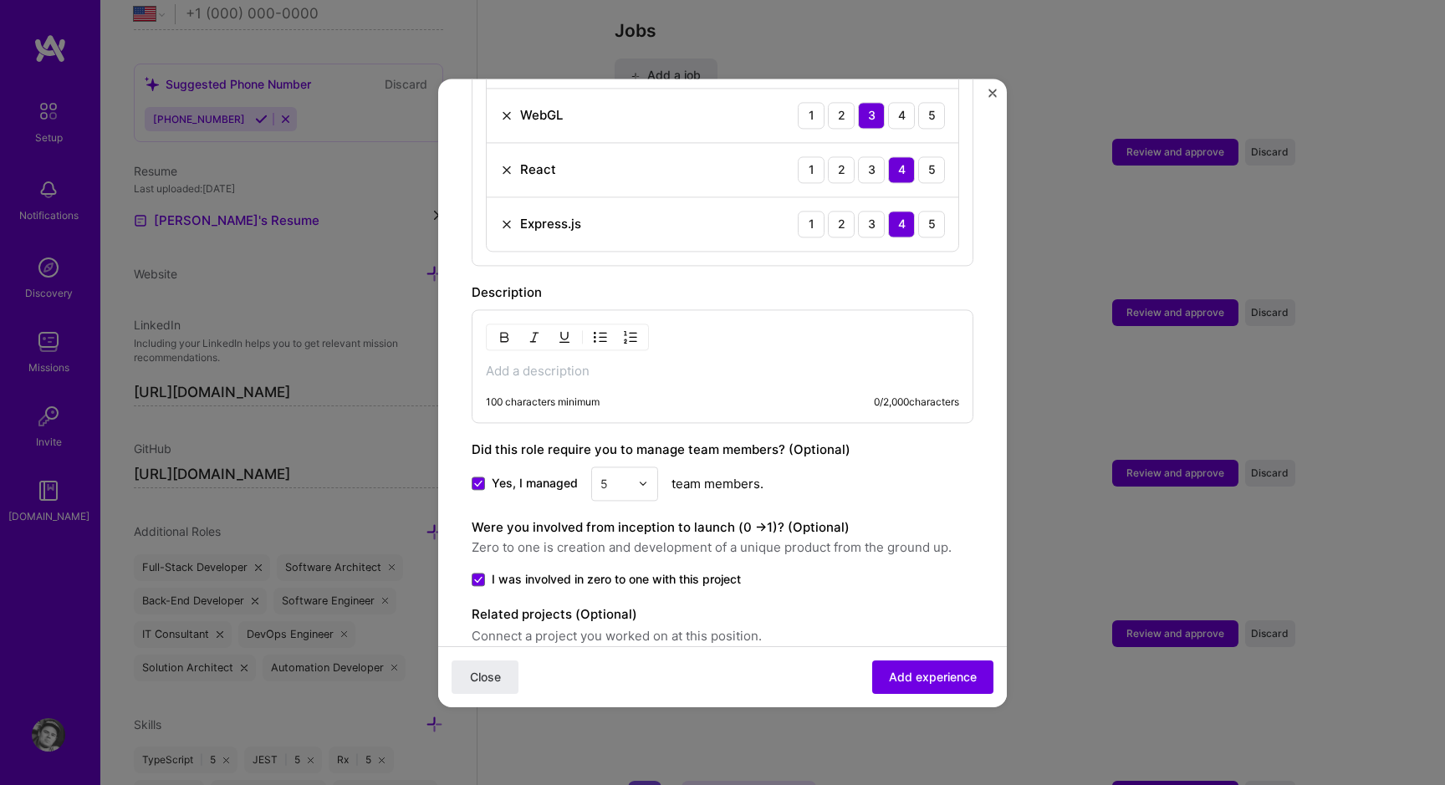
scroll to position [1028, 0]
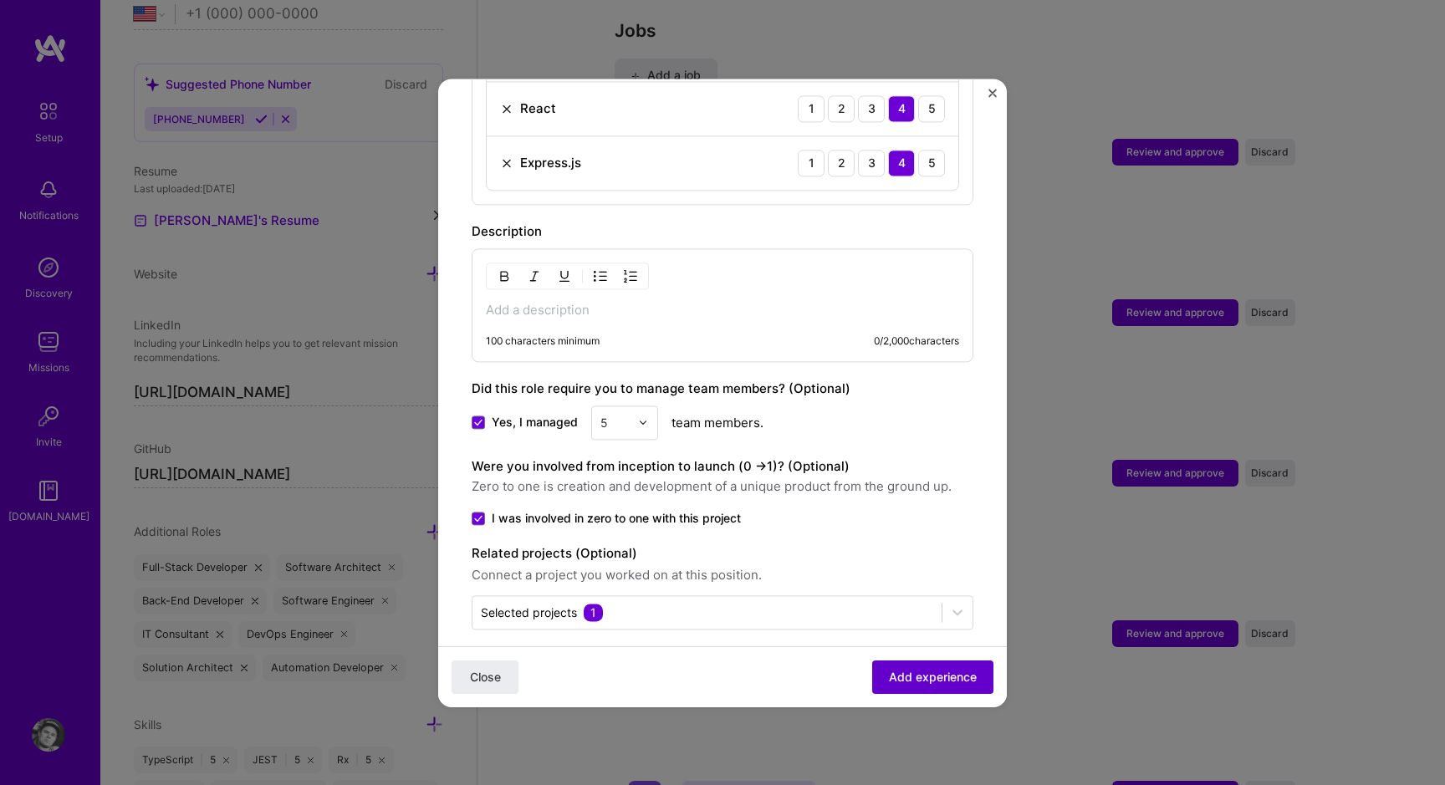
click at [893, 679] on span "Add experience" at bounding box center [933, 676] width 88 height 17
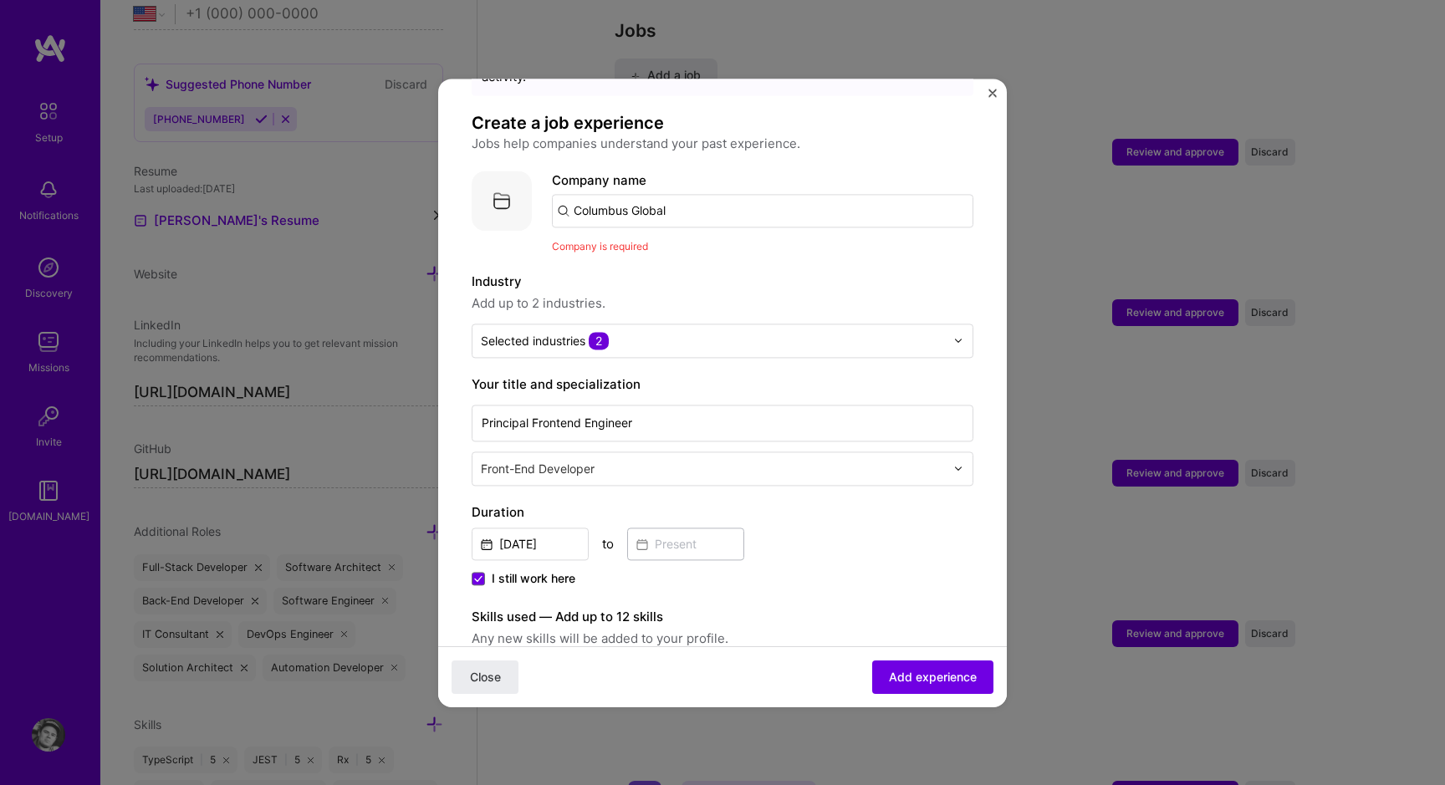
scroll to position [86, 0]
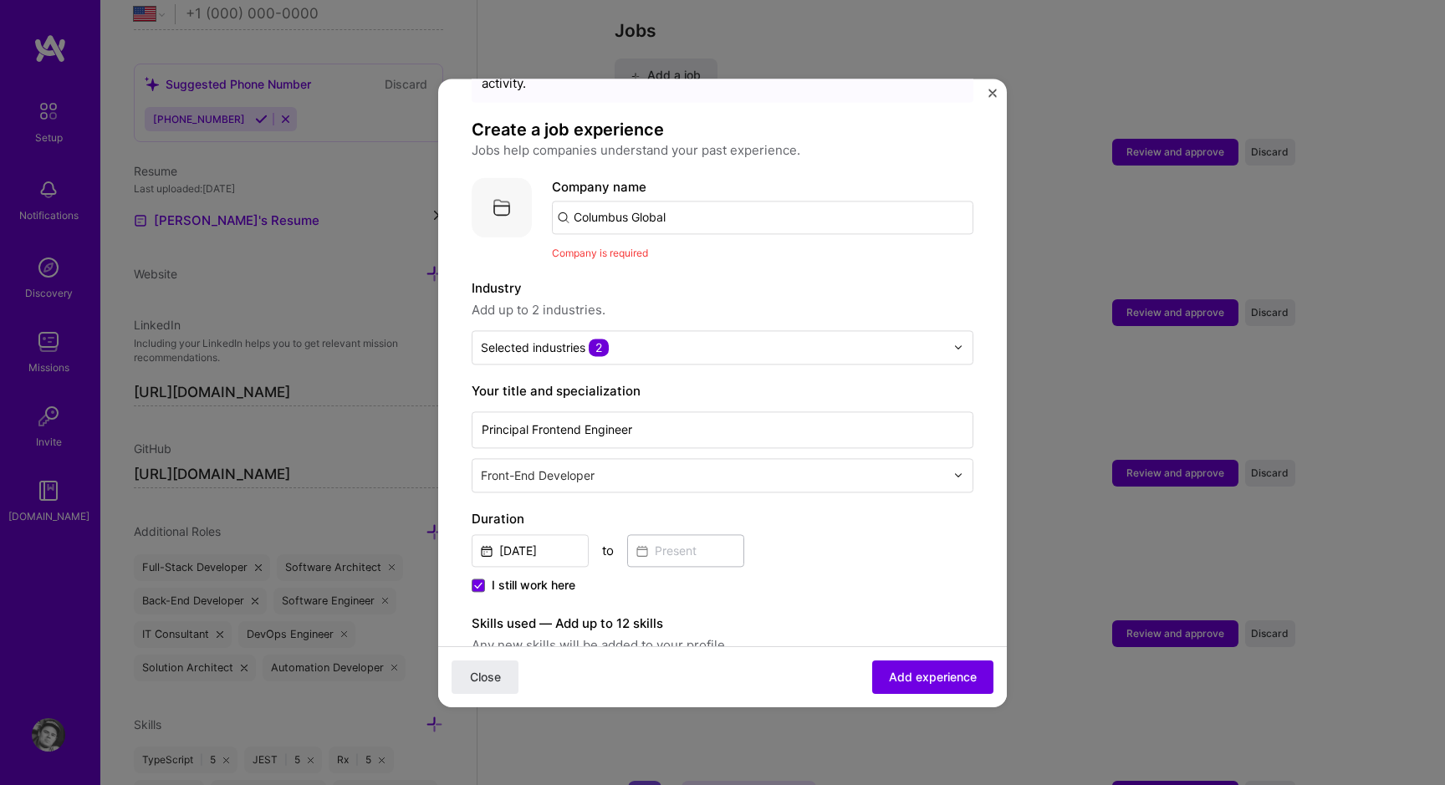
click at [620, 179] on label "Company name" at bounding box center [599, 187] width 94 height 16
click at [620, 178] on div "Company name Columbus Global" at bounding box center [762, 205] width 421 height 57
click at [610, 178] on div at bounding box center [610, 178] width 0 height 0
click at [599, 201] on input "Columbus Global" at bounding box center [762, 217] width 421 height 33
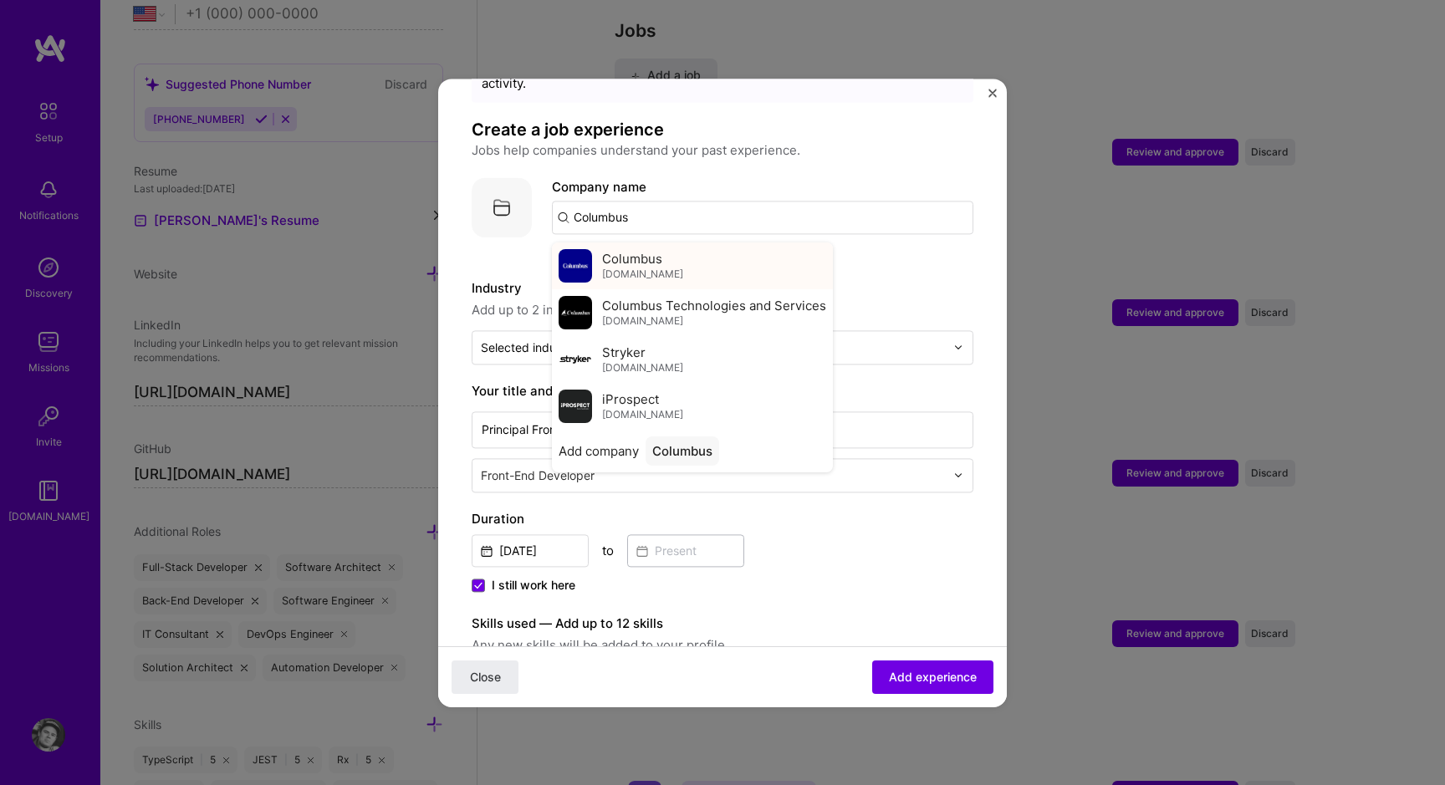
type input "Columbus"
click at [612, 250] on span "Columbus" at bounding box center [632, 259] width 60 height 18
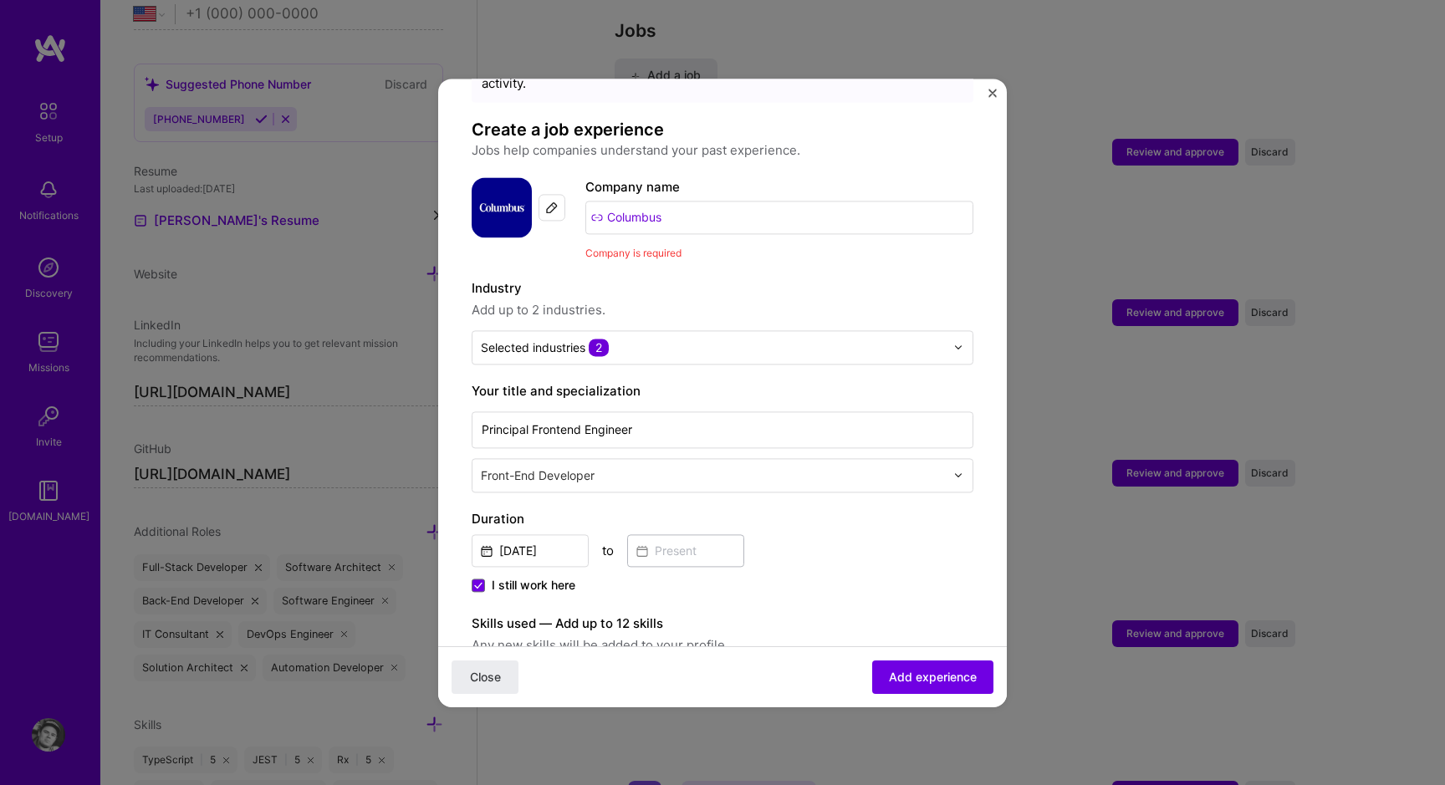
click at [761, 300] on span "Add up to 2 industries." at bounding box center [723, 310] width 502 height 20
click at [942, 679] on span "Add experience" at bounding box center [933, 676] width 88 height 17
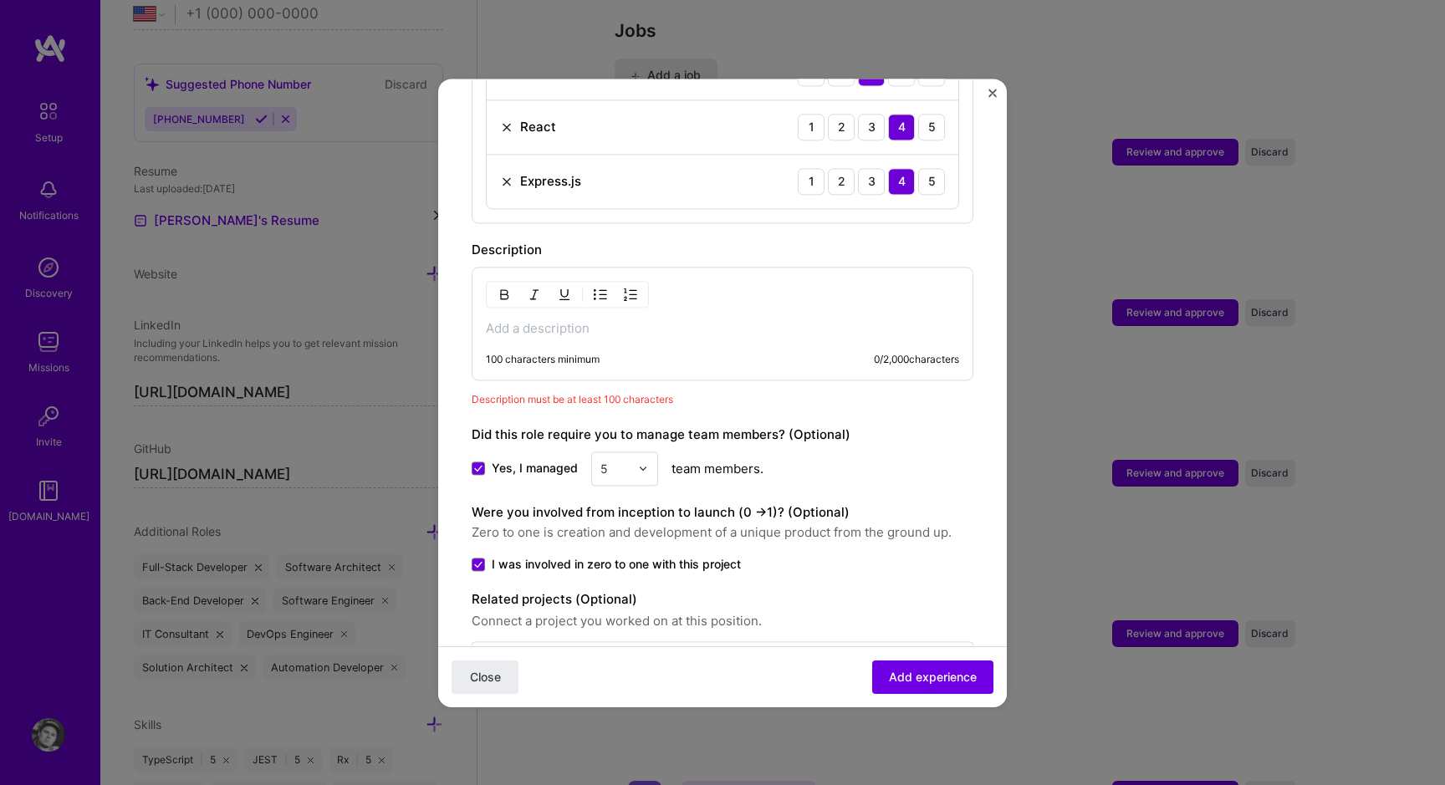
scroll to position [1056, 0]
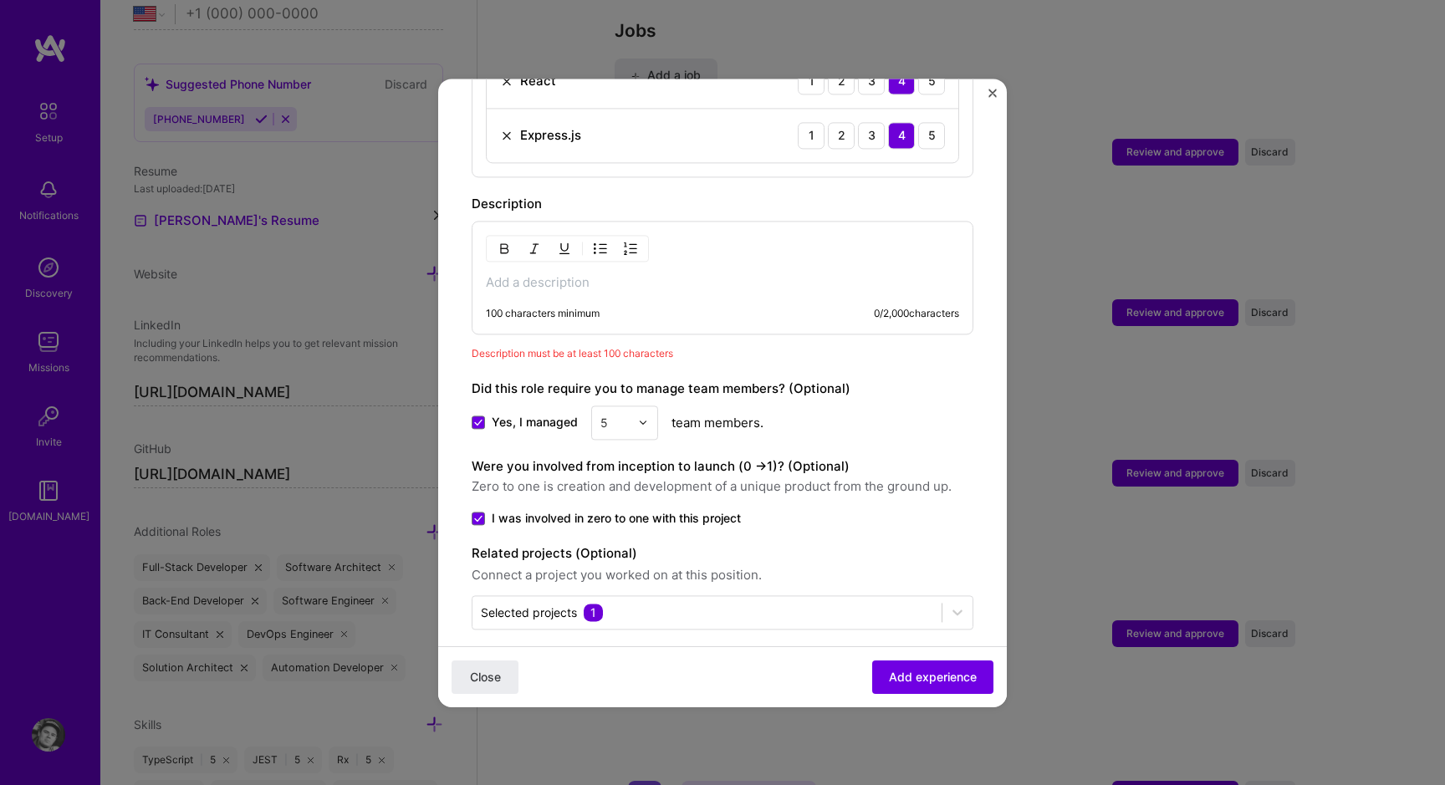
click at [653, 284] on div "100 characters minimum 0 / 2,000 characters" at bounding box center [723, 278] width 502 height 114
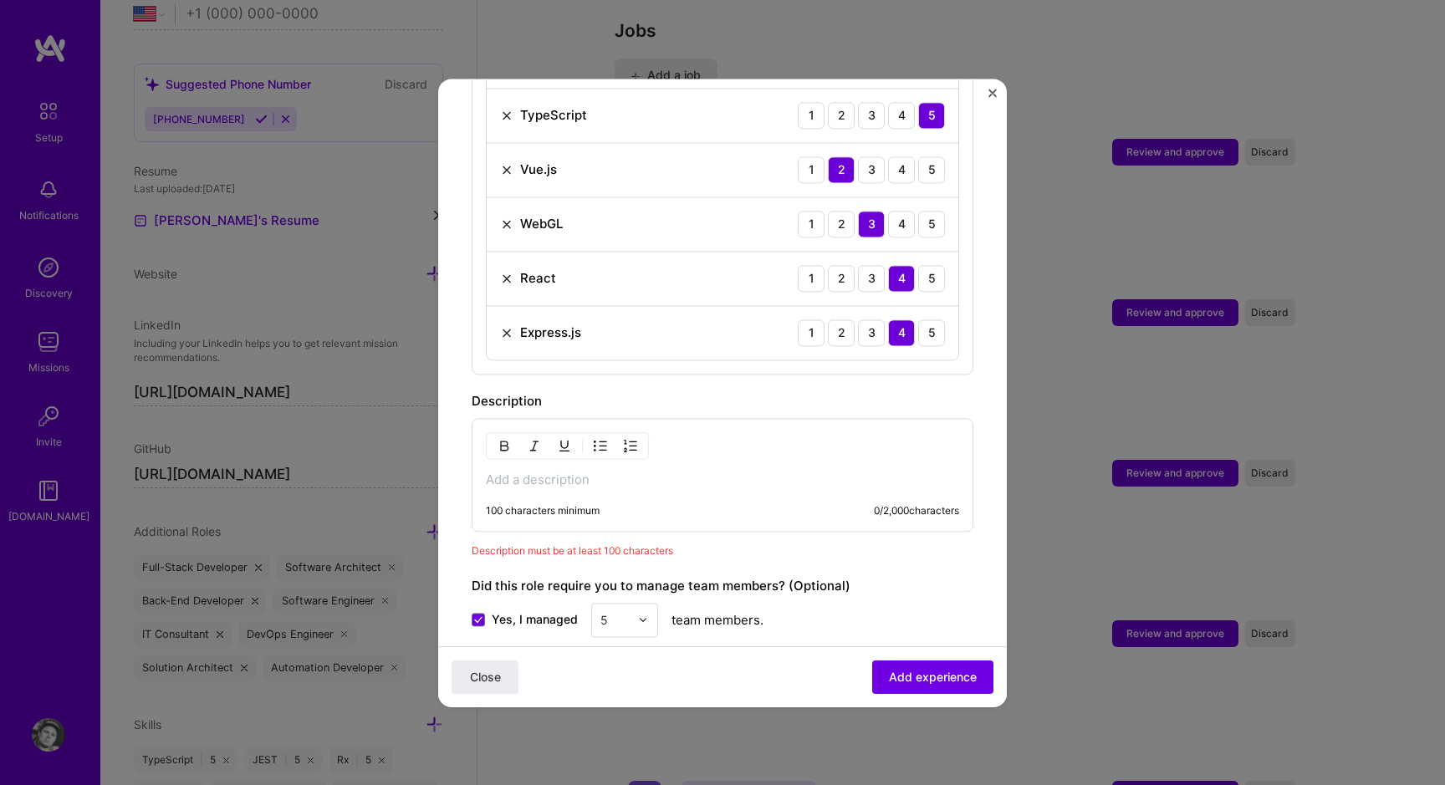
scroll to position [982, 0]
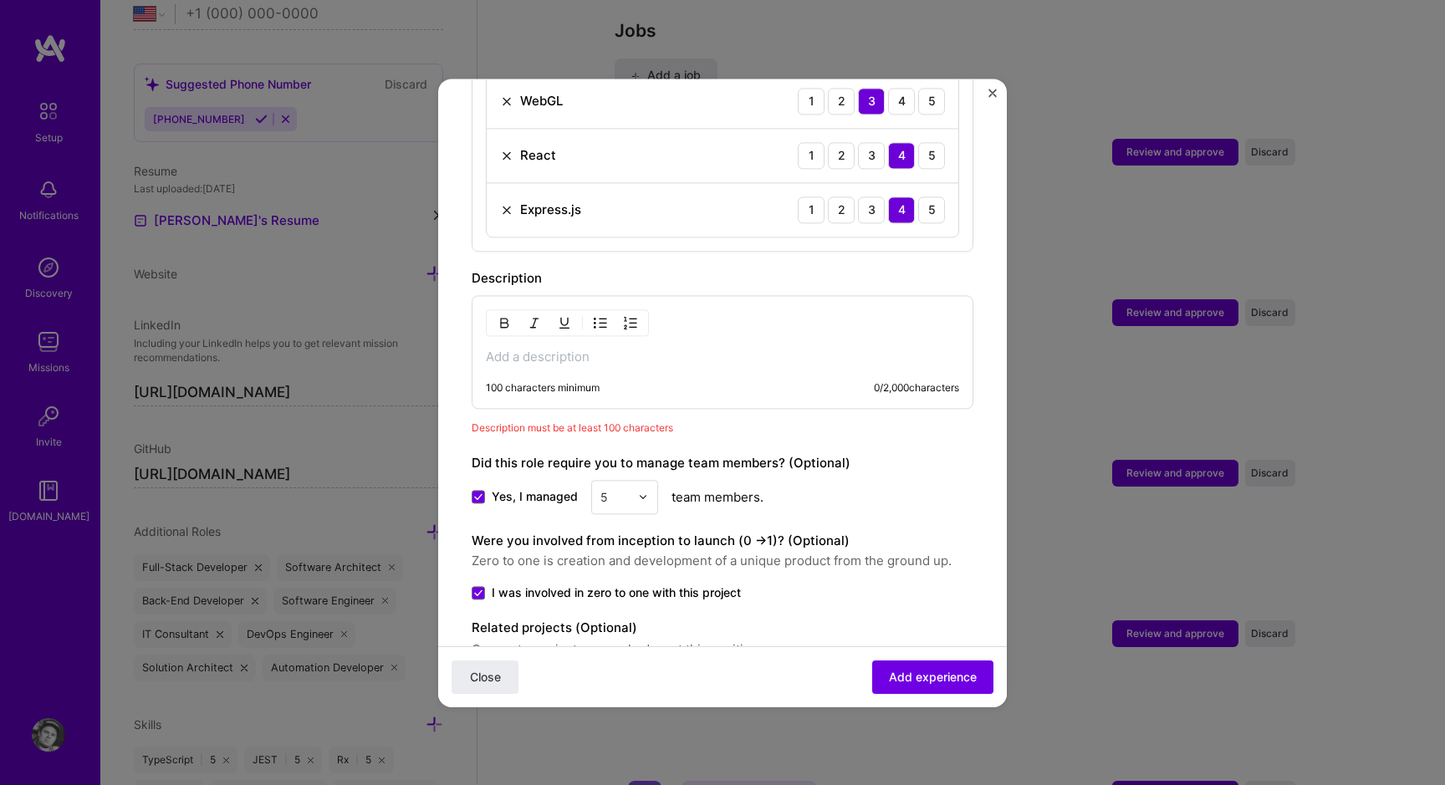
click at [721, 320] on div "100 characters minimum 0 / 2,000 characters" at bounding box center [723, 352] width 502 height 114
click at [694, 349] on p at bounding box center [722, 357] width 473 height 17
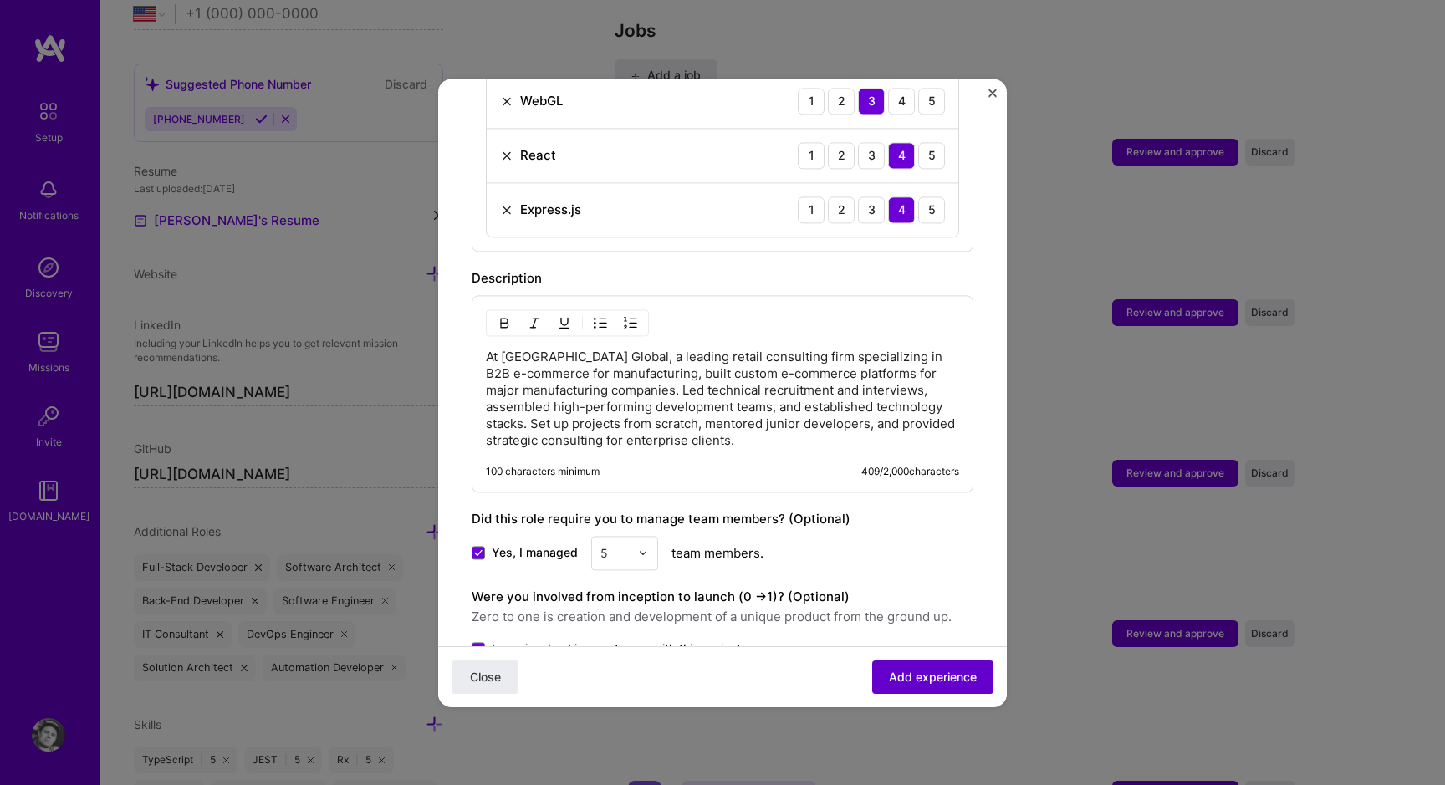
click at [895, 679] on span "Add experience" at bounding box center [933, 676] width 88 height 17
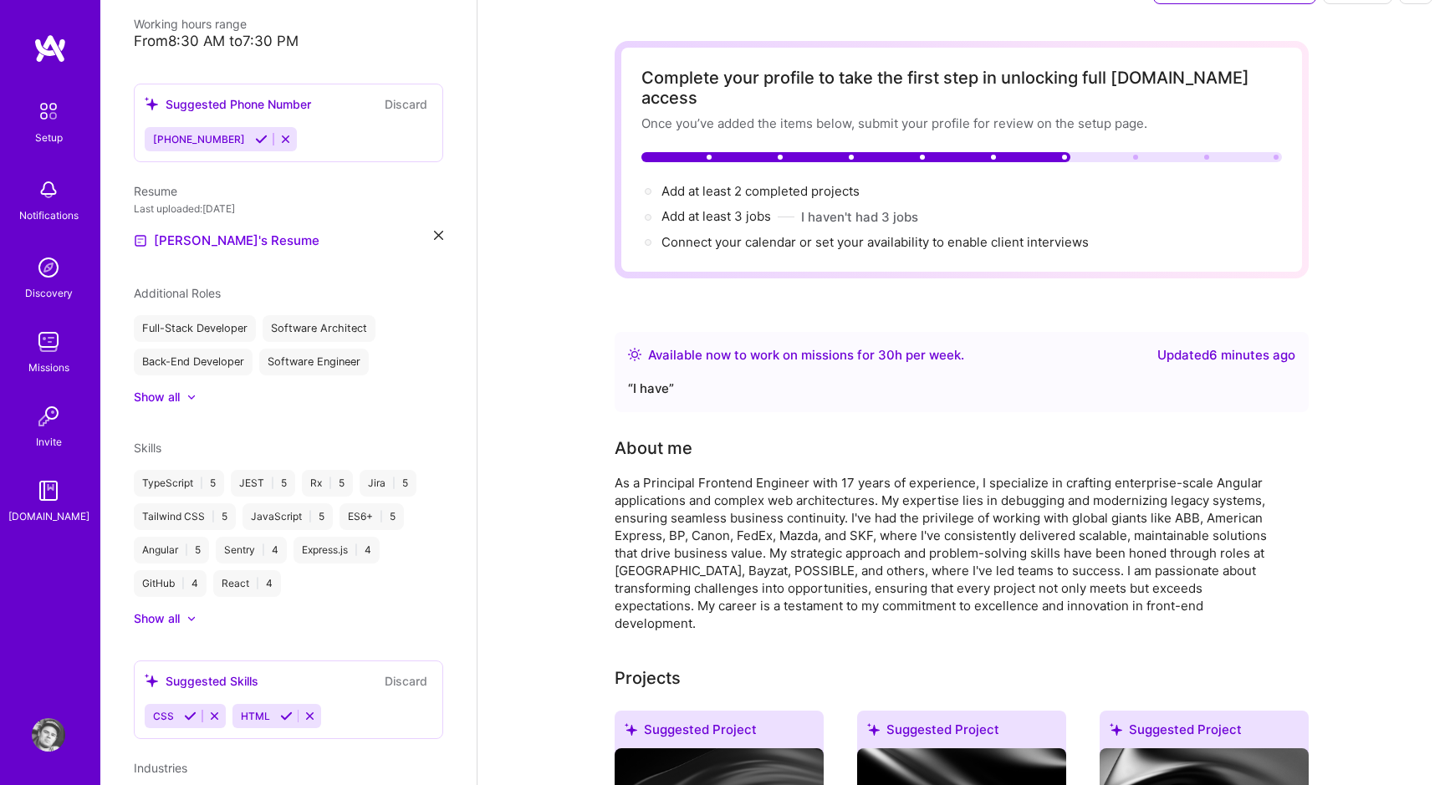
scroll to position [0, 0]
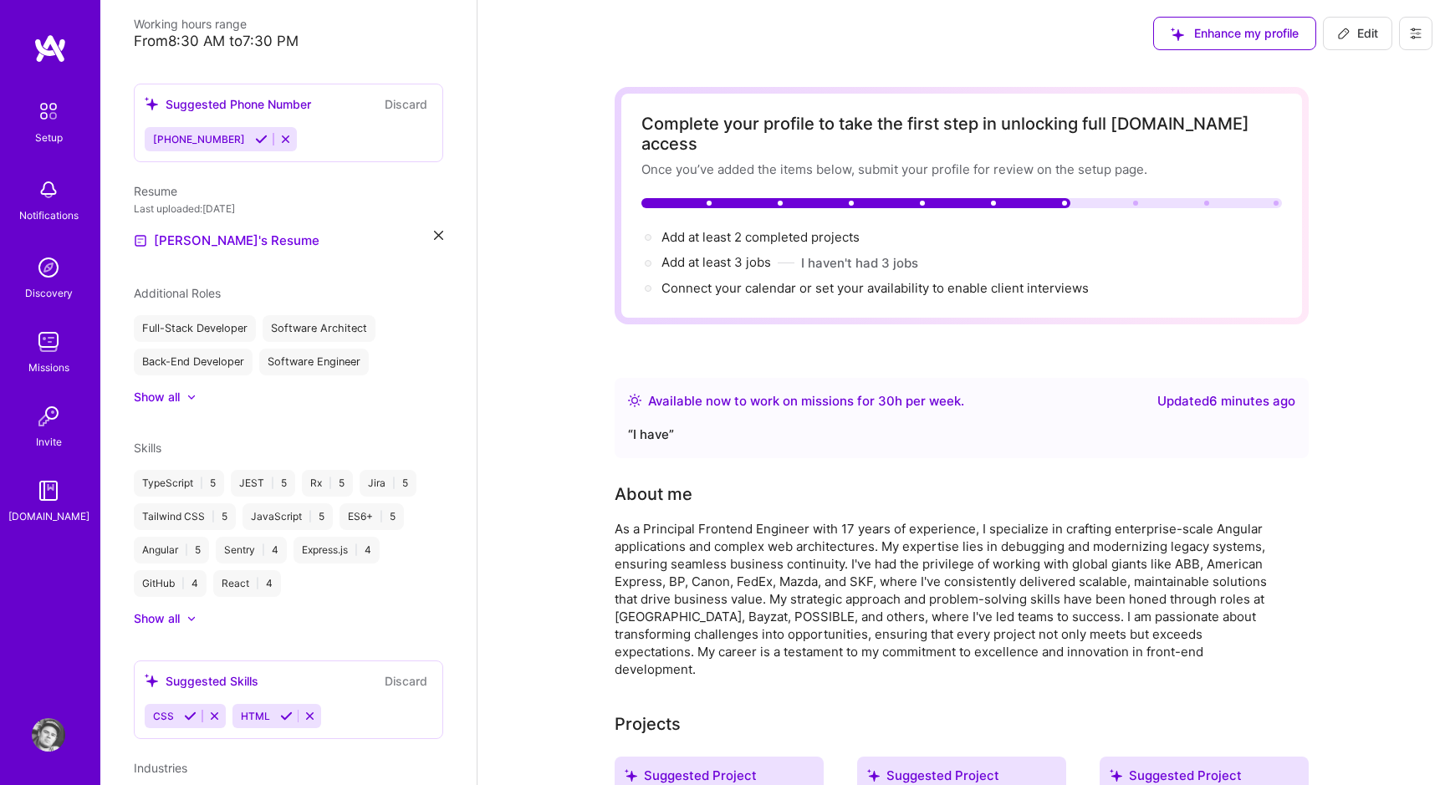
click at [255, 133] on icon at bounding box center [261, 139] width 13 height 13
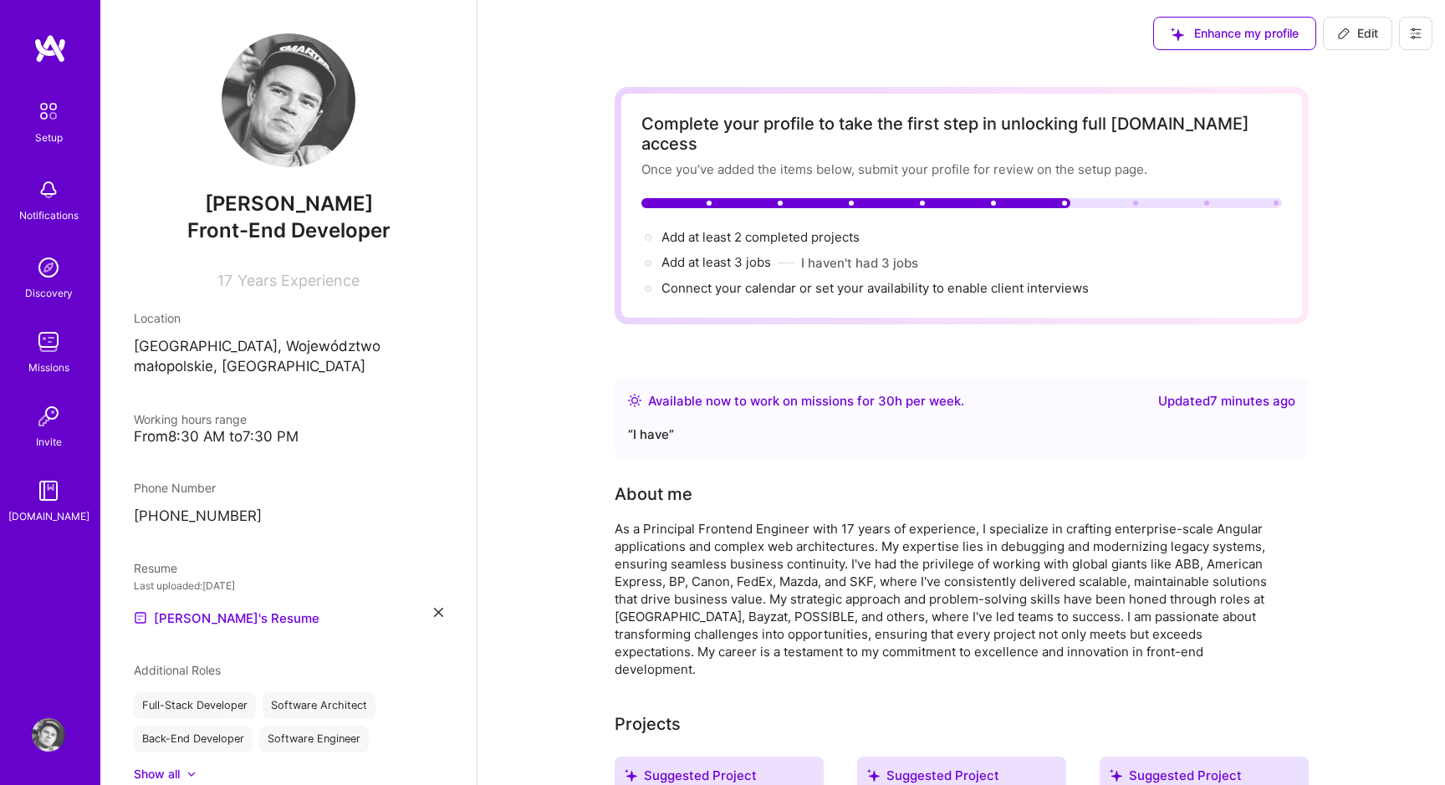
click at [290, 428] on div "From 8:30 AM to 7:30 PM" at bounding box center [288, 437] width 309 height 18
click at [256, 428] on div "From 8:30 AM to 7:30 PM" at bounding box center [288, 437] width 309 height 18
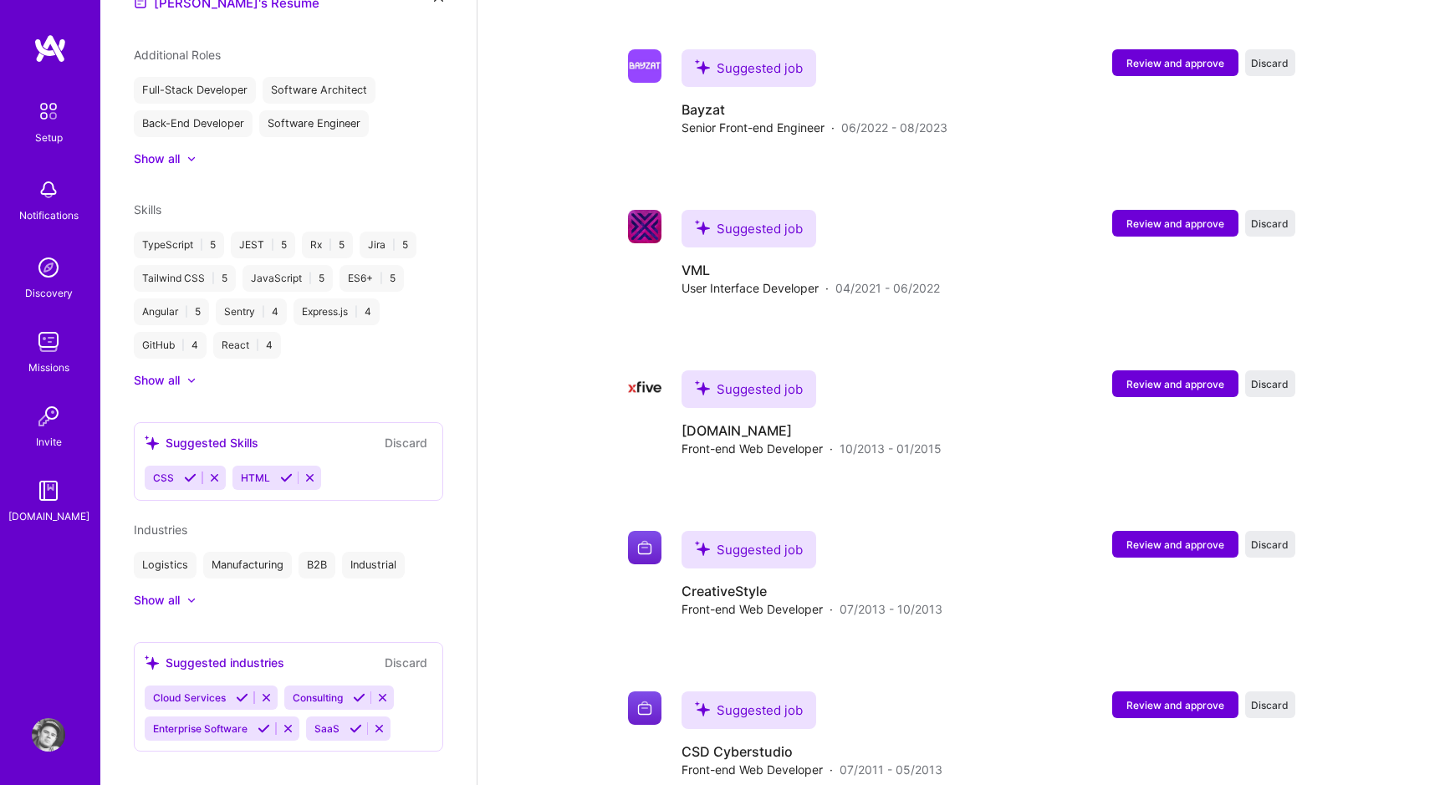
scroll to position [1788, 0]
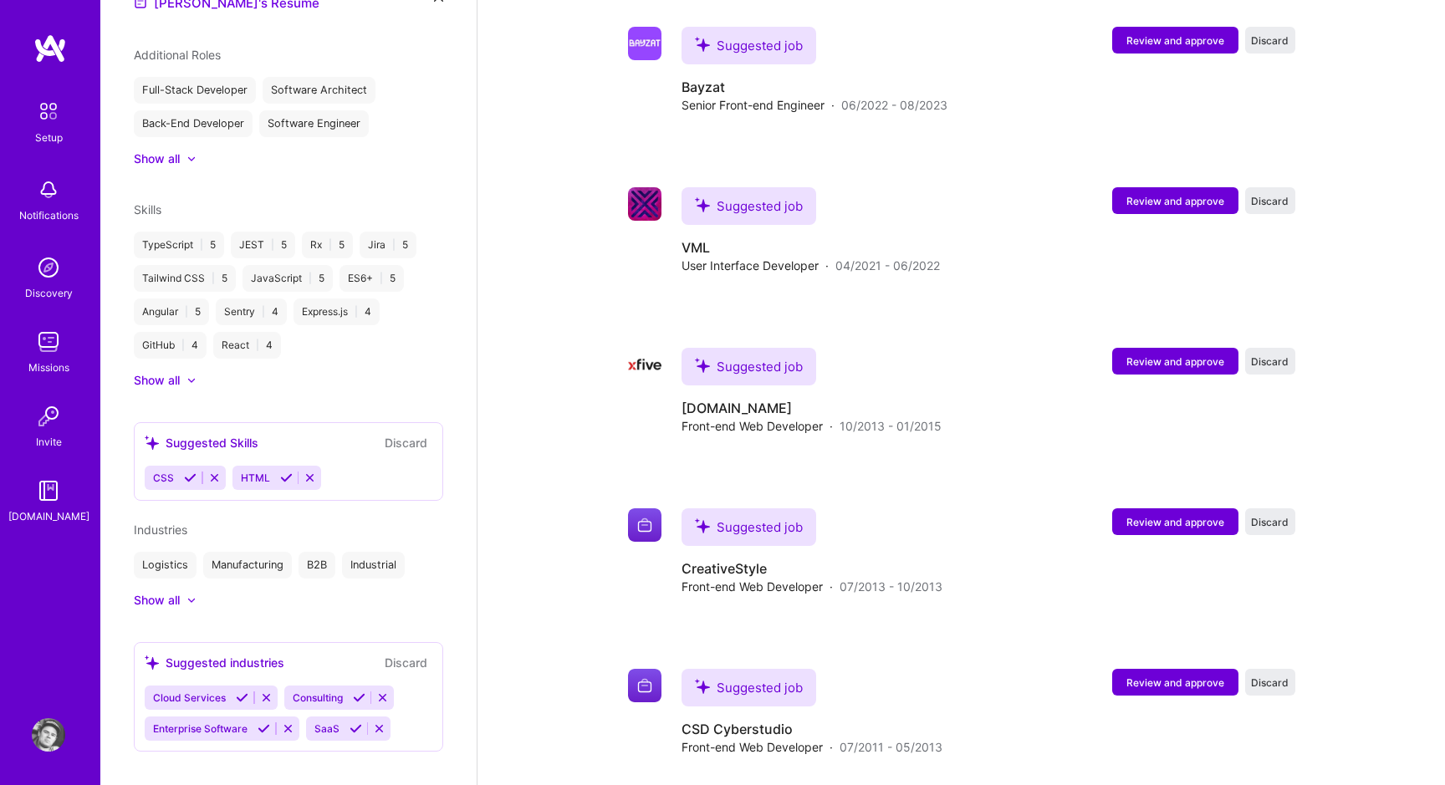
click at [48, 724] on img at bounding box center [48, 734] width 33 height 33
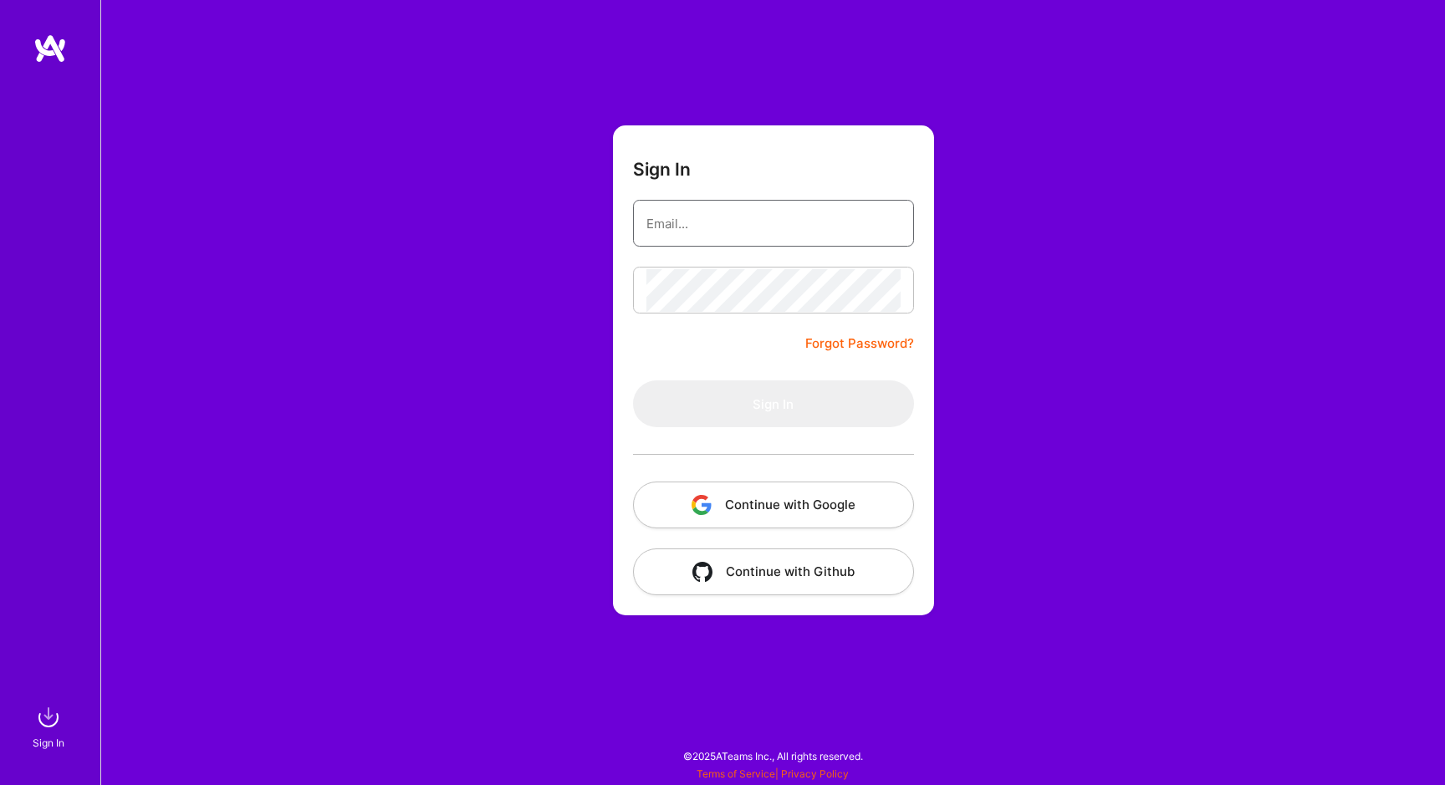
click at [682, 220] on input "email" at bounding box center [773, 223] width 254 height 43
type input "michal@kechner.name"
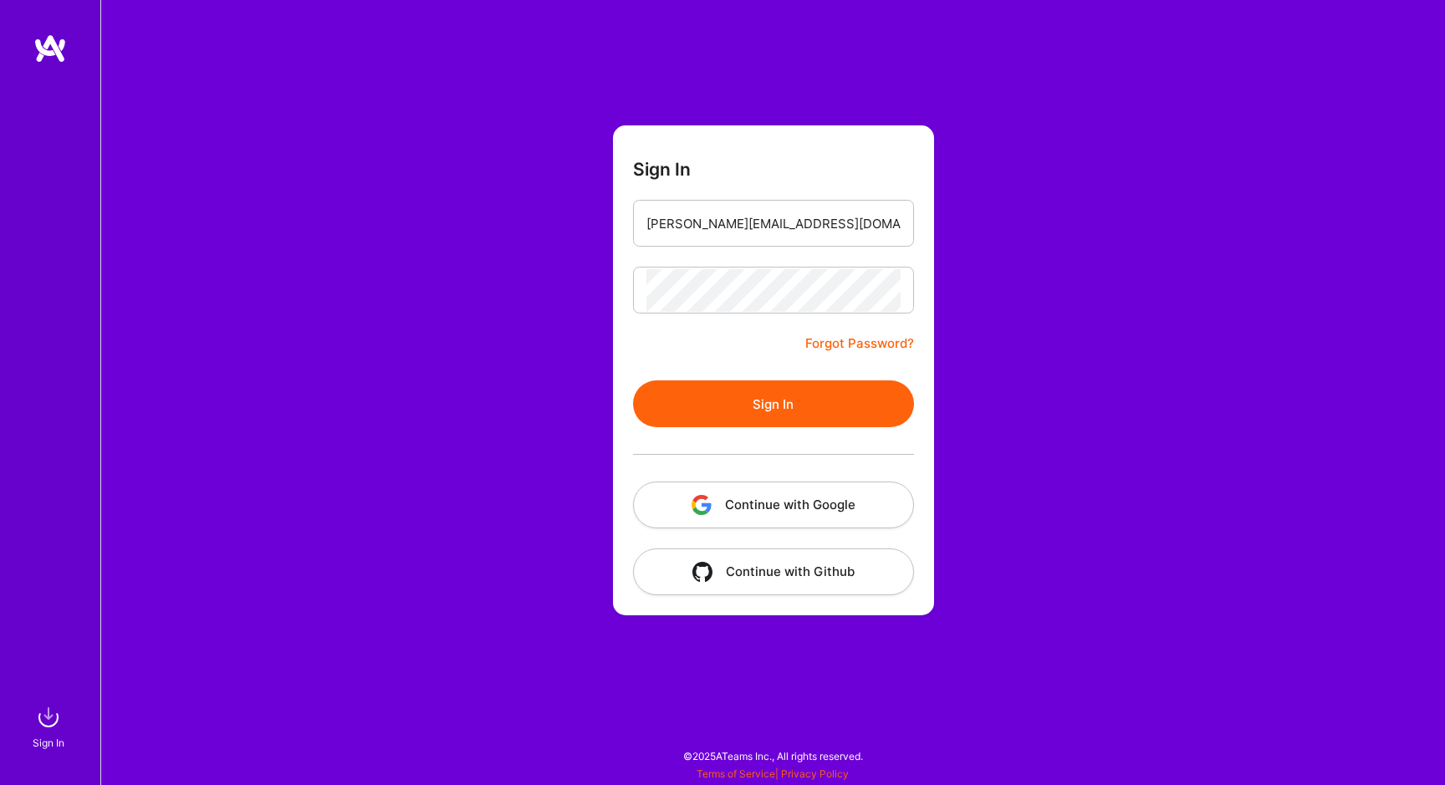
click at [732, 411] on button "Sign In" at bounding box center [773, 403] width 281 height 47
